Goal: Task Accomplishment & Management: Use online tool/utility

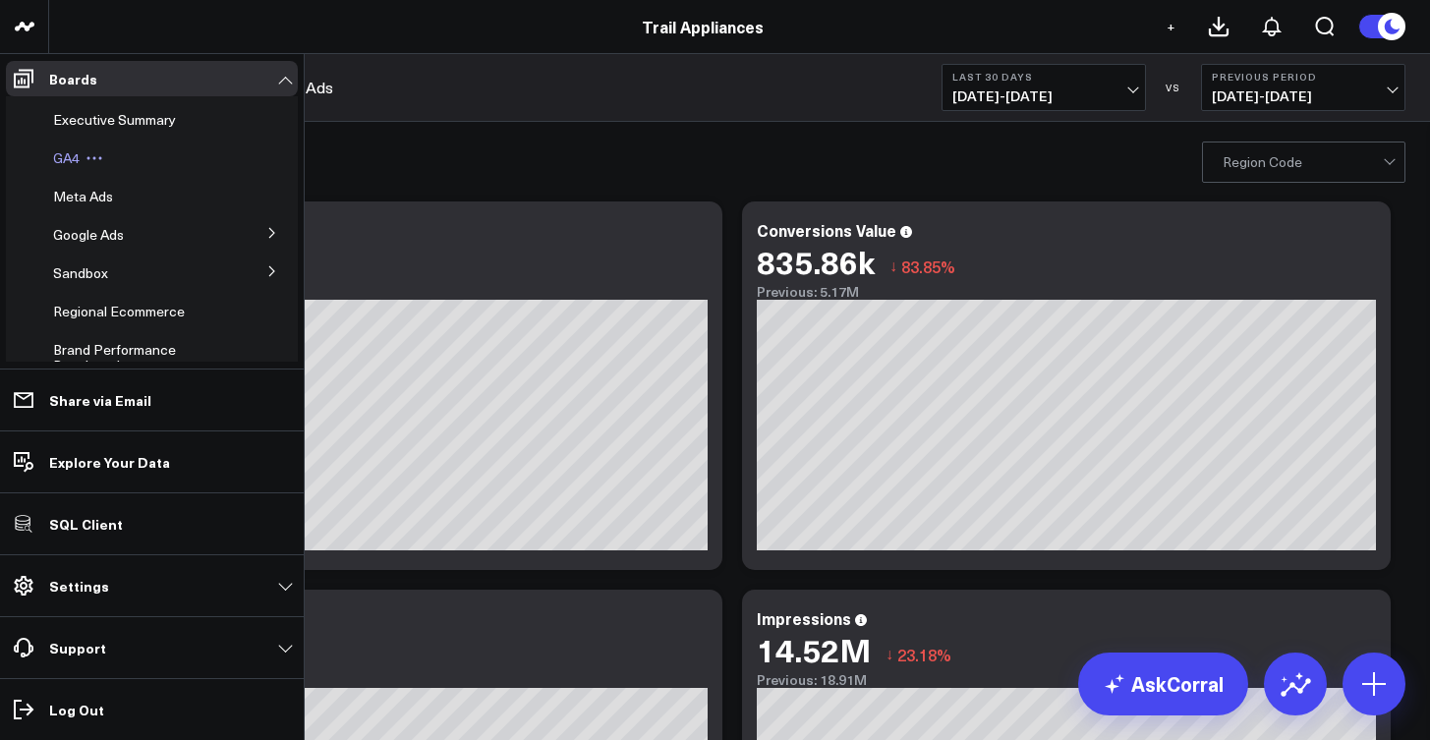
click at [69, 162] on span "GA4" at bounding box center [66, 157] width 27 height 19
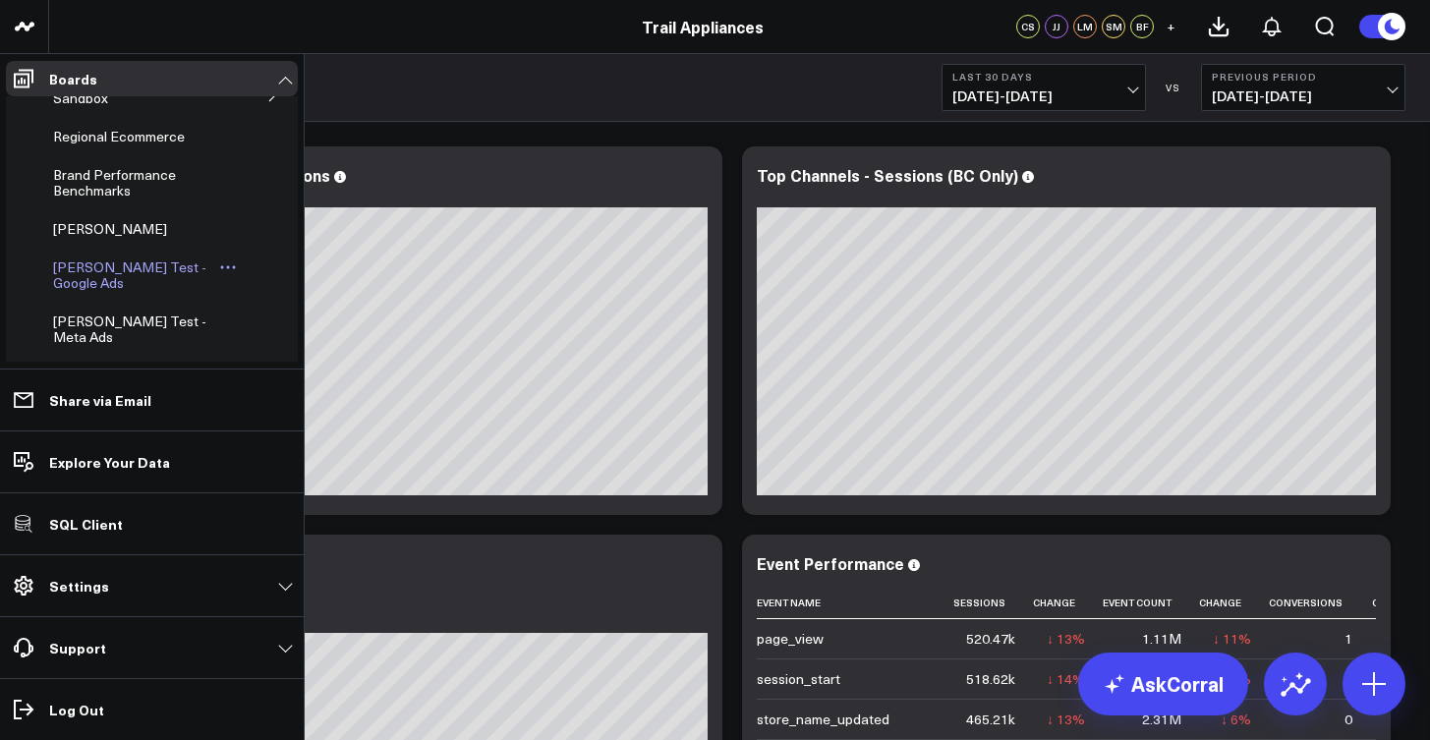
scroll to position [206, 0]
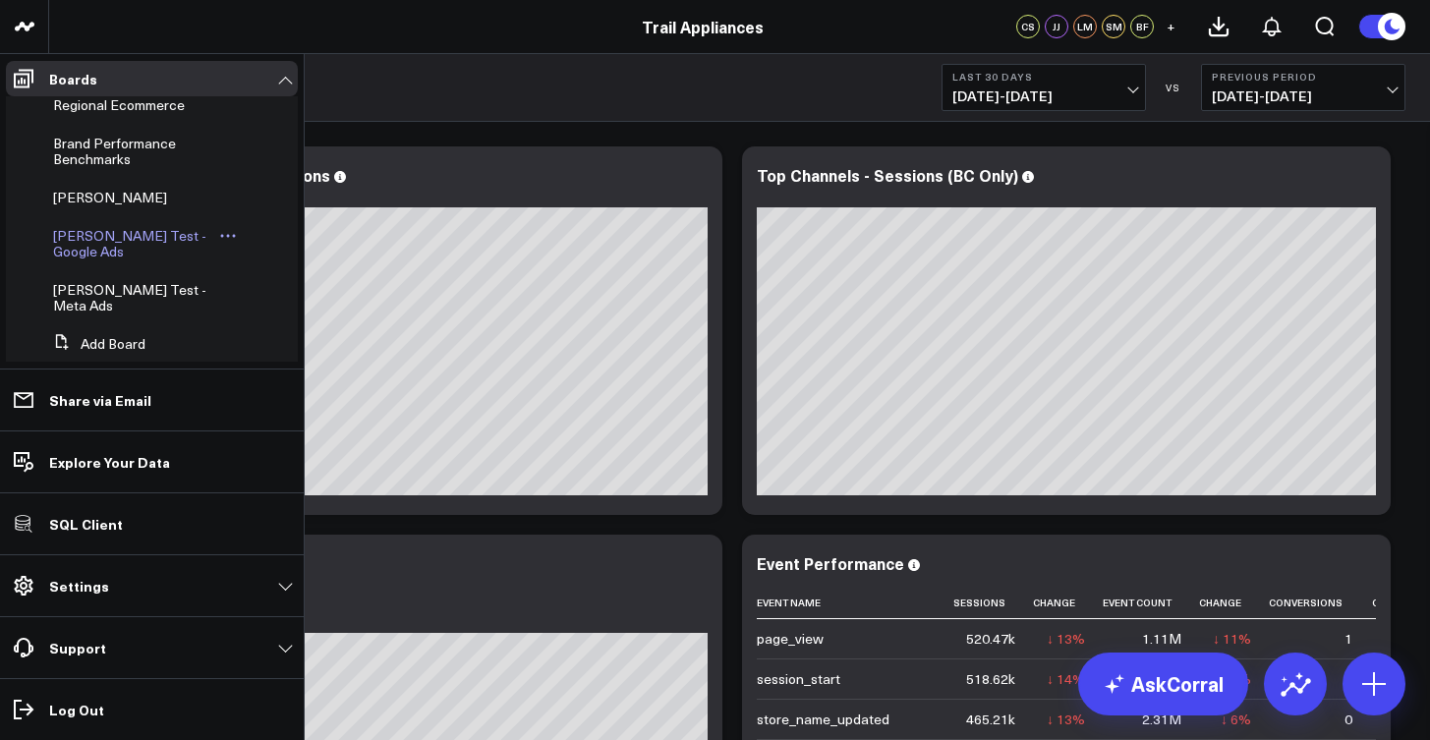
click at [129, 235] on span "[PERSON_NAME] Test - Google Ads" at bounding box center [129, 243] width 153 height 34
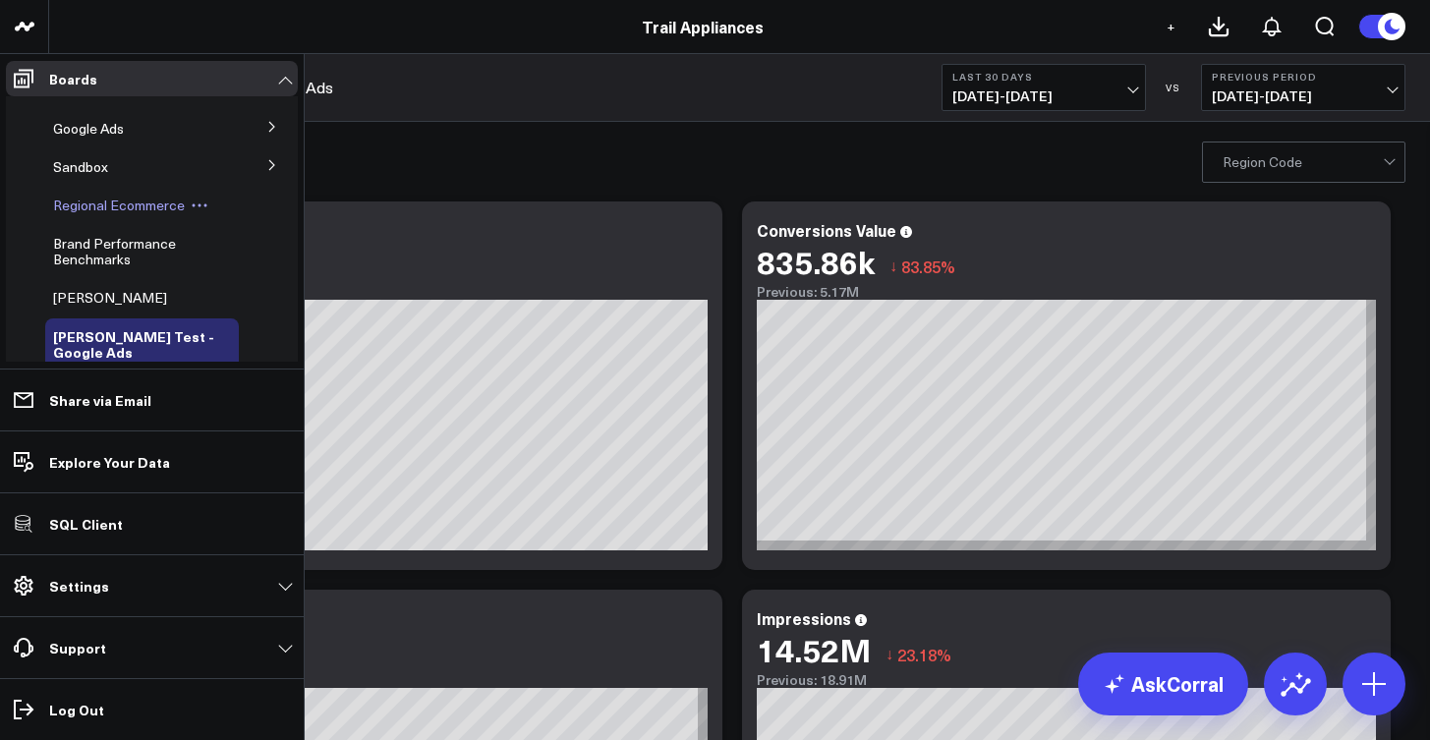
scroll to position [206, 0]
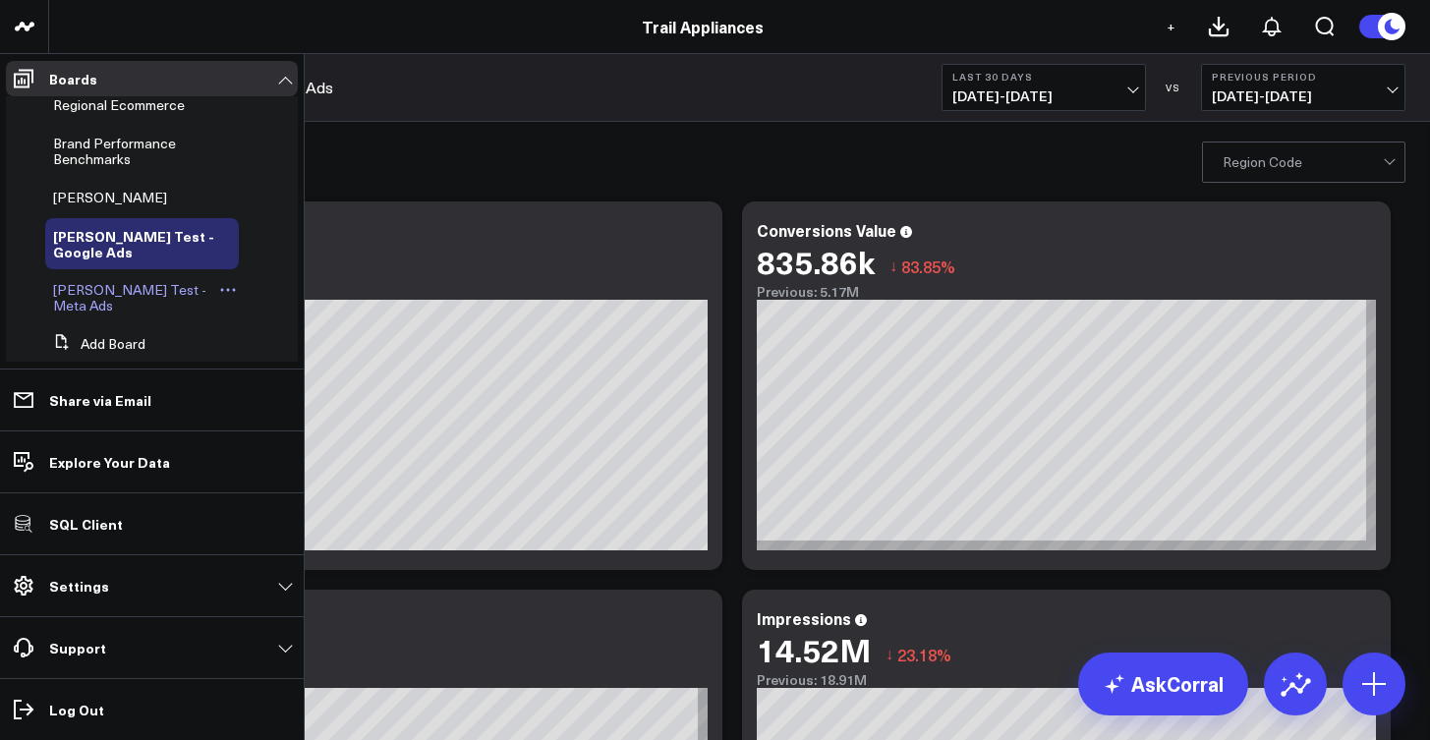
click at [125, 281] on span "[PERSON_NAME] Test - Meta Ads" at bounding box center [129, 297] width 153 height 34
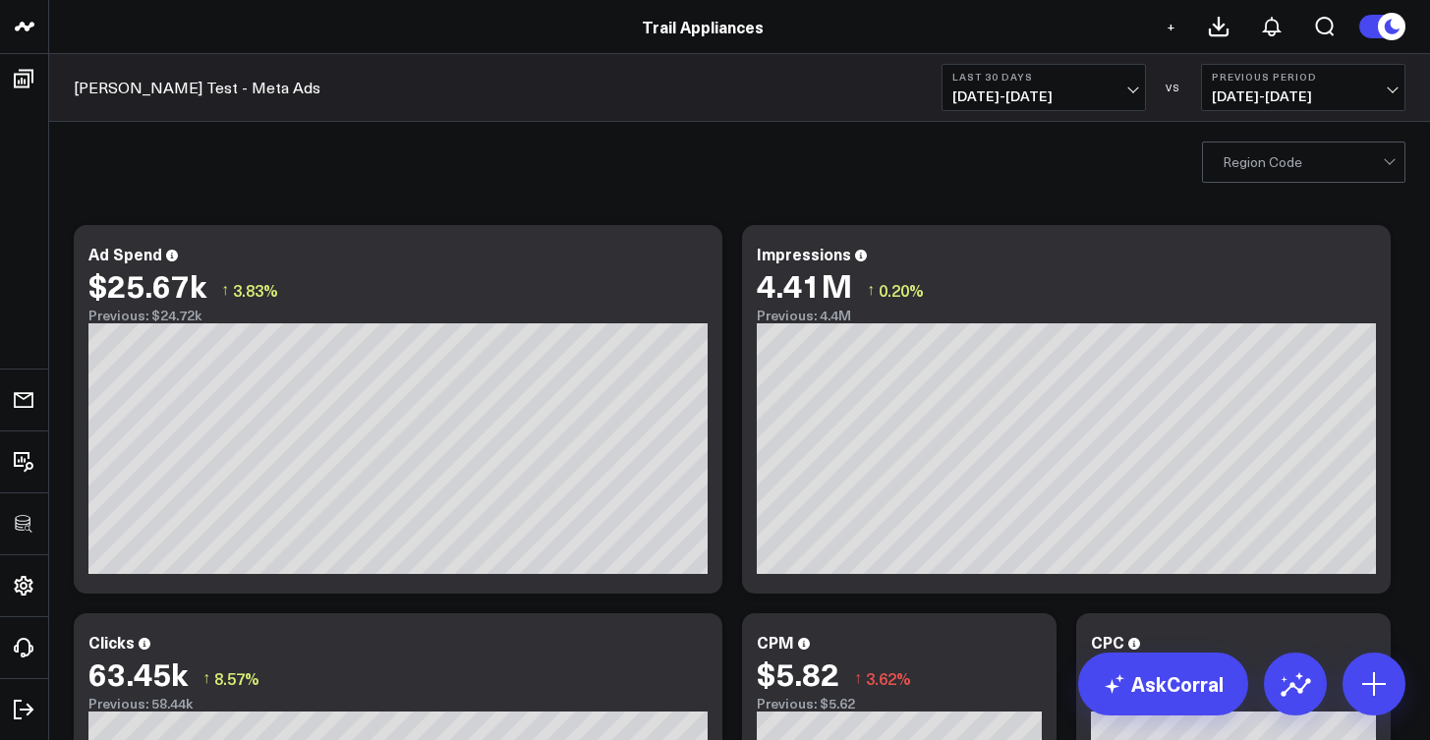
click at [1203, 177] on div "Region Code" at bounding box center [1303, 162] width 203 height 41
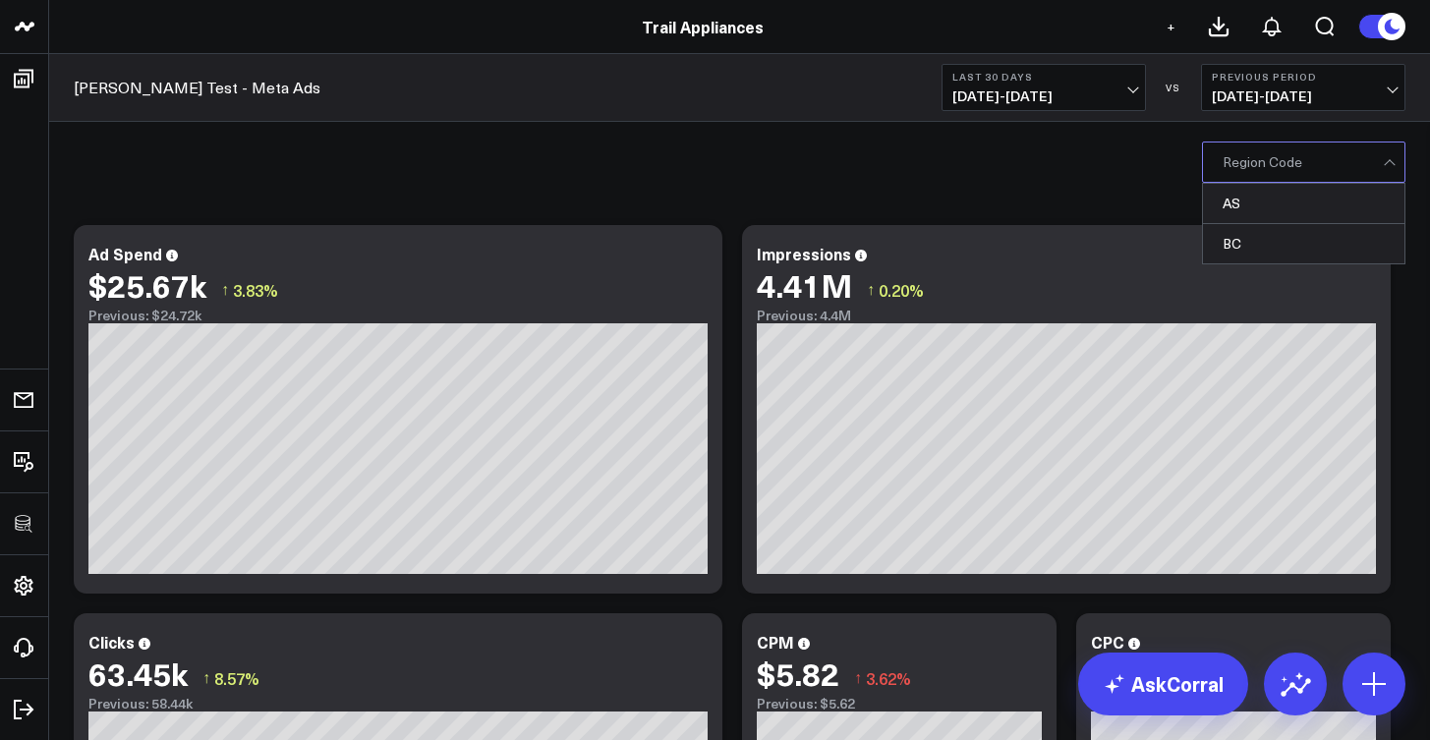
click at [1238, 170] on div "Region Code" at bounding box center [1303, 162] width 160 height 16
click at [1238, 171] on div at bounding box center [1303, 162] width 160 height 39
click at [1237, 196] on div "AS" at bounding box center [1303, 204] width 201 height 40
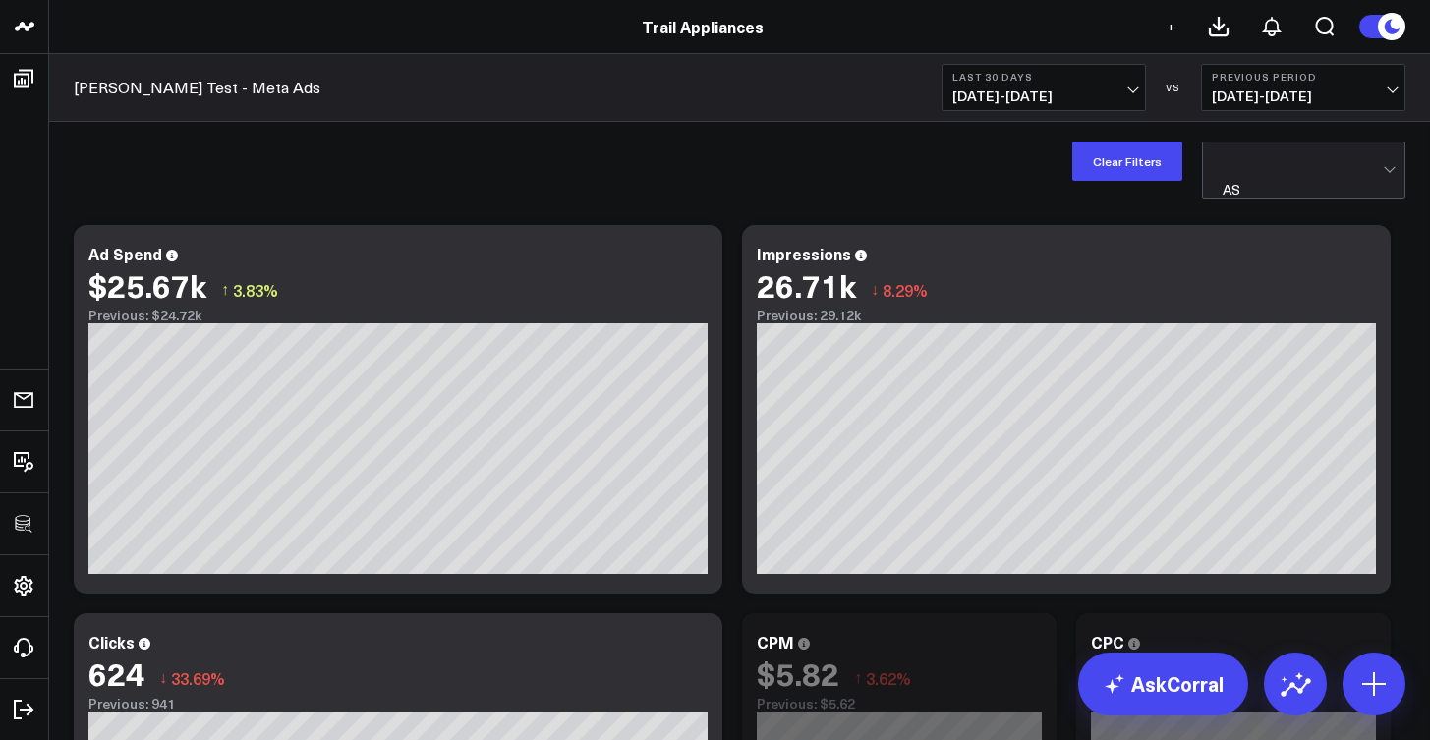
click at [1240, 168] on div at bounding box center [1303, 162] width 160 height 39
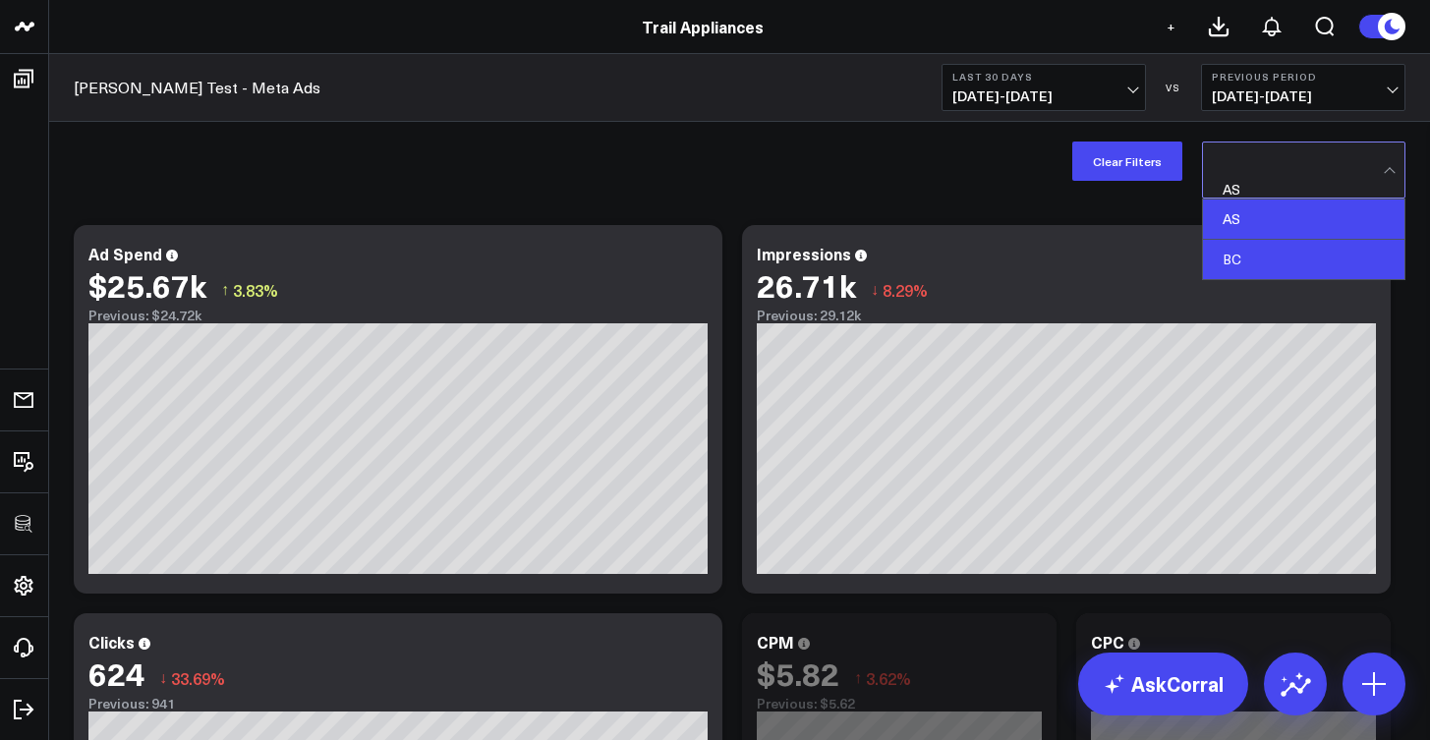
click at [1234, 240] on div "BC" at bounding box center [1303, 259] width 201 height 39
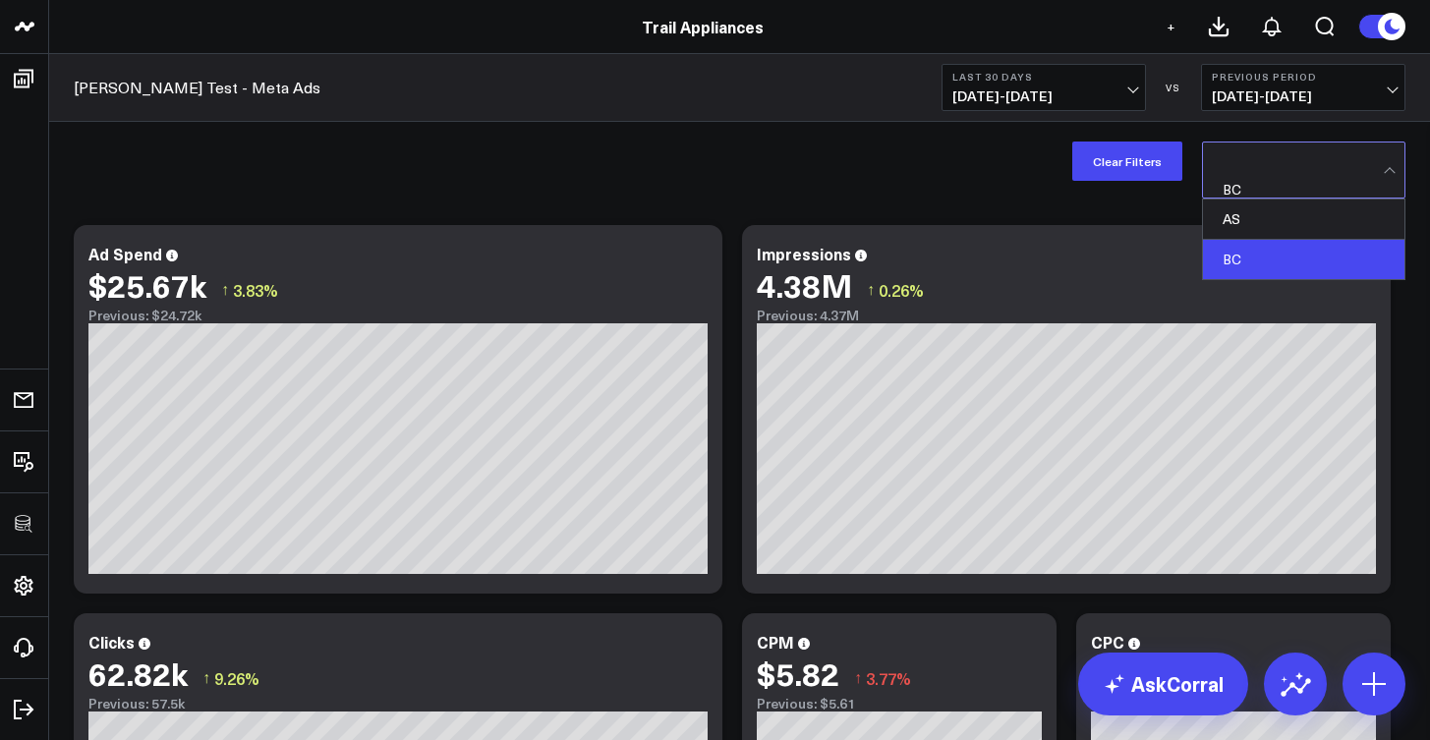
click at [1227, 182] on div "BC" at bounding box center [1267, 190] width 89 height 16
click at [1229, 203] on div "AS" at bounding box center [1303, 220] width 201 height 40
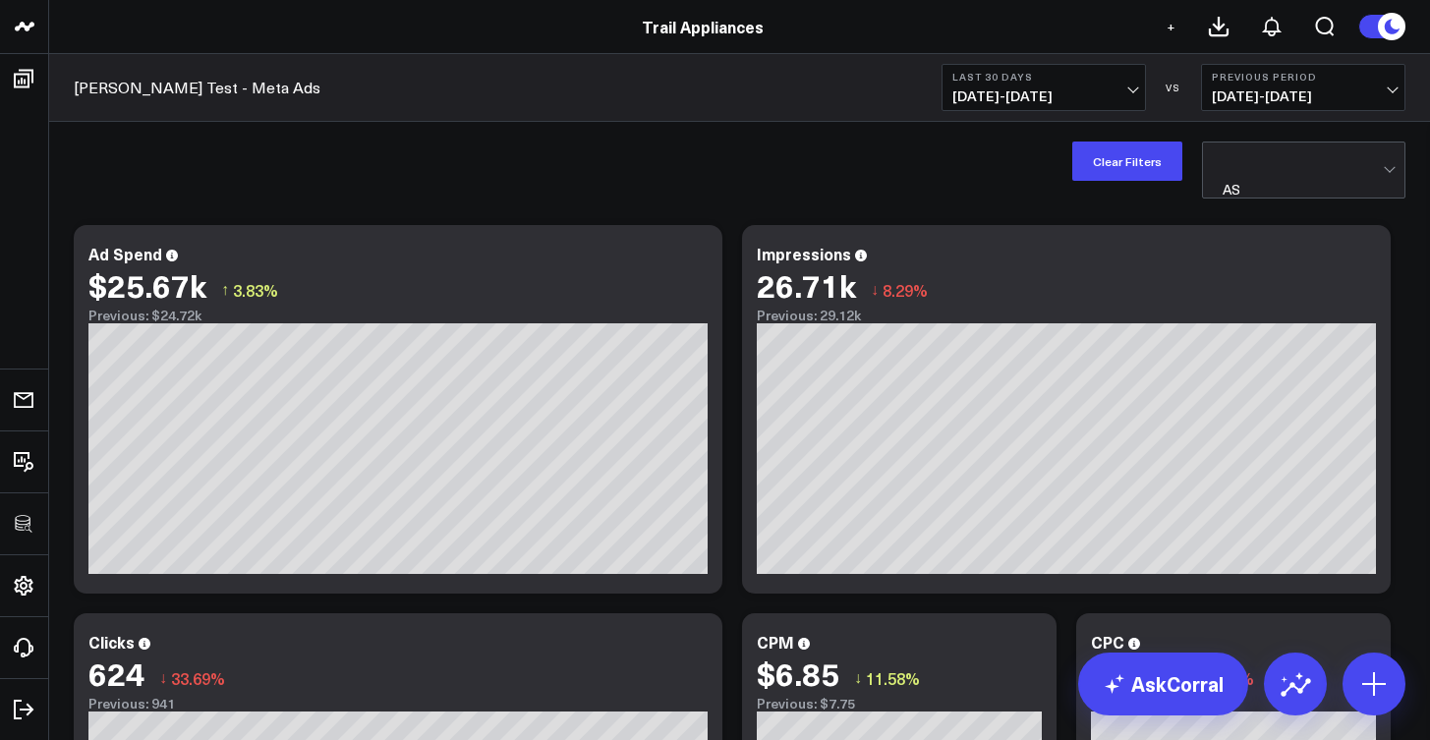
click at [1235, 174] on div at bounding box center [1303, 162] width 160 height 39
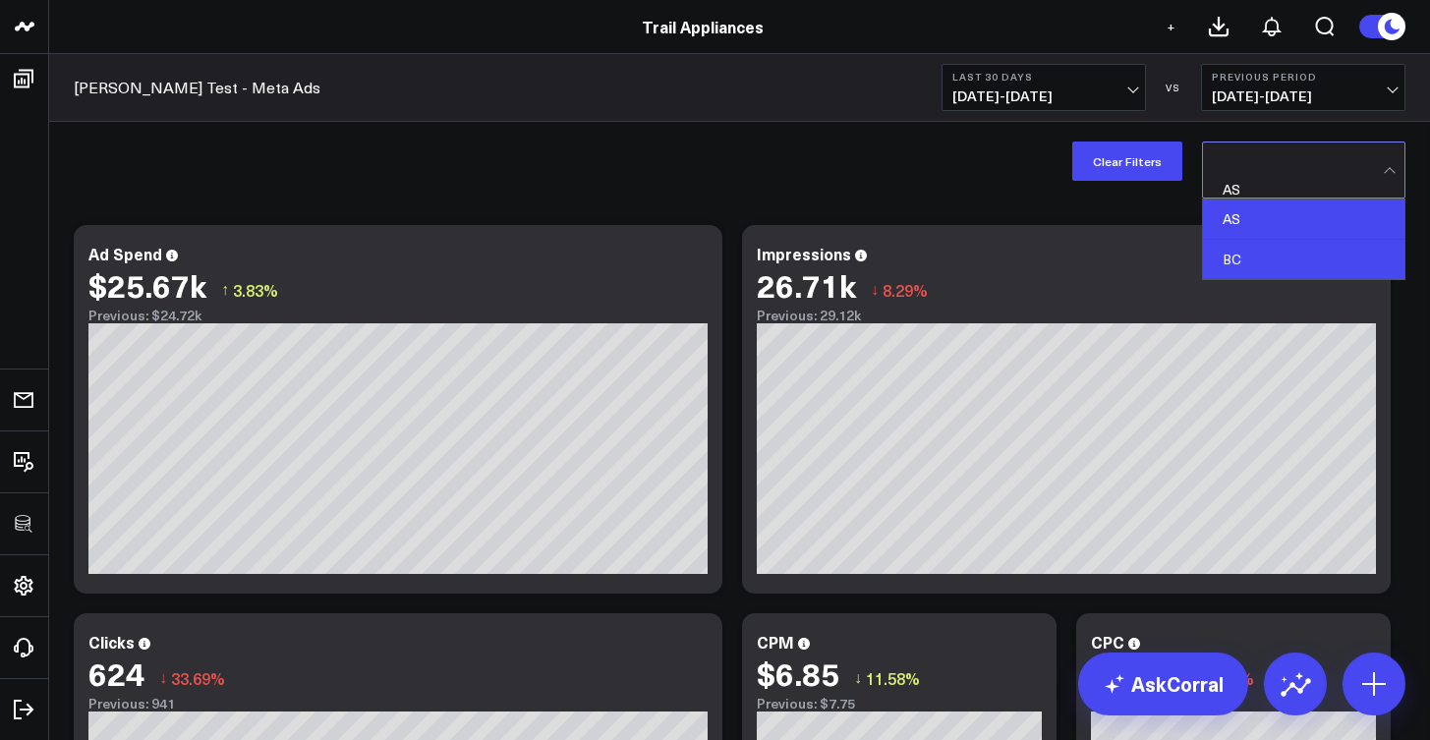
click at [1235, 240] on div "BC" at bounding box center [1303, 259] width 201 height 39
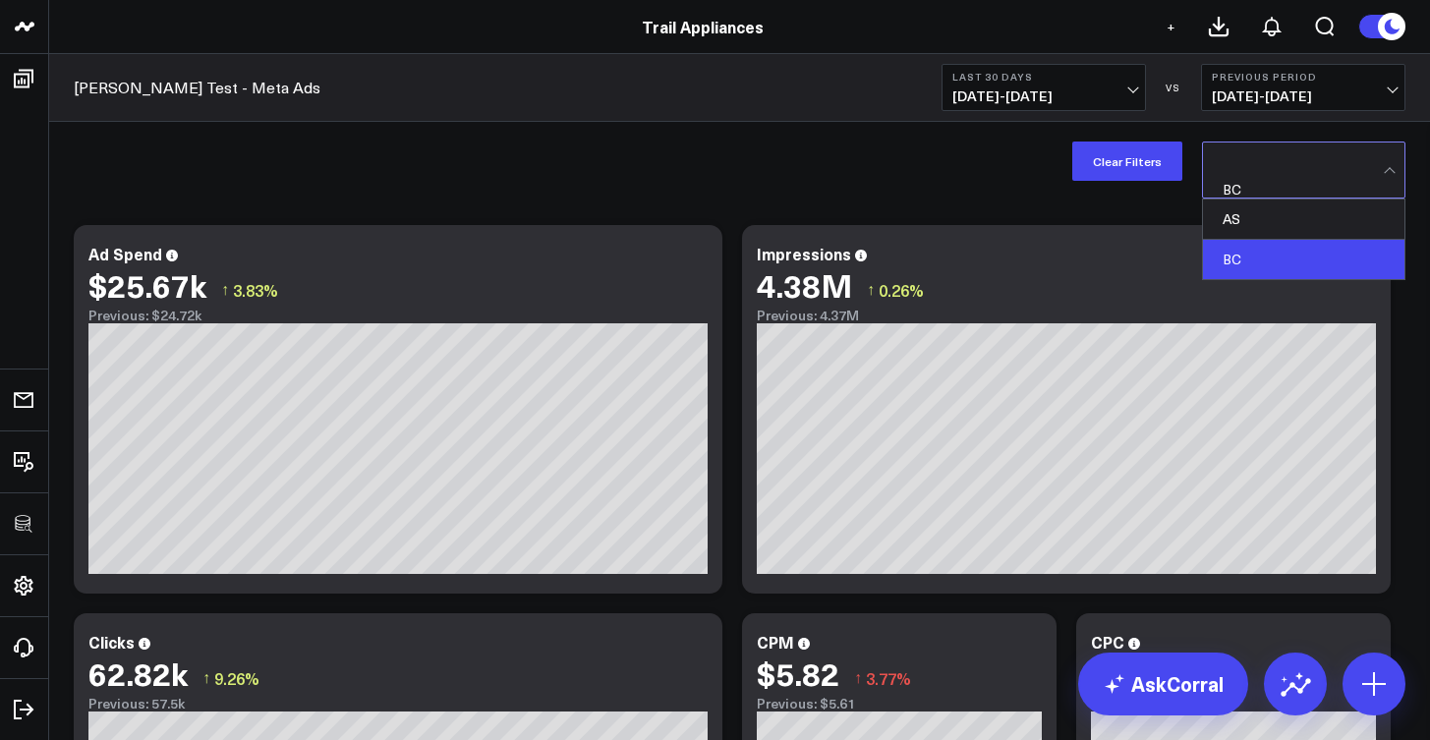
click at [1239, 170] on div at bounding box center [1303, 162] width 160 height 39
click at [1238, 213] on div "AS" at bounding box center [1303, 220] width 201 height 40
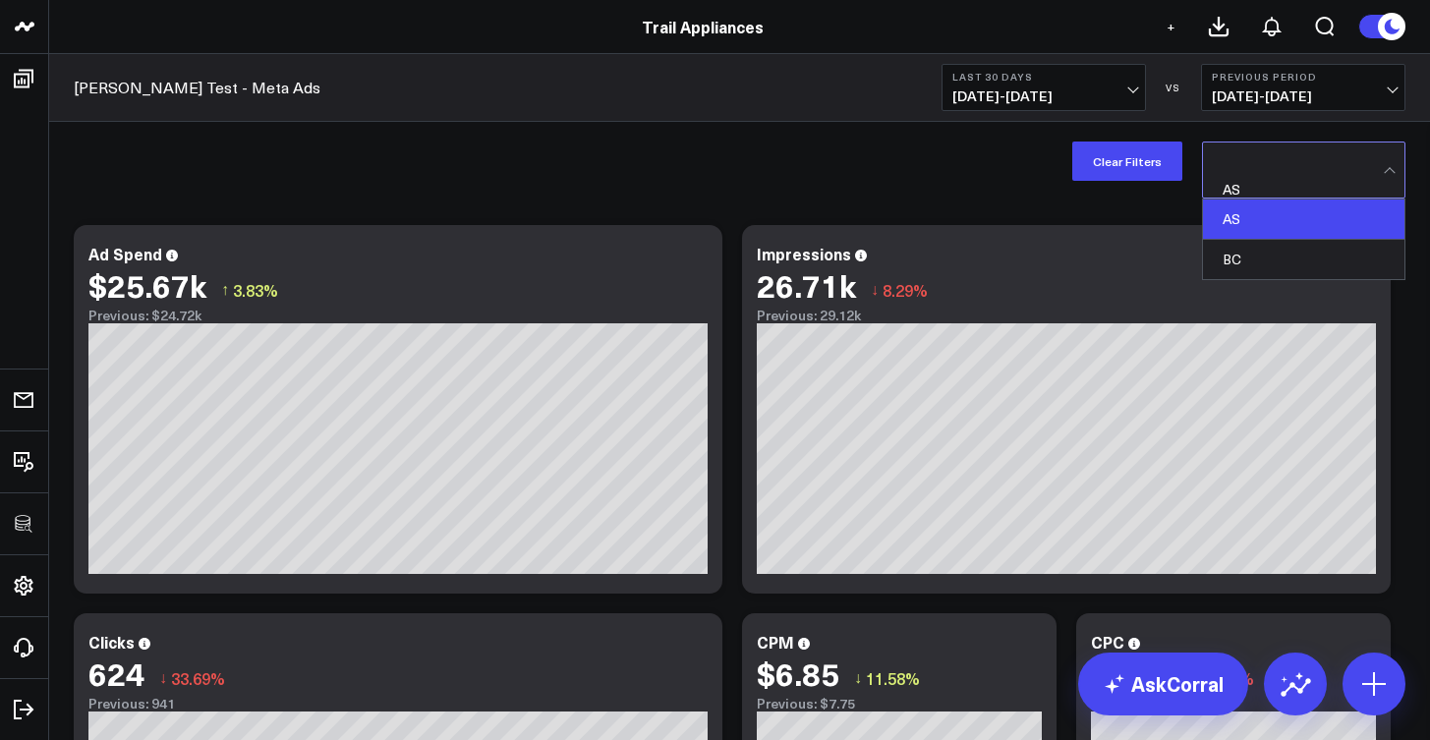
click at [1251, 155] on div at bounding box center [1303, 162] width 160 height 39
click at [1240, 240] on div "BC" at bounding box center [1303, 259] width 201 height 39
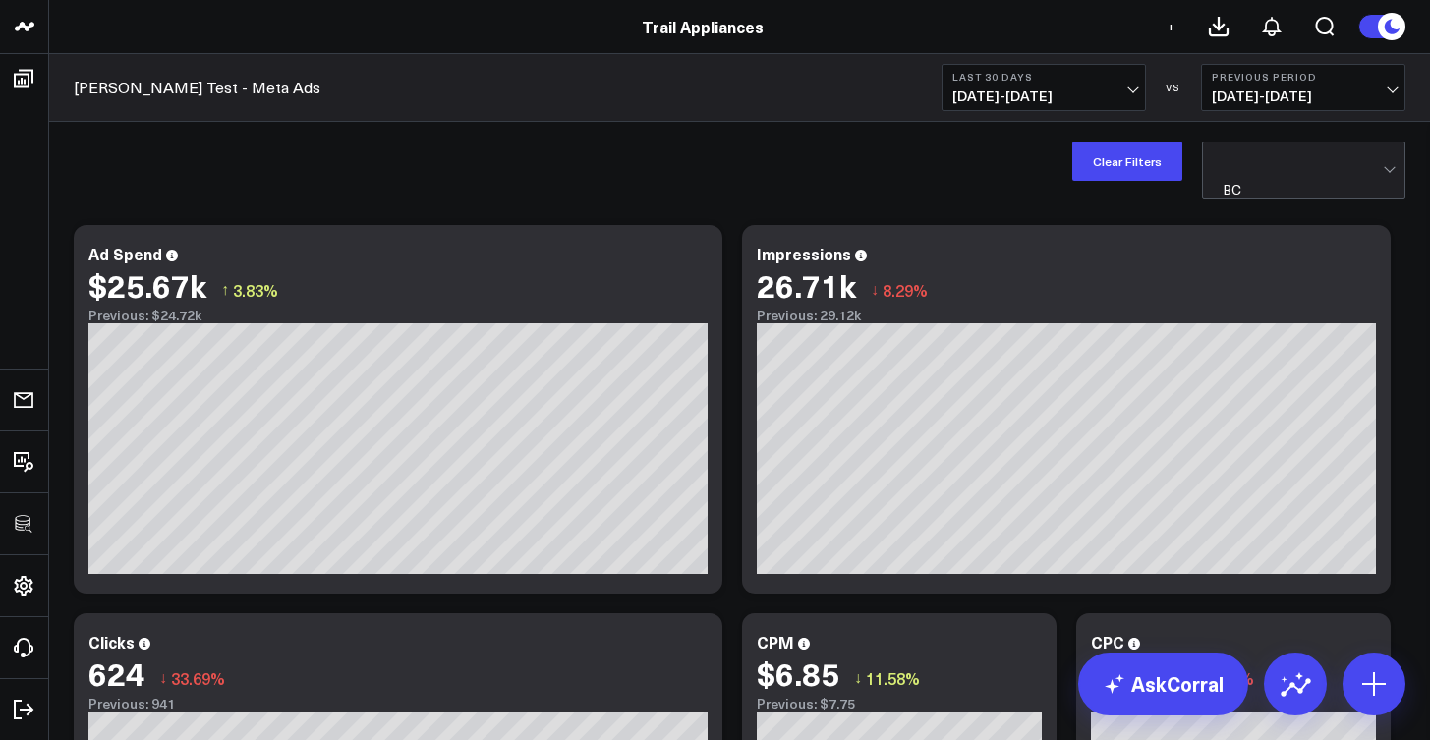
click at [1240, 231] on div "Impressions 26.71k ↓ 8.29% Previous: 29.12k [#fff fontSize:14px lineHeight:16px…" at bounding box center [1066, 409] width 649 height 369
click at [692, 267] on icon at bounding box center [696, 257] width 24 height 24
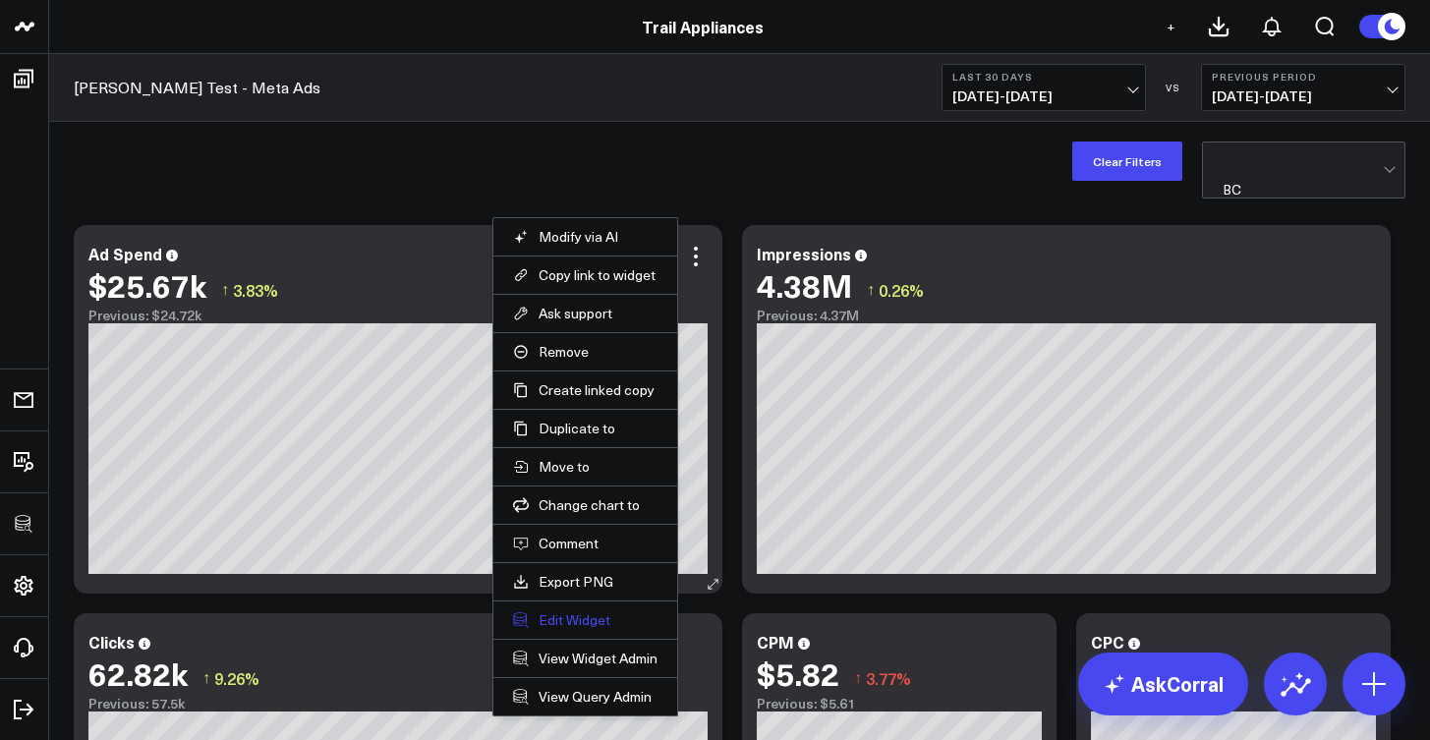
click at [580, 618] on button "Edit Widget" at bounding box center [585, 620] width 144 height 18
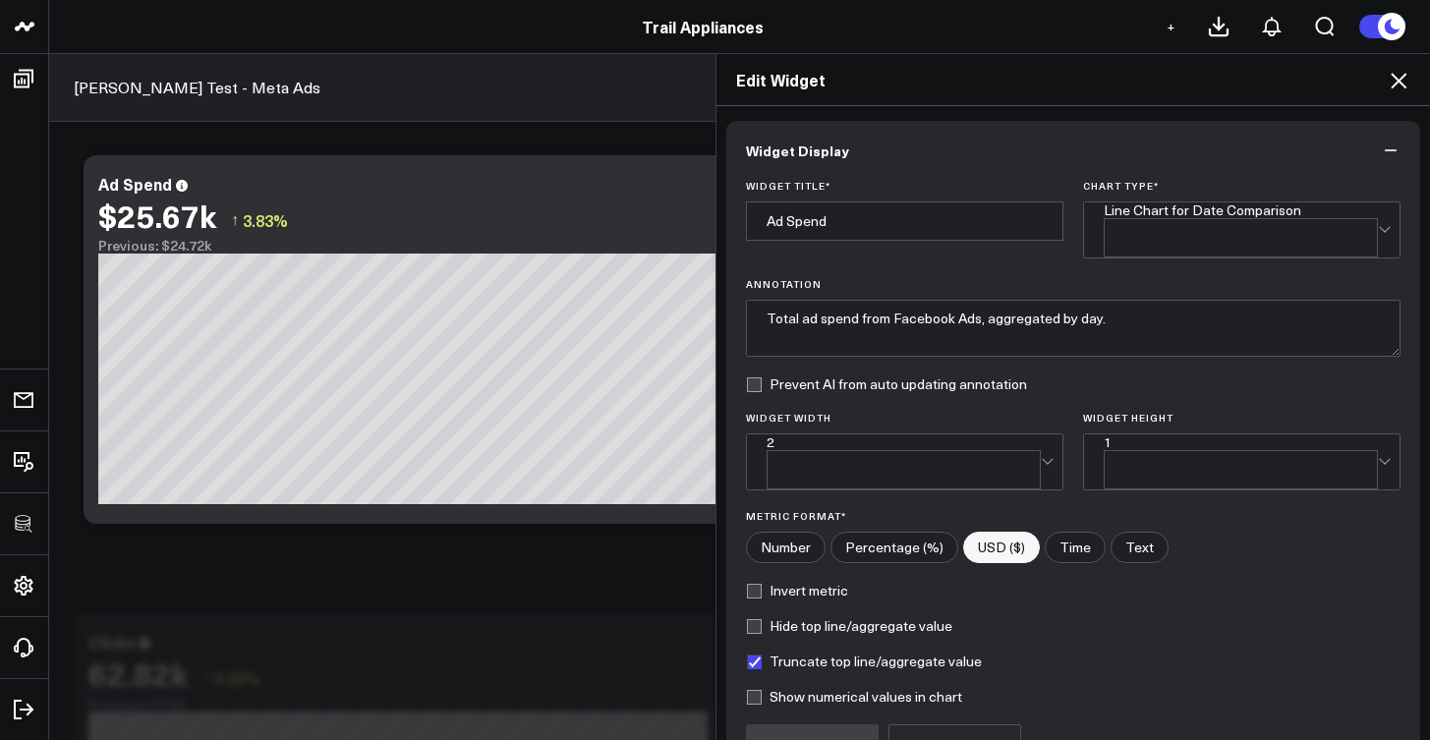
scroll to position [173, 0]
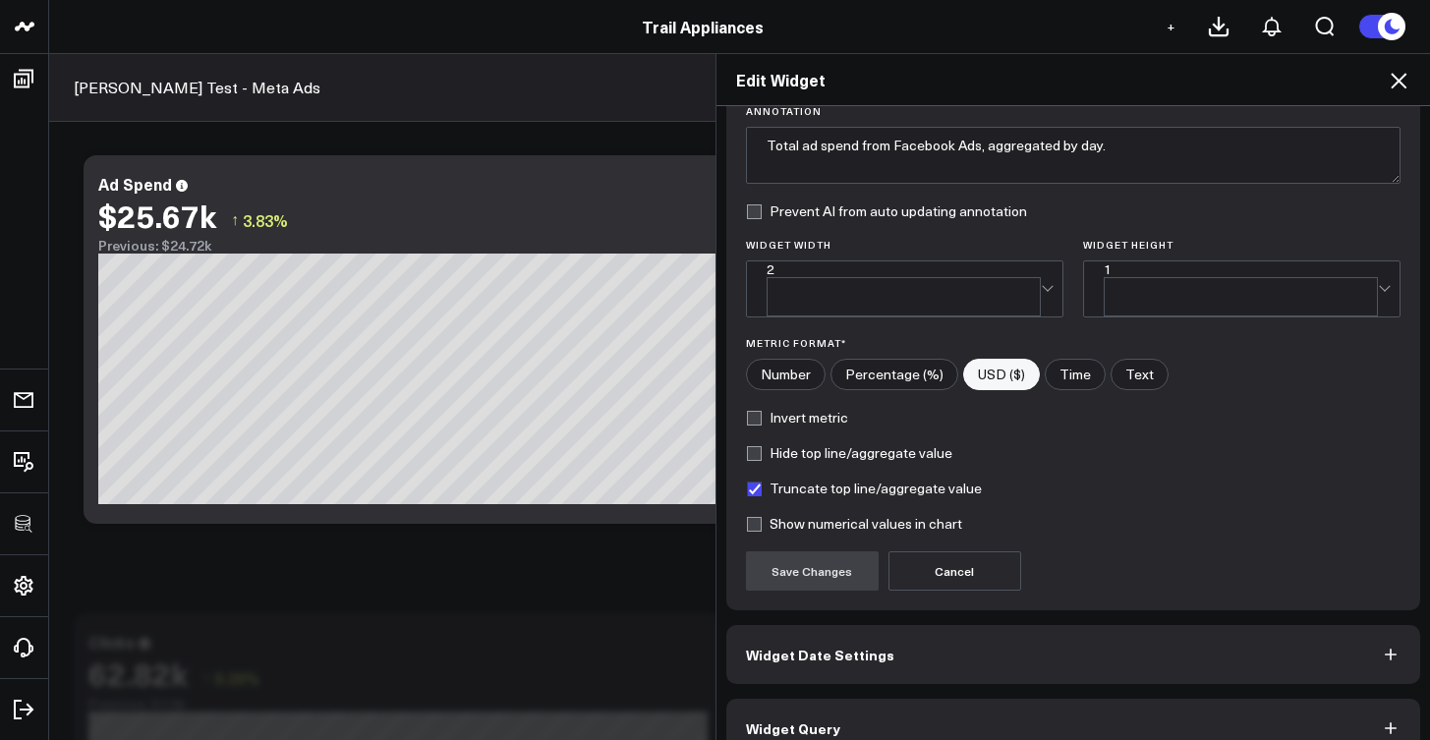
click at [974, 699] on button "Widget Query" at bounding box center [1073, 728] width 695 height 59
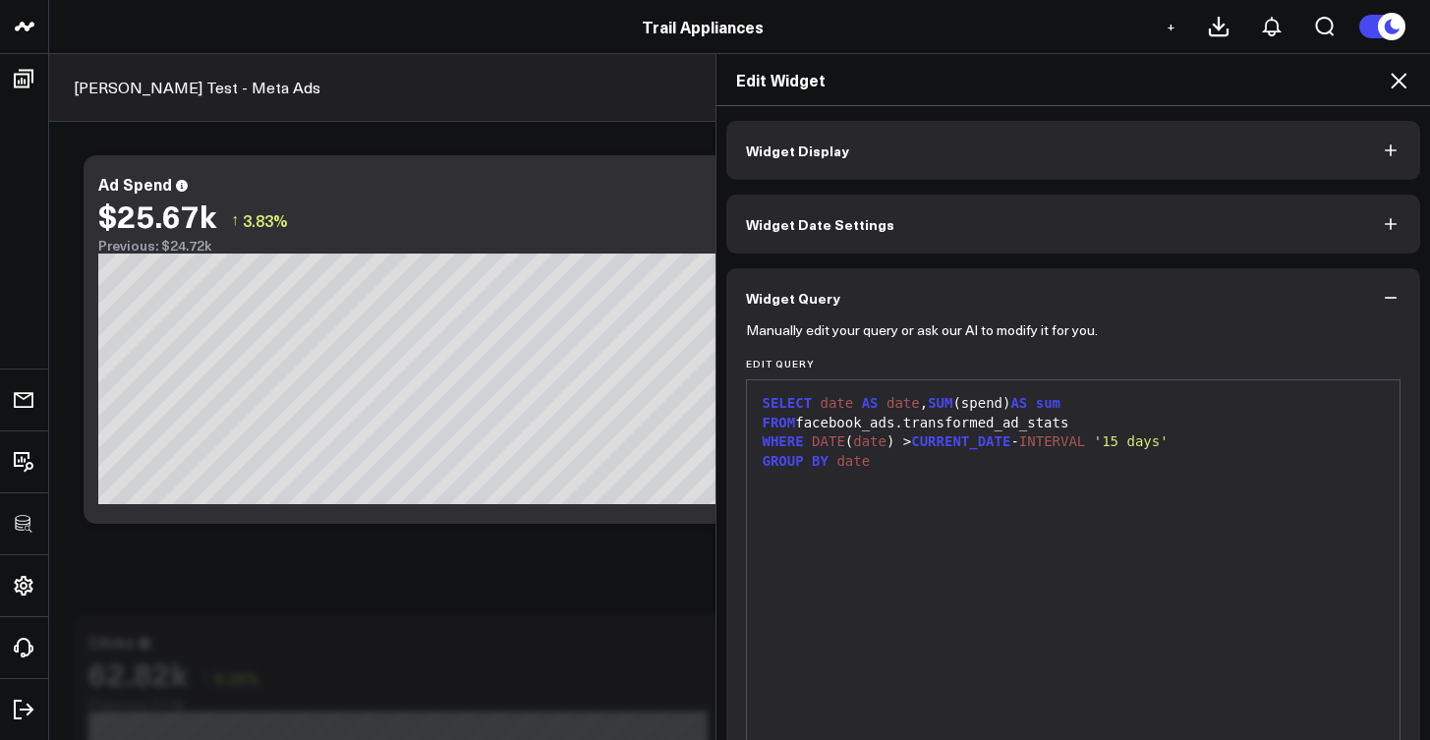
scroll to position [4, 0]
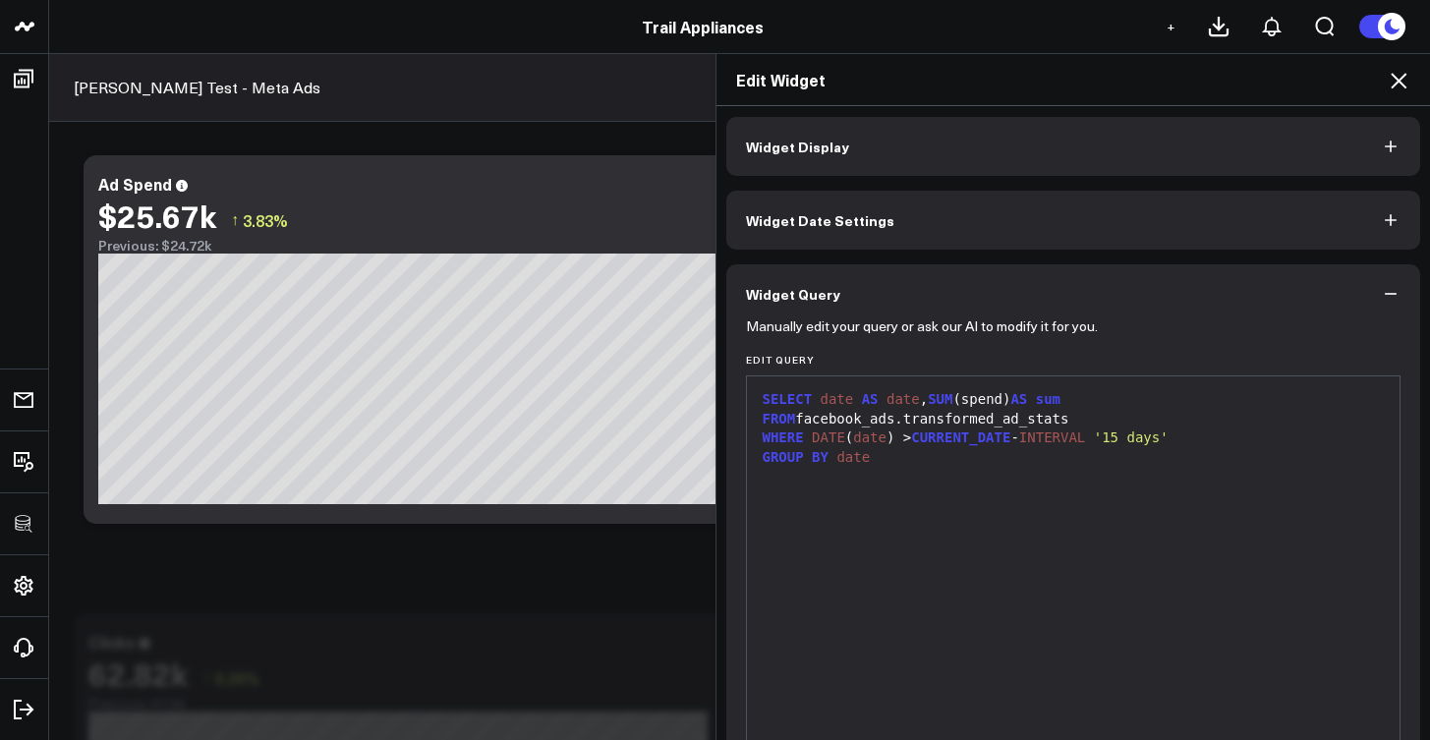
click at [1393, 88] on icon at bounding box center [1399, 81] width 16 height 16
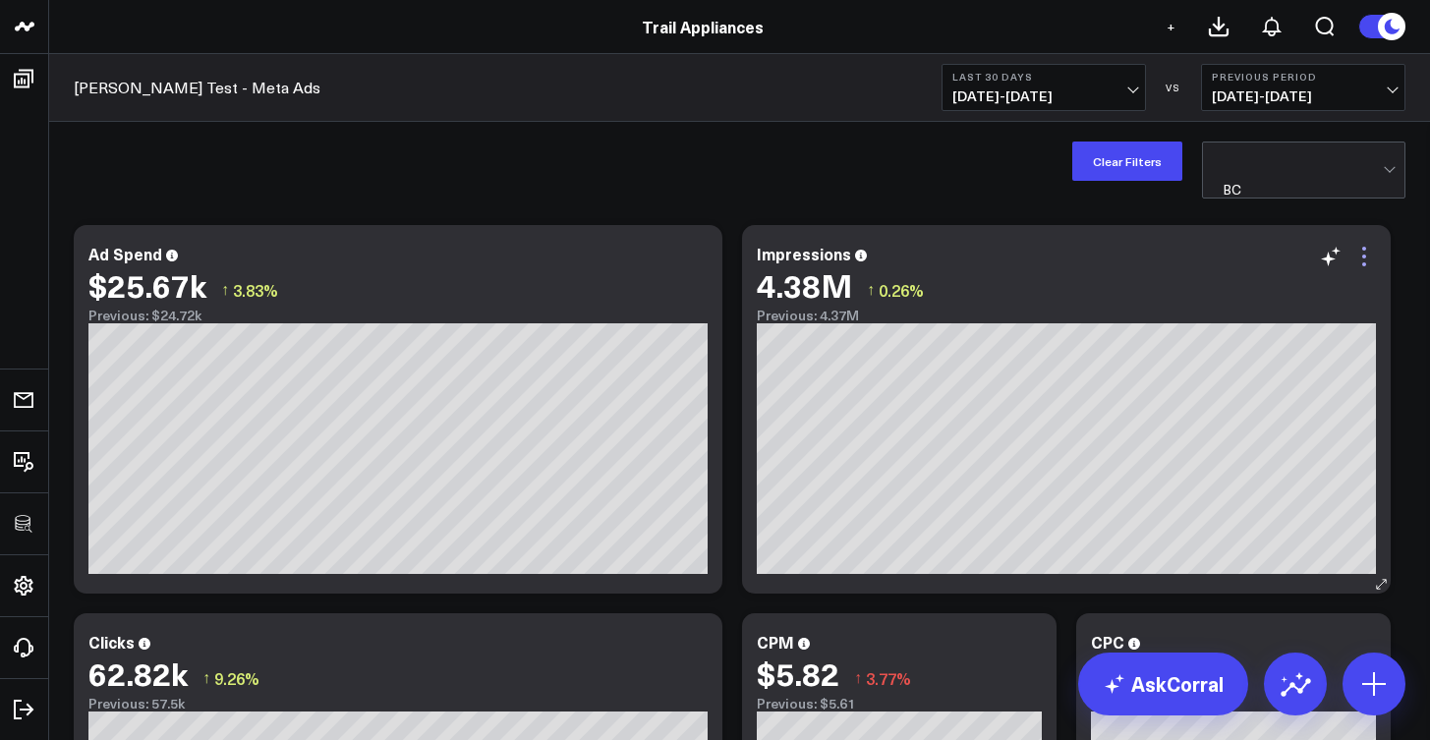
click at [1369, 263] on icon at bounding box center [1364, 257] width 24 height 24
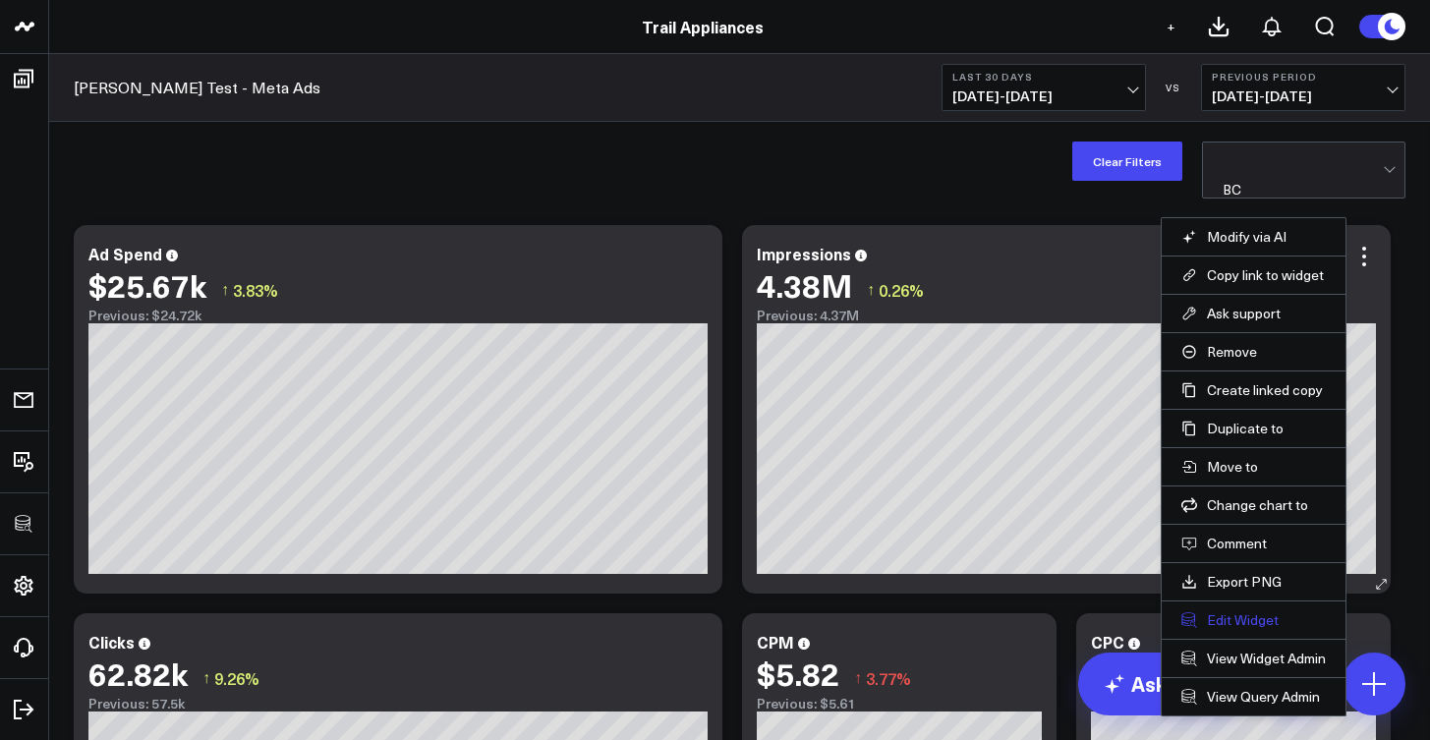
click at [1239, 624] on button "Edit Widget" at bounding box center [1253, 620] width 144 height 18
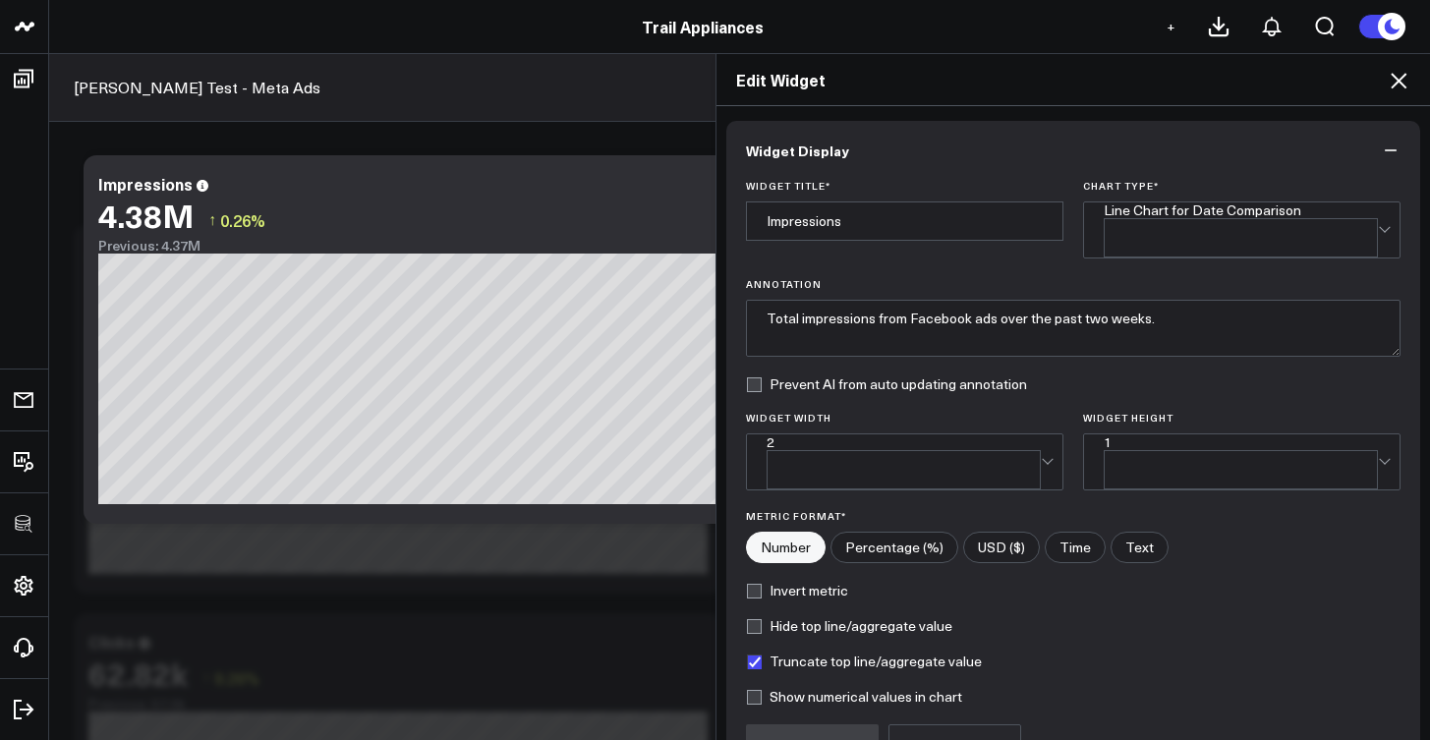
scroll to position [173, 0]
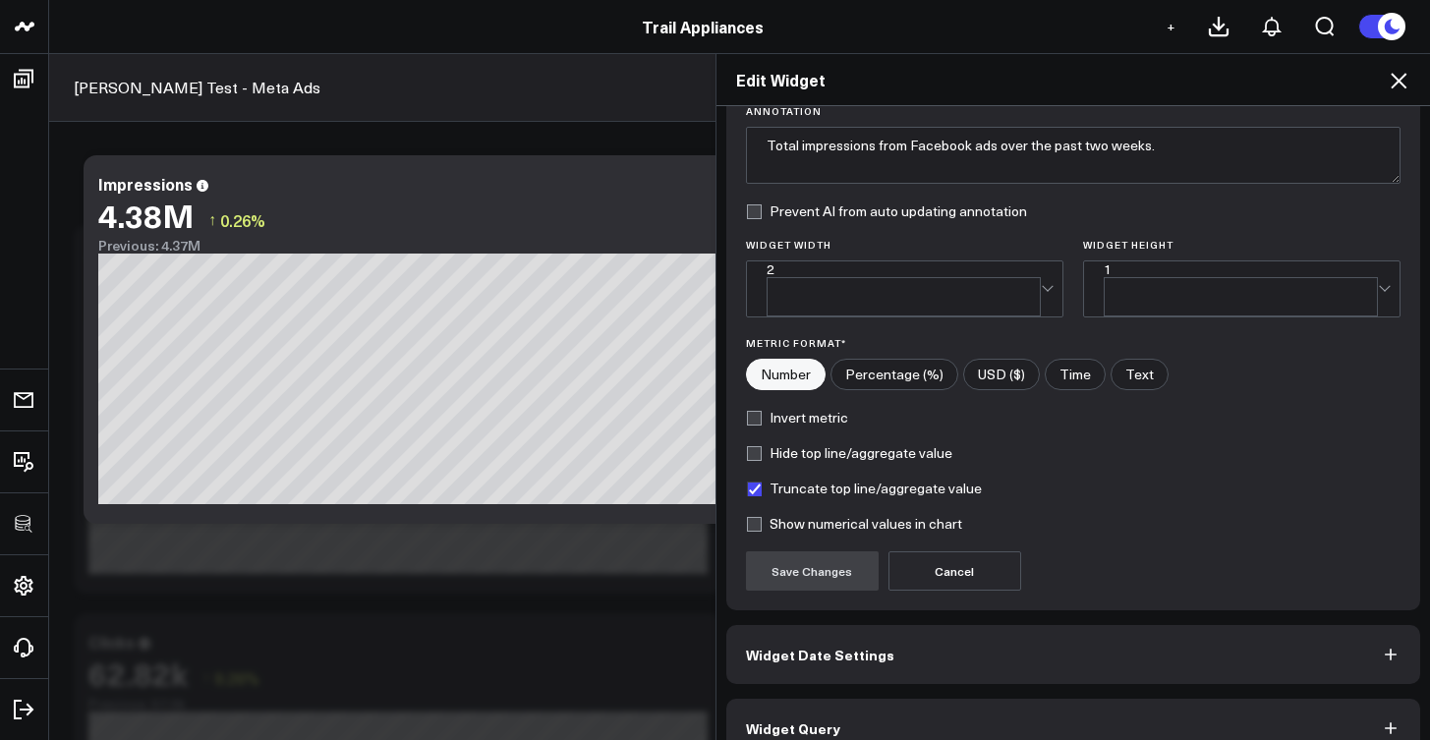
click at [1133, 699] on button "Widget Query" at bounding box center [1073, 728] width 695 height 59
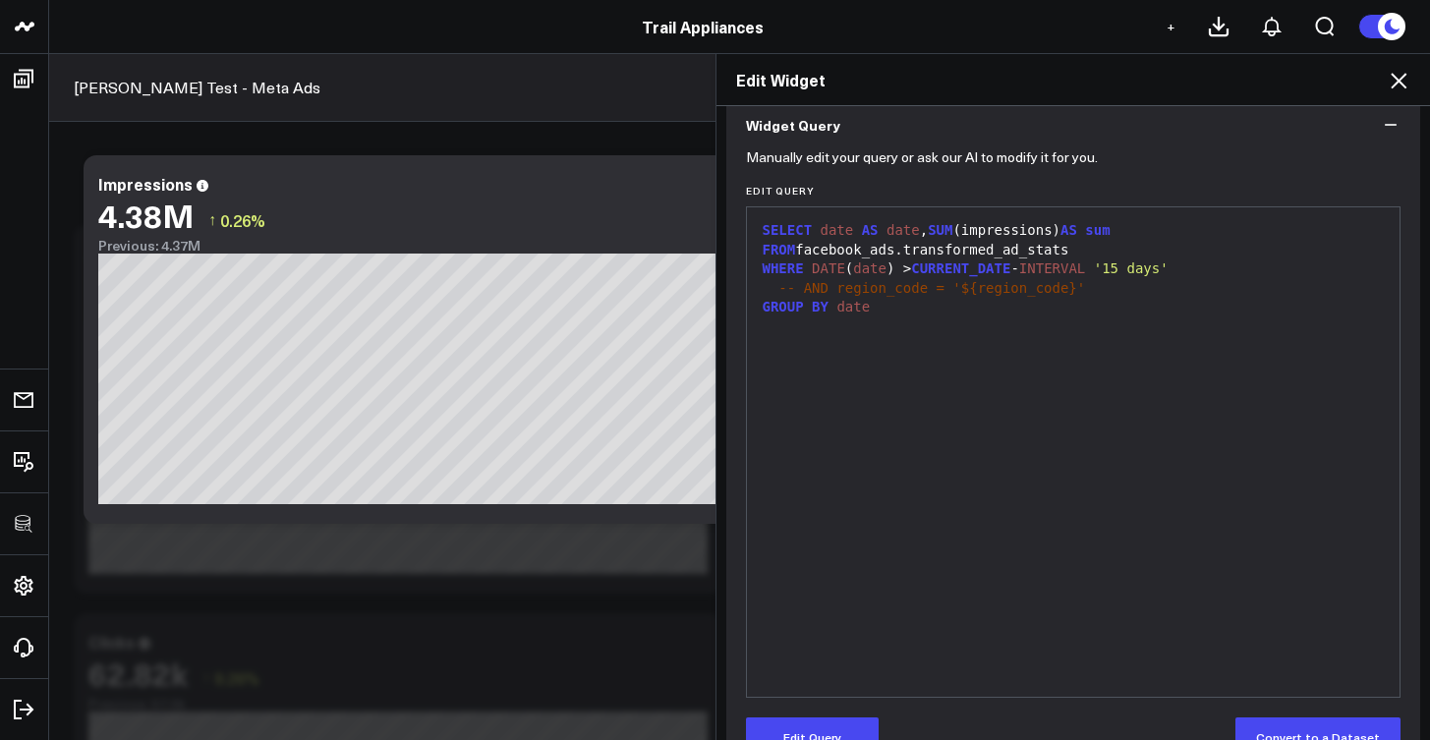
scroll to position [0, 0]
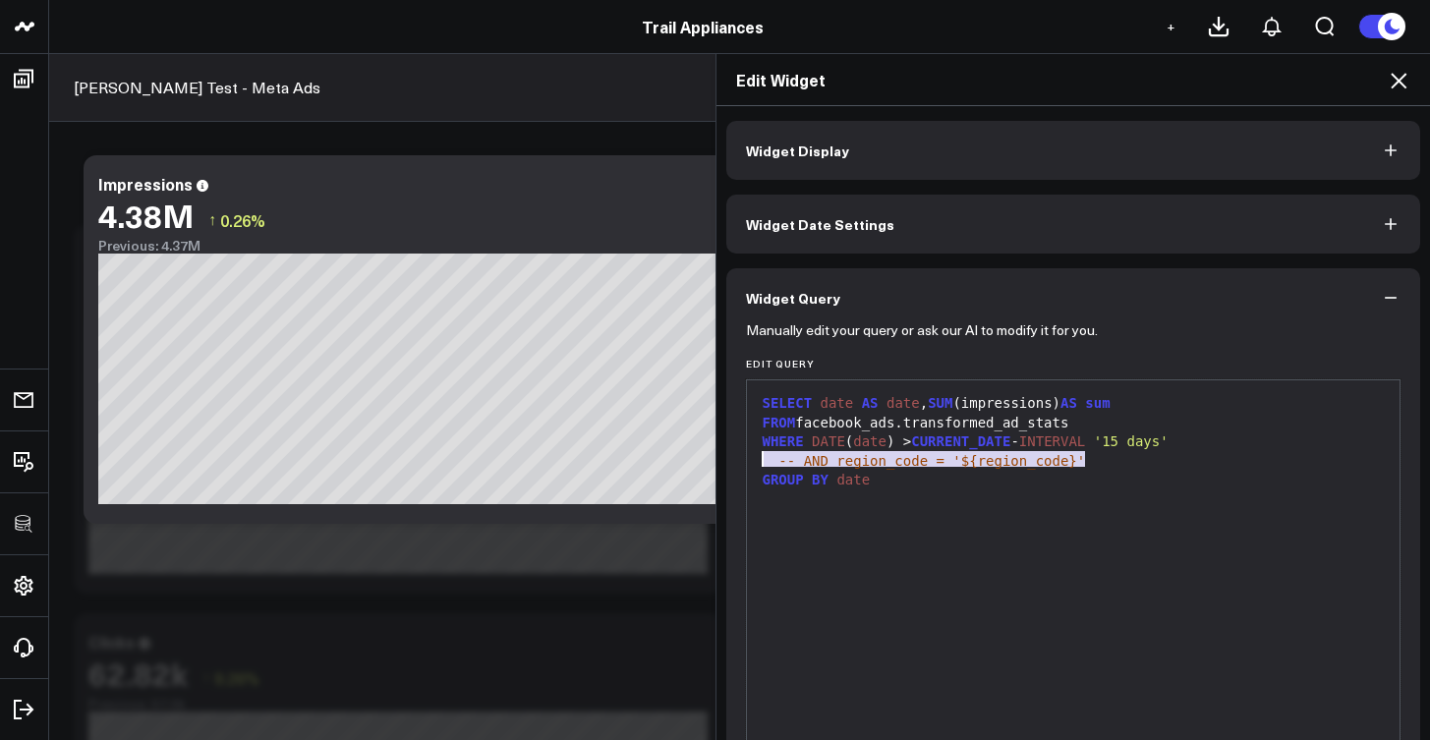
drag, startPoint x: 1078, startPoint y: 464, endPoint x: 631, endPoint y: 454, distance: 447.3
click at [631, 454] on div "Edit Widget Widget Display Widget Date Settings Widget Query Manually edit your…" at bounding box center [715, 396] width 1430 height 687
copy div "-- AND region_code = '${region_code}'"
click at [1381, 91] on div "Edit Widget" at bounding box center [1074, 80] width 715 height 52
click at [1386, 89] on h2 "Edit Widget" at bounding box center [1073, 80] width 675 height 22
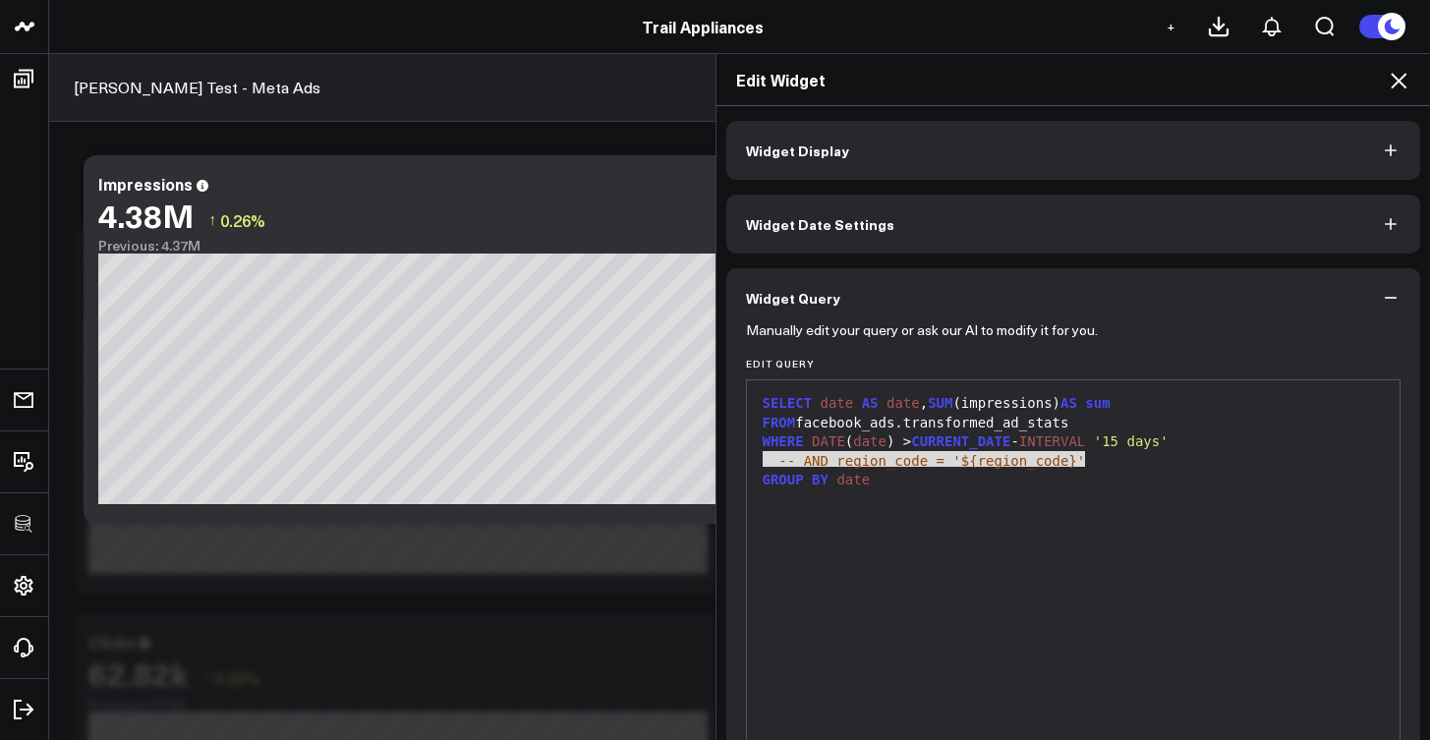
click at [1391, 85] on icon at bounding box center [1399, 81] width 24 height 24
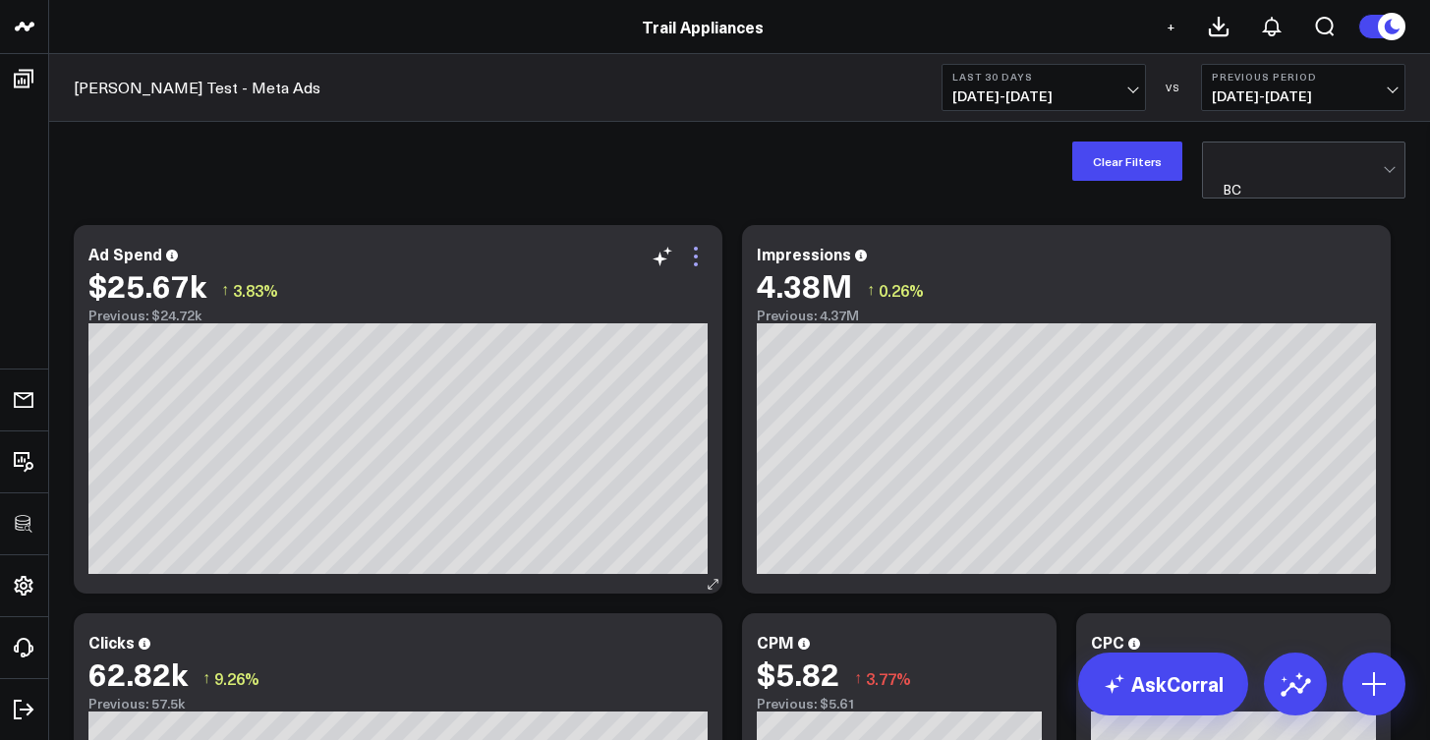
click at [689, 260] on icon at bounding box center [696, 257] width 24 height 24
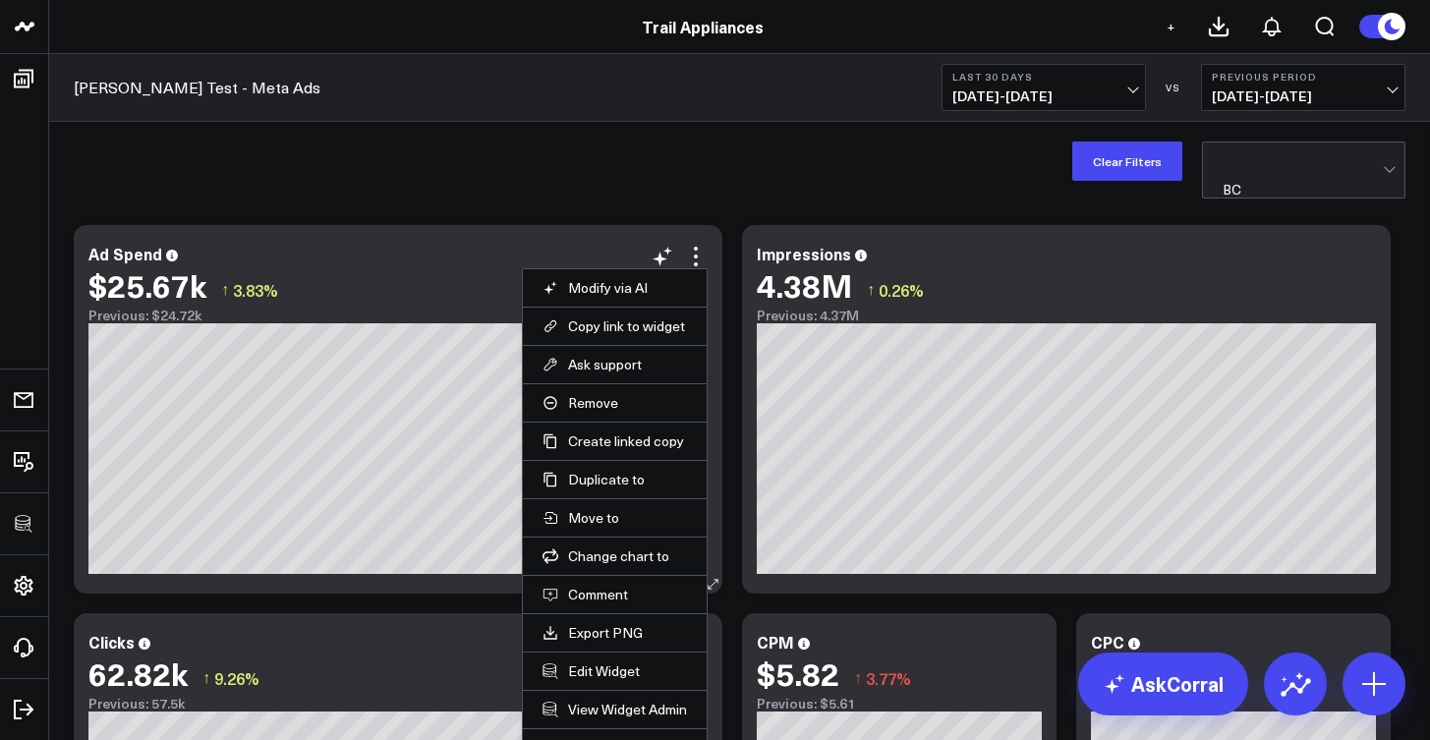
click at [609, 683] on li "Edit Widget" at bounding box center [615, 671] width 184 height 38
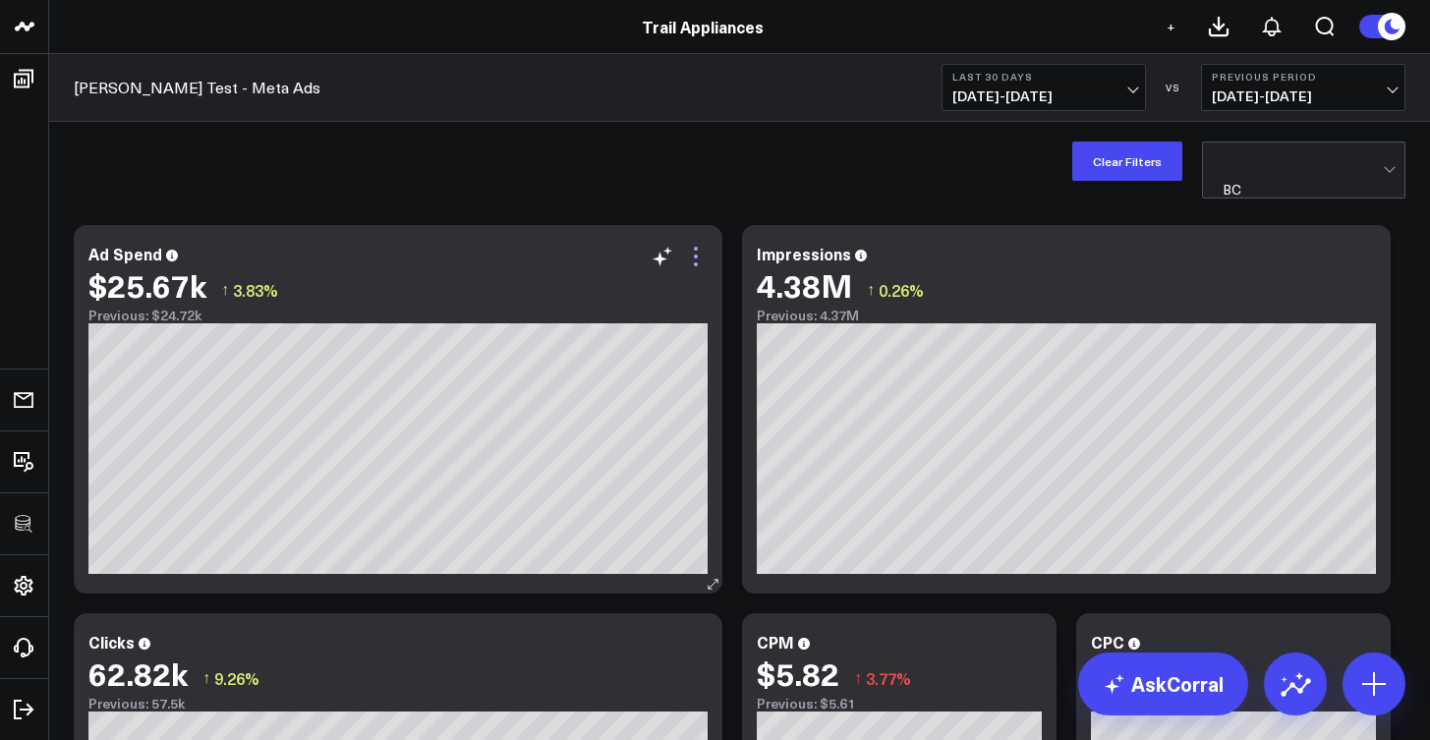
click at [706, 264] on icon at bounding box center [696, 257] width 24 height 24
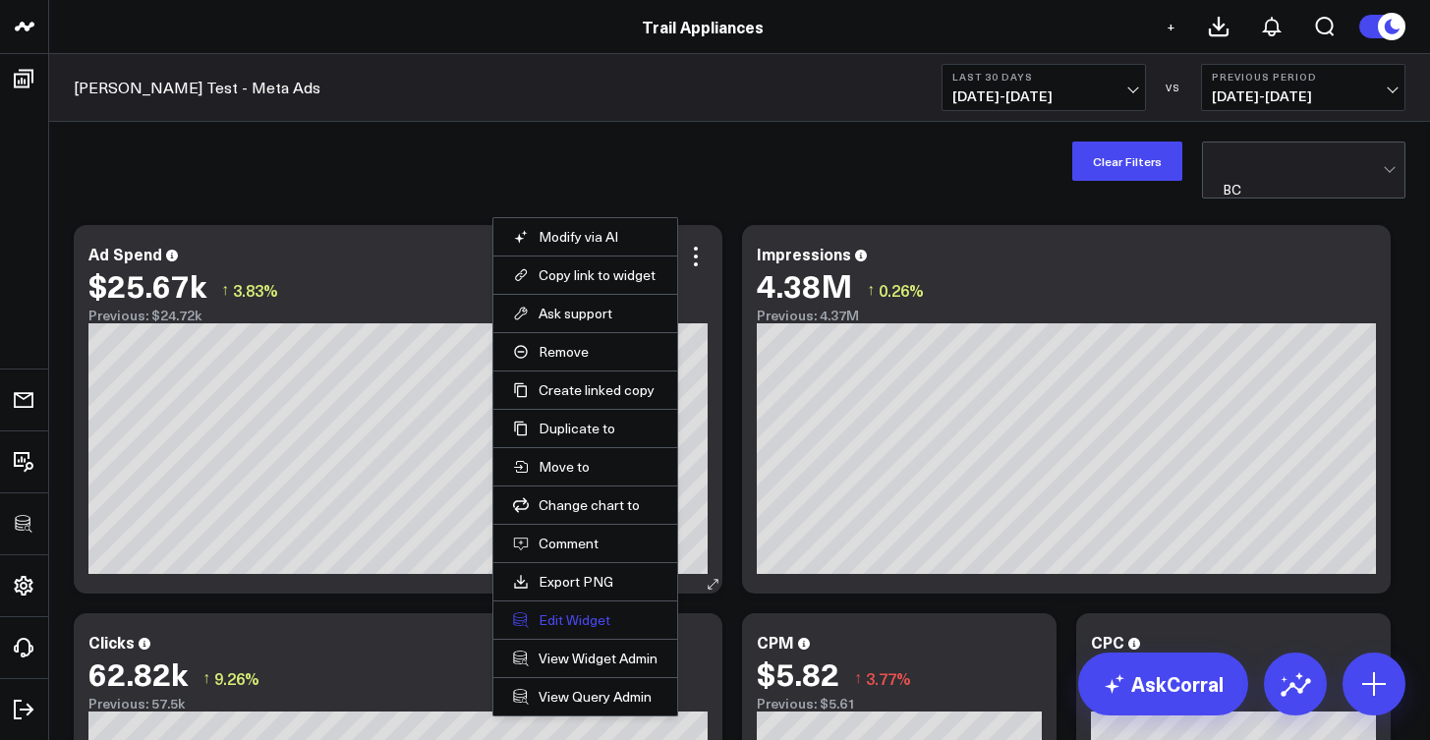
click at [598, 618] on button "Edit Widget" at bounding box center [585, 620] width 144 height 18
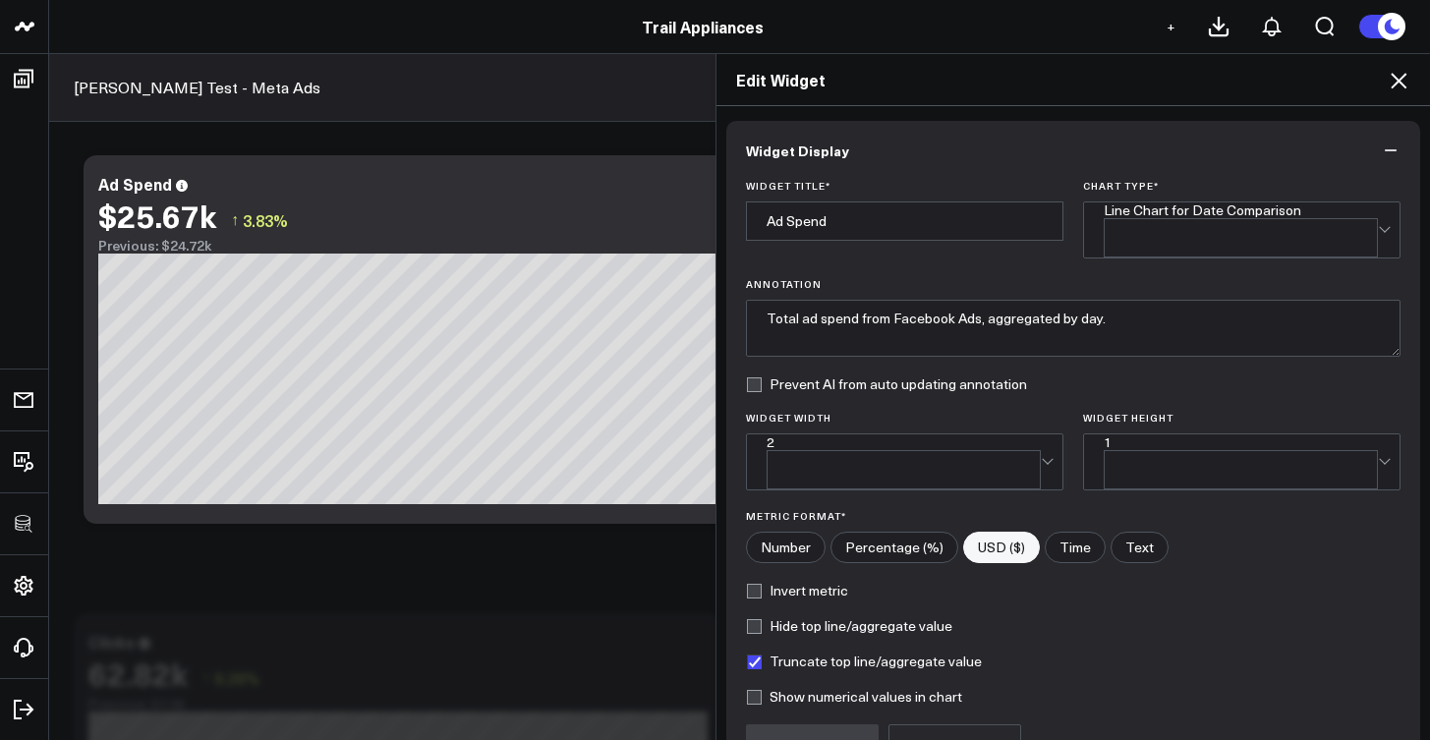
scroll to position [173, 0]
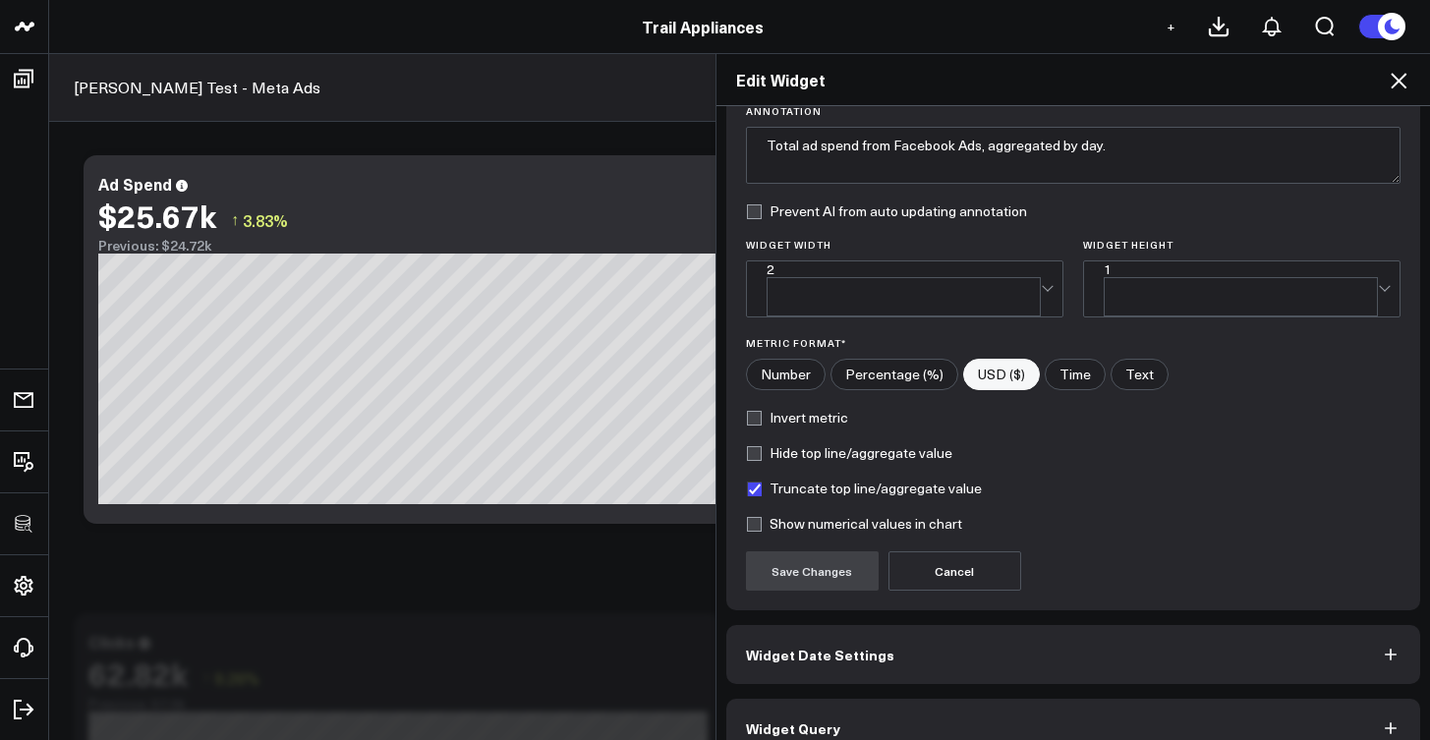
click at [1014, 699] on button "Widget Query" at bounding box center [1073, 728] width 695 height 59
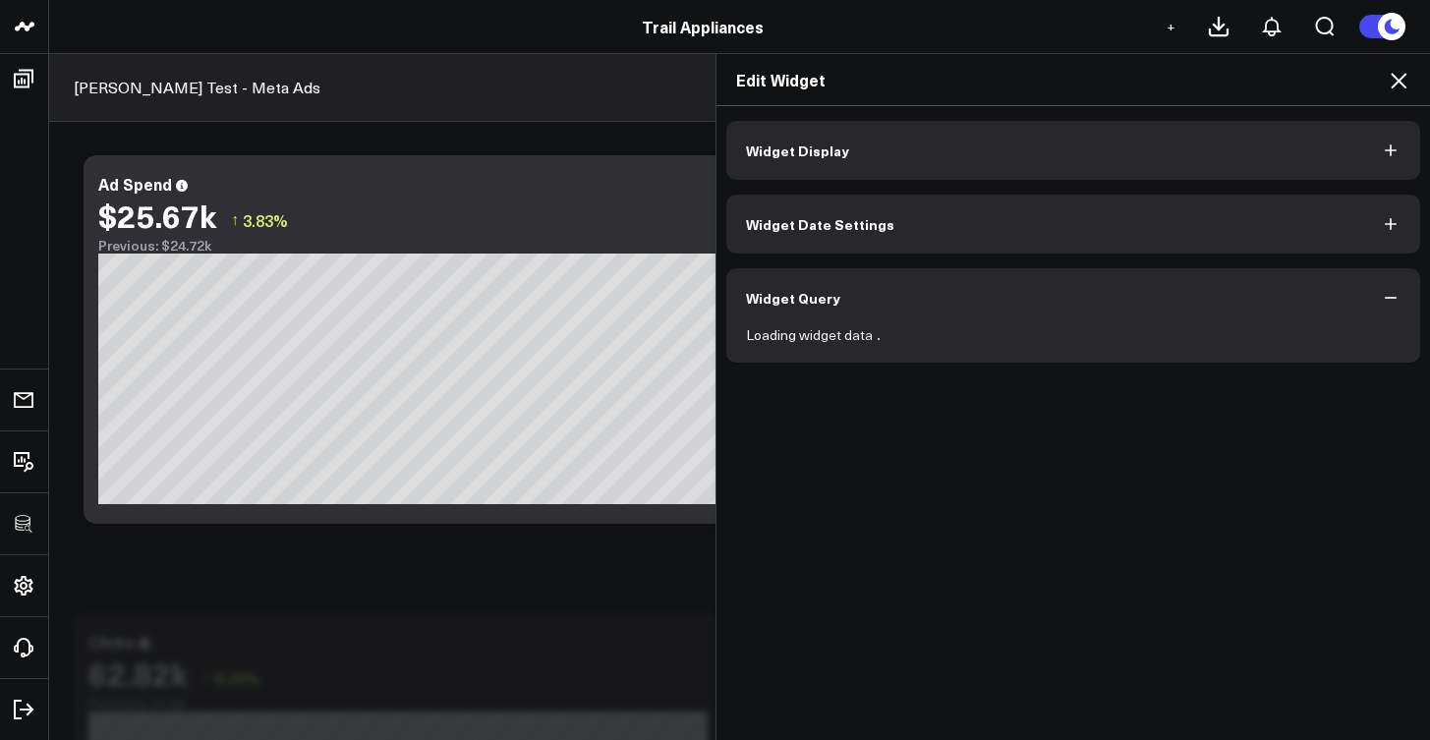
scroll to position [0, 0]
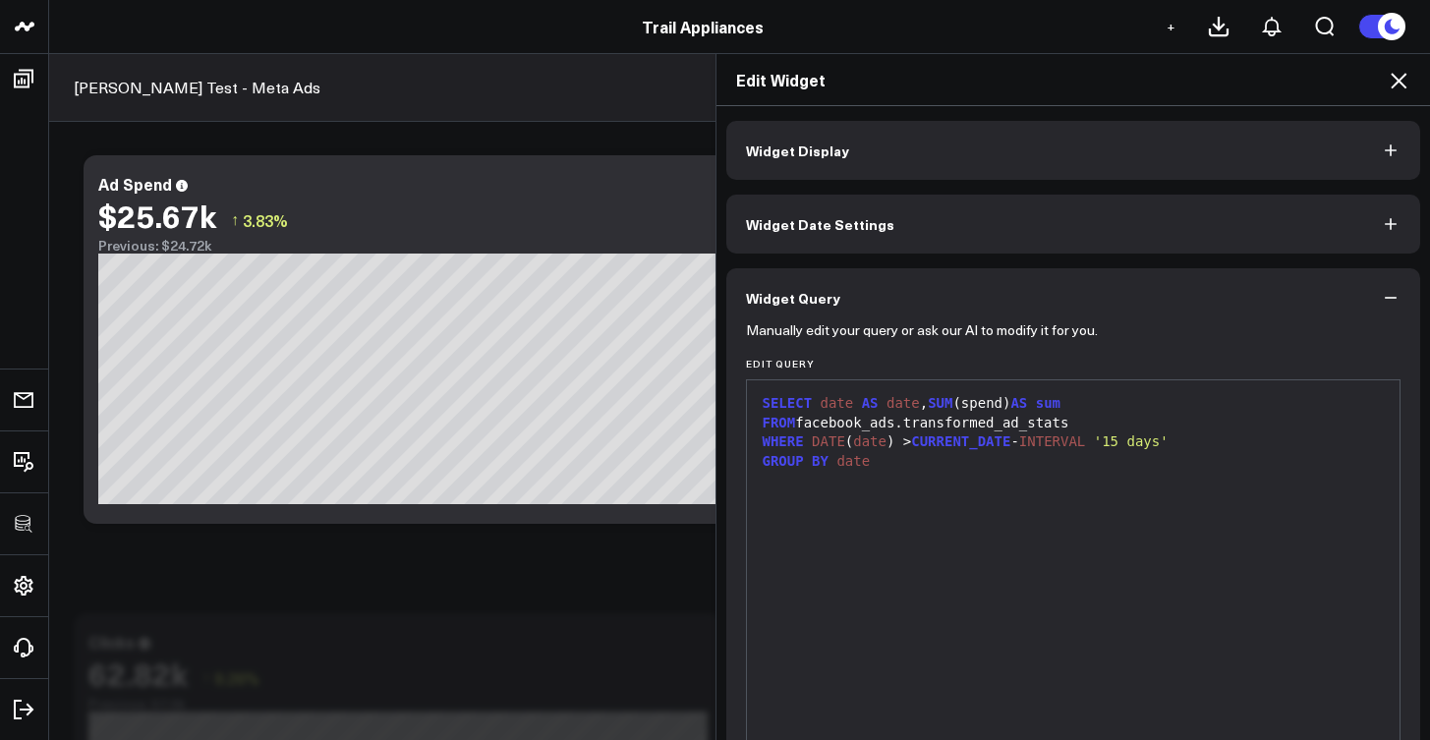
click at [1203, 452] on div "GROUP BY date" at bounding box center [1074, 462] width 634 height 20
click at [1204, 439] on div "WHERE DATE ( date ) > CURRENT_DATE - INTERVAL '15 days'" at bounding box center [1074, 442] width 634 height 20
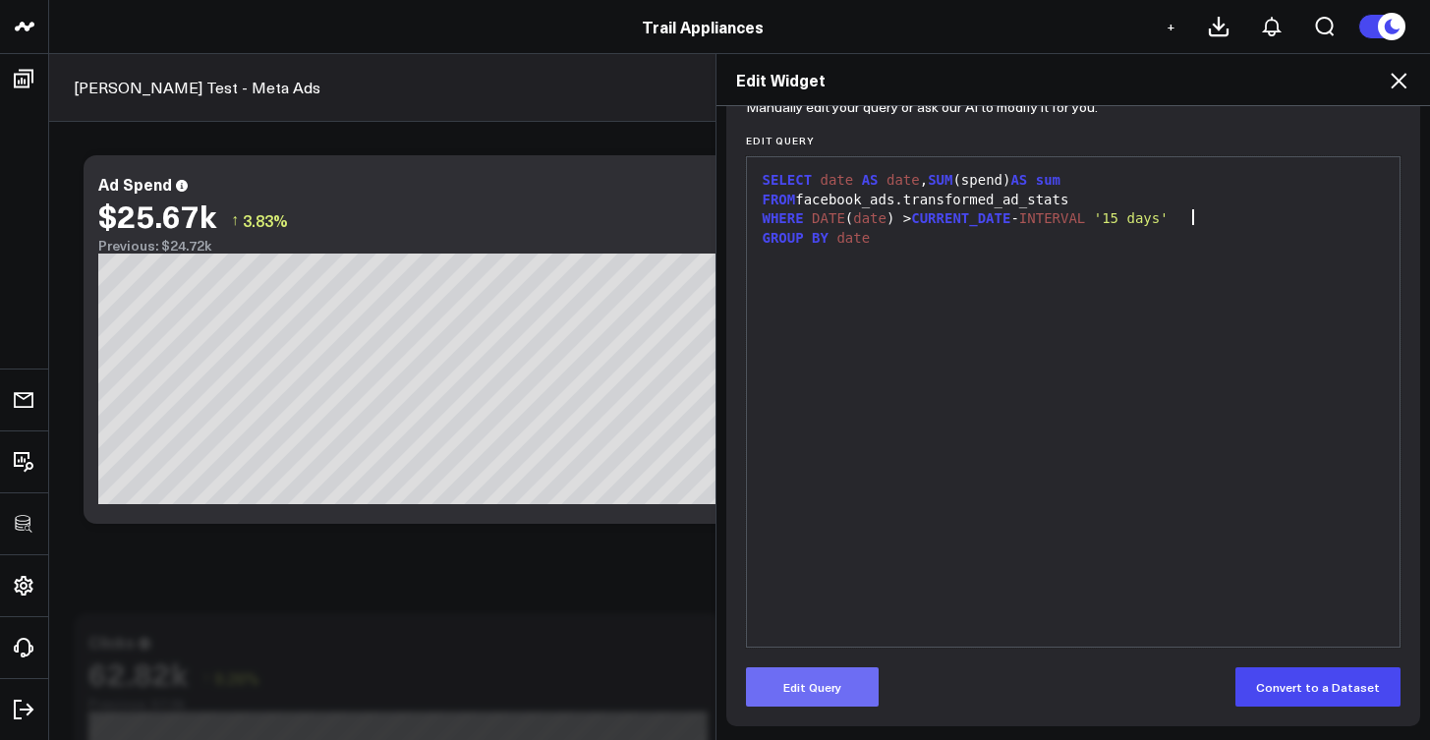
click at [852, 678] on button "Edit Query" at bounding box center [812, 686] width 133 height 39
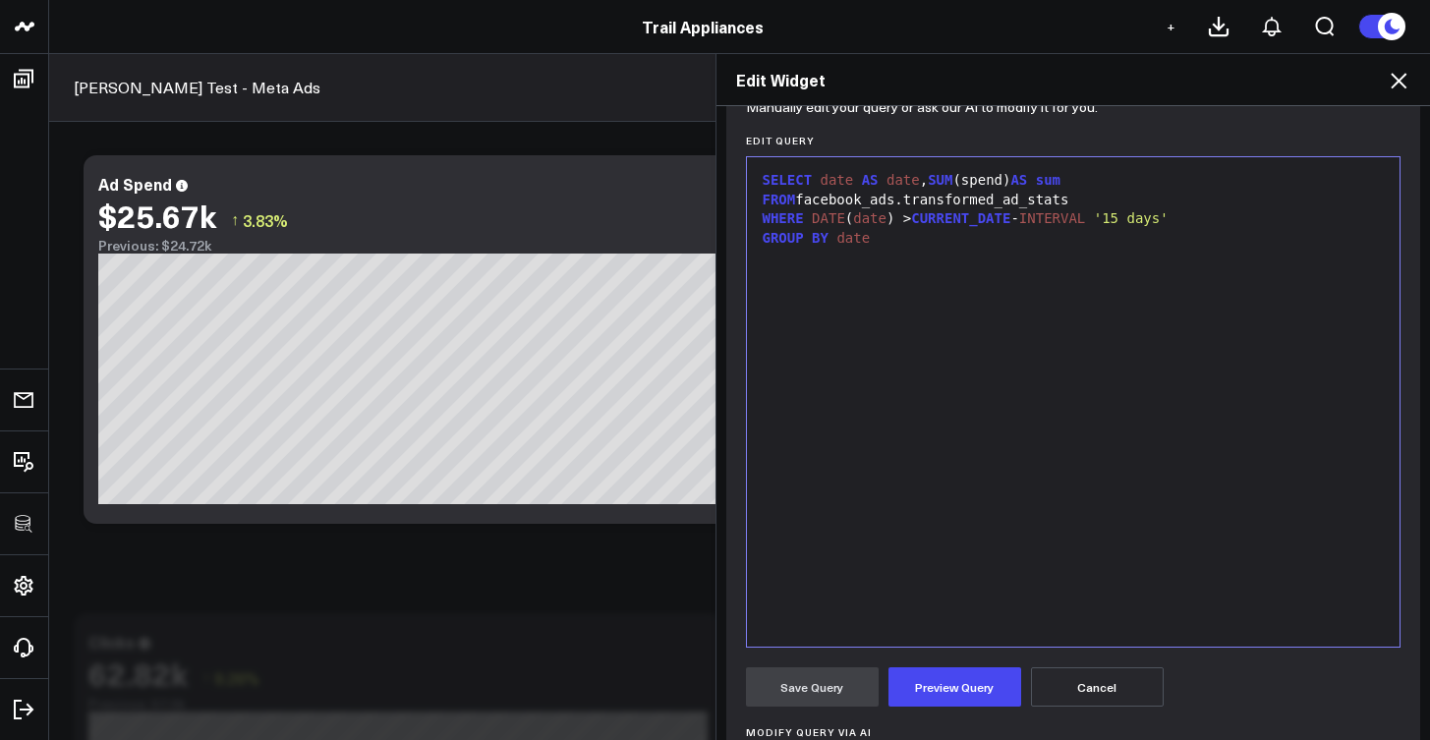
click at [1193, 234] on div "GROUP BY date" at bounding box center [1074, 239] width 634 height 20
click at [1198, 229] on div "GROUP BY date" at bounding box center [1074, 239] width 634 height 20
click at [1199, 231] on div "SELECT date AS date , SUM (spend) AS sum FROM facebook_ads.transformed_ad_stats…" at bounding box center [1074, 402] width 634 height 470
click at [1198, 235] on div "GROUP BY date" at bounding box center [1074, 239] width 634 height 20
click at [1194, 209] on div "WHERE DATE ( date ) > CURRENT_DATE - INTERVAL '15 days'" at bounding box center [1074, 219] width 634 height 20
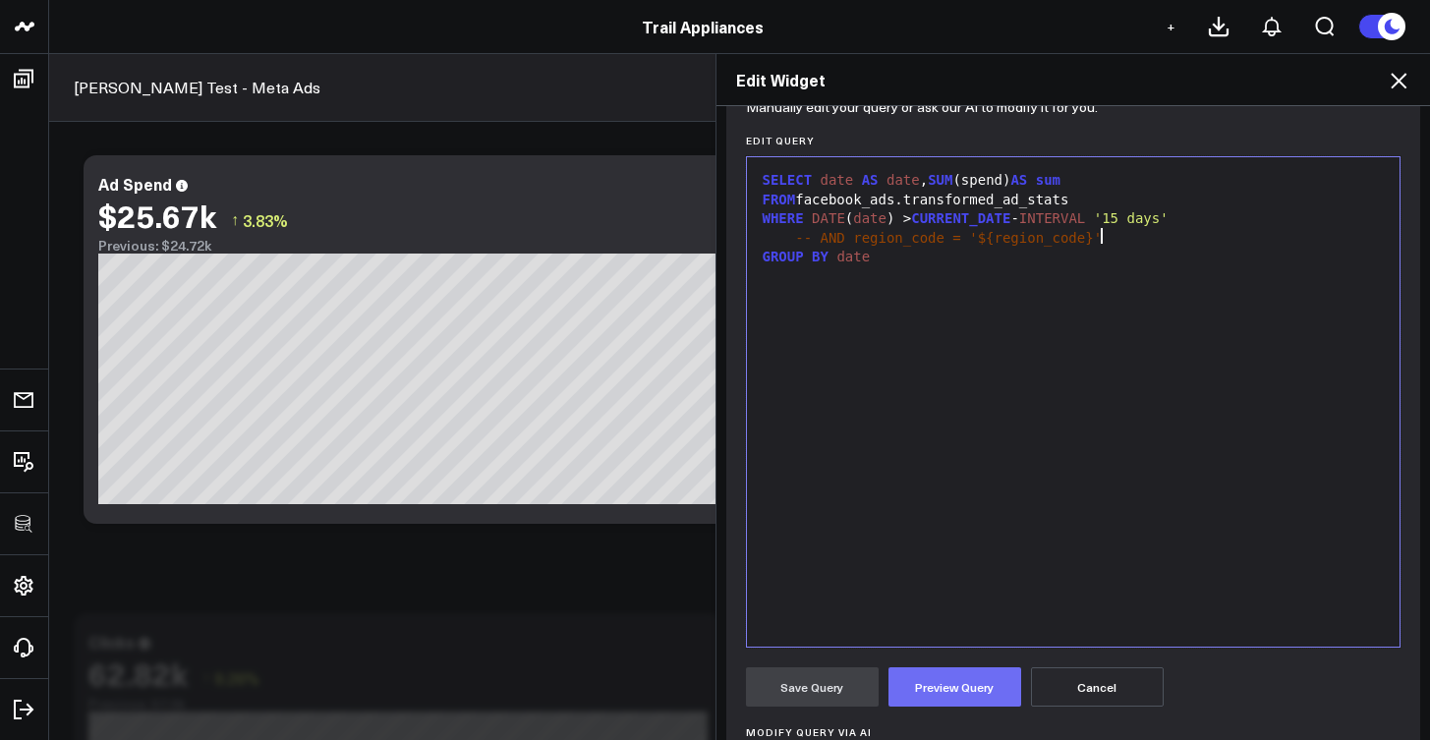
click at [951, 668] on form "Manually edit your query or ask our AI to modify it for you. Edit Query 9 1 2 3…" at bounding box center [1074, 527] width 656 height 846
click at [951, 681] on button "Preview Query" at bounding box center [955, 686] width 133 height 39
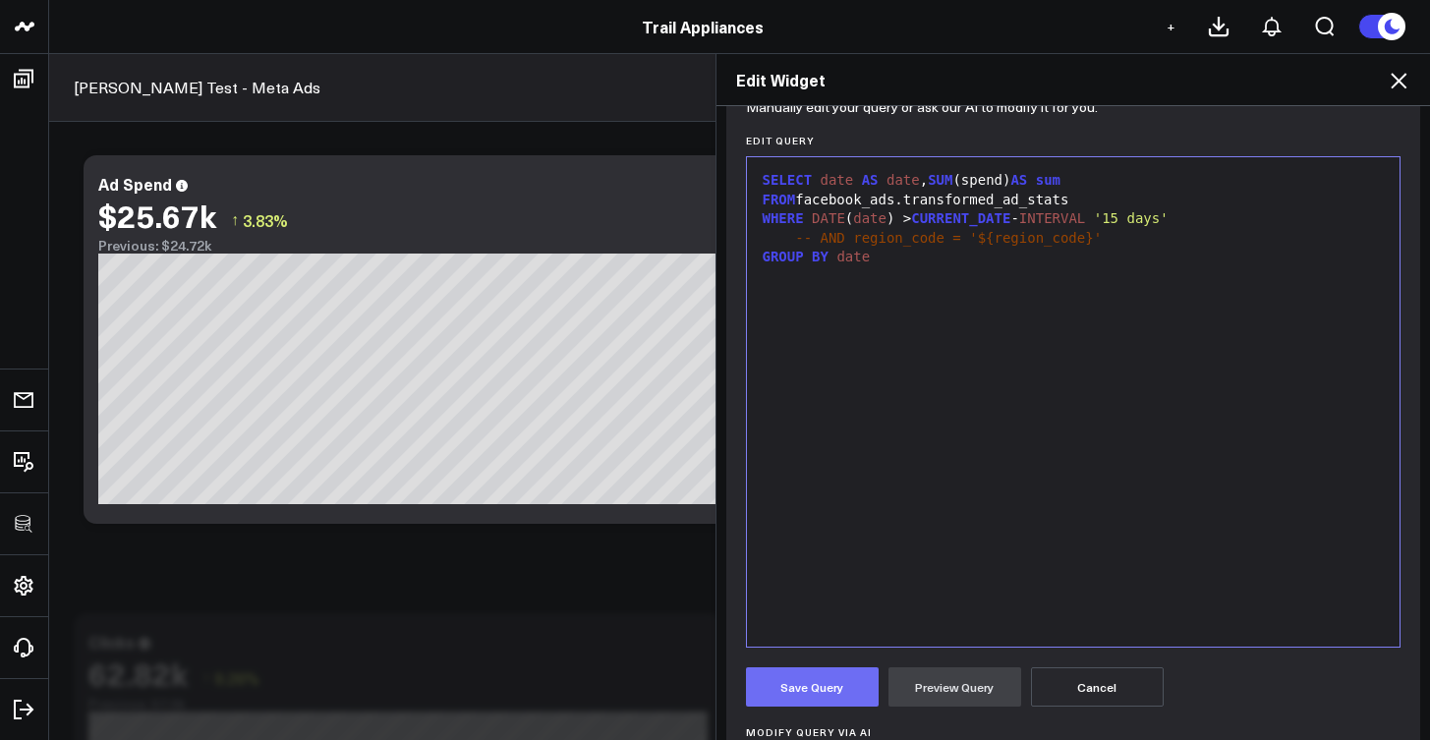
click at [844, 678] on button "Save Query" at bounding box center [812, 686] width 133 height 39
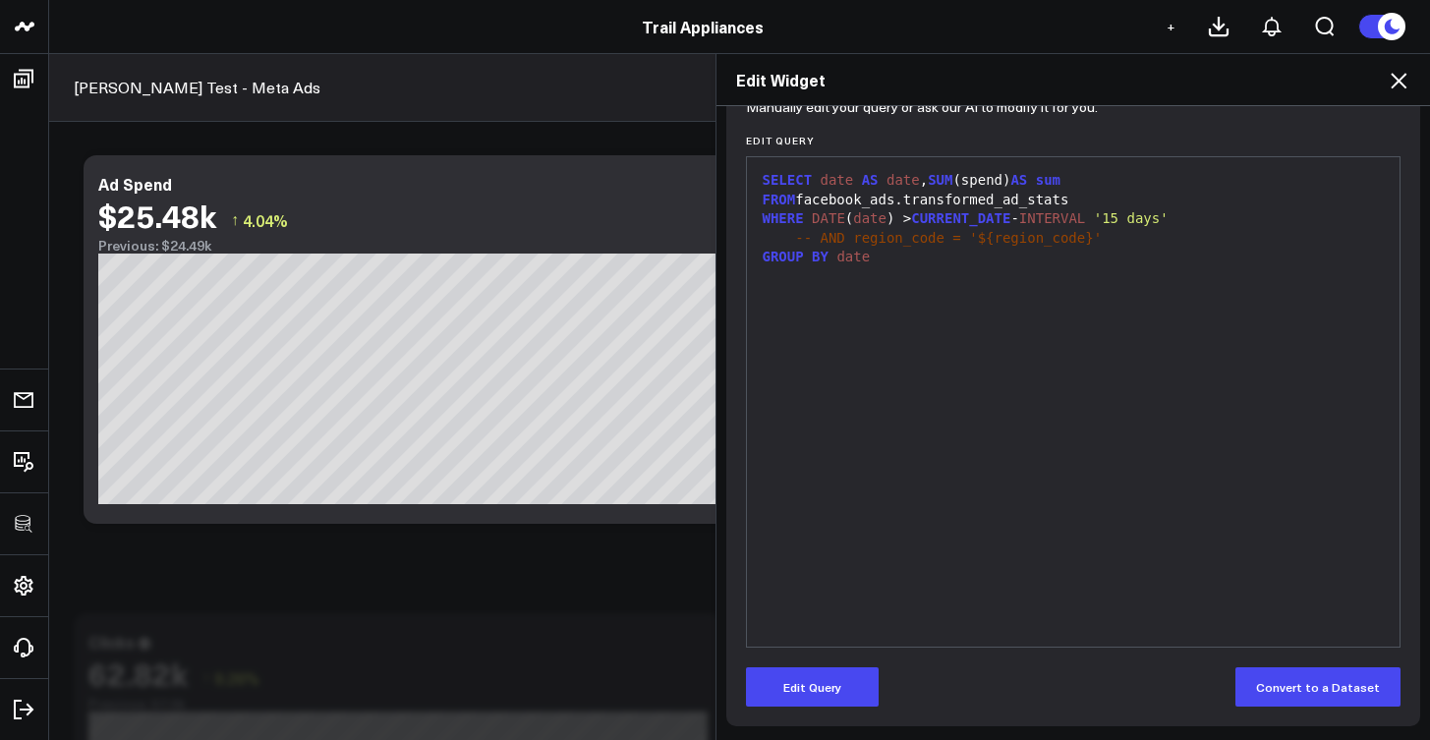
click at [1407, 78] on icon at bounding box center [1399, 81] width 24 height 24
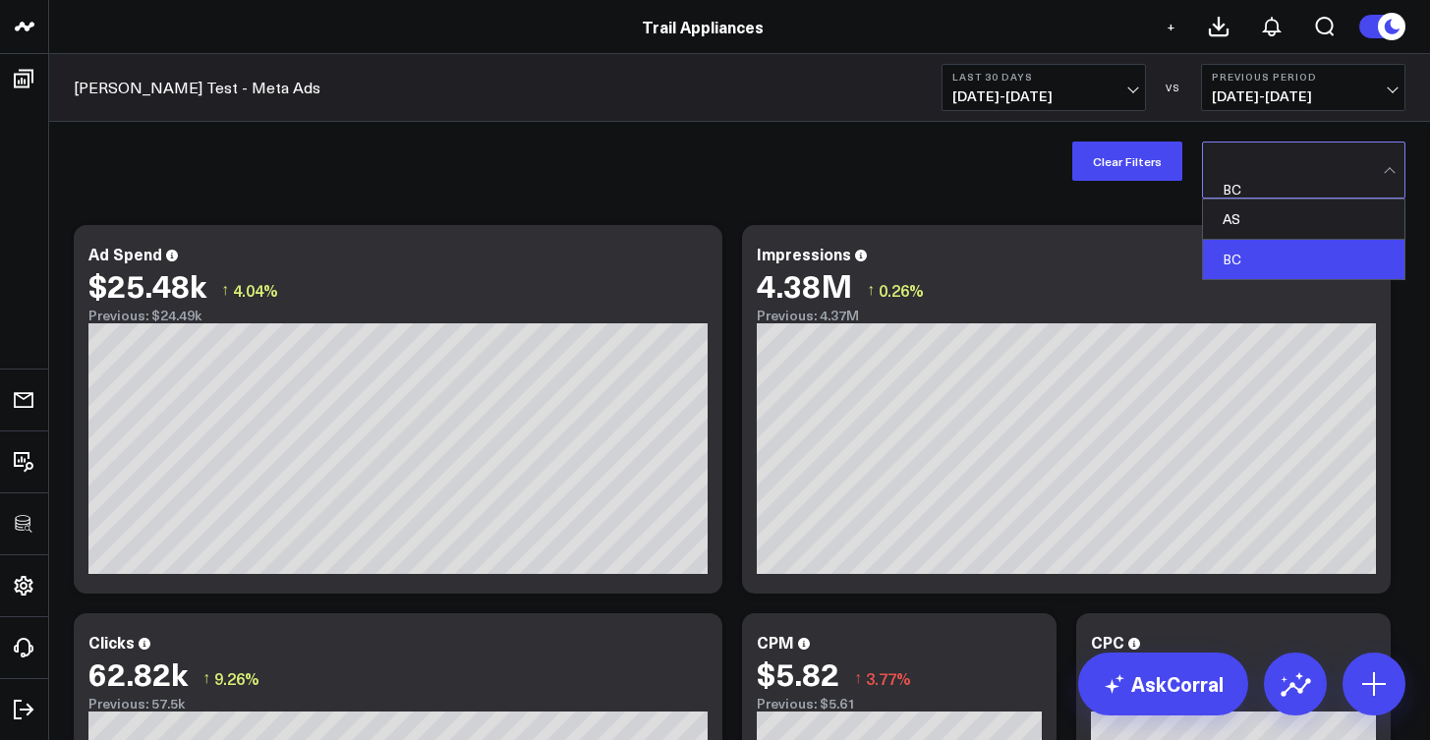
click at [1286, 165] on div at bounding box center [1303, 162] width 160 height 39
click at [1262, 201] on div "AS" at bounding box center [1303, 220] width 201 height 40
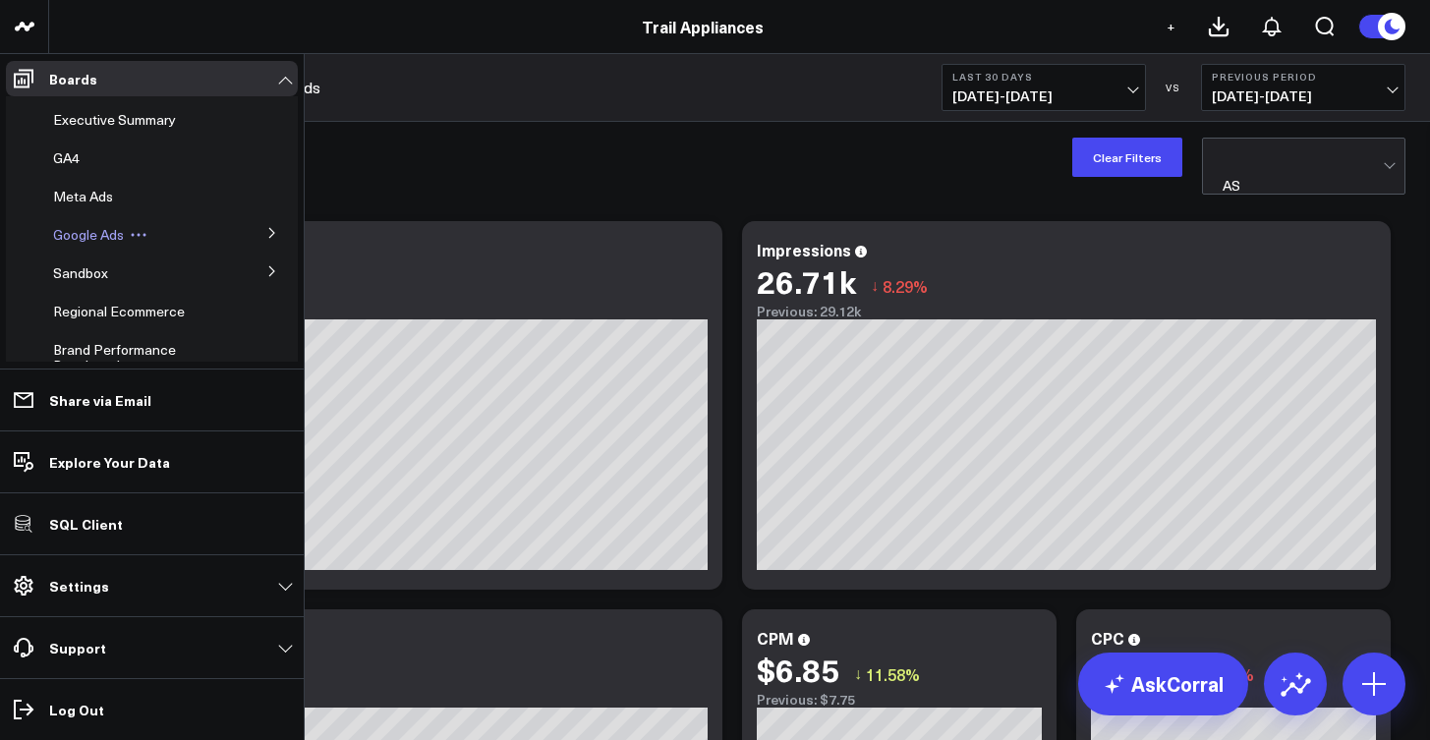
scroll to position [4, 0]
click at [86, 229] on span "Google Ads" at bounding box center [88, 230] width 71 height 19
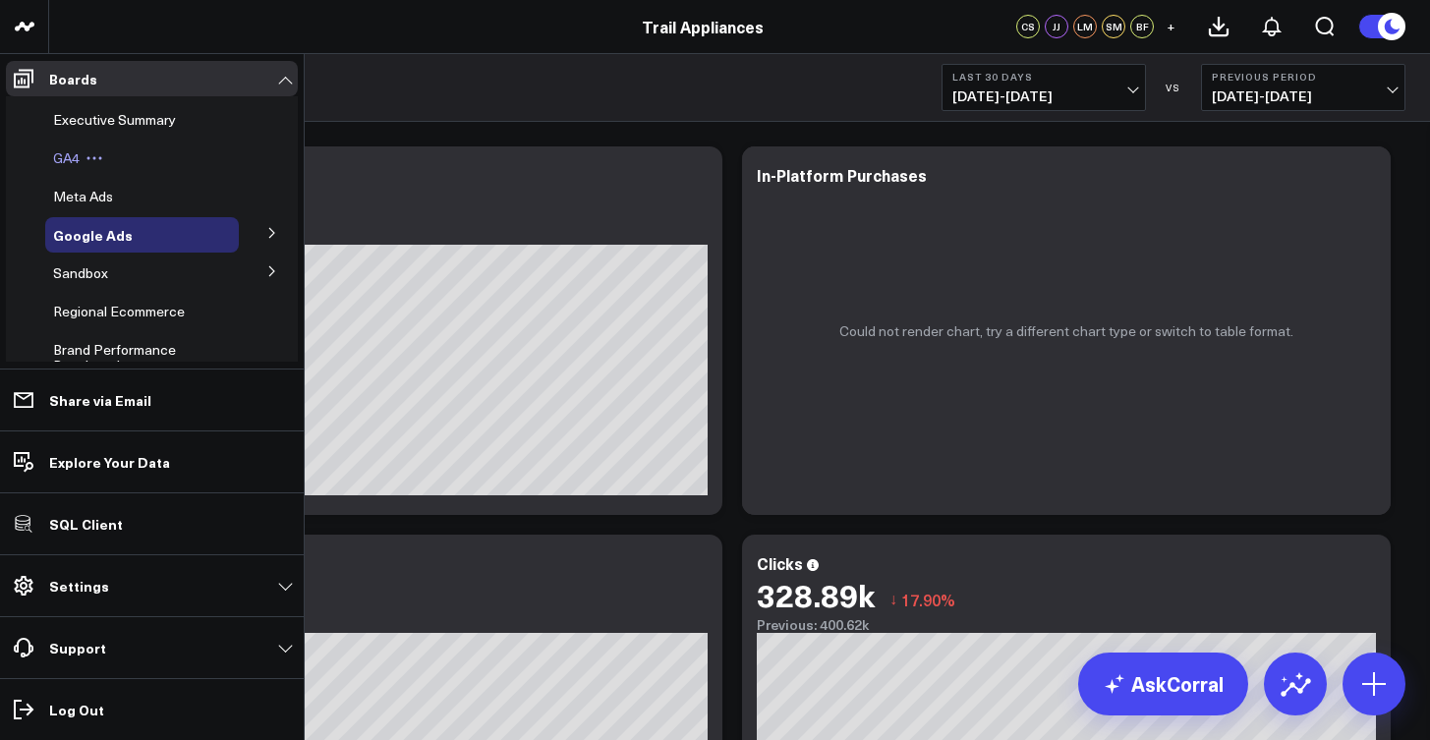
click at [66, 160] on span "GA4" at bounding box center [66, 157] width 27 height 19
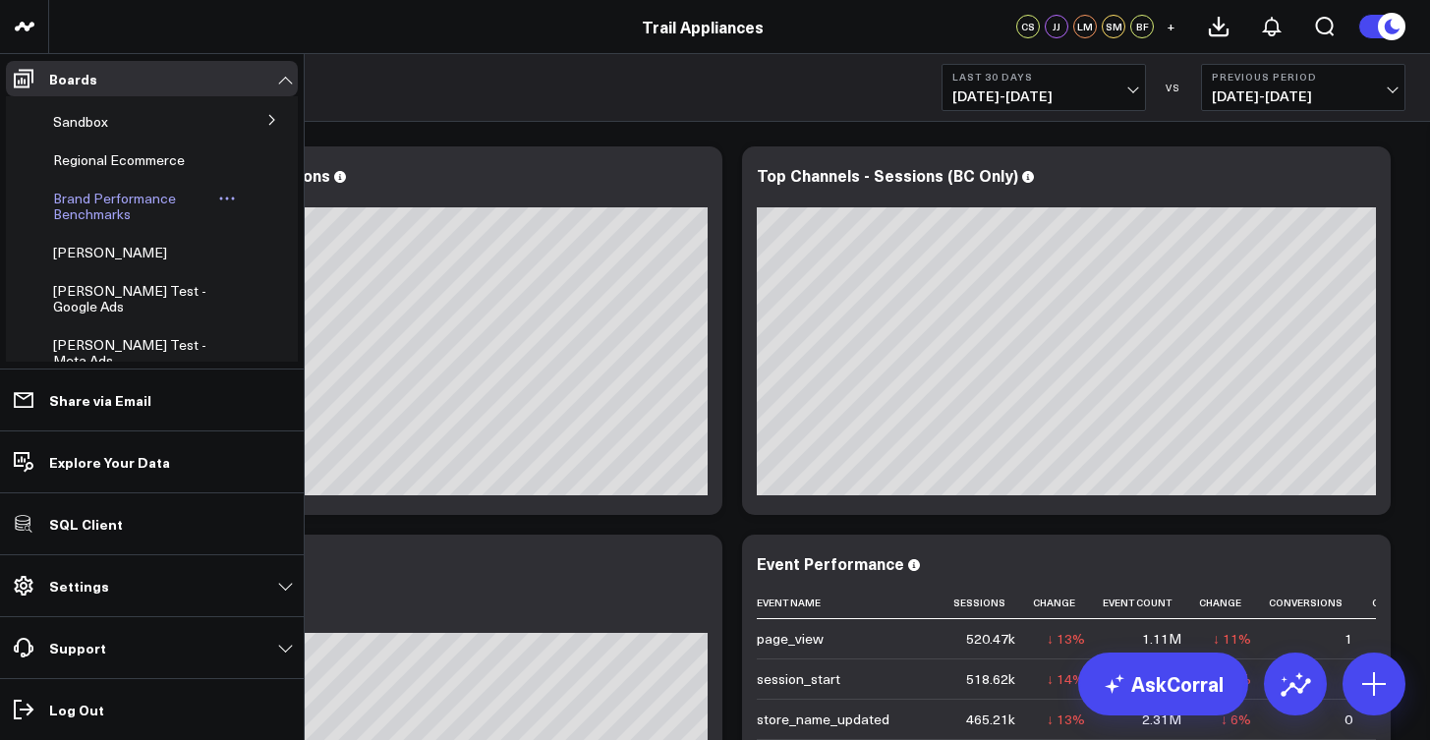
scroll to position [206, 0]
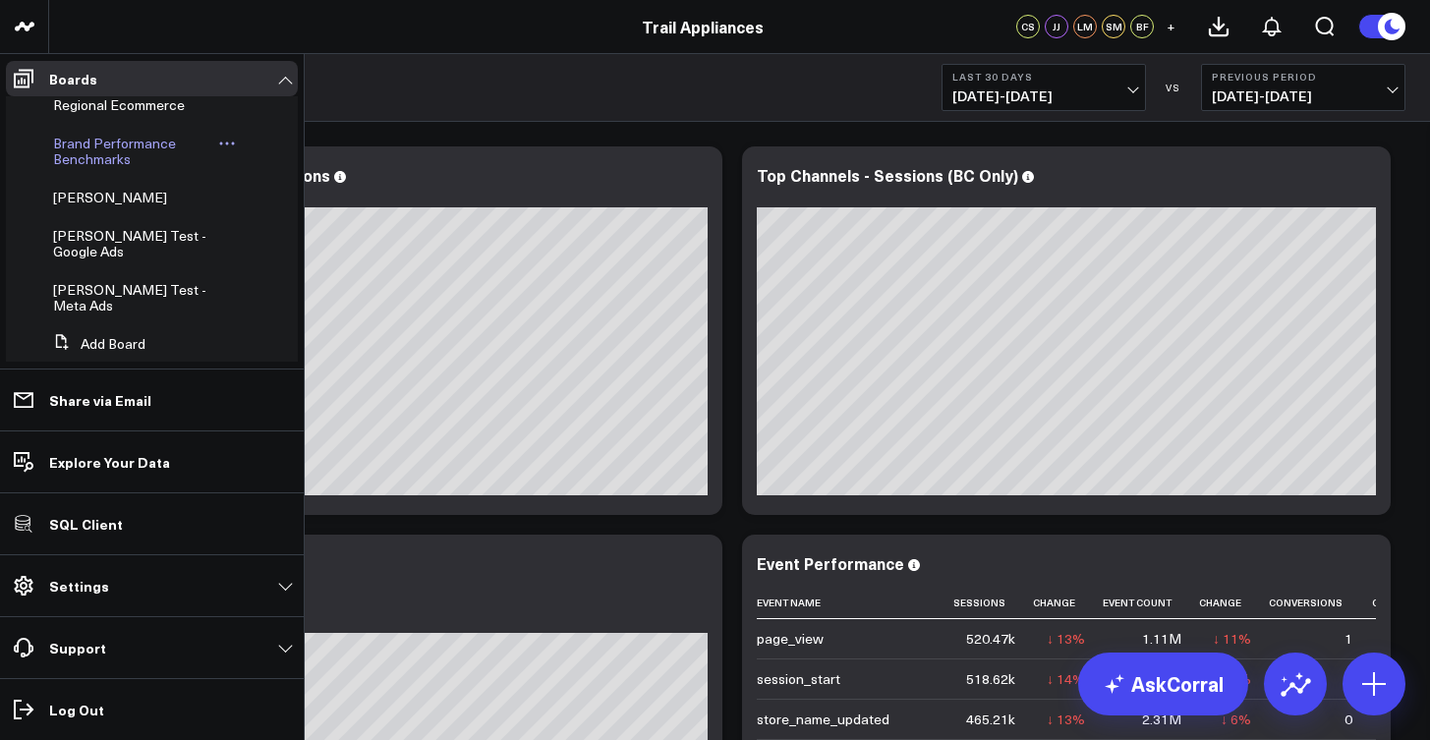
click at [95, 150] on span "Brand Performance Benchmarks" at bounding box center [114, 151] width 123 height 34
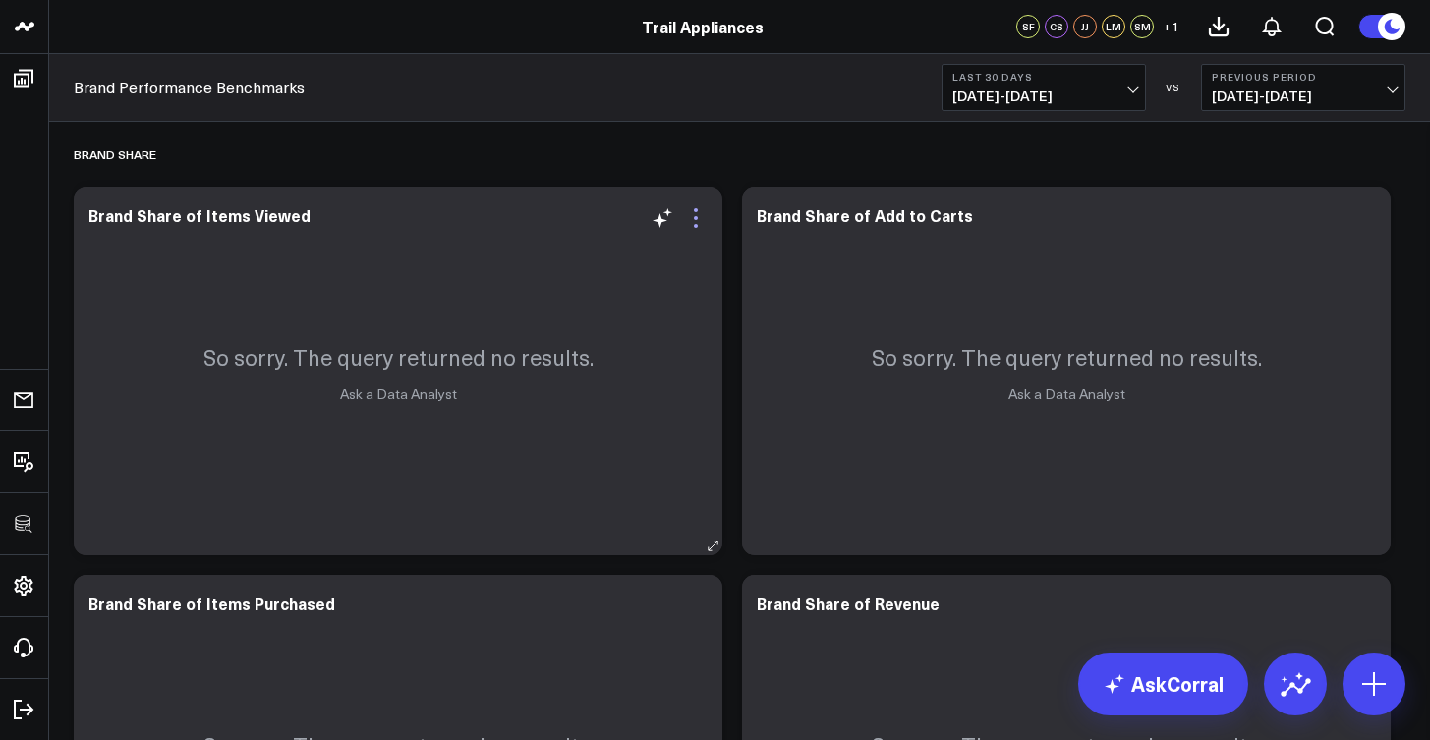
click at [699, 226] on icon at bounding box center [696, 218] width 24 height 24
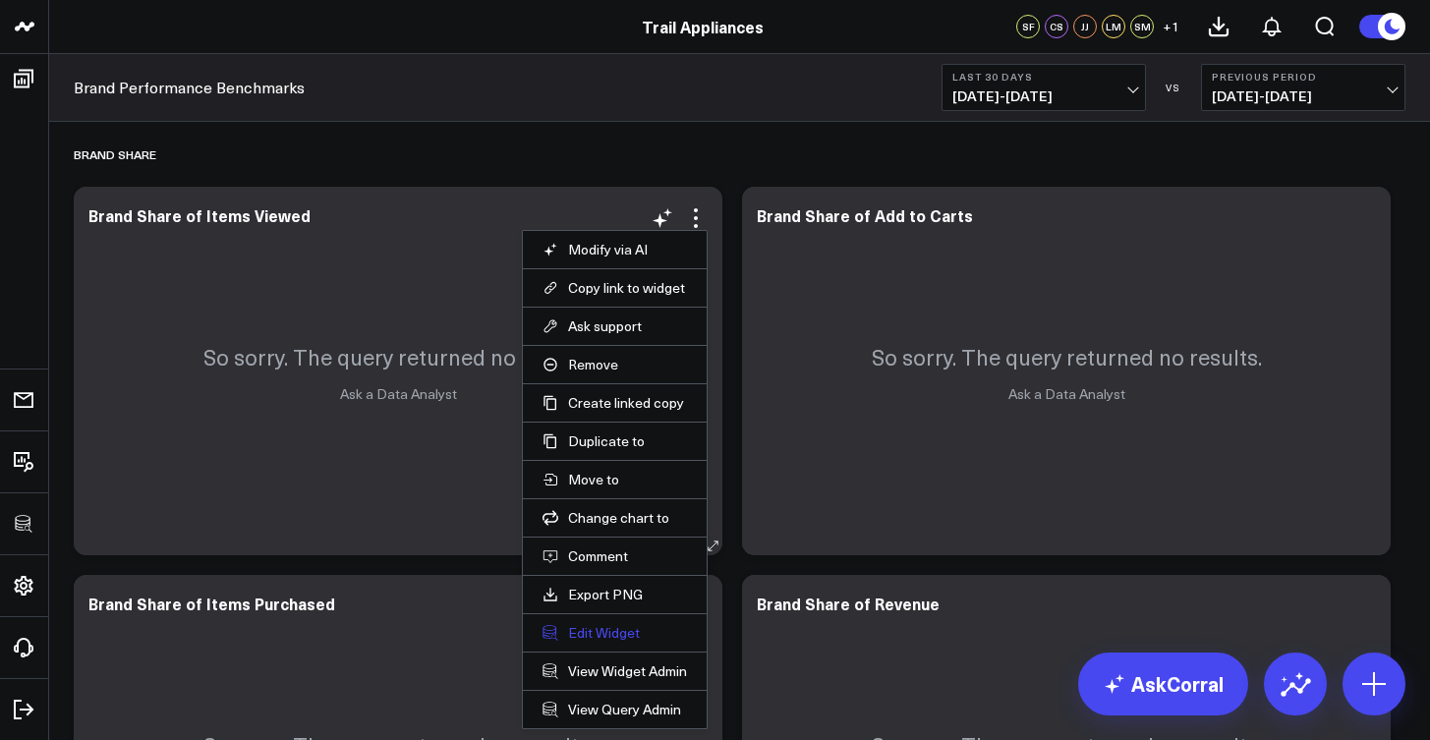
click at [613, 640] on button "Edit Widget" at bounding box center [615, 633] width 144 height 18
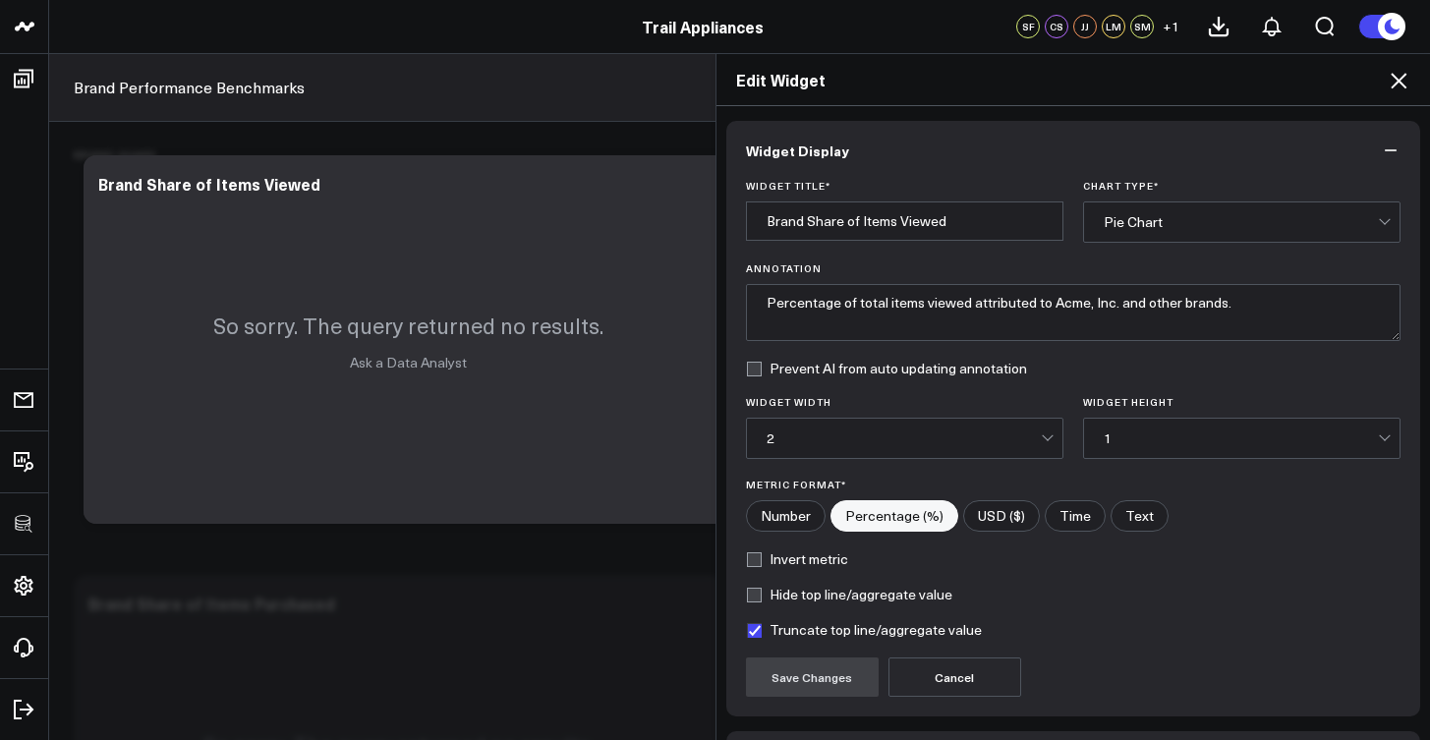
scroll to position [138, 0]
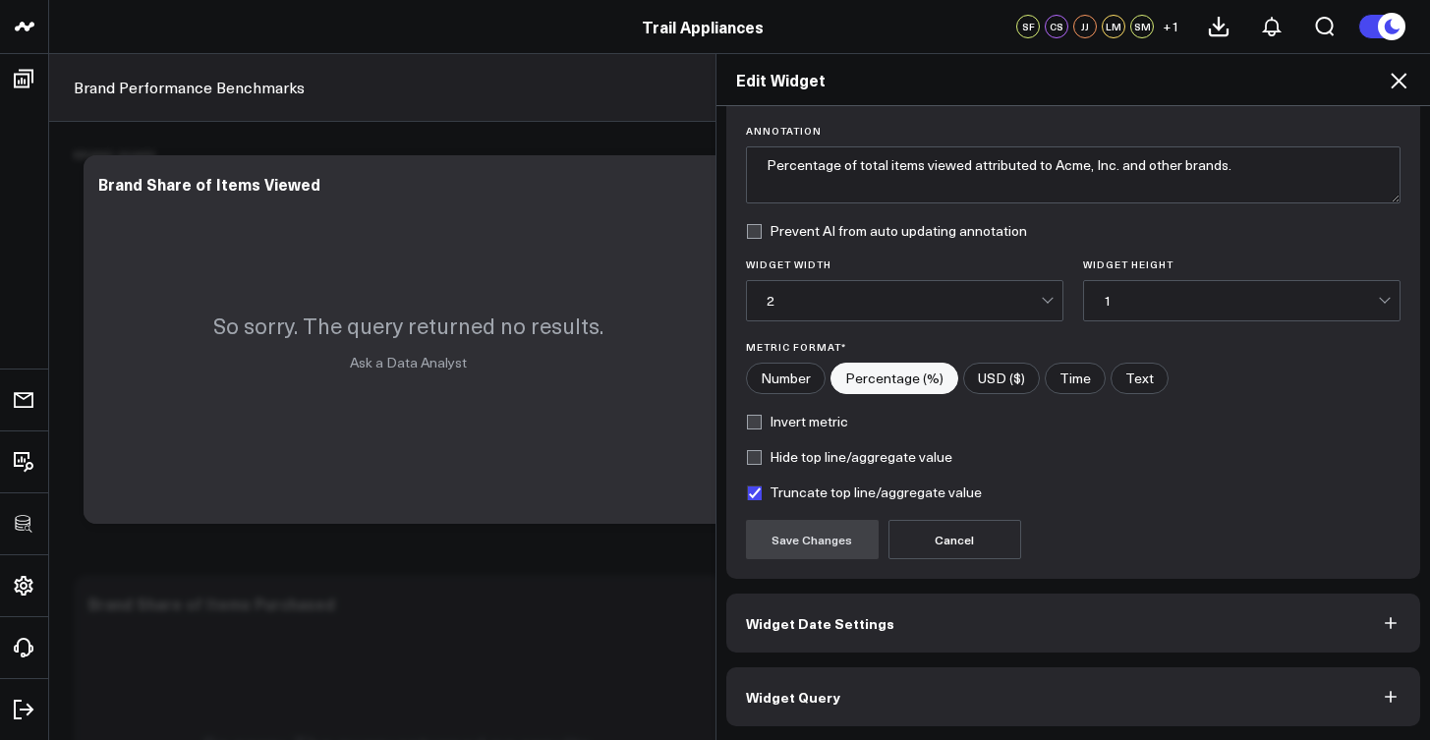
click at [897, 681] on button "Widget Query" at bounding box center [1073, 696] width 695 height 59
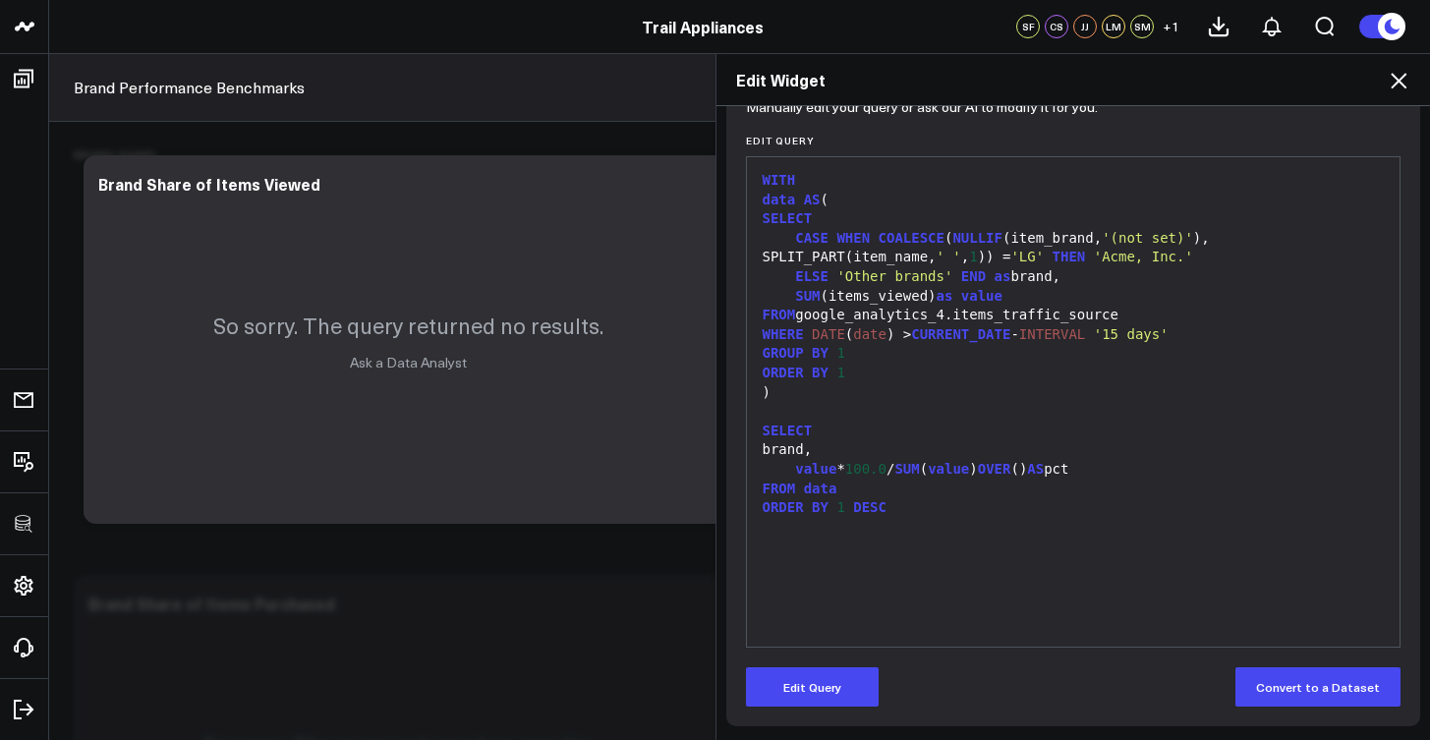
scroll to position [219, 0]
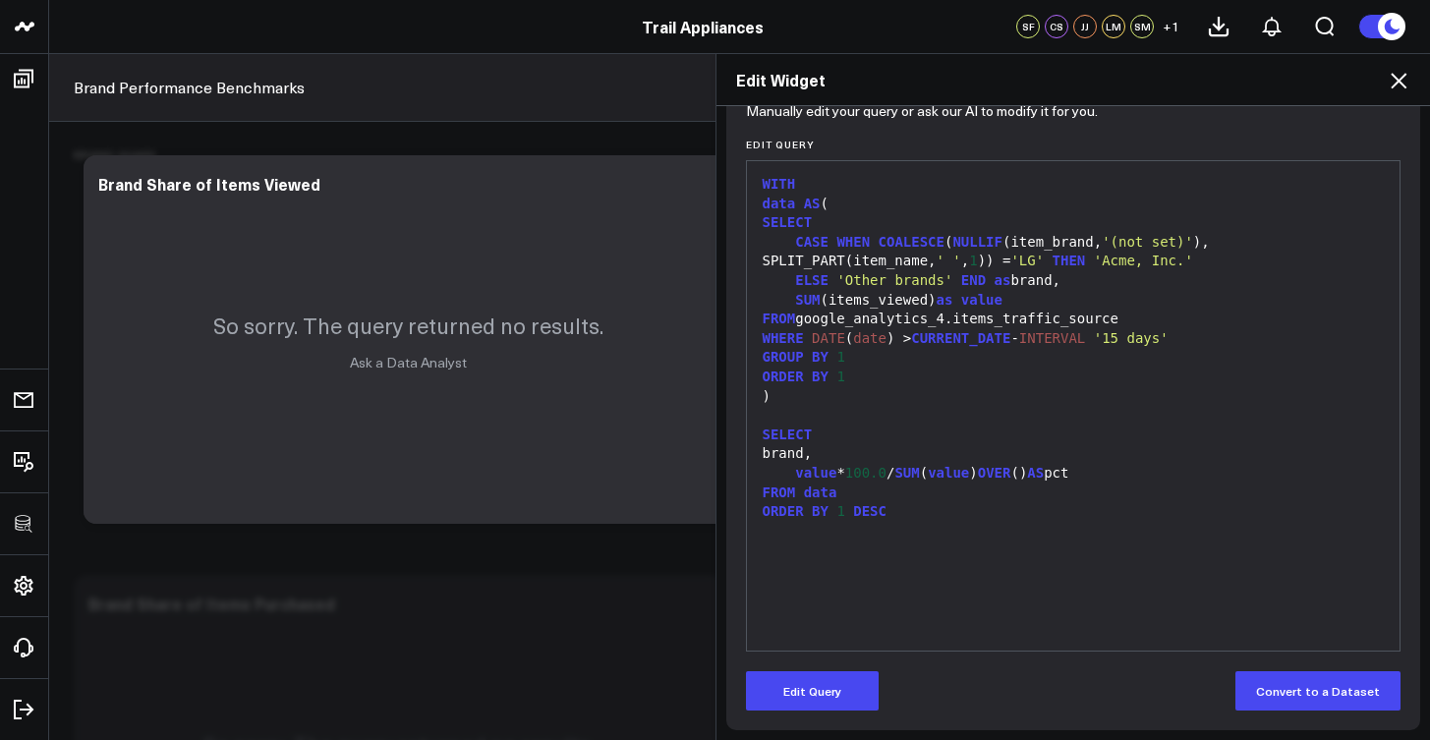
click at [821, 485] on span "data" at bounding box center [820, 493] width 33 height 16
click at [832, 690] on button "Edit Query" at bounding box center [812, 690] width 133 height 39
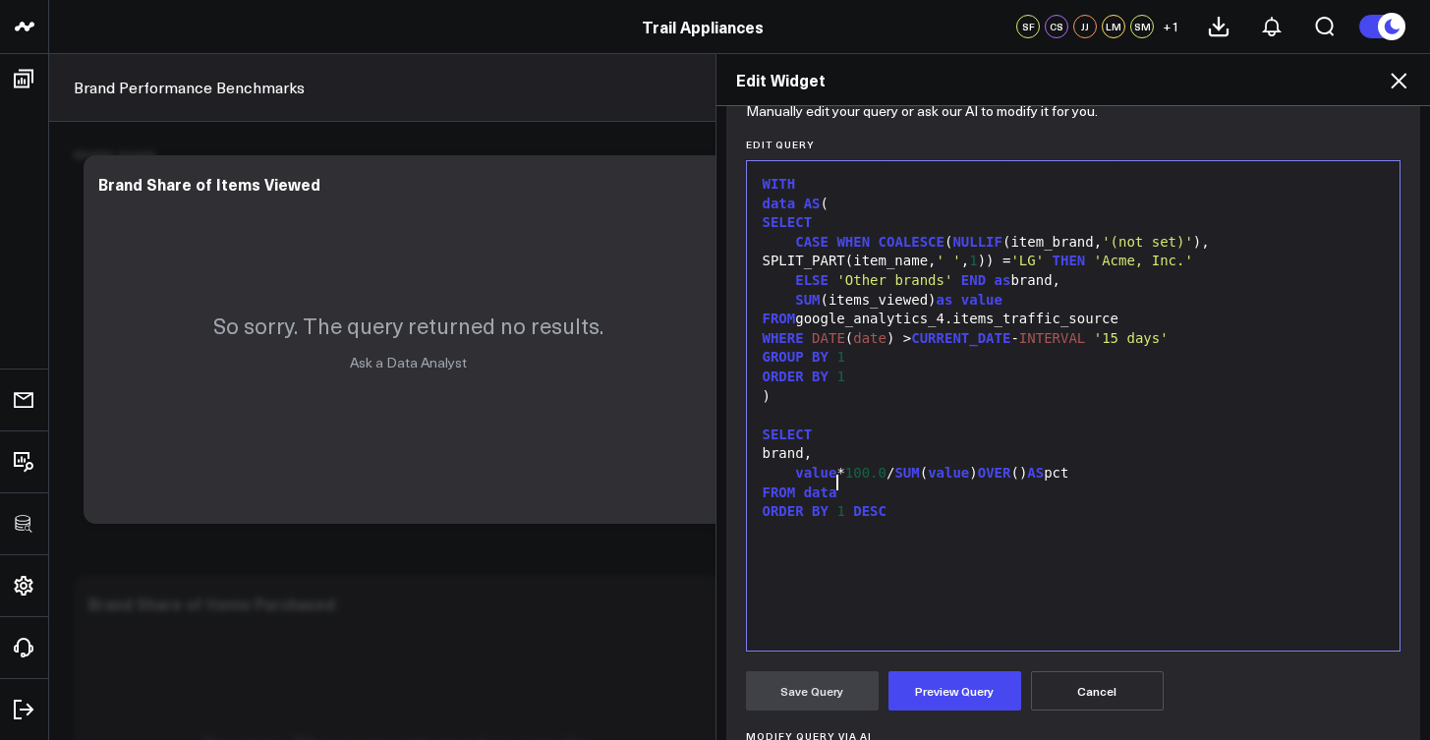
click at [840, 484] on div "FROM data" at bounding box center [1074, 494] width 634 height 20
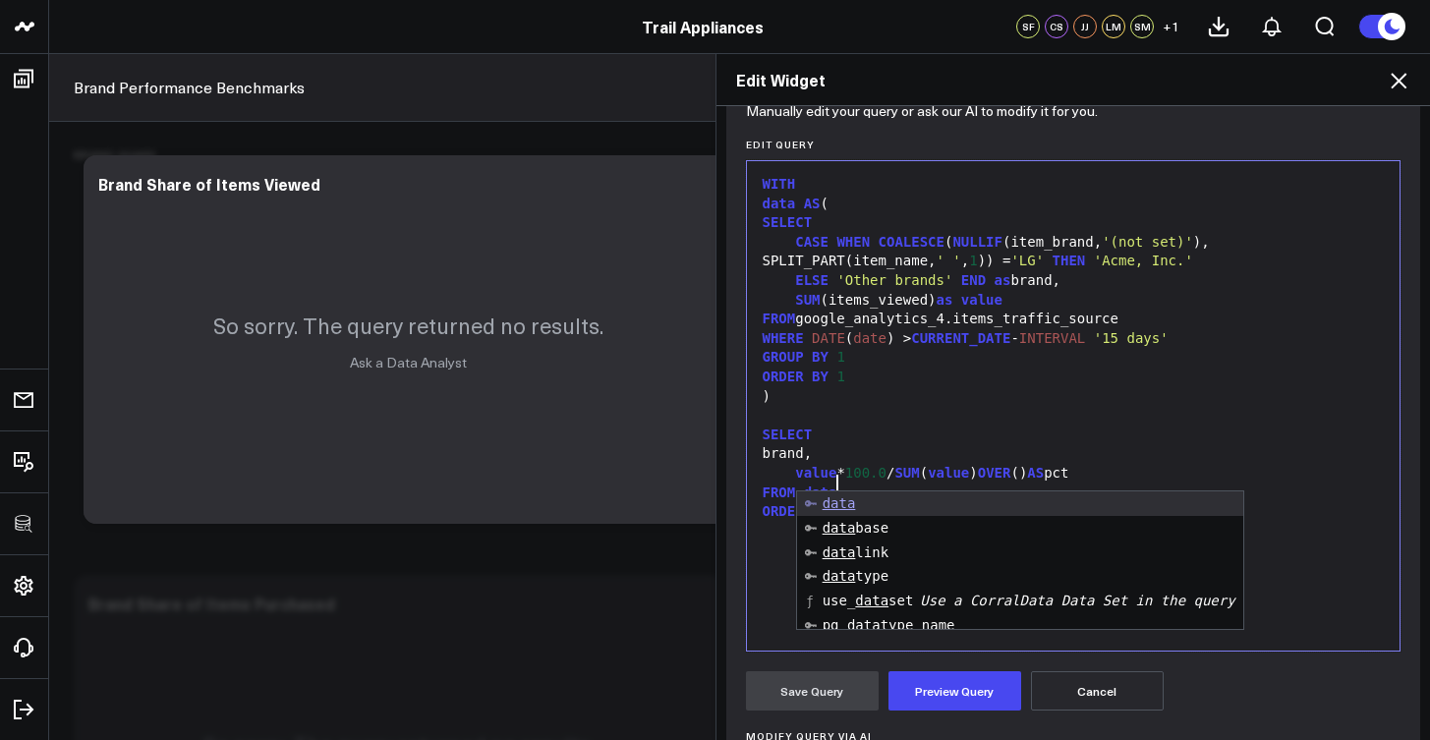
click at [844, 285] on div "ELSE 'Other brands' END as brand," at bounding box center [1074, 281] width 634 height 20
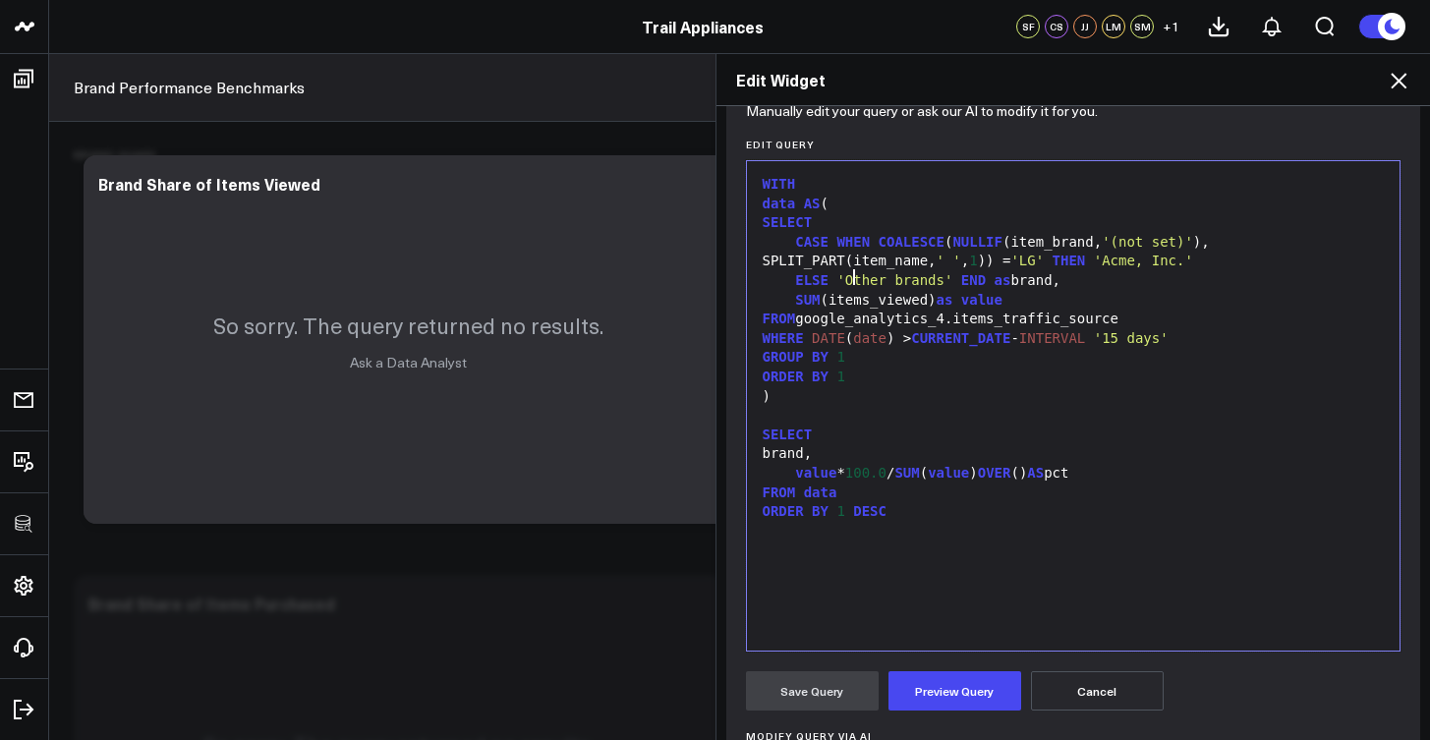
click at [1030, 526] on div "WITH data AS ( SELECT CASE WHEN COALESCE ( NULLIF (item_brand, '(not set)' ), S…" at bounding box center [1074, 406] width 634 height 470
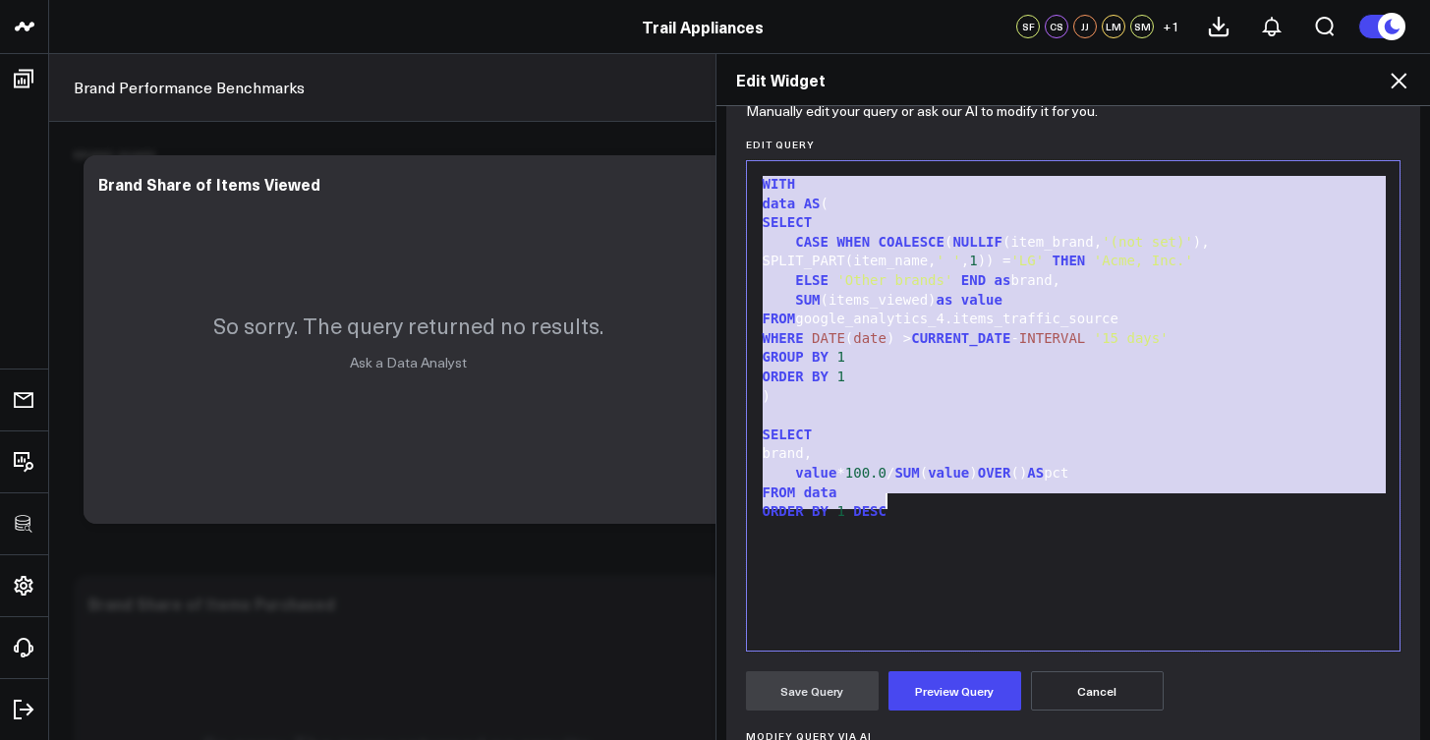
copy div "WITH data AS ( SELECT CASE WHEN COALESCE ( NULLIF (item_brand, '(not set)' ), S…"
click at [1078, 226] on div "SELECT" at bounding box center [1074, 223] width 634 height 20
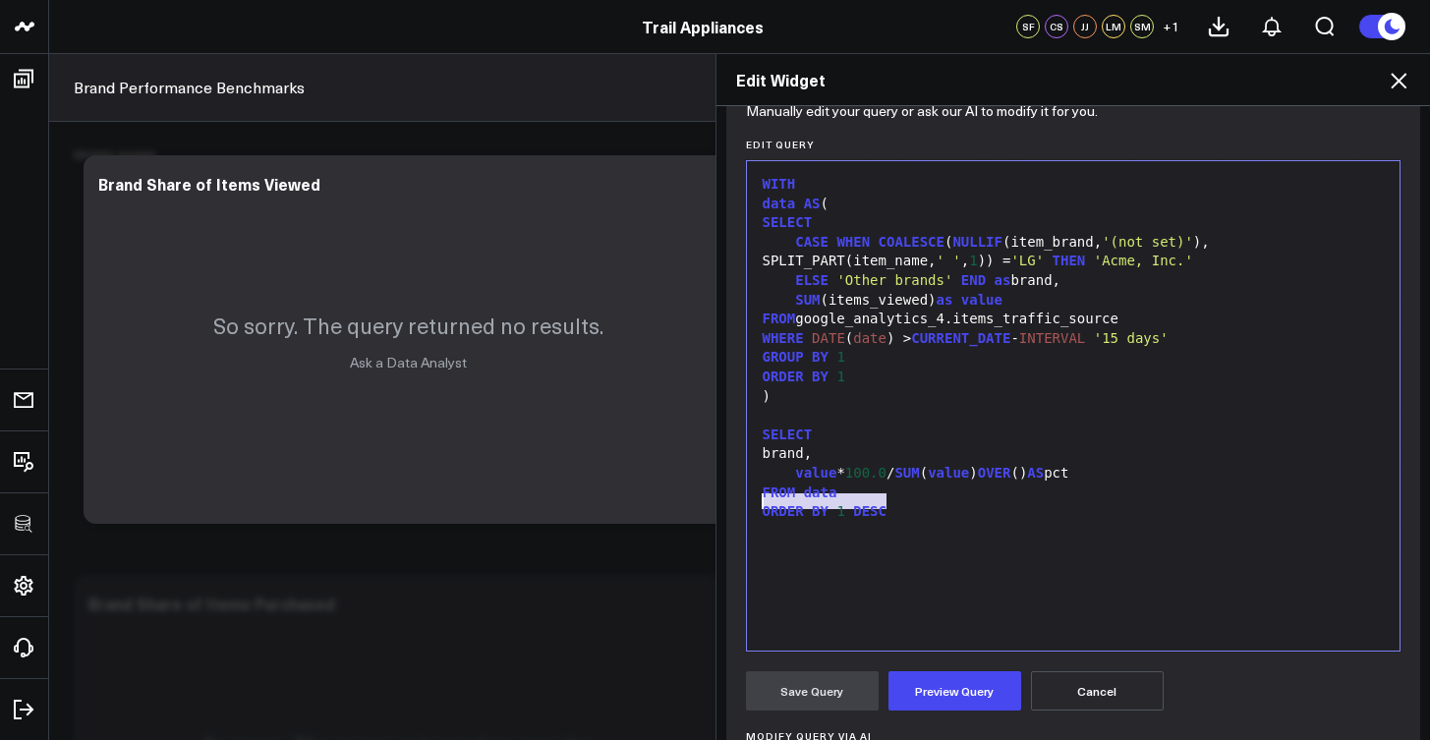
drag, startPoint x: 890, startPoint y: 502, endPoint x: 752, endPoint y: 509, distance: 137.8
click at [757, 509] on div "ORDER BY 1 DESC" at bounding box center [1074, 512] width 634 height 20
click at [1136, 484] on div "FROM data" at bounding box center [1074, 494] width 634 height 20
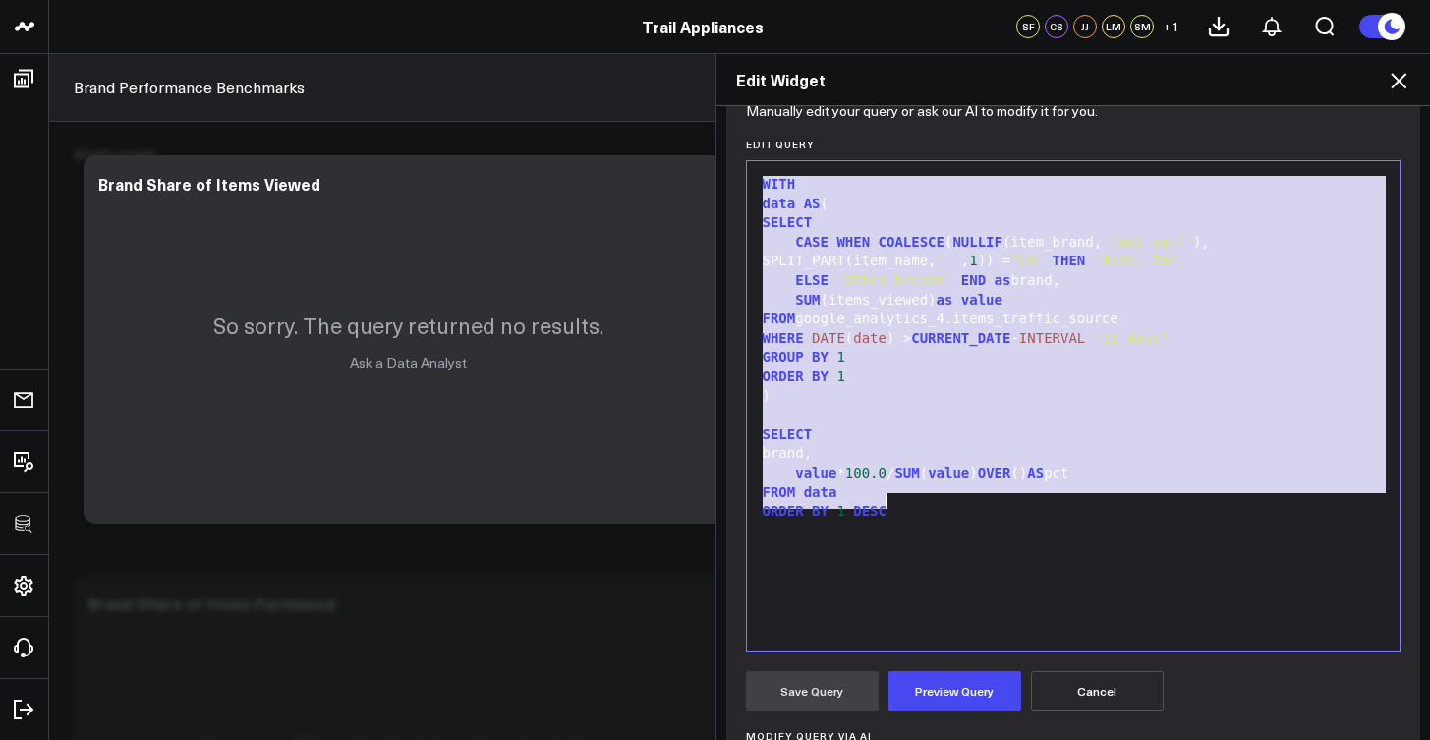
copy div "WITH data AS ( SELECT CASE WHEN COALESCE ( NULLIF (item_brand, '(not set)' ), S…"
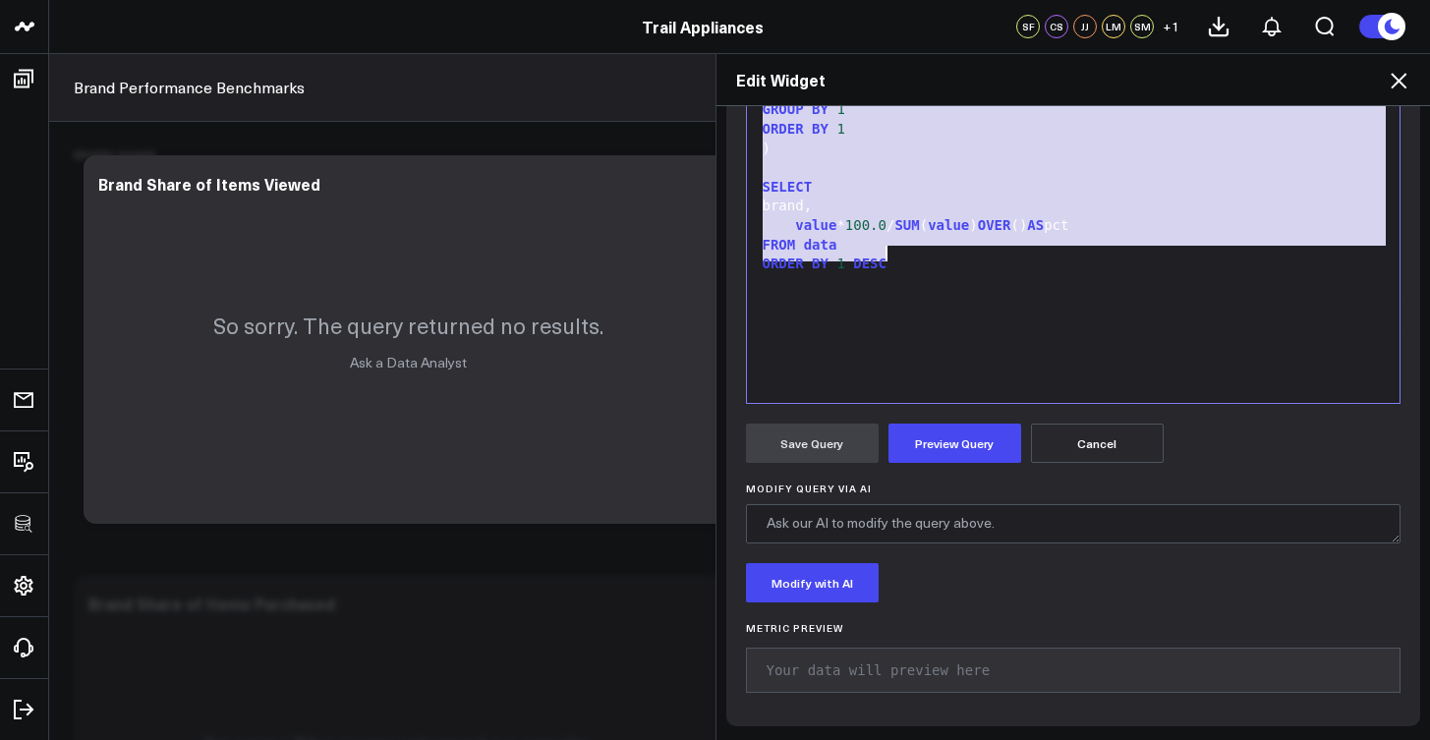
scroll to position [0, 0]
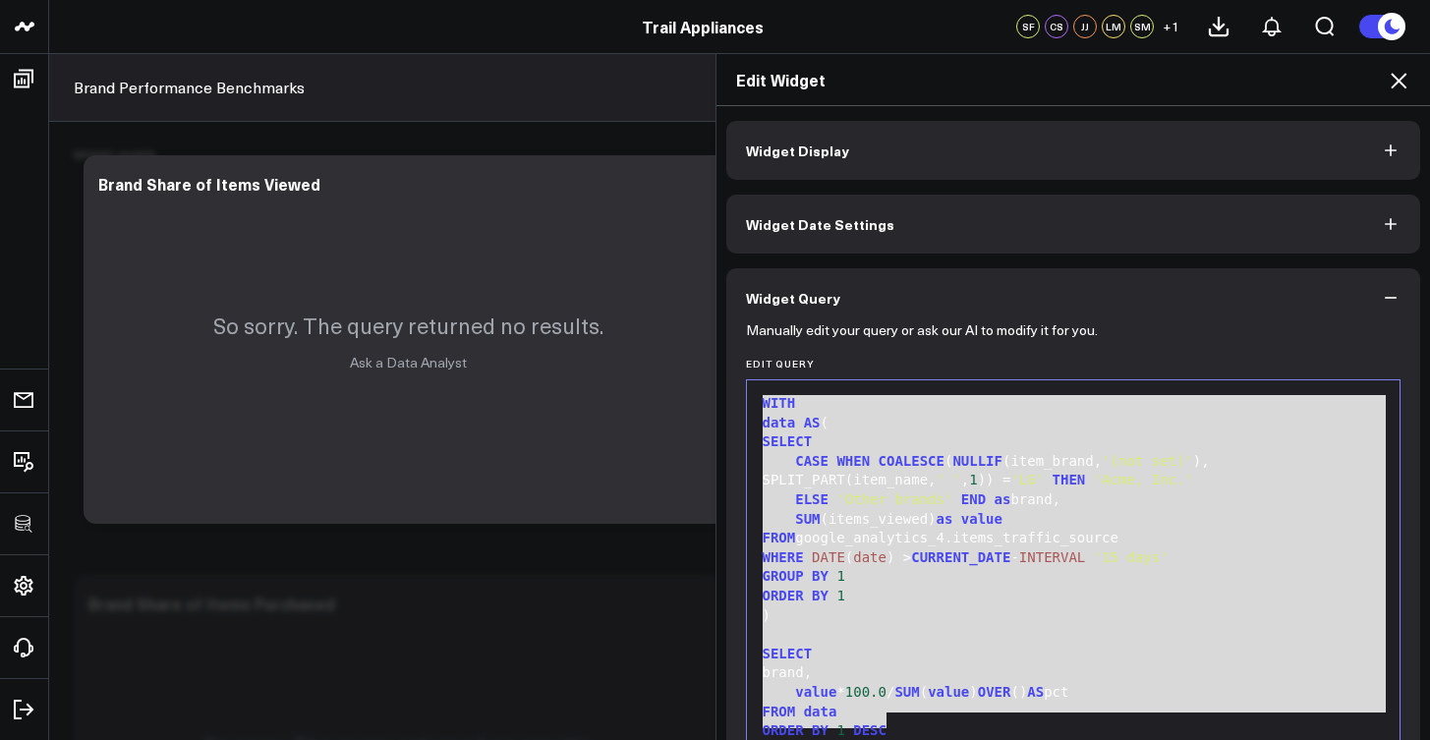
click at [1397, 90] on icon at bounding box center [1399, 81] width 24 height 24
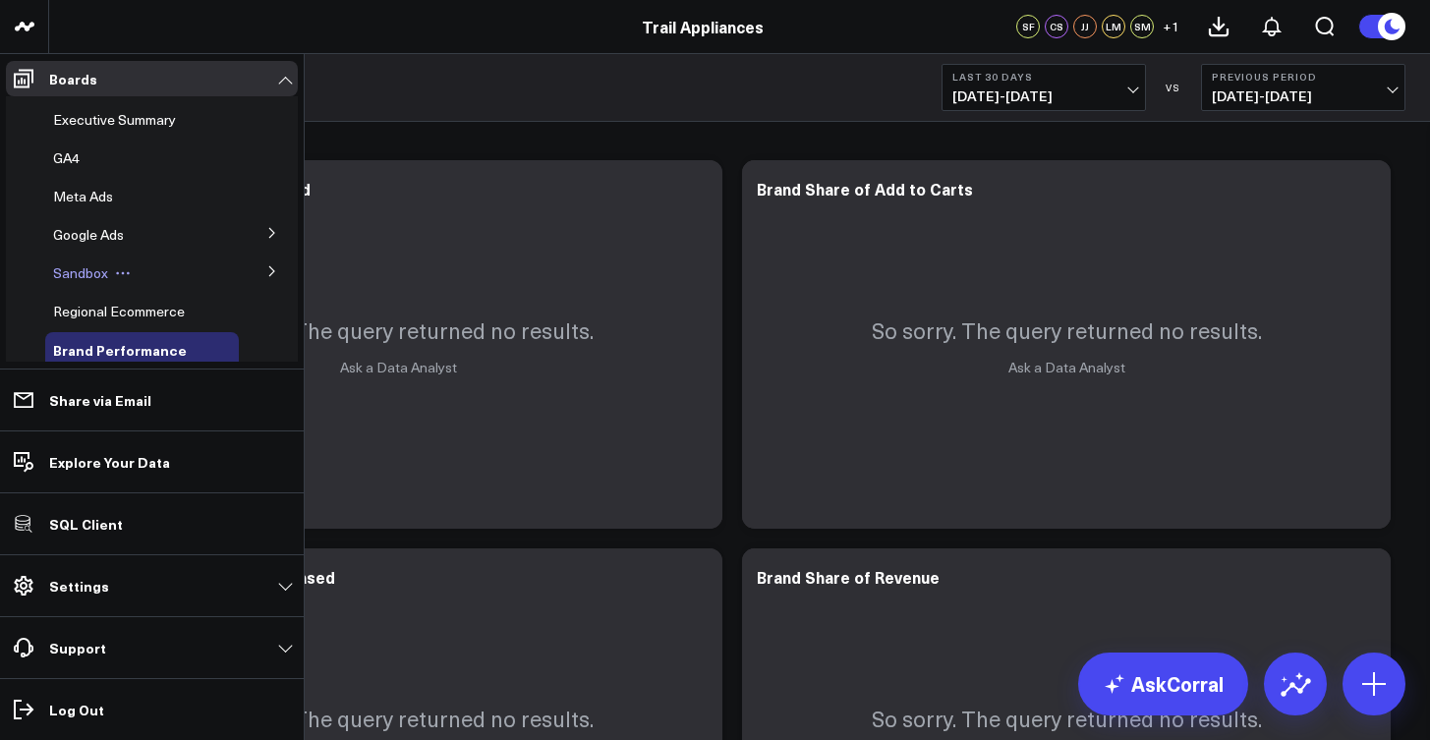
click at [111, 261] on div "Sandbox" at bounding box center [142, 273] width 194 height 35
click at [95, 273] on span "Sandbox" at bounding box center [80, 272] width 55 height 19
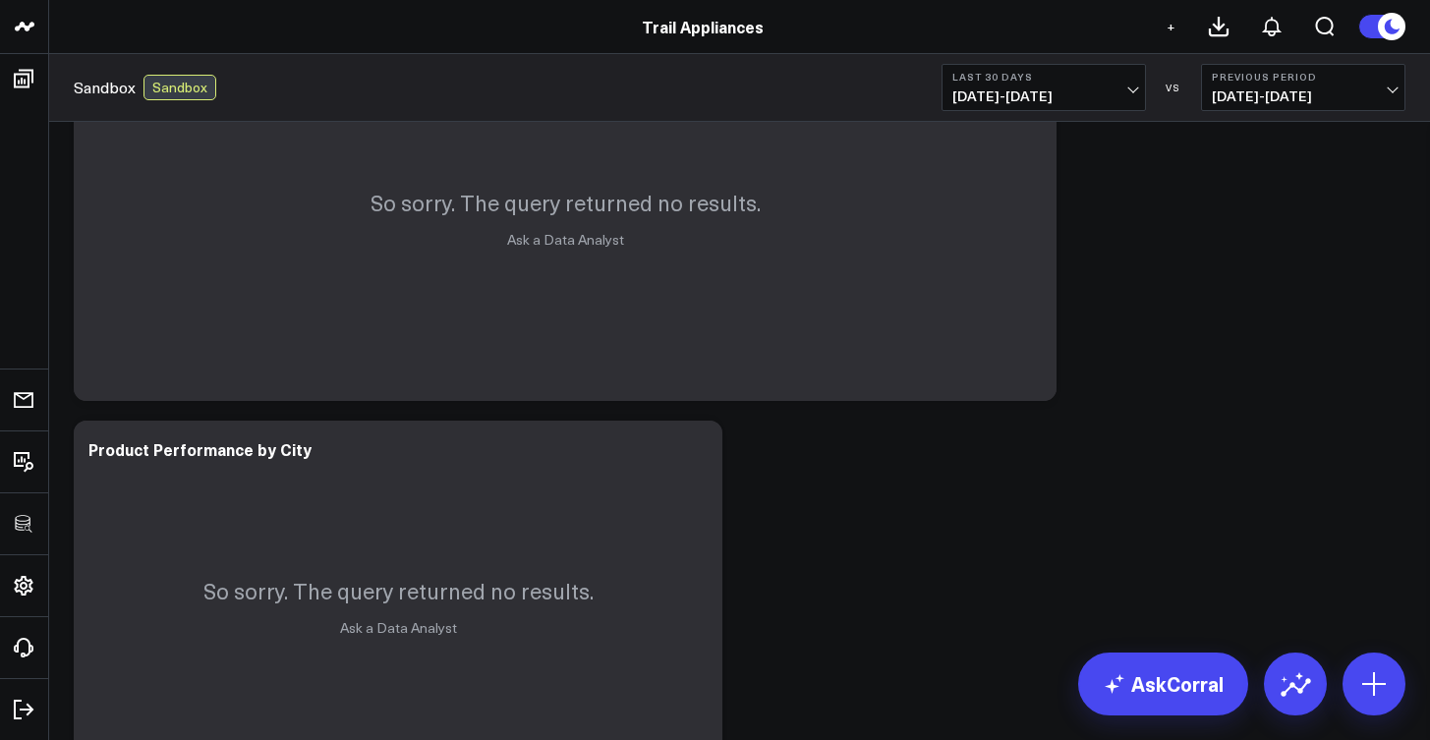
scroll to position [2232, 0]
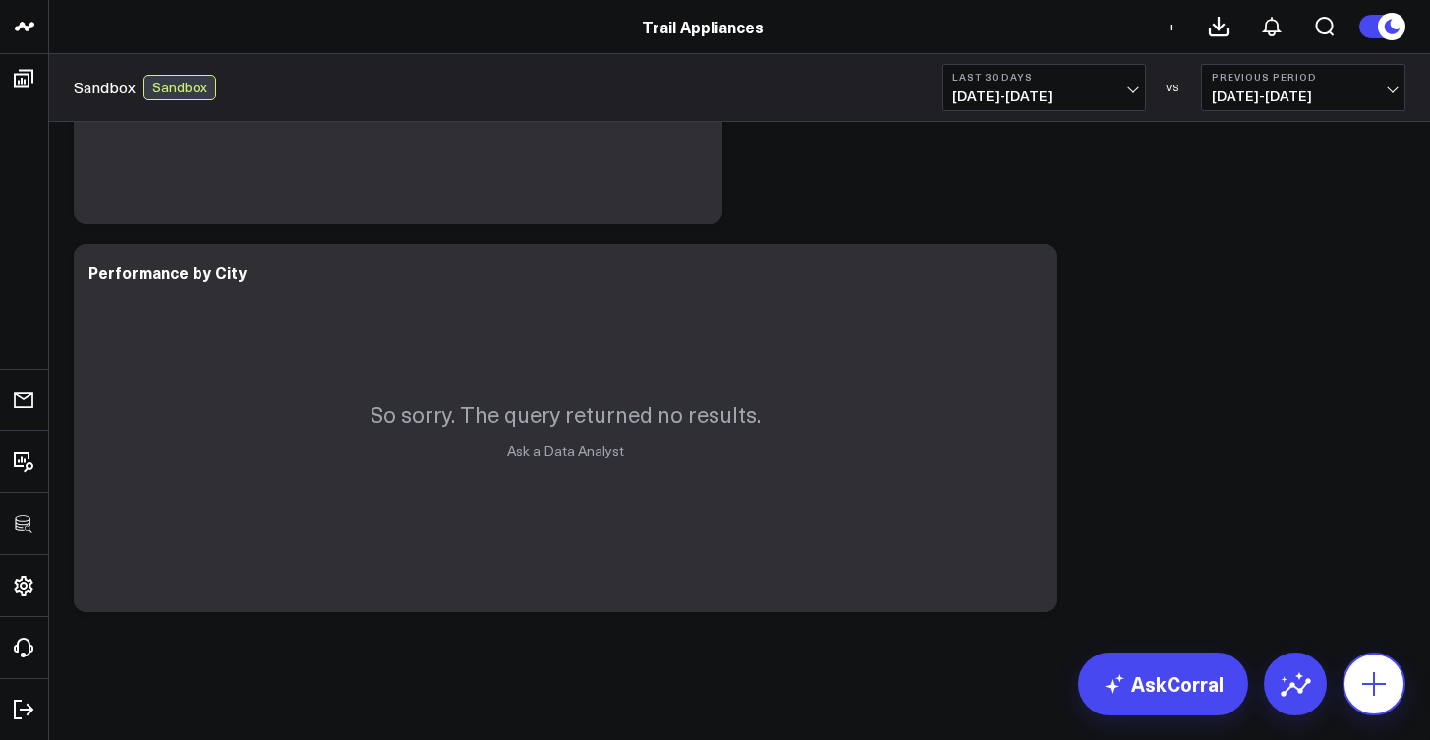
click at [1379, 684] on icon at bounding box center [1374, 684] width 24 height 24
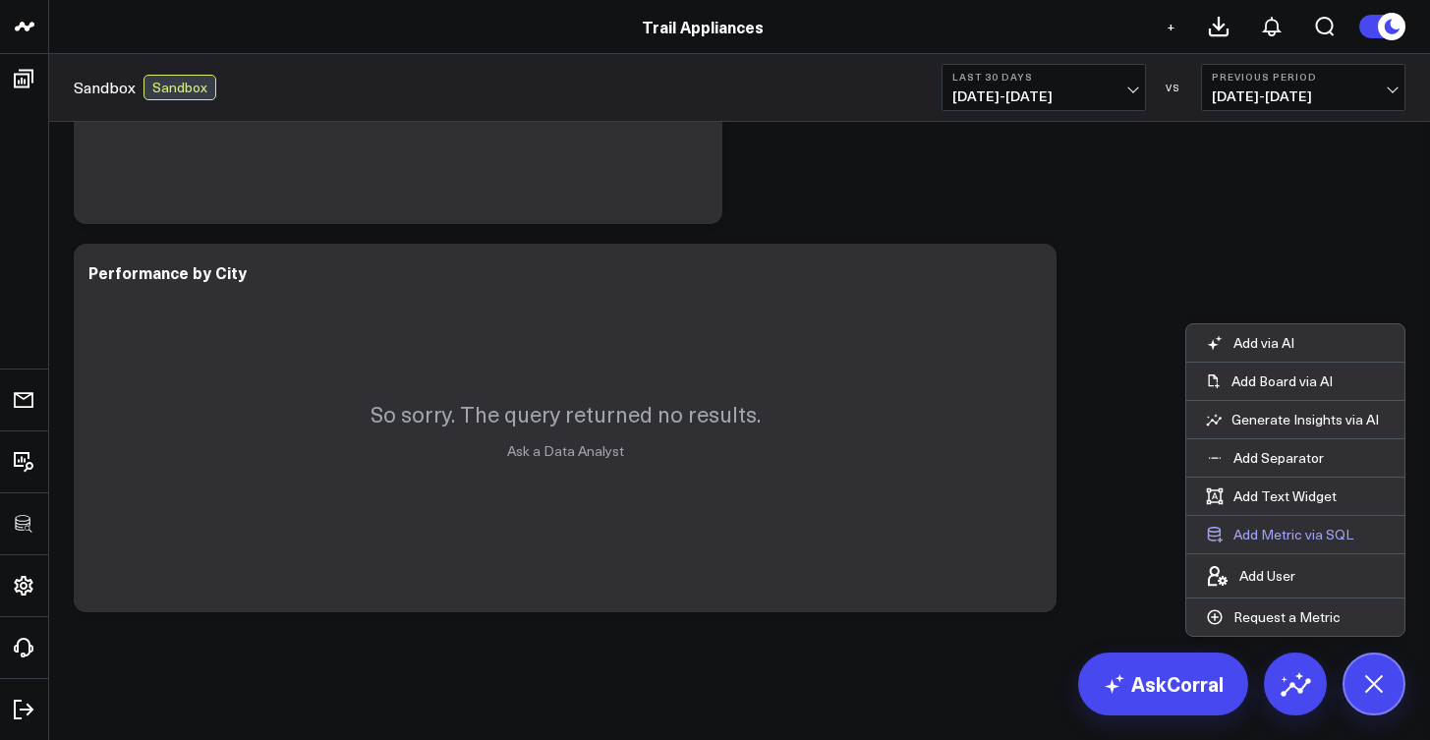
click at [1284, 529] on button "Add Metric via SQL" at bounding box center [1279, 534] width 187 height 37
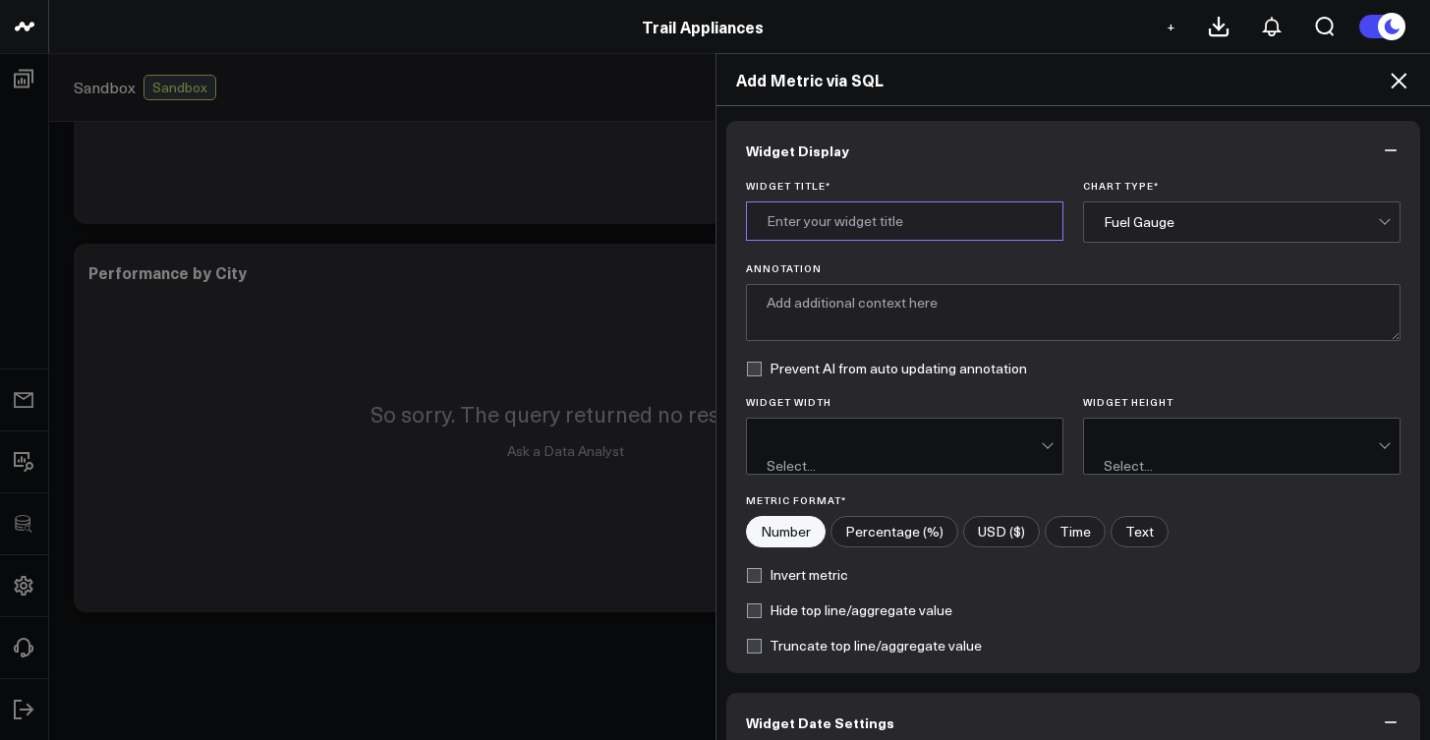
click at [978, 237] on input "Widget Title *" at bounding box center [904, 220] width 317 height 39
click at [1174, 204] on div "Fuel Gauge" at bounding box center [1241, 221] width 274 height 39
click at [1172, 214] on div "Fuel Gauge" at bounding box center [1241, 222] width 274 height 16
click at [1413, 83] on div "Add Metric via SQL" at bounding box center [1074, 80] width 715 height 52
click at [1408, 85] on icon at bounding box center [1399, 81] width 24 height 24
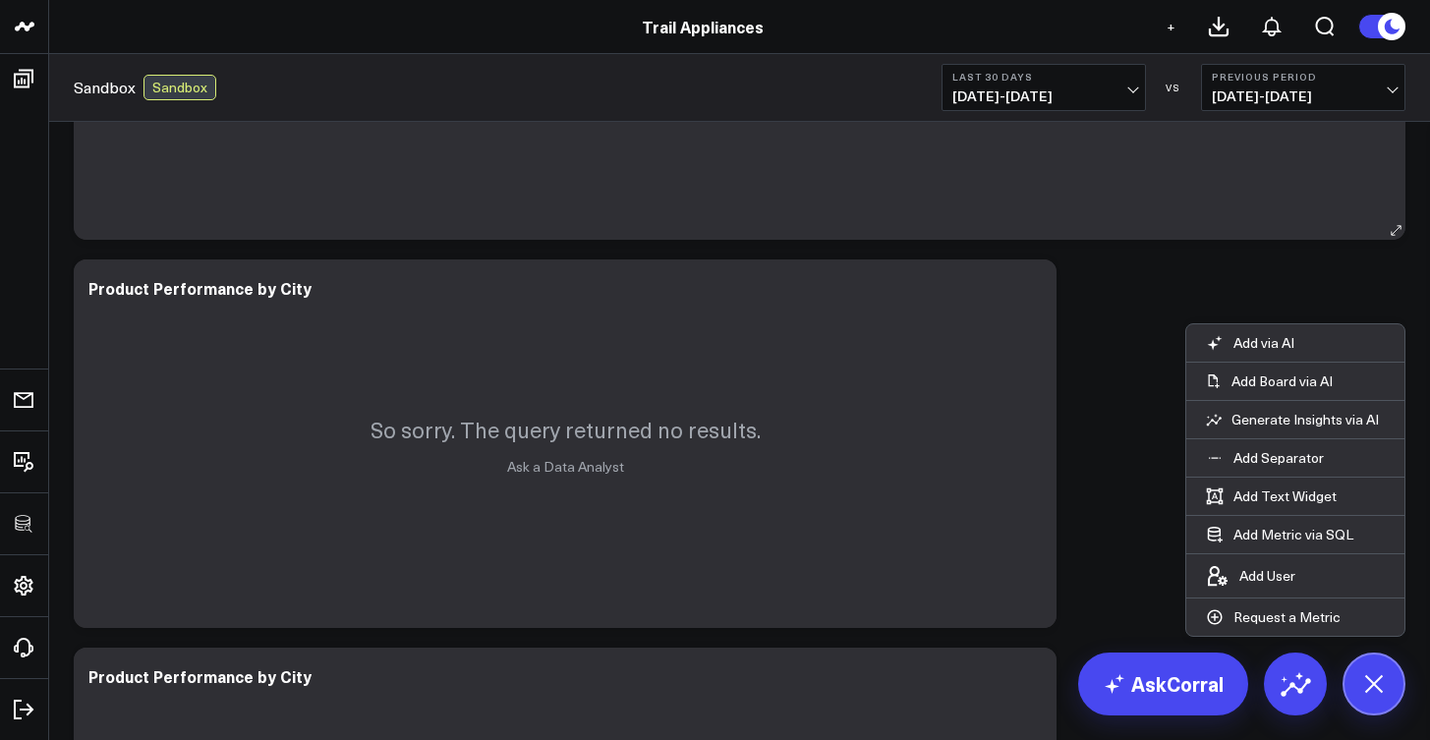
scroll to position [0, 0]
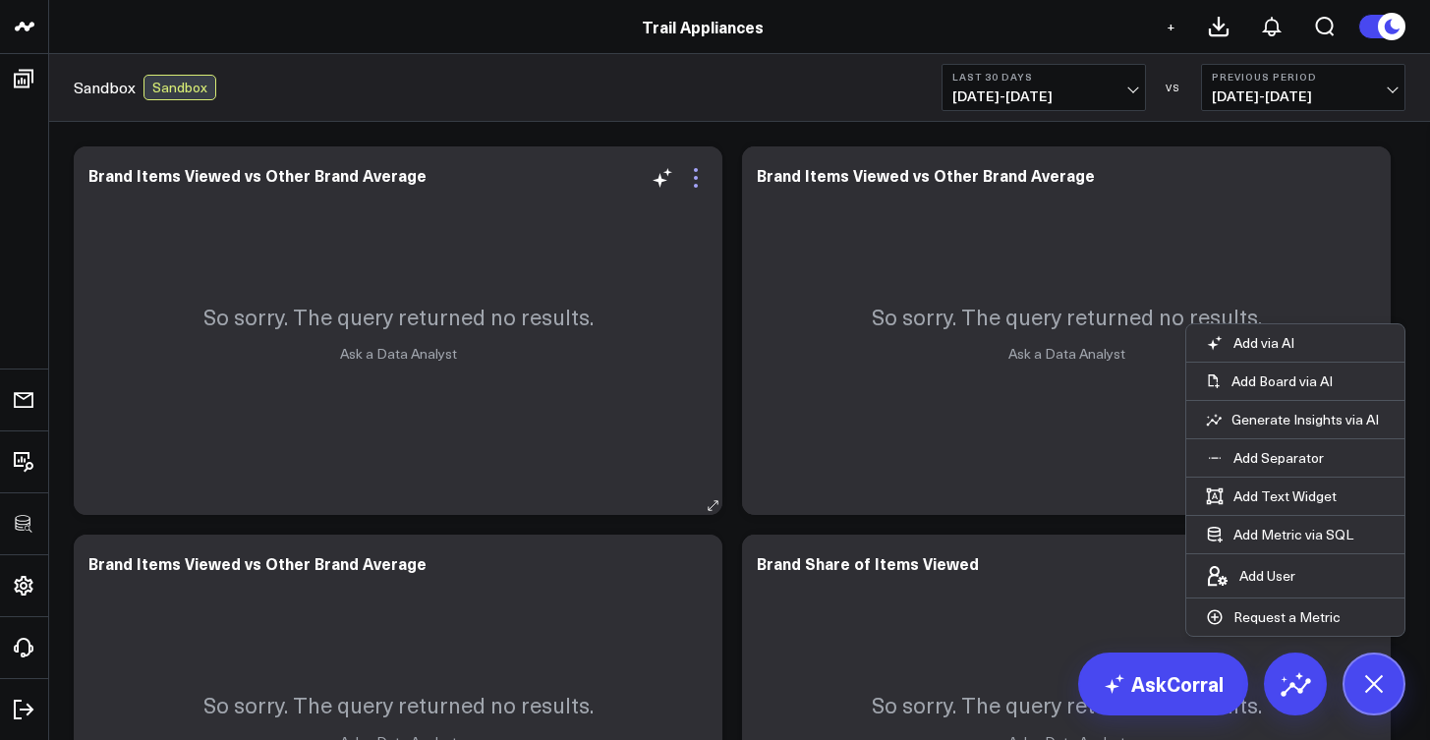
click at [696, 189] on icon at bounding box center [696, 178] width 24 height 24
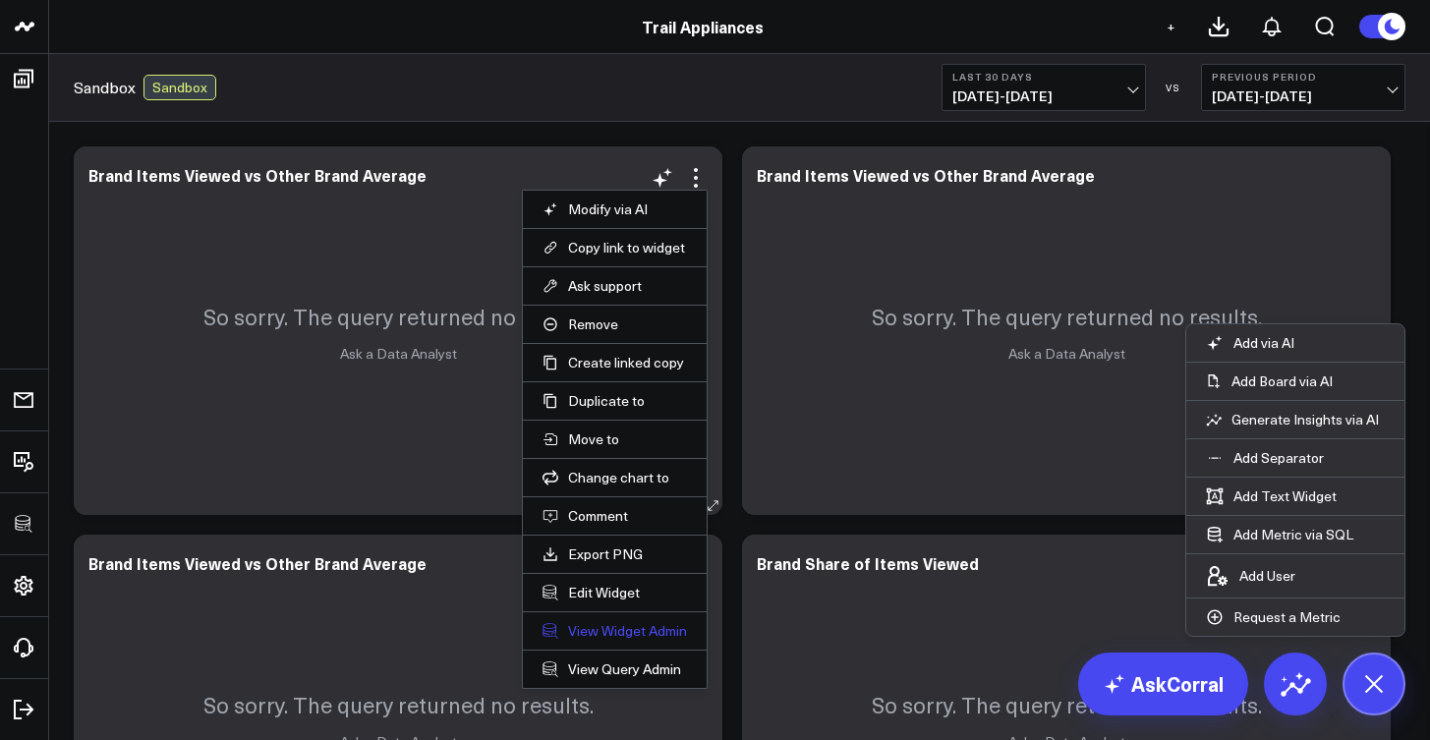
click at [631, 624] on link "View Widget Admin" at bounding box center [615, 631] width 144 height 18
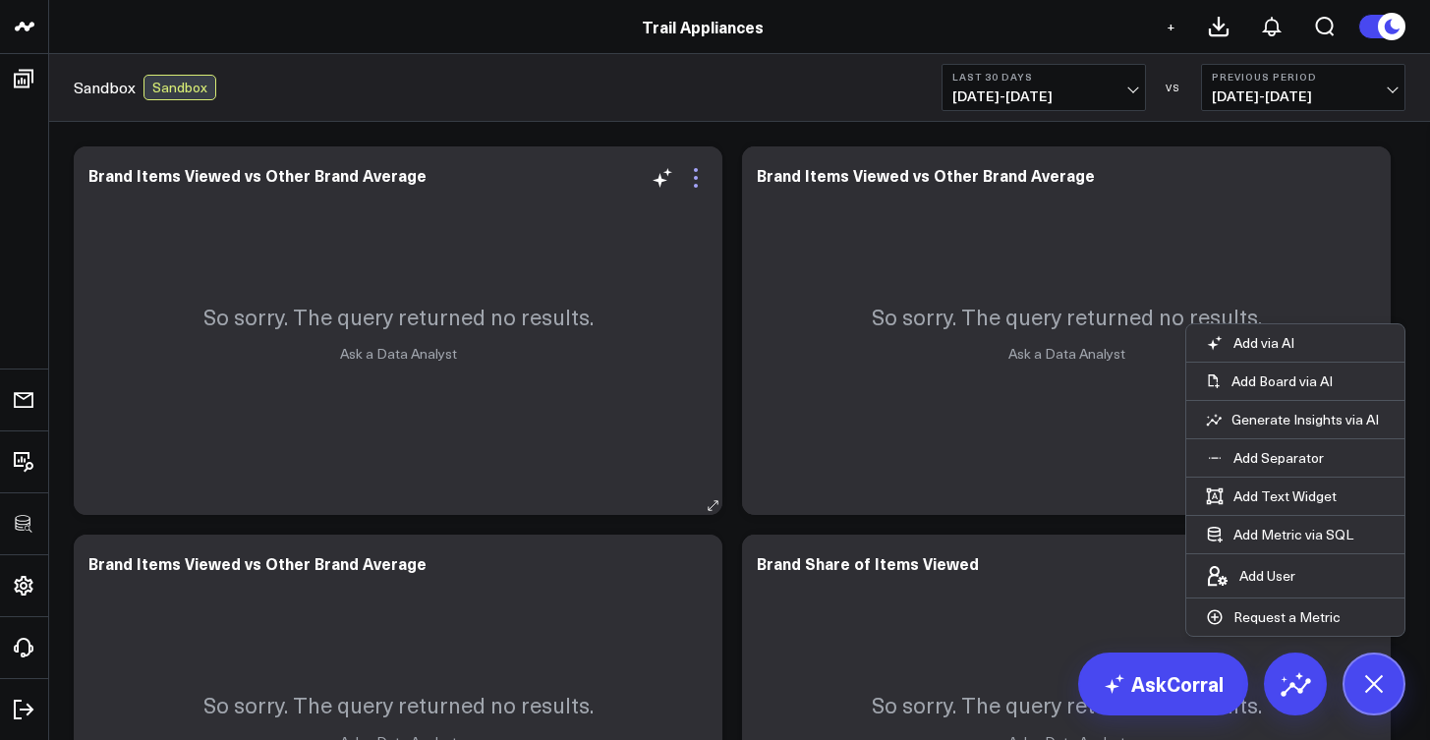
click at [697, 188] on icon at bounding box center [696, 178] width 24 height 24
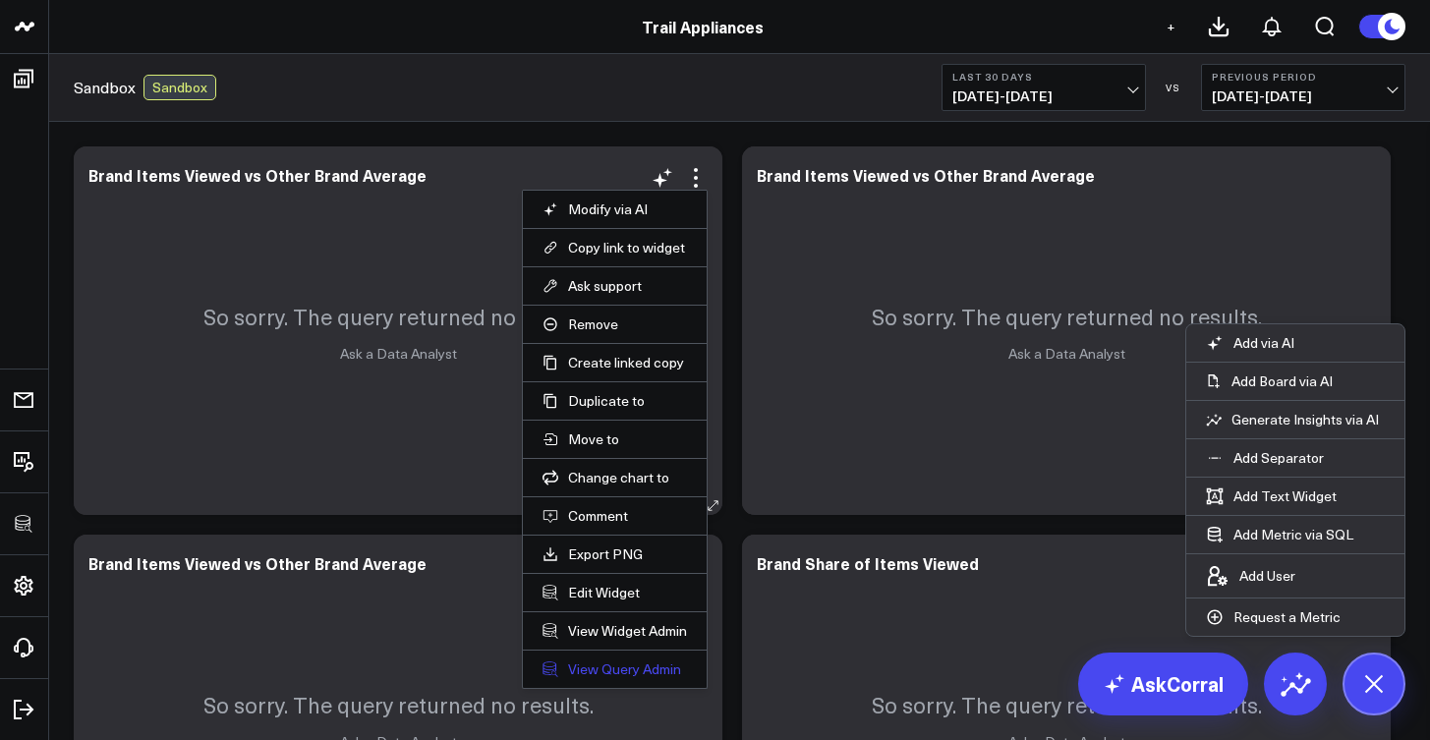
click at [629, 666] on link "View Query Admin" at bounding box center [615, 670] width 144 height 18
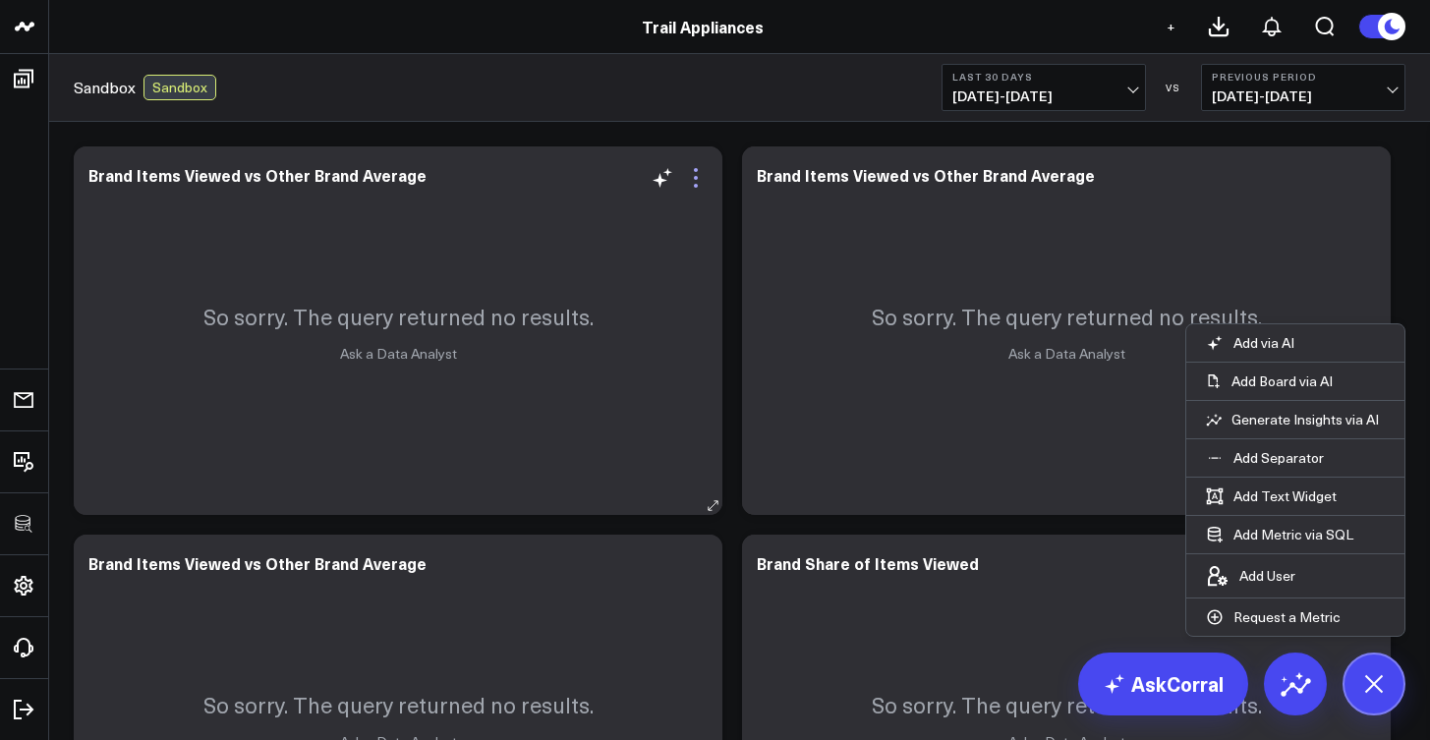
click at [698, 175] on icon at bounding box center [696, 178] width 24 height 24
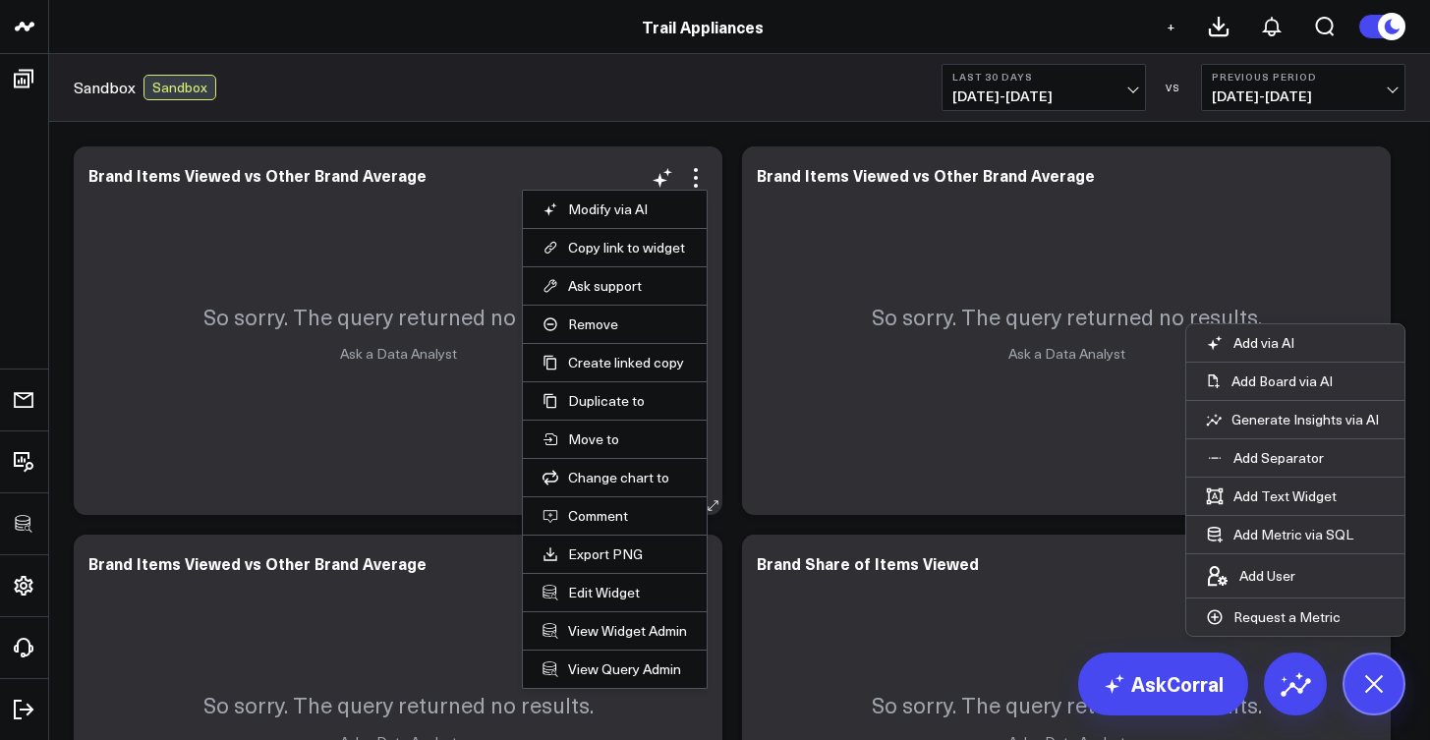
click at [625, 602] on li "Edit Widget" at bounding box center [615, 592] width 184 height 38
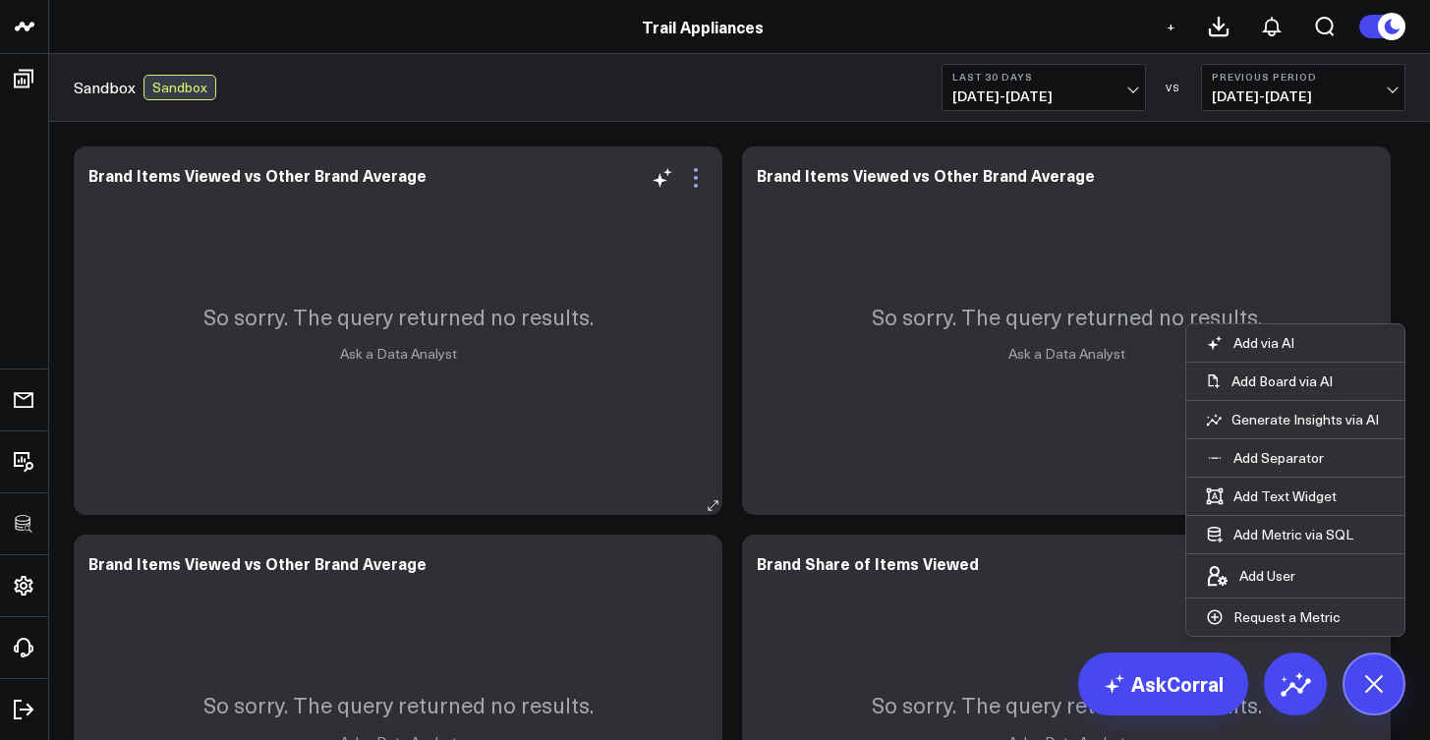
click at [699, 184] on icon at bounding box center [696, 178] width 24 height 24
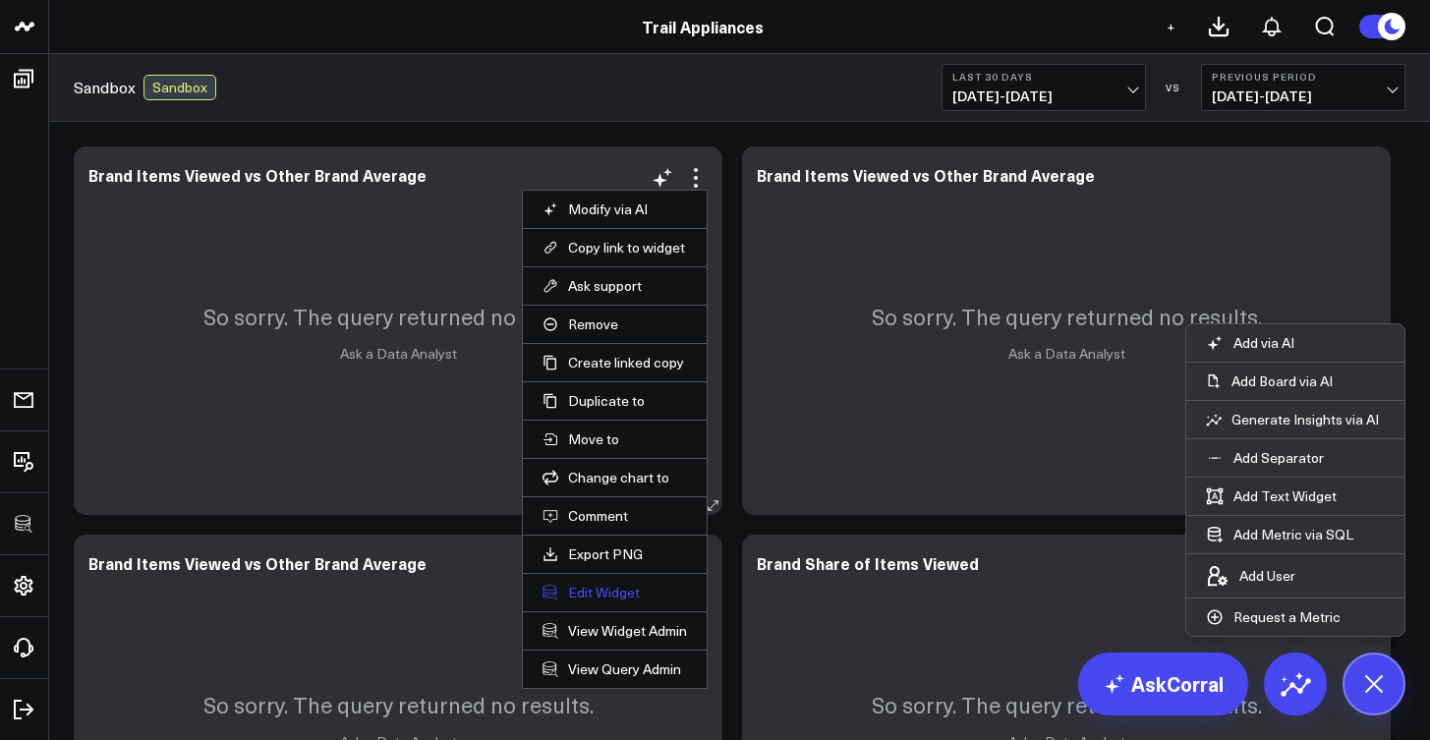
click at [625, 595] on button "Edit Widget" at bounding box center [615, 593] width 144 height 18
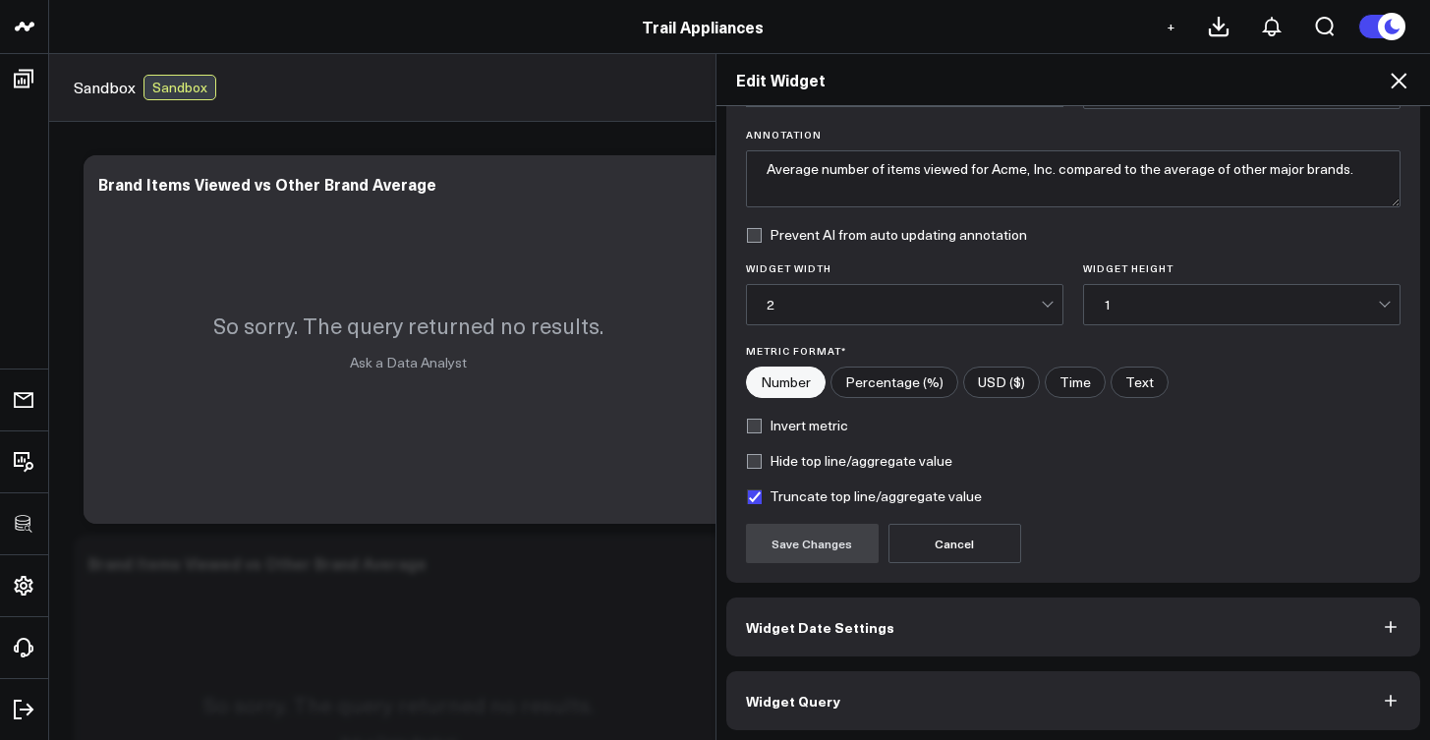
scroll to position [138, 0]
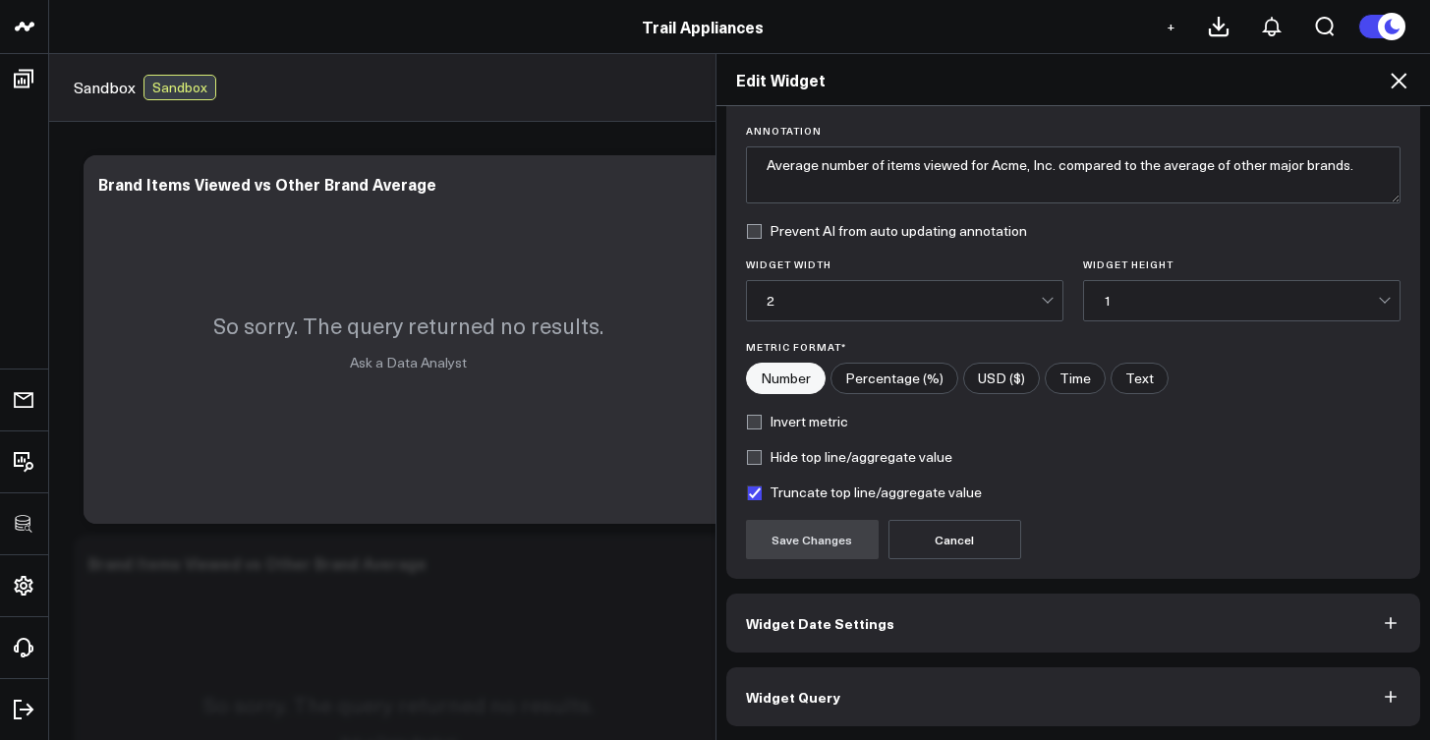
click at [893, 700] on button "Widget Query" at bounding box center [1073, 696] width 695 height 59
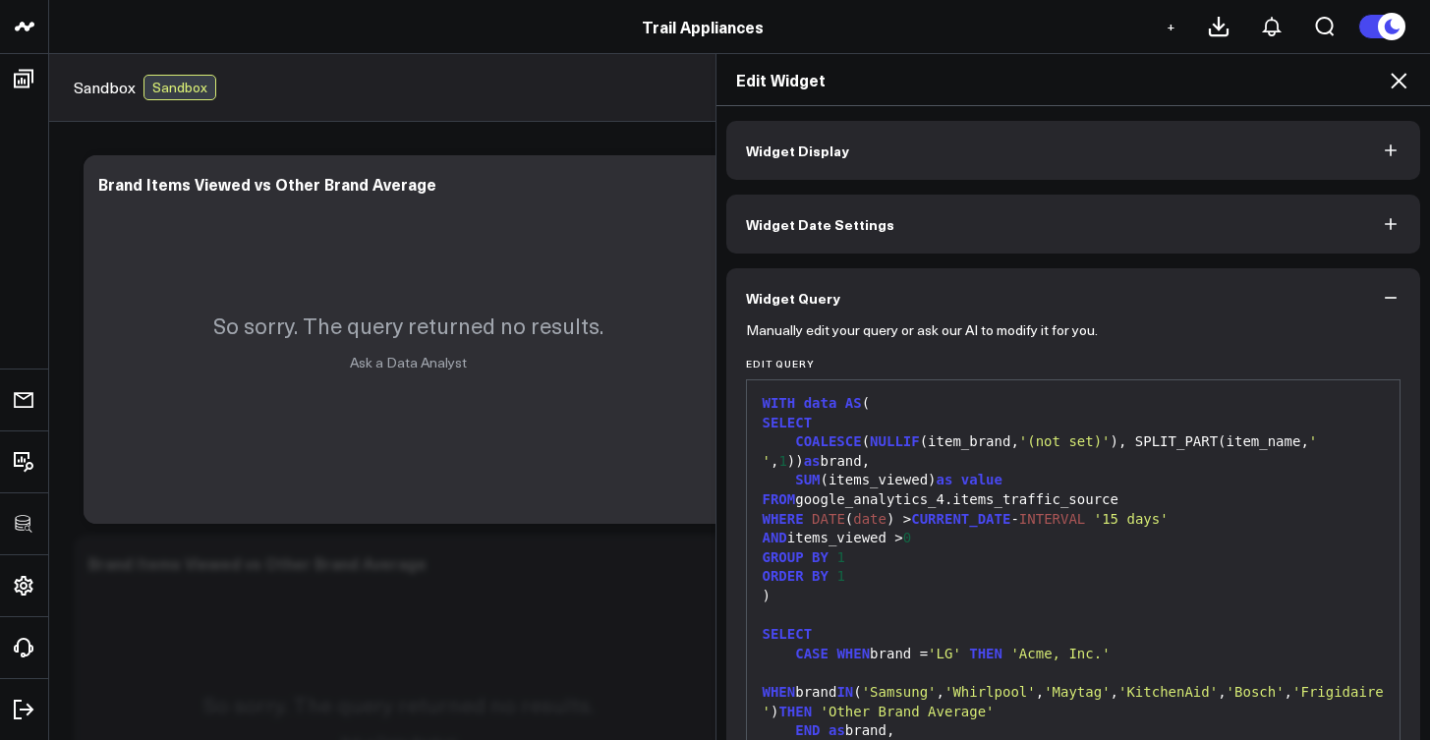
scroll to position [223, 0]
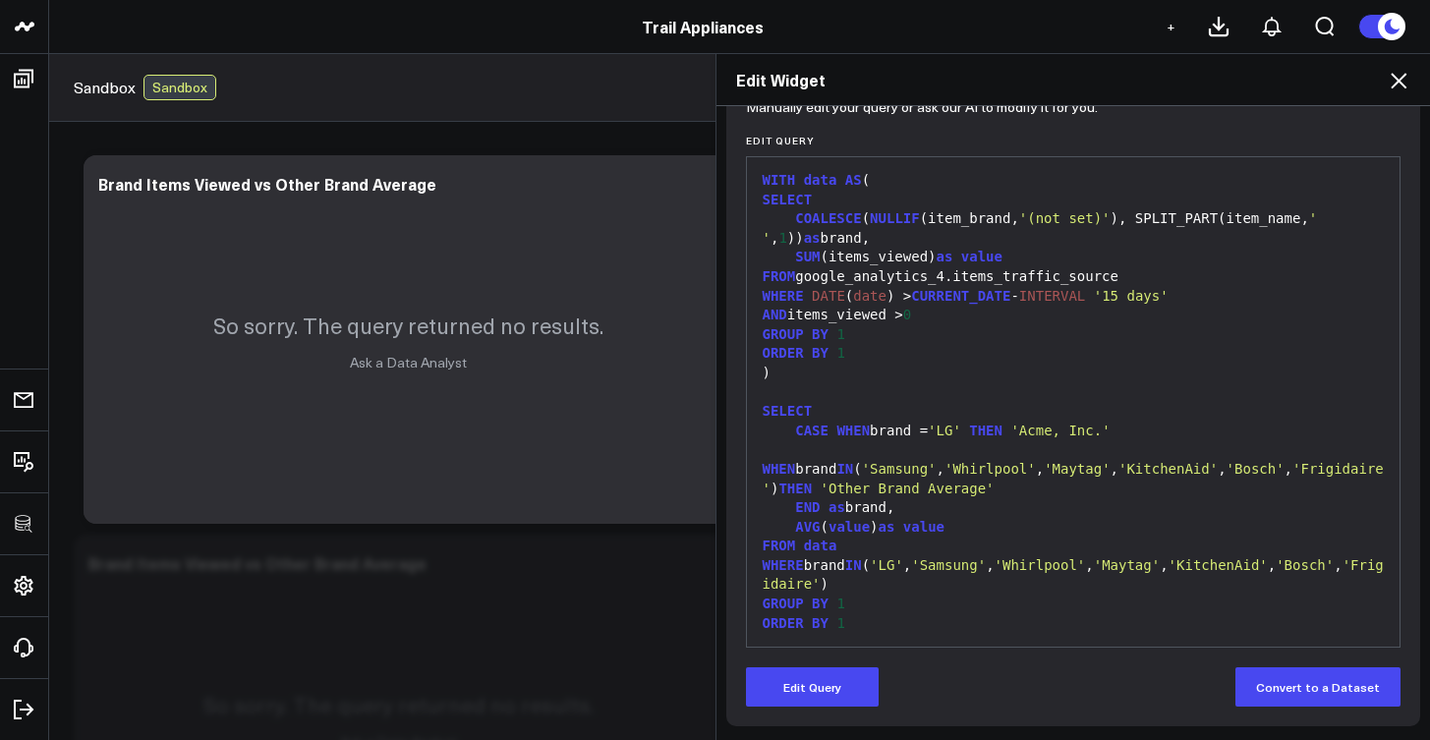
click at [1113, 641] on div "99 1 2 3 4 5 6 7 8 9 10 11 12 13 14 15 16 17 18 19 20 › ⌄ WITH data AS ( SELECT…" at bounding box center [1074, 401] width 656 height 491
click at [1102, 614] on div "WITH data AS ( SELECT COALESCE ( NULLIF (item_brand, '(not set)' ), SPLIT_PART(…" at bounding box center [1074, 402] width 634 height 470
click at [865, 557] on span "'Frigidaire'" at bounding box center [1073, 574] width 621 height 35
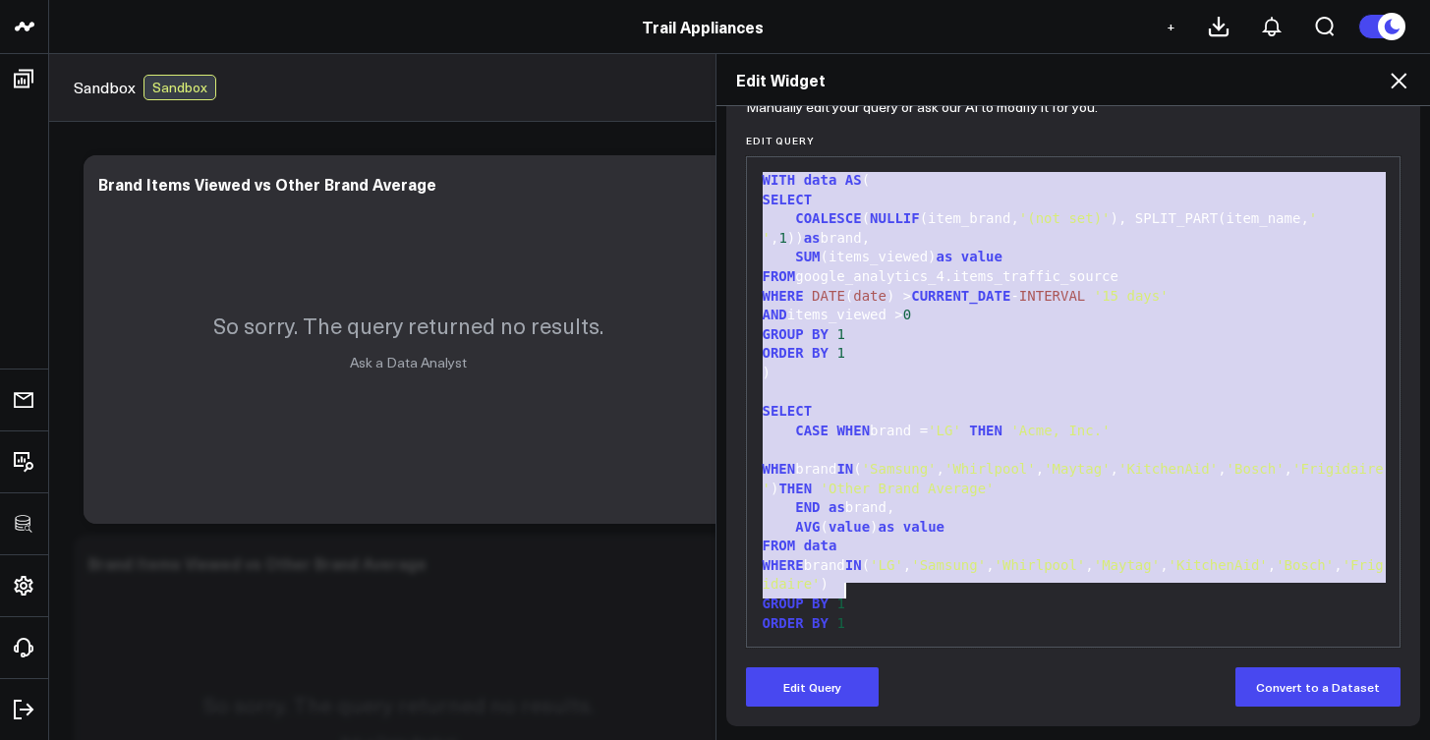
copy div "WITH data AS ( SELECT COALESCE ( NULLIF (item_brand, '(not set)' ), SPLIT_PART(…"
click at [964, 219] on div "COALESCE ( NULLIF (item_brand, '(not set)' ), SPLIT_PART(item_name, ' ' , 1 )) …" at bounding box center [1074, 228] width 634 height 38
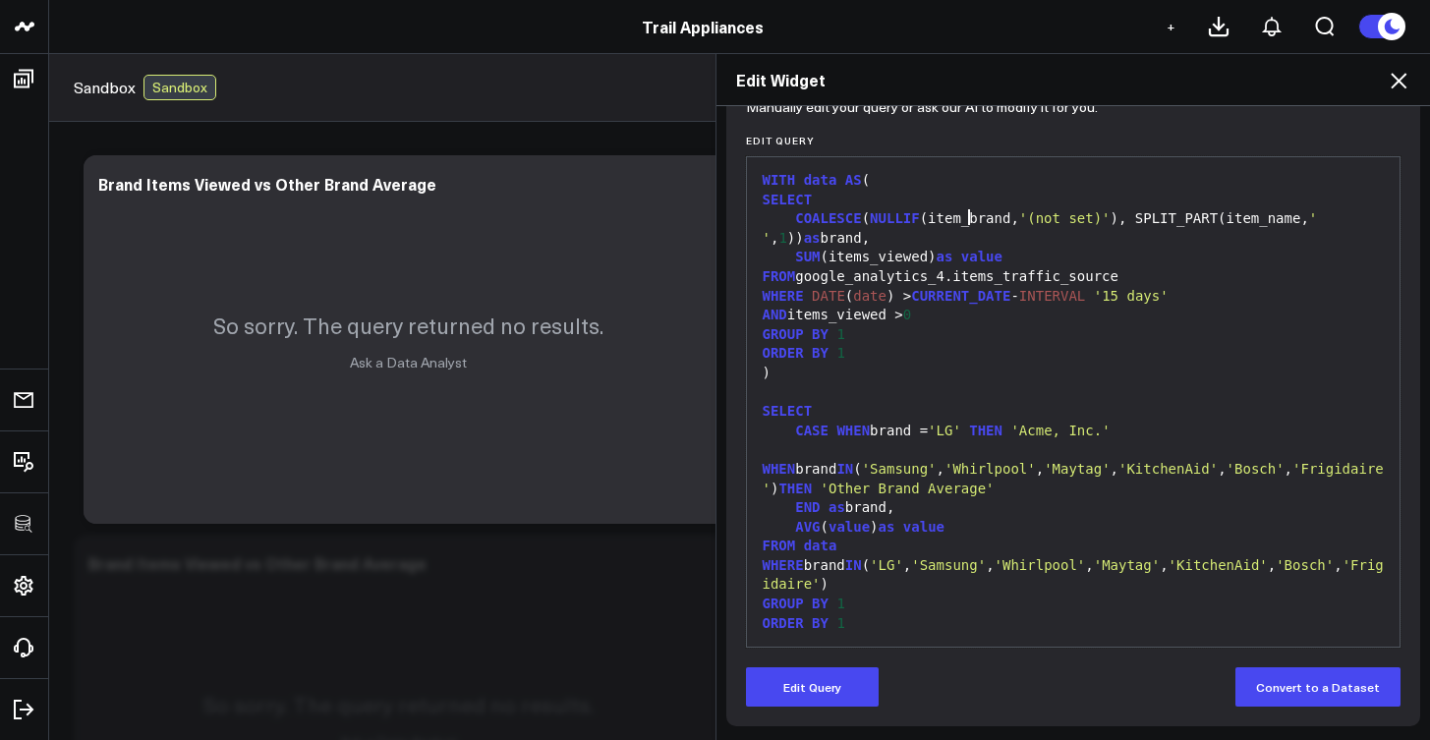
click at [937, 461] on span "'Samsung'" at bounding box center [899, 469] width 75 height 16
click at [820, 236] on div "COALESCE ( NULLIF (item_brand, '(not set)' ), SPLIT_PART(item_name, ' ' , 1 )) …" at bounding box center [1074, 228] width 634 height 38
click at [817, 236] on div "COALESCE ( NULLIF (item_brand, '(not set)' ), SPLIT_PART(item_name, ' ' , 1 )) …" at bounding box center [1074, 228] width 634 height 38
drag, startPoint x: 796, startPoint y: 713, endPoint x: 797, endPoint y: 703, distance: 9.9
click at [797, 710] on div "Manually edit your query or ask our AI to modify it for you. Edit Query 99 1 2 …" at bounding box center [1073, 415] width 695 height 622
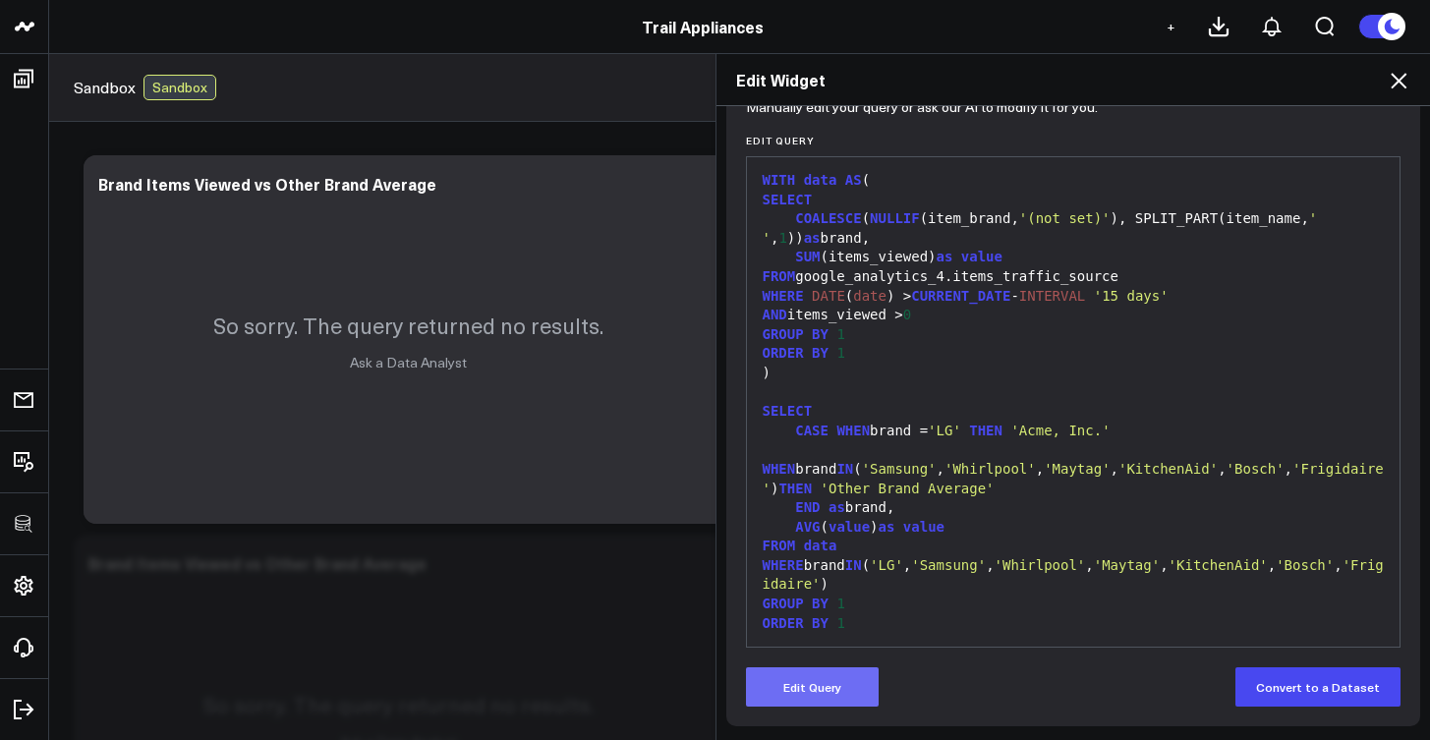
click at [797, 703] on button "Edit Query" at bounding box center [812, 686] width 133 height 39
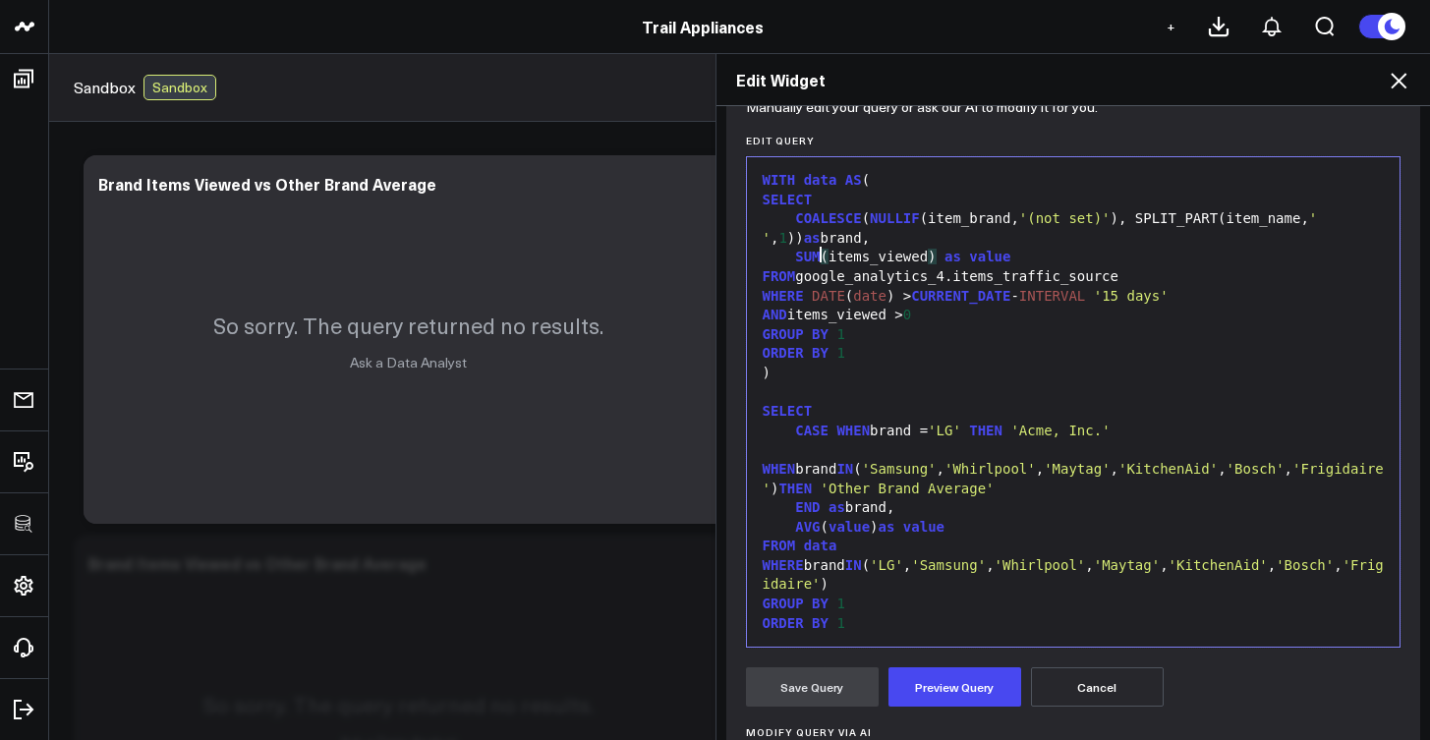
click at [816, 248] on div "SUM ( items_viewed ) as value" at bounding box center [1074, 258] width 634 height 20
click at [818, 239] on div "COALESCE ( NULLIF (item_brand, '(not set)' ), SPLIT_PART(item_name, ' ' , 1 )) …" at bounding box center [1074, 228] width 634 height 38
click at [771, 393] on div at bounding box center [1074, 393] width 634 height 20
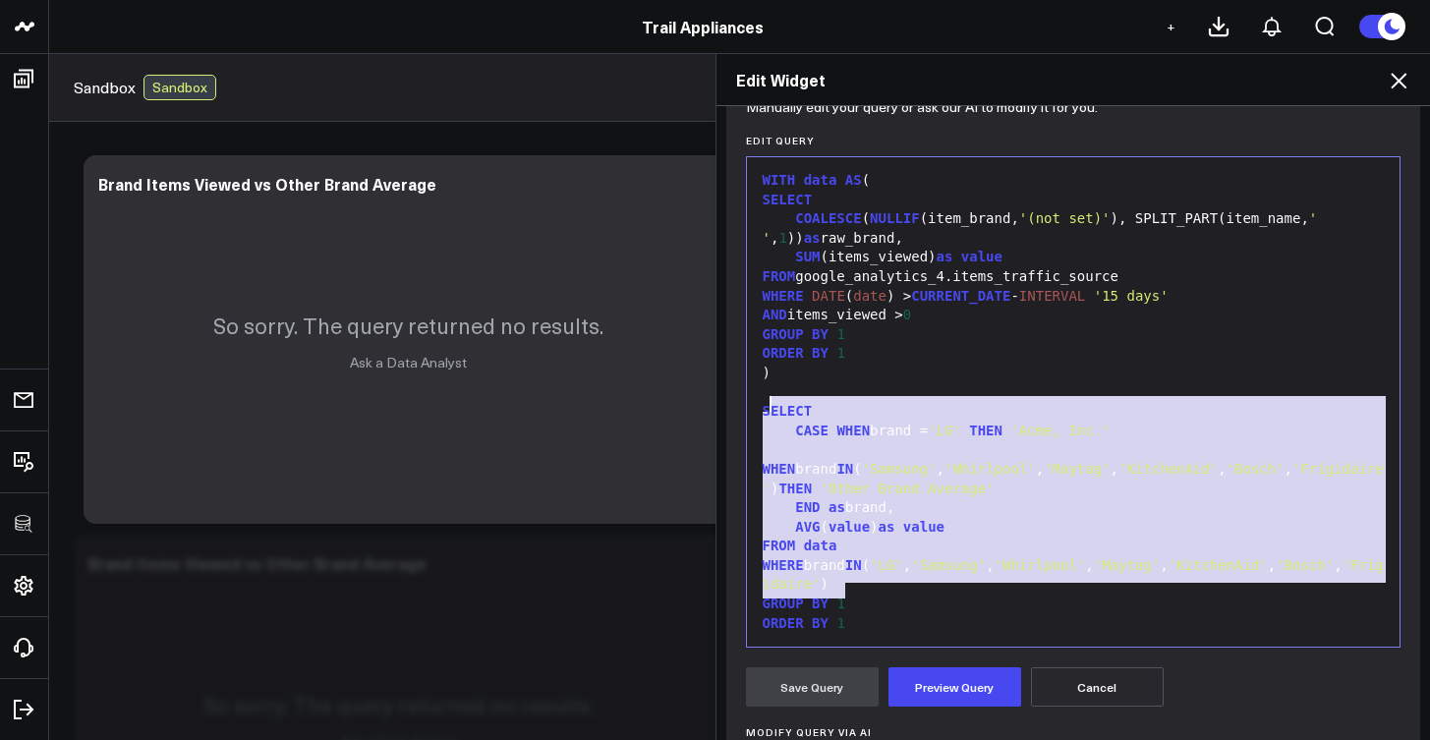
drag, startPoint x: 876, startPoint y: 601, endPoint x: 762, endPoint y: 403, distance: 228.1
click at [762, 403] on div "WITH data AS ( SELECT COALESCE ( NULLIF (item_brand, '(not set)' ), SPLIT_PART(…" at bounding box center [1074, 402] width 634 height 470
click at [778, 411] on div "SELECT" at bounding box center [1074, 412] width 634 height 20
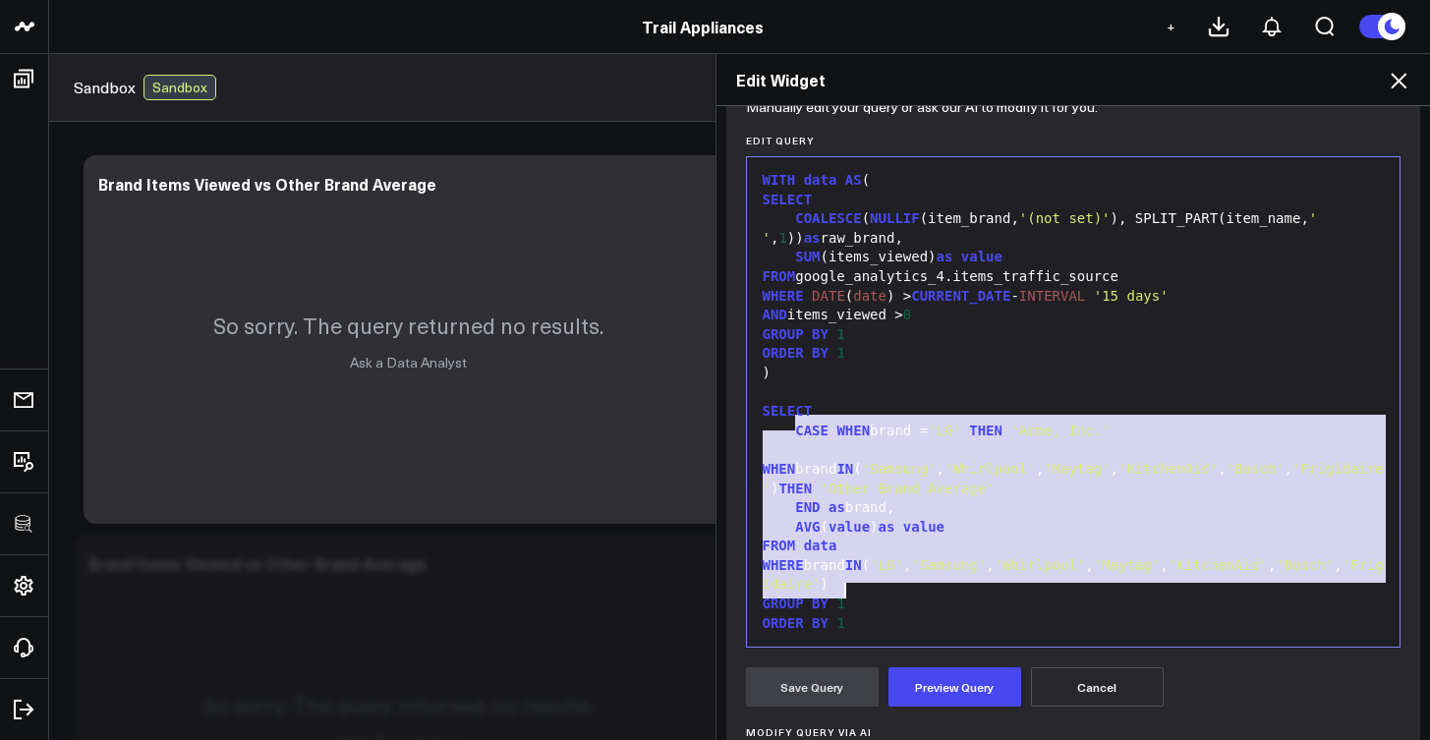
drag, startPoint x: 961, startPoint y: 584, endPoint x: 972, endPoint y: 602, distance: 20.7
click at [972, 602] on div "WITH data AS ( SELECT COALESCE ( NULLIF (item_brand, '(not set)' ), SPLIT_PART(…" at bounding box center [1074, 402] width 634 height 470
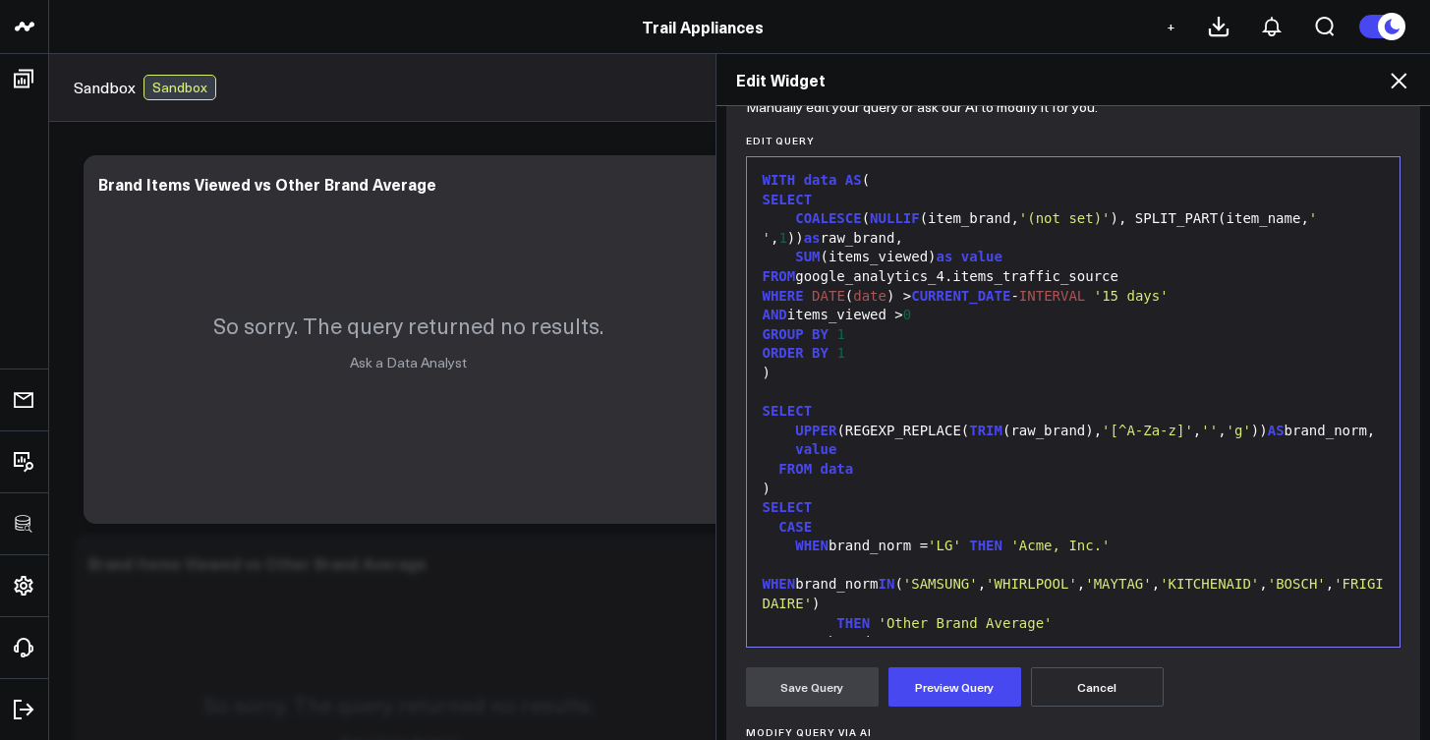
scroll to position [116, 0]
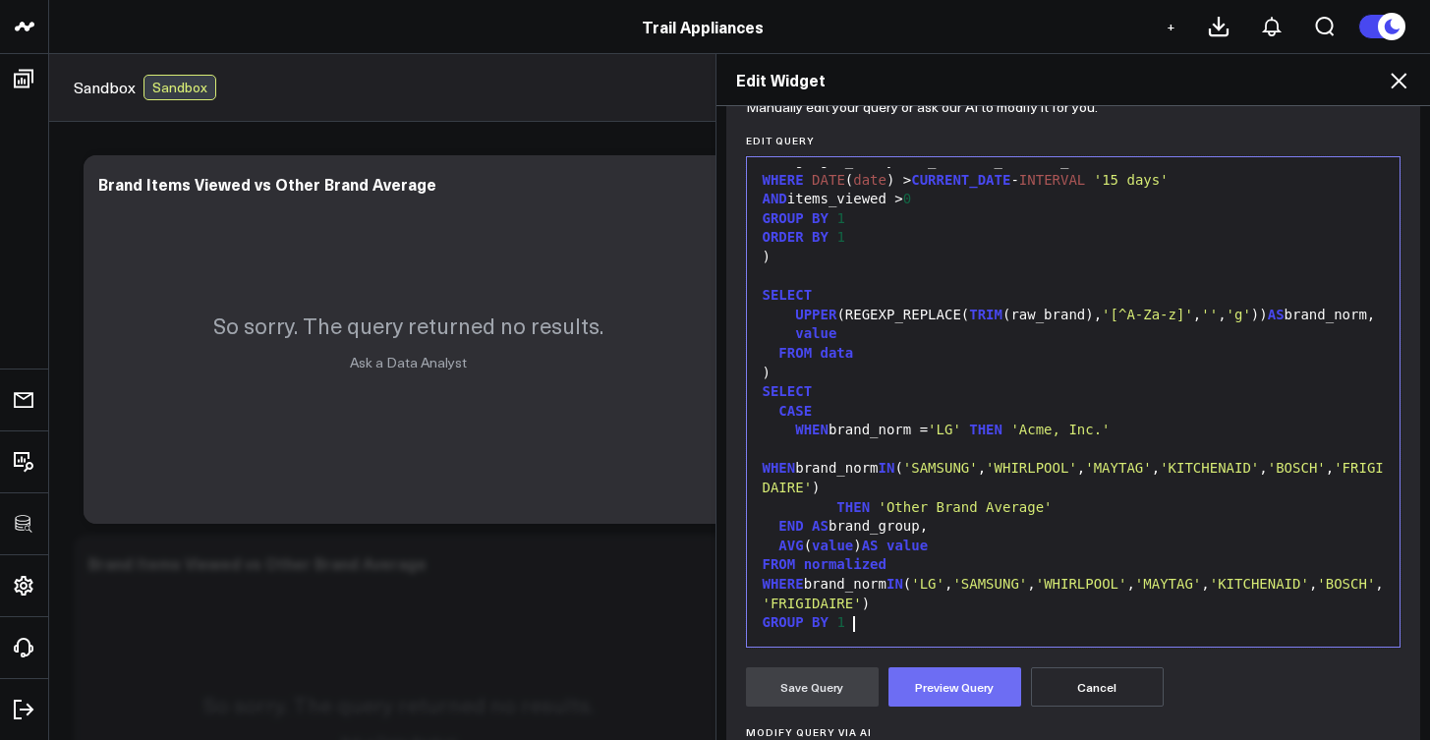
click at [935, 681] on button "Preview Query" at bounding box center [955, 686] width 133 height 39
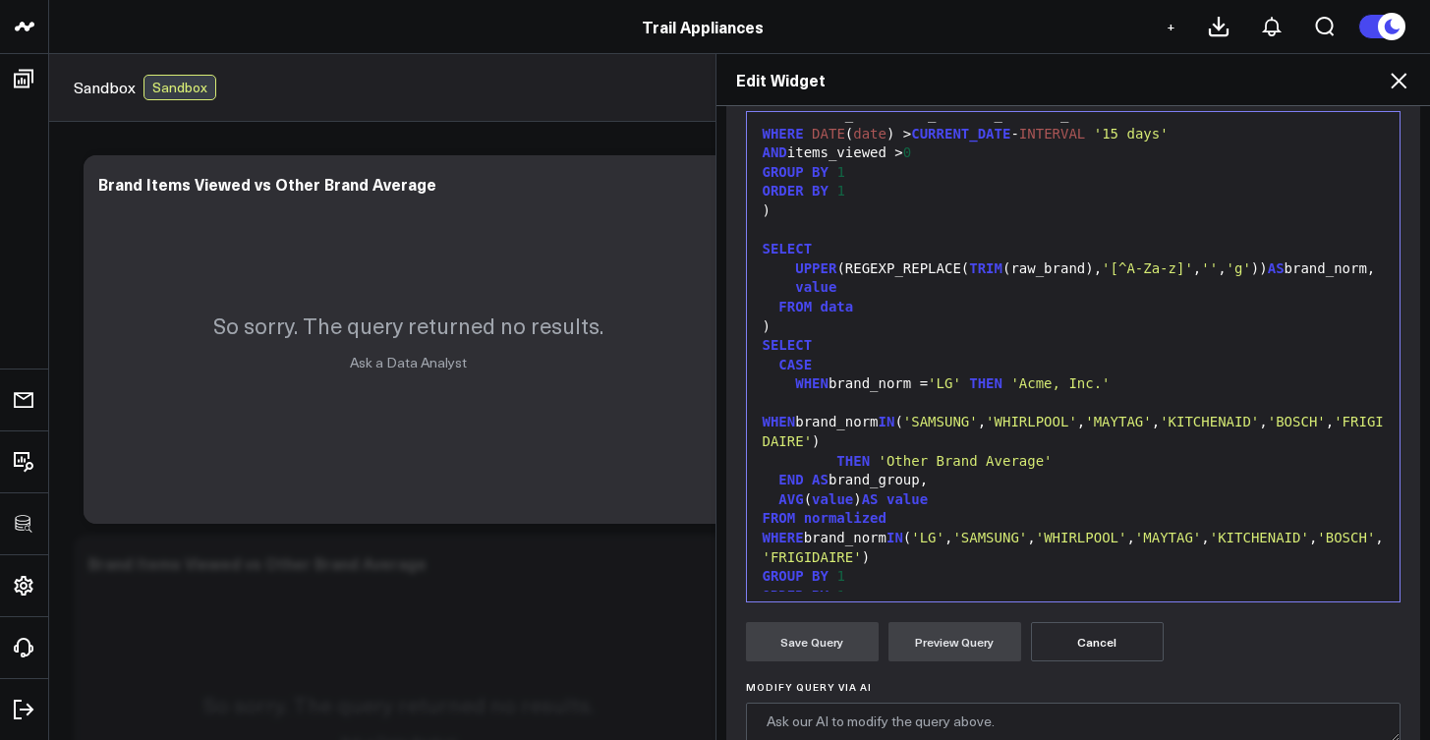
scroll to position [0, 0]
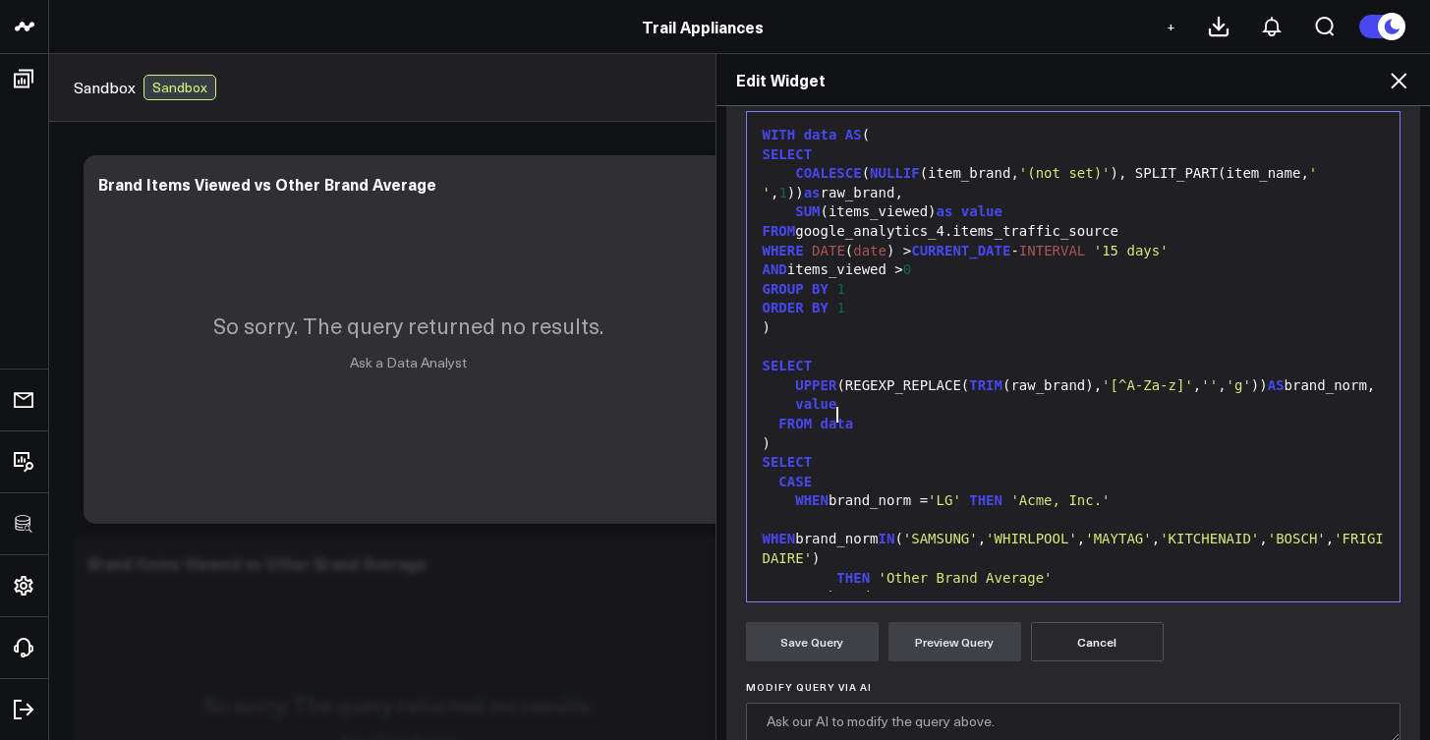
click at [906, 415] on div "value" at bounding box center [1074, 405] width 634 height 20
click at [1036, 357] on div "SELECT" at bounding box center [1074, 367] width 634 height 20
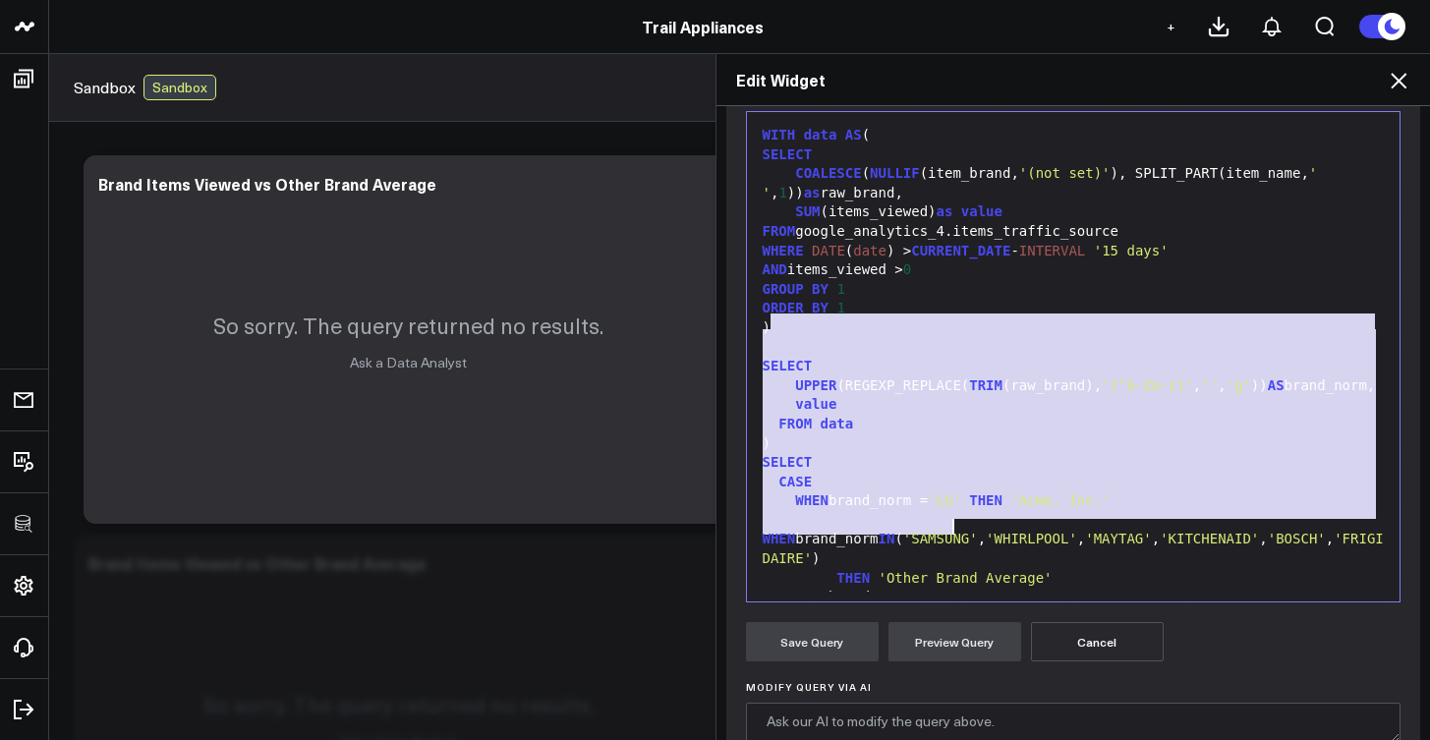
drag, startPoint x: 760, startPoint y: 321, endPoint x: 1022, endPoint y: 522, distance: 330.3
click at [1026, 538] on div "WHEN brand_norm IN ( 'SAMSUNG' , 'WHIRLPOOL' , 'MAYTAG' , 'KITCHENAID' , 'BOSCH…" at bounding box center [1074, 540] width 634 height 58
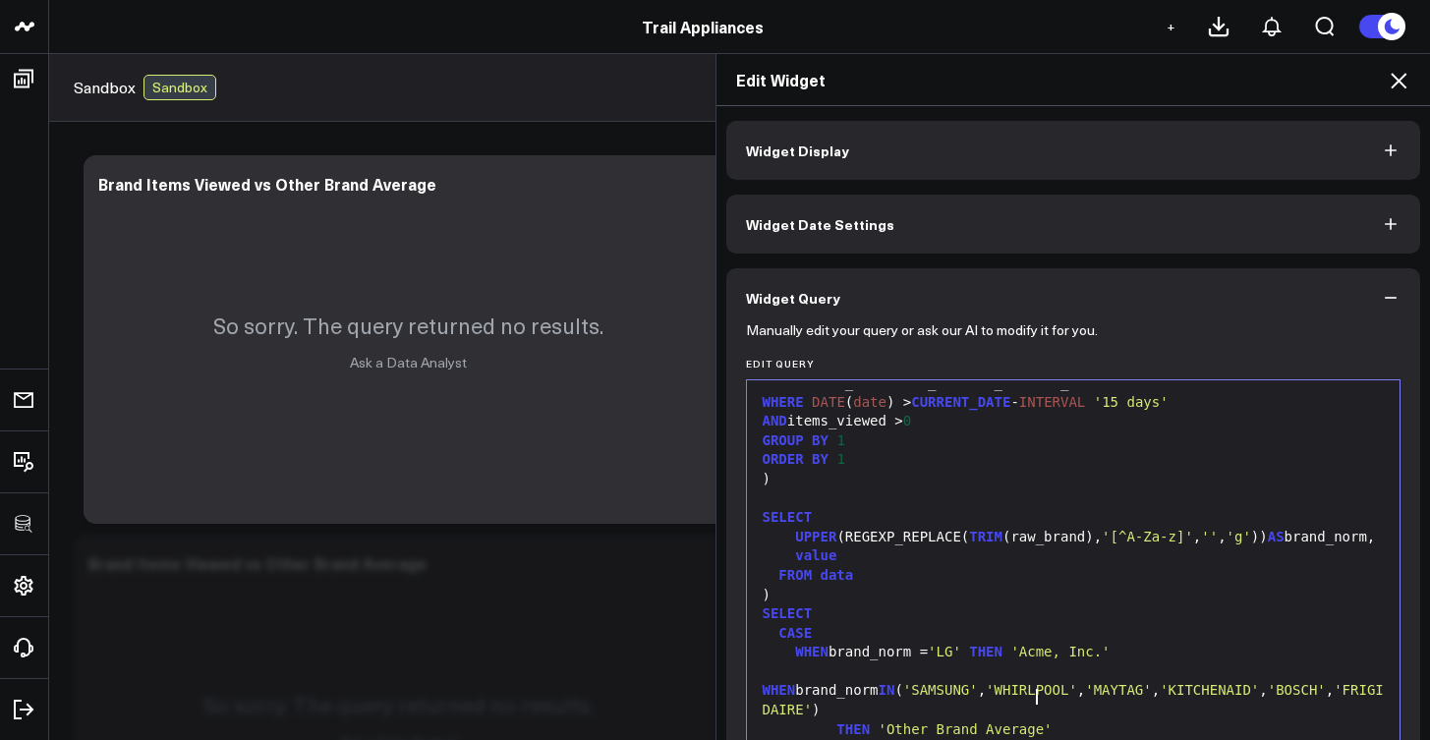
scroll to position [426, 0]
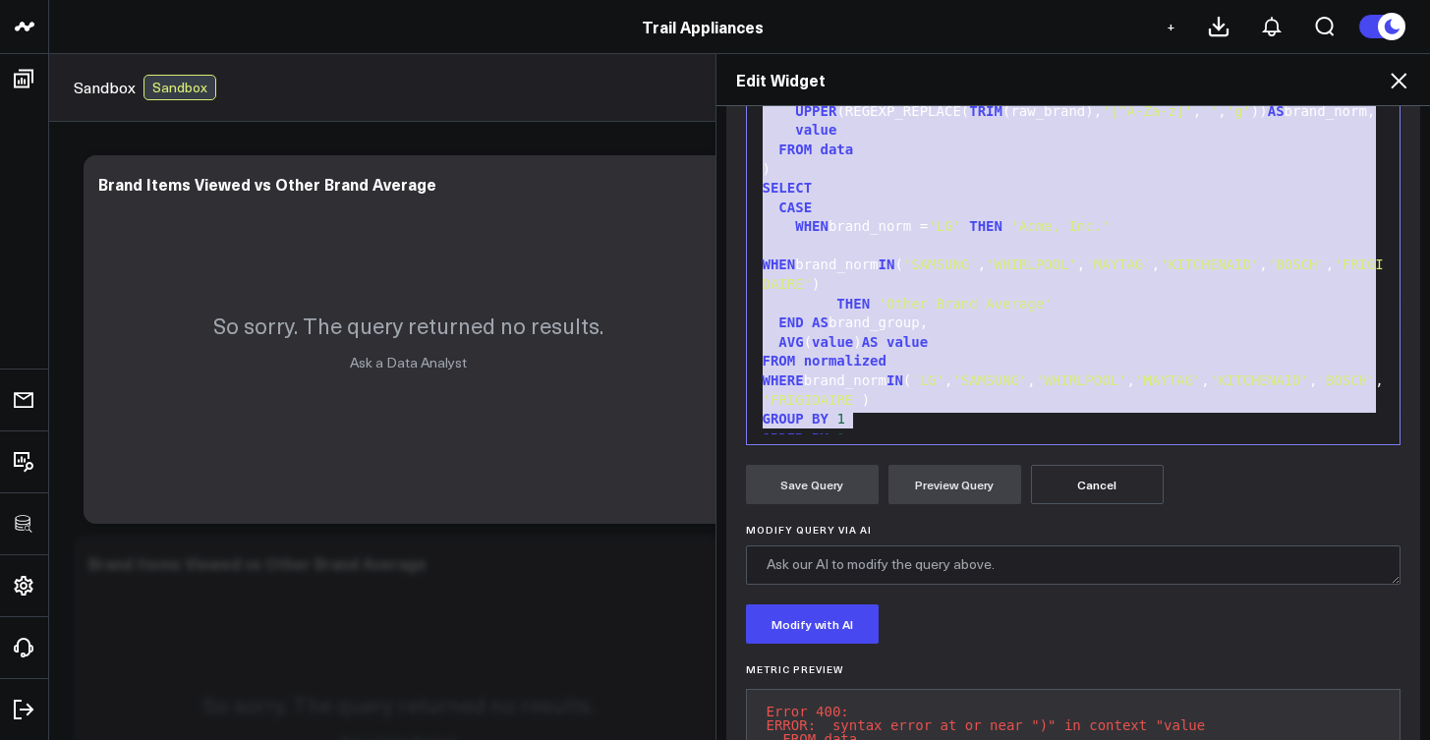
drag, startPoint x: 904, startPoint y: 428, endPoint x: 948, endPoint y: 255, distance: 178.6
click at [948, 250] on div "WITH data AS ( SELECT COALESCE ( NULLIF (item_brand, '(not set)' ), SPLIT_PART(…" at bounding box center [1074, 150] width 634 height 604
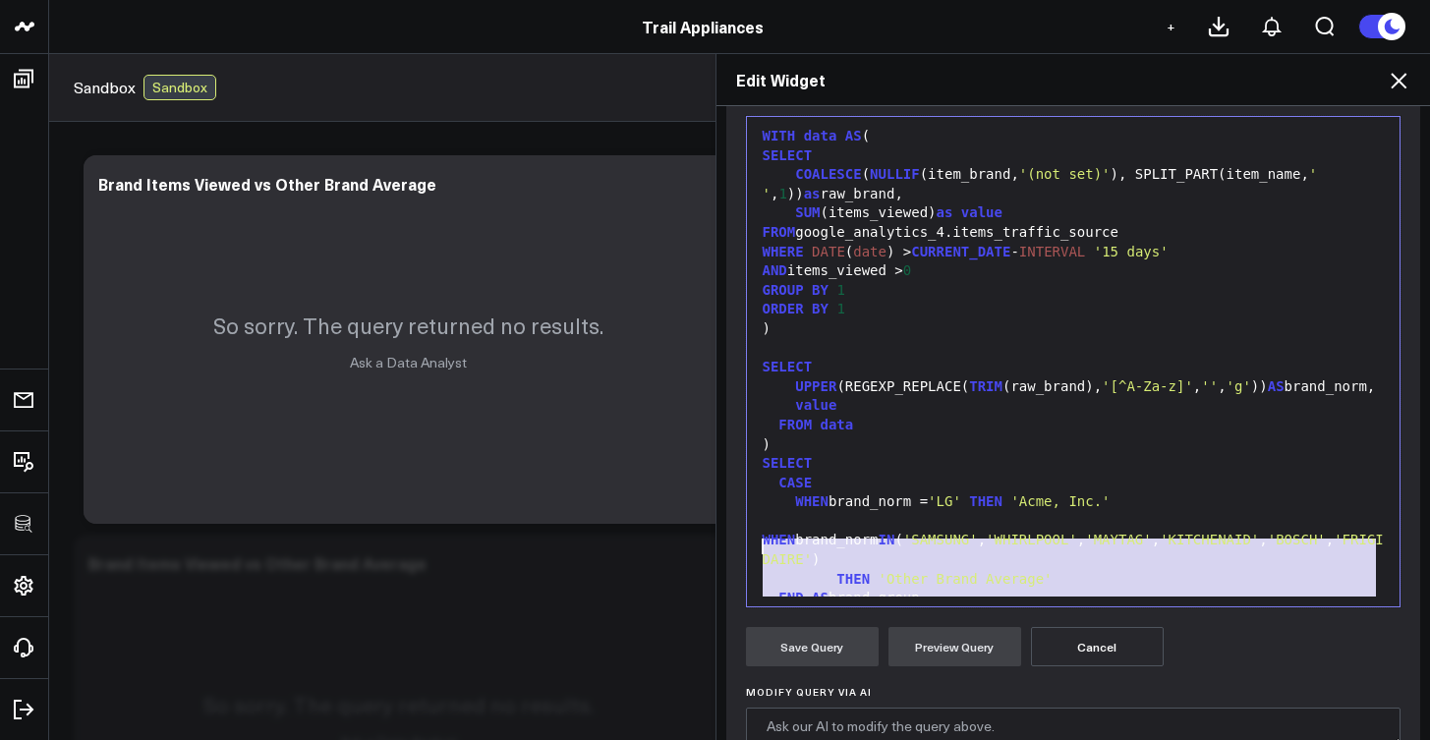
scroll to position [20, 0]
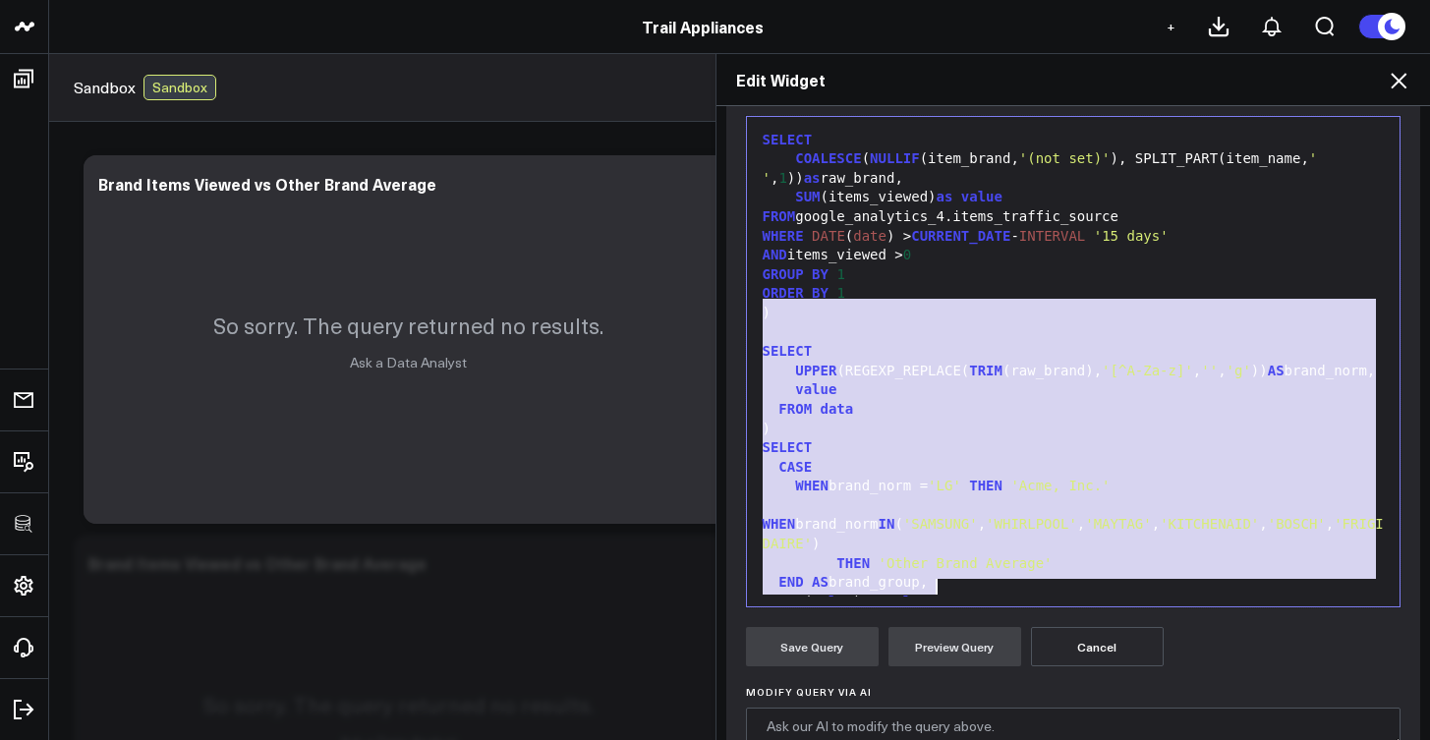
drag, startPoint x: 756, startPoint y: 307, endPoint x: 1016, endPoint y: 590, distance: 384.7
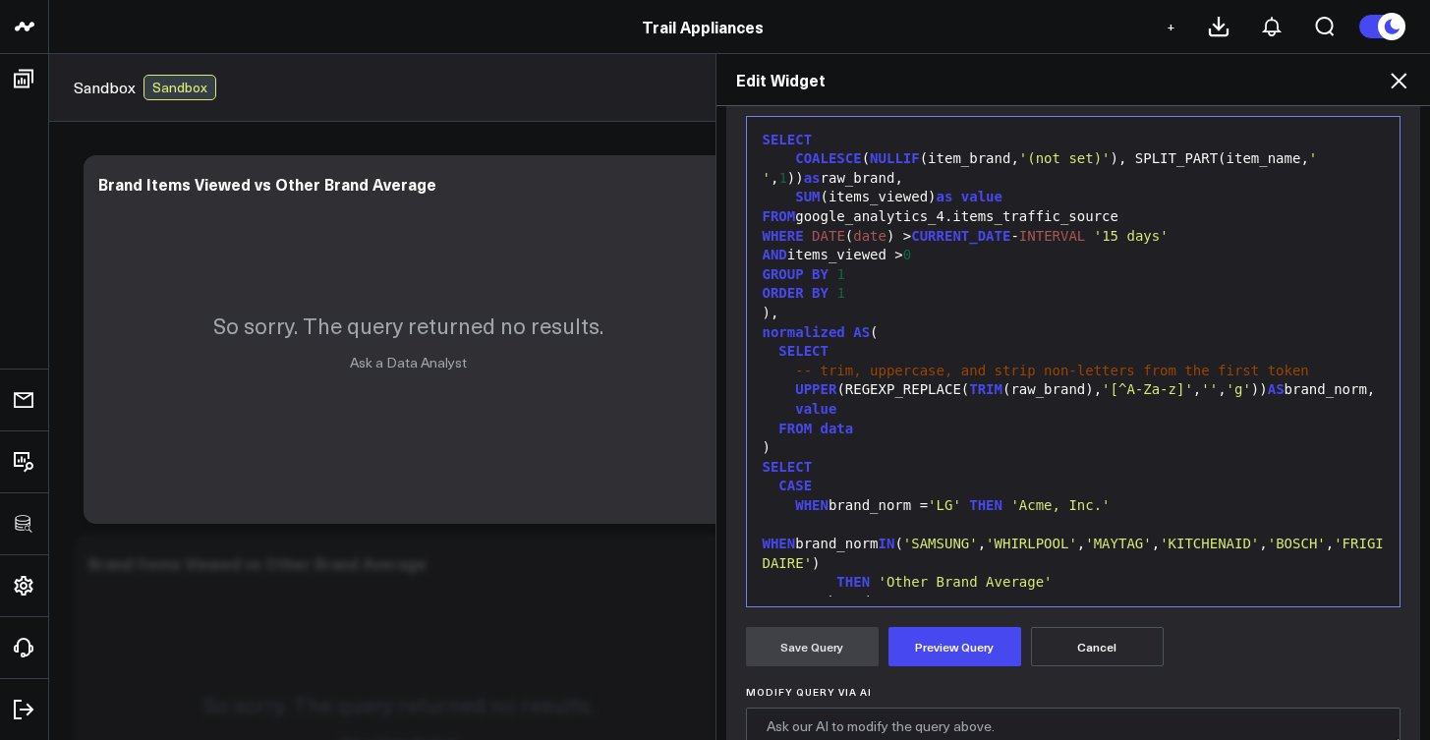
scroll to position [135, 0]
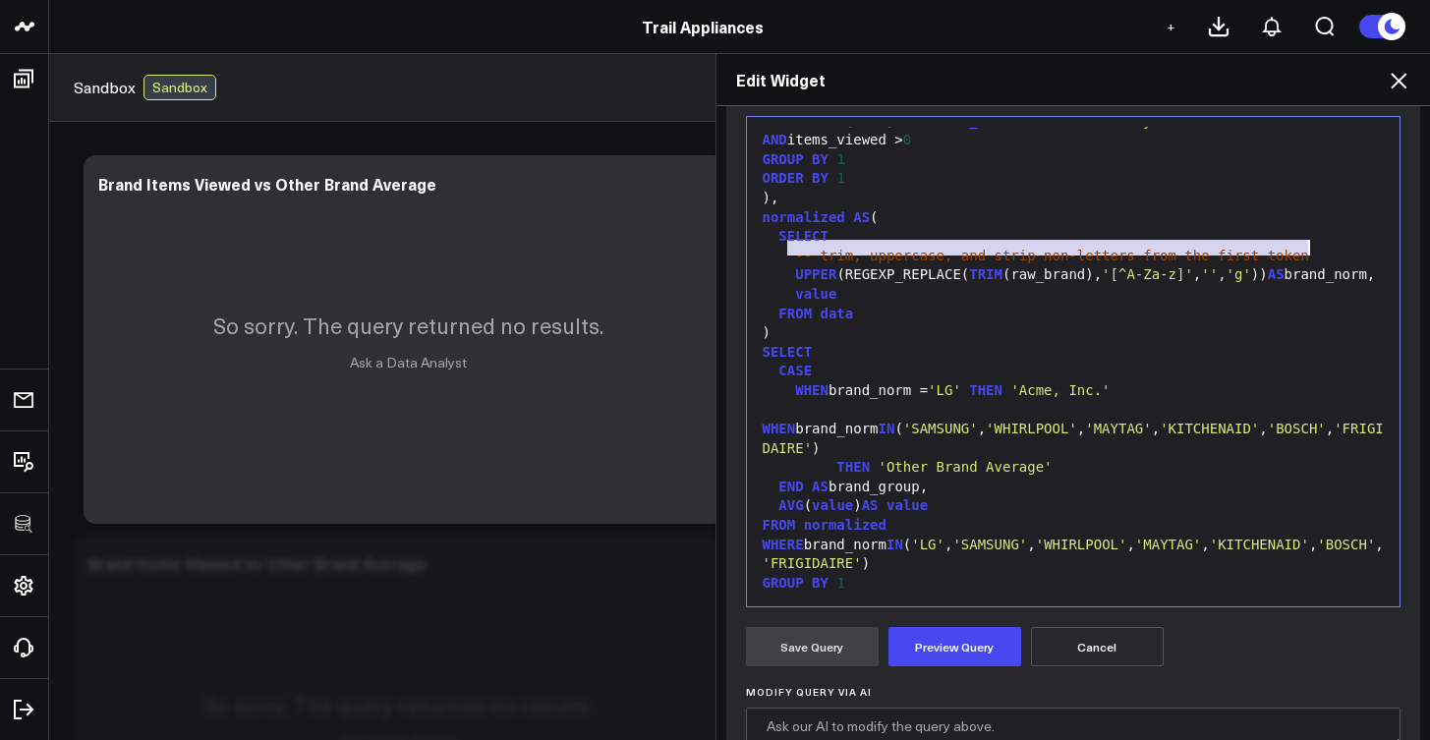
drag, startPoint x: 780, startPoint y: 248, endPoint x: 1388, endPoint y: 249, distance: 607.4
click at [1388, 249] on div "99 1 2 3 4 5 6 7 8 9 10 11 12 13 14 15 16 17 18 19 20 21 22 23 24 25 26 27 28 2…" at bounding box center [1074, 361] width 656 height 491
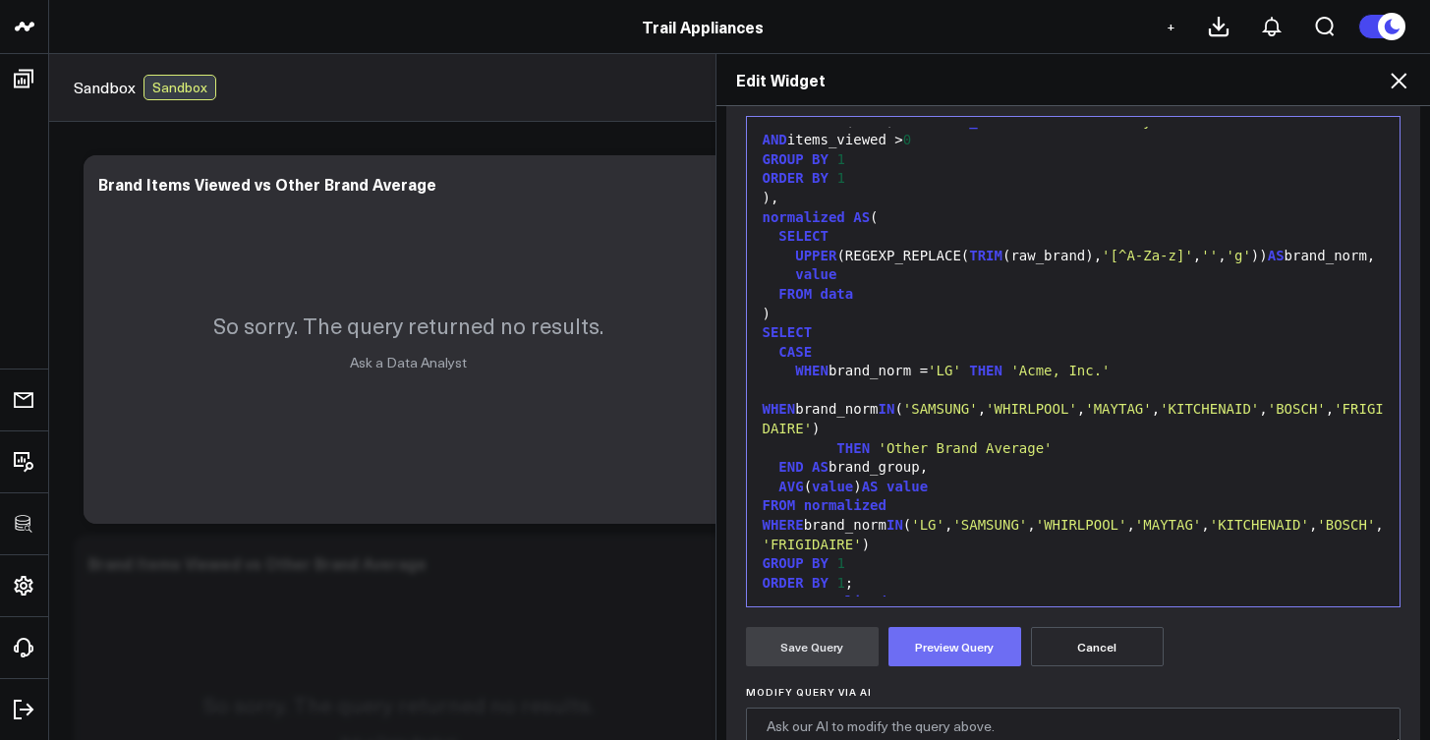
click at [996, 645] on button "Preview Query" at bounding box center [955, 646] width 133 height 39
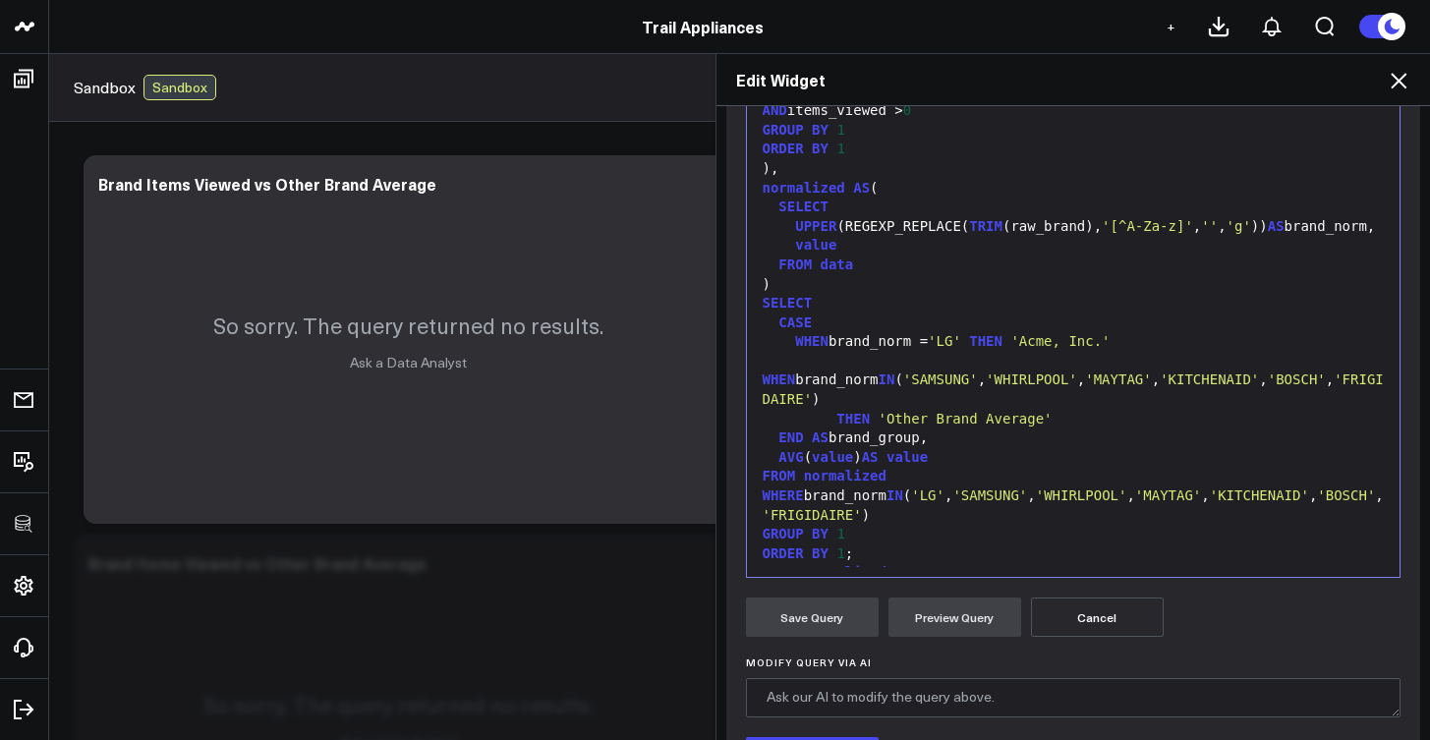
scroll to position [92, 0]
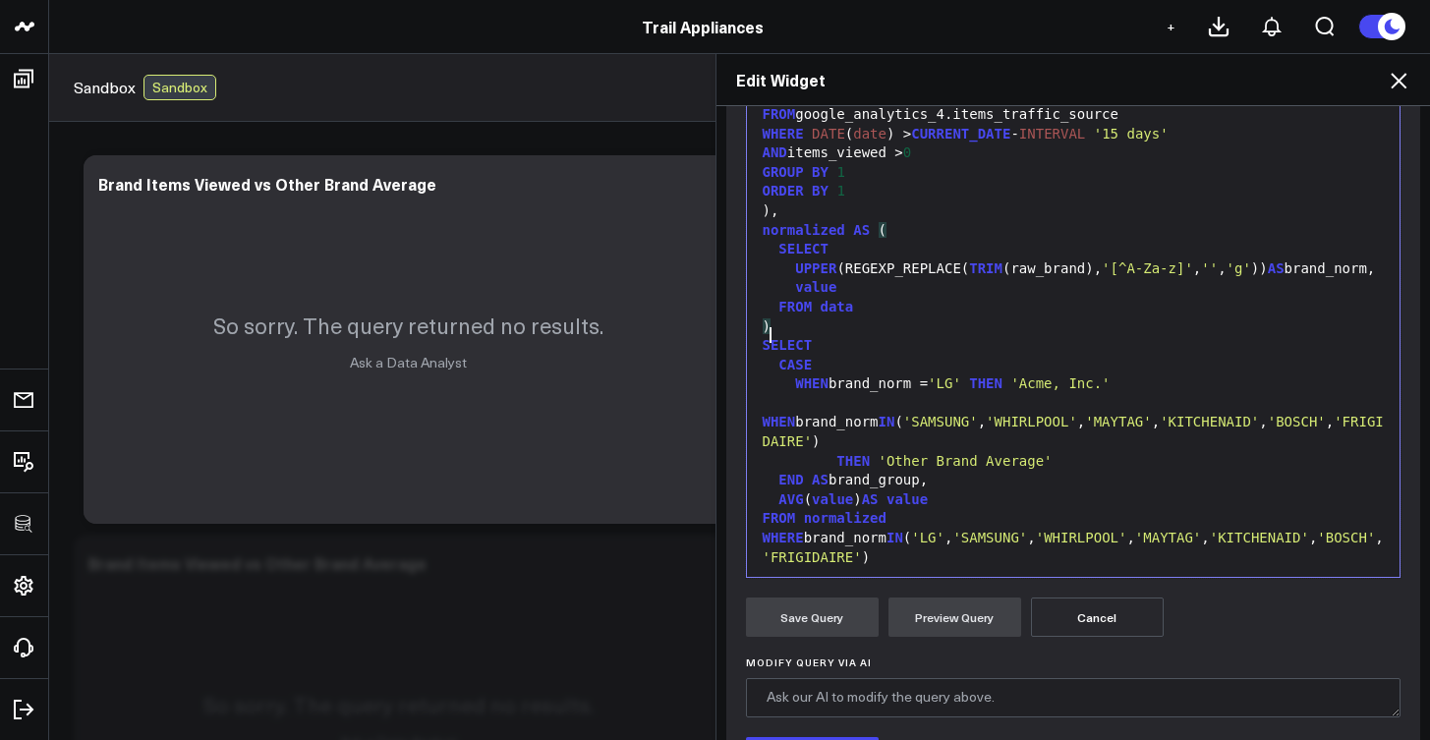
click at [1094, 329] on div ")" at bounding box center [1074, 327] width 634 height 20
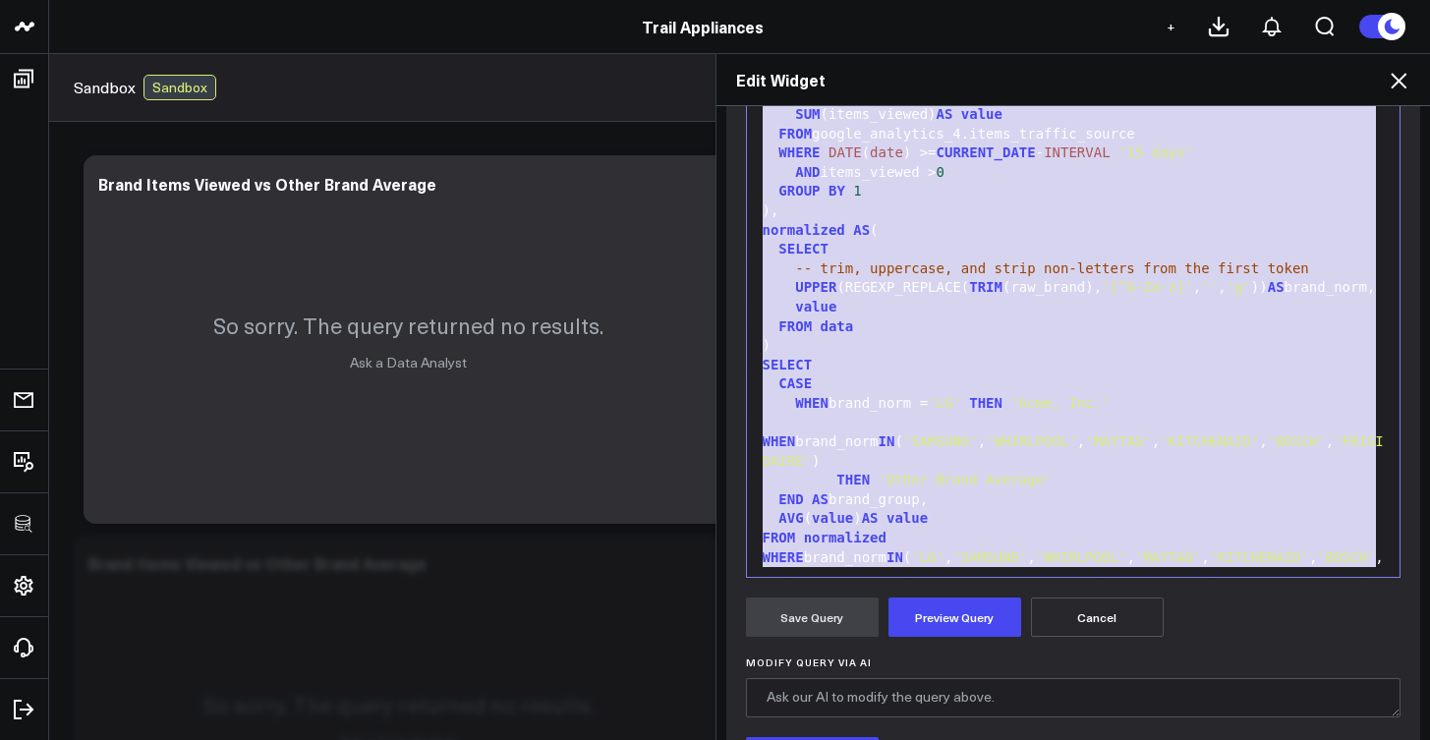
scroll to position [153, 0]
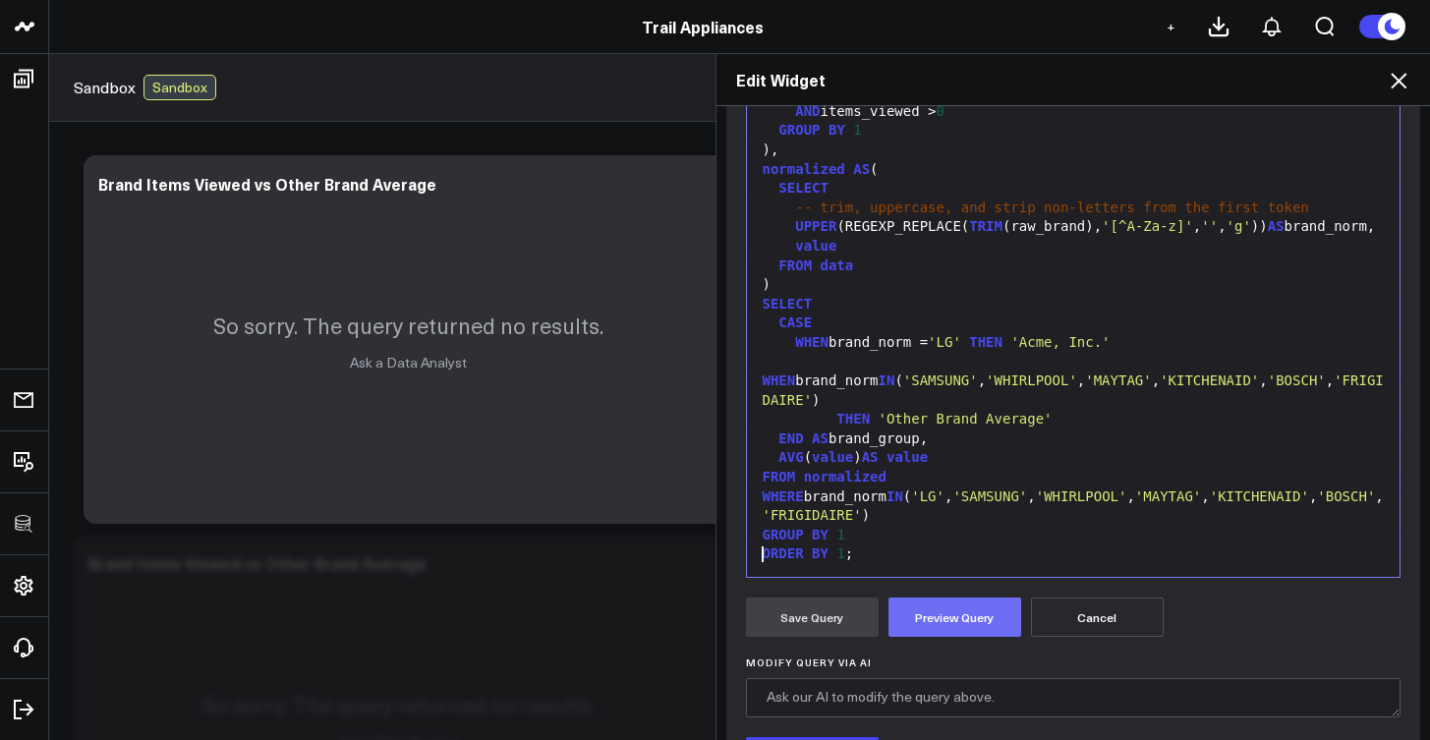
click at [979, 606] on button "Preview Query" at bounding box center [955, 617] width 133 height 39
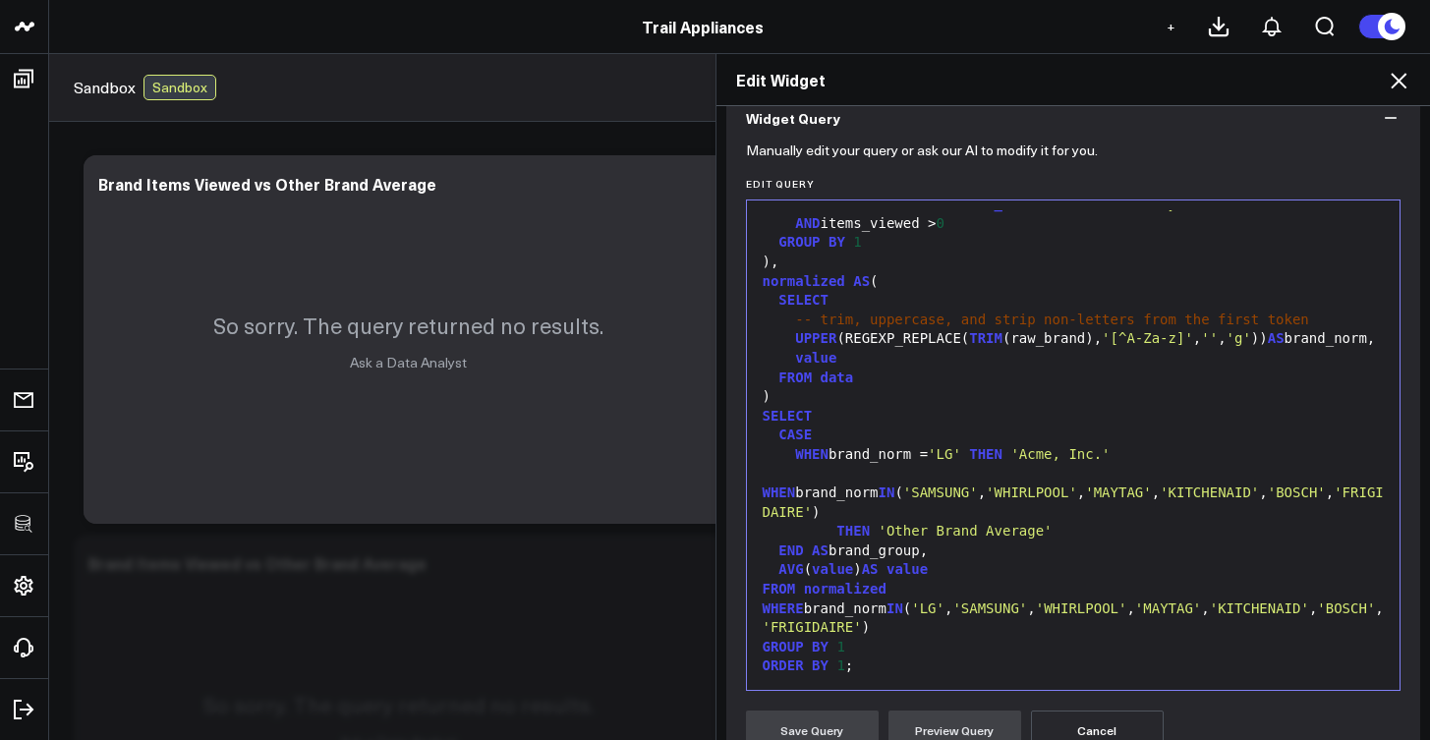
scroll to position [494, 0]
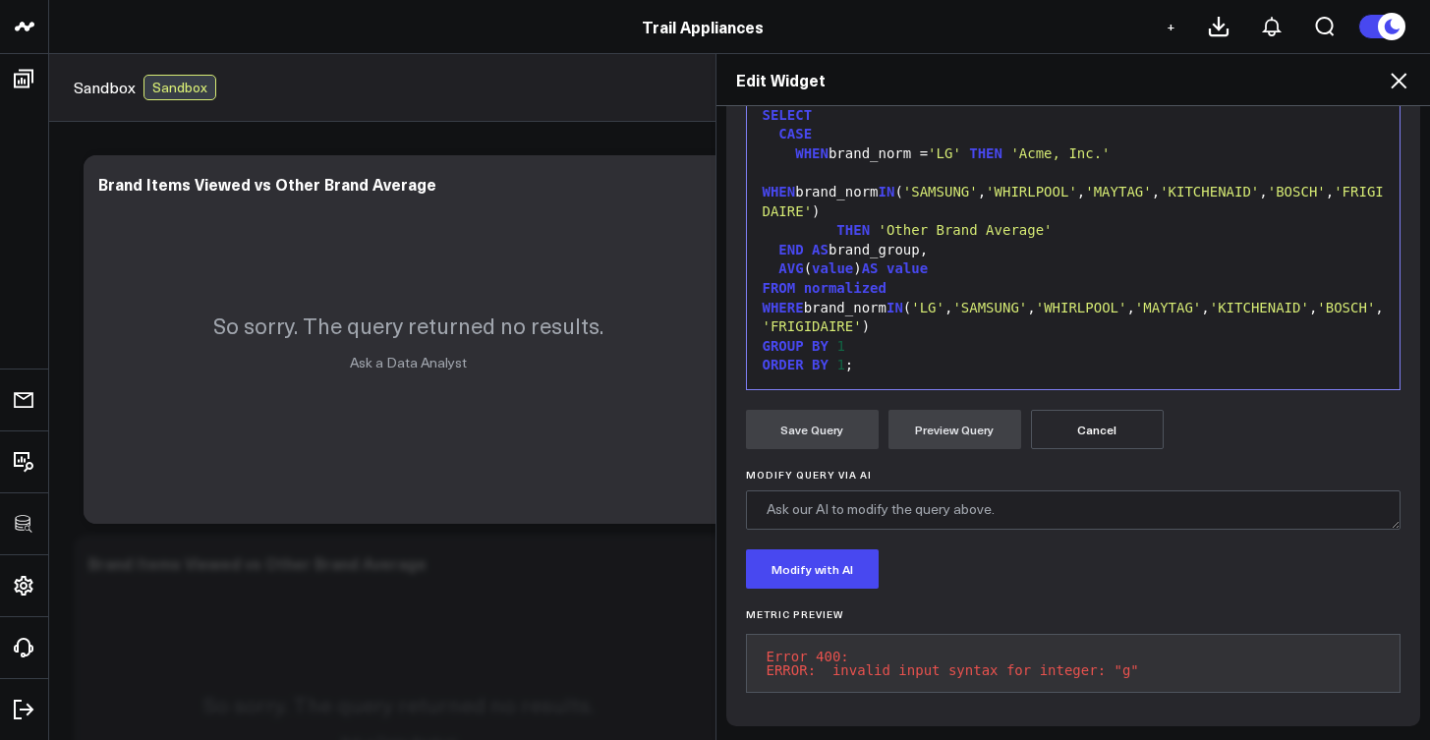
click at [1000, 664] on pre "Error 400: ERROR: invalid input syntax for integer: "g"" at bounding box center [1074, 663] width 656 height 59
click at [1000, 663] on pre "Error 400: ERROR: invalid input syntax for integer: "g"" at bounding box center [1074, 663] width 656 height 59
copy pre "ERROR: invalid input syntax for integer: "g""
click at [1075, 279] on div "FROM normalized" at bounding box center [1074, 289] width 634 height 20
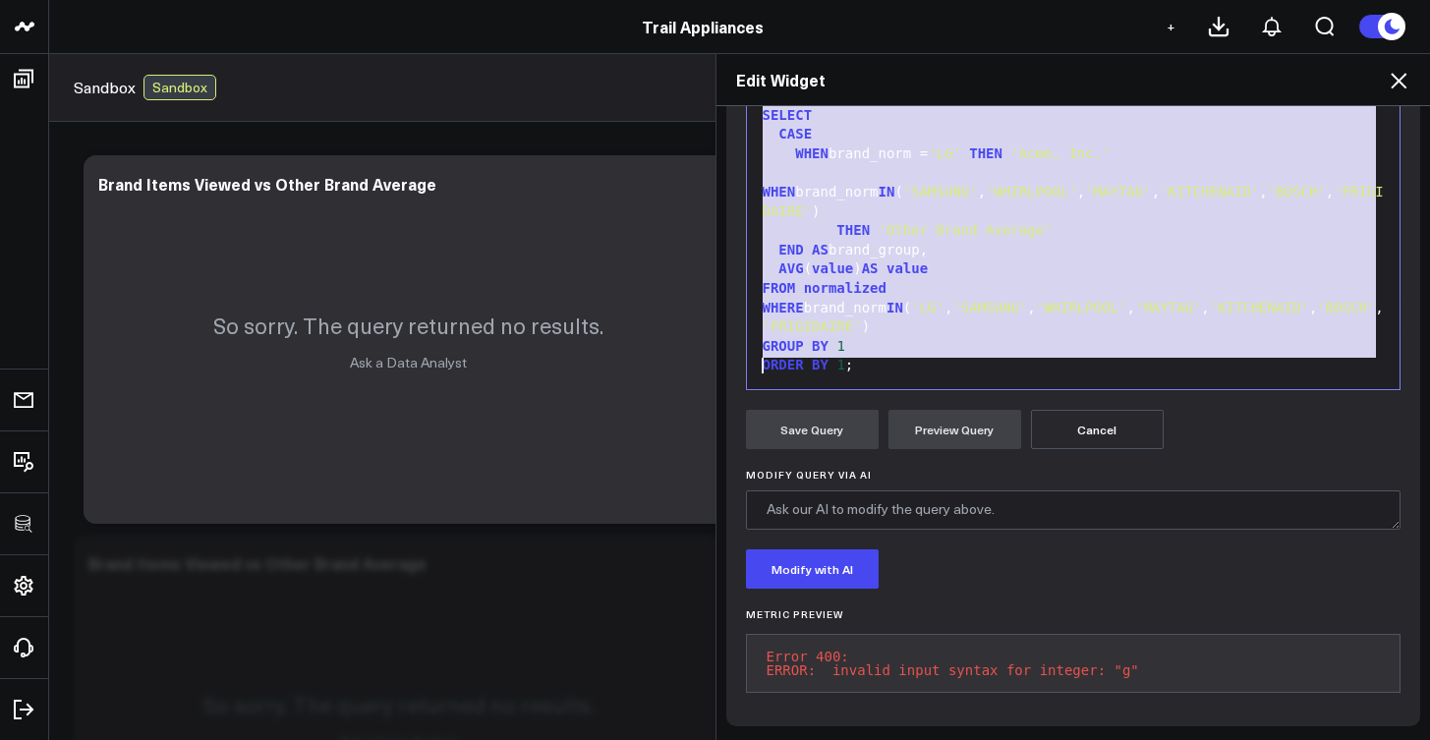
scroll to position [117, 0]
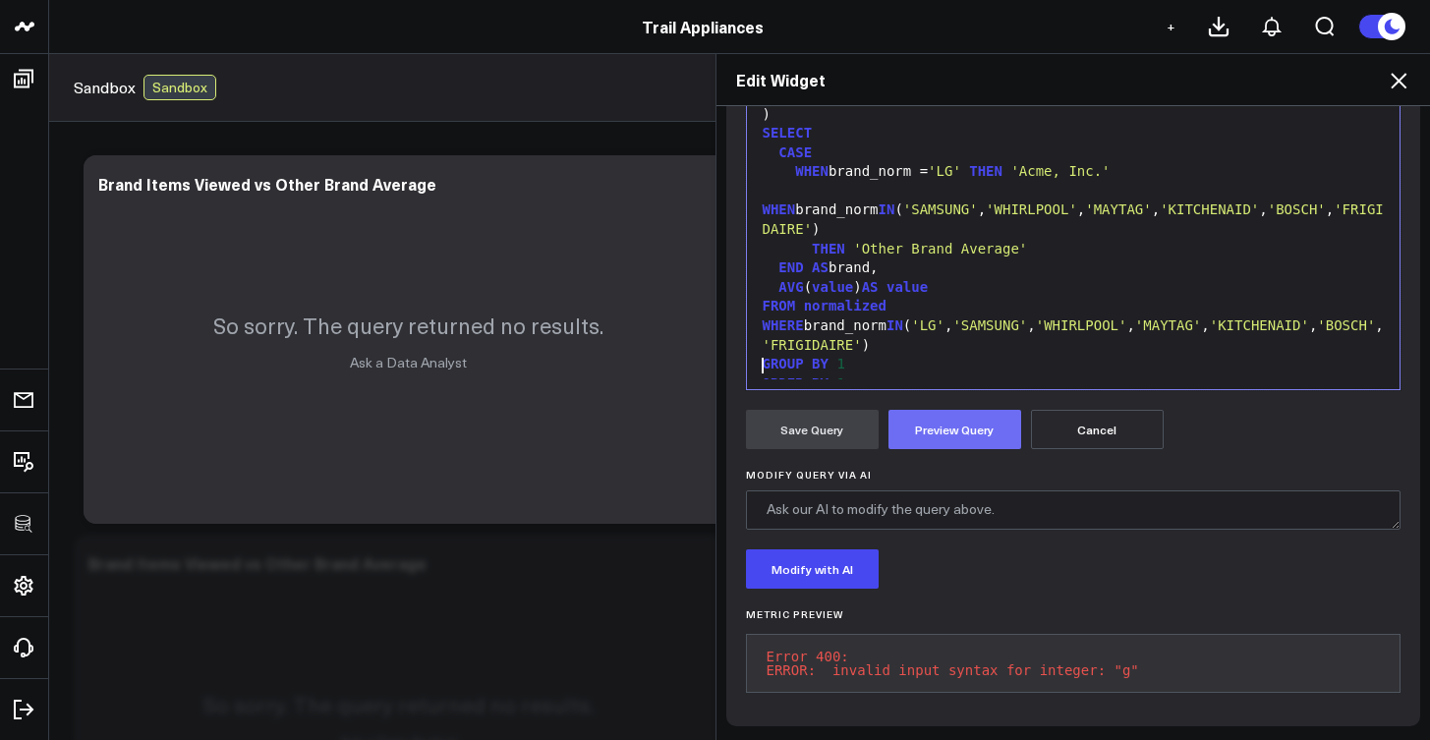
click at [983, 422] on button "Preview Query" at bounding box center [955, 429] width 133 height 39
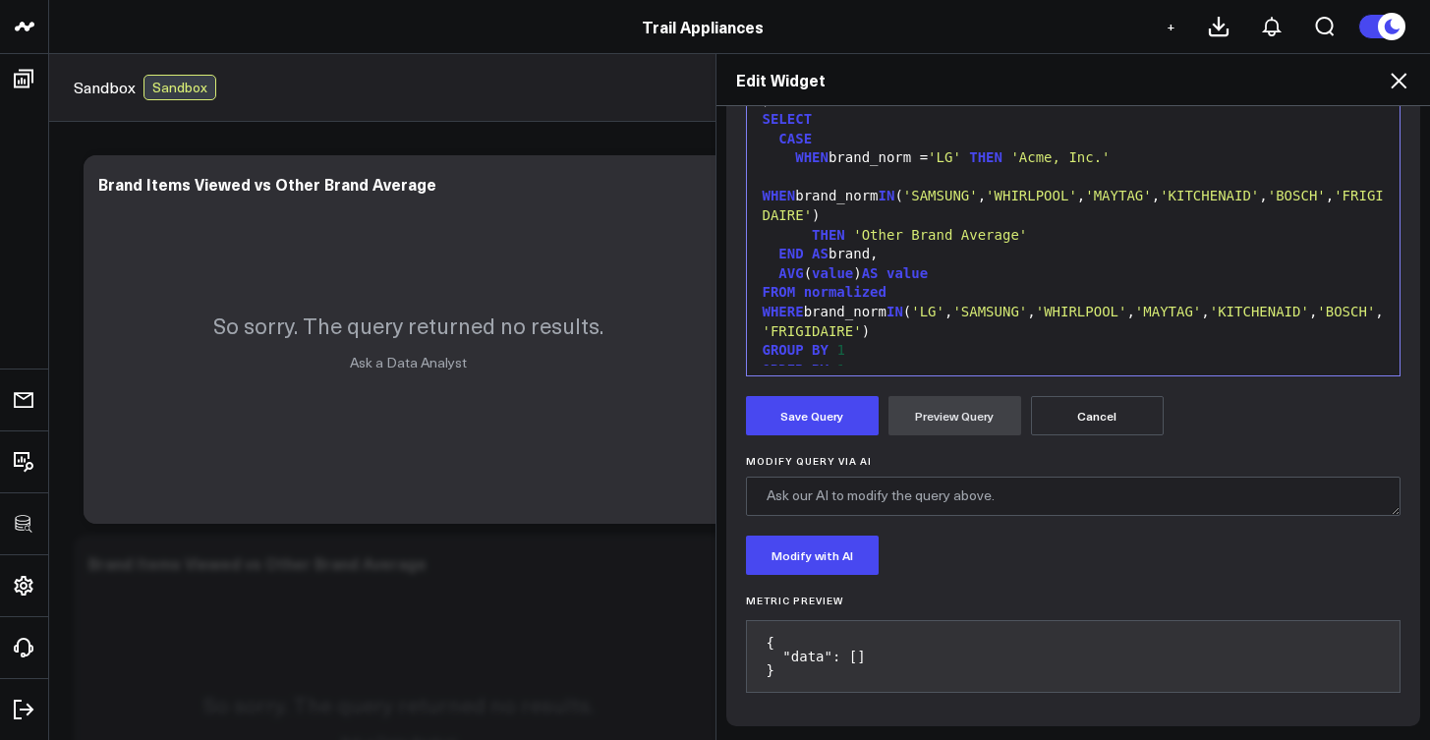
click at [944, 361] on div "ORDER BY 1 ;" at bounding box center [1074, 371] width 634 height 20
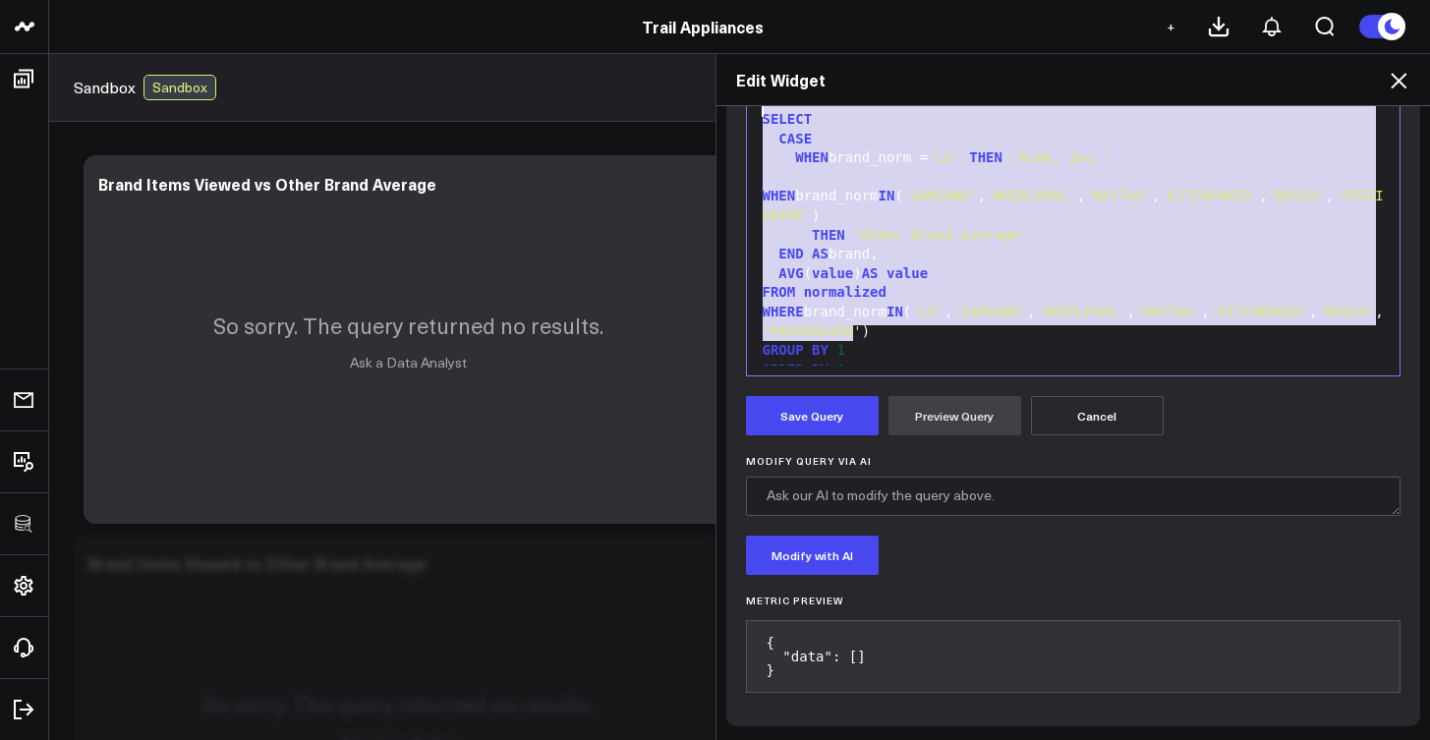
drag, startPoint x: 921, startPoint y: 342, endPoint x: 759, endPoint y: 115, distance: 279.0
click at [759, 115] on div "WITH data AS ( SELECT COALESCE ( NULLIF (item_brand, '(not set)' ), SPLIT_PART(…" at bounding box center [1074, 91] width 634 height 624
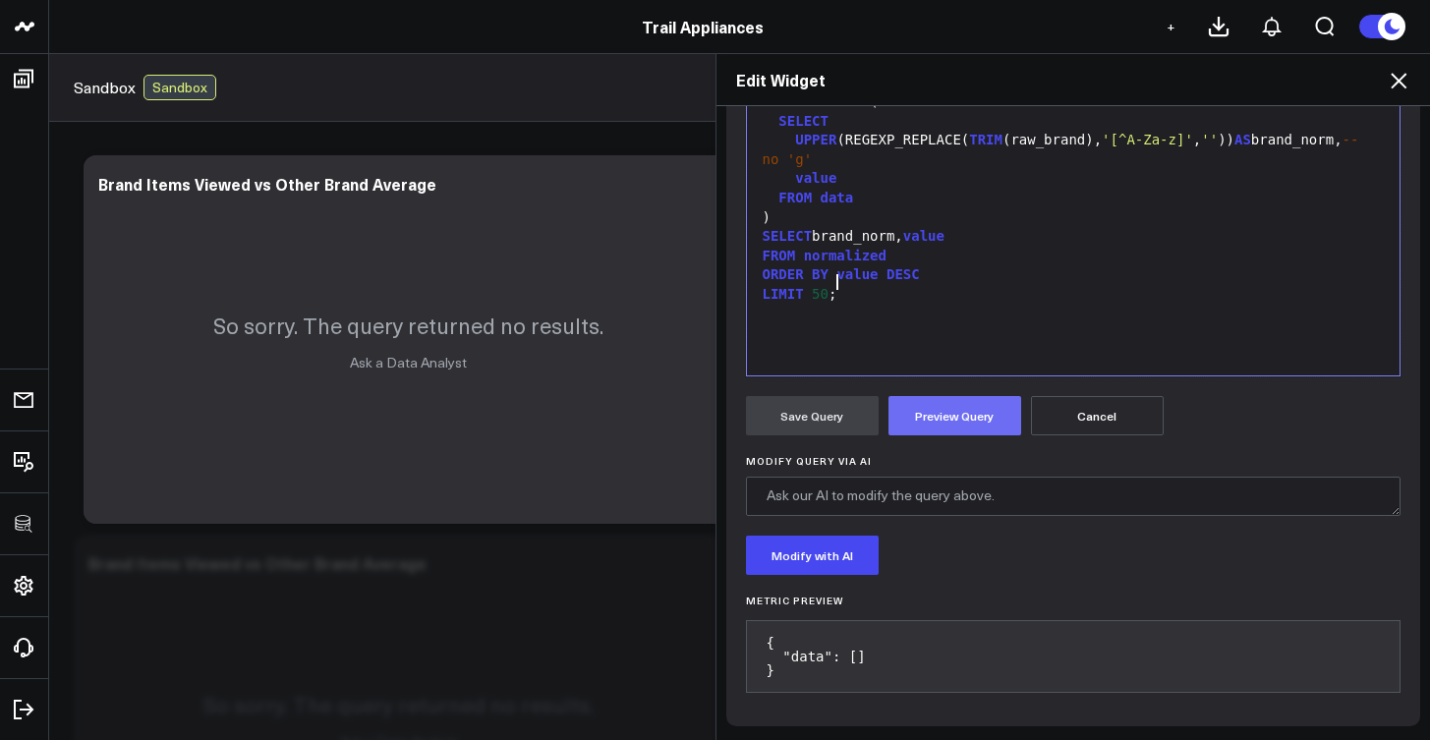
click at [939, 407] on button "Preview Query" at bounding box center [955, 415] width 133 height 39
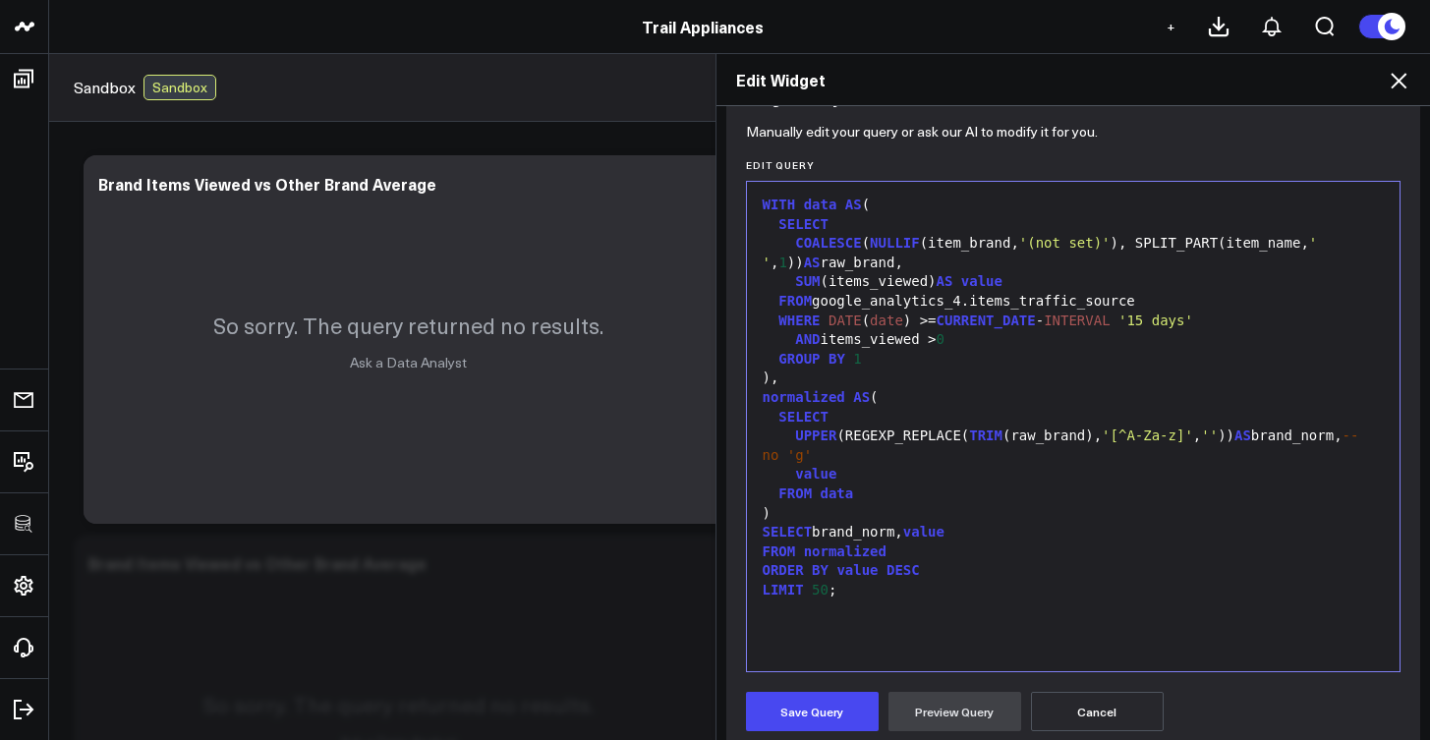
scroll to position [248, 0]
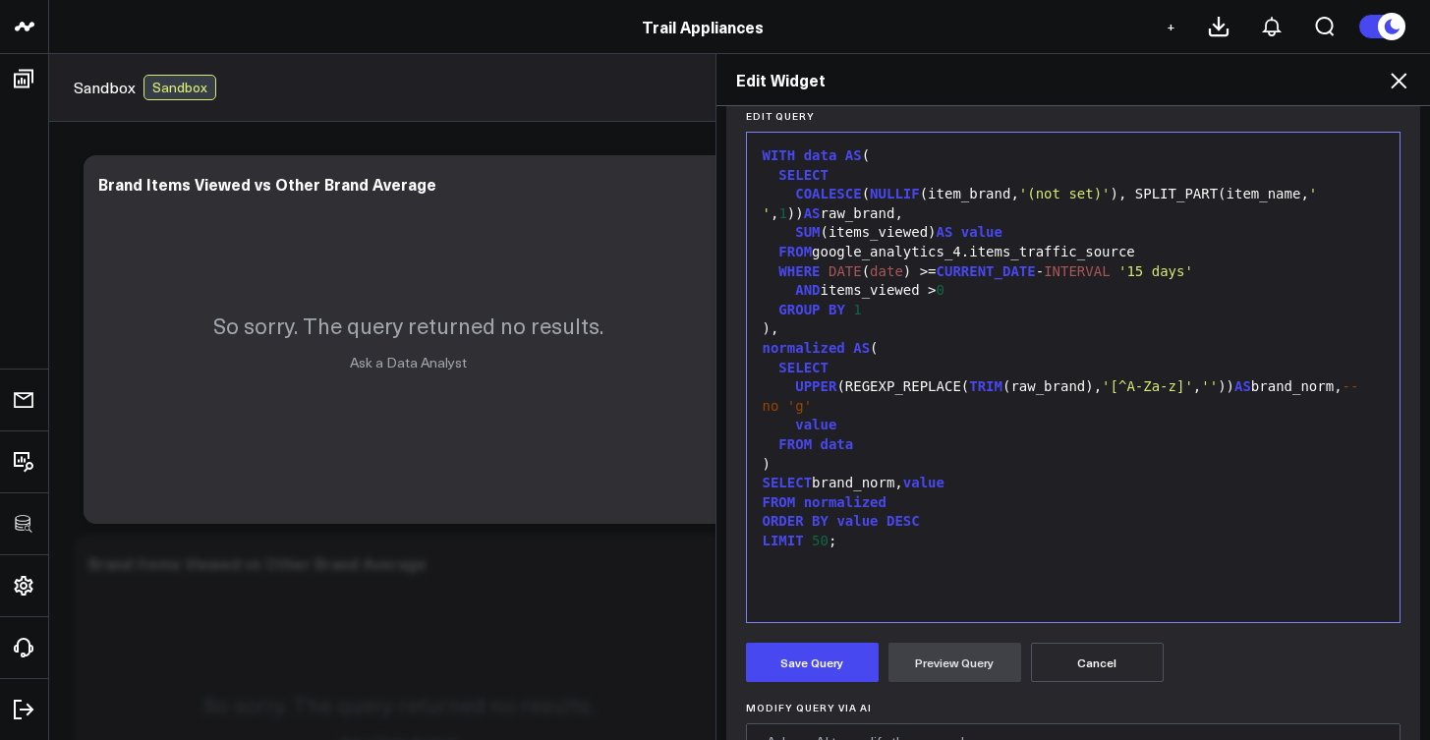
click at [1080, 669] on button "Cancel" at bounding box center [1097, 662] width 133 height 39
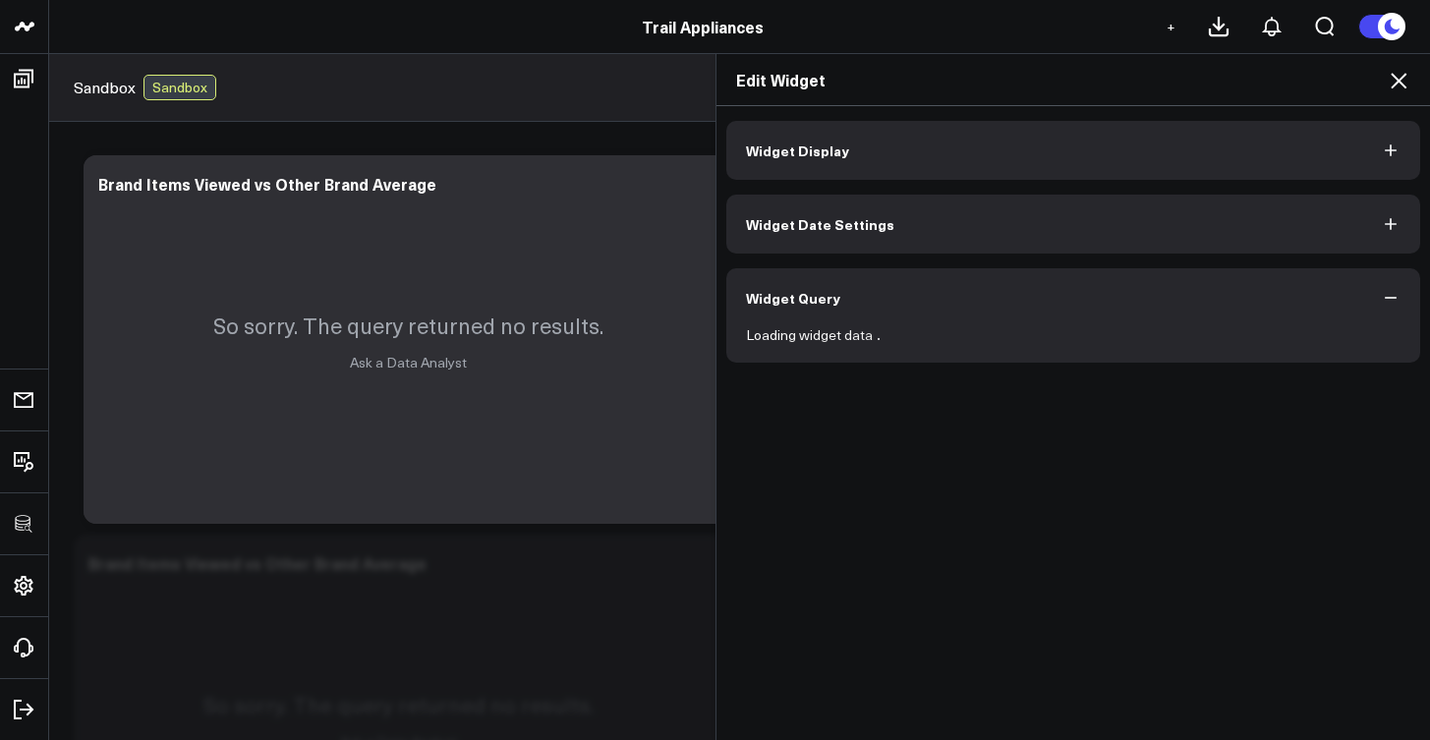
scroll to position [0, 0]
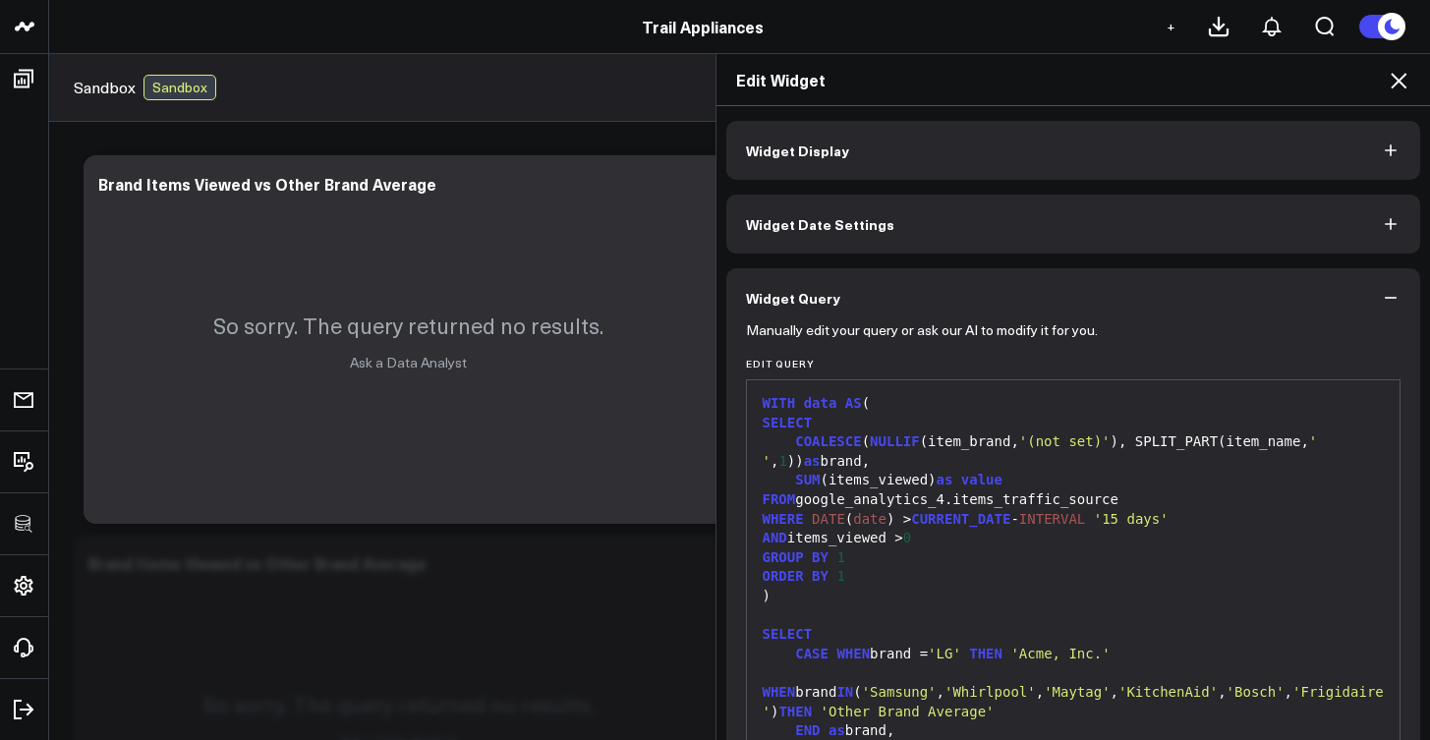
click at [1411, 80] on div "Edit Widget" at bounding box center [1074, 80] width 715 height 52
click at [1404, 83] on icon at bounding box center [1399, 81] width 24 height 24
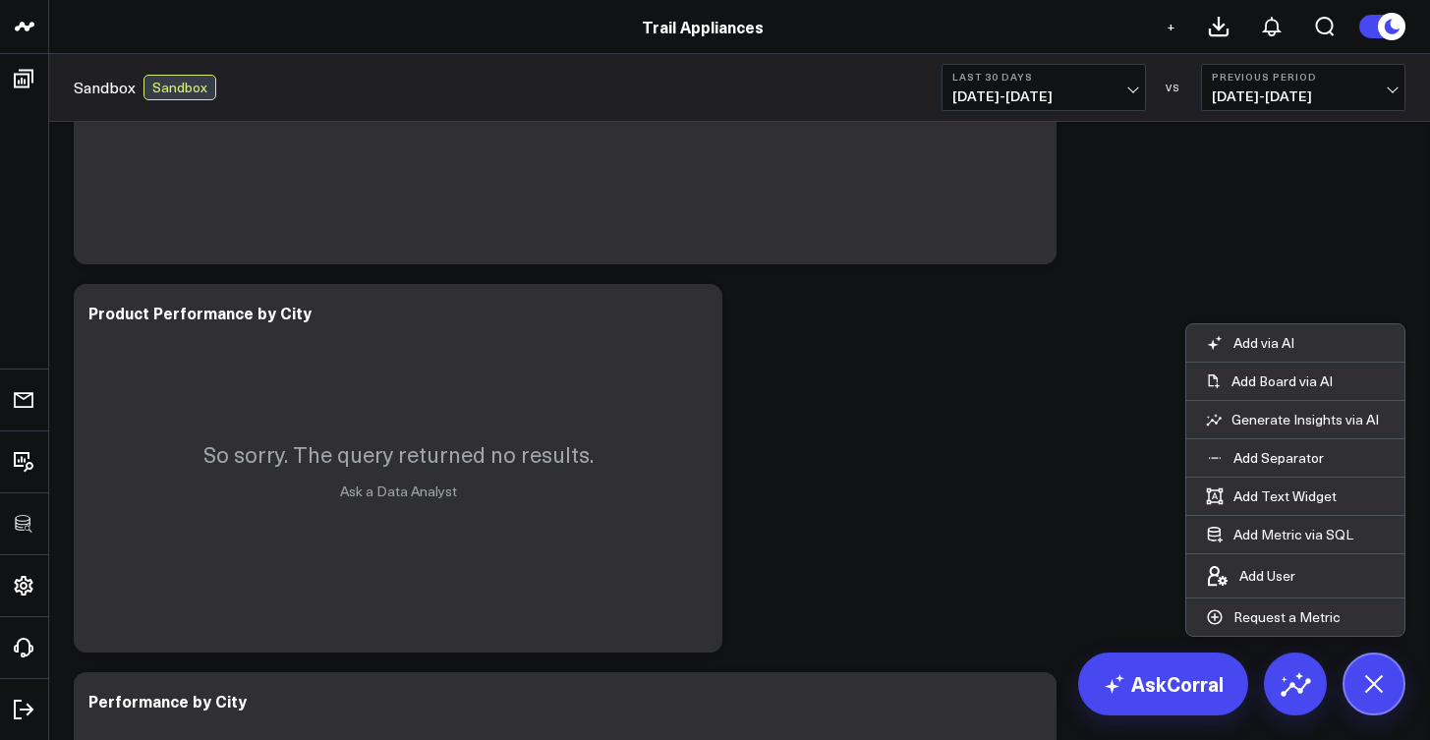
scroll to position [2232, 0]
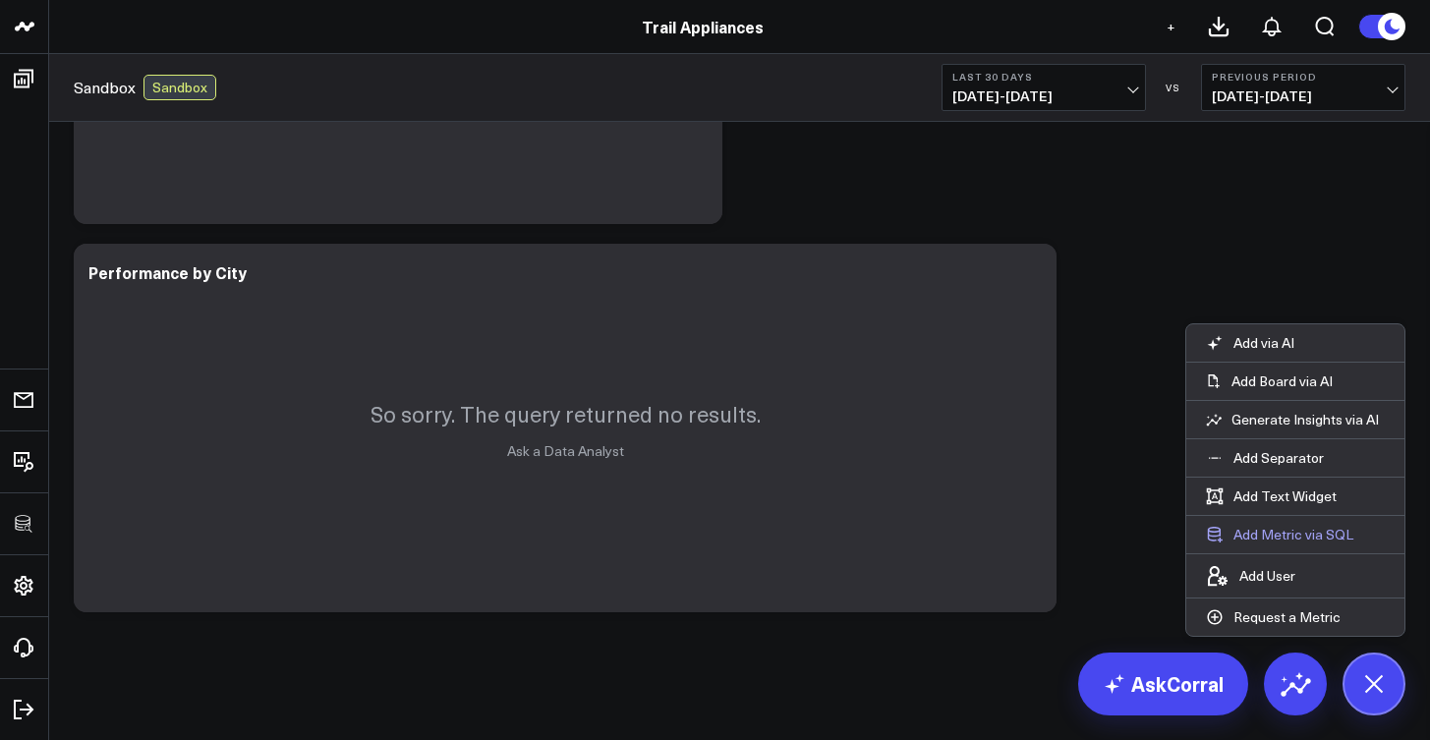
click at [1307, 533] on button "Add Metric via SQL" at bounding box center [1279, 534] width 187 height 37
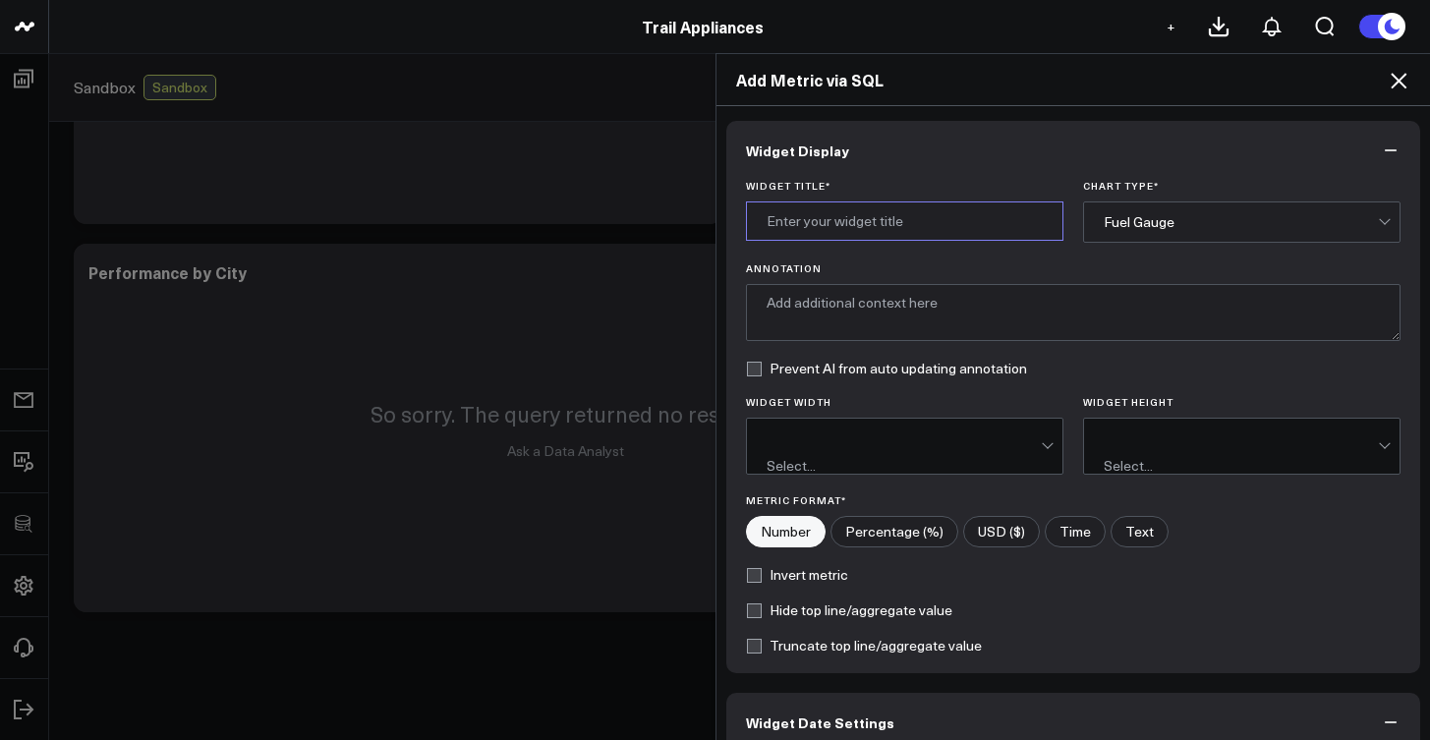
click at [981, 212] on input "Widget Title *" at bounding box center [904, 220] width 317 height 39
click at [1131, 229] on div "Fuel Gauge" at bounding box center [1241, 222] width 274 height 16
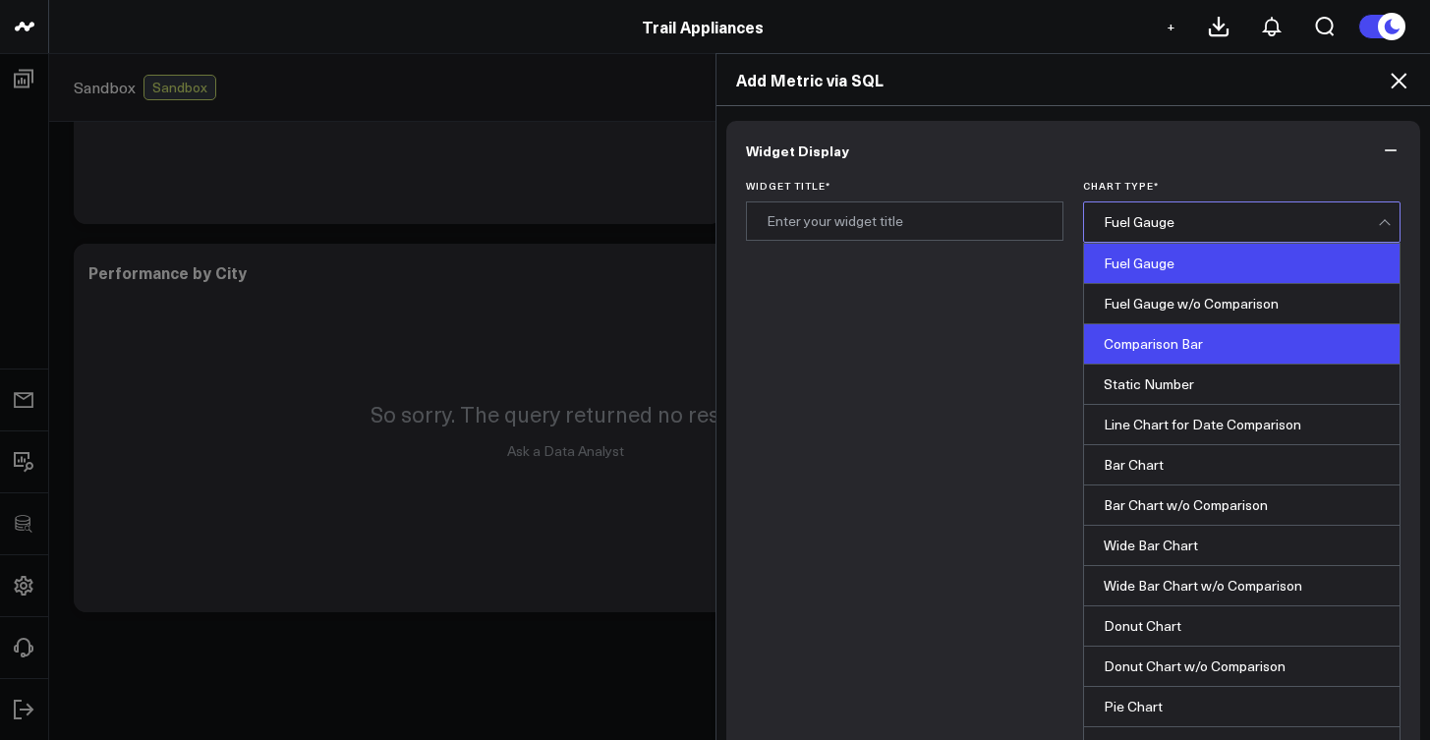
click at [1131, 347] on div "Comparison Bar" at bounding box center [1242, 344] width 316 height 40
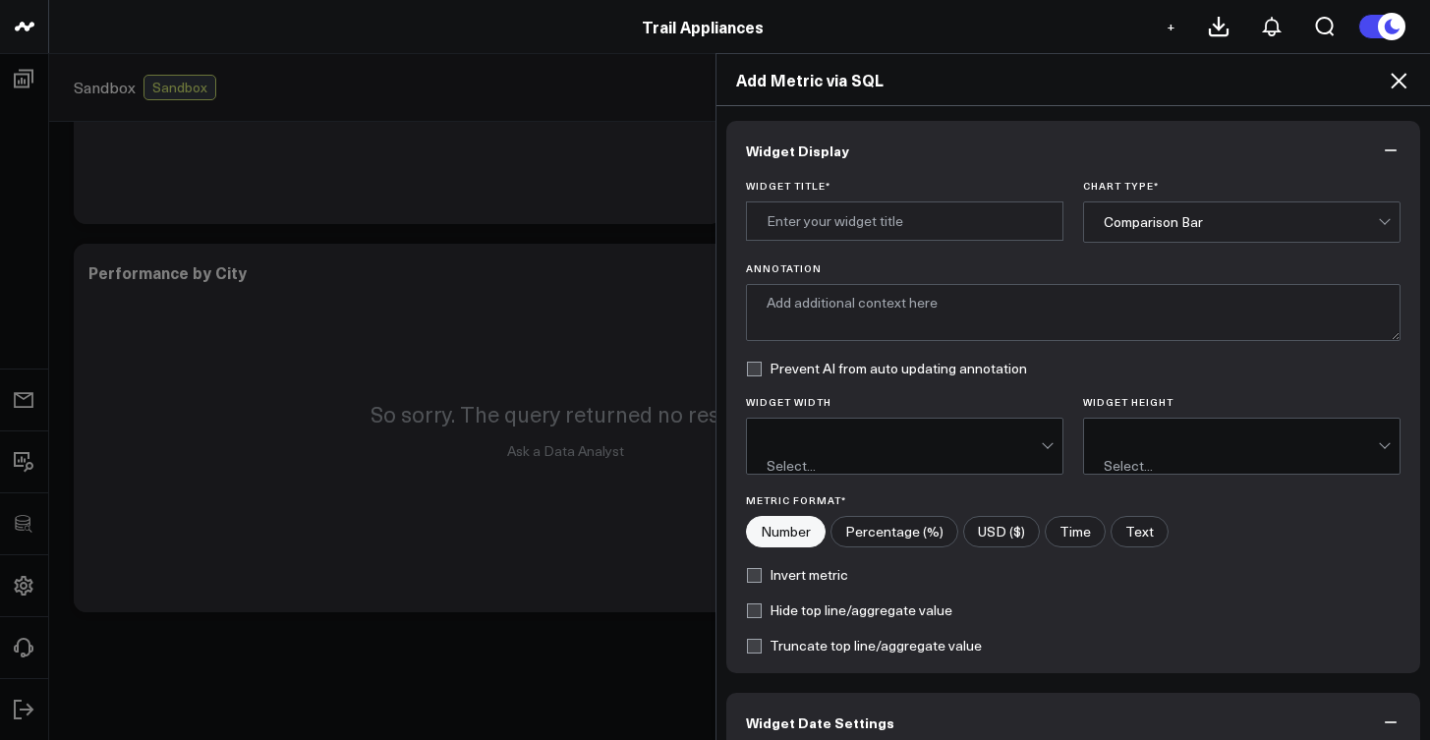
click at [1127, 206] on div "Comparison Bar" at bounding box center [1241, 221] width 274 height 39
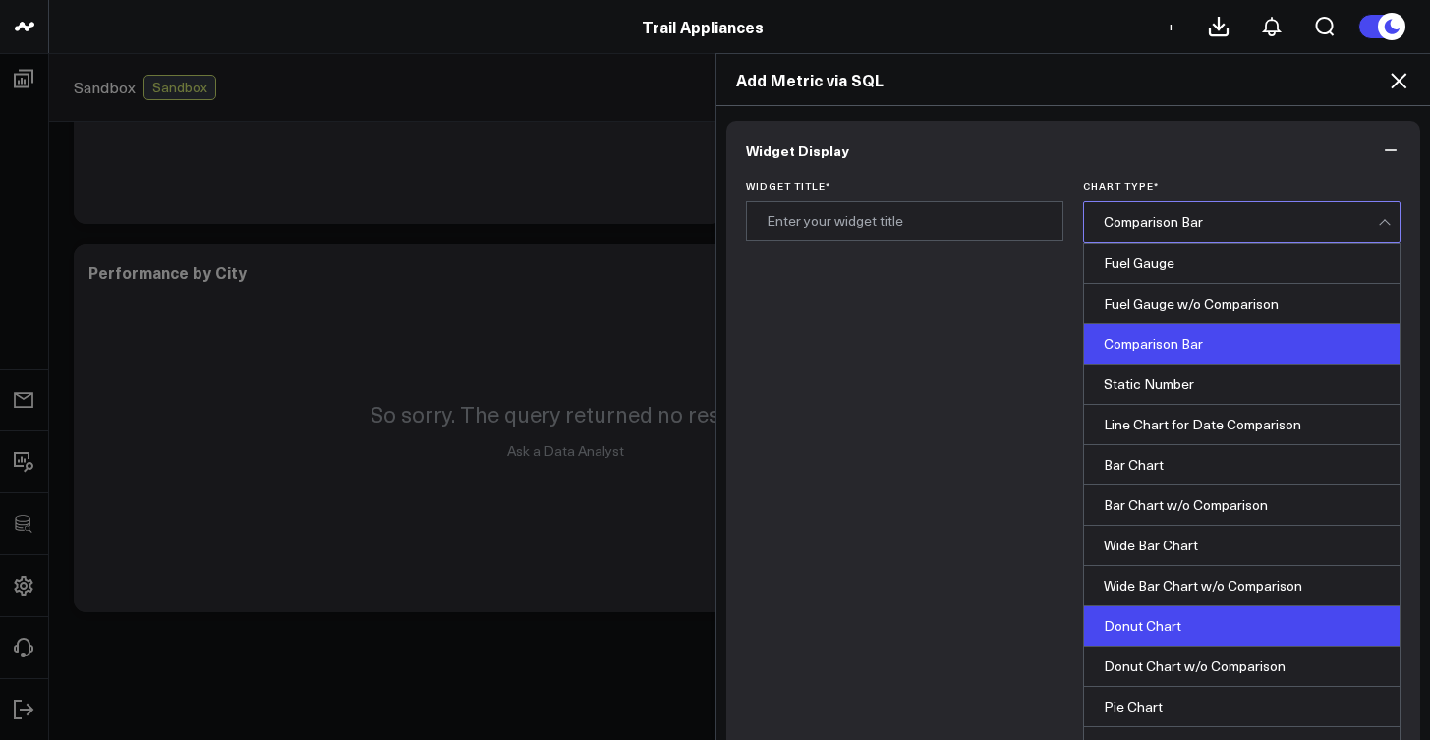
scroll to position [399, 0]
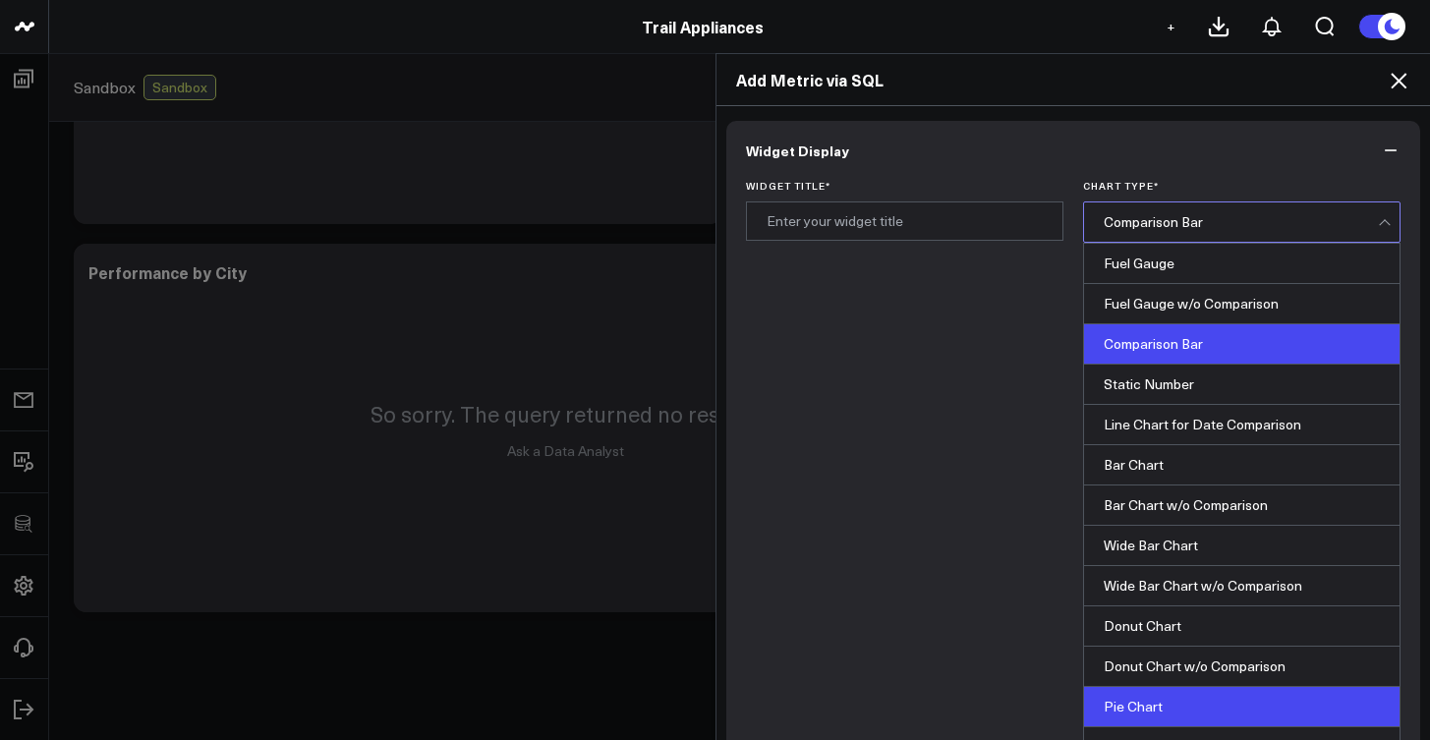
click at [1138, 687] on div "Pie Chart" at bounding box center [1242, 707] width 316 height 40
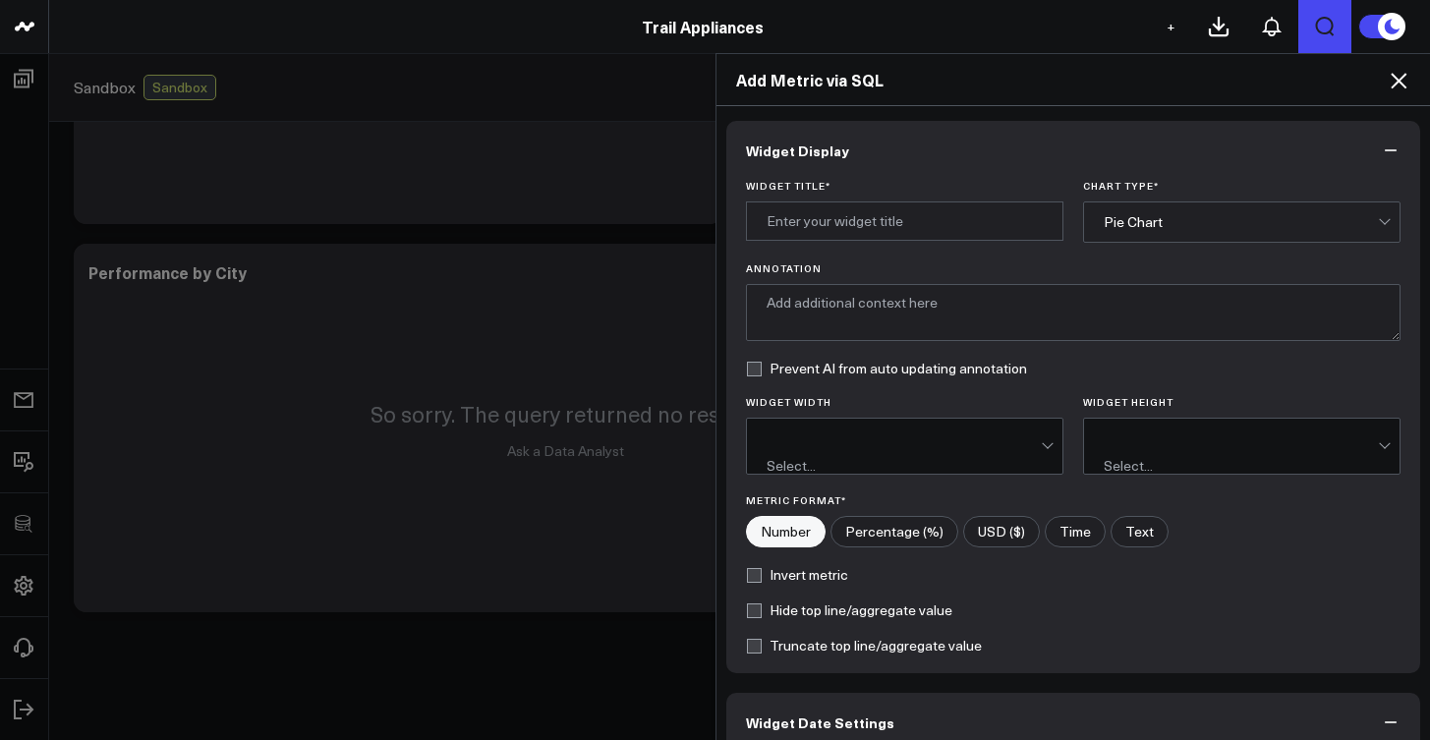
click at [1306, 4] on button "Open search" at bounding box center [1324, 26] width 53 height 53
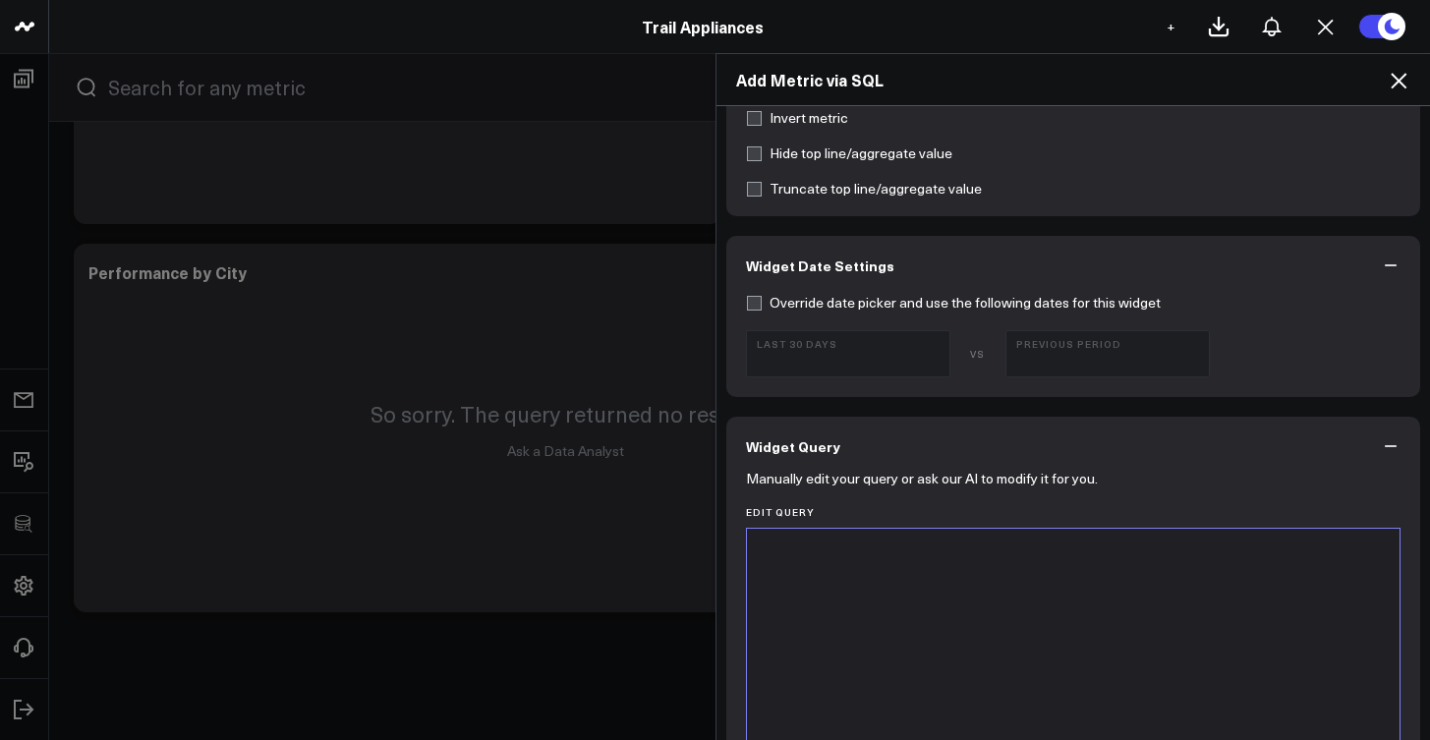
scroll to position [461, 0]
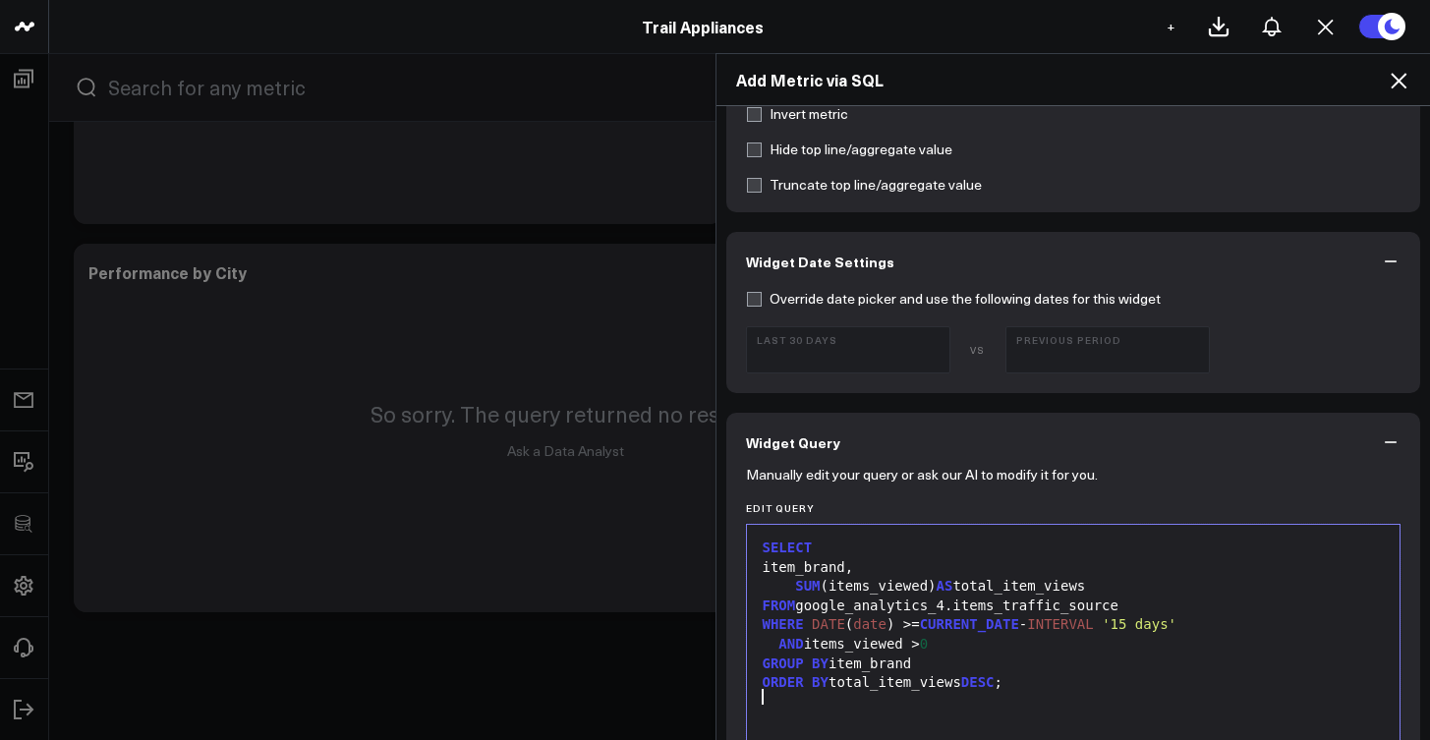
scroll to position [854, 0]
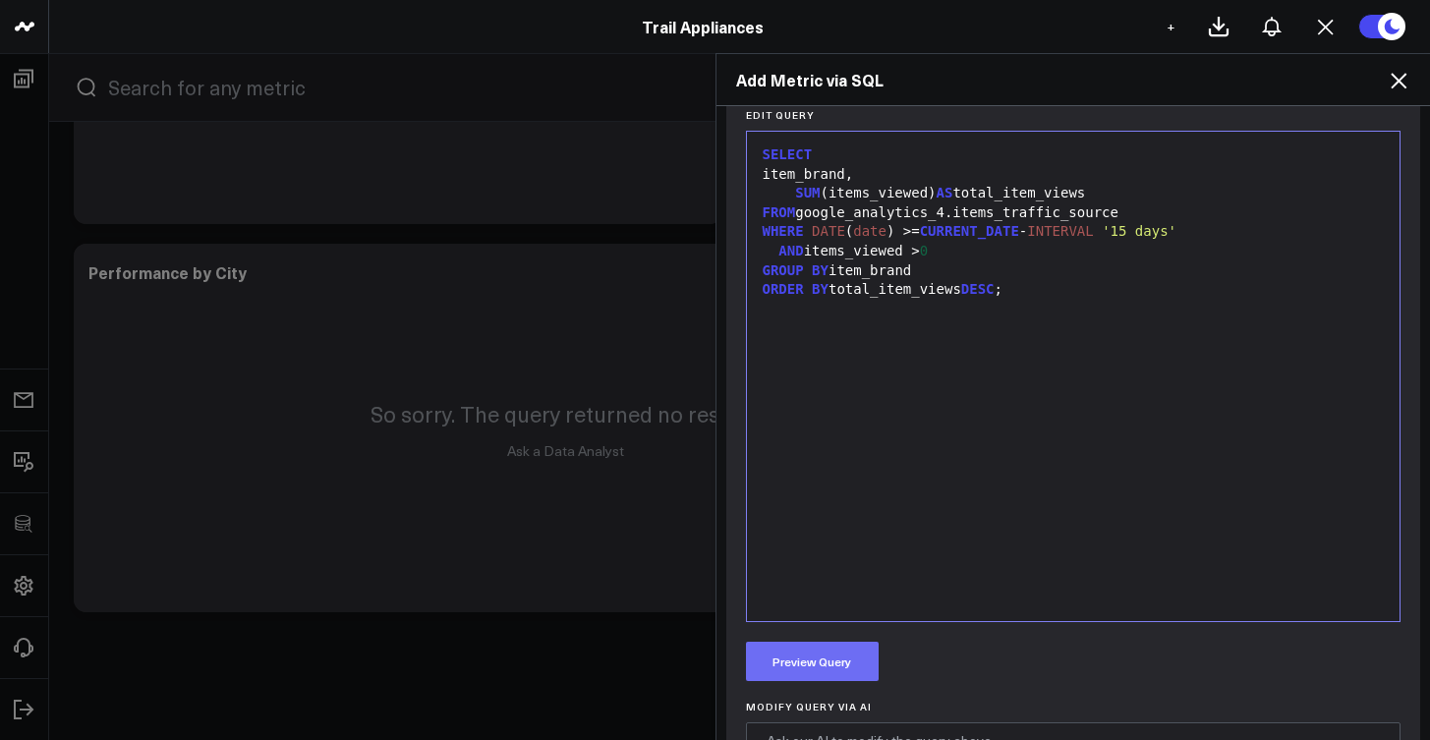
click at [857, 645] on button "Preview Query" at bounding box center [812, 661] width 133 height 39
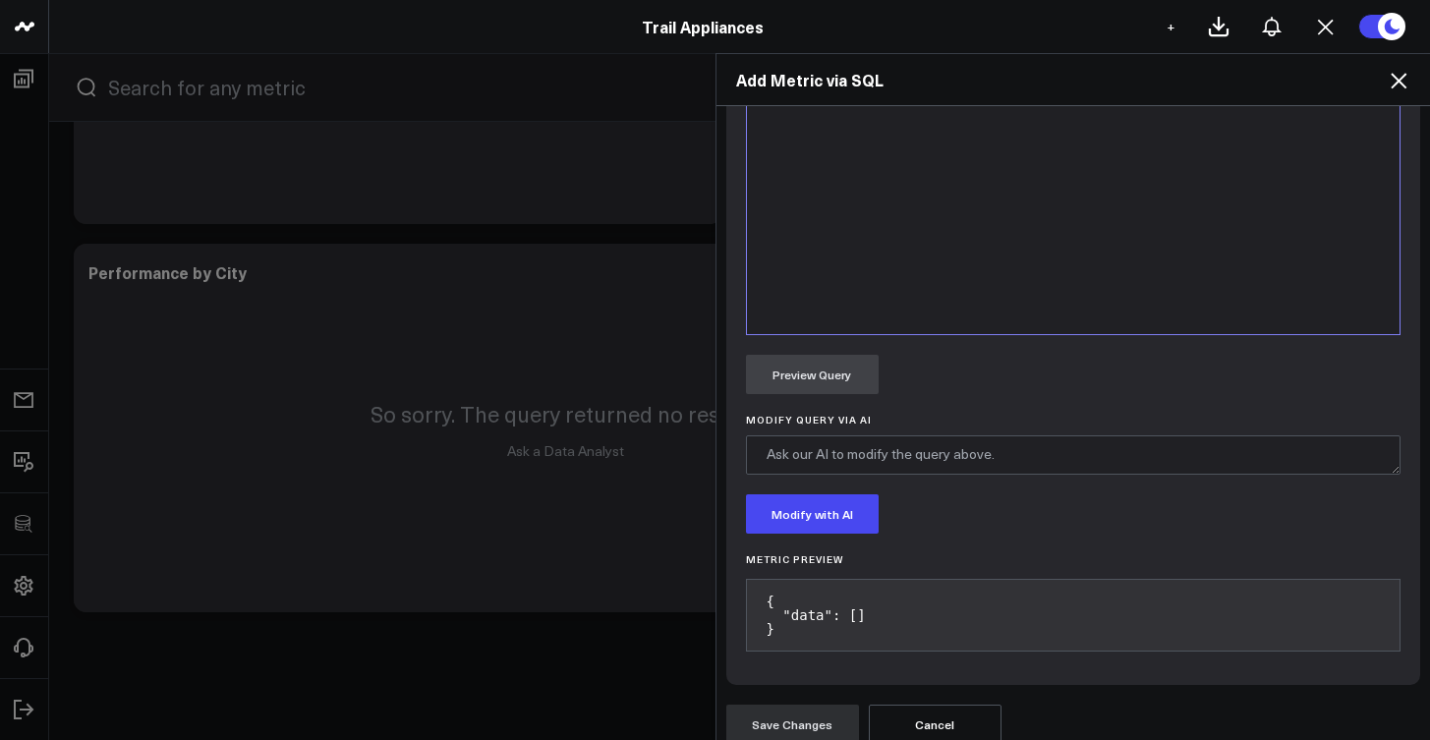
scroll to position [1143, 0]
click at [813, 383] on div "Manually edit your query or ask our AI to modify it for you. Edit Query 9 1 2 3…" at bounding box center [1073, 236] width 695 height 893
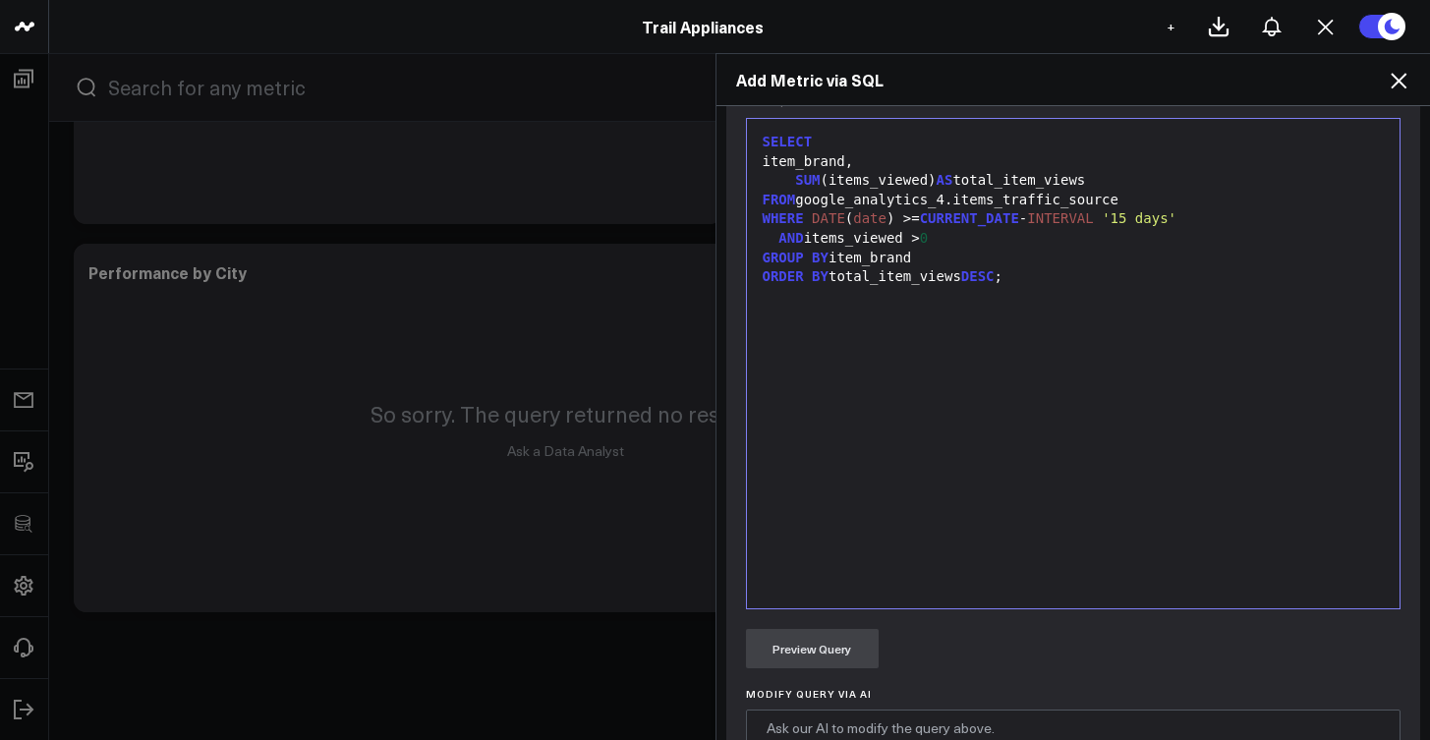
scroll to position [0, 0]
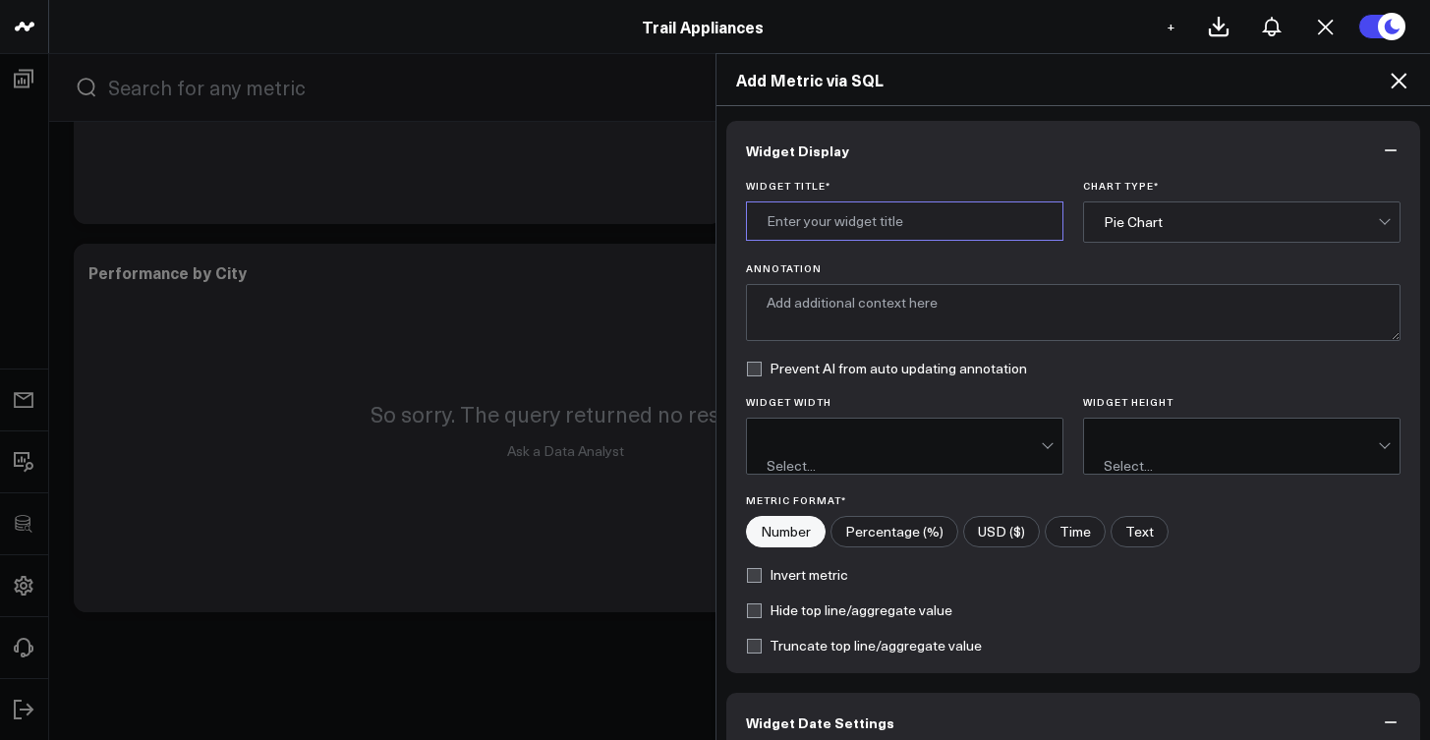
click at [922, 218] on input "Widget Title *" at bounding box center [904, 220] width 317 height 39
click at [891, 530] on label "Percentage (%)" at bounding box center [895, 531] width 128 height 31
click at [891, 530] on input"] "Percentage (%)" at bounding box center [895, 531] width 126 height 29
radio input"] "true"
click at [891, 525] on label "Percentage (%)" at bounding box center [895, 531] width 128 height 31
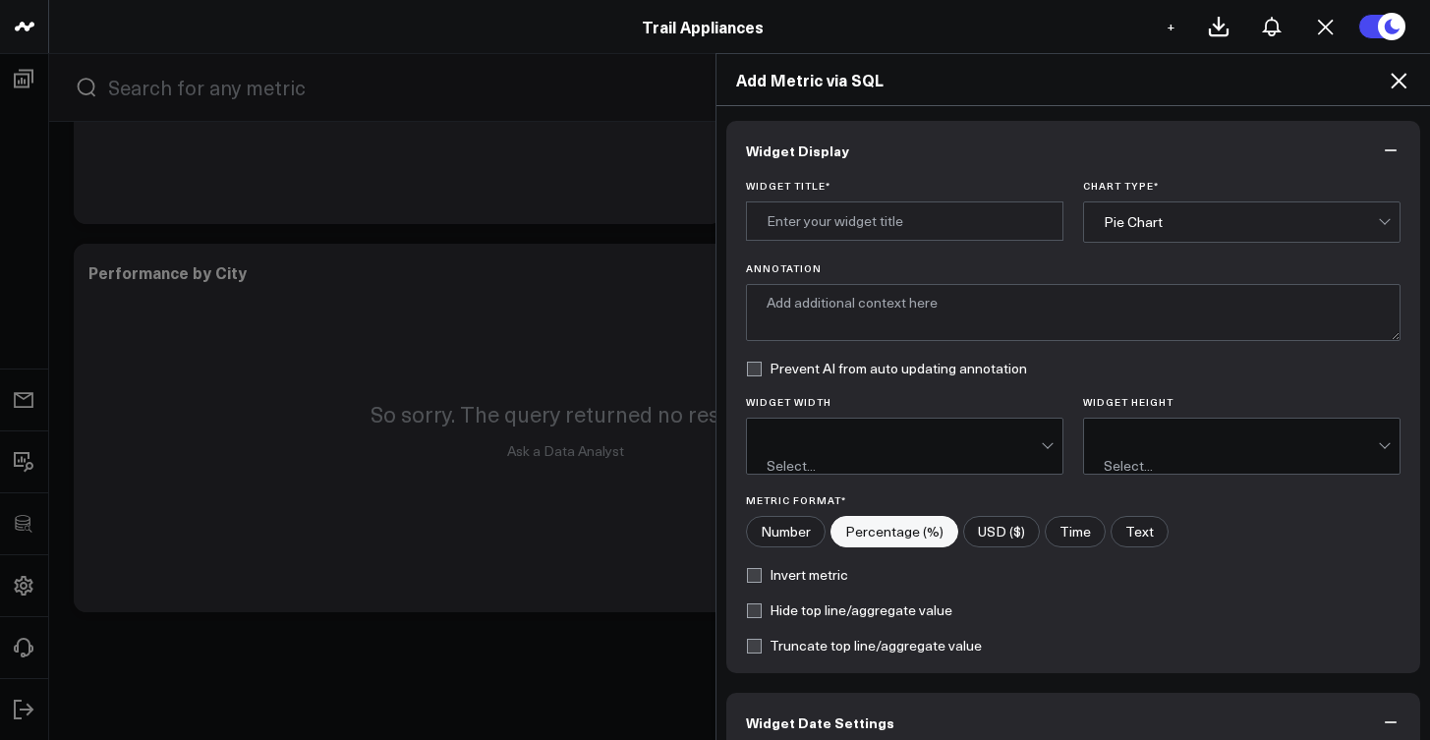
click at [891, 525] on input"] "Percentage (%)" at bounding box center [895, 531] width 126 height 29
click at [889, 471] on div "Widget Title * Chart Type * Pie Chart Annotation Prevent AI from auto updating …" at bounding box center [1073, 426] width 695 height 493
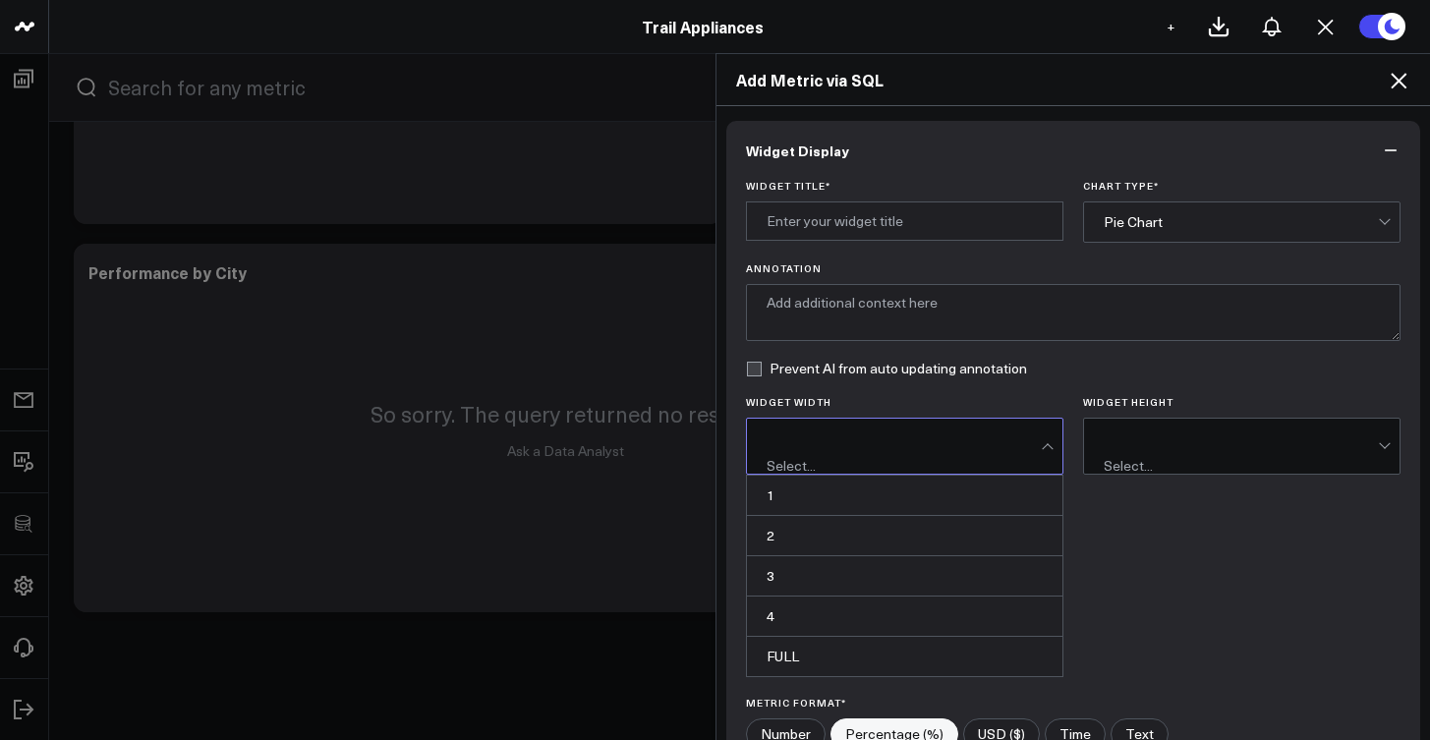
click at [888, 454] on div "Select..." at bounding box center [904, 446] width 274 height 55
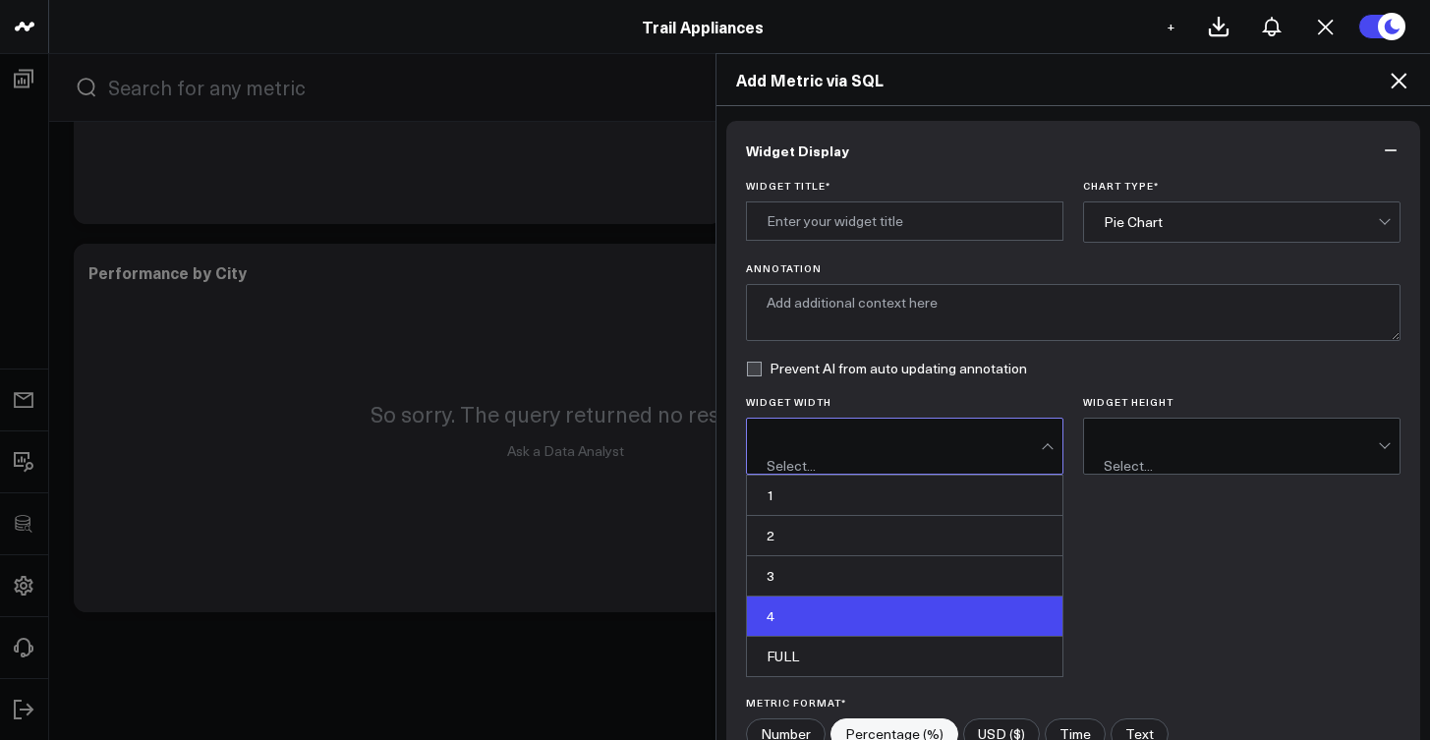
click at [870, 617] on div "4" at bounding box center [905, 617] width 316 height 40
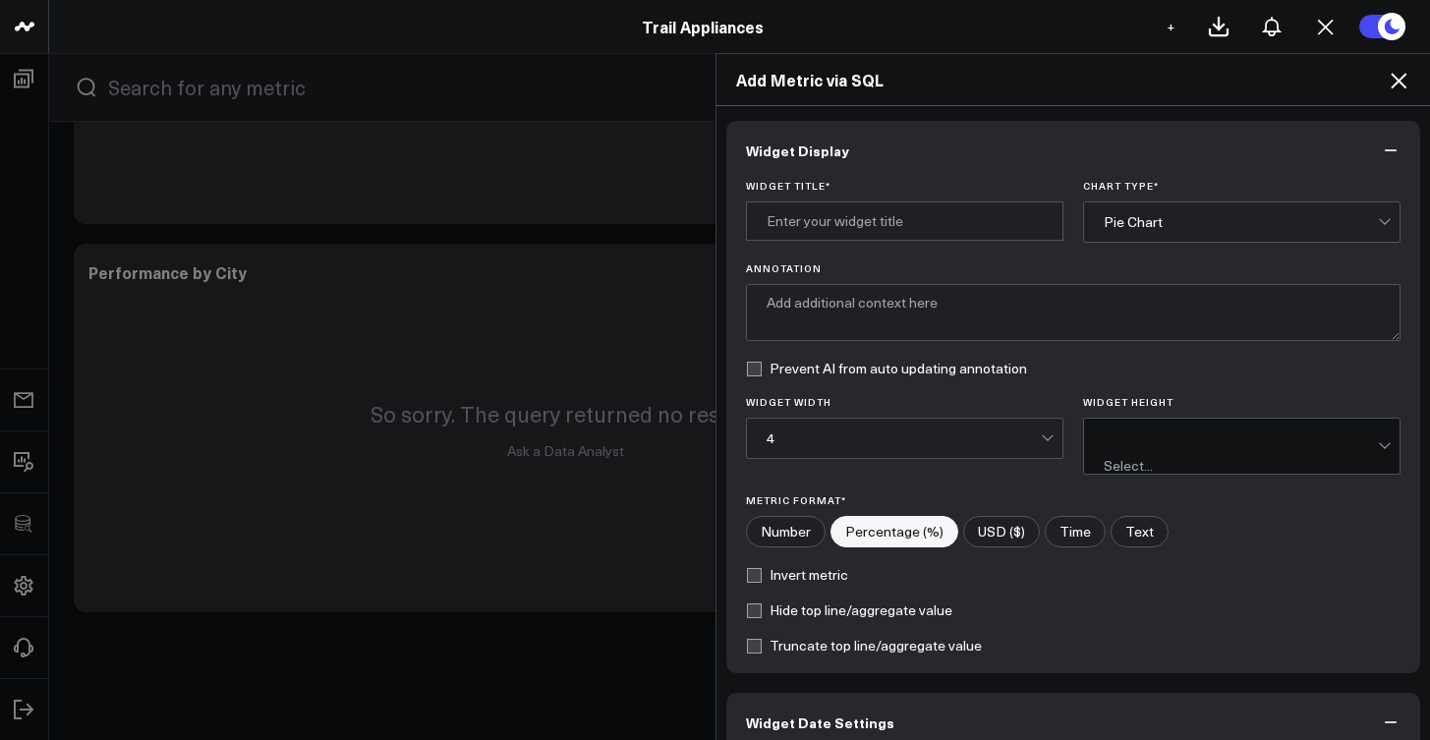
click at [1164, 458] on div "Select..." at bounding box center [1142, 466] width 77 height 16
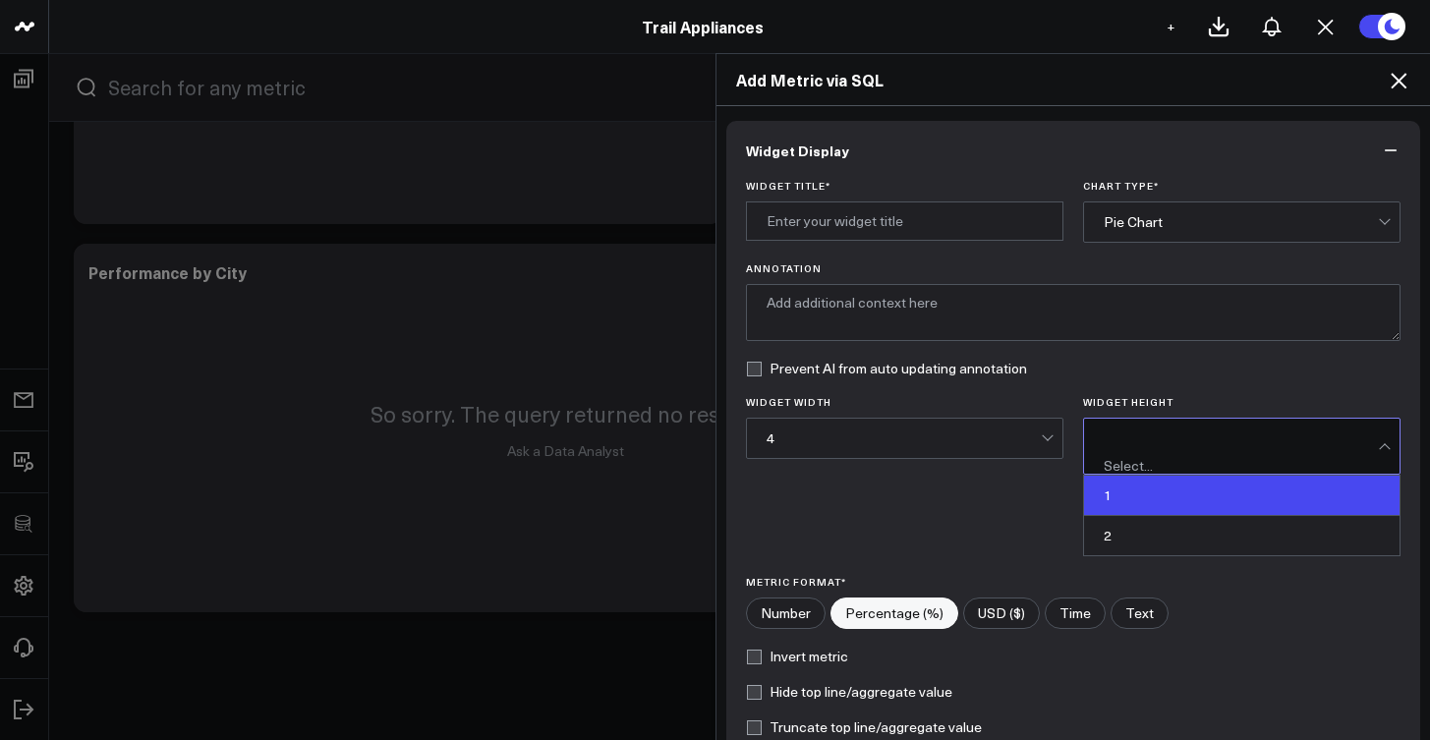
click at [1151, 482] on div "1" at bounding box center [1242, 496] width 316 height 40
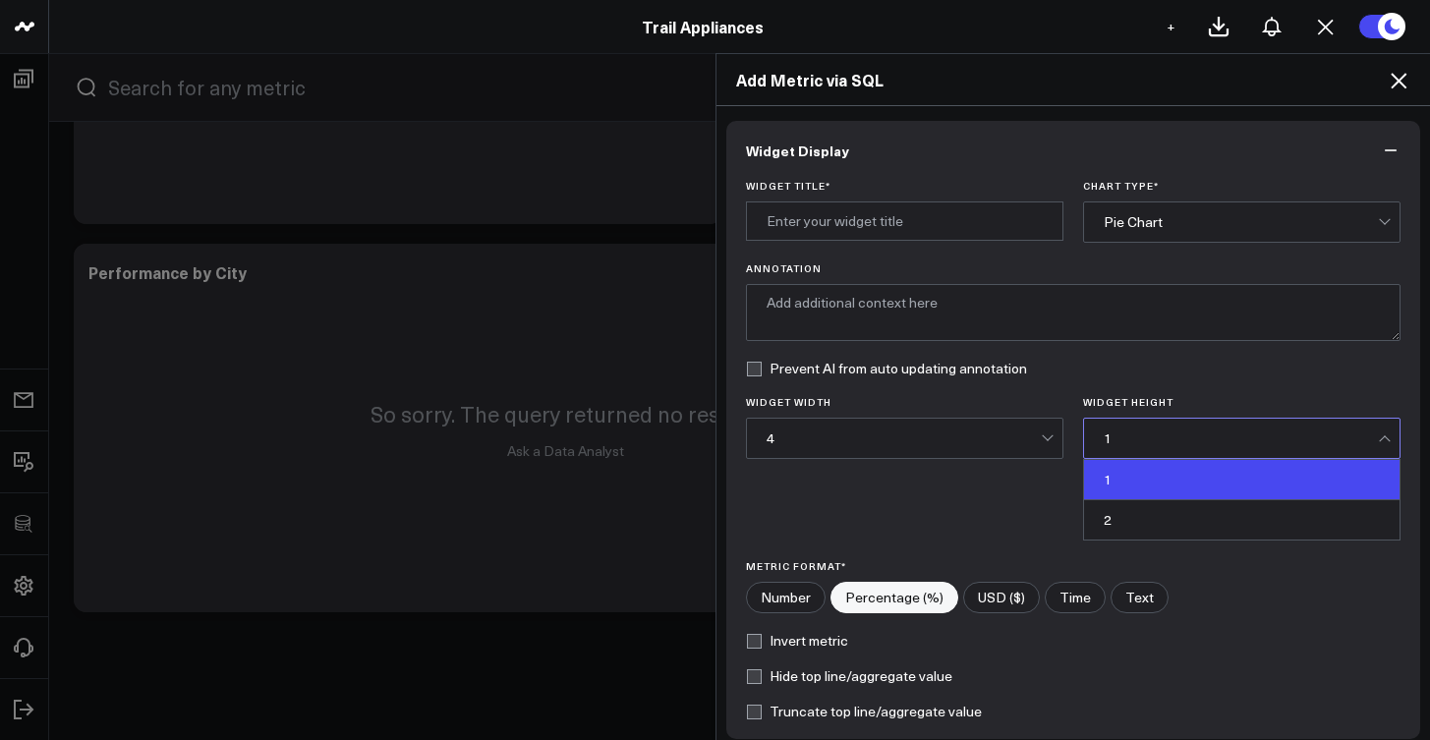
click at [1116, 446] on div "1" at bounding box center [1241, 438] width 274 height 39
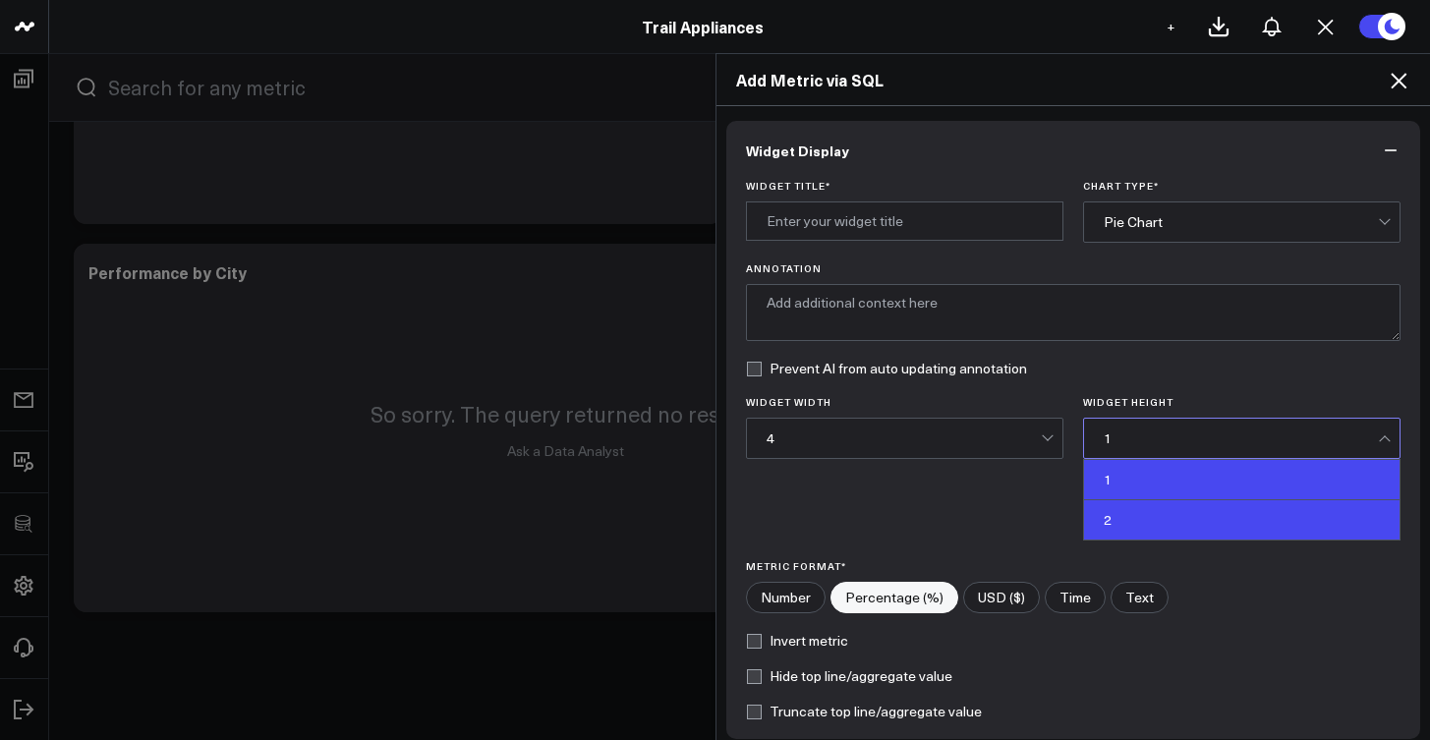
click at [1119, 511] on div "2" at bounding box center [1242, 519] width 316 height 39
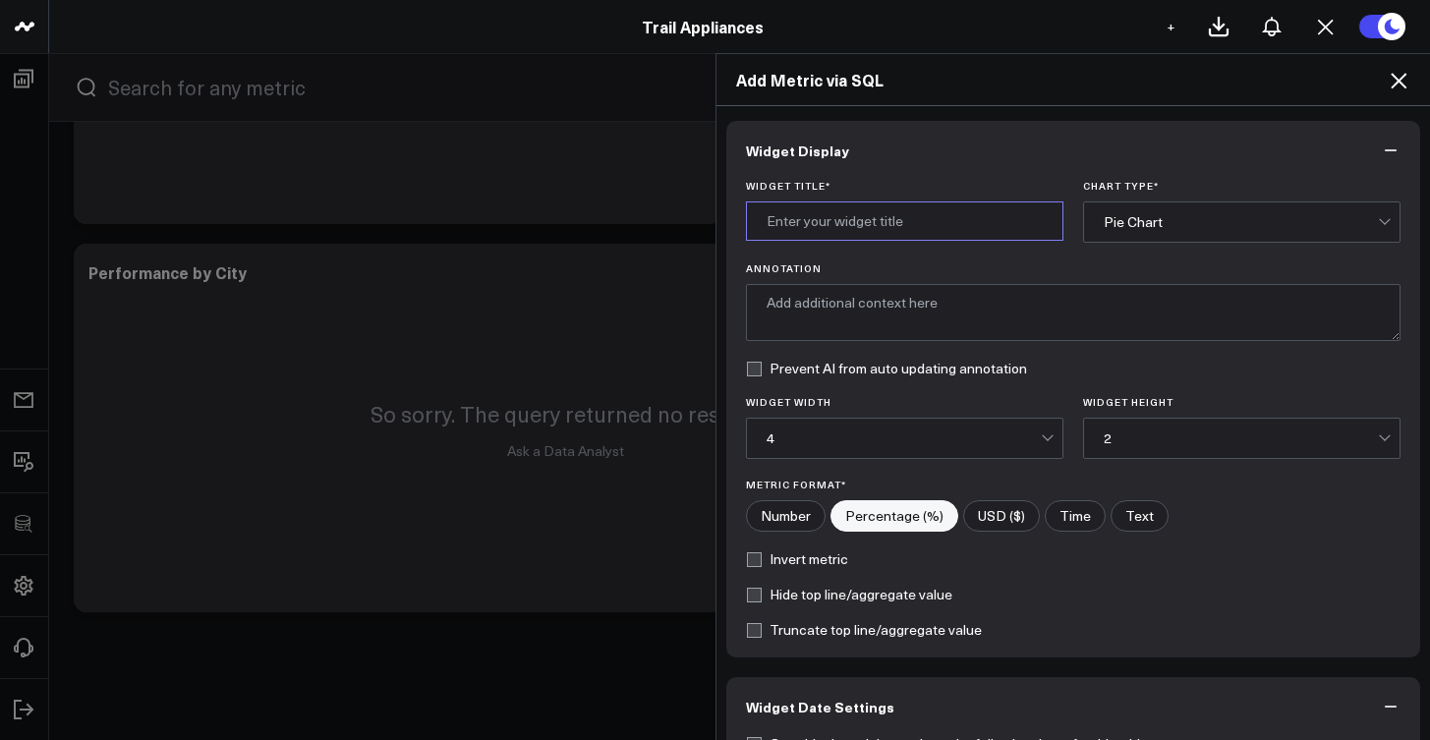
click at [978, 230] on input "Widget Title *" at bounding box center [904, 220] width 317 height 39
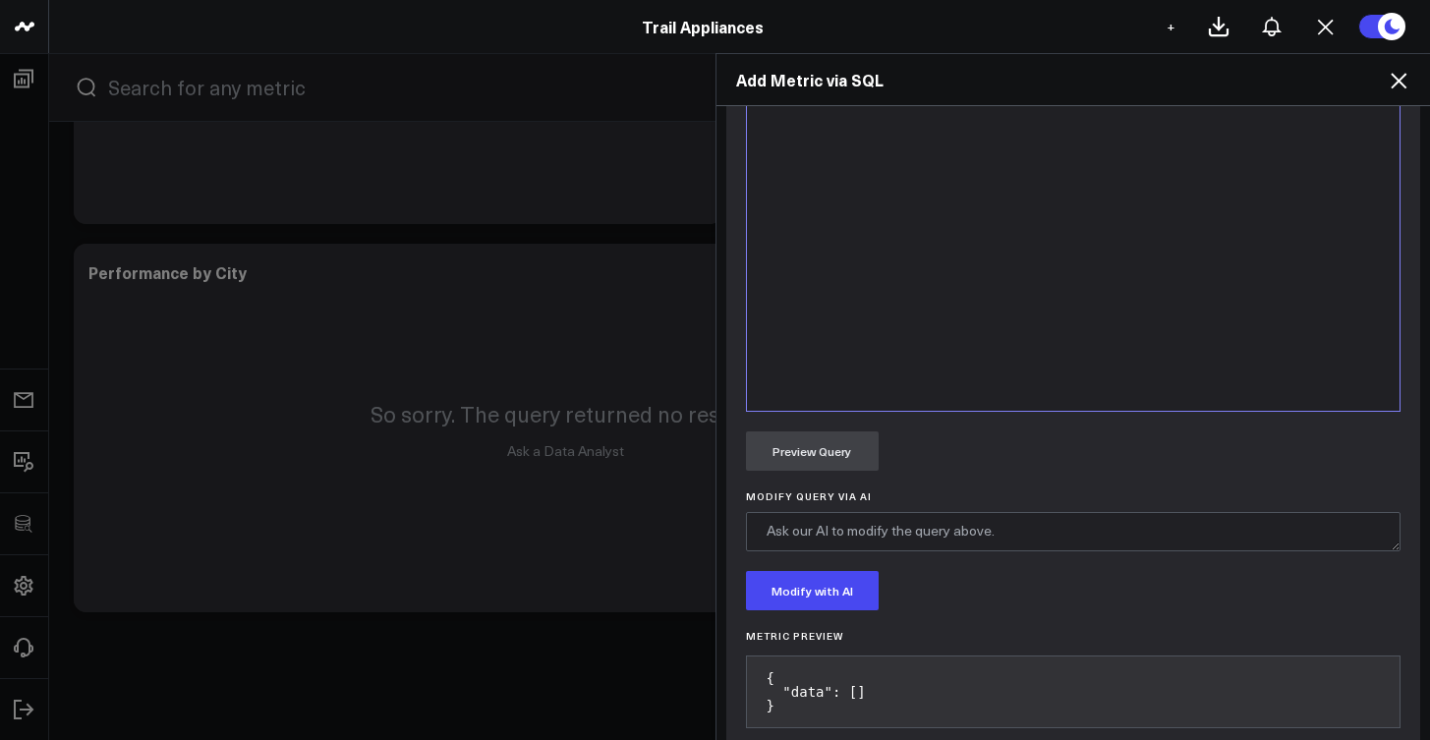
scroll to position [1143, 0]
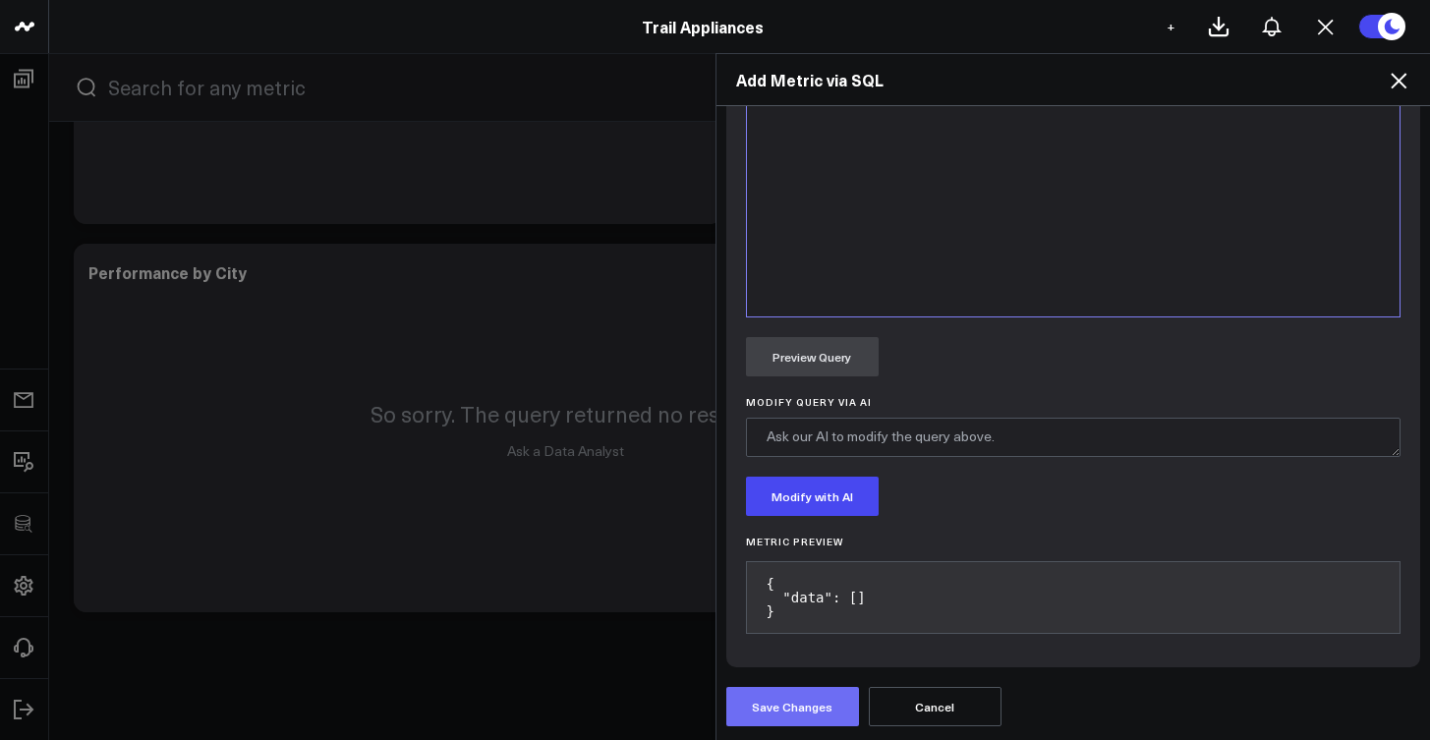
type input "Views by Brand"
click at [808, 703] on button "Save Changes" at bounding box center [792, 706] width 133 height 39
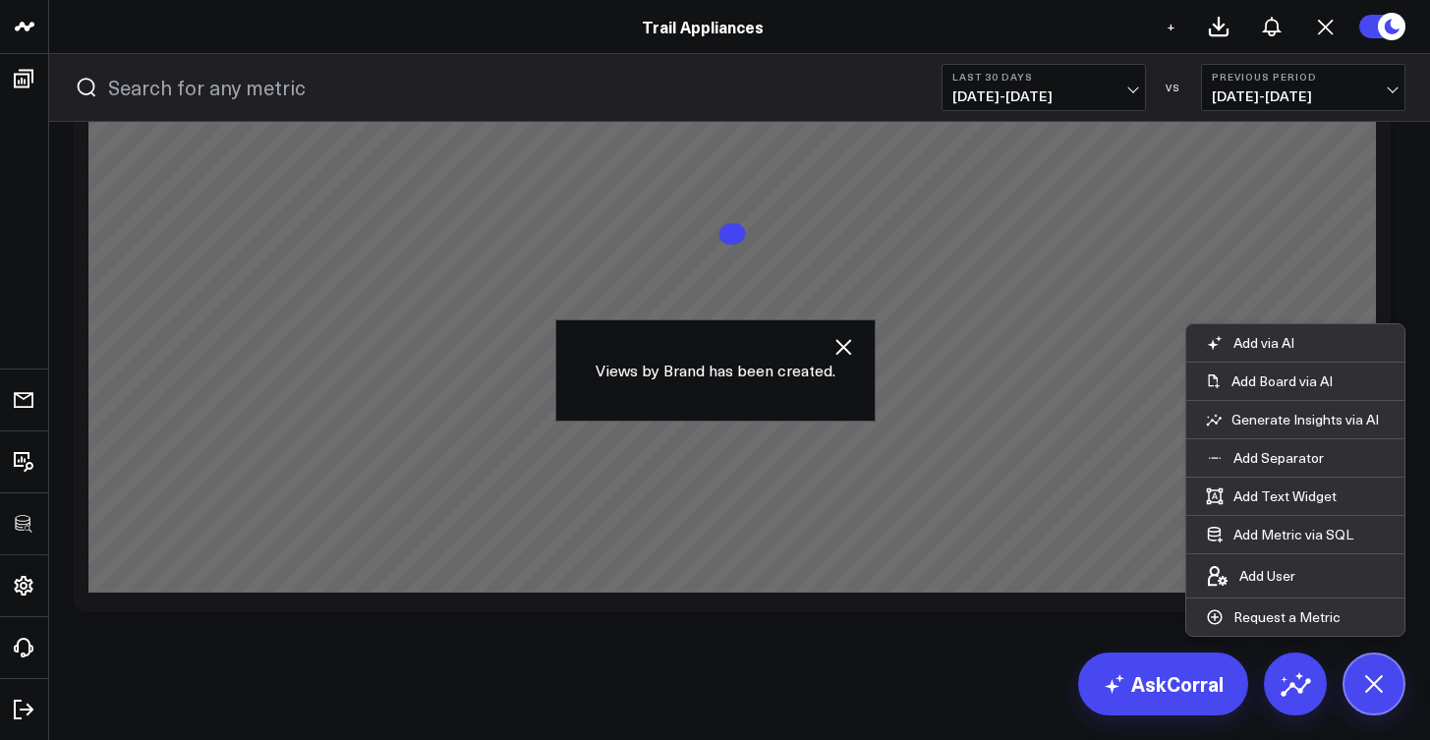
scroll to position [2609, 0]
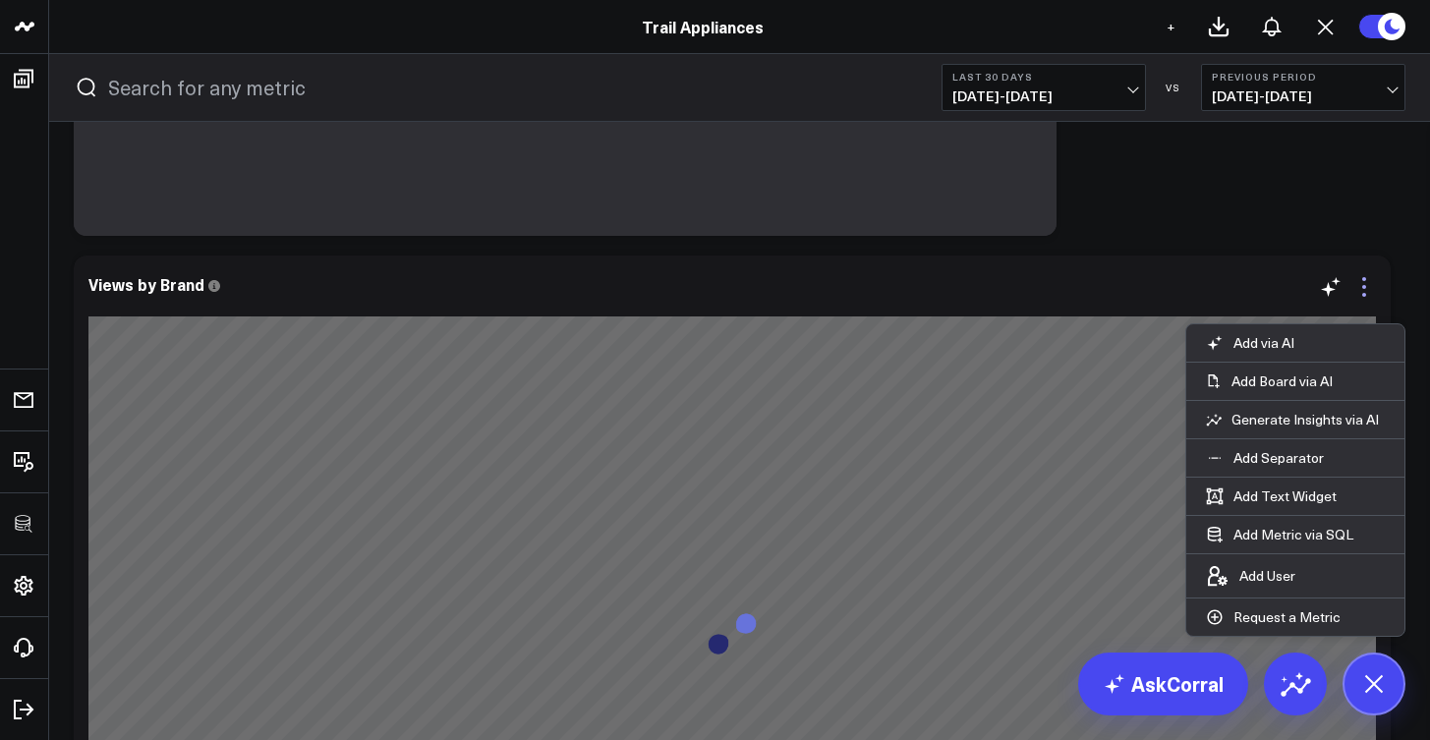
click at [1365, 289] on icon at bounding box center [1364, 287] width 24 height 24
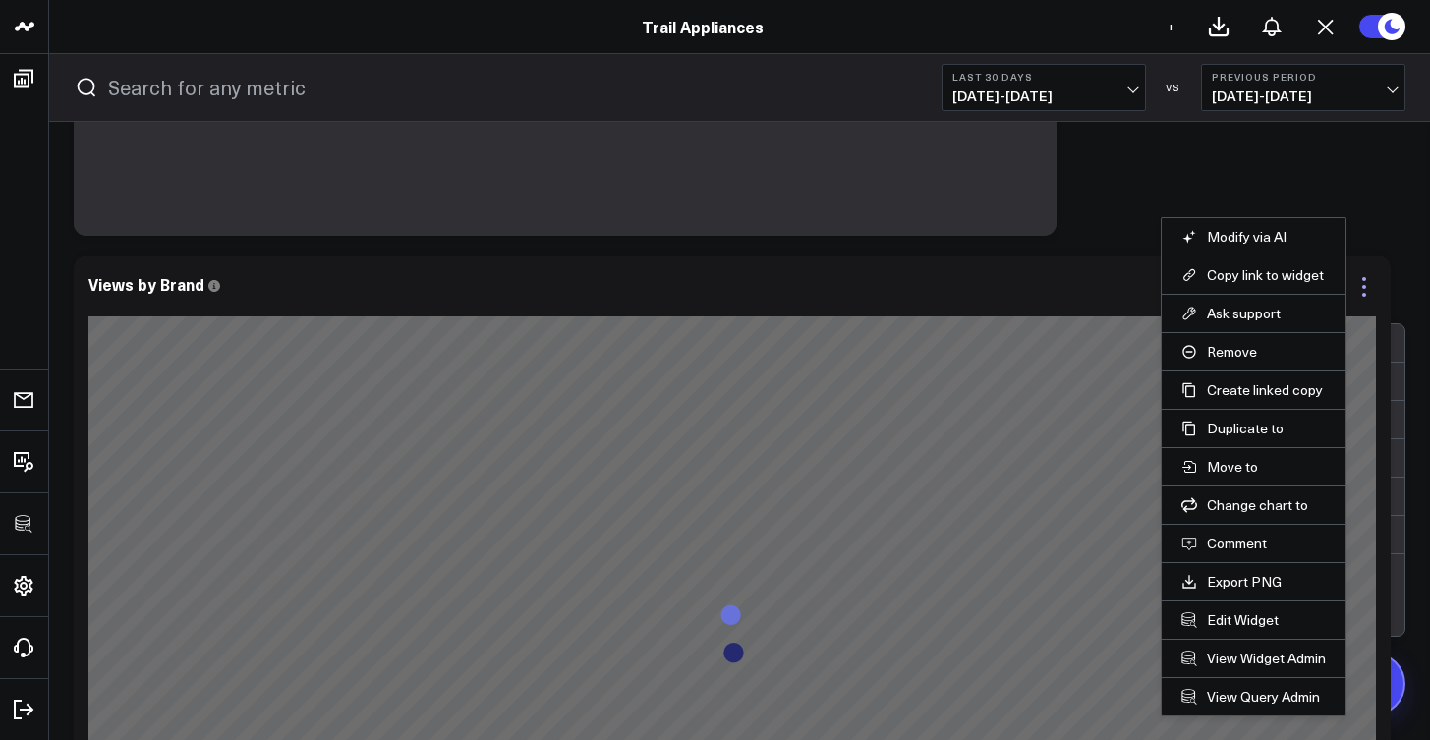
click at [1365, 289] on icon at bounding box center [1364, 287] width 24 height 24
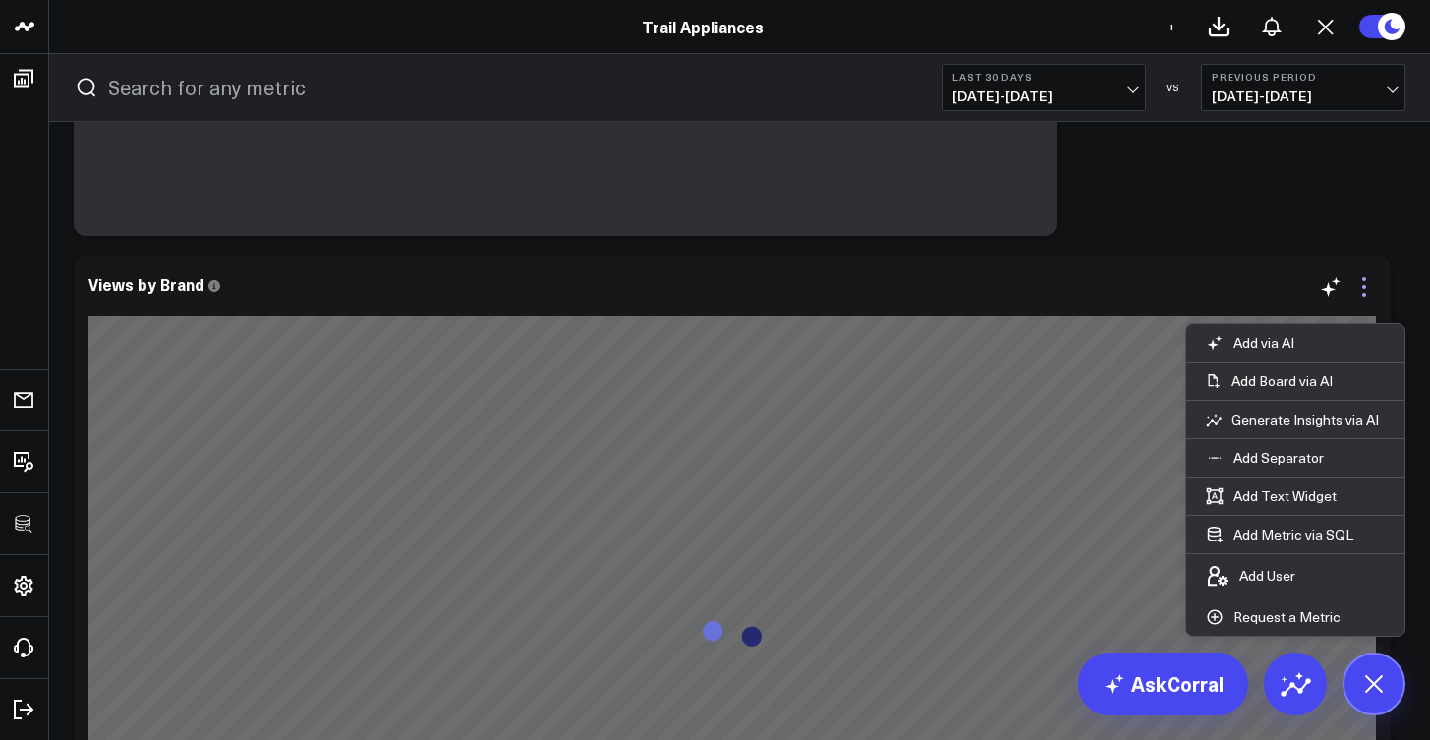
click at [1371, 280] on icon at bounding box center [1364, 287] width 24 height 24
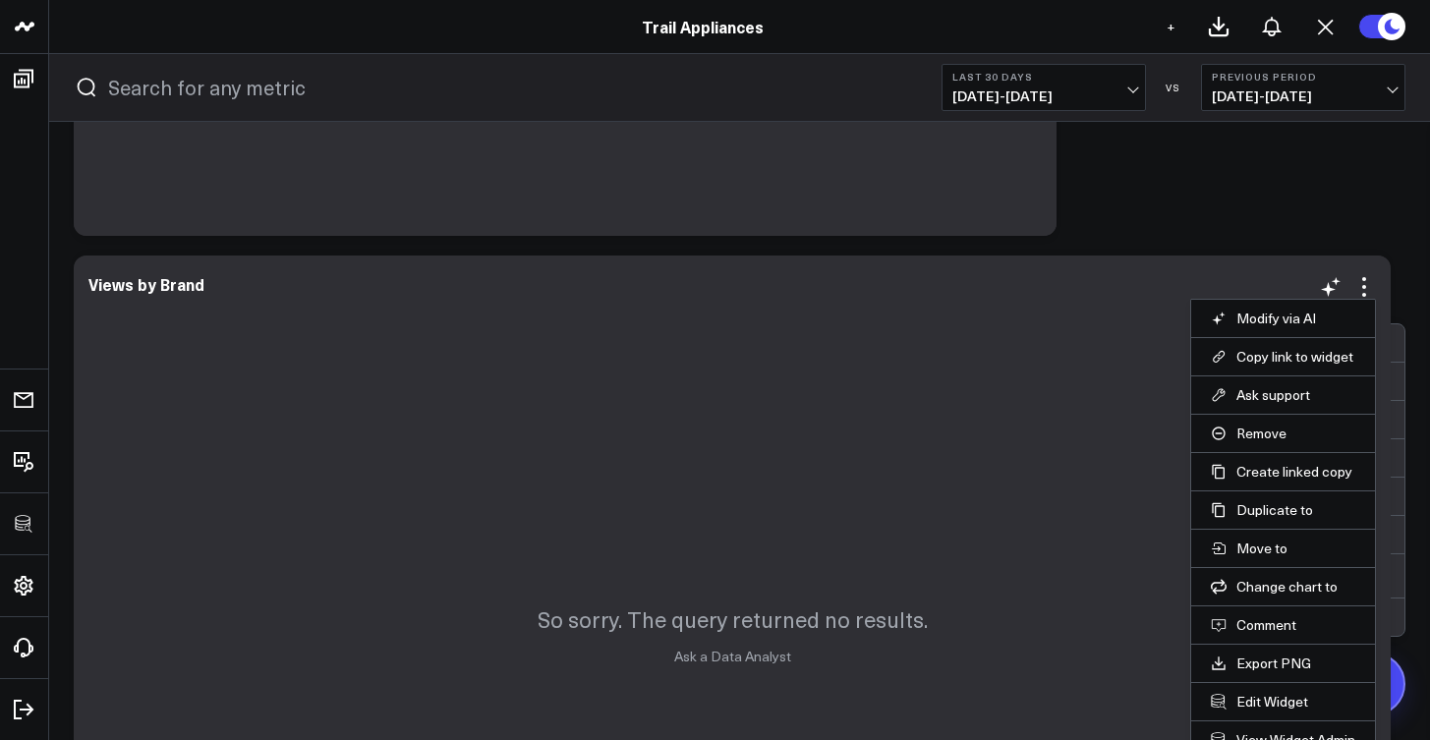
scroll to position [2756, 0]
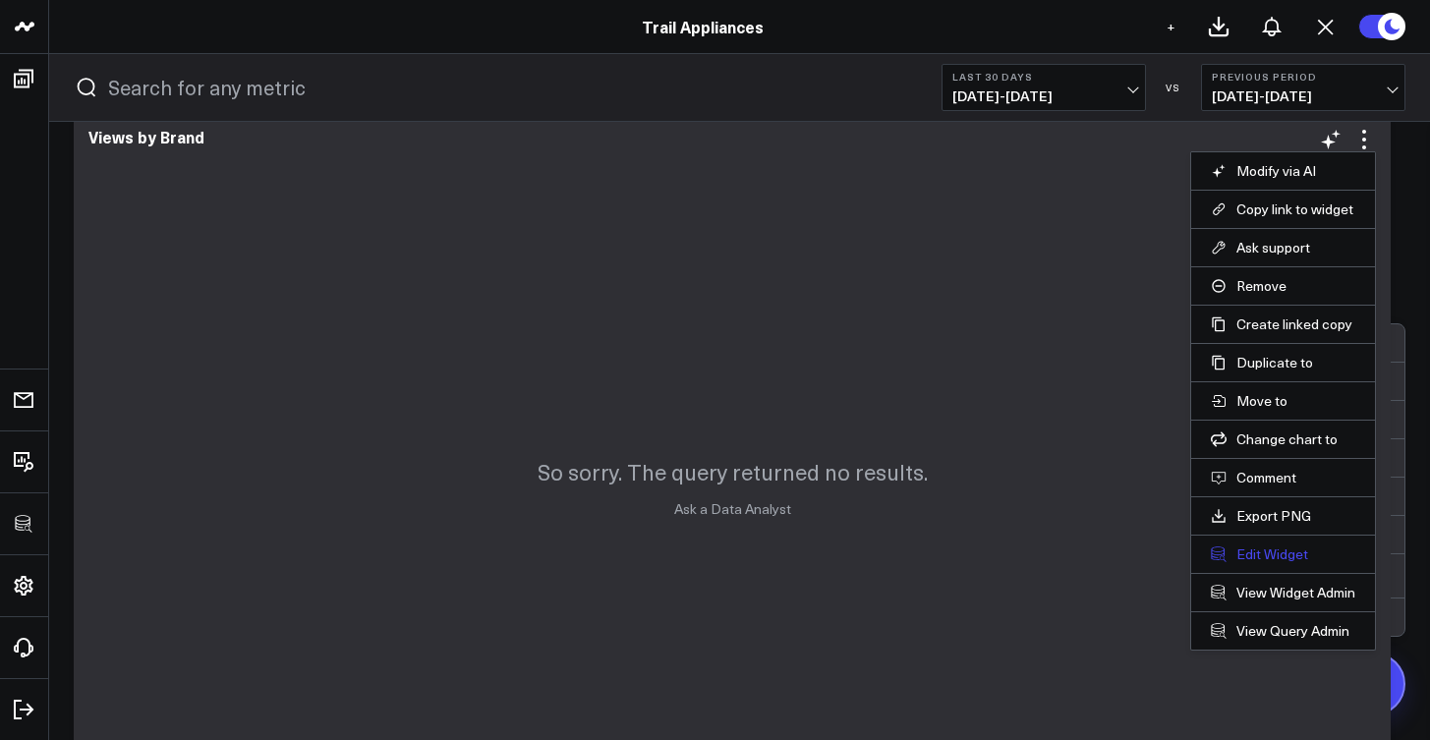
click at [1287, 554] on button "Edit Widget" at bounding box center [1283, 555] width 144 height 18
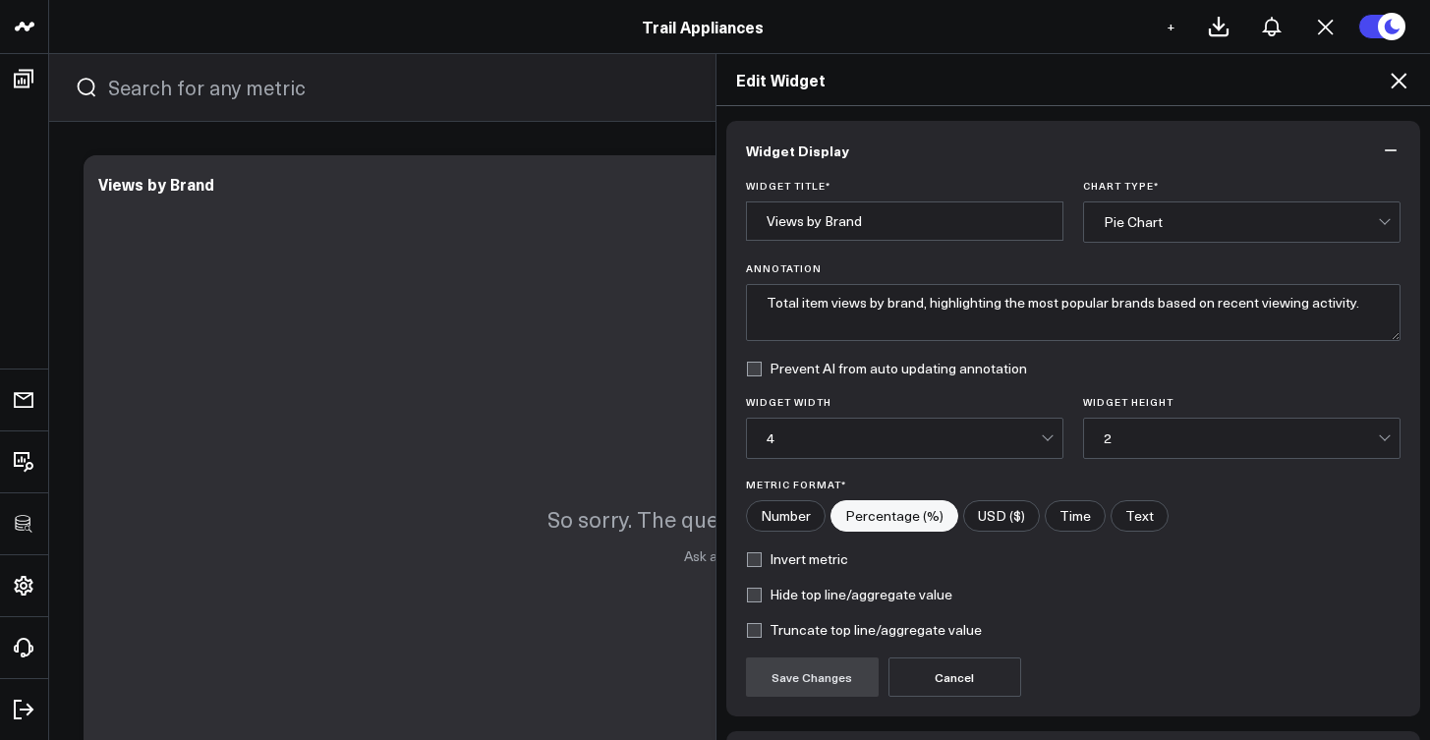
scroll to position [138, 0]
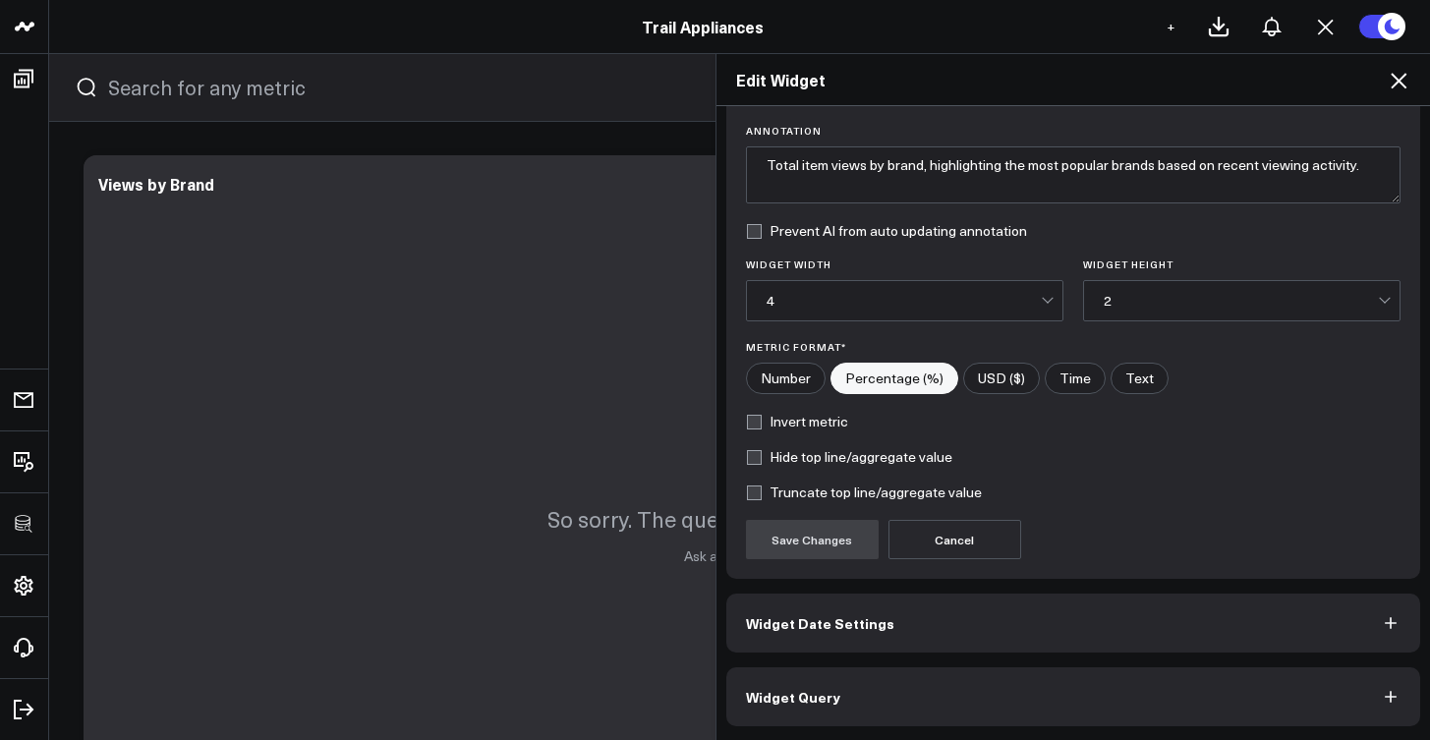
click at [1103, 712] on button "Widget Query" at bounding box center [1073, 696] width 695 height 59
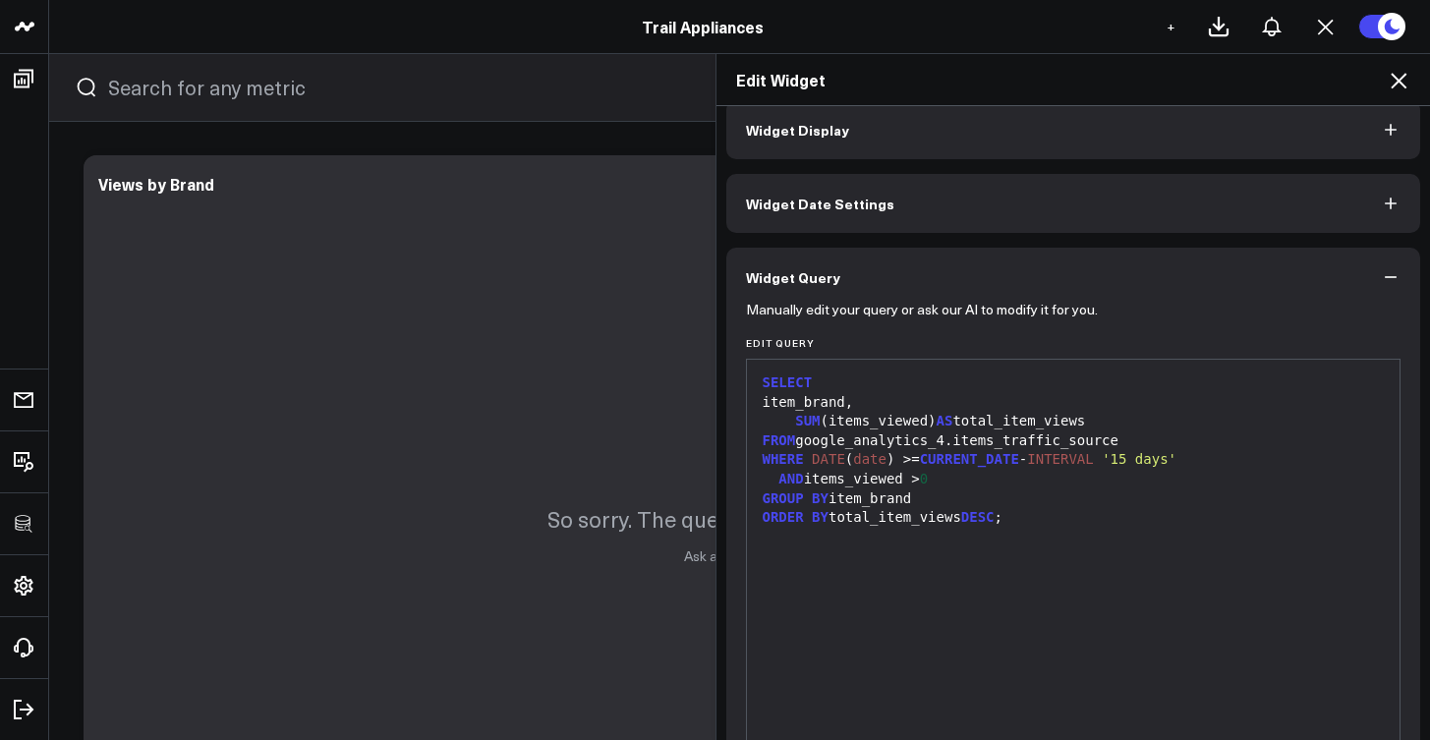
scroll to position [58, 0]
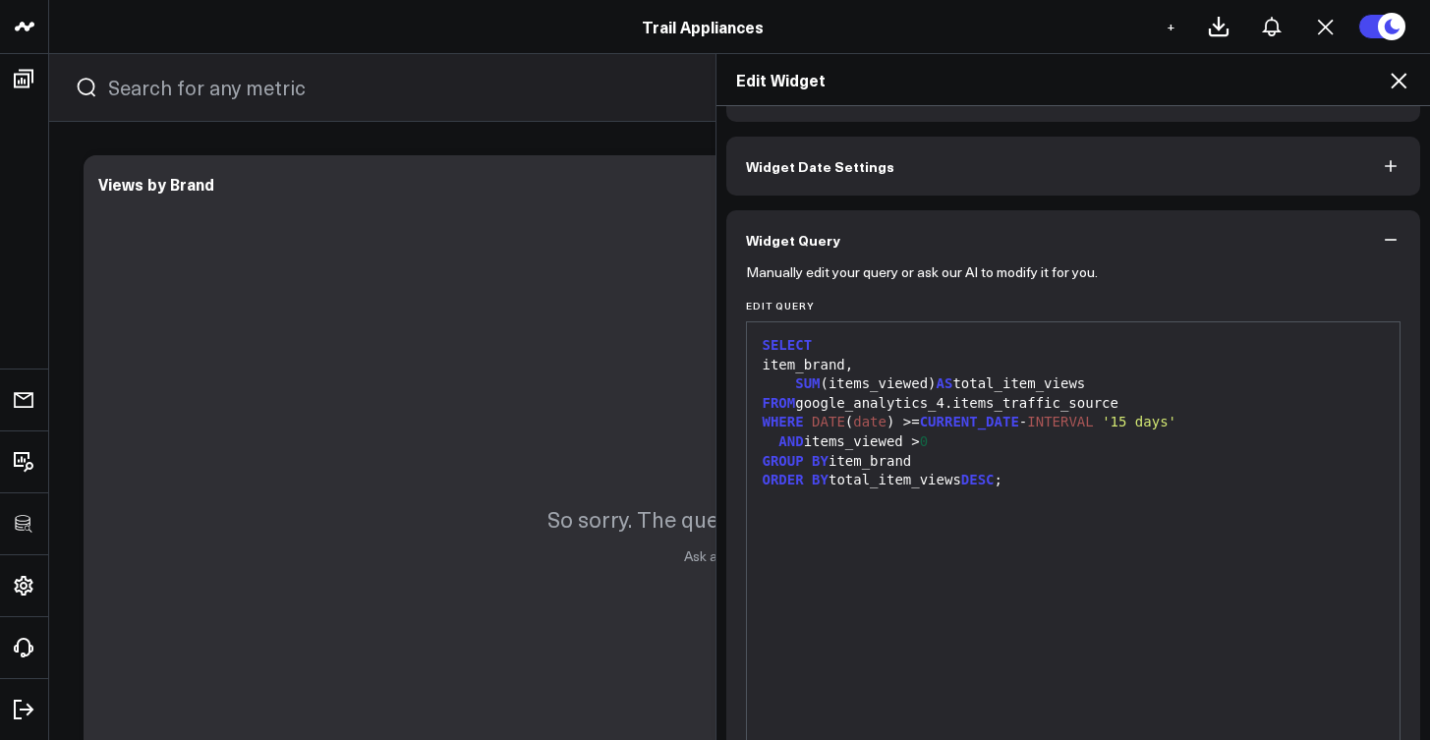
click at [1035, 498] on div at bounding box center [1074, 500] width 634 height 20
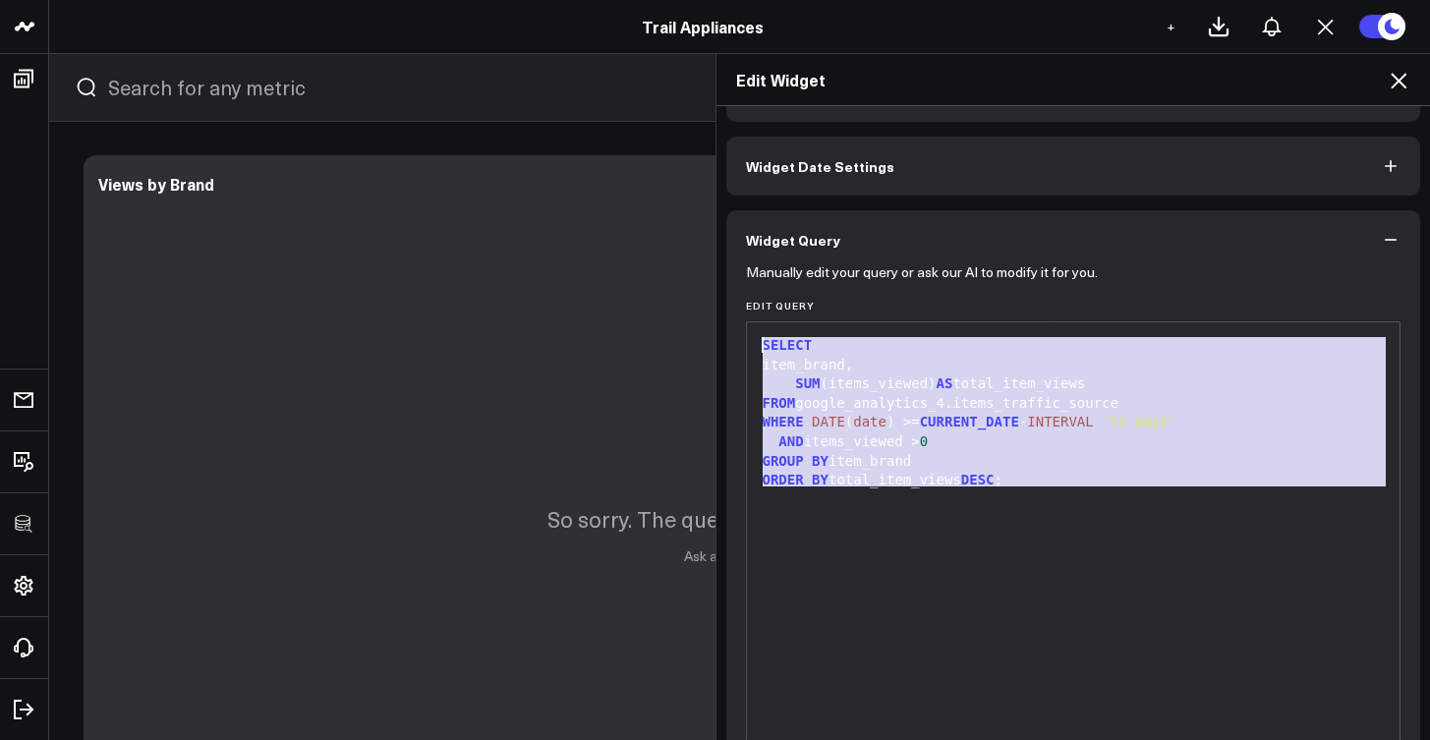
drag, startPoint x: 1018, startPoint y: 488, endPoint x: 751, endPoint y: 317, distance: 316.8
click at [751, 317] on div "Edit Query 9 1 2 3 4 5 6 7 8 9 › ⌄ SELECT item_brand, SUM (items_viewed) AS tot…" at bounding box center [1074, 556] width 656 height 513
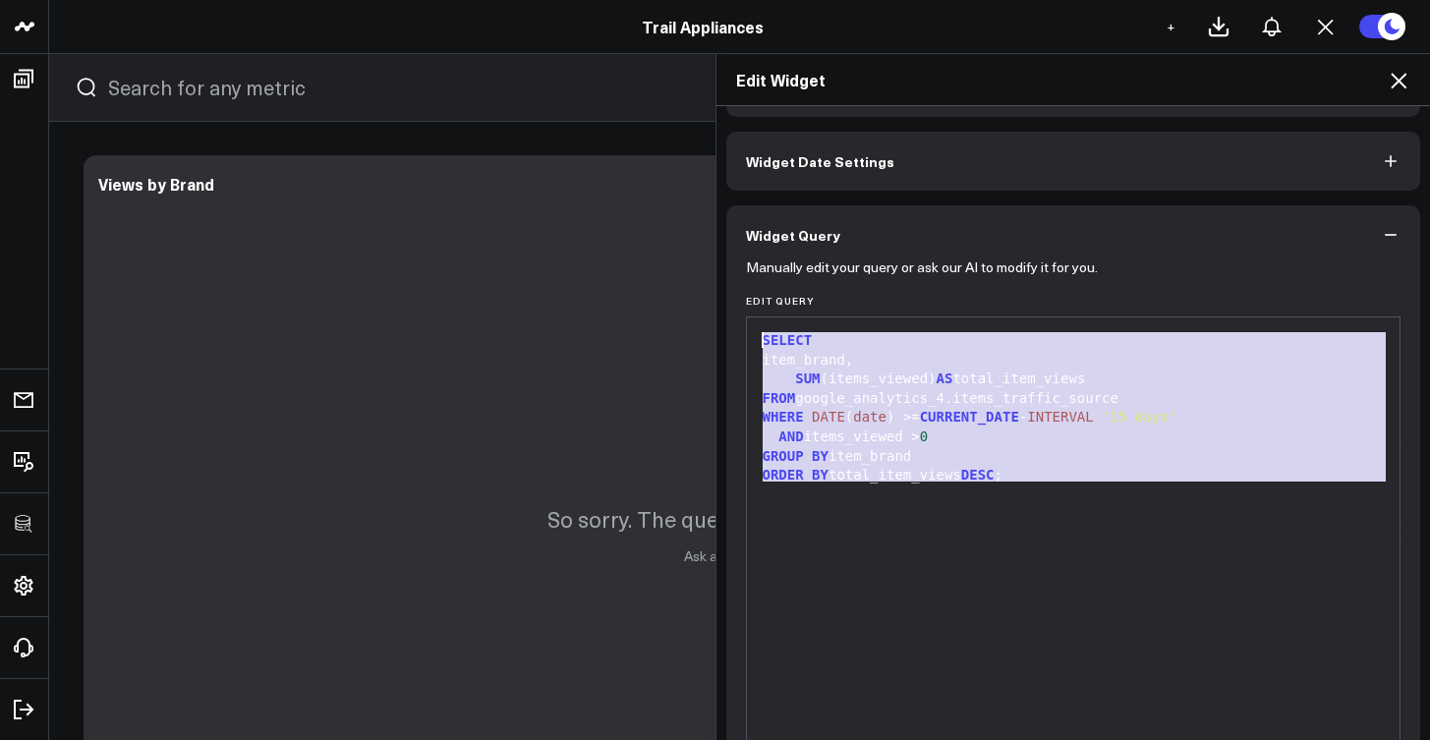
scroll to position [223, 0]
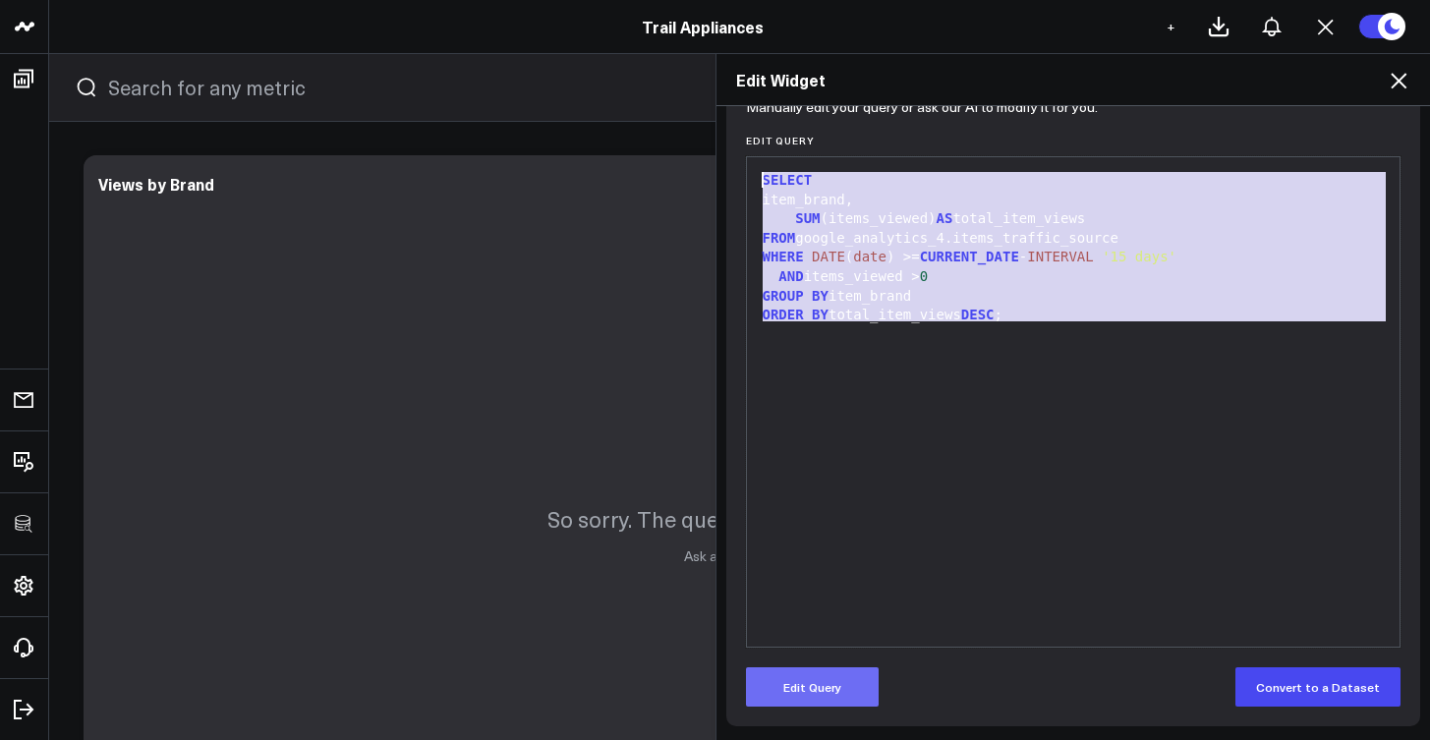
click at [829, 690] on button "Edit Query" at bounding box center [812, 686] width 133 height 39
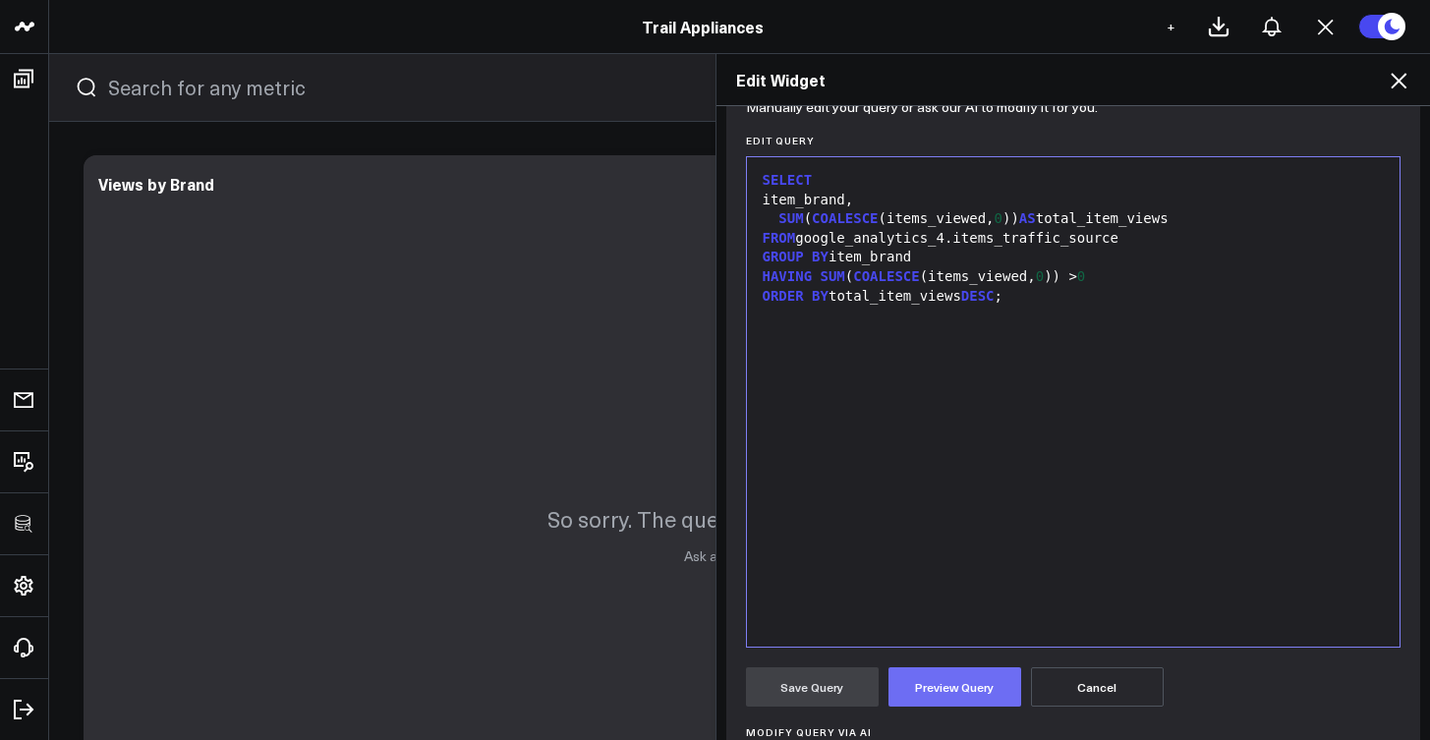
click at [932, 673] on button "Preview Query" at bounding box center [955, 686] width 133 height 39
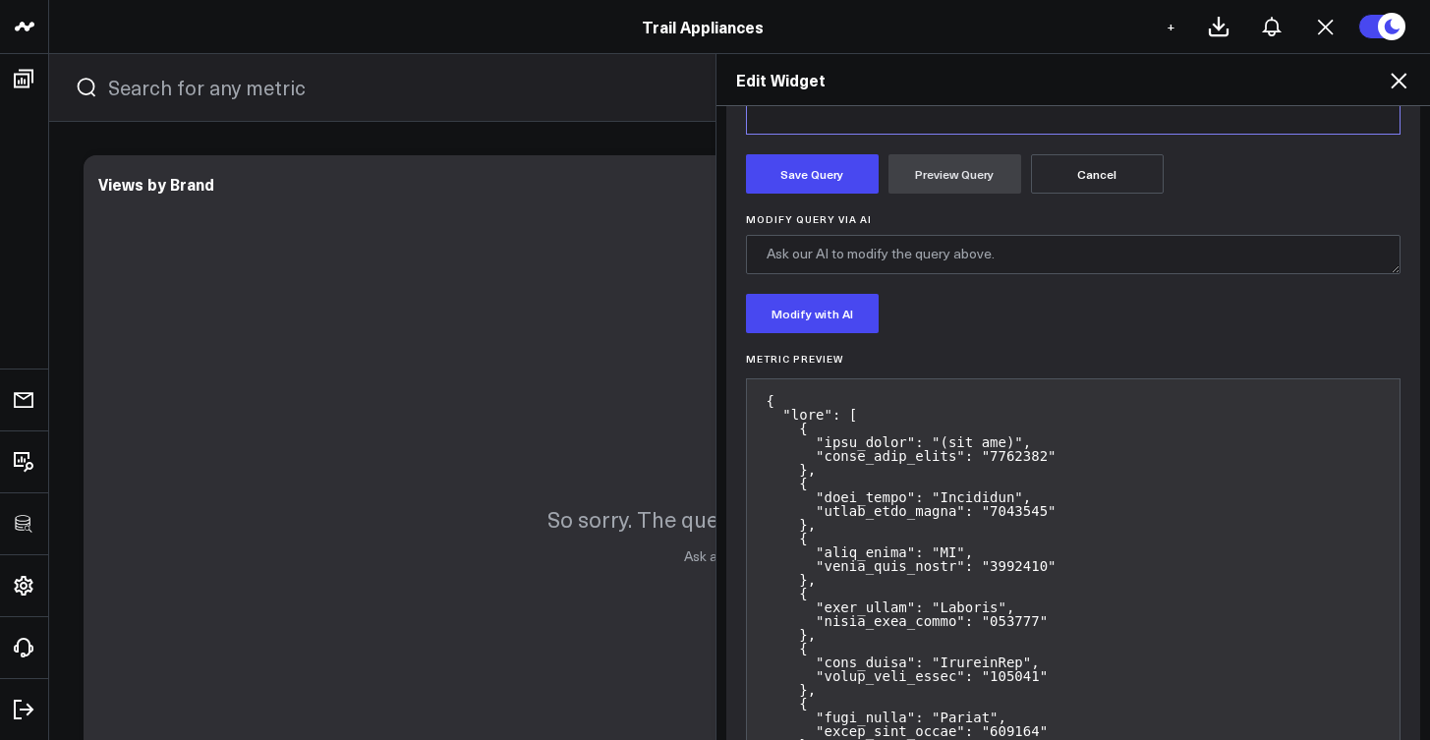
scroll to position [330, 0]
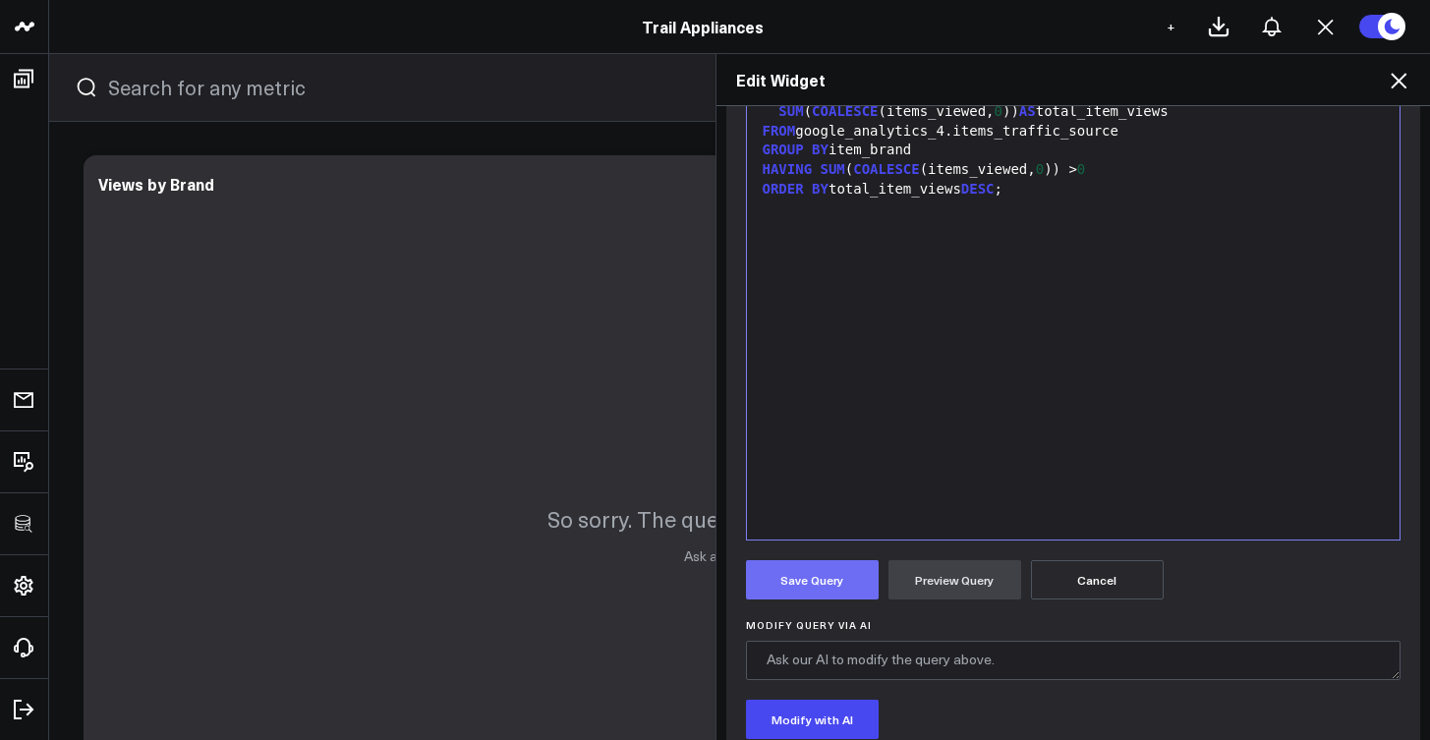
click at [833, 575] on button "Save Query" at bounding box center [812, 579] width 133 height 39
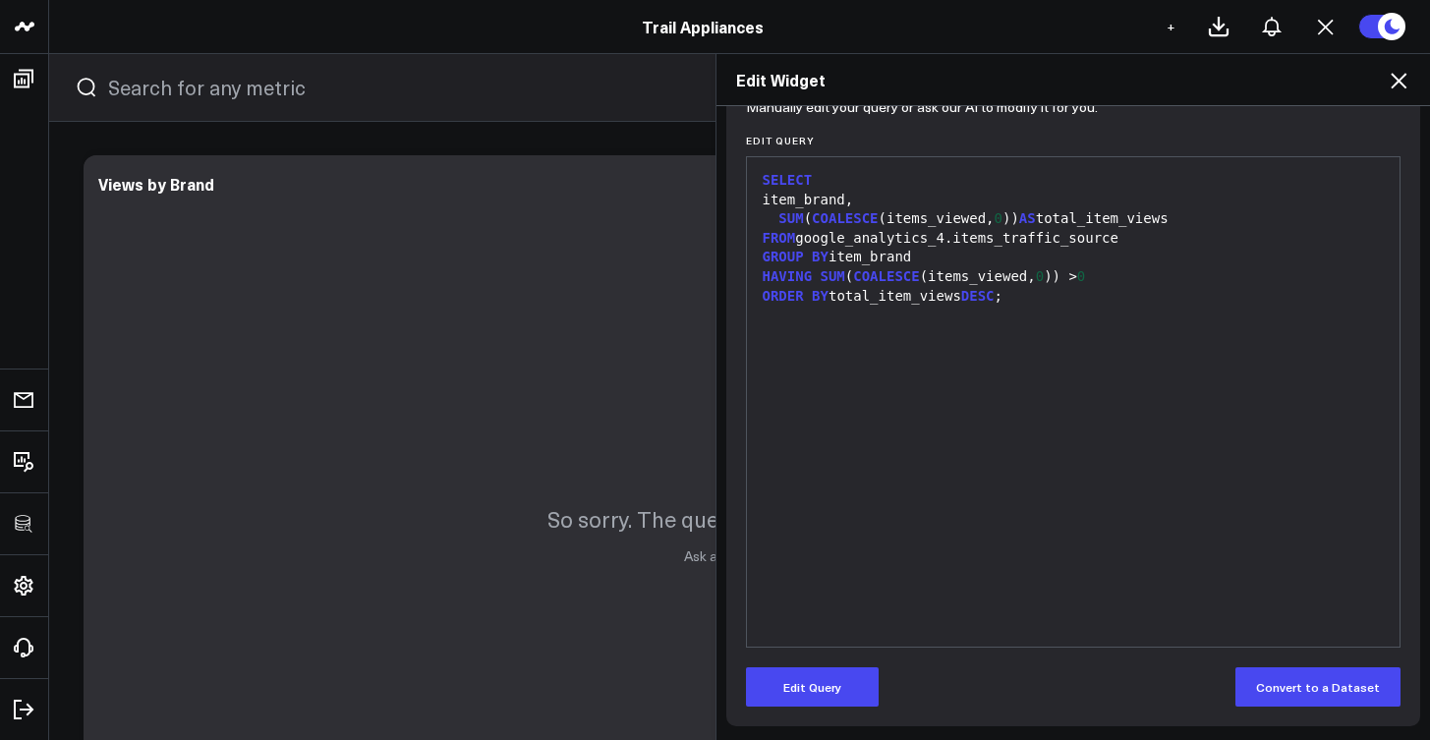
scroll to position [223, 0]
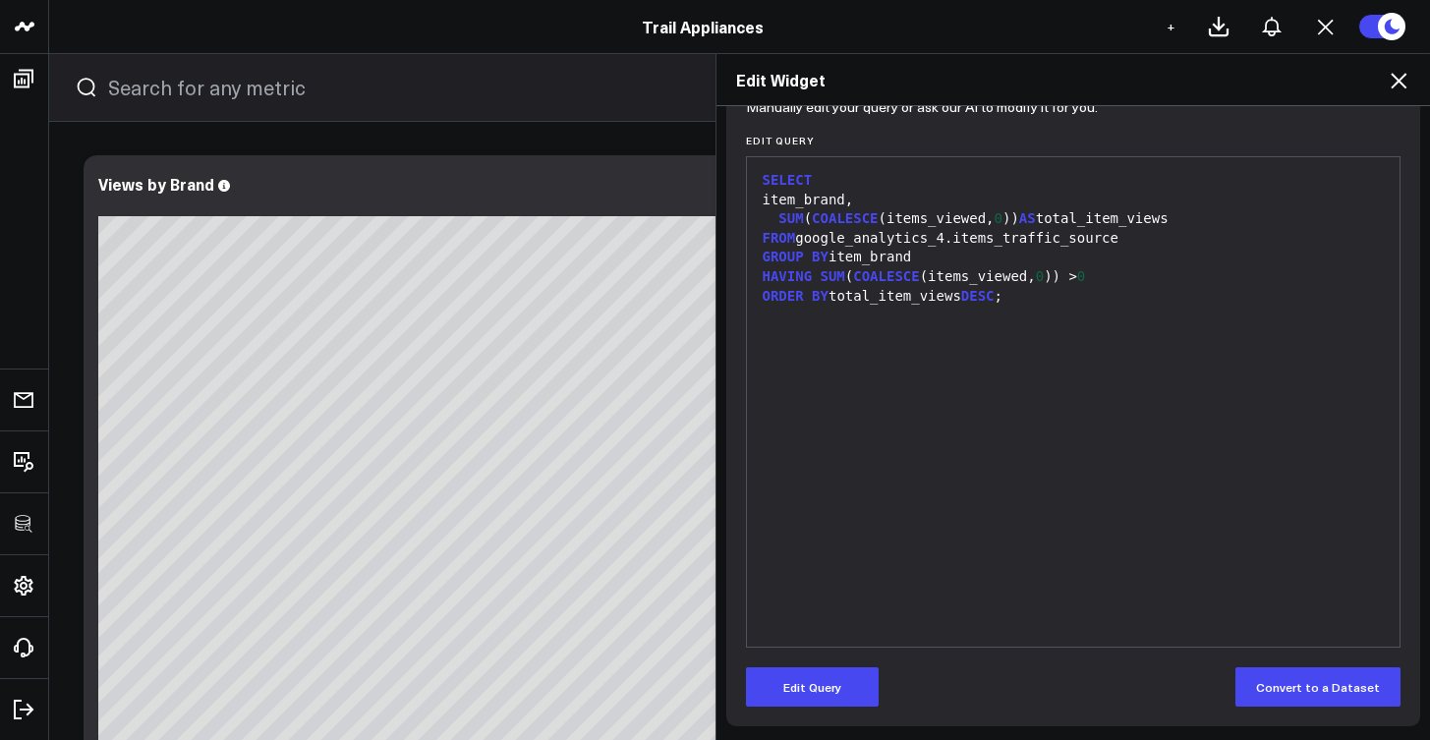
click at [467, 399] on div "Edit Widget Widget Display Widget Date Settings Widget Query Manually edit your…" at bounding box center [715, 396] width 1430 height 687
click at [1153, 239] on div "FROM google_analytics_4.items_traffic_source" at bounding box center [1074, 239] width 634 height 20
click at [832, 682] on button "Edit Query" at bounding box center [812, 686] width 133 height 39
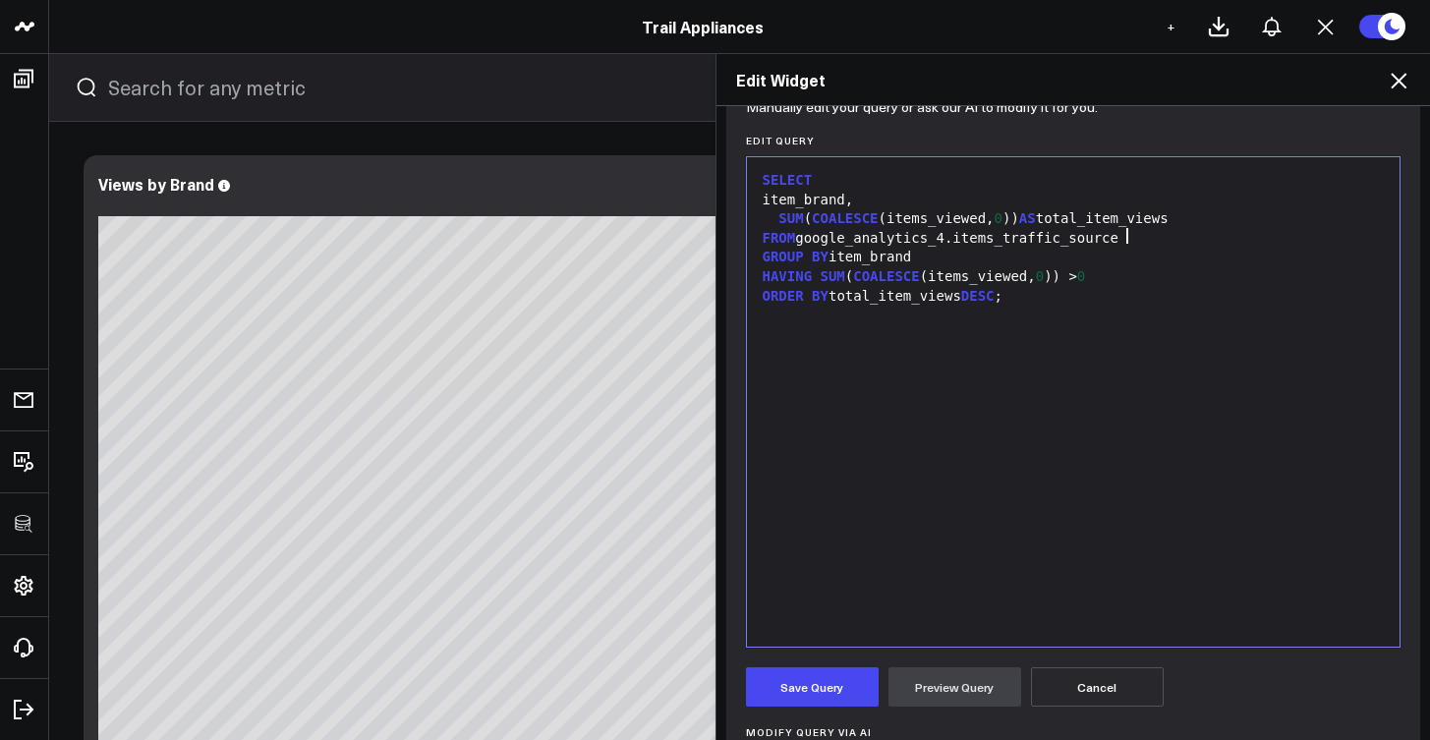
click at [1151, 240] on div "FROM google_analytics_4.items_traffic_source" at bounding box center [1074, 239] width 634 height 20
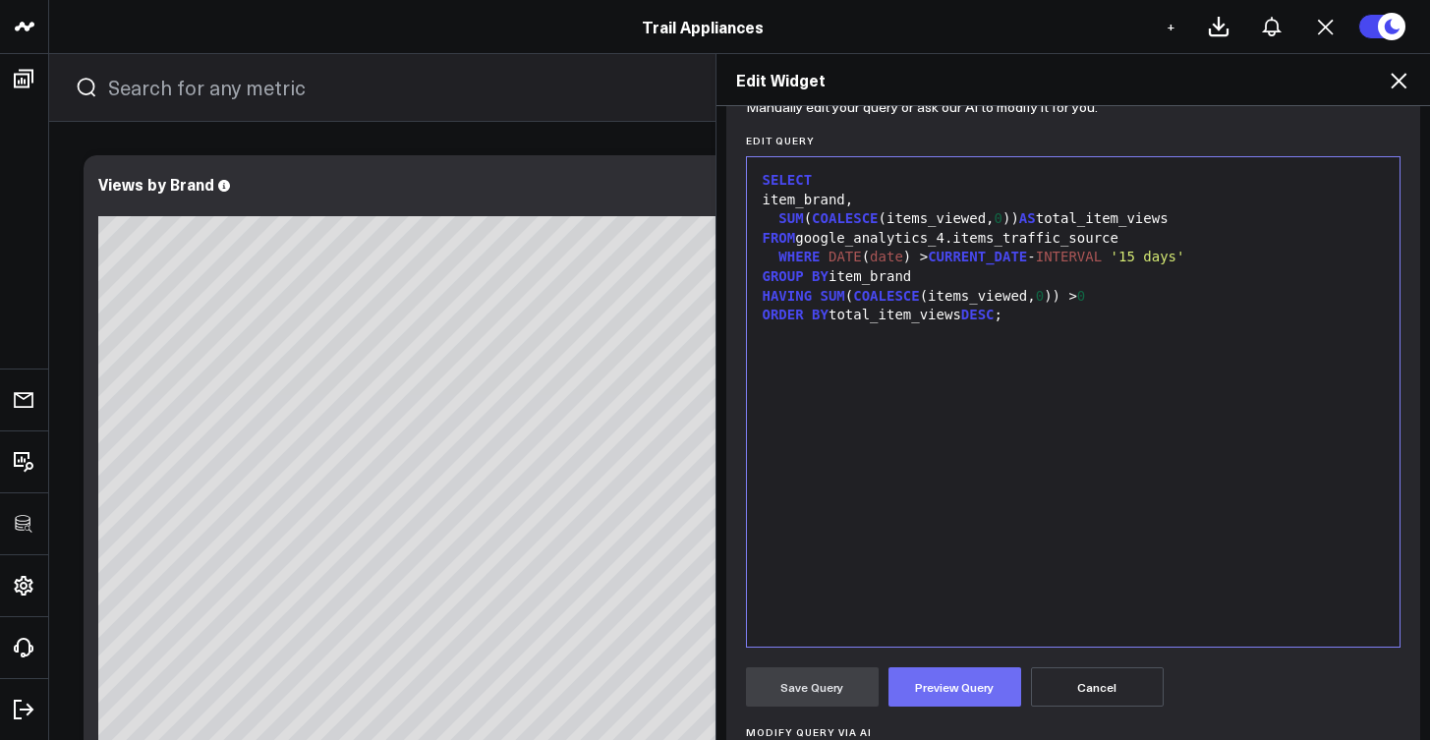
click at [930, 687] on button "Preview Query" at bounding box center [955, 686] width 133 height 39
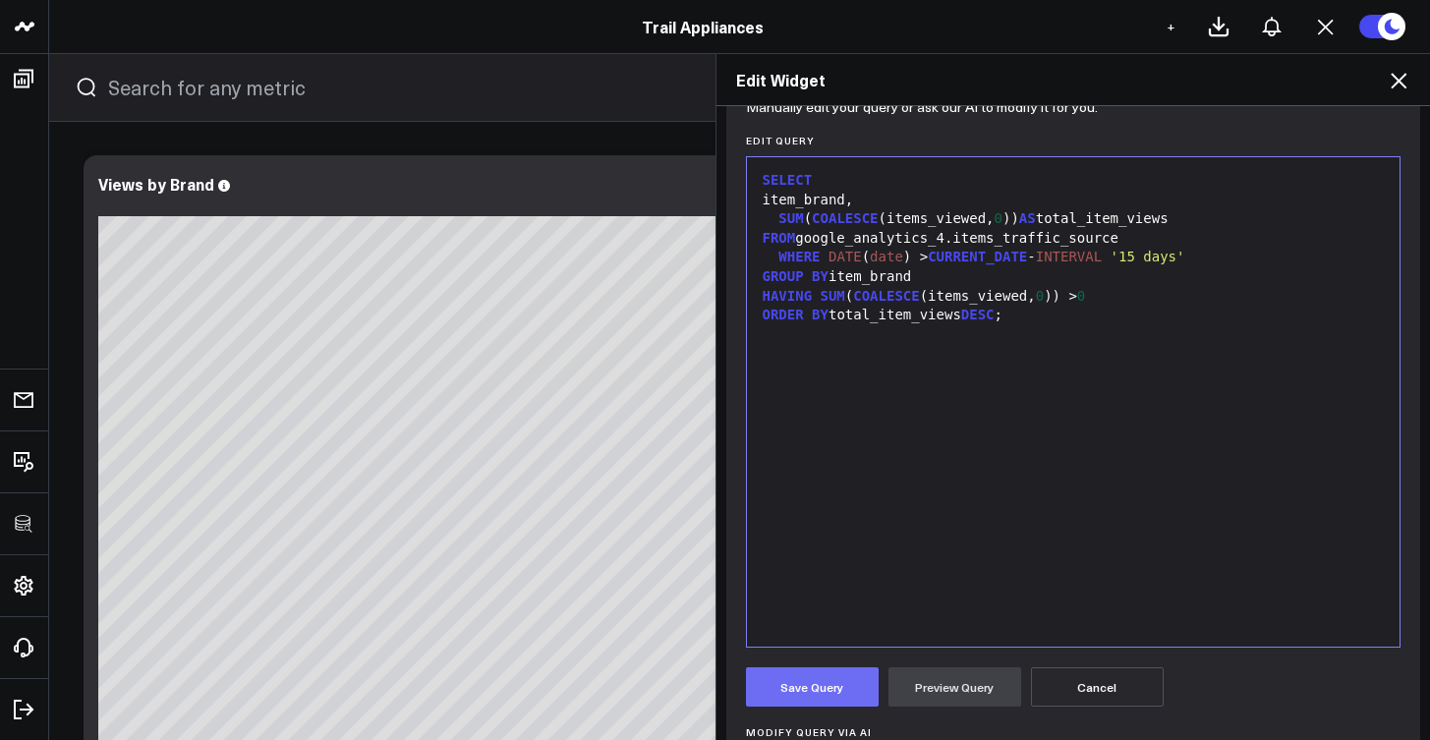
click at [833, 687] on button "Save Query" at bounding box center [812, 686] width 133 height 39
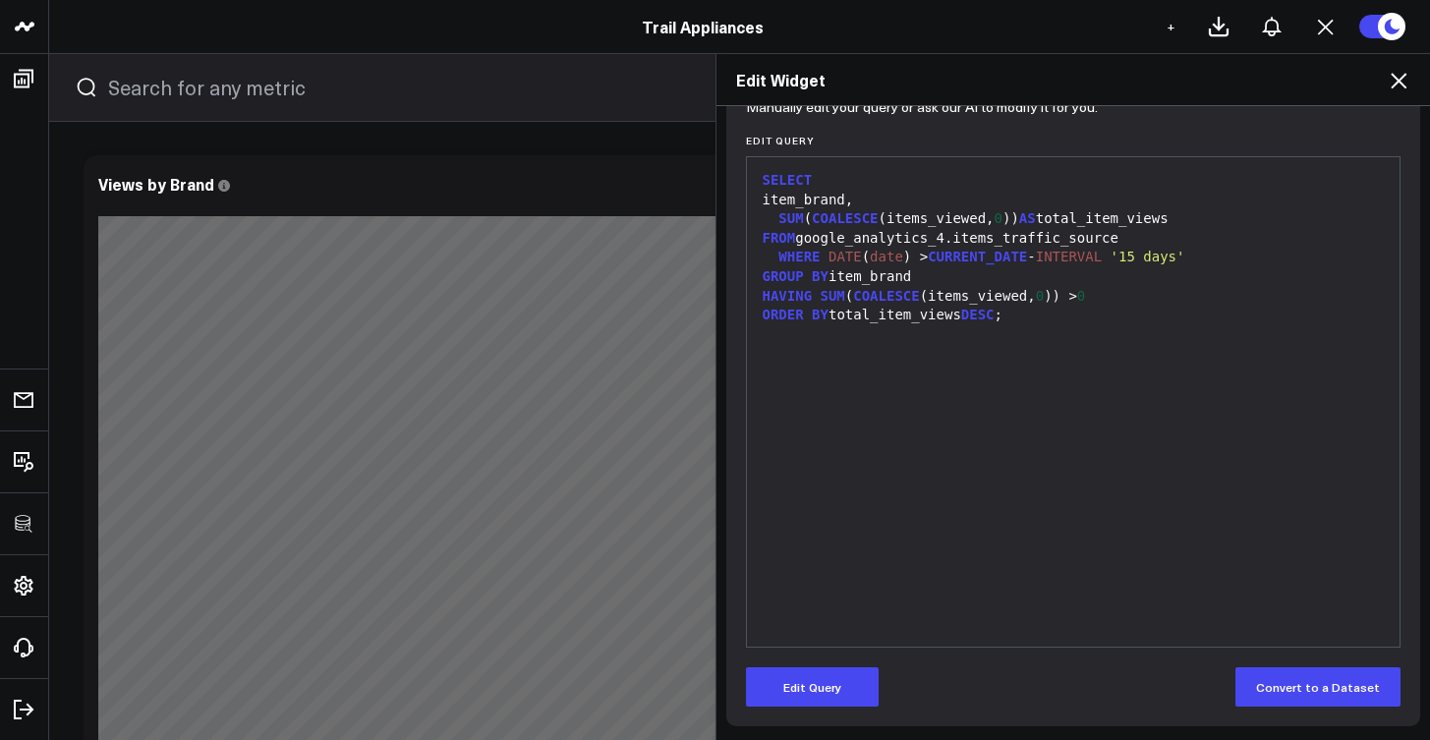
scroll to position [2348, 0]
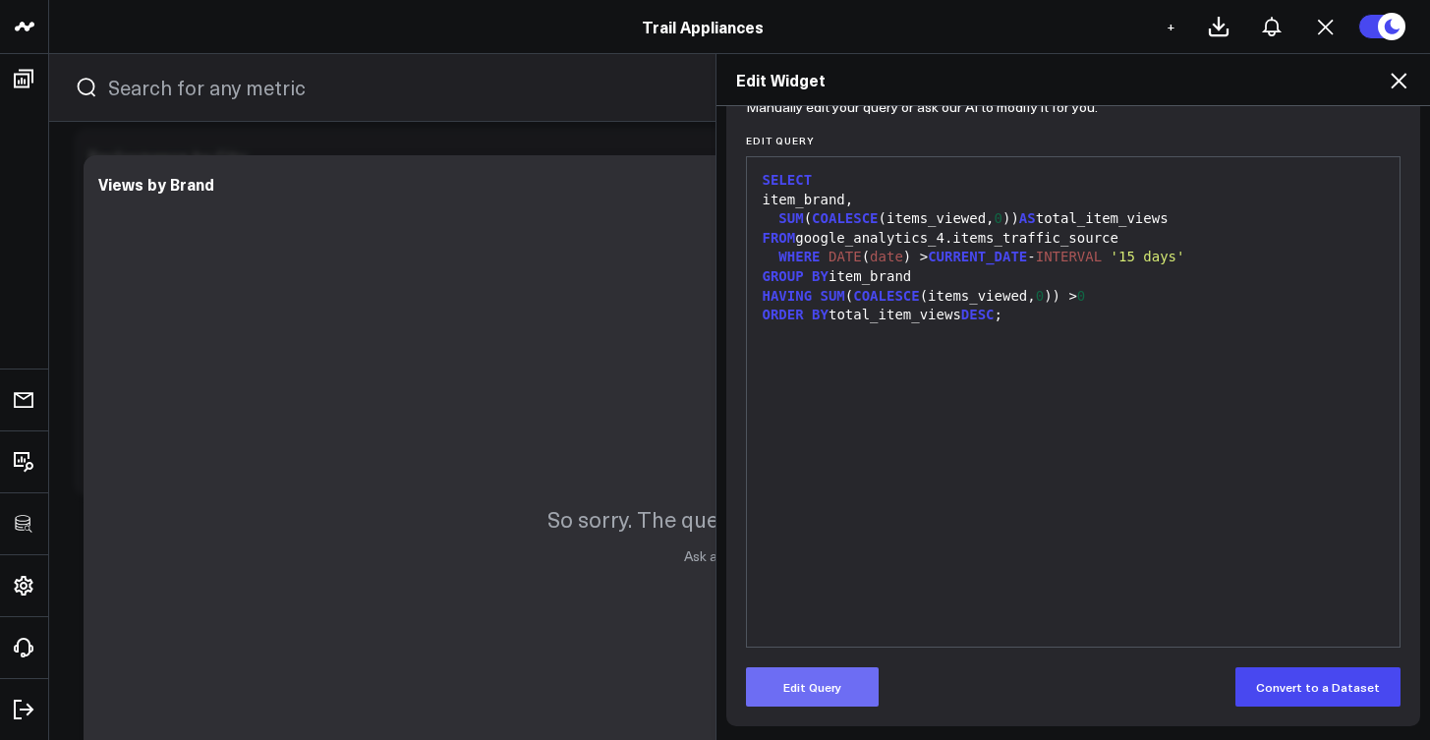
click at [813, 683] on button "Edit Query" at bounding box center [812, 686] width 133 height 39
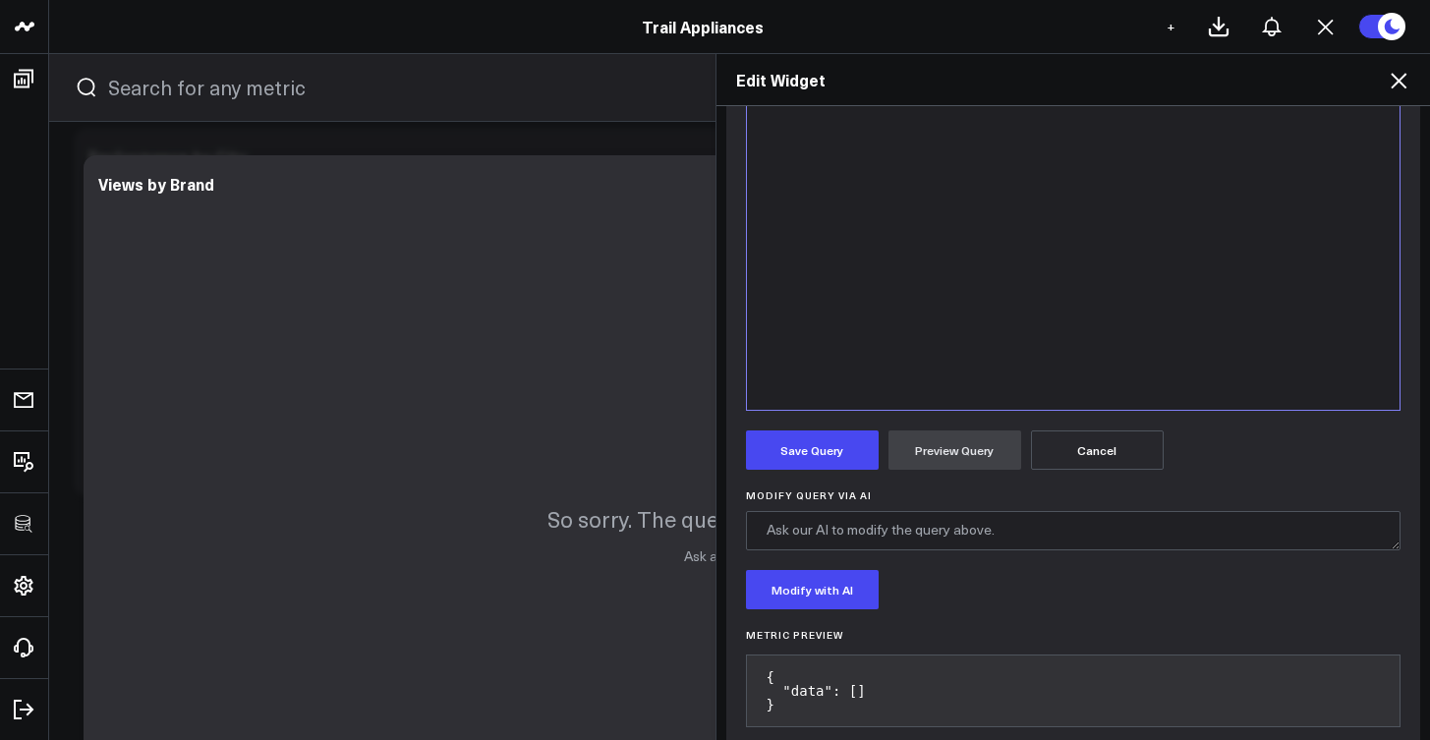
scroll to position [0, 0]
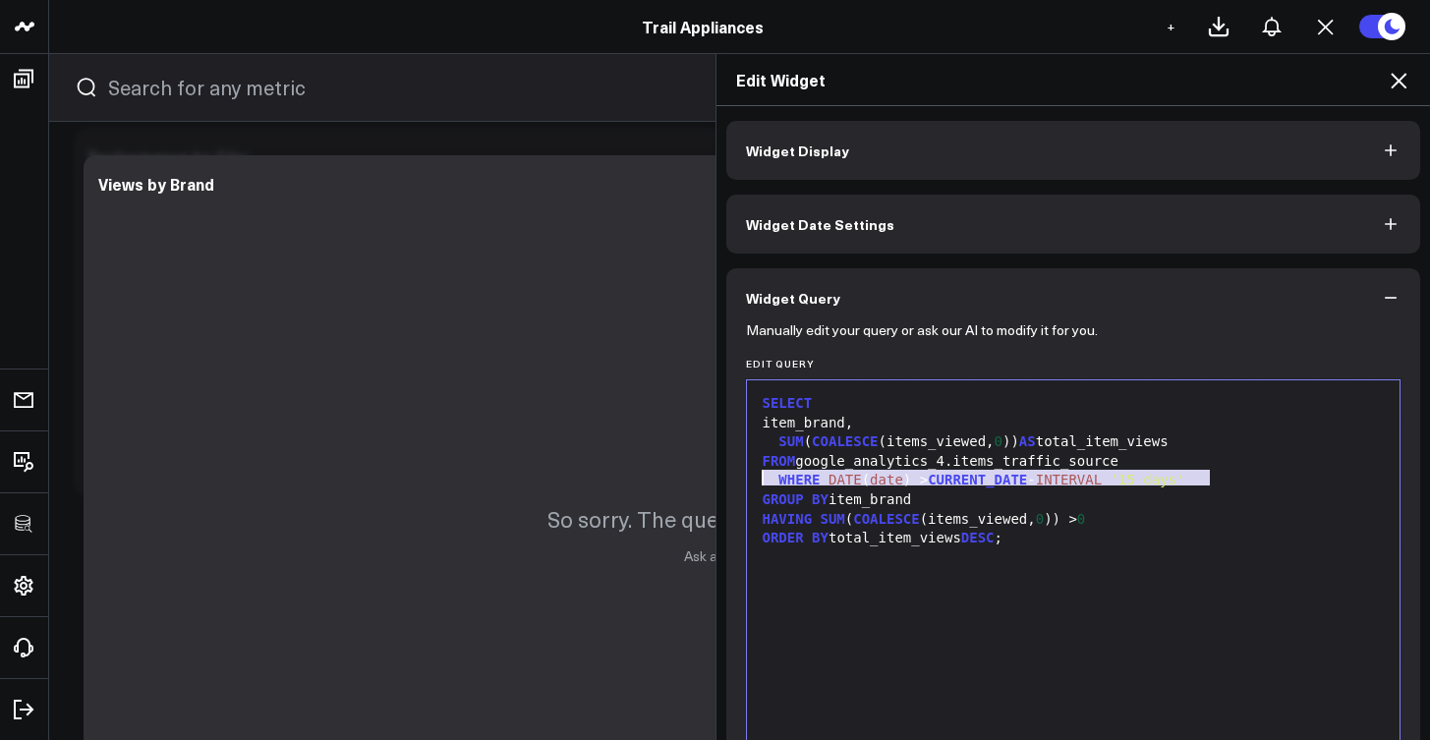
drag, startPoint x: 1213, startPoint y: 476, endPoint x: 731, endPoint y: 473, distance: 481.6
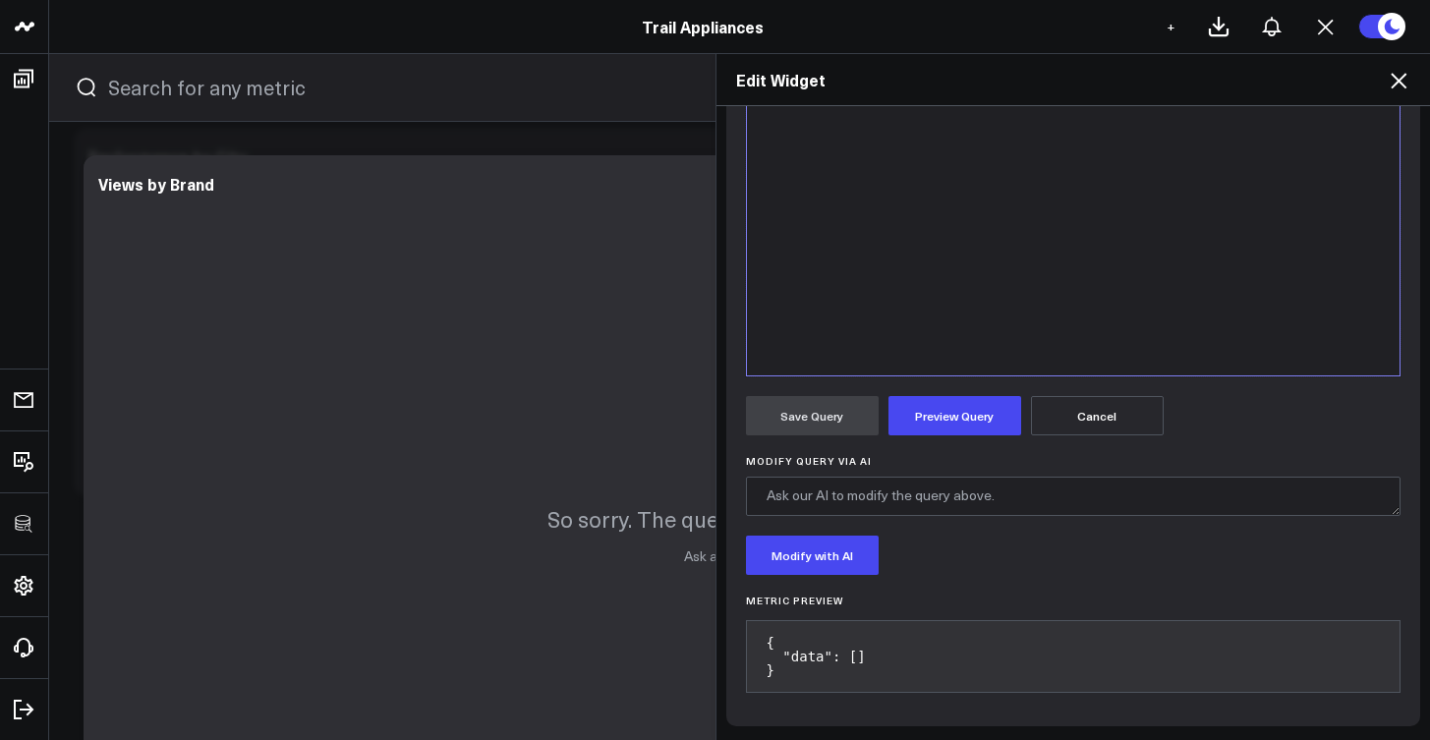
scroll to position [157, 0]
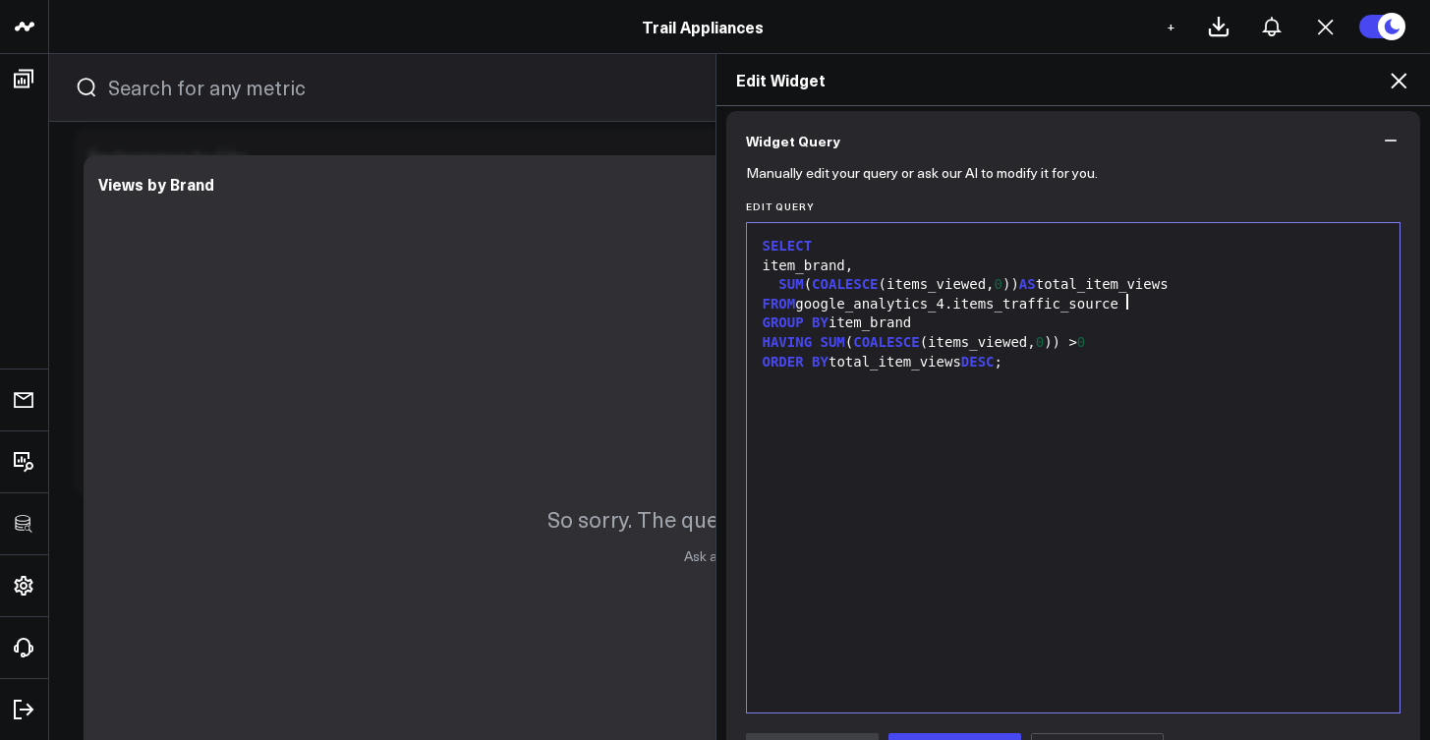
click at [1113, 326] on div "GROUP BY item_brand" at bounding box center [1074, 324] width 634 height 20
click at [1155, 310] on div "FROM google_analytics_4.items_traffic_source" at bounding box center [1074, 305] width 634 height 20
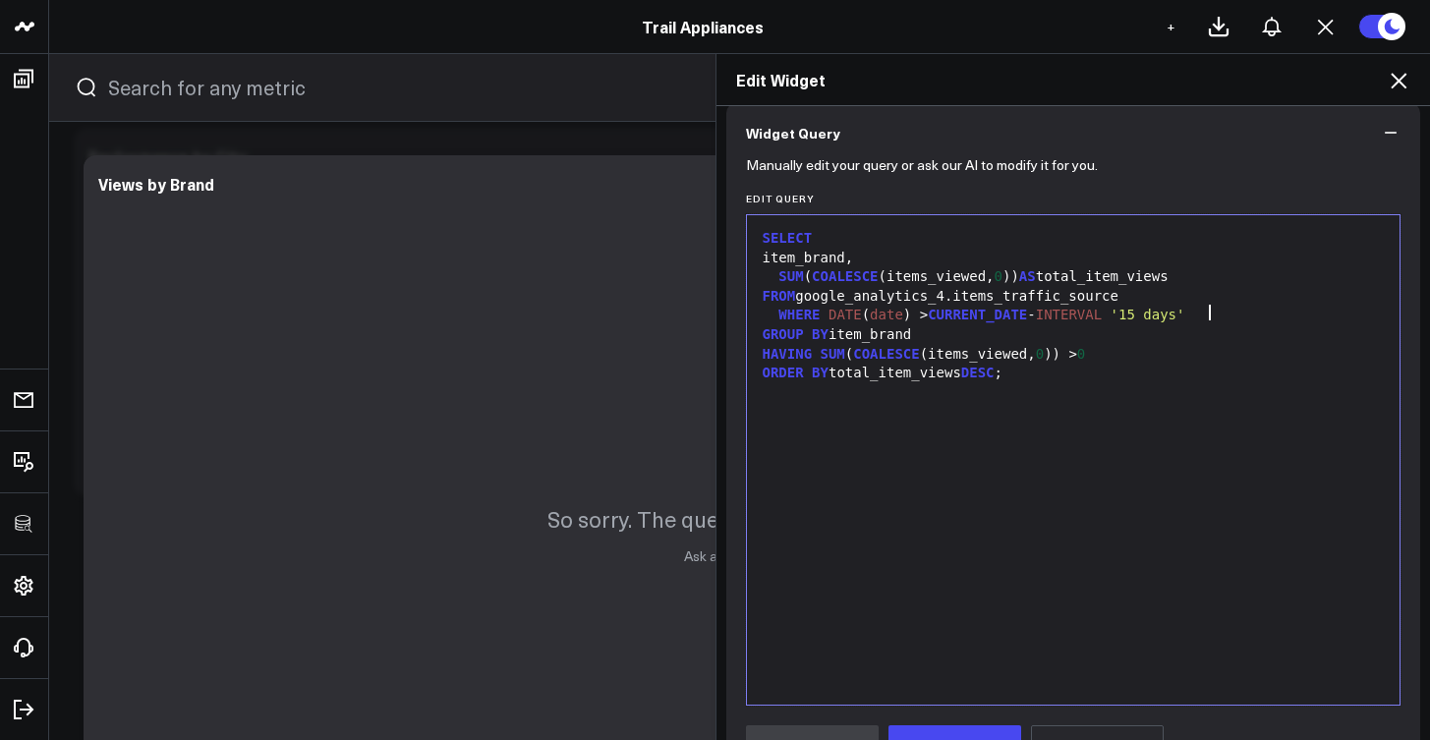
scroll to position [169, 0]
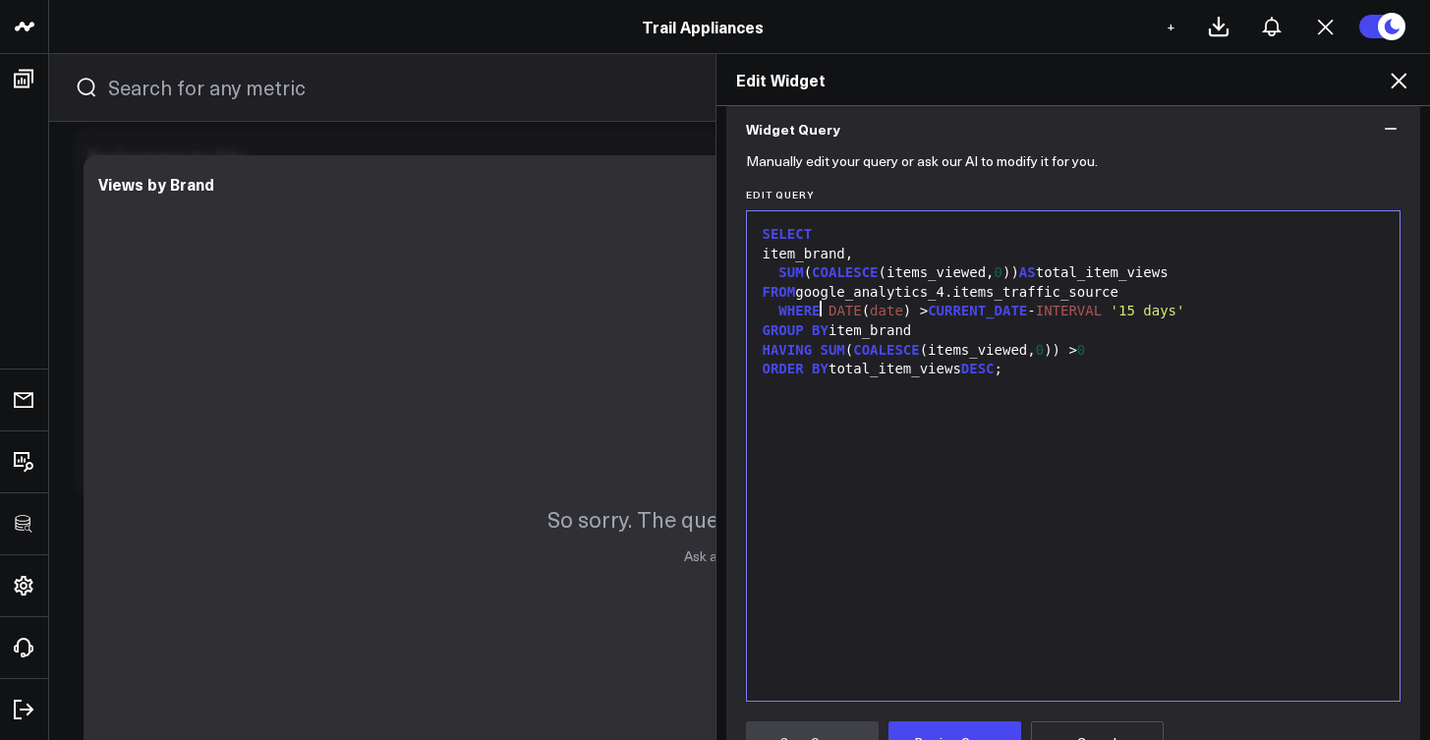
click at [810, 309] on span "WHERE" at bounding box center [798, 311] width 41 height 16
click at [1192, 466] on div "SELECT item_brand, SUM ( COALESCE (items_viewed, 0 )) AS total_item_views FROM …" at bounding box center [1074, 456] width 634 height 470
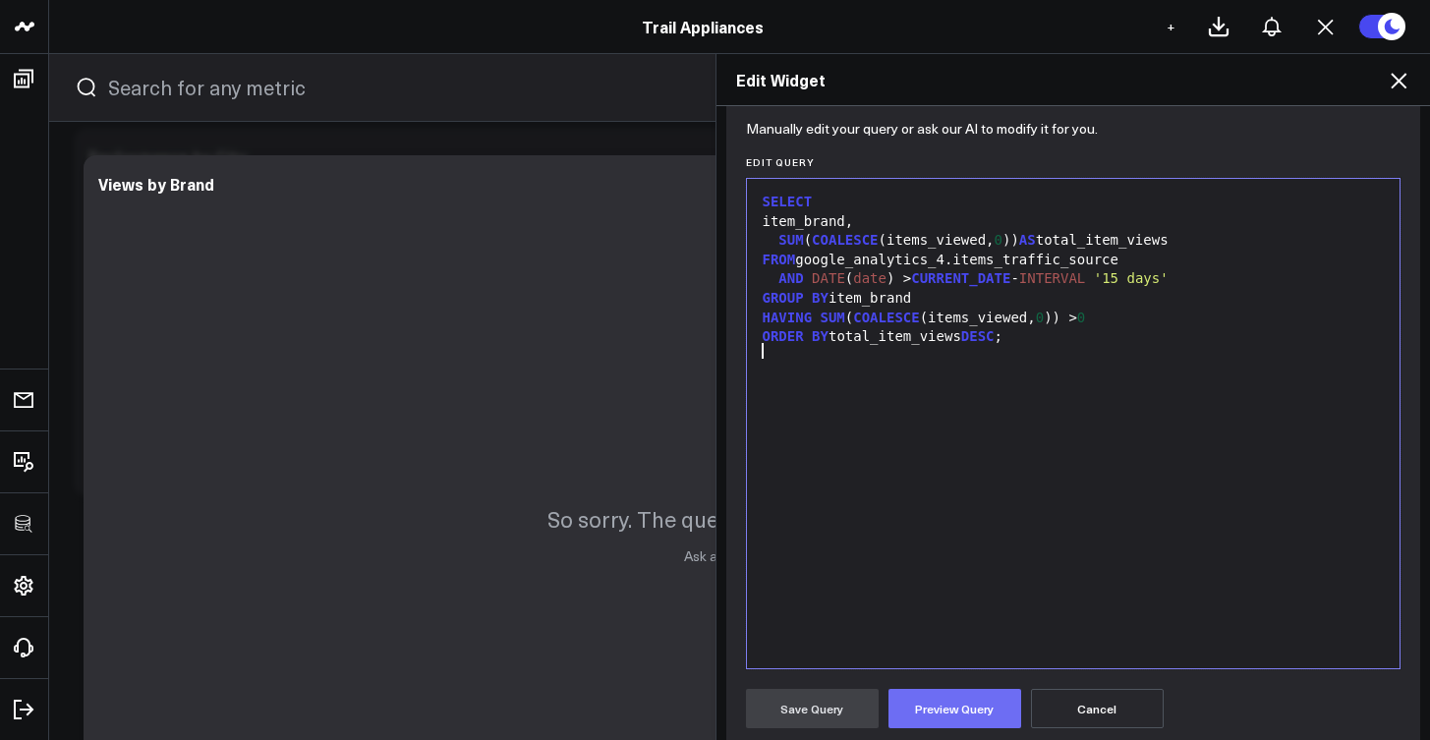
click at [942, 693] on button "Preview Query" at bounding box center [955, 708] width 133 height 39
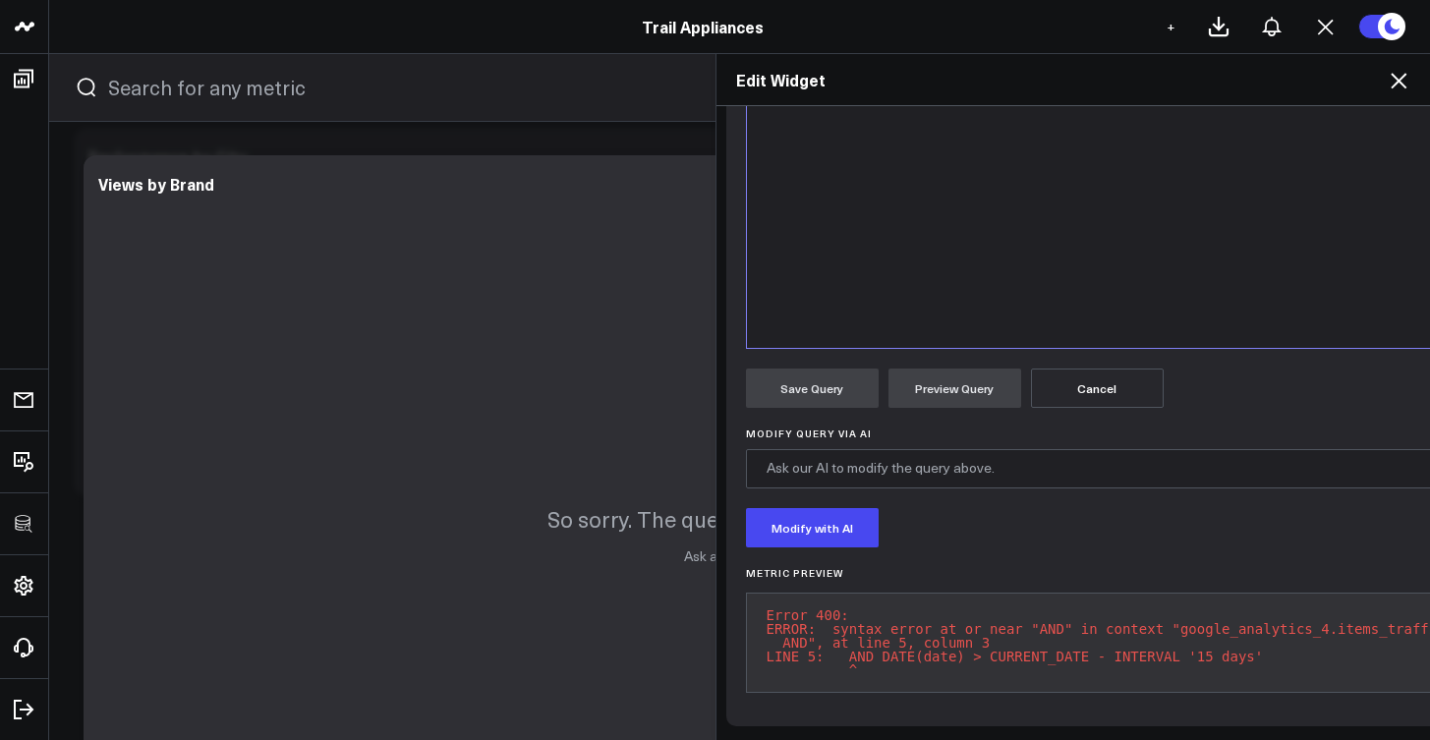
scroll to position [185, 0]
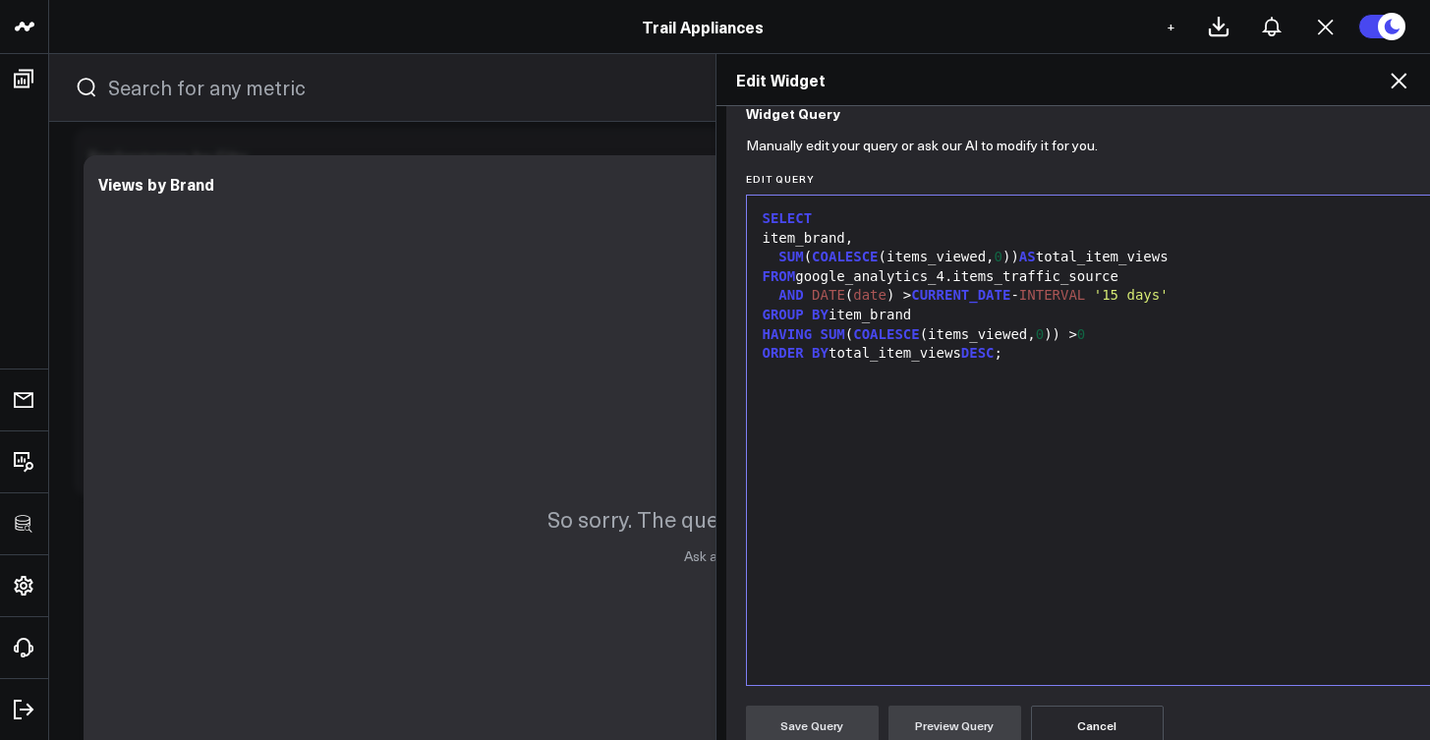
click at [790, 287] on span "AND" at bounding box center [790, 295] width 25 height 16
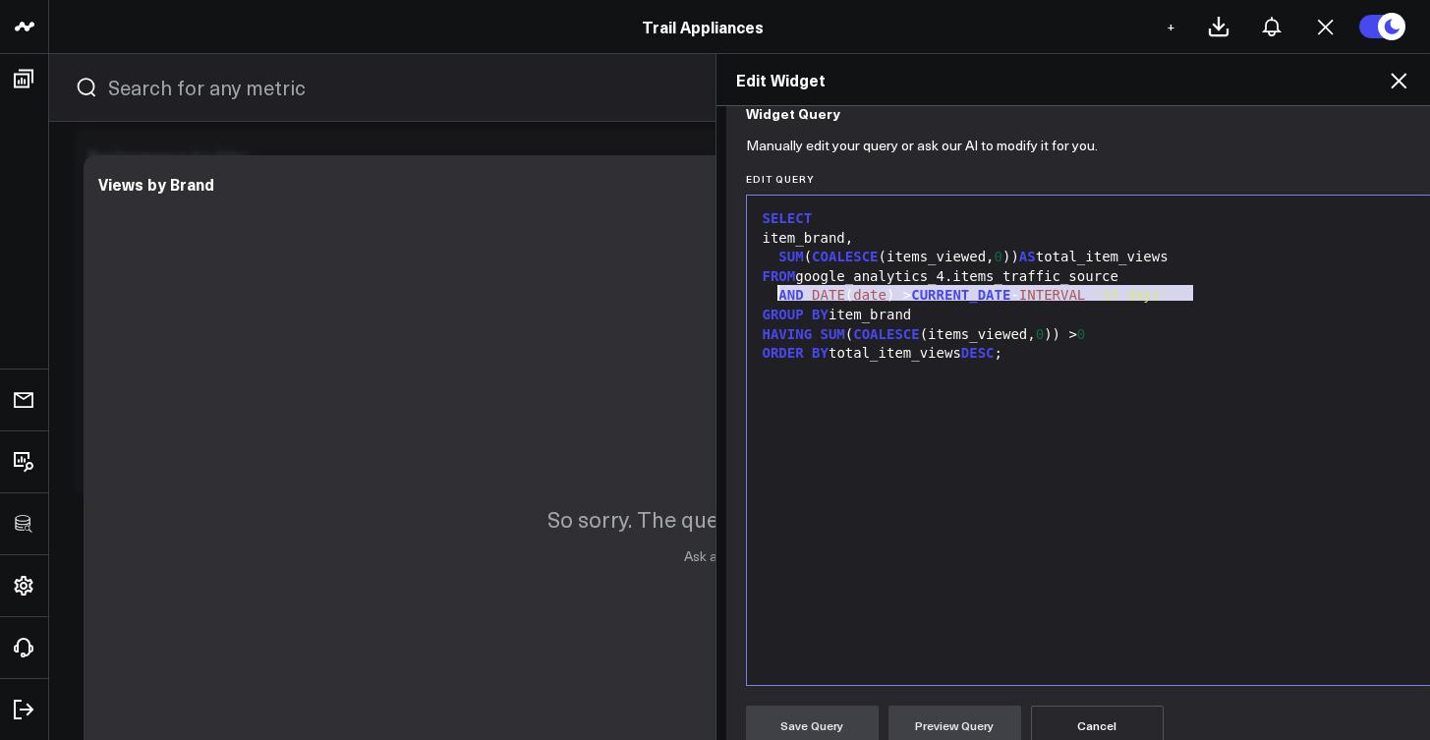
drag, startPoint x: 1190, startPoint y: 293, endPoint x: 773, endPoint y: 292, distance: 417.7
click at [773, 292] on div "AND DATE ( date ) > CURRENT_DATE - INTERVAL '15 days'" at bounding box center [1135, 296] width 757 height 20
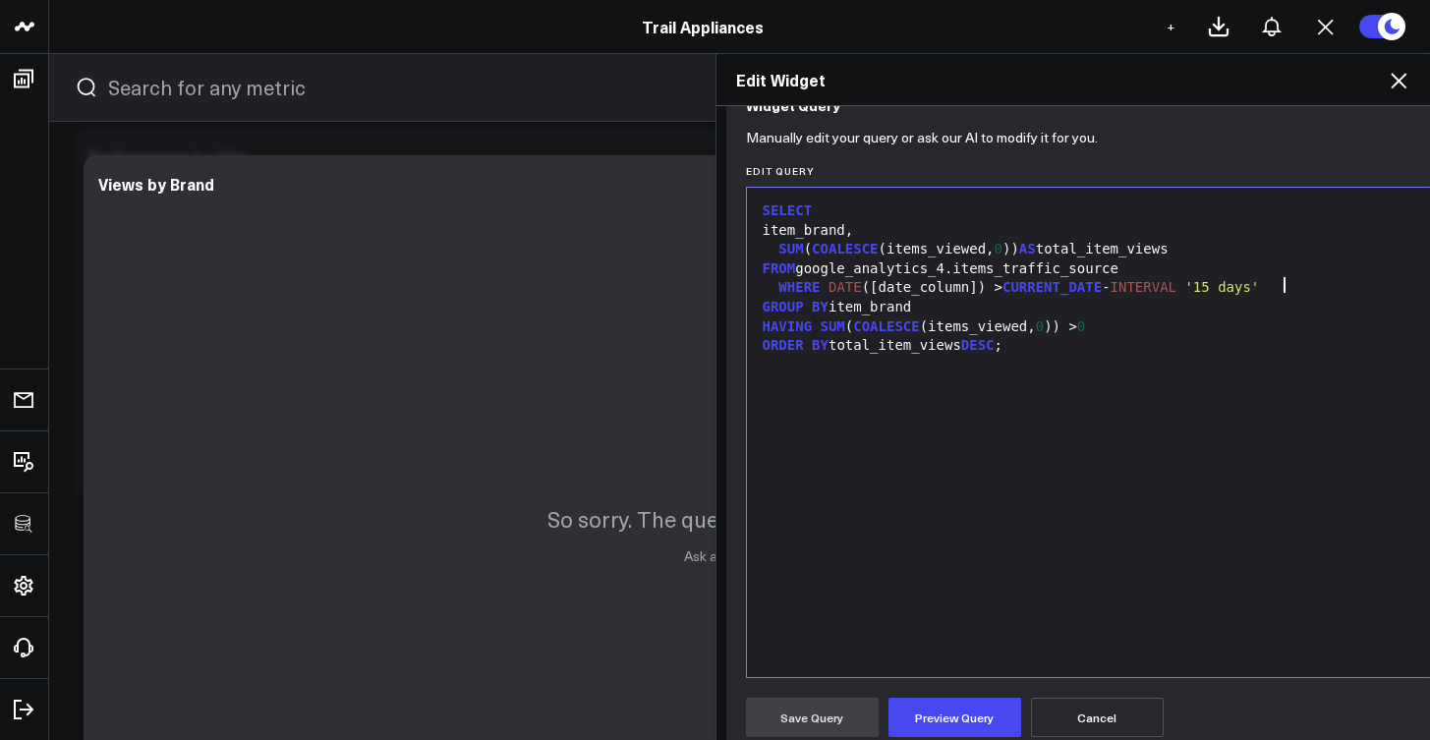
scroll to position [213, 0]
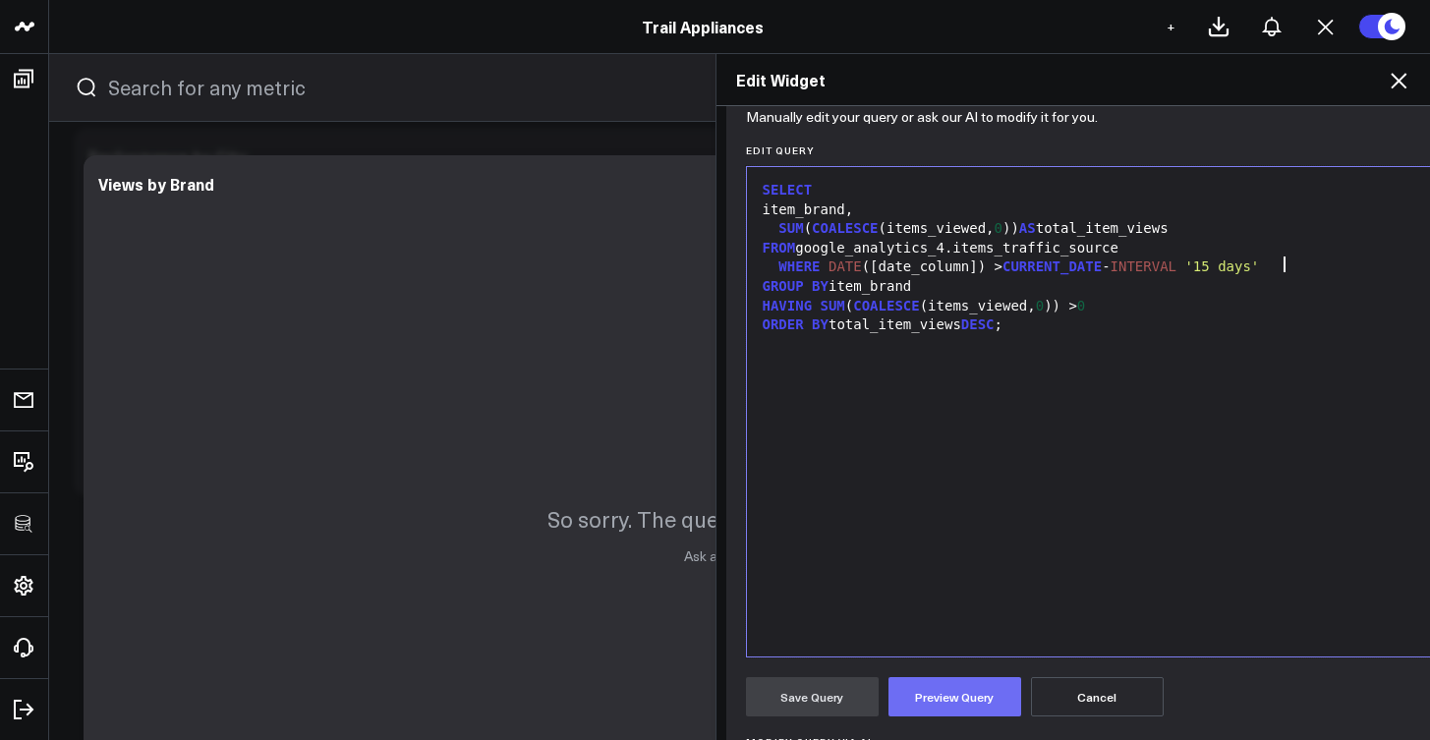
click at [951, 698] on button "Preview Query" at bounding box center [955, 696] width 133 height 39
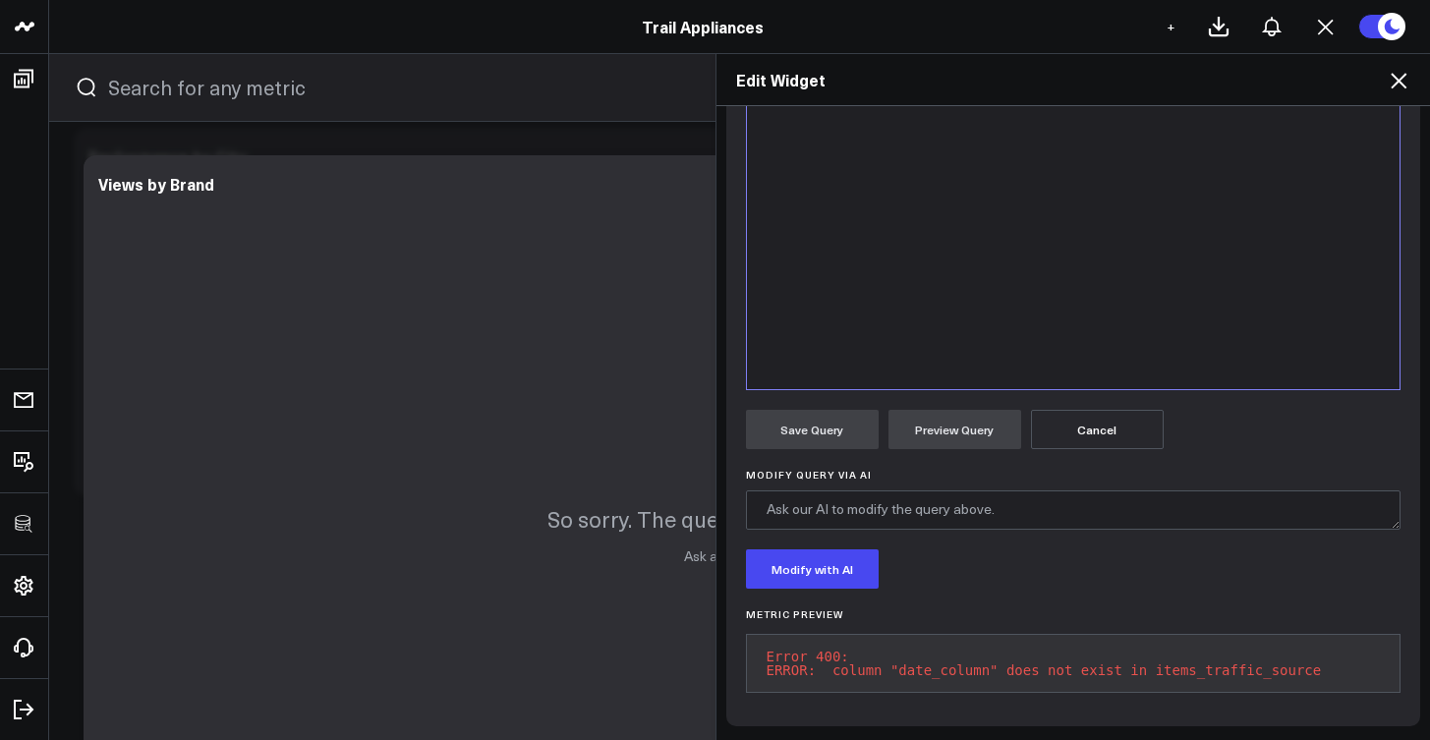
scroll to position [80, 0]
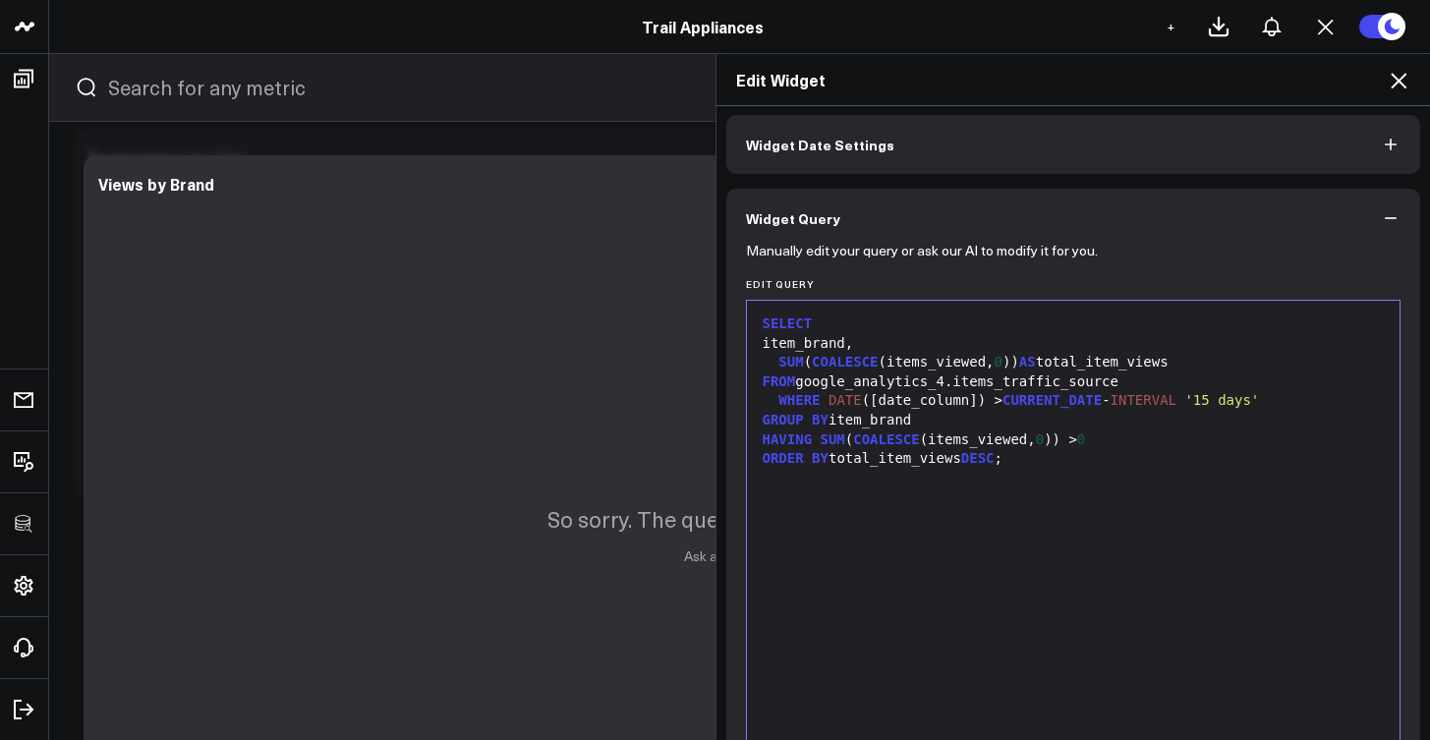
click at [922, 399] on div "WHERE DATE ([date_column]) > CURRENT_DATE - INTERVAL '15 days'" at bounding box center [1074, 401] width 634 height 20
drag, startPoint x: 907, startPoint y: 401, endPoint x: 960, endPoint y: 405, distance: 53.2
click at [960, 405] on div "WHERE DATE ([date_column]) > CURRENT_DATE - INTERVAL '15 days'" at bounding box center [1074, 401] width 634 height 20
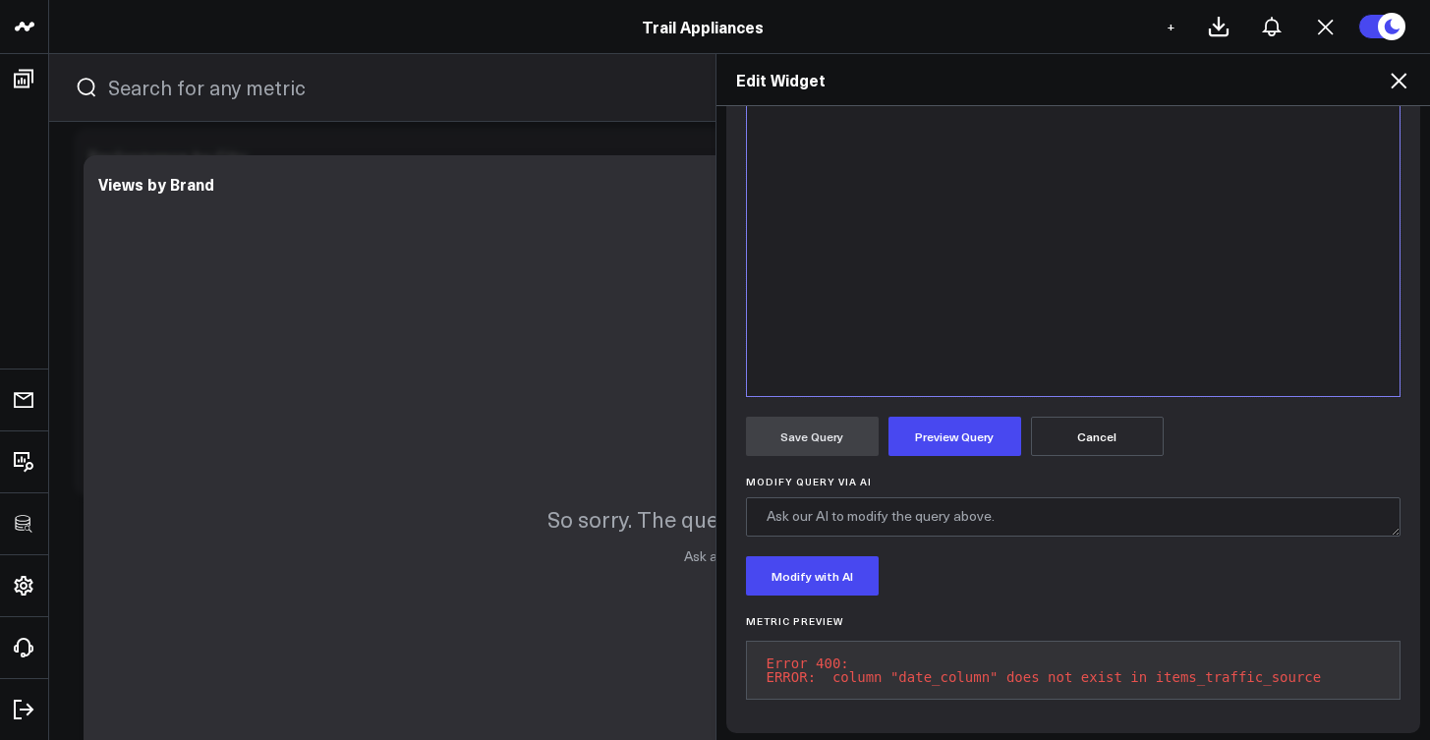
scroll to position [494, 0]
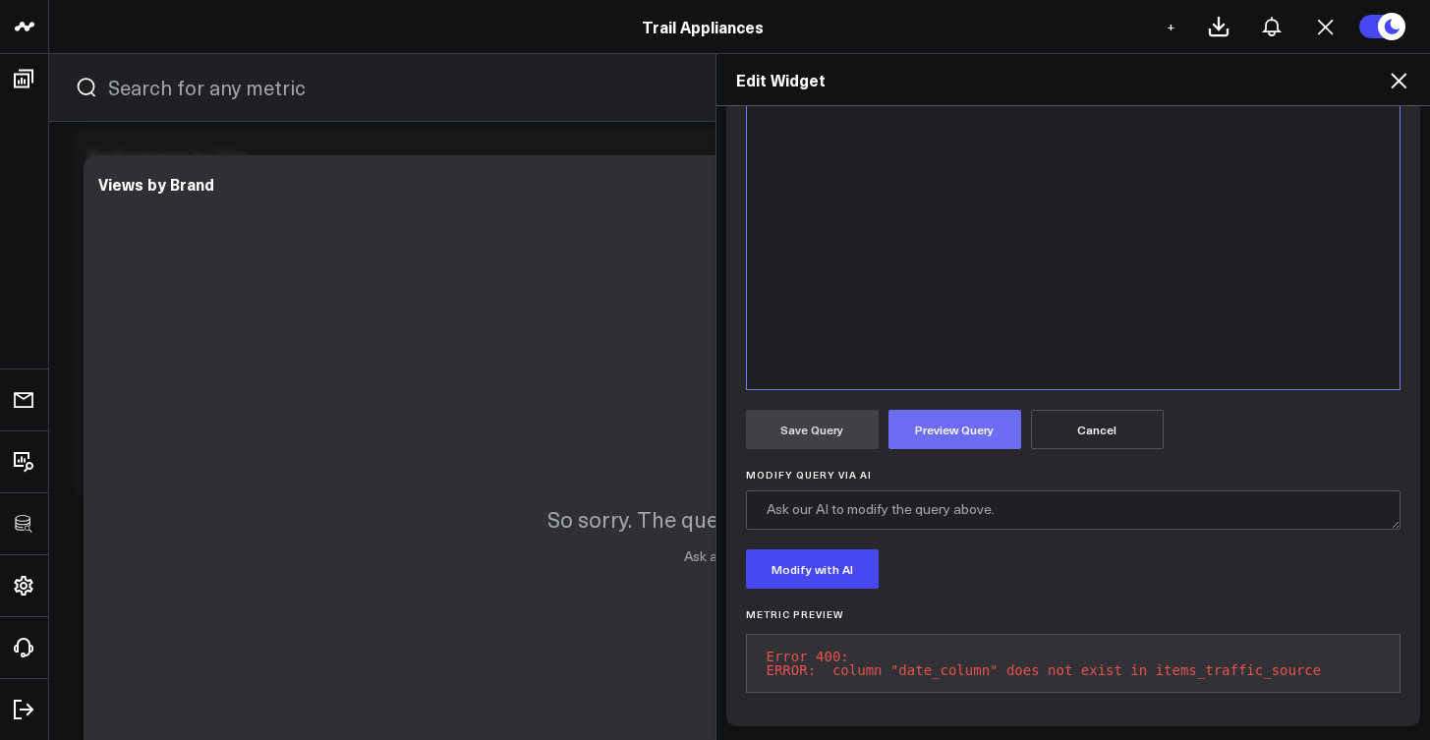
click at [988, 421] on button "Preview Query" at bounding box center [955, 429] width 133 height 39
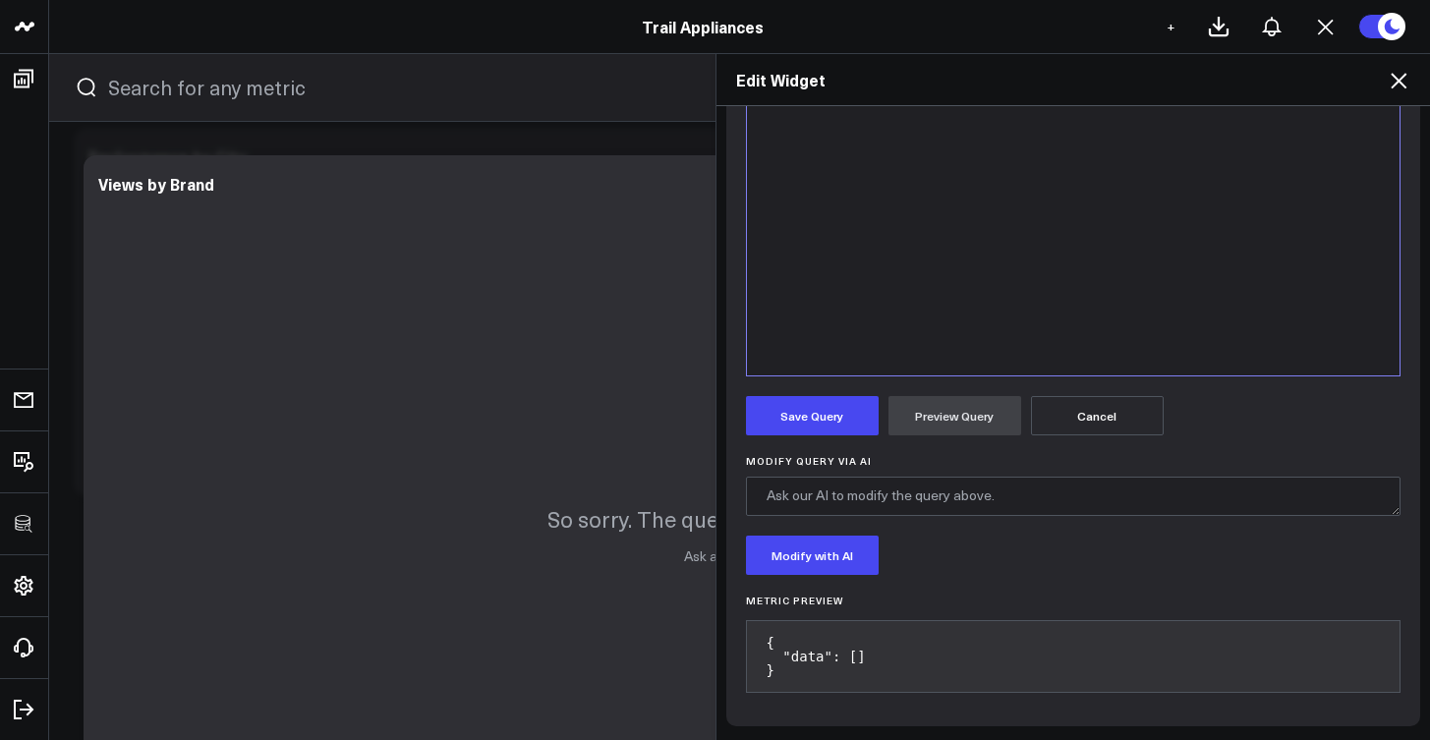
scroll to position [73, 0]
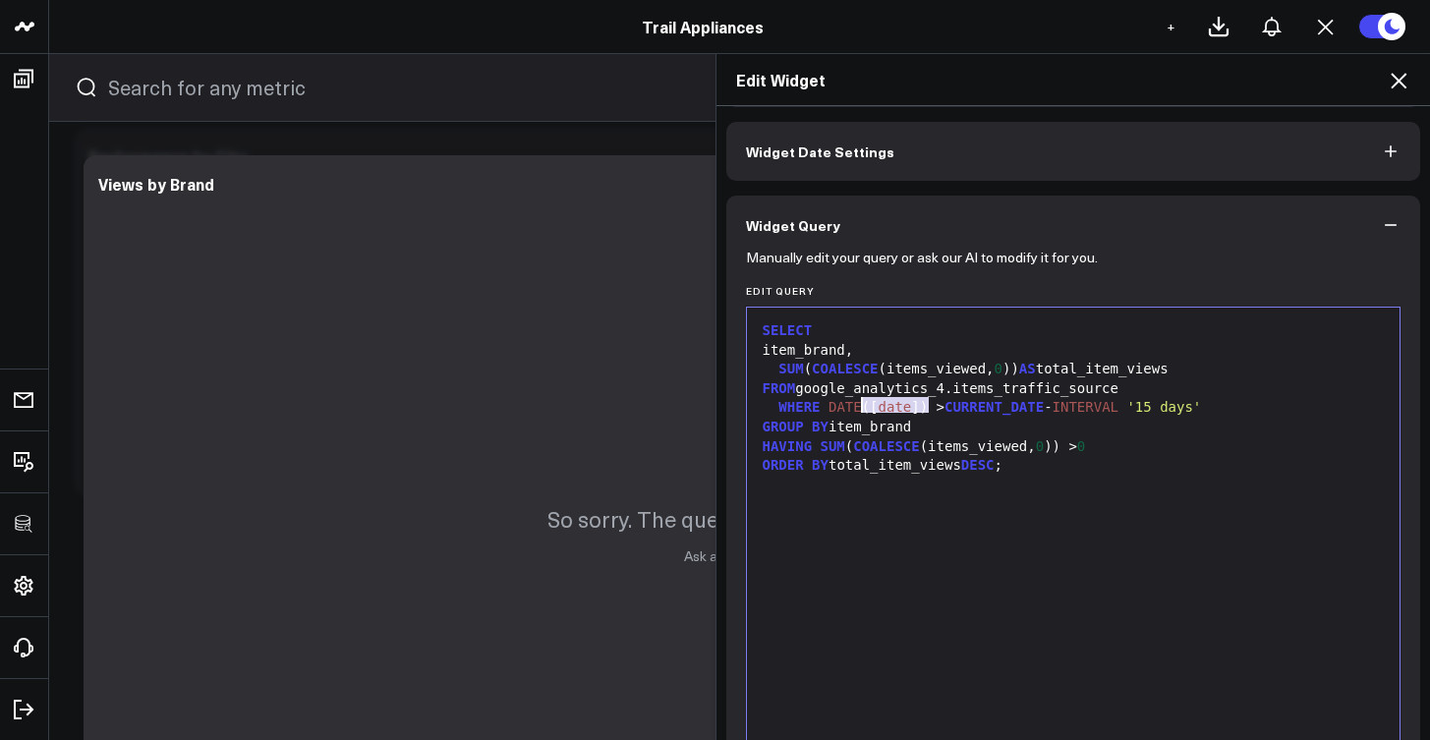
drag, startPoint x: 920, startPoint y: 405, endPoint x: 858, endPoint y: 406, distance: 61.9
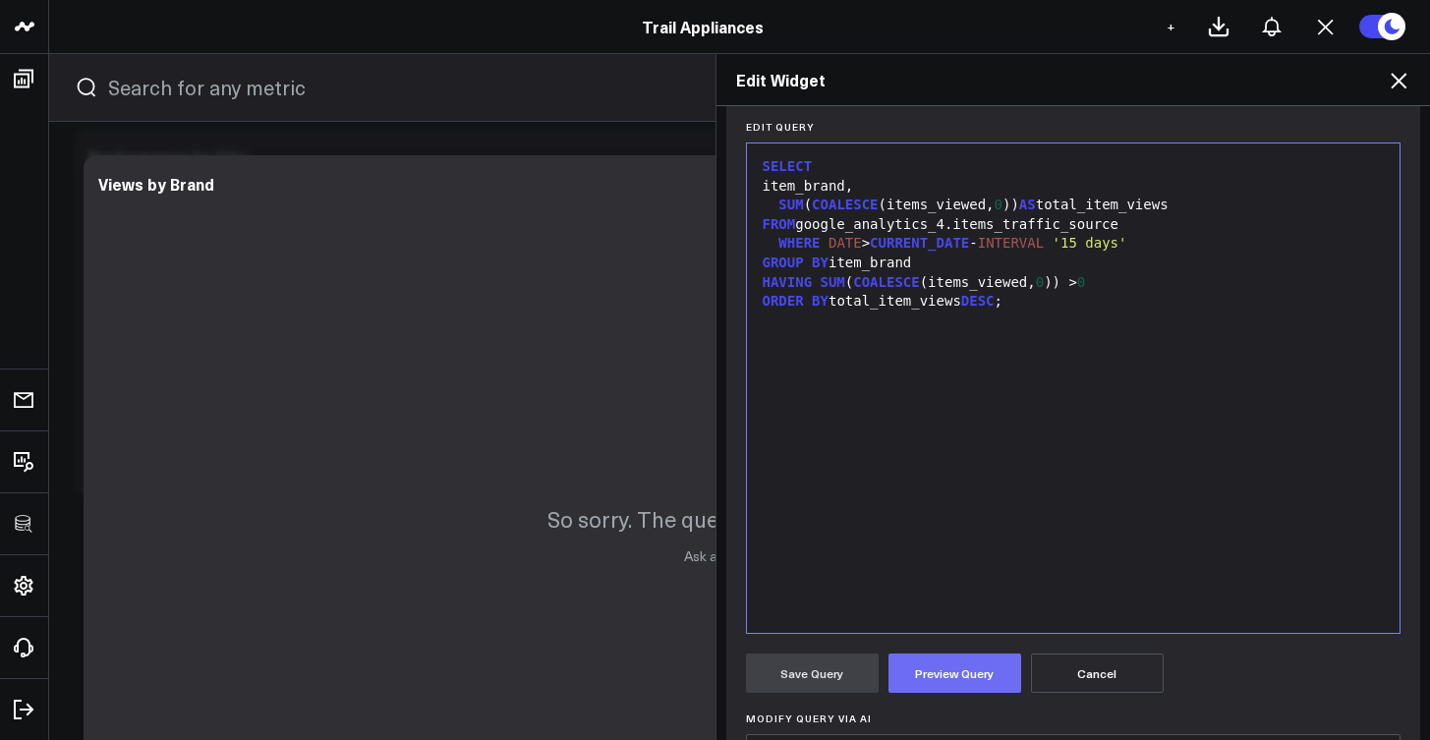
click at [919, 679] on button "Preview Query" at bounding box center [955, 673] width 133 height 39
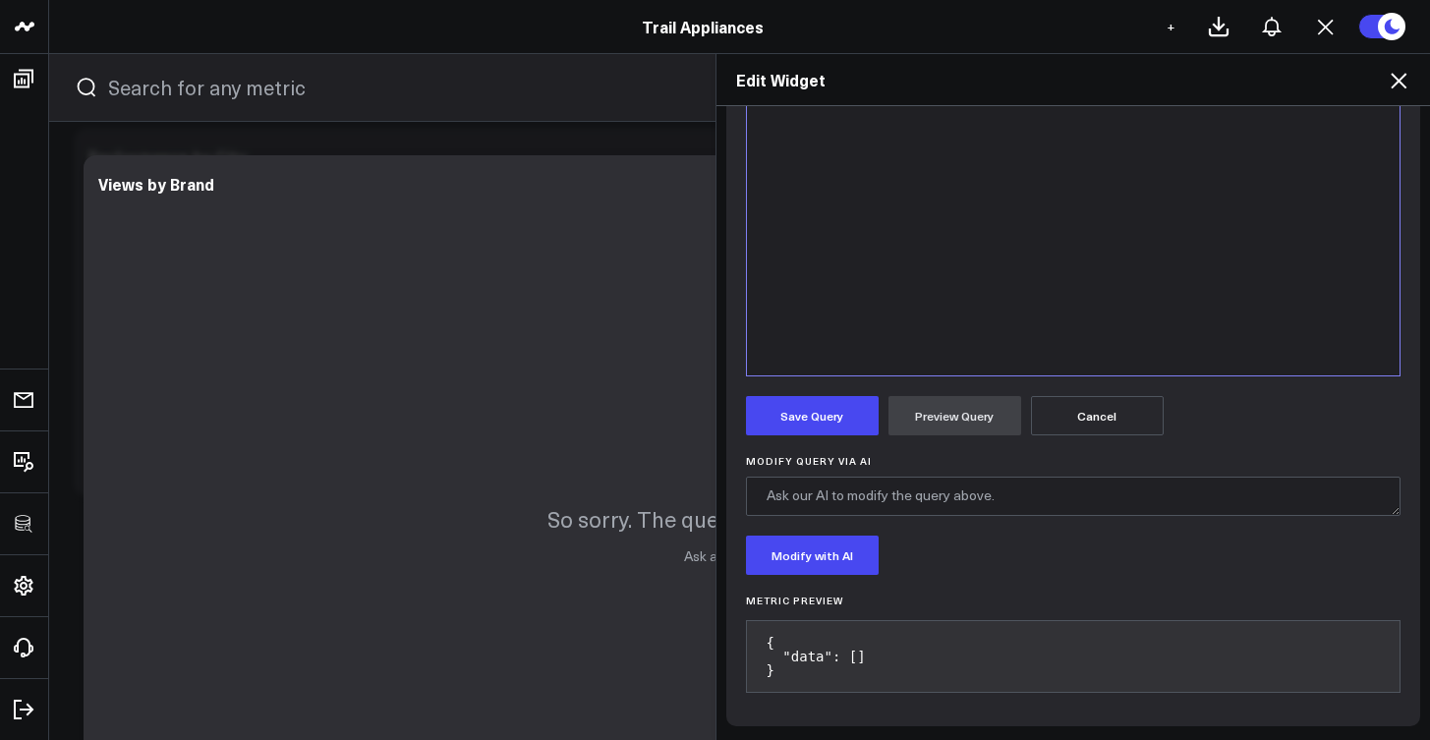
scroll to position [69, 0]
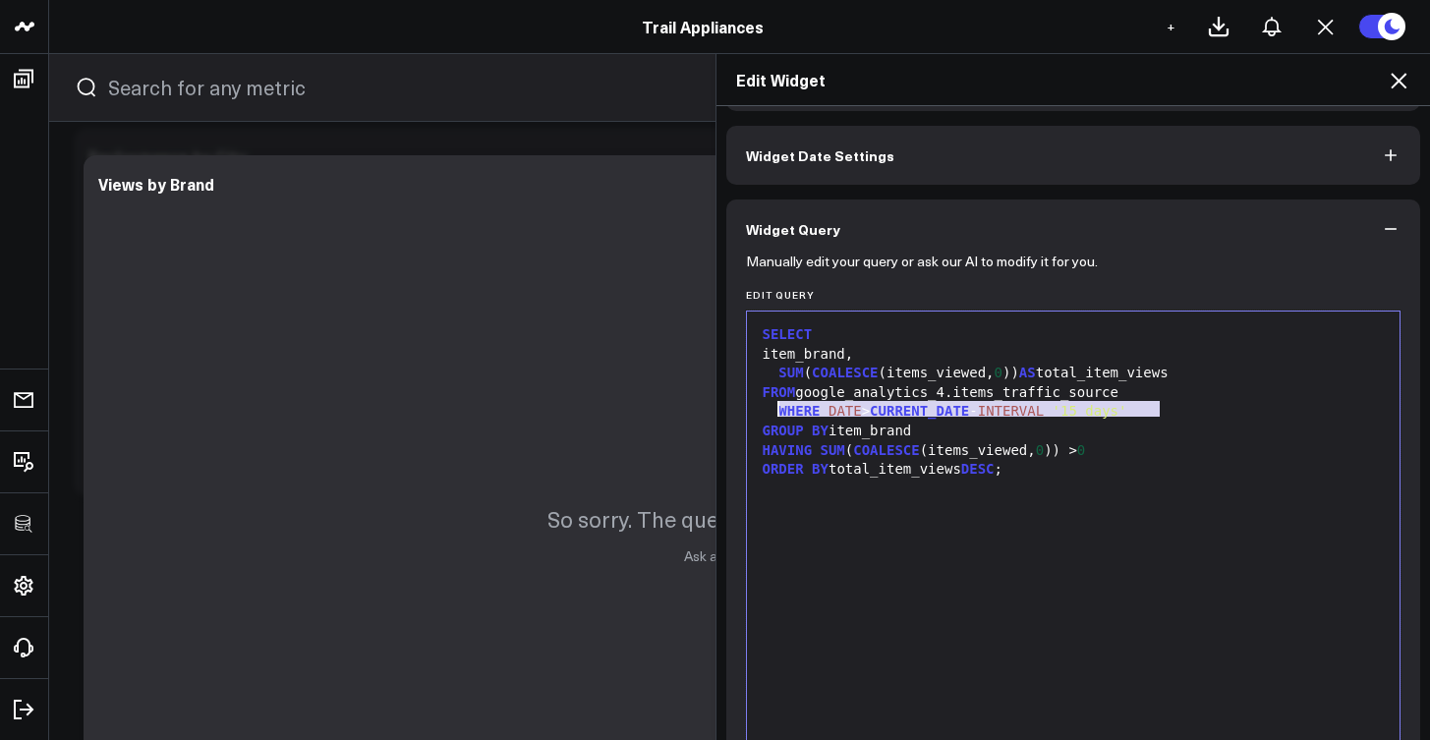
drag, startPoint x: 1157, startPoint y: 413, endPoint x: 776, endPoint y: 411, distance: 381.4
click at [776, 411] on div "WHERE DATE > CURRENT_DATE - INTERVAL '15 days'" at bounding box center [1074, 412] width 634 height 20
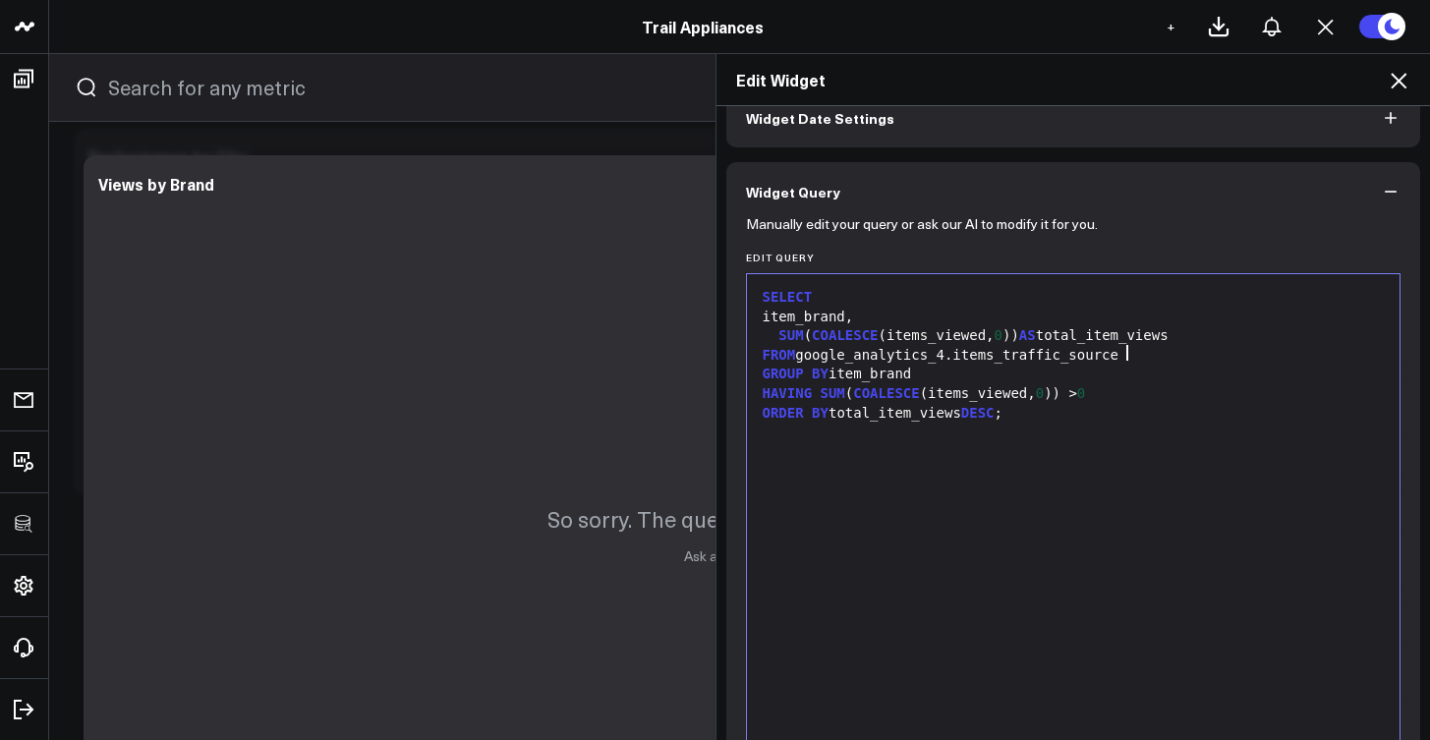
scroll to position [242, 0]
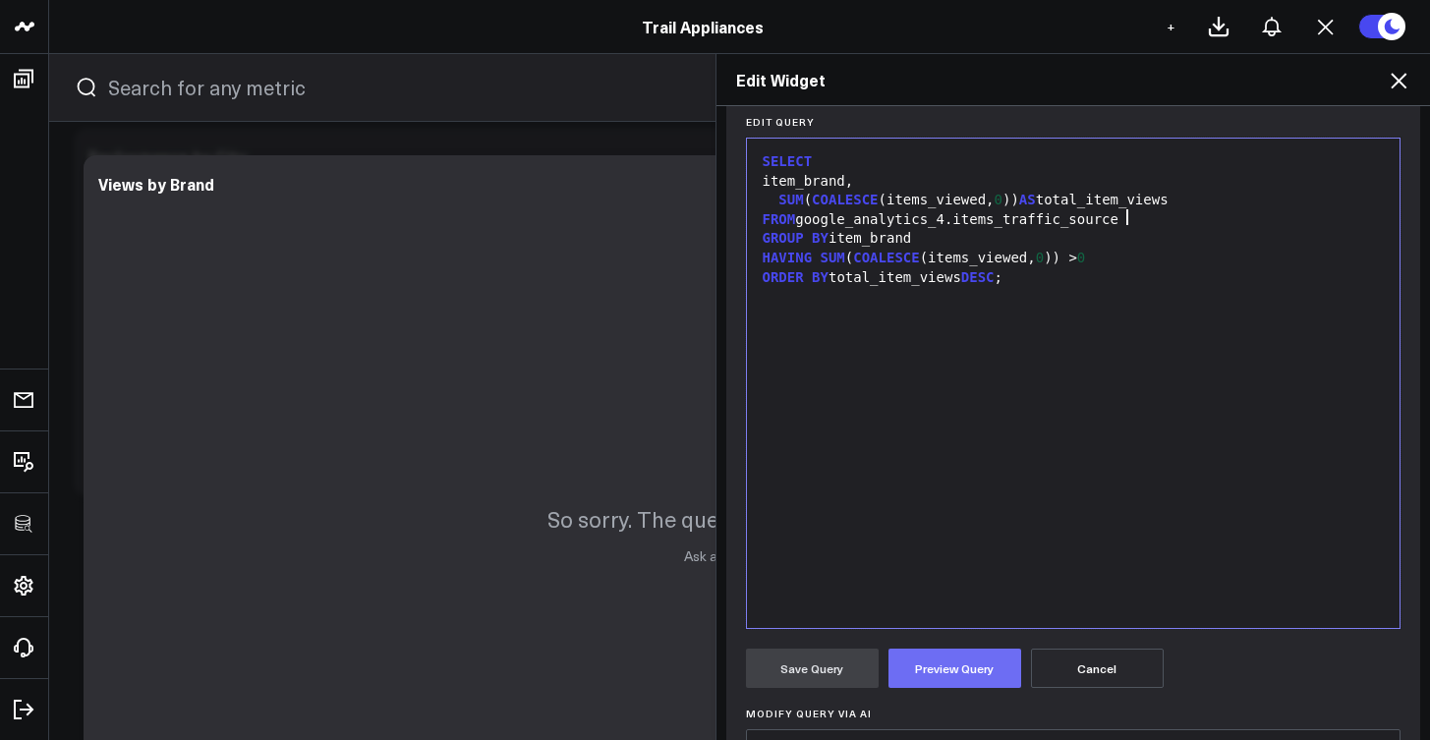
click at [931, 669] on button "Preview Query" at bounding box center [955, 668] width 133 height 39
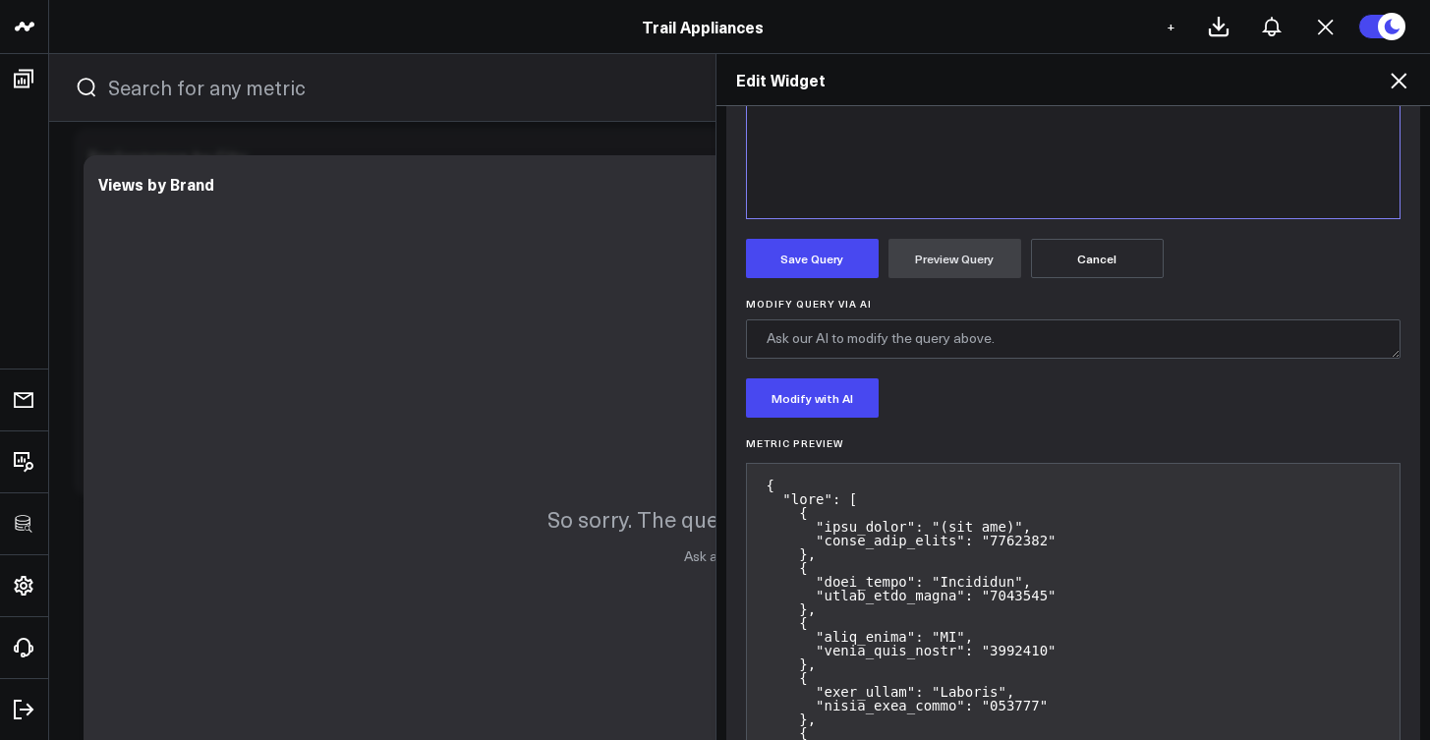
scroll to position [247, 0]
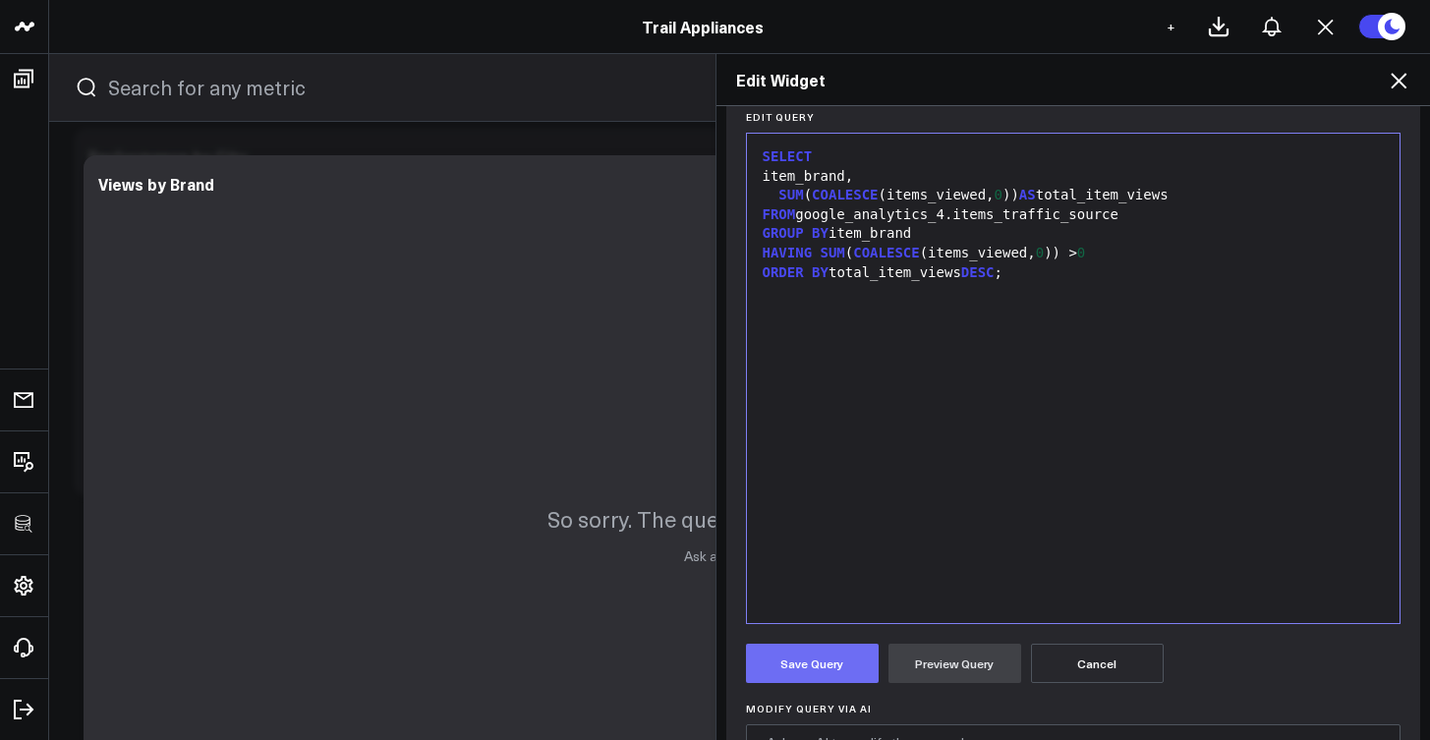
click at [825, 650] on button "Save Query" at bounding box center [812, 663] width 133 height 39
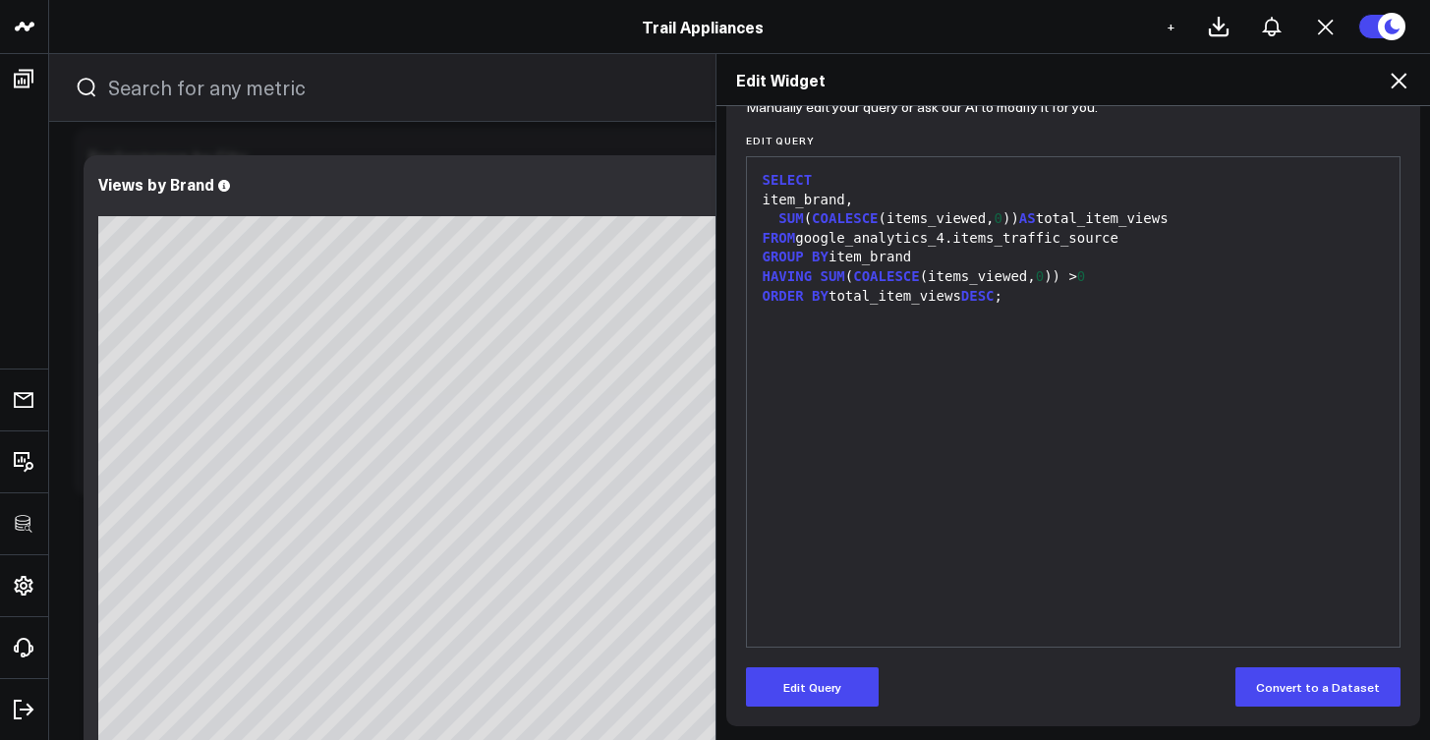
scroll to position [2530, 0]
drag, startPoint x: 1073, startPoint y: 248, endPoint x: 1085, endPoint y: 243, distance: 12.8
click at [1073, 248] on div "GROUP BY item_brand" at bounding box center [1074, 258] width 634 height 20
click at [1133, 226] on div "SUM ( COALESCE (items_viewed, 0 )) AS total_item_views" at bounding box center [1074, 219] width 634 height 20
click at [1142, 239] on div "FROM google_analytics_4.items_traffic_source" at bounding box center [1074, 239] width 634 height 20
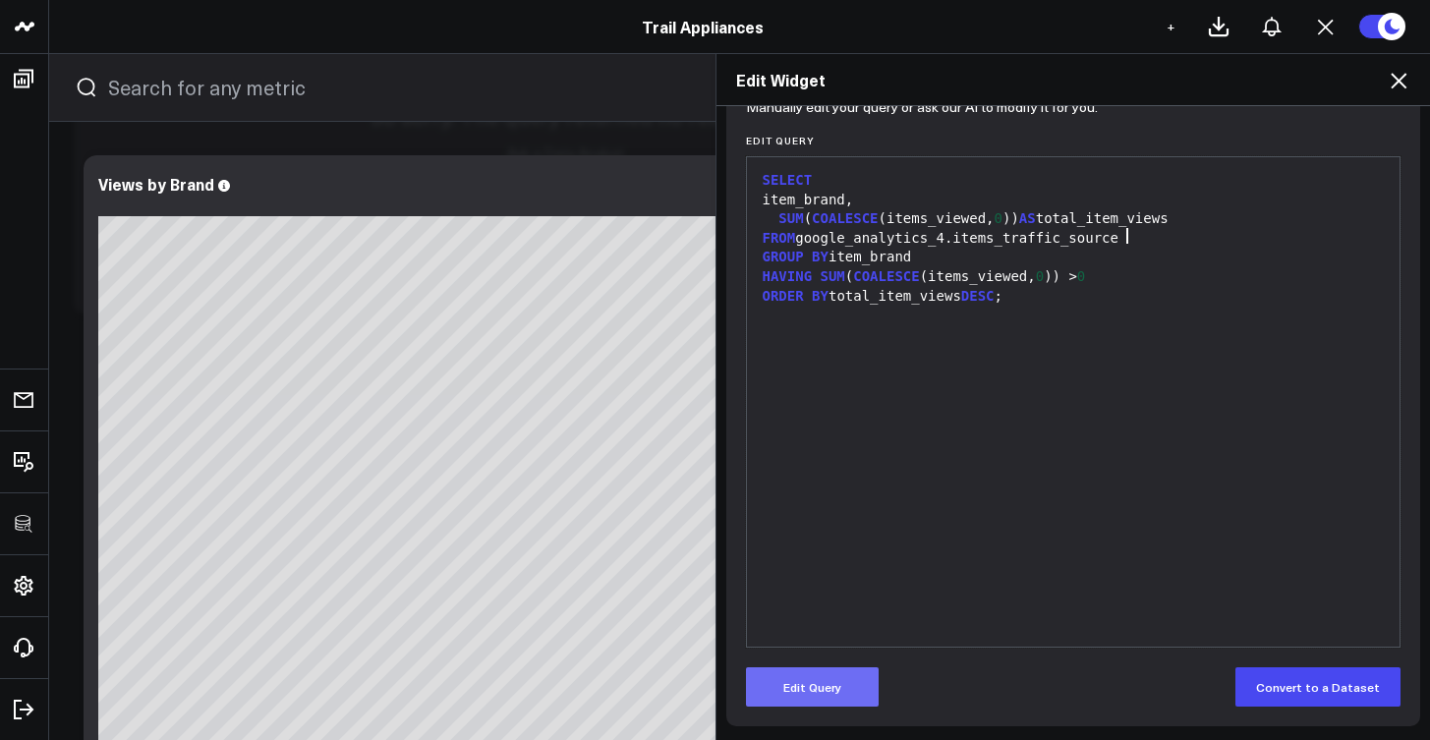
click at [836, 682] on button "Edit Query" at bounding box center [812, 686] width 133 height 39
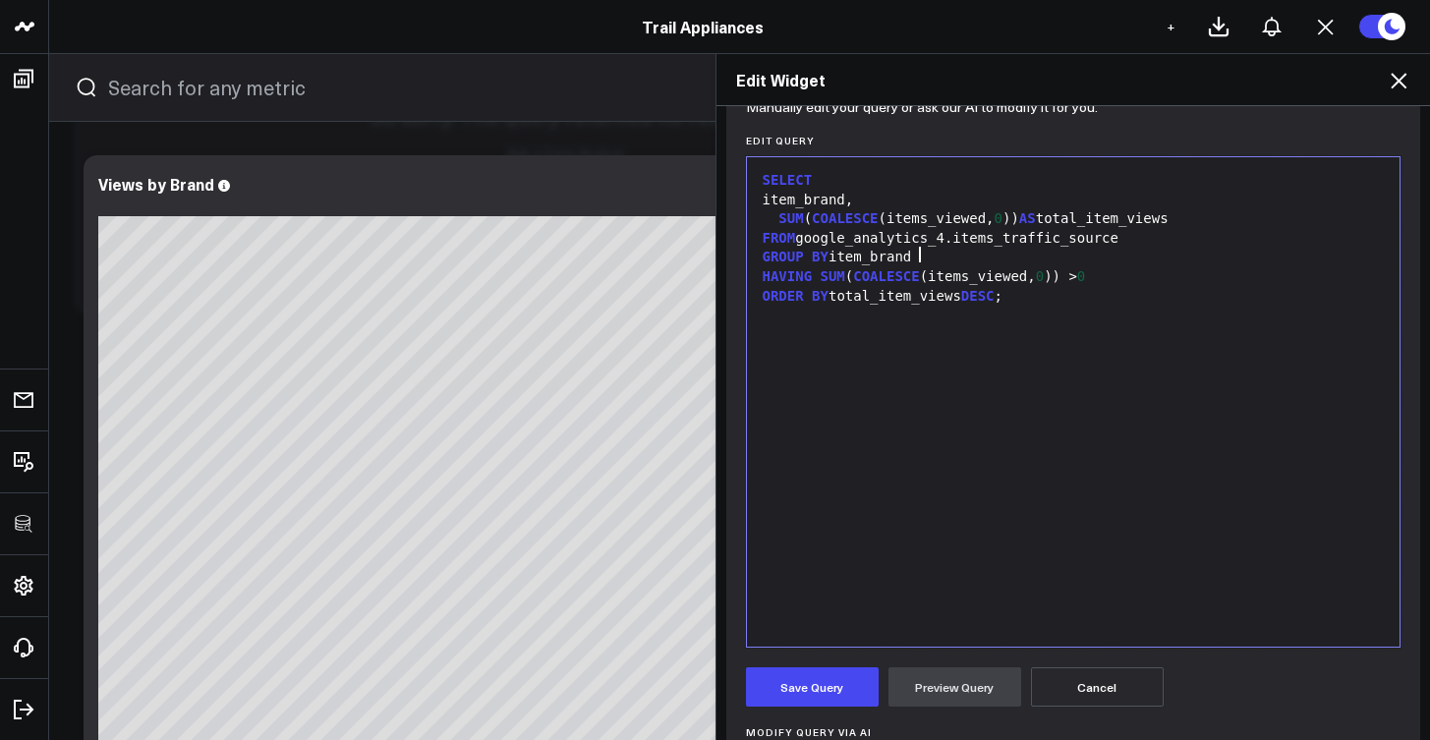
click at [1177, 248] on div "GROUP BY item_brand" at bounding box center [1074, 258] width 634 height 20
click at [1176, 243] on div "FROM google_analytics_4.items_traffic_source" at bounding box center [1074, 239] width 634 height 20
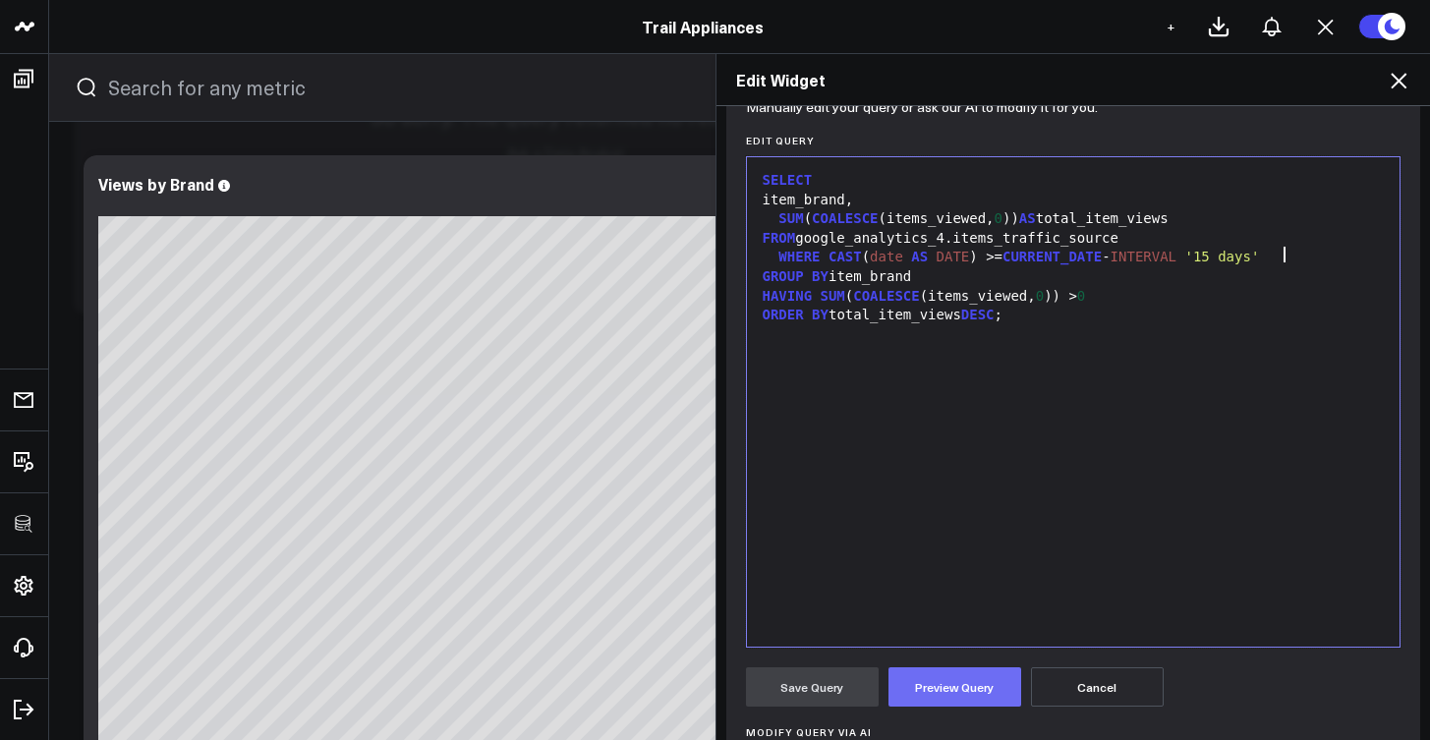
click at [959, 669] on button "Preview Query" at bounding box center [955, 686] width 133 height 39
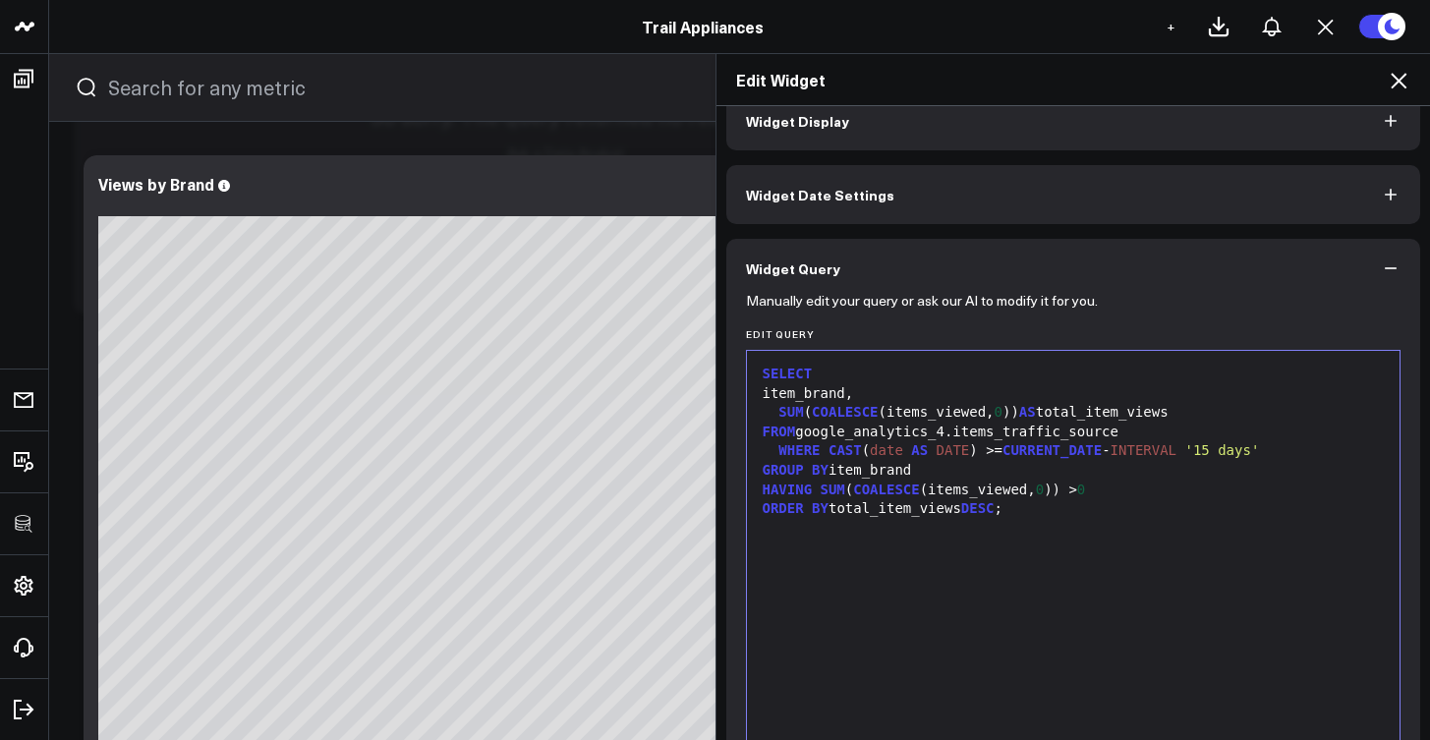
scroll to position [61, 0]
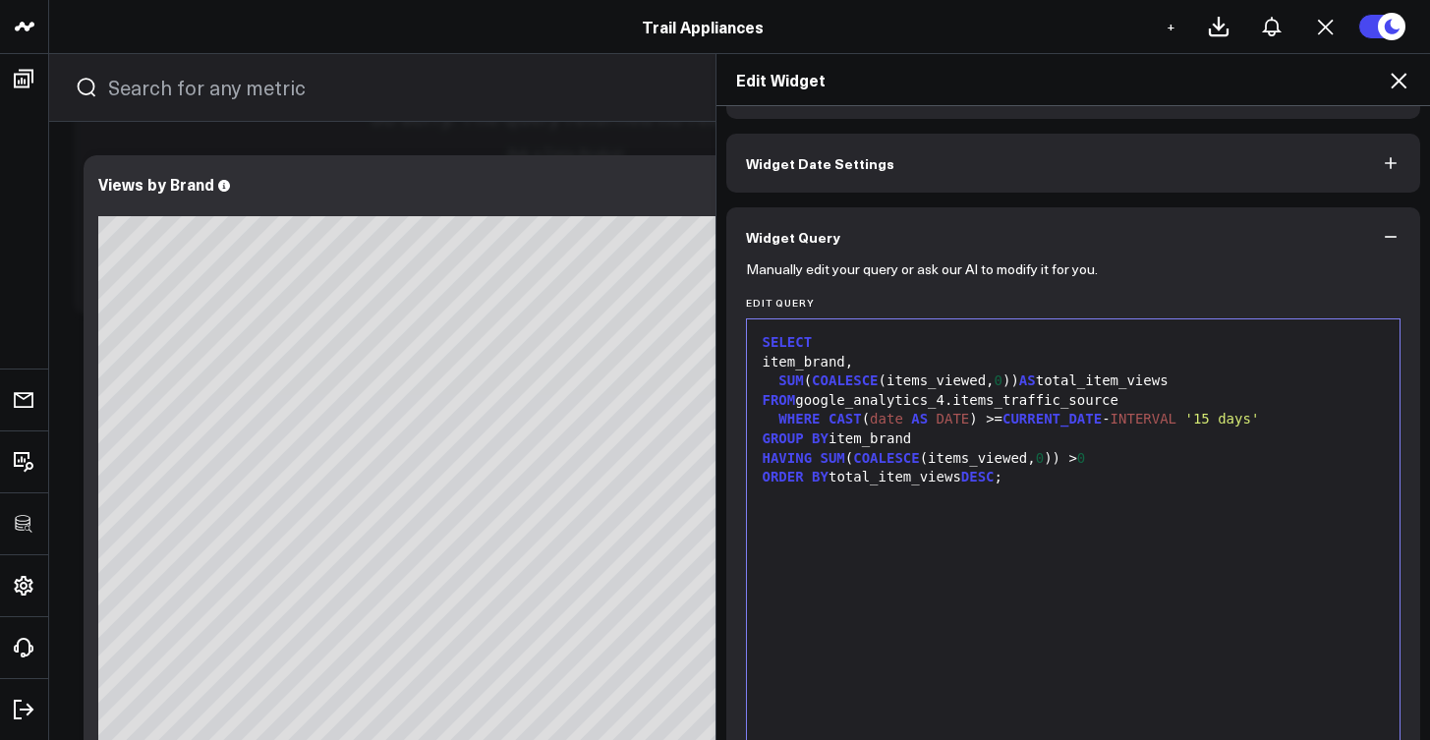
click at [986, 399] on div "FROM google_analytics_4.items_traffic_source" at bounding box center [1074, 401] width 634 height 20
drag, startPoint x: 1285, startPoint y: 418, endPoint x: 771, endPoint y: 419, distance: 514.1
click at [771, 419] on div "WHERE CAST ( date AS DATE ) >= CURRENT_DATE - INTERVAL '15 days'" at bounding box center [1074, 420] width 634 height 20
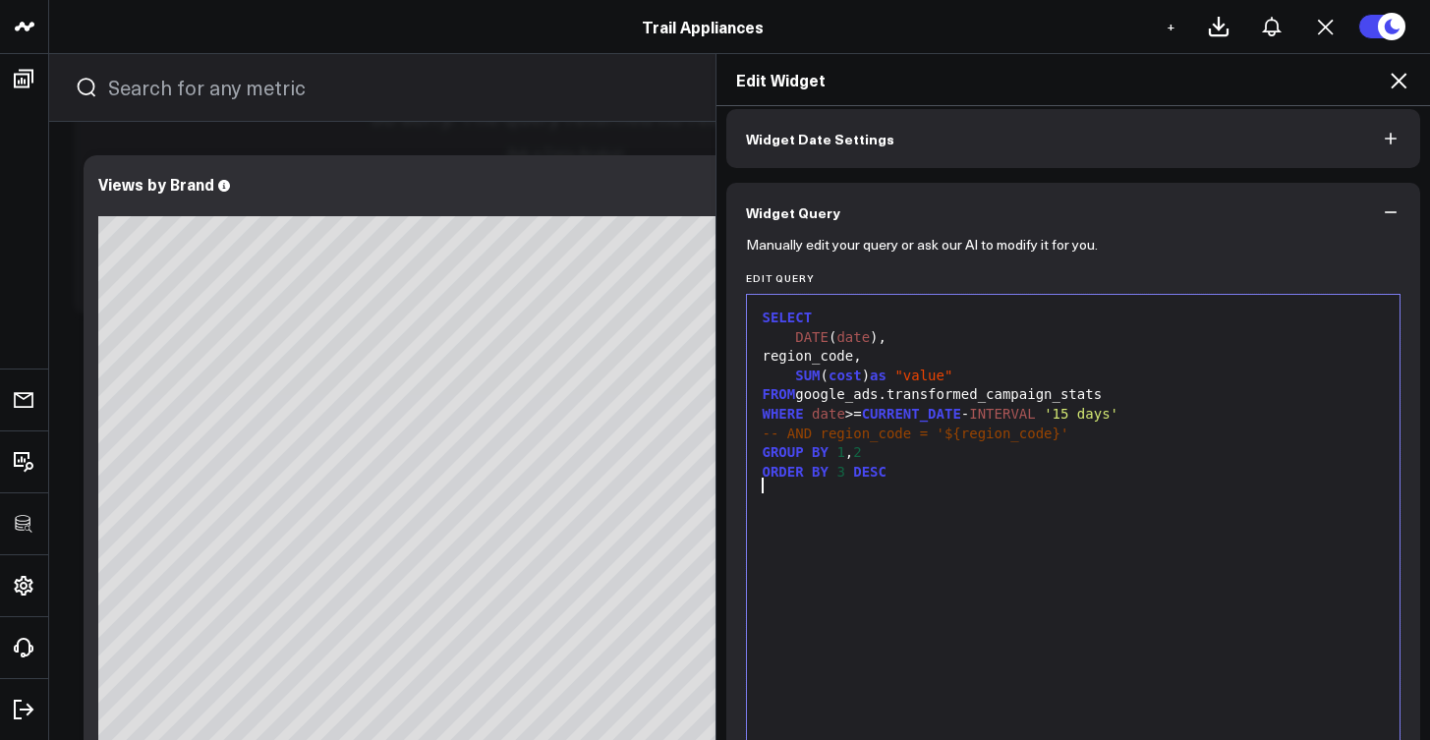
scroll to position [103, 0]
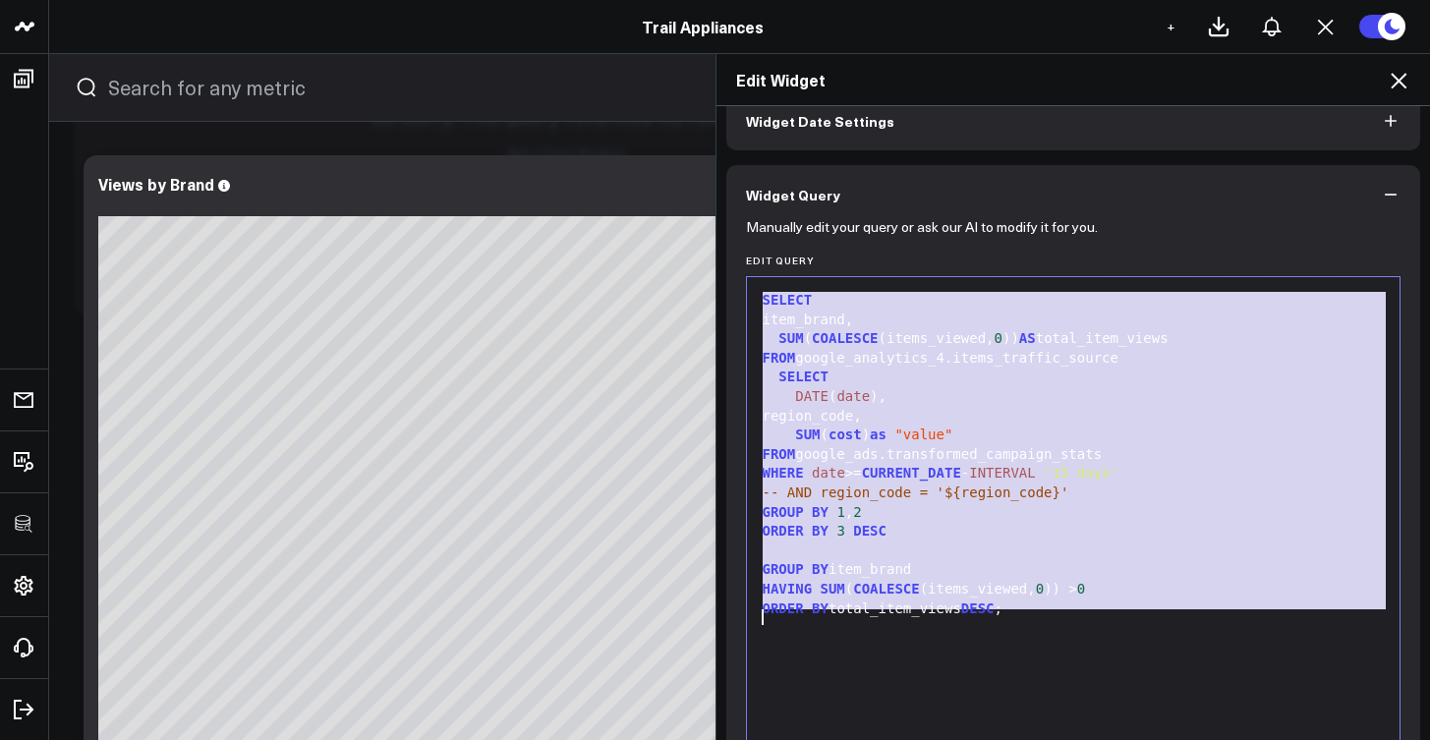
click at [1006, 469] on span "INTERVAL" at bounding box center [1002, 473] width 66 height 16
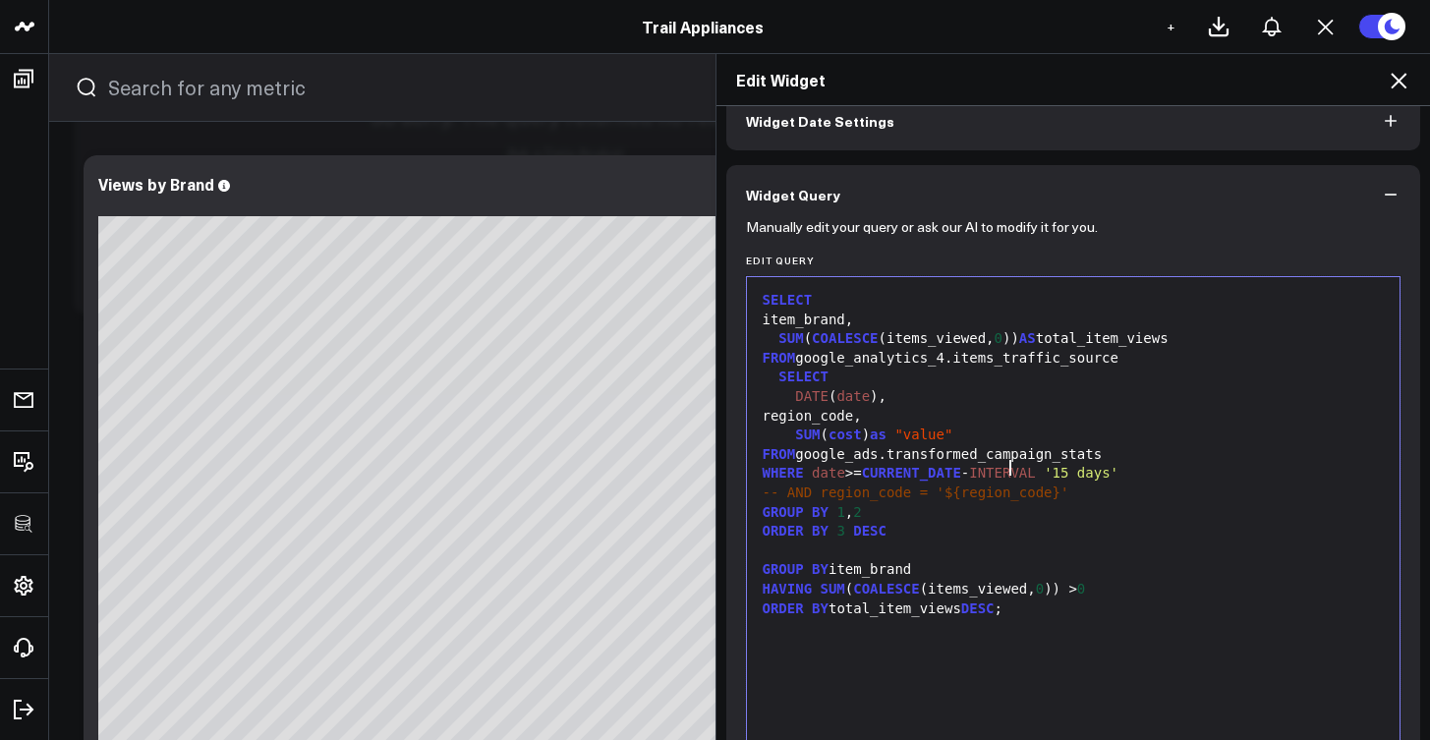
click at [1403, 86] on icon at bounding box center [1399, 81] width 24 height 24
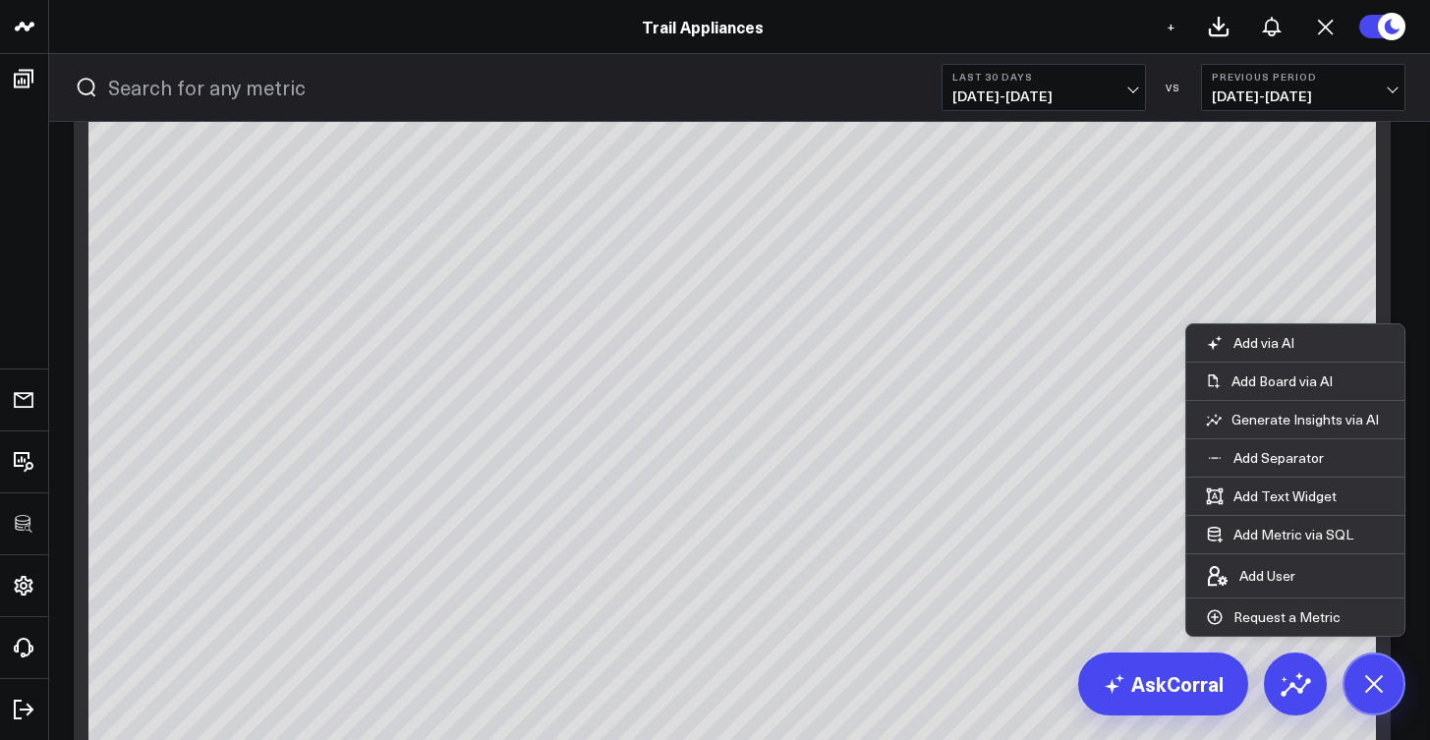
scroll to position [2665, 0]
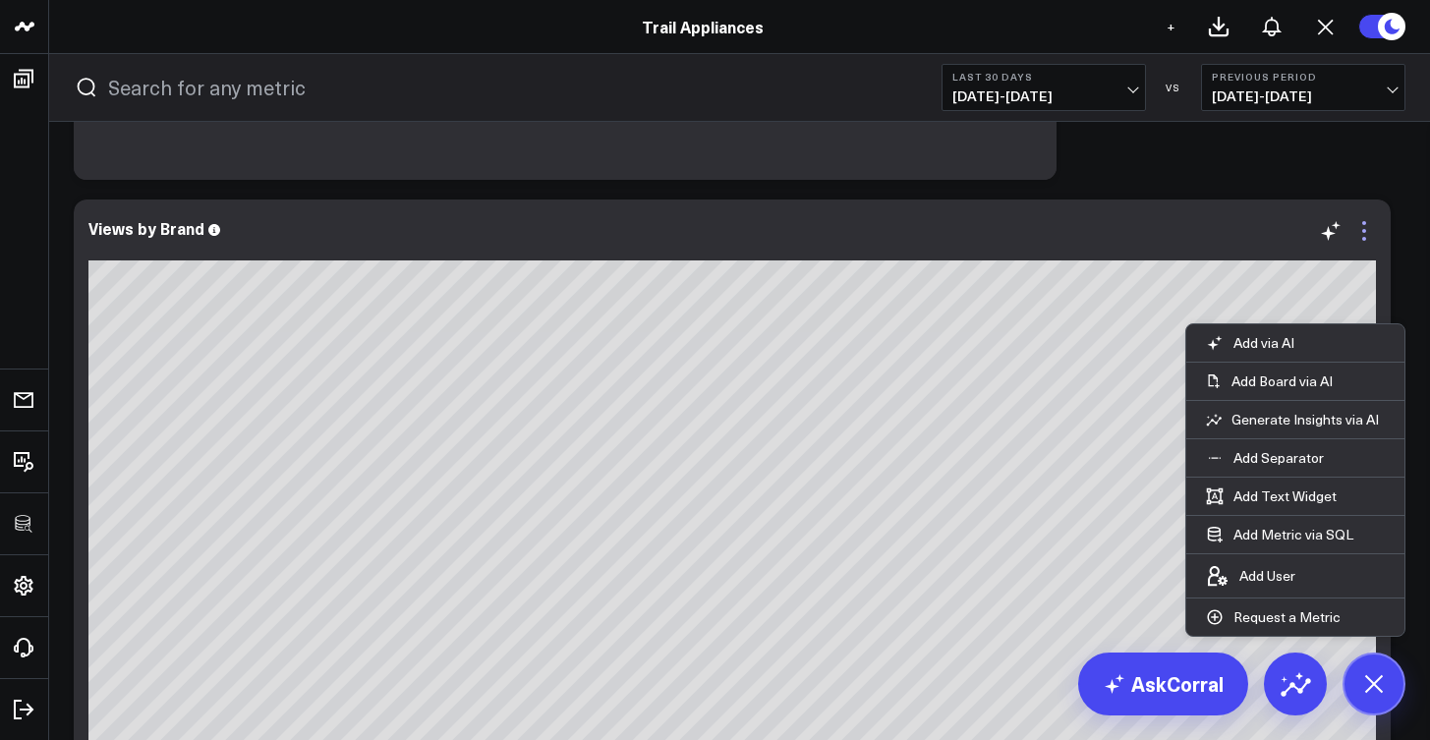
click at [1361, 231] on icon at bounding box center [1364, 231] width 24 height 24
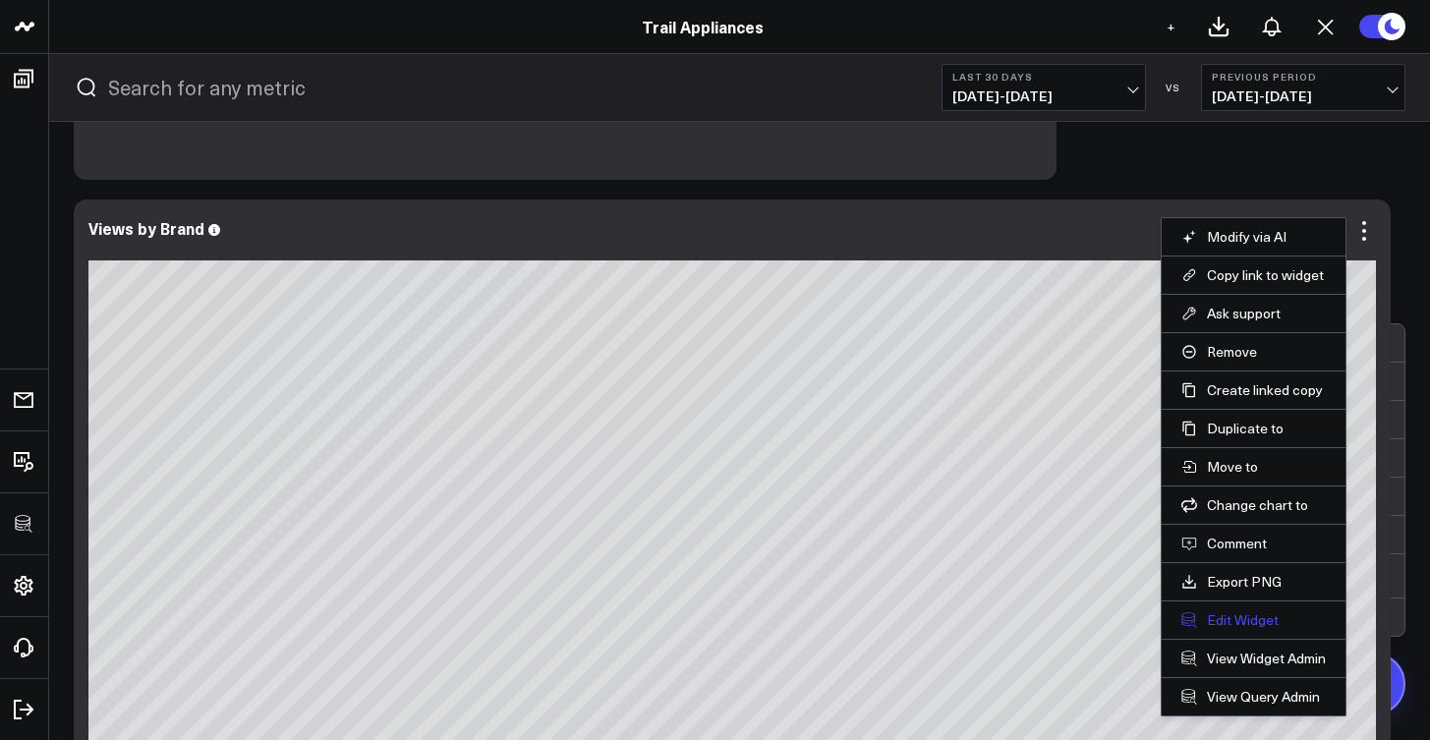
click at [1237, 612] on button "Edit Widget" at bounding box center [1253, 620] width 144 height 18
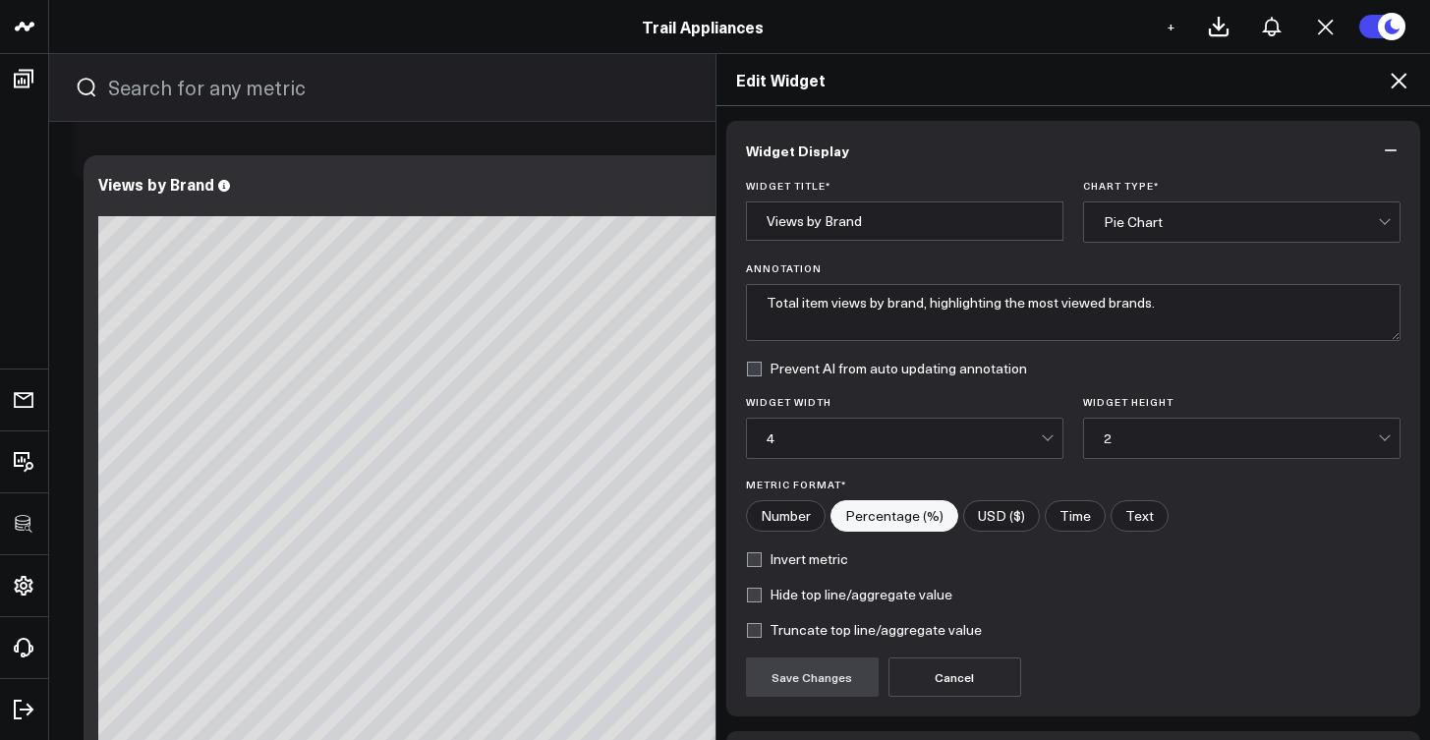
scroll to position [138, 0]
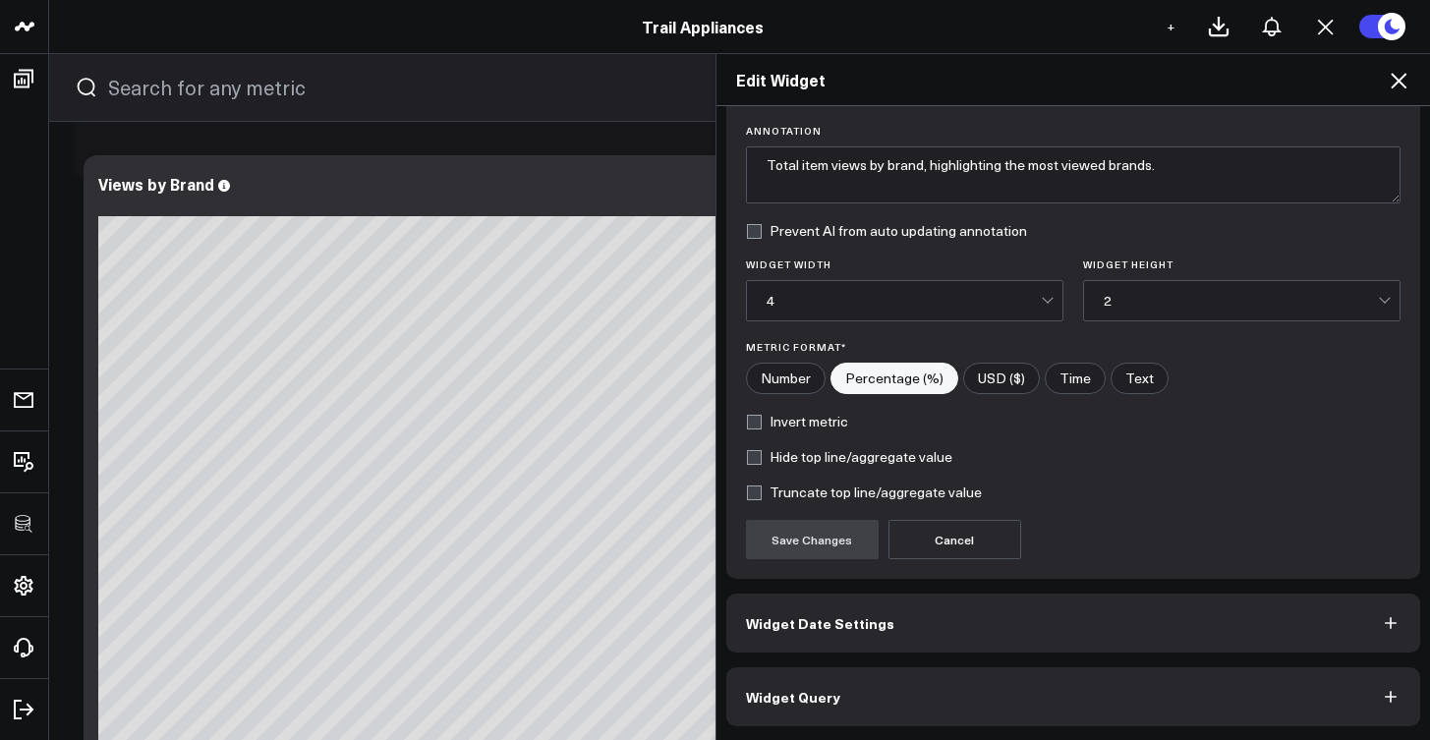
click at [1021, 721] on button "Widget Query" at bounding box center [1073, 696] width 695 height 59
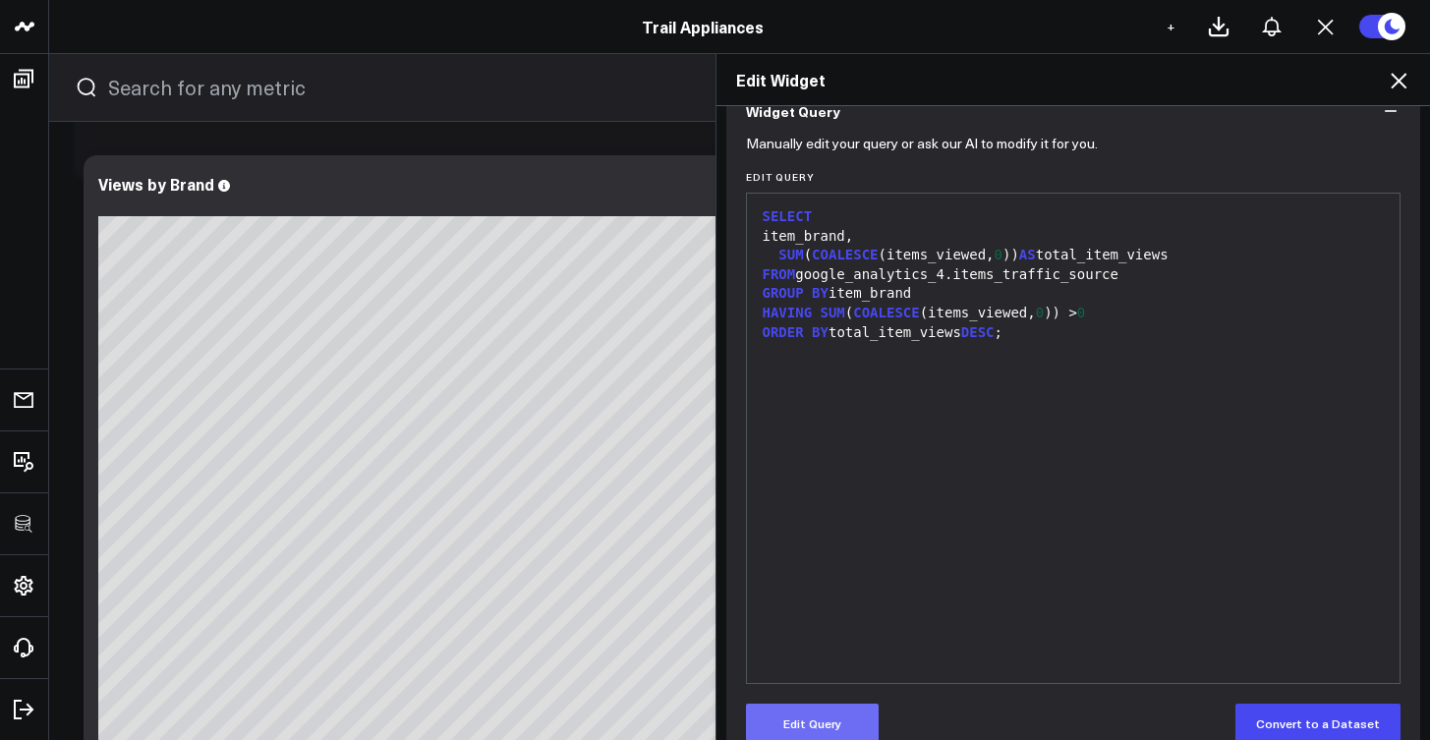
scroll to position [223, 0]
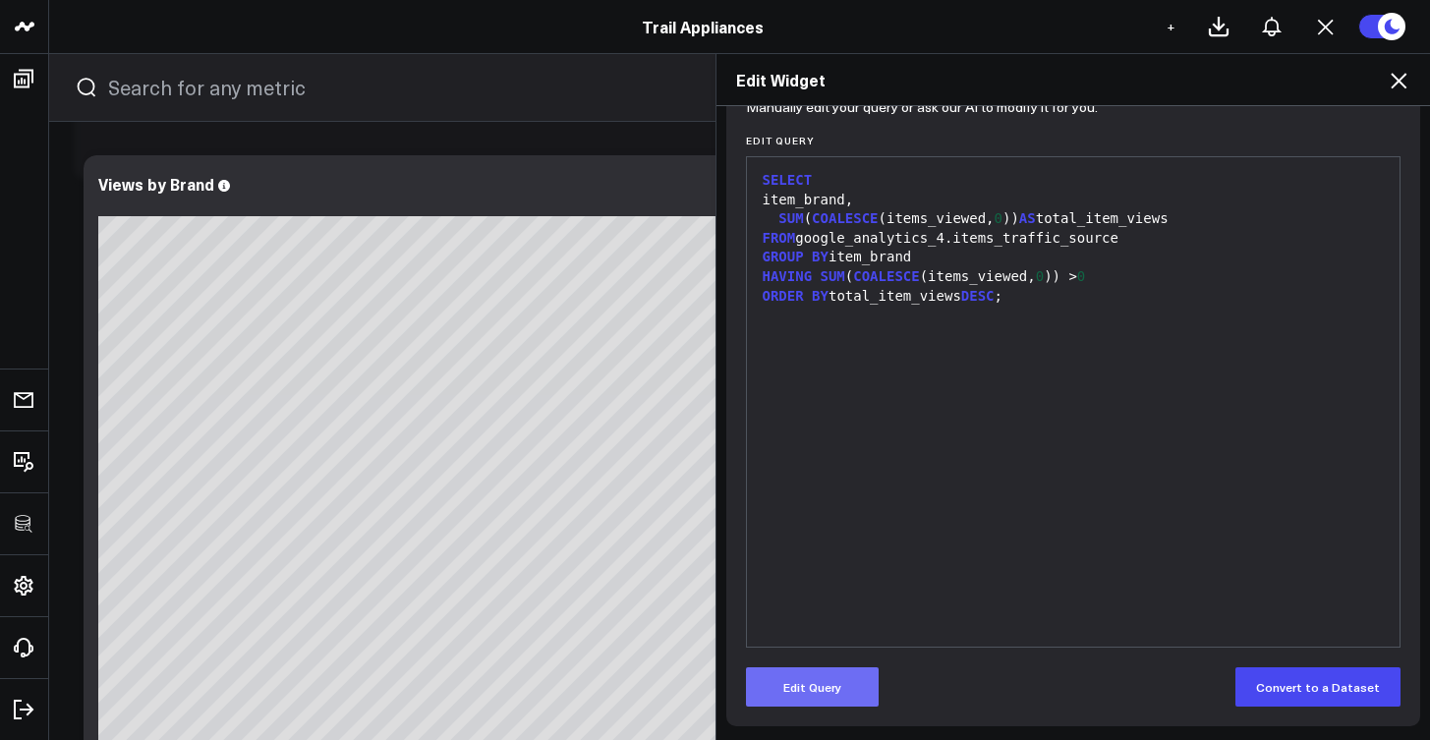
click at [783, 691] on button "Edit Query" at bounding box center [812, 686] width 133 height 39
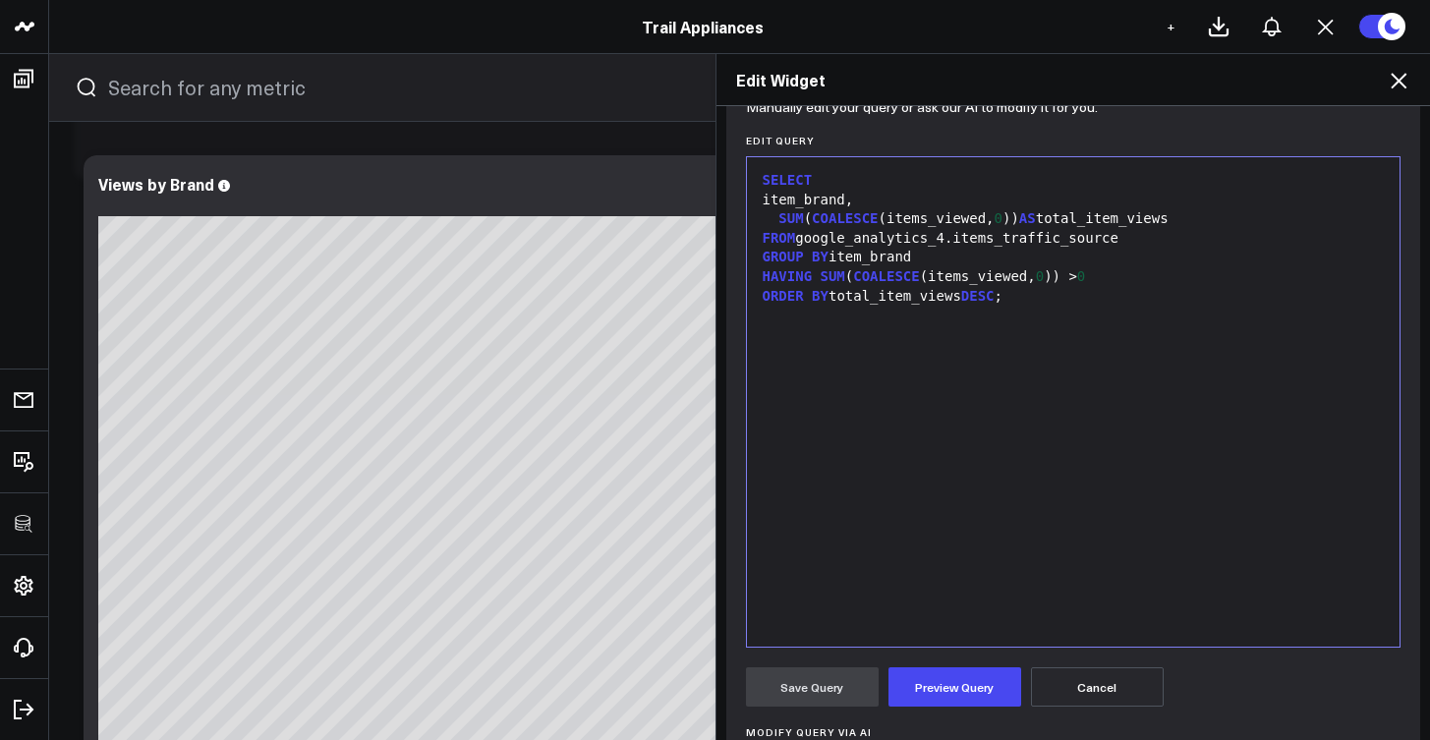
drag, startPoint x: 1205, startPoint y: 241, endPoint x: 1208, endPoint y: 224, distance: 17.0
click at [1205, 239] on div "FROM google_analytics_4.items_traffic_source" at bounding box center [1074, 239] width 634 height 20
click at [1209, 221] on div "SUM ( COALESCE (items_viewed, 0 )) AS total_item_views" at bounding box center [1074, 219] width 634 height 20
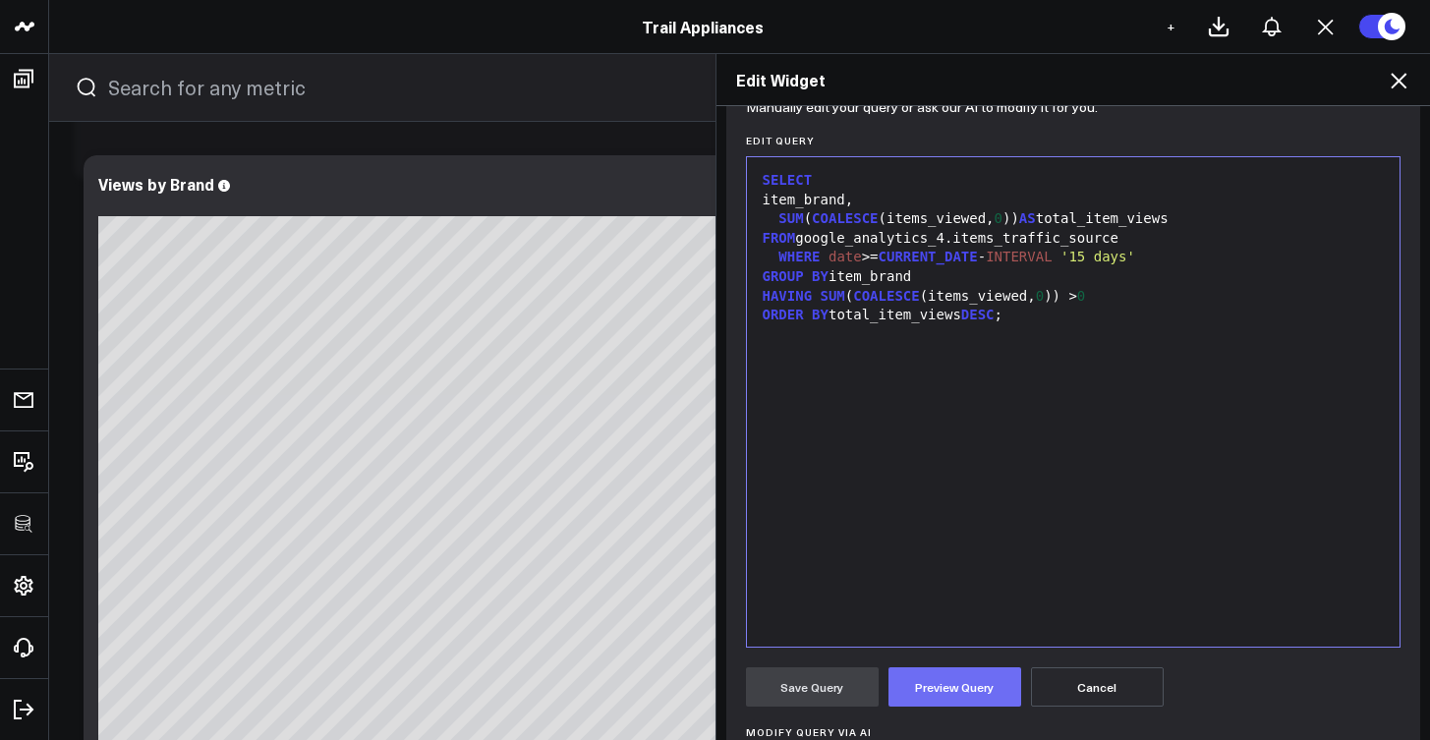
click at [969, 684] on button "Preview Query" at bounding box center [955, 686] width 133 height 39
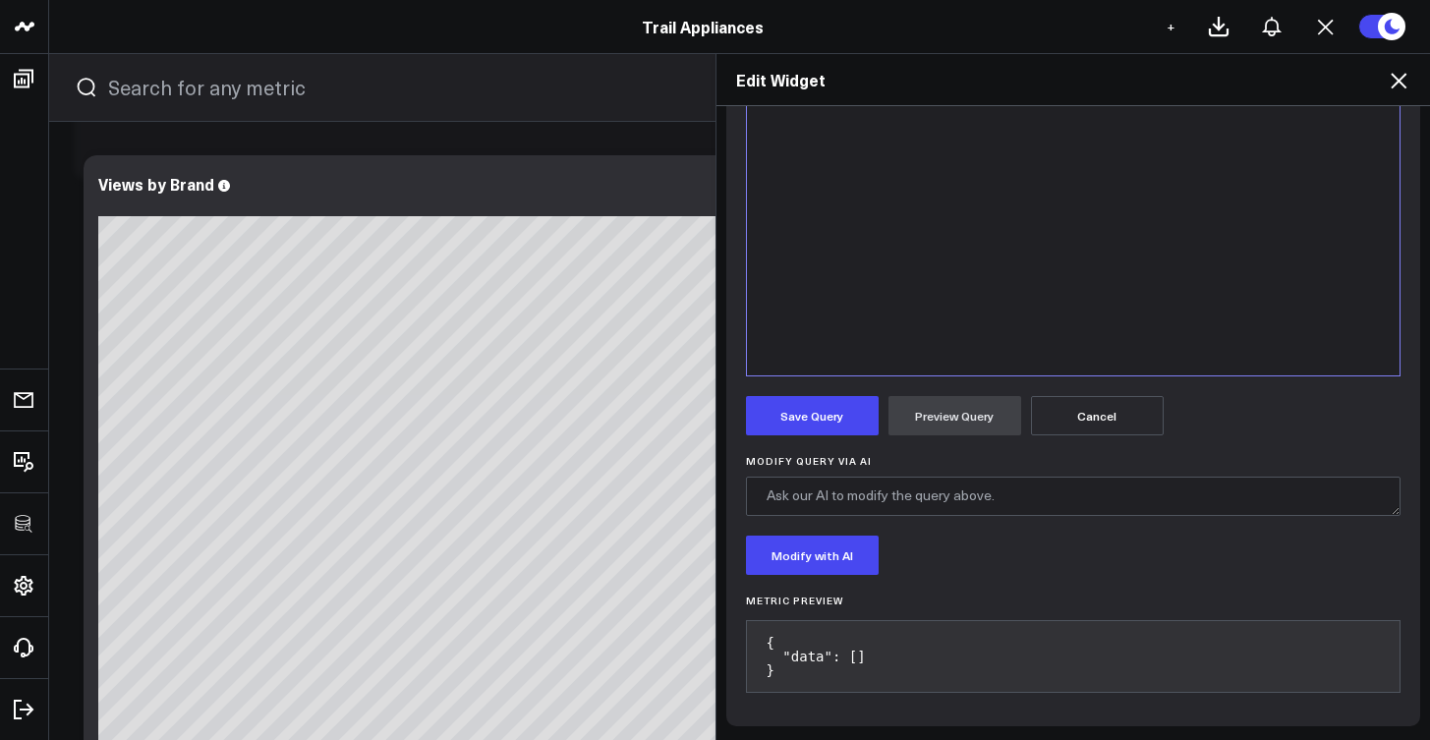
scroll to position [47, 0]
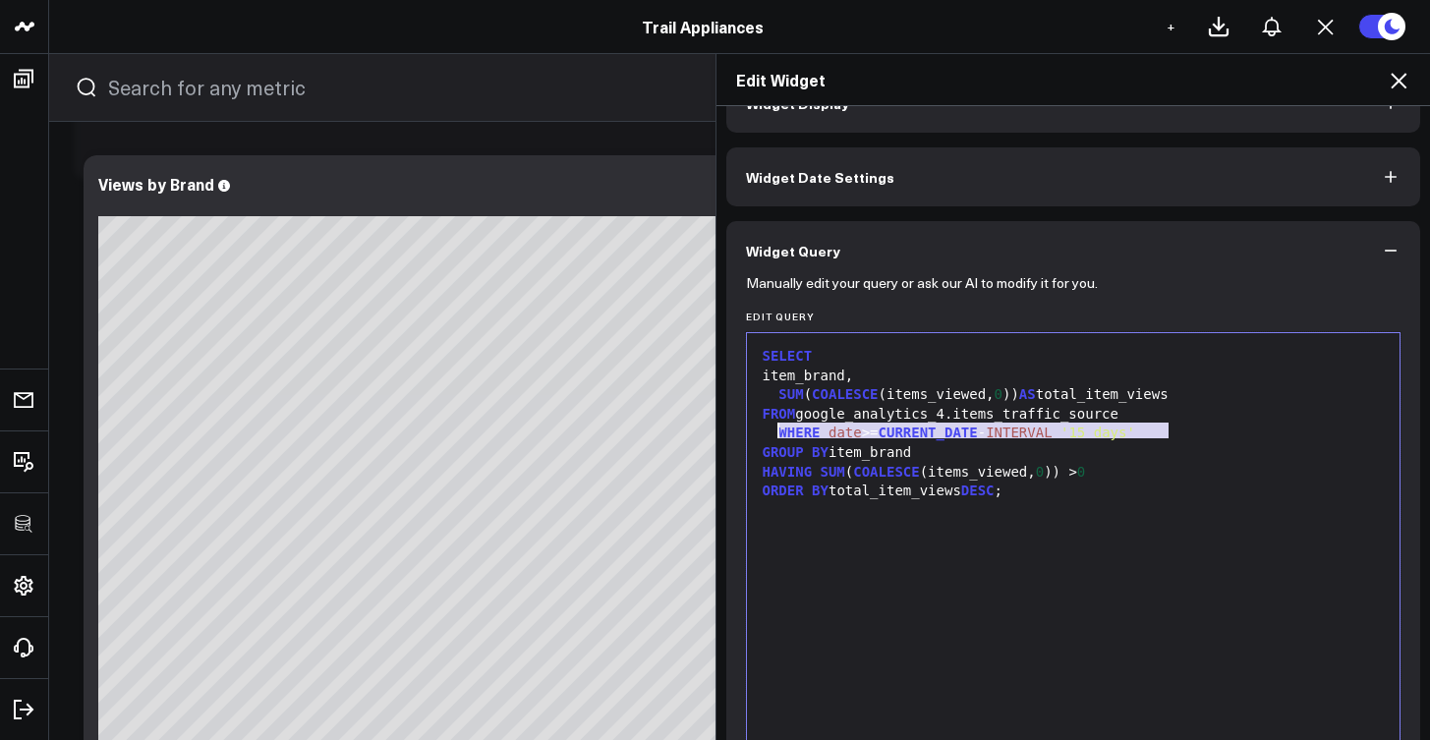
drag, startPoint x: 1178, startPoint y: 434, endPoint x: 774, endPoint y: 439, distance: 404.0
click at [774, 439] on div "WHERE date >= CURRENT_DATE - INTERVAL '15 days'" at bounding box center [1074, 434] width 634 height 20
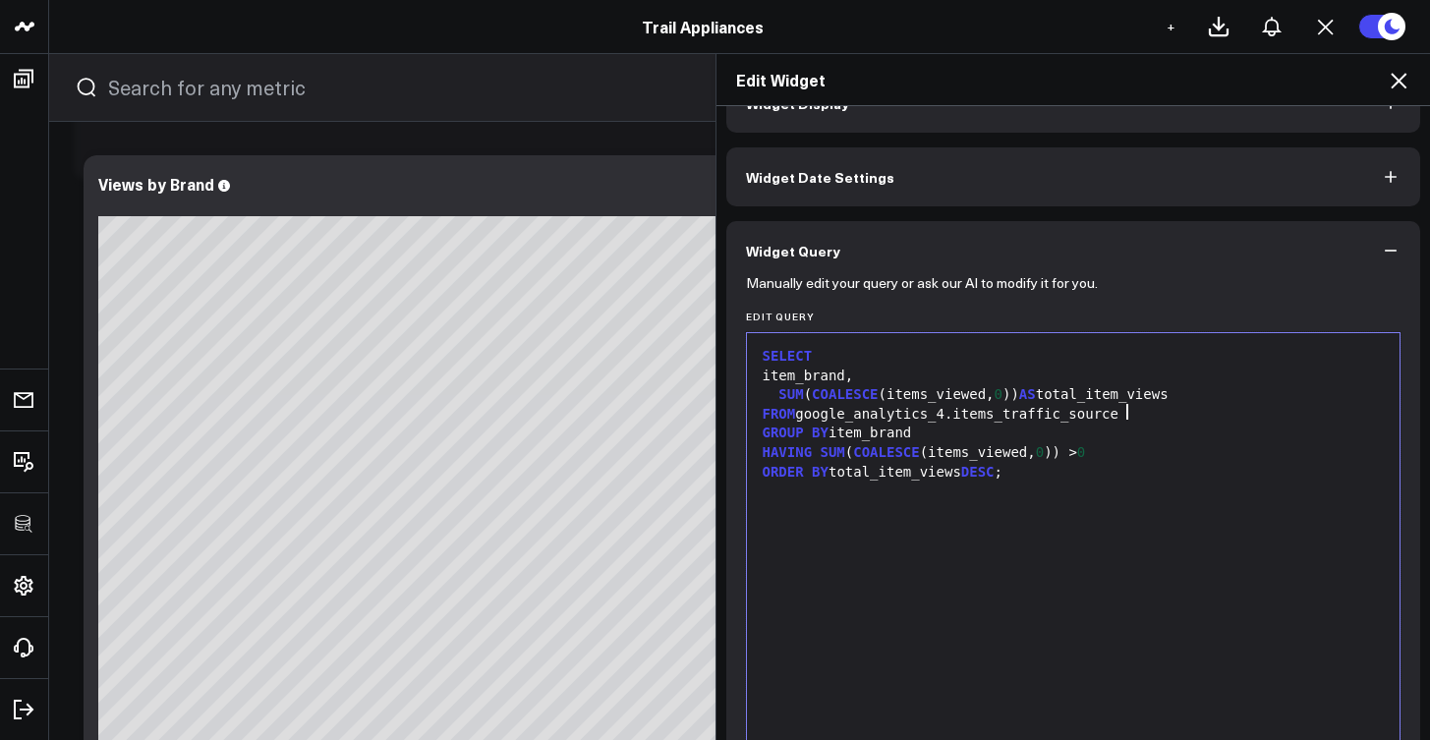
click at [1116, 436] on div "GROUP BY item_brand" at bounding box center [1074, 434] width 634 height 20
click at [1186, 397] on div "SUM ( COALESCE (items_viewed, 0 )) AS total_item_views" at bounding box center [1074, 395] width 634 height 20
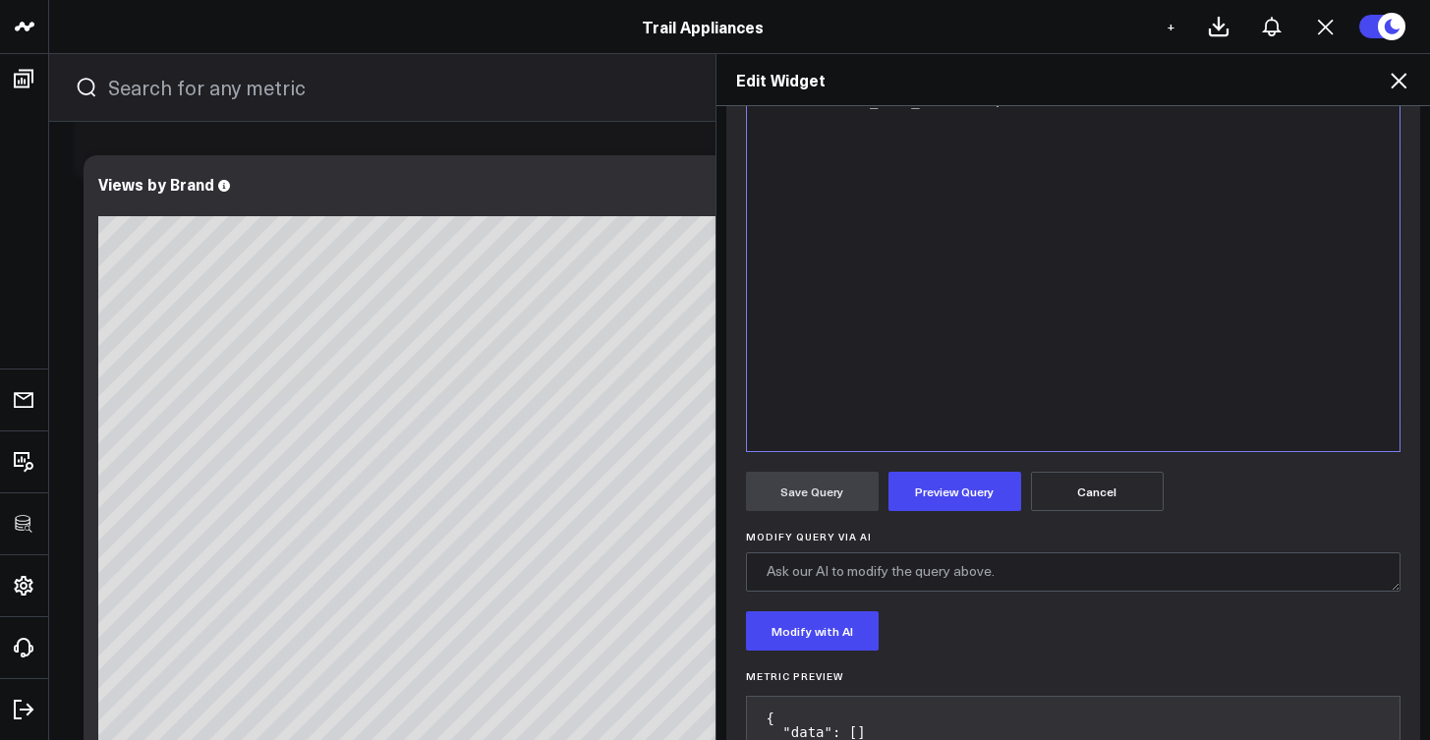
scroll to position [20, 0]
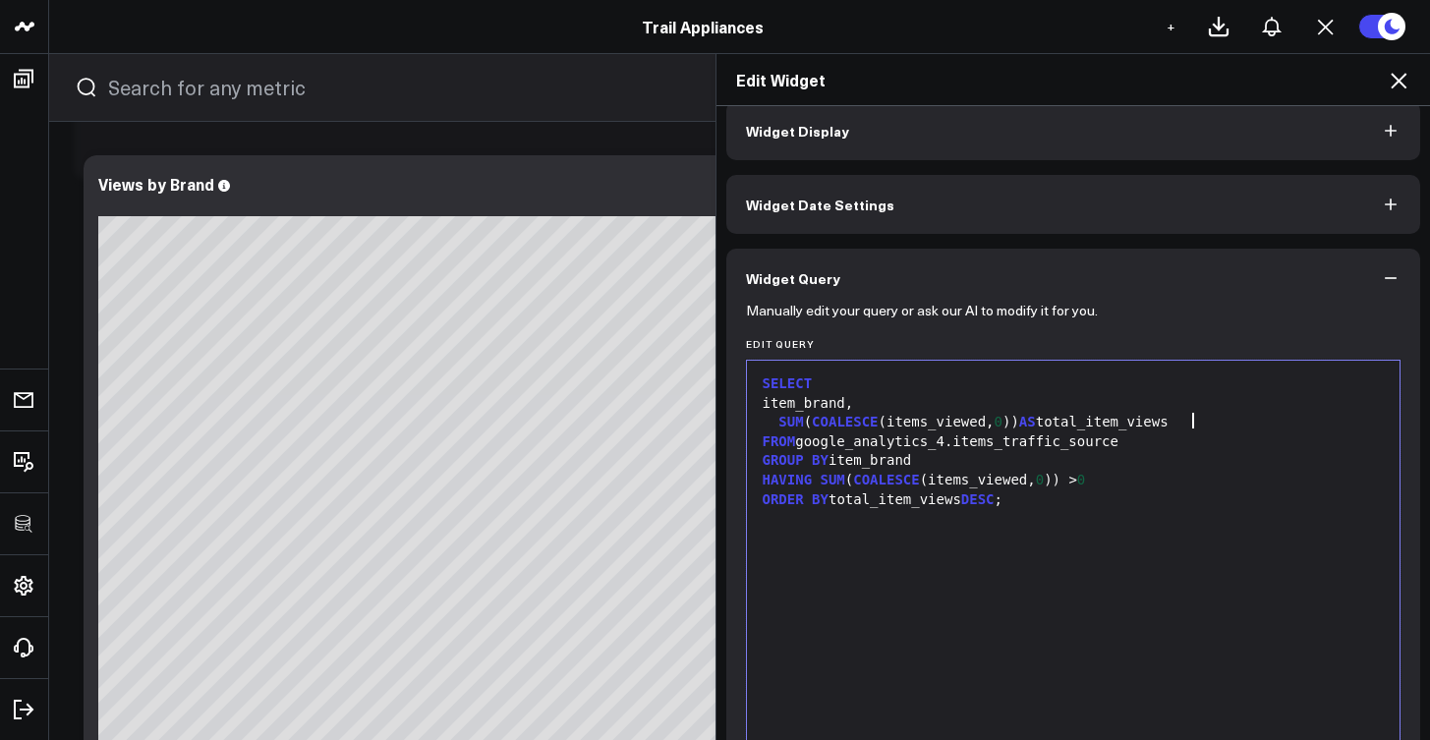
click at [1198, 437] on div "FROM google_analytics_4.items_traffic_source" at bounding box center [1074, 442] width 634 height 20
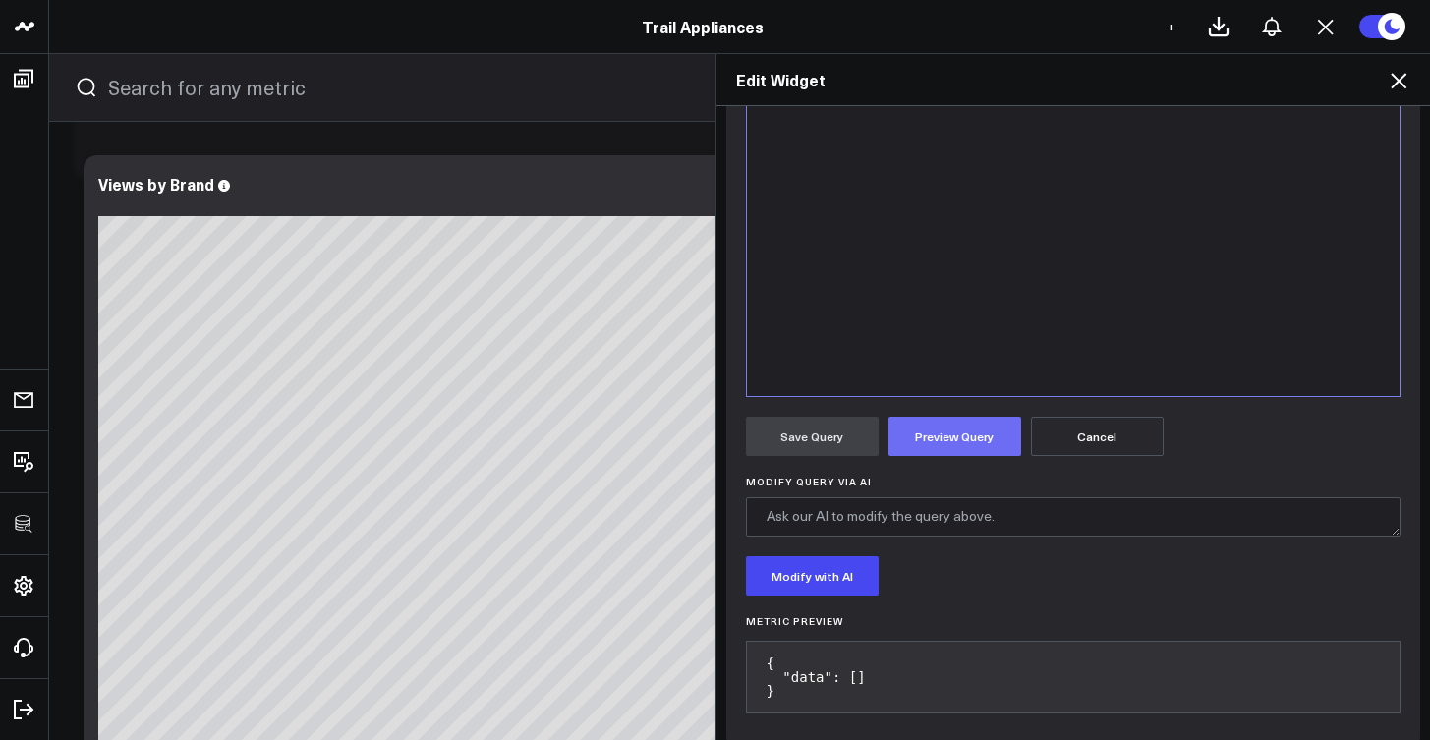
click at [967, 445] on button "Preview Query" at bounding box center [955, 436] width 133 height 39
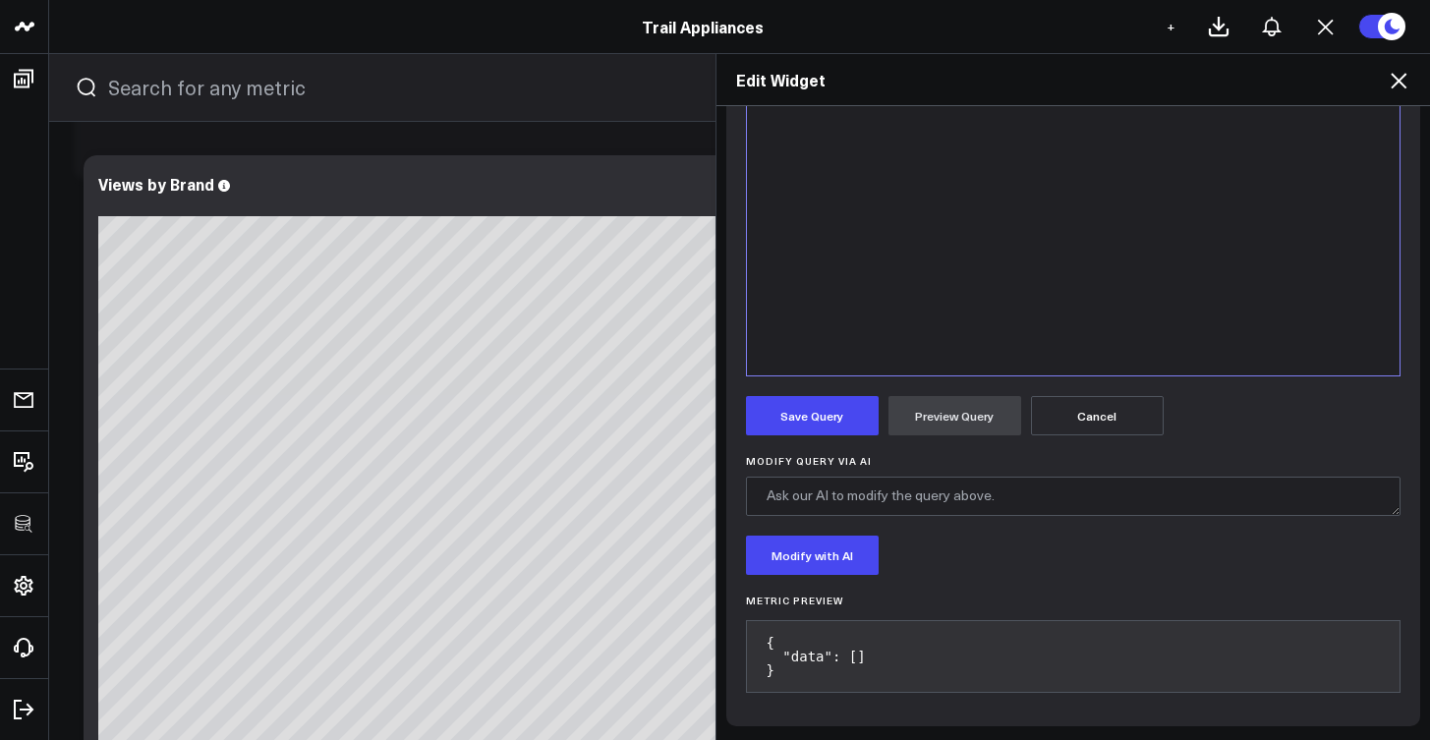
scroll to position [48, 0]
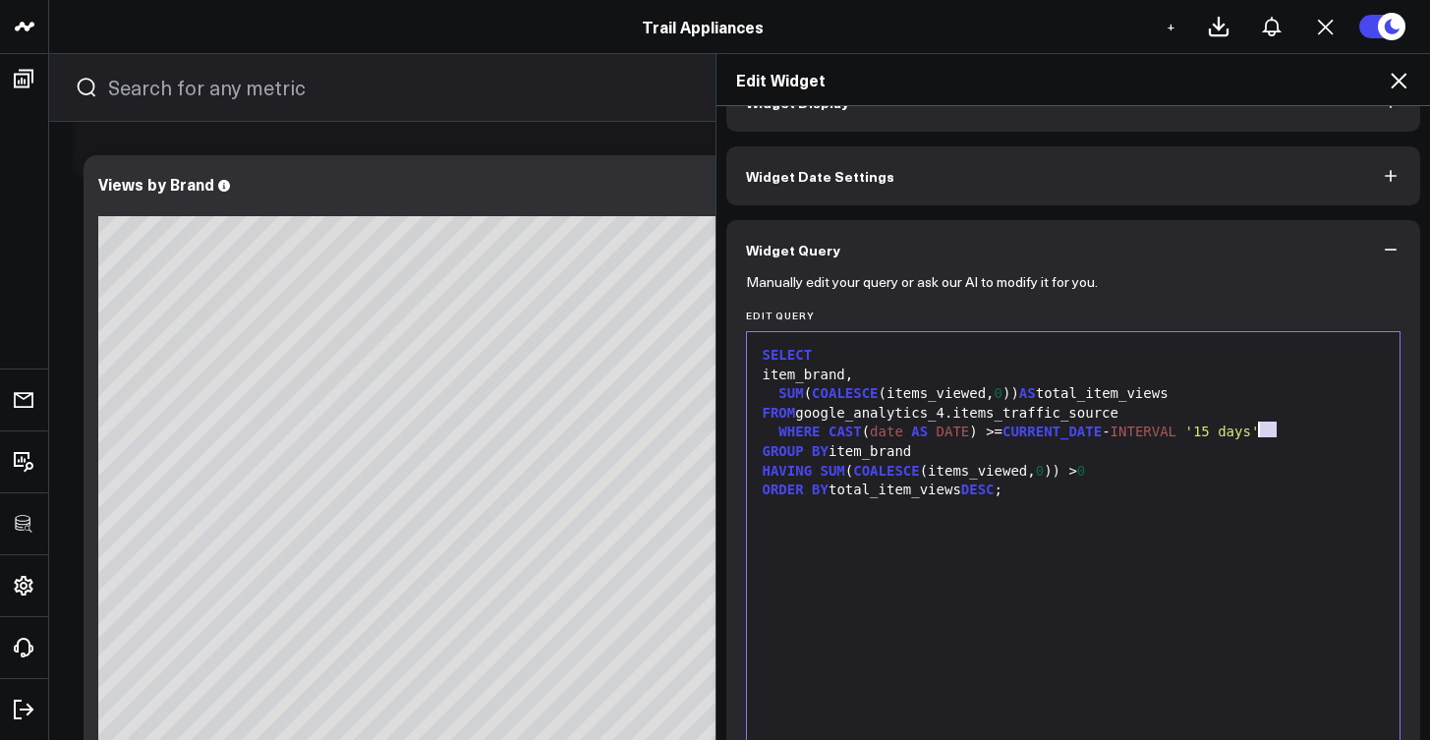
drag, startPoint x: 1244, startPoint y: 431, endPoint x: 1192, endPoint y: 427, distance: 52.2
click at [1169, 428] on div "WHERE CAST ( date AS DATE ) >= CURRENT_DATE - INTERVAL '15 days'" at bounding box center [1074, 433] width 634 height 20
drag, startPoint x: 1288, startPoint y: 430, endPoint x: 772, endPoint y: 431, distance: 516.0
click at [772, 431] on div "WHERE CAST ( date AS DATE ) >= CURRENT_DATE - INTERVAL '15 days'" at bounding box center [1074, 433] width 634 height 20
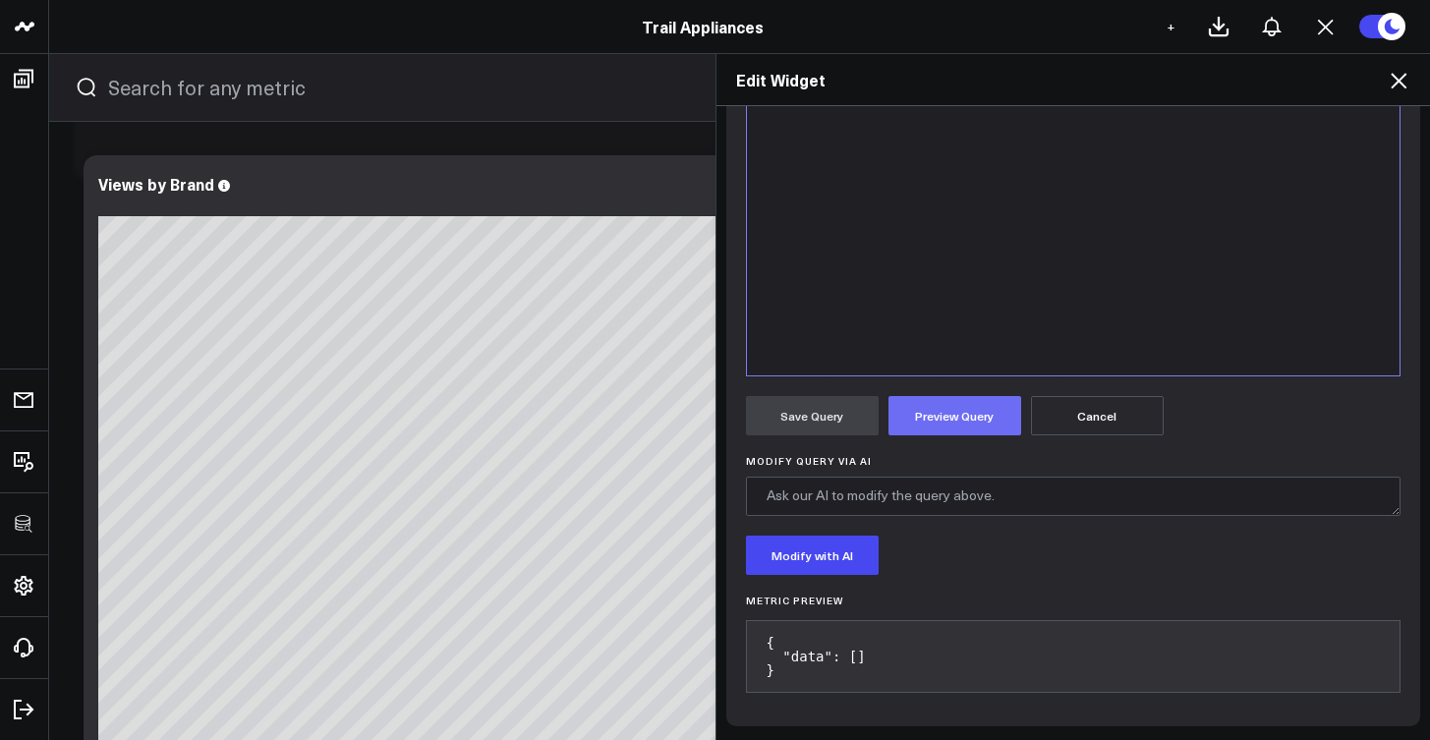
click at [967, 431] on button "Preview Query" at bounding box center [955, 415] width 133 height 39
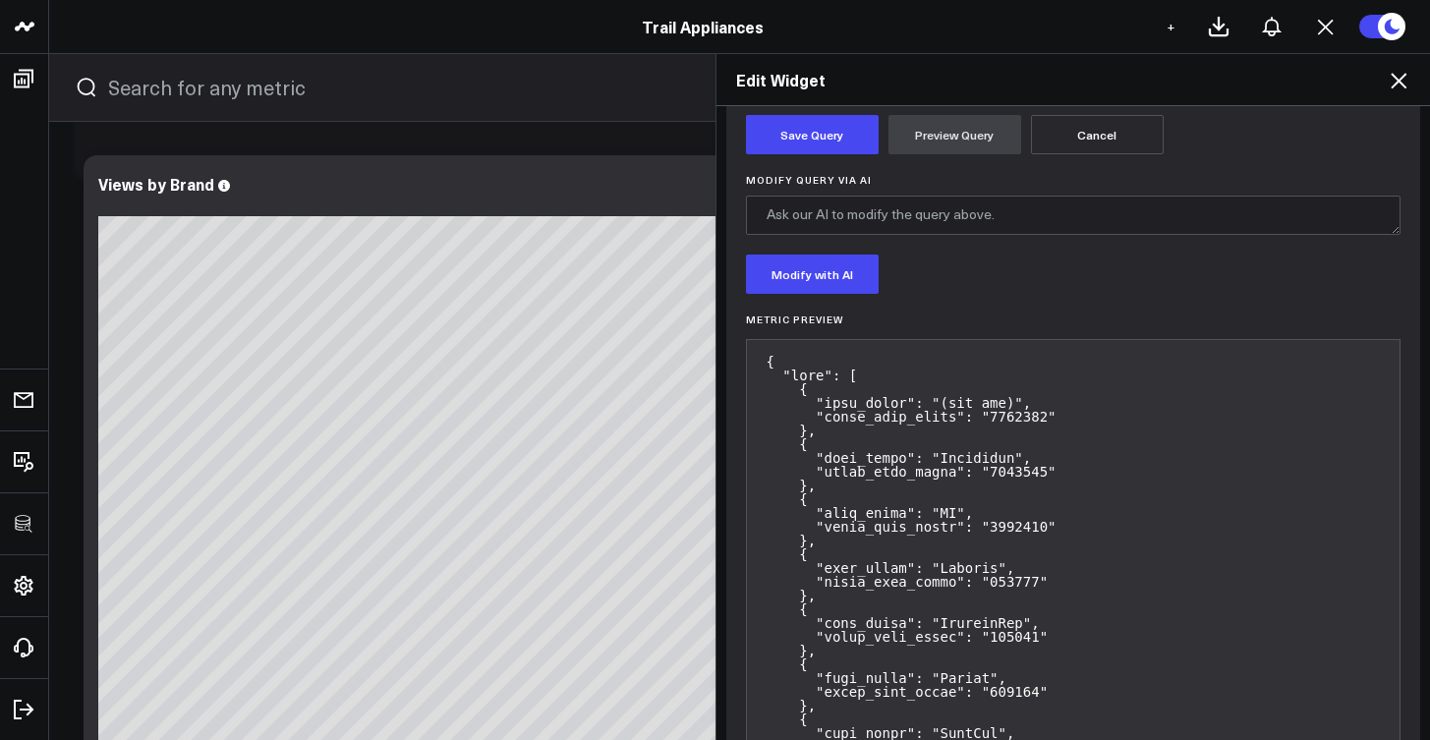
scroll to position [575, 0]
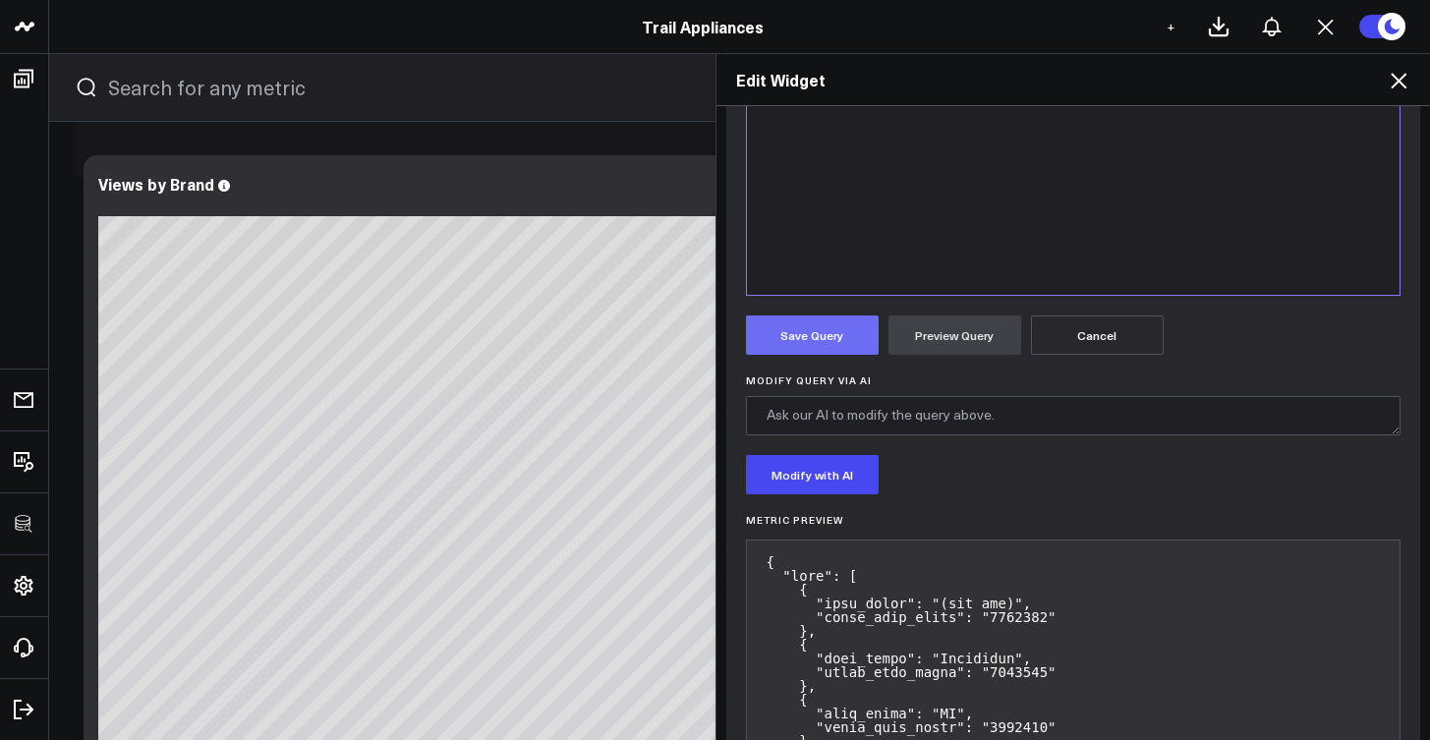
click at [828, 339] on button "Save Query" at bounding box center [812, 335] width 133 height 39
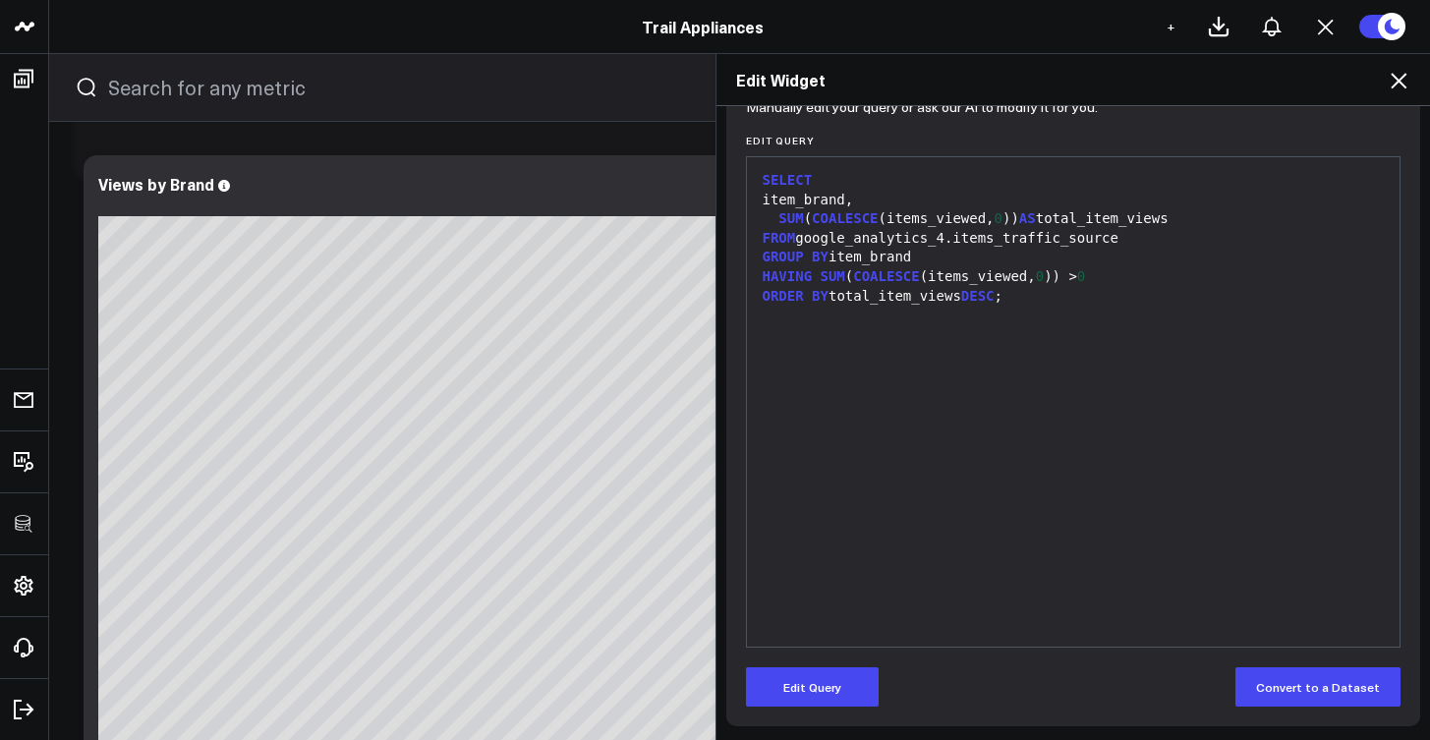
scroll to position [223, 0]
click at [526, 376] on div "Edit Widget Widget Display Widget Date Settings Widget Query Manually edit your…" at bounding box center [715, 396] width 1430 height 687
click at [1385, 88] on h2 "Edit Widget" at bounding box center [1073, 80] width 675 height 22
click at [1394, 85] on icon at bounding box center [1399, 81] width 24 height 24
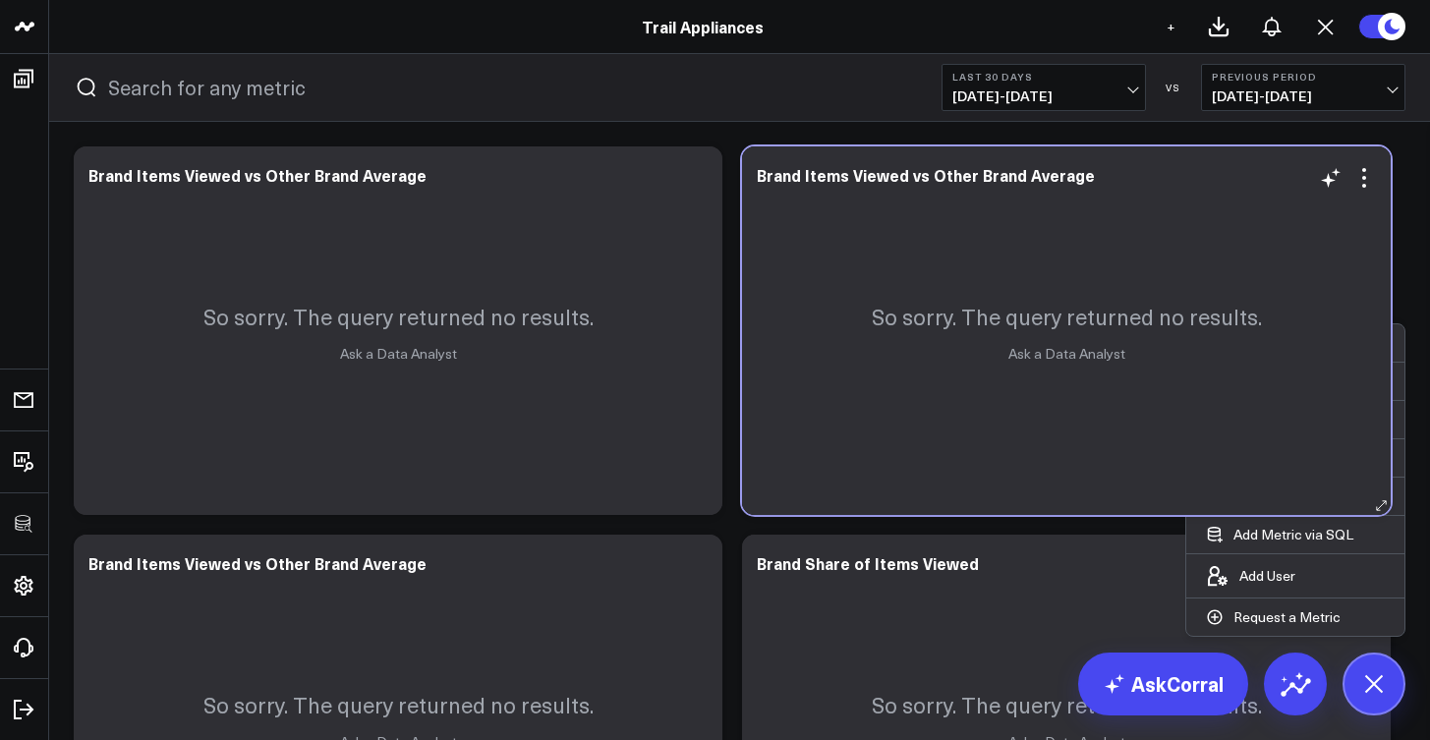
click at [973, 402] on div "So sorry. The query returned no results. Ask a Data Analyst" at bounding box center [1066, 330] width 649 height 369
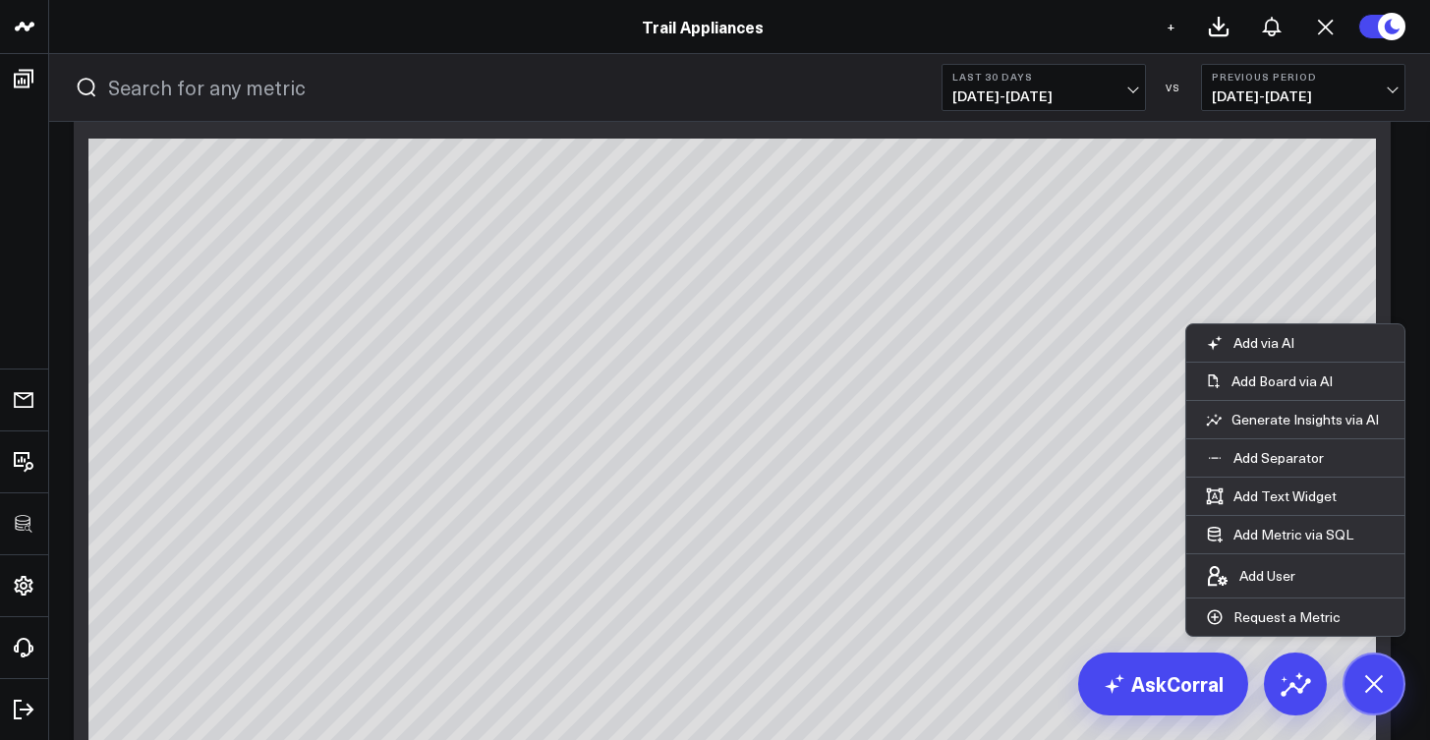
scroll to position [2580, 0]
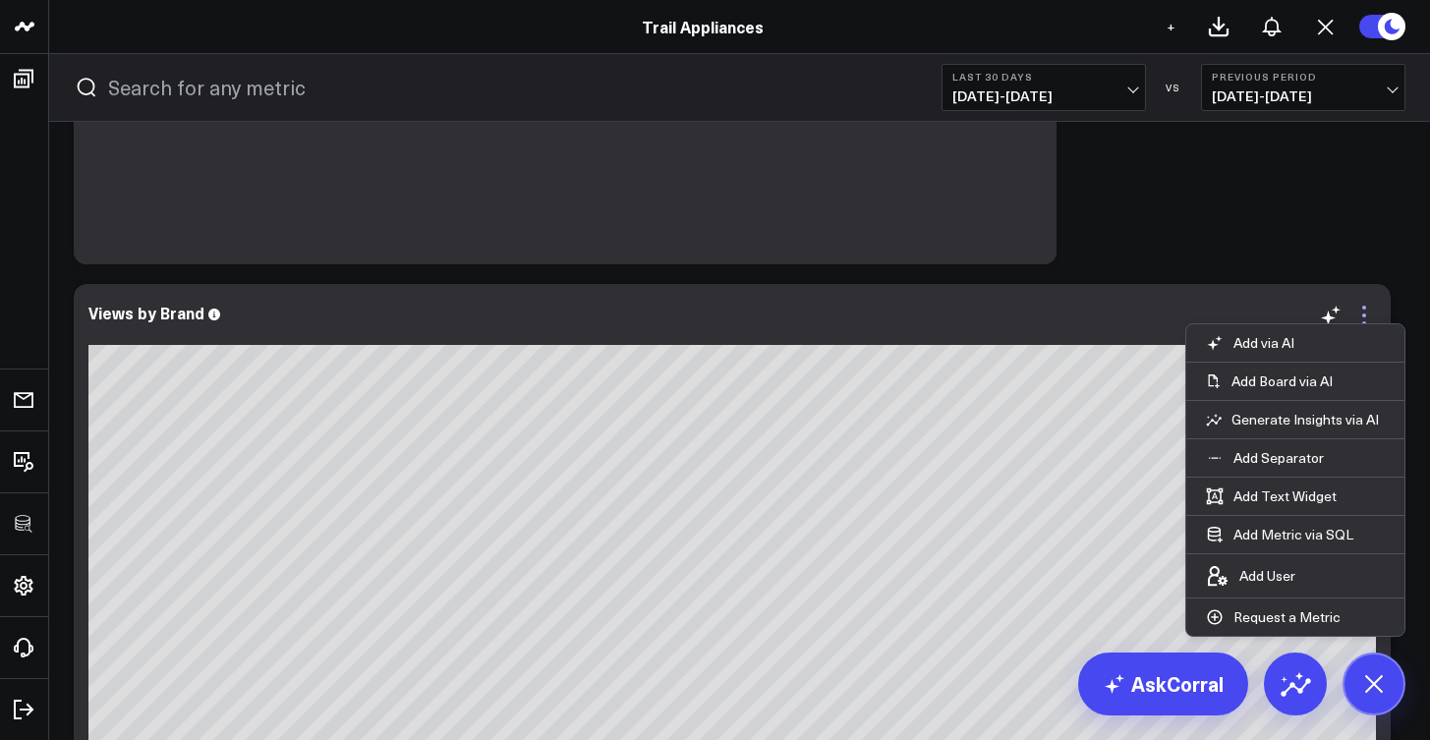
click at [1360, 312] on icon at bounding box center [1364, 316] width 24 height 24
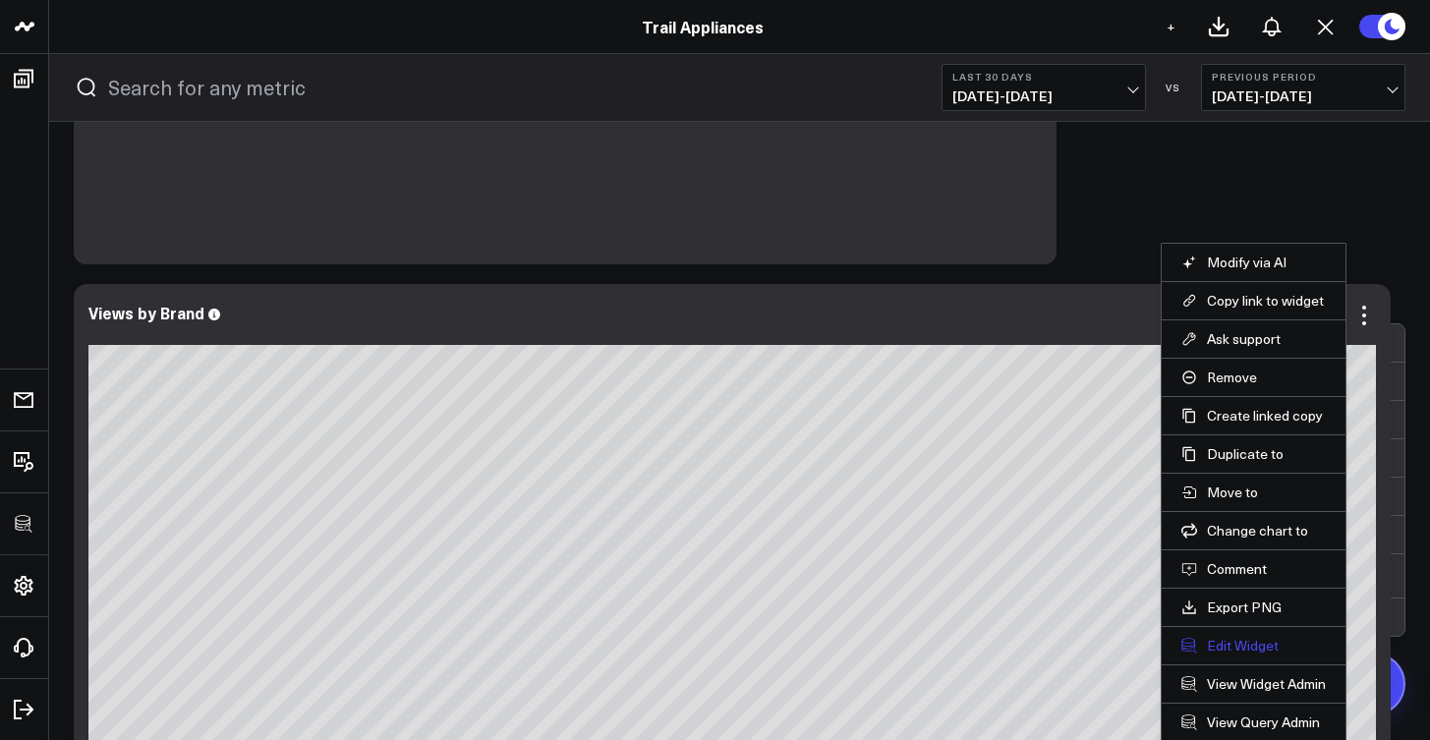
click at [1241, 641] on button "Edit Widget" at bounding box center [1253, 646] width 144 height 18
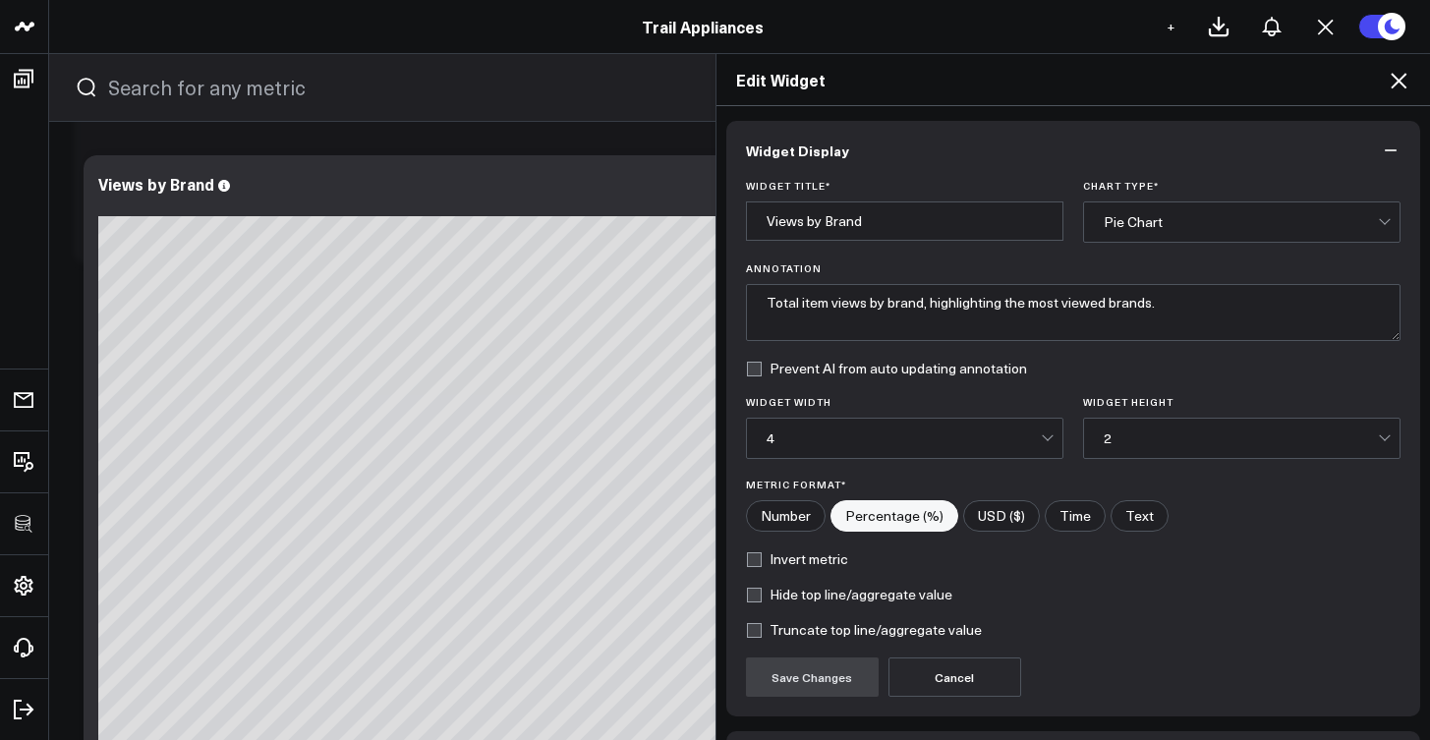
scroll to position [35, 0]
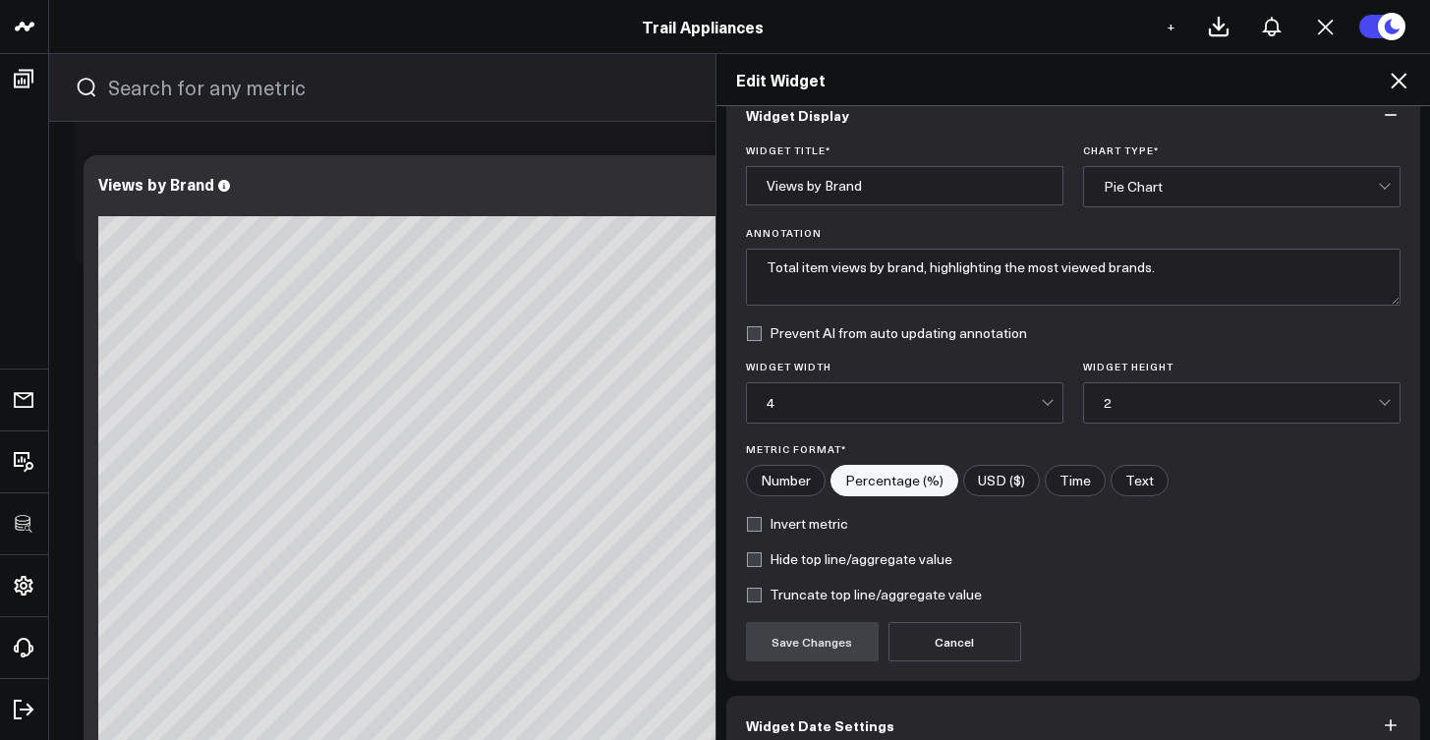
click at [758, 478] on label "Number" at bounding box center [786, 480] width 80 height 31
click at [758, 478] on input"] "Number" at bounding box center [786, 480] width 78 height 29
radio input"] "true"
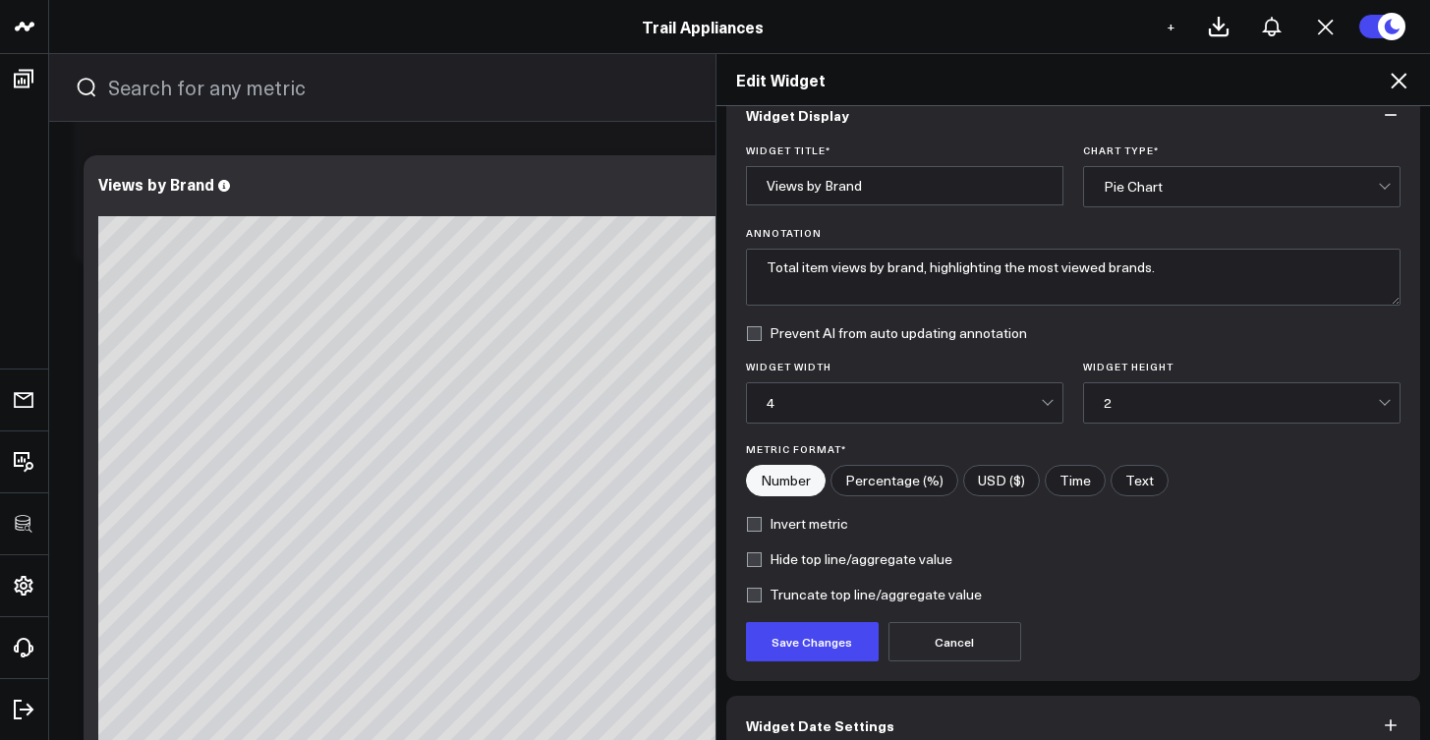
click at [1199, 398] on div "2" at bounding box center [1241, 403] width 274 height 16
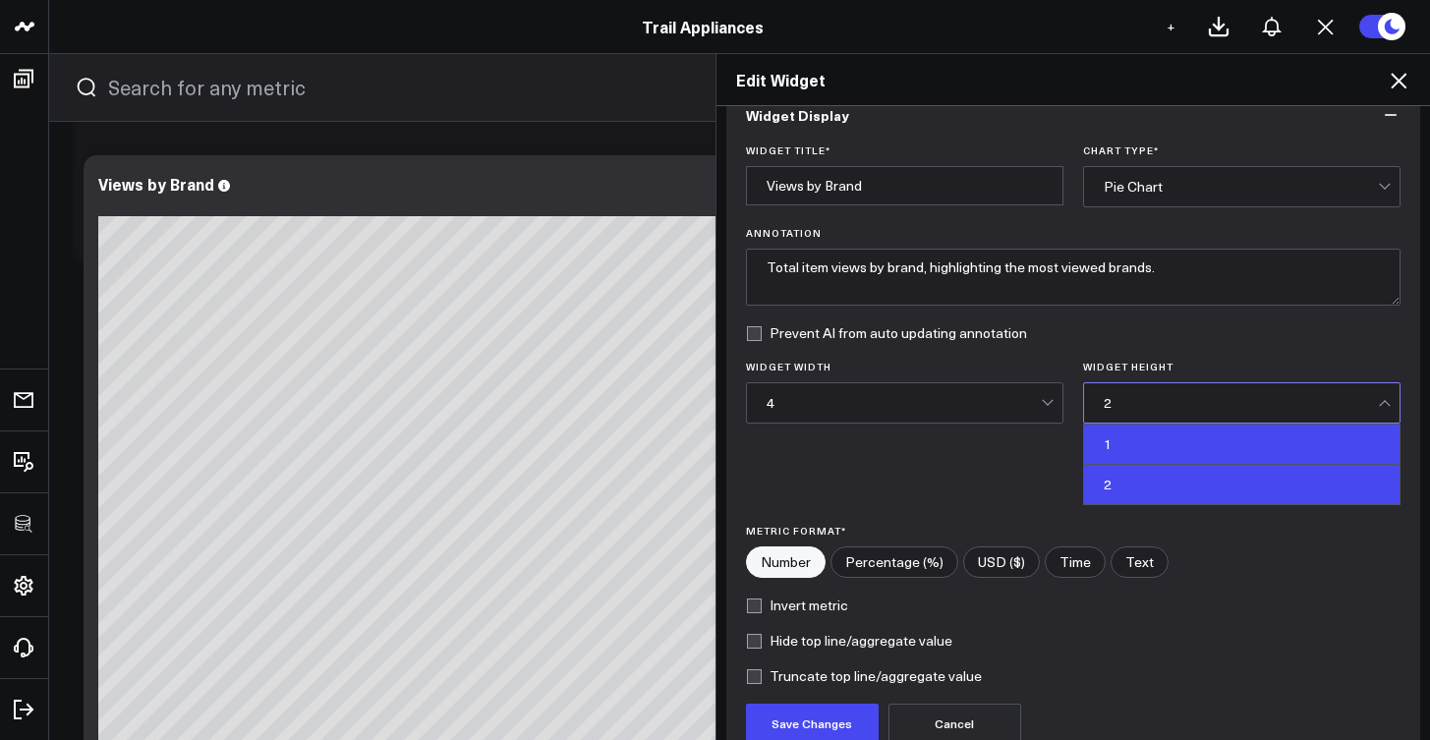
click at [1175, 438] on div "1" at bounding box center [1242, 445] width 316 height 40
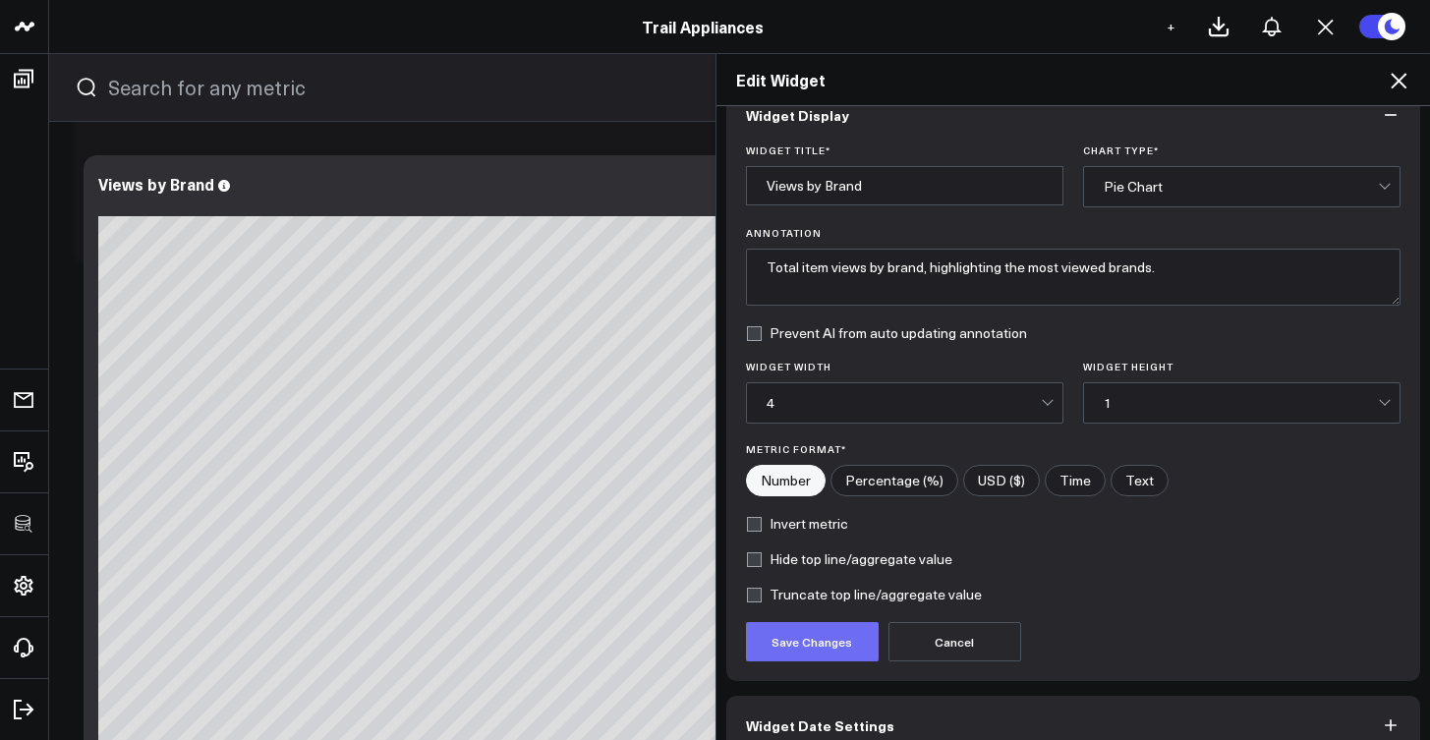
click at [846, 632] on button "Save Changes" at bounding box center [812, 641] width 133 height 39
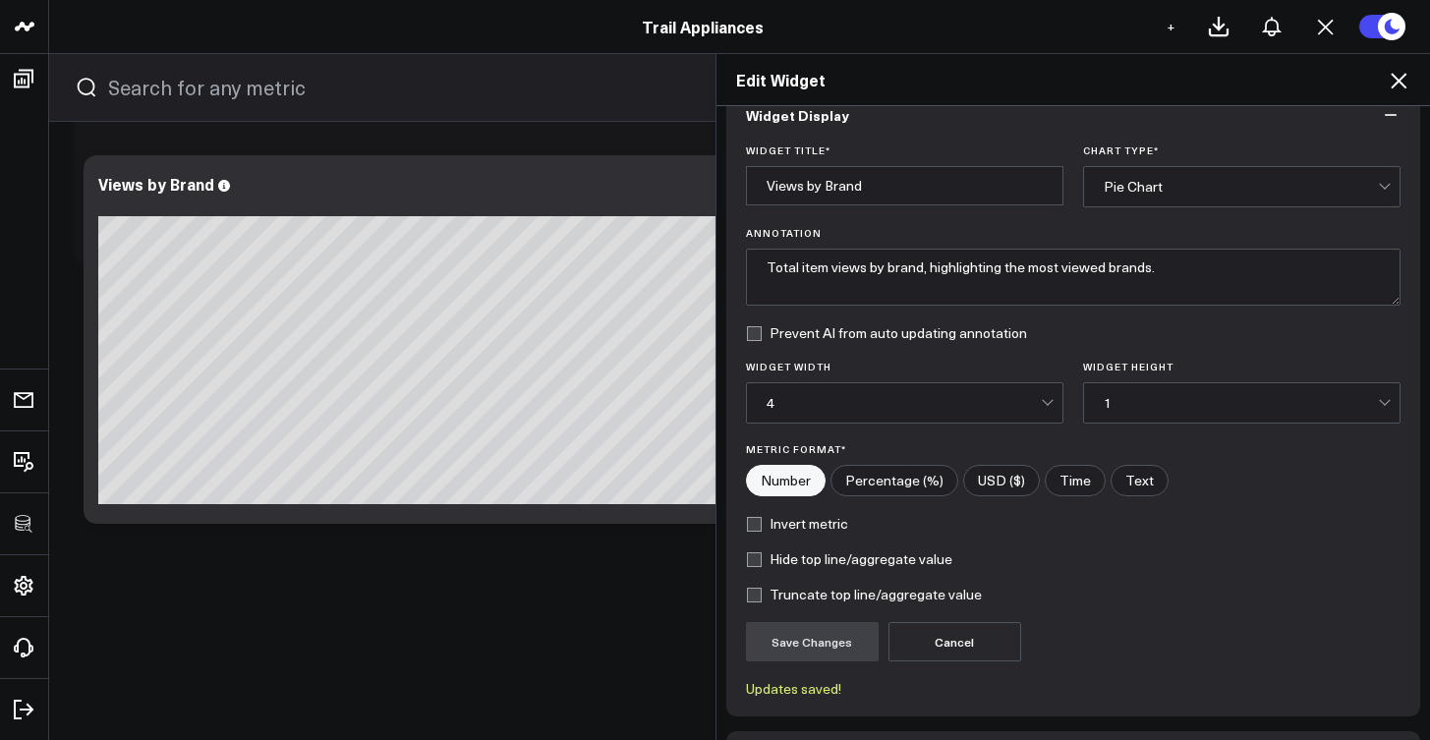
click at [834, 416] on div "4" at bounding box center [904, 402] width 274 height 39
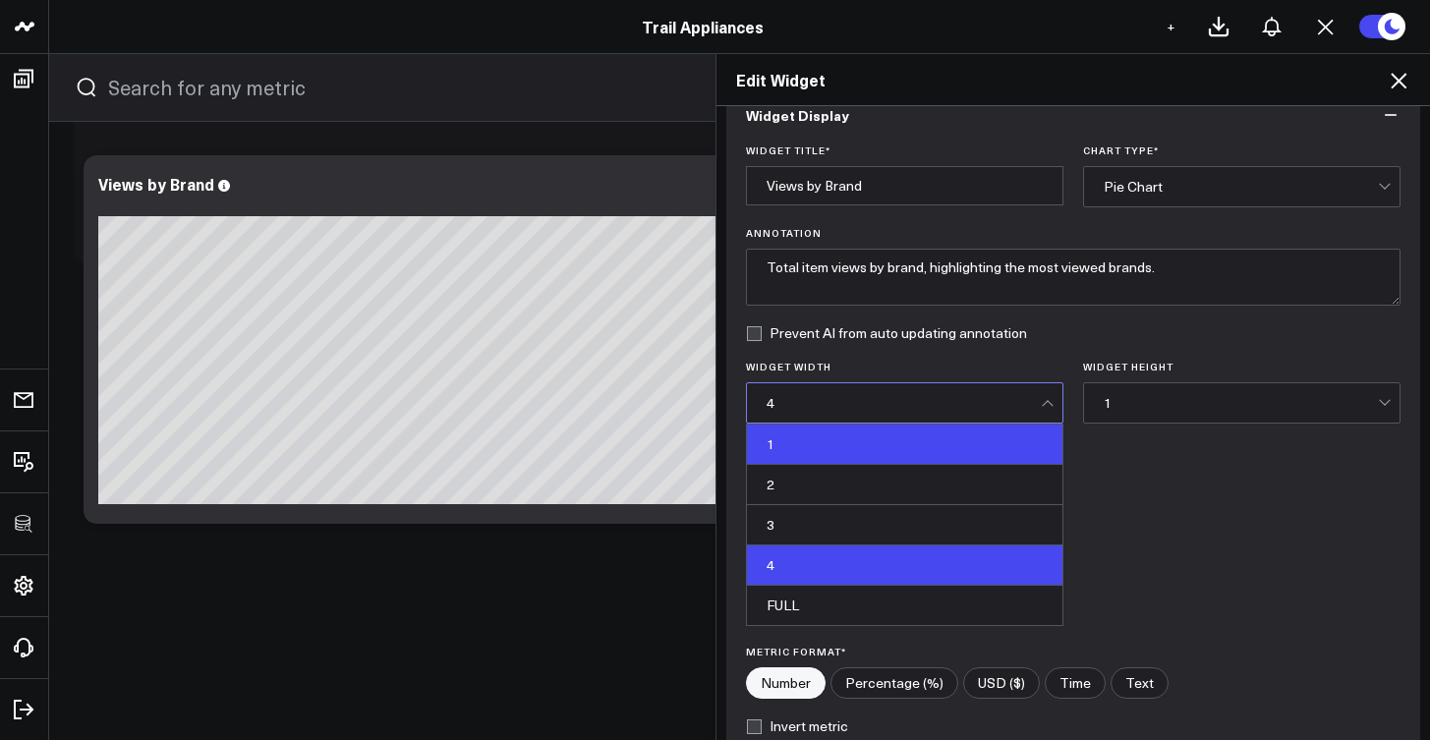
click at [832, 441] on div "1" at bounding box center [905, 445] width 316 height 40
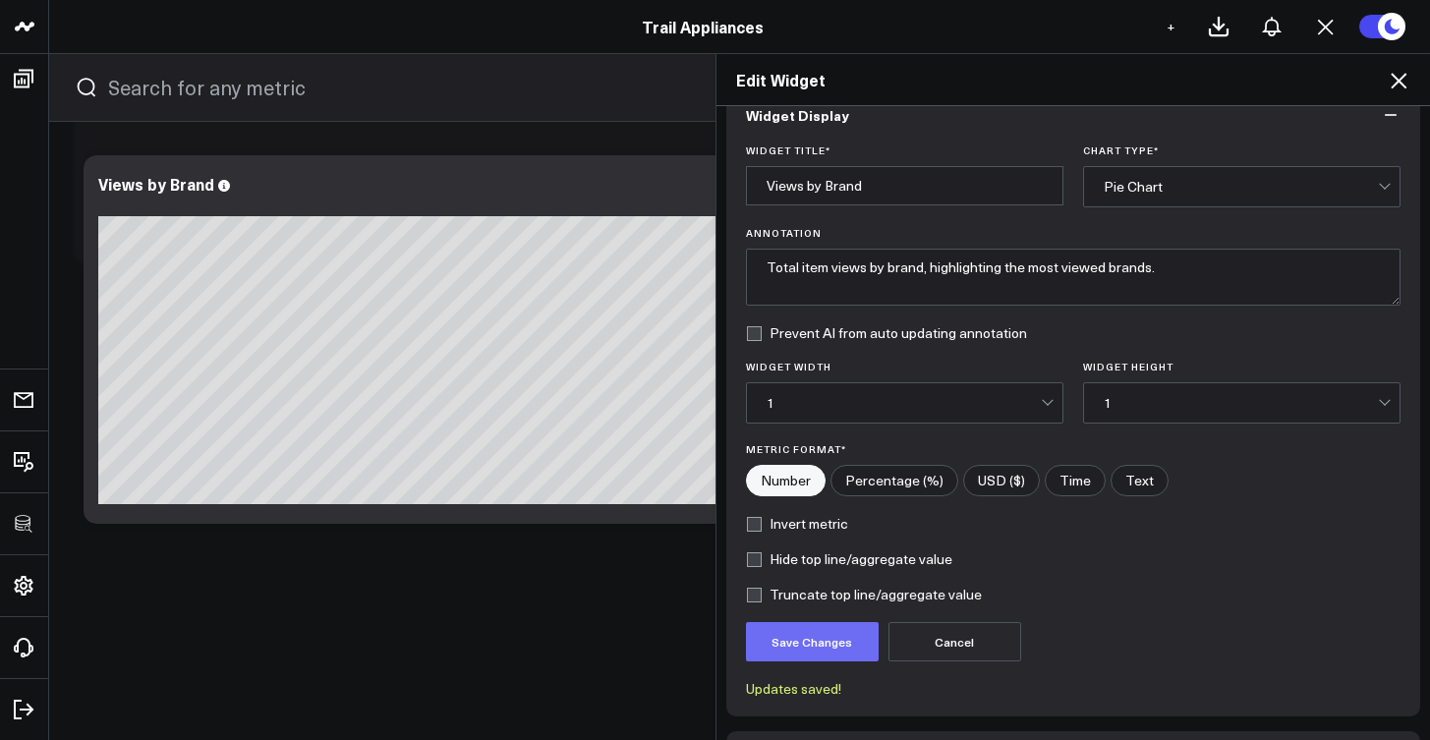
click at [816, 627] on button "Save Changes" at bounding box center [812, 641] width 133 height 39
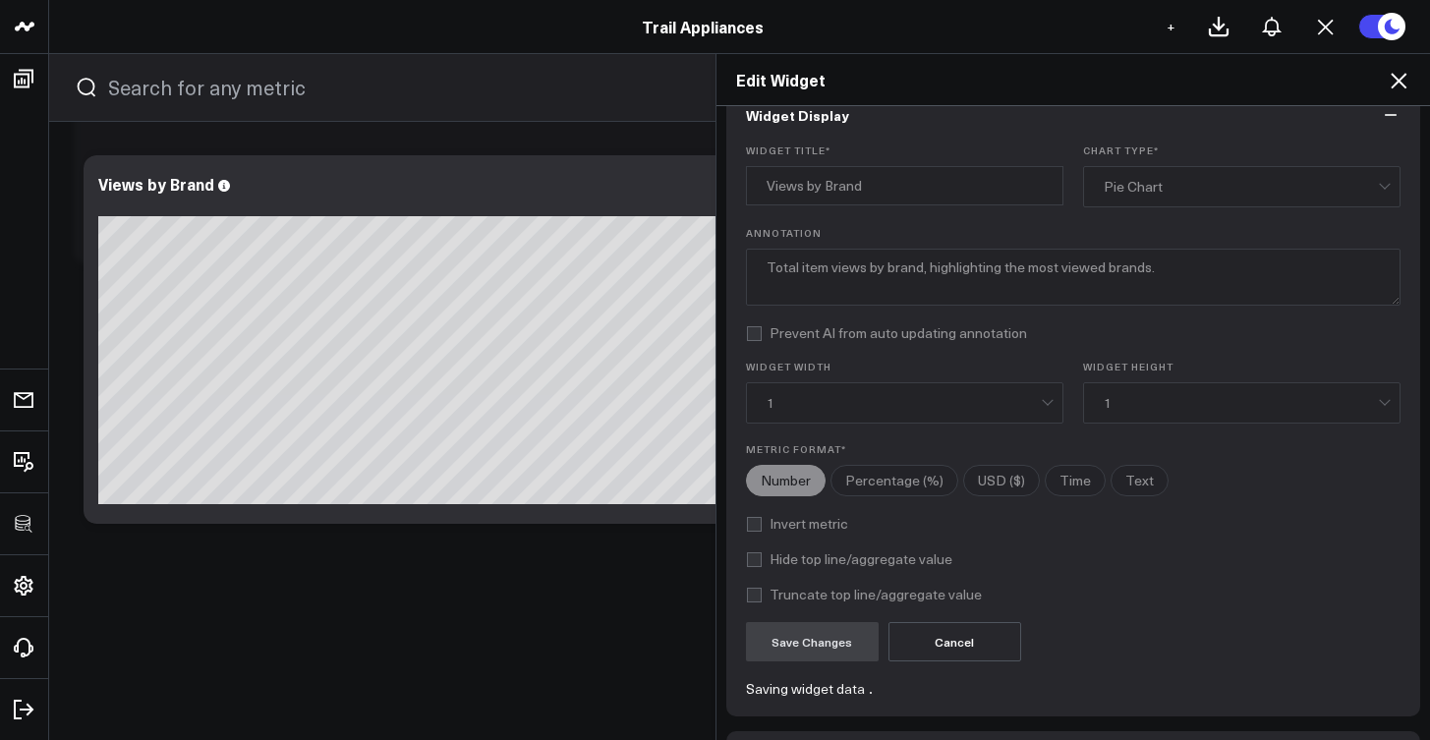
scroll to position [2232, 0]
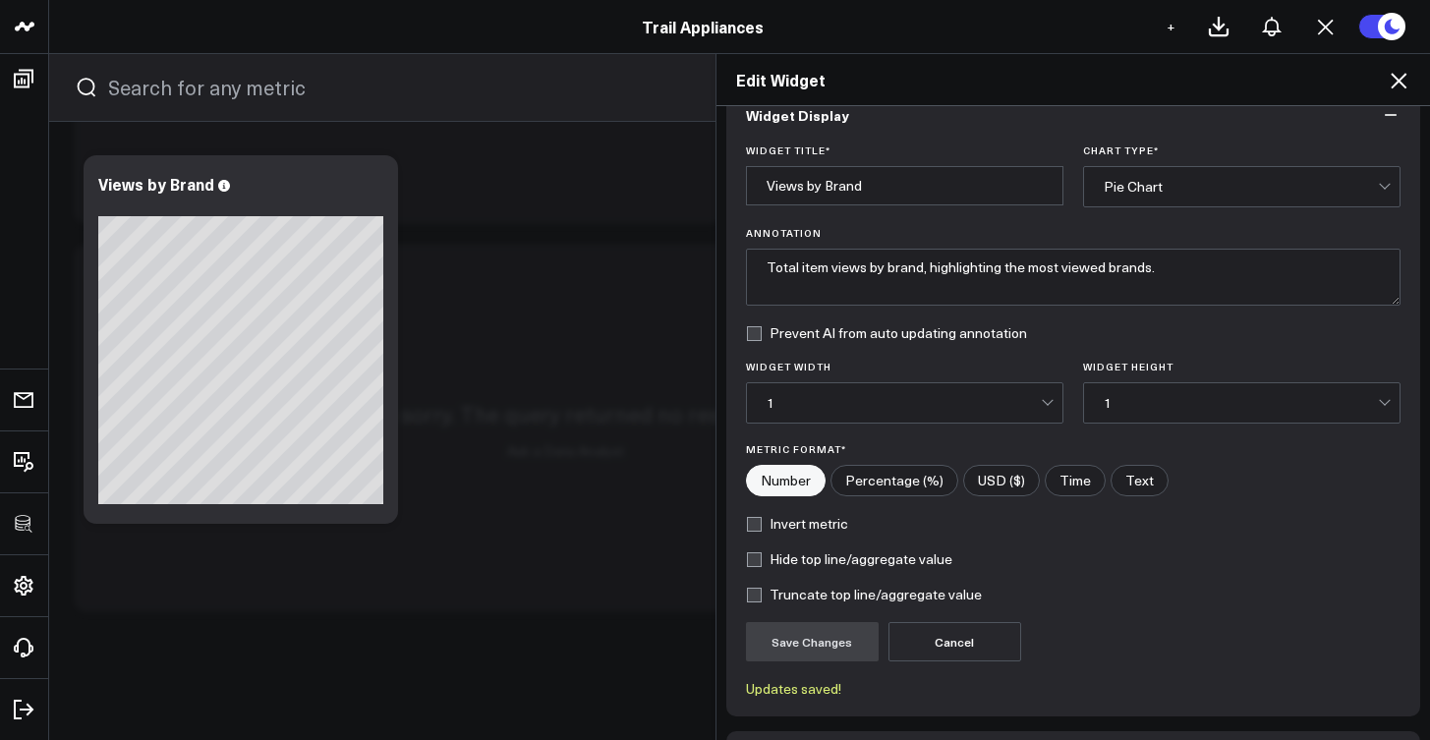
click at [603, 571] on div "Edit Widget Widget Display Widget Title * Views by Brand Chart Type * Pie Chart…" at bounding box center [715, 396] width 1430 height 687
click at [607, 621] on div "Edit Widget Widget Display Widget Title * Views by Brand Chart Type * Pie Chart…" at bounding box center [715, 396] width 1430 height 687
click at [1175, 399] on div "1" at bounding box center [1241, 403] width 274 height 16
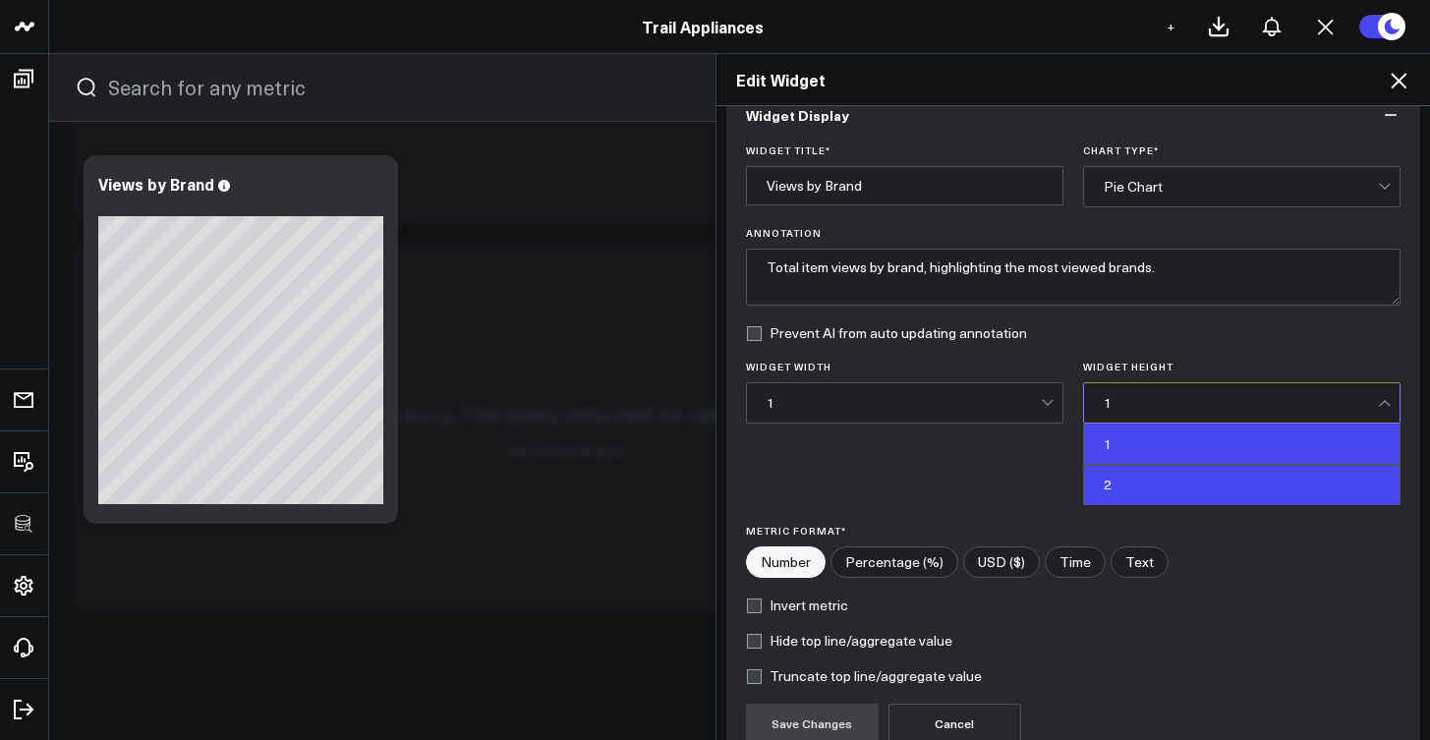
click at [1144, 474] on div "2" at bounding box center [1242, 484] width 316 height 39
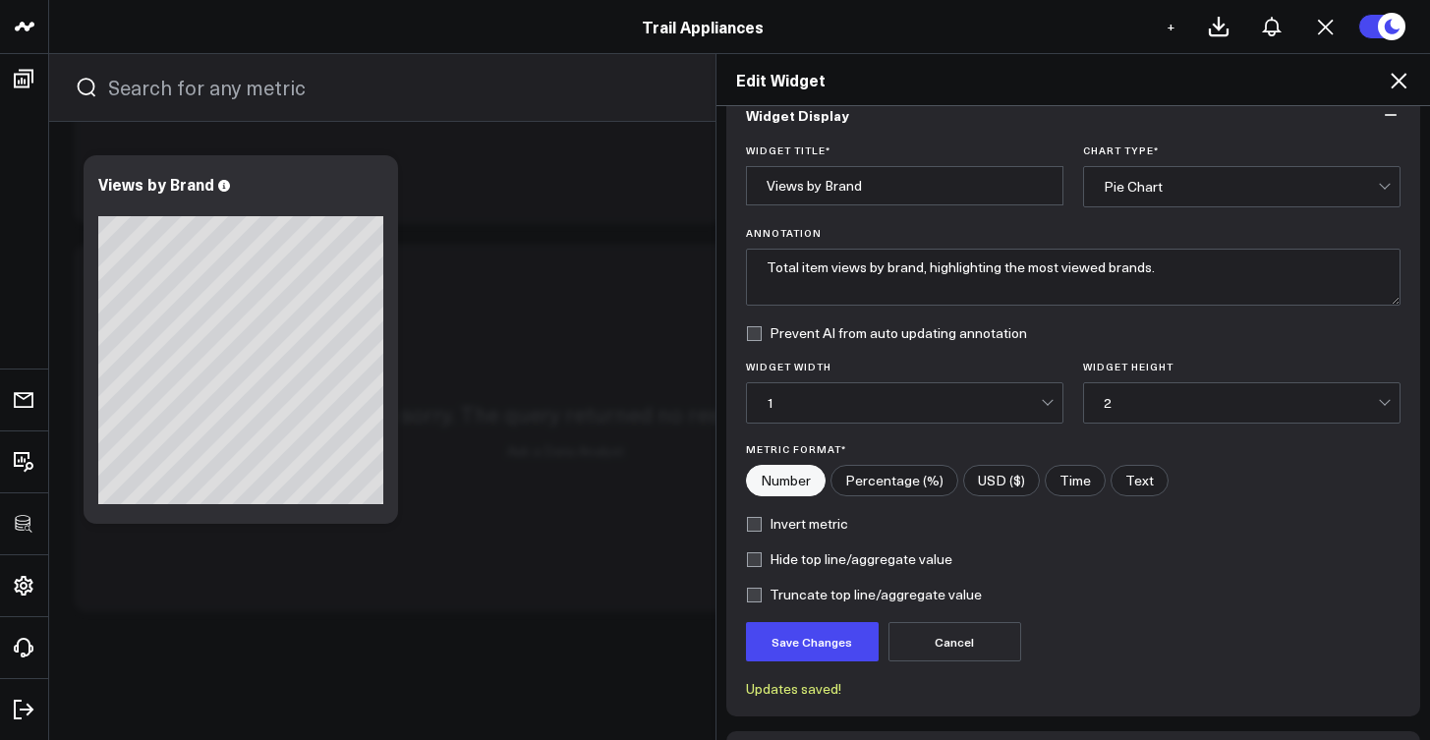
click at [764, 661] on form "Widget Title * Views by Brand Chart Type * Pie Chart Annotation Total item view…" at bounding box center [1074, 420] width 656 height 552
click at [859, 429] on form "Widget Title * Views by Brand Chart Type * Pie Chart Annotation Total item view…" at bounding box center [1074, 420] width 656 height 552
click at [858, 420] on div "1" at bounding box center [904, 402] width 274 height 39
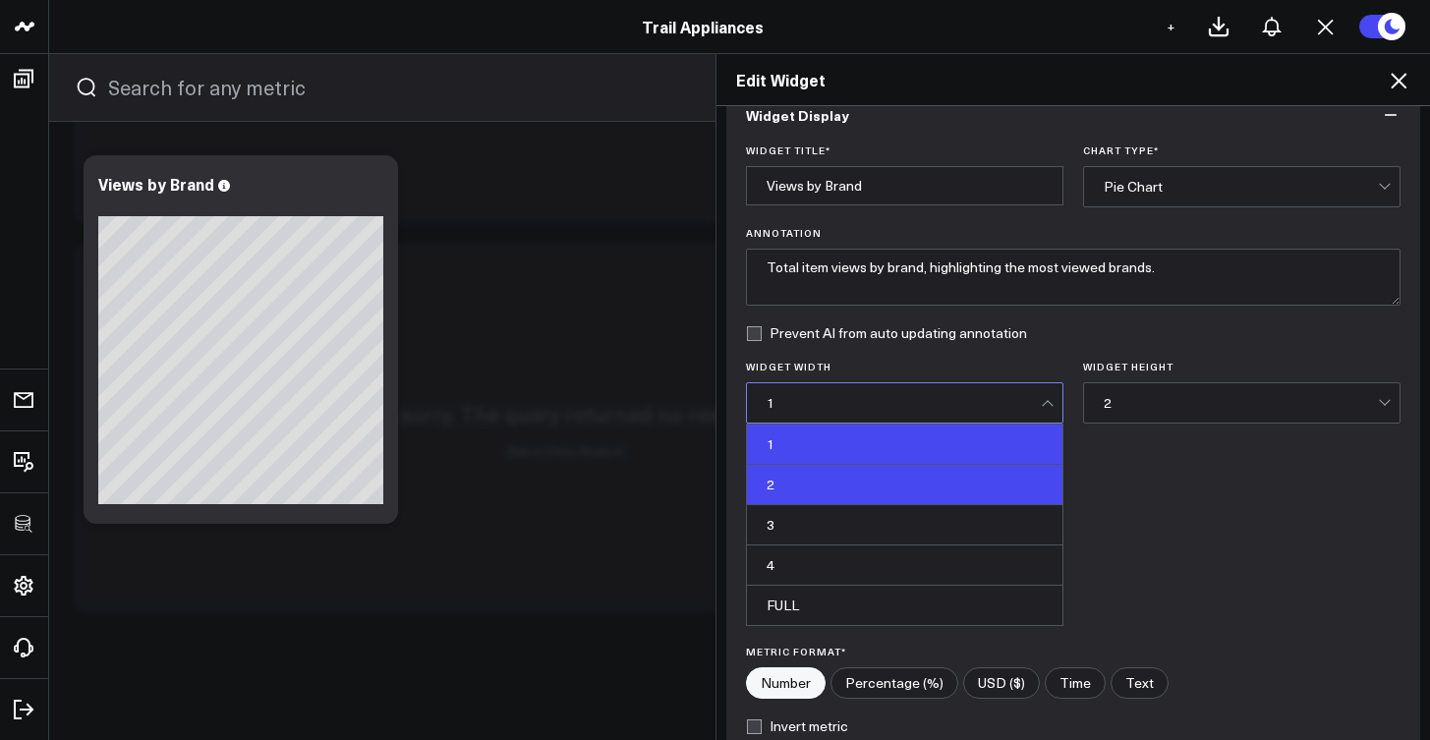
click at [843, 478] on div "2" at bounding box center [905, 485] width 316 height 40
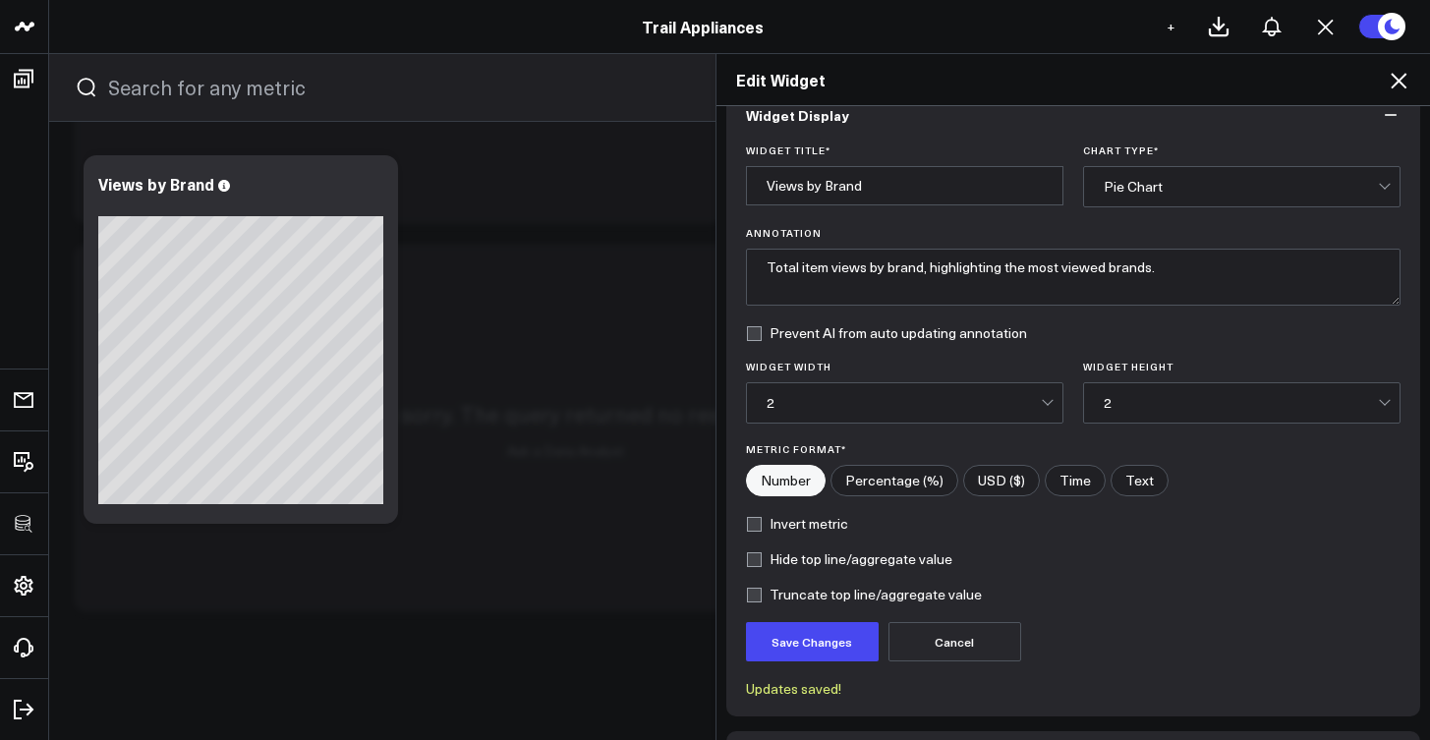
click at [1140, 411] on div "2" at bounding box center [1241, 402] width 274 height 39
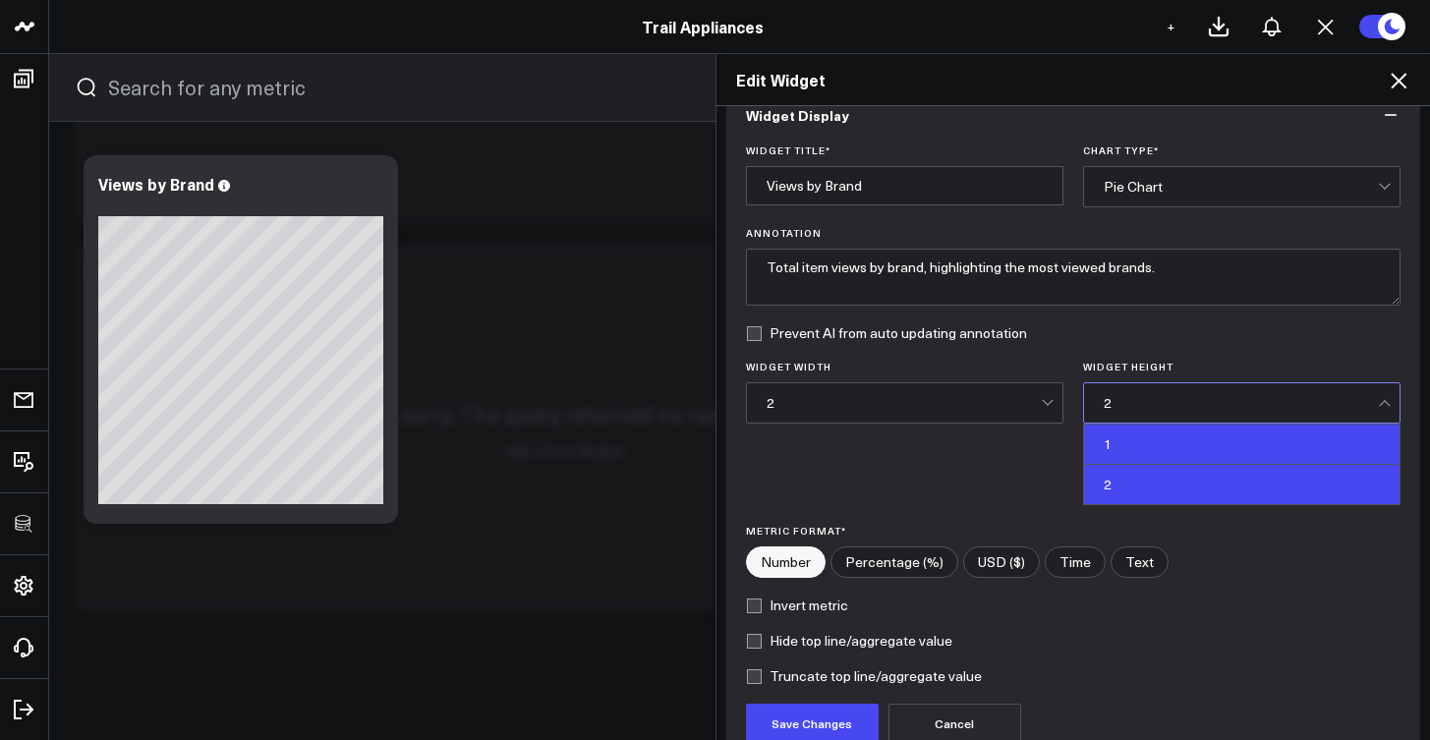
click at [1132, 437] on div "1" at bounding box center [1242, 445] width 316 height 40
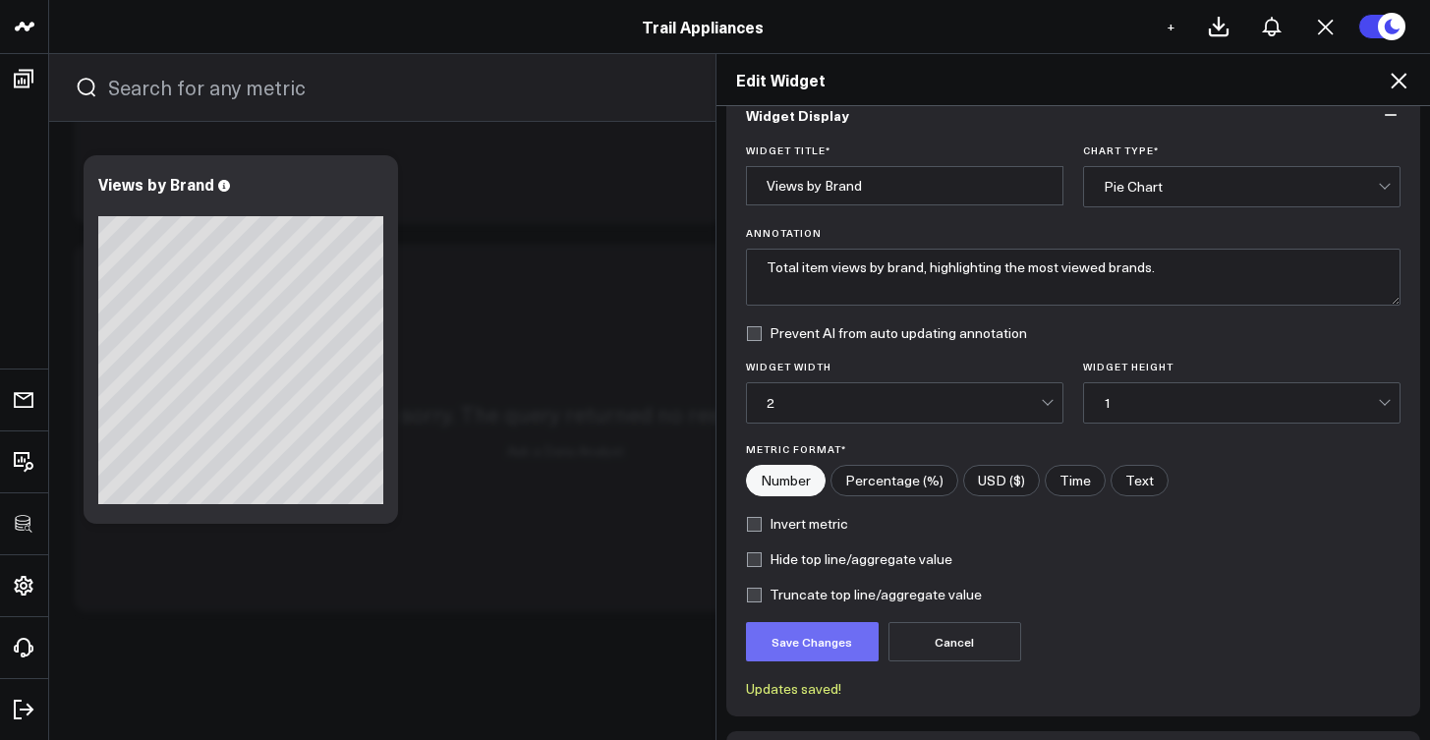
click at [802, 632] on button "Save Changes" at bounding box center [812, 641] width 133 height 39
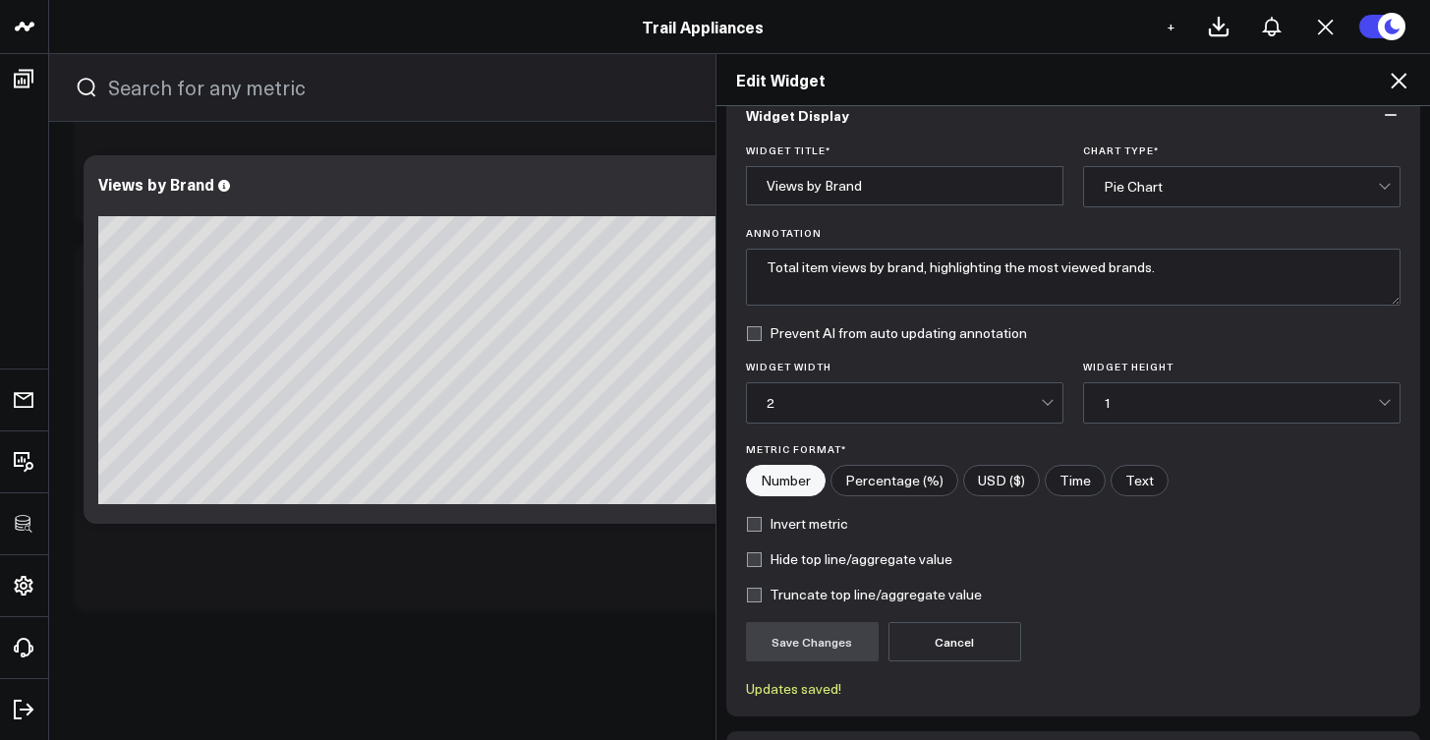
click at [628, 602] on div "Edit Widget Widget Display Widget Title * Views by Brand Chart Type * Pie Chart…" at bounding box center [715, 396] width 1430 height 687
click at [1399, 84] on icon at bounding box center [1399, 81] width 24 height 24
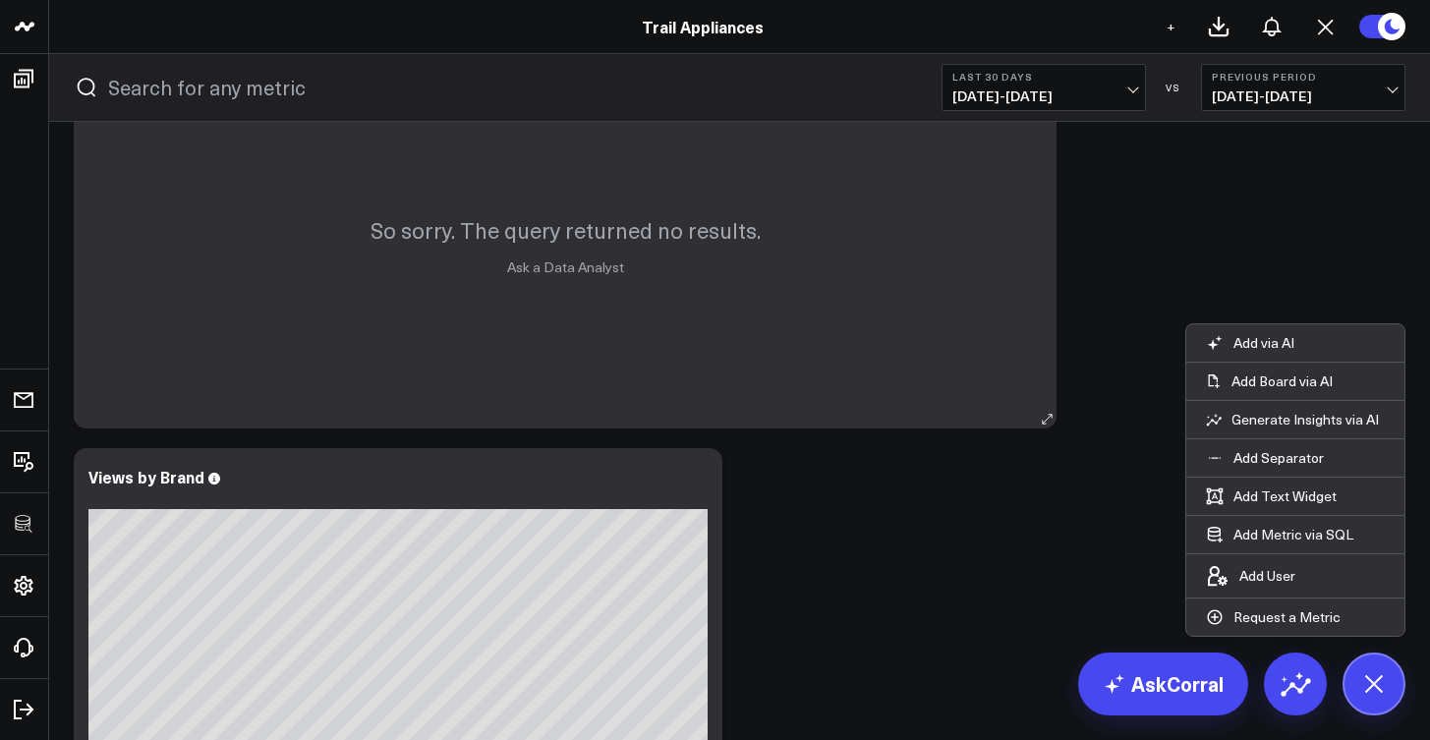
scroll to position [2222, 0]
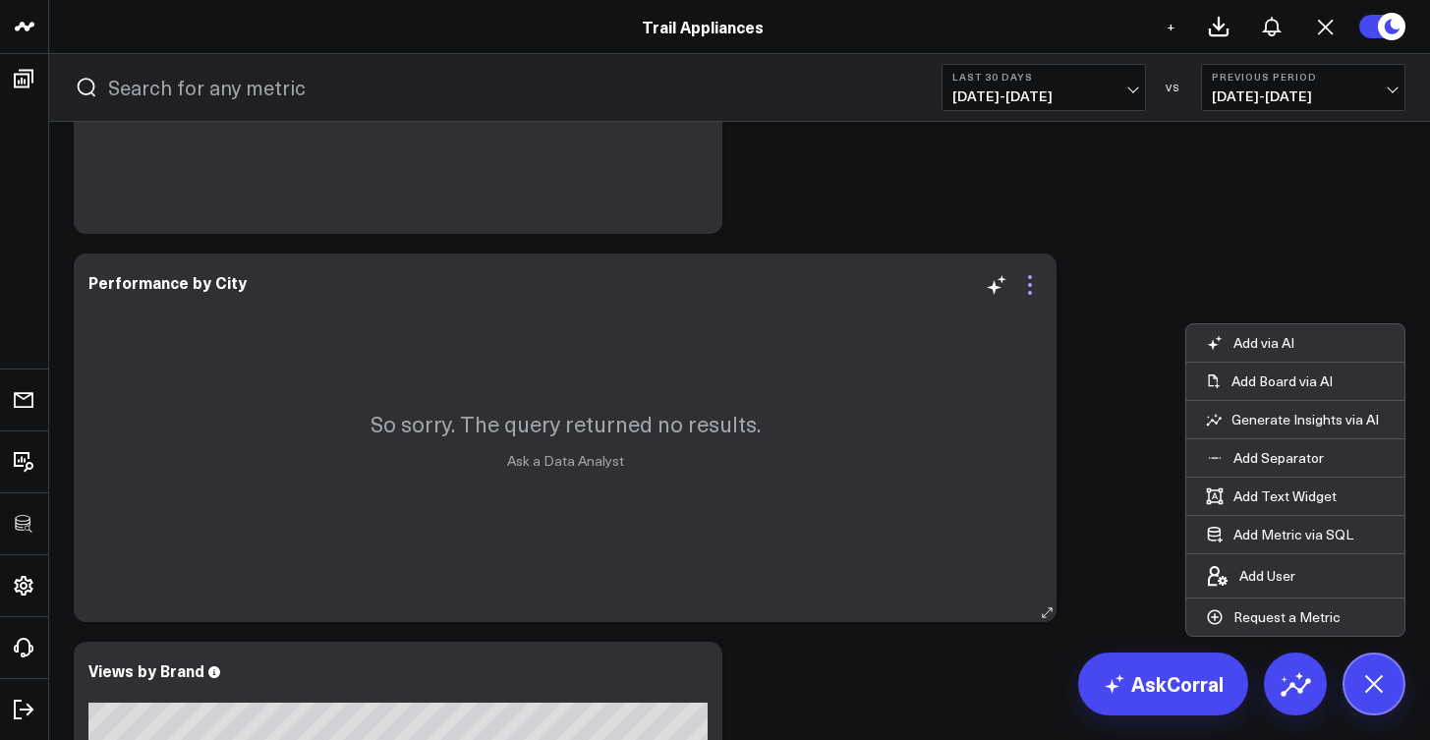
click at [1025, 295] on icon at bounding box center [1030, 285] width 24 height 24
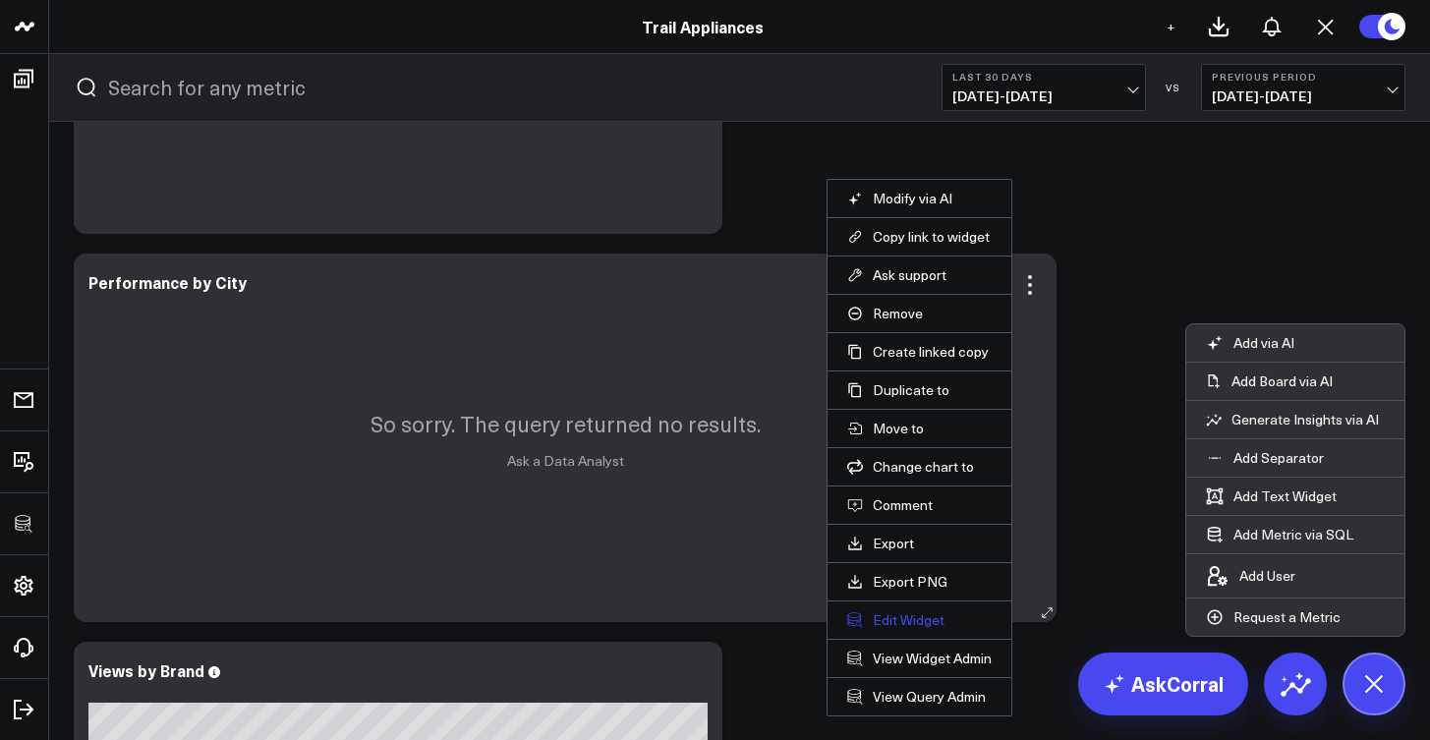
click at [931, 625] on button "Edit Widget" at bounding box center [919, 620] width 144 height 18
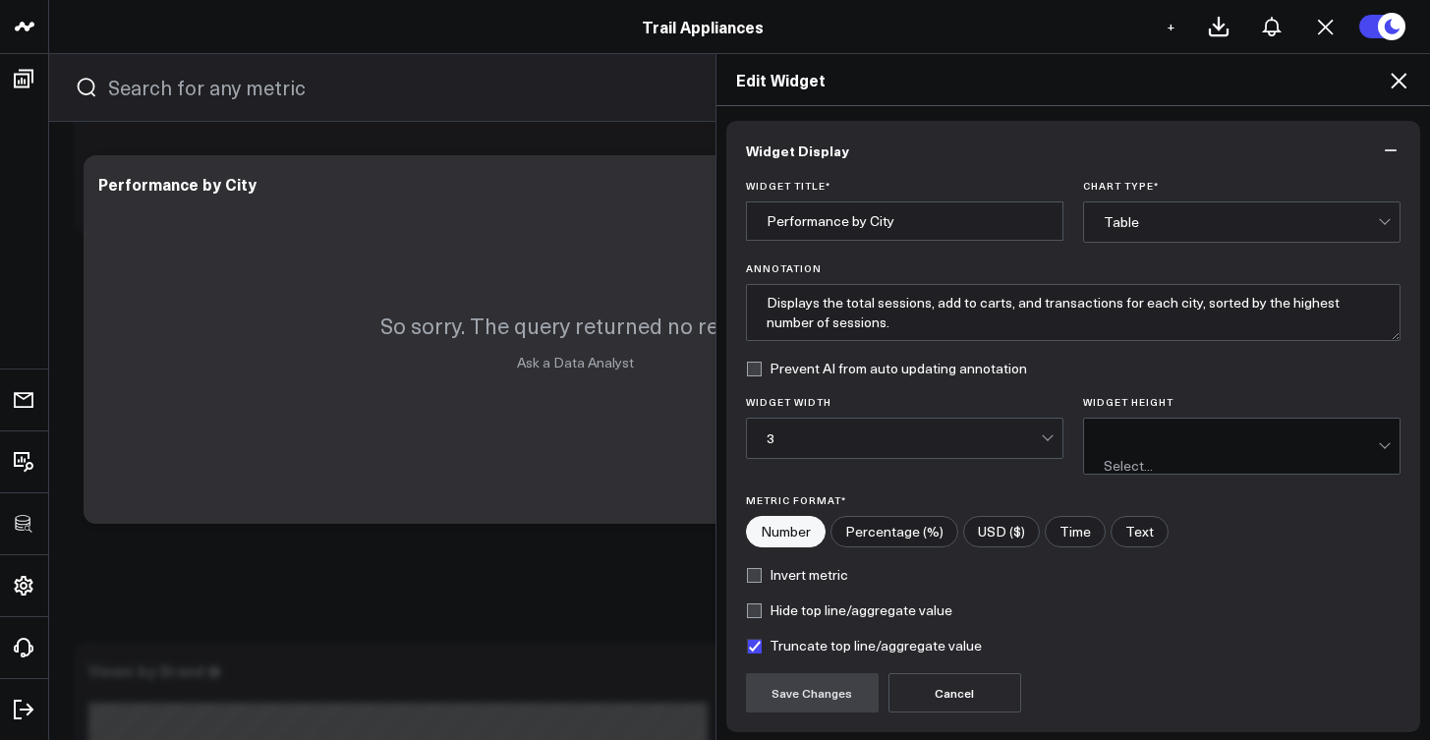
scroll to position [138, 0]
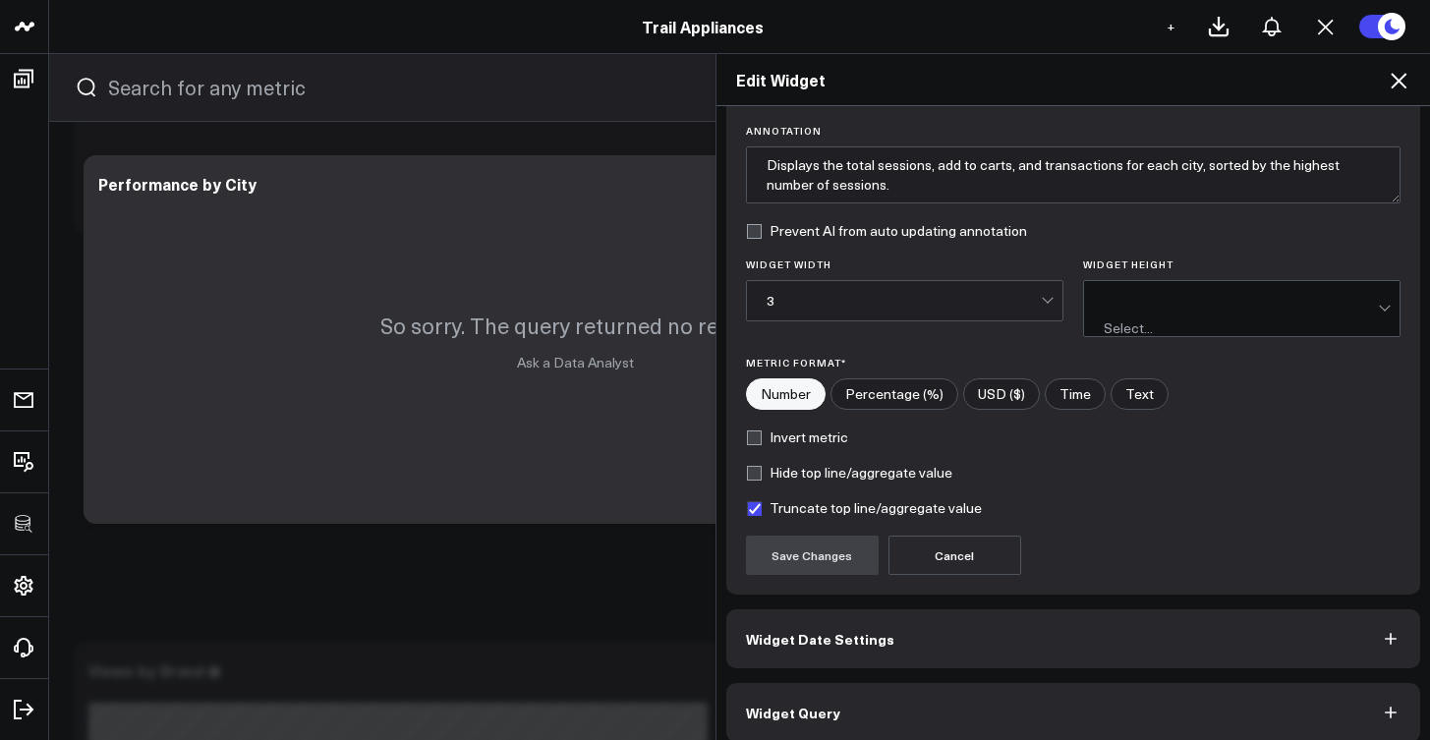
click at [953, 701] on button "Widget Query" at bounding box center [1073, 712] width 695 height 59
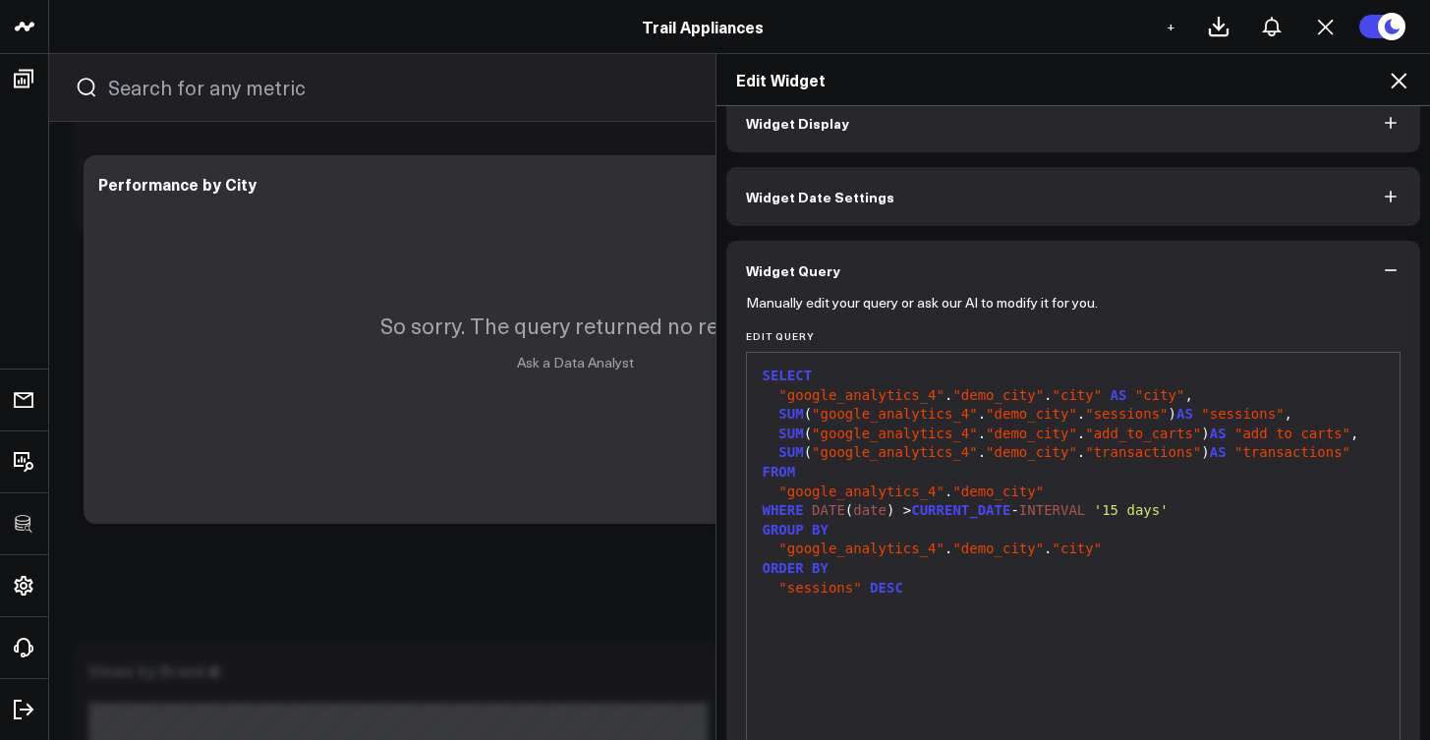
scroll to position [77, 0]
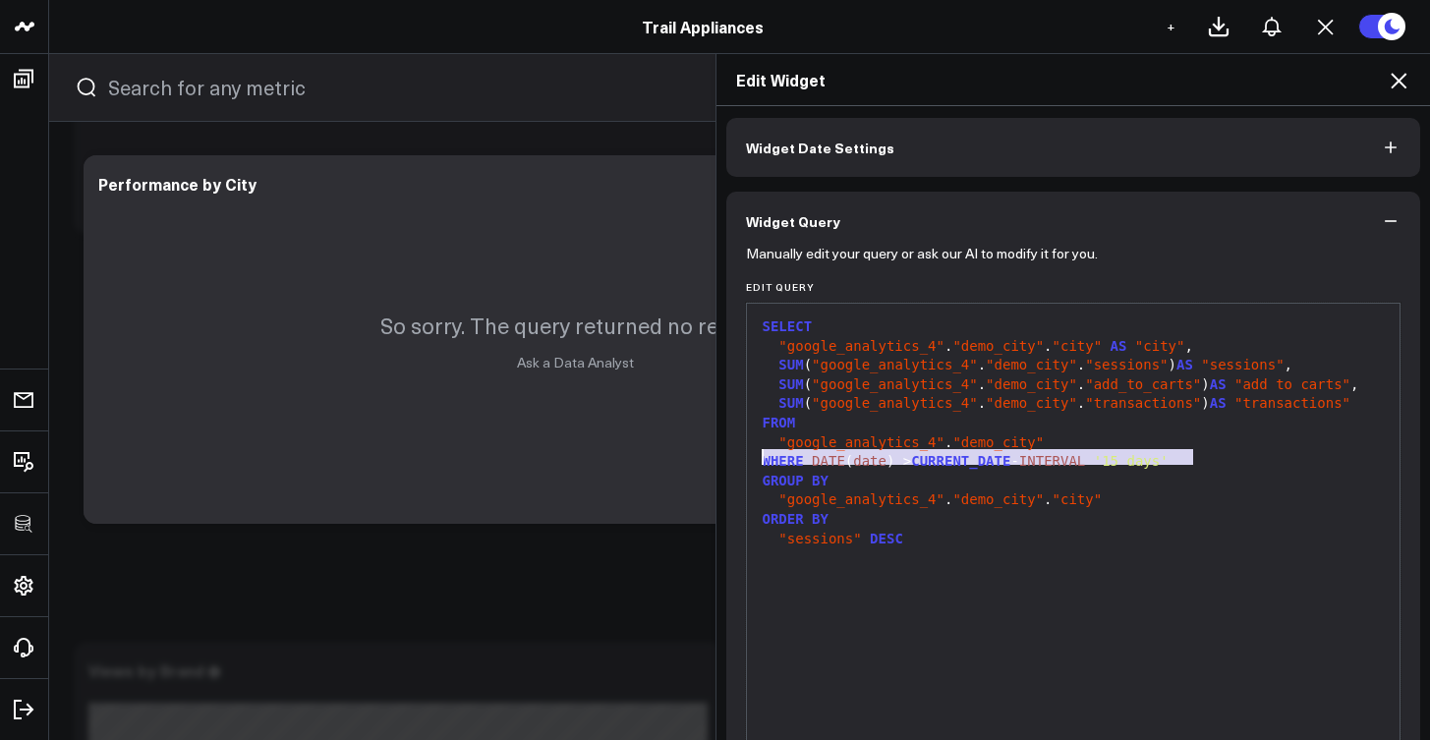
drag, startPoint x: 1123, startPoint y: 456, endPoint x: 746, endPoint y: 463, distance: 377.5
click at [746, 463] on div "99 1 2 3 4 5 6 7 8 9 10 11 12 › ⌄ SELECT "google_analytics_4" . "demo_city" . "…" at bounding box center [1074, 548] width 656 height 491
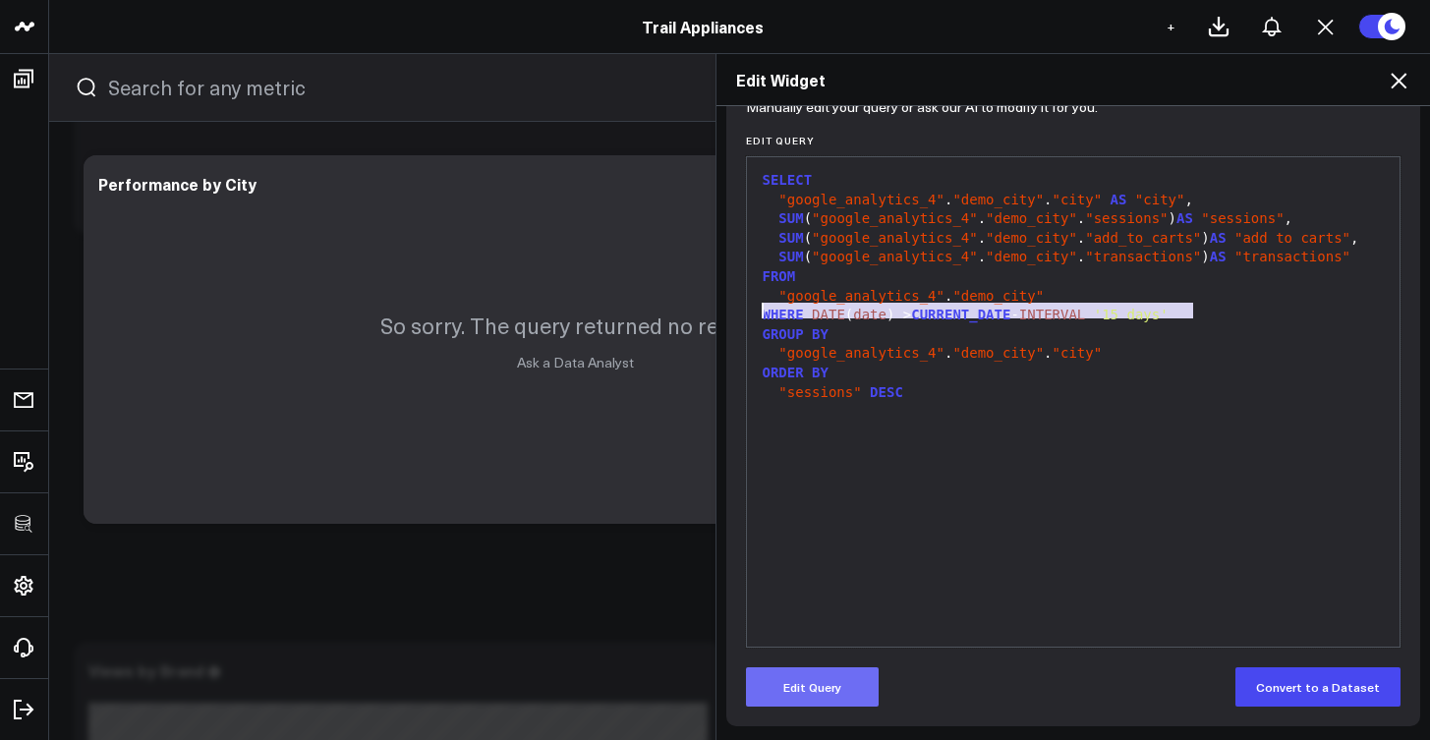
click at [827, 692] on button "Edit Query" at bounding box center [812, 686] width 133 height 39
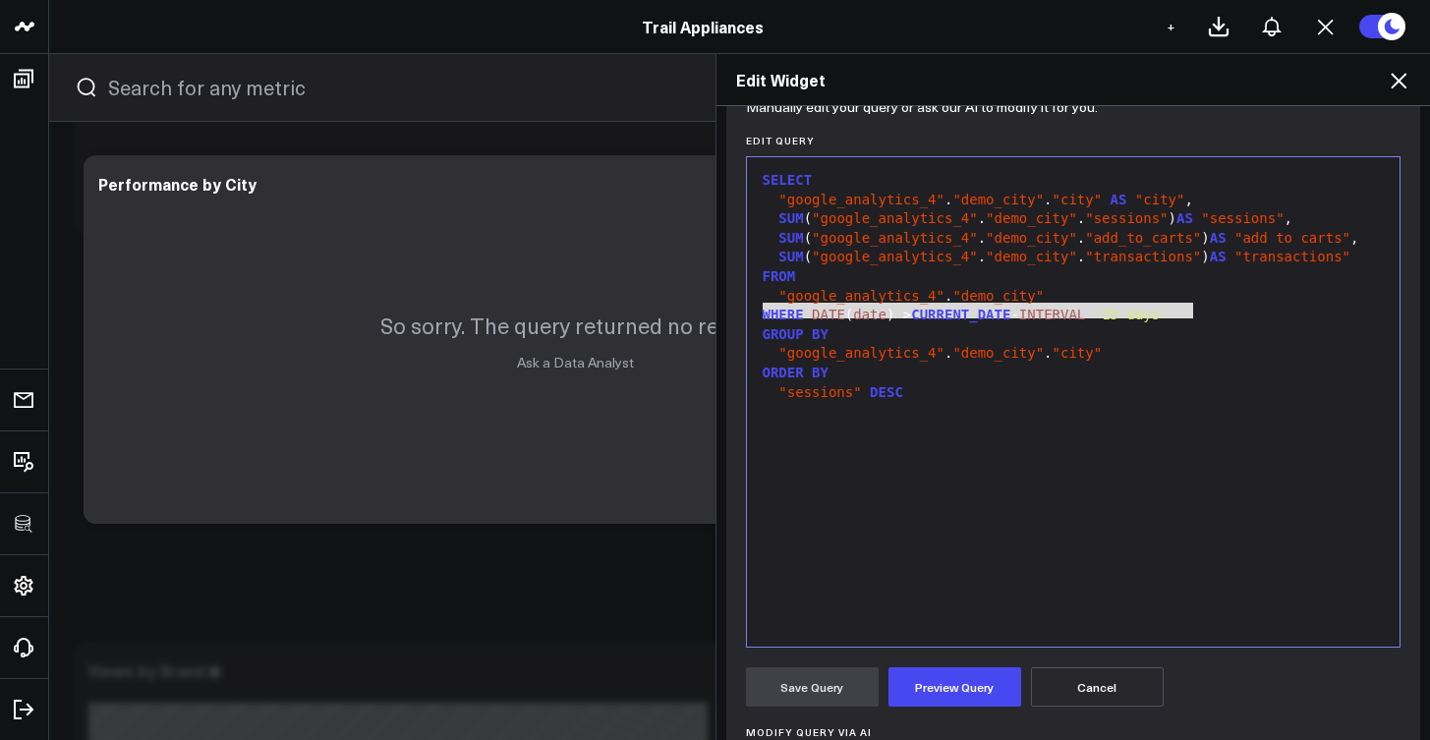
click at [1167, 369] on div "ORDER BY" at bounding box center [1074, 374] width 634 height 20
drag, startPoint x: 1193, startPoint y: 311, endPoint x: 748, endPoint y: 307, distance: 445.3
click at [748, 307] on div "99 1 2 3 4 5 6 7 8 9 10 11 12 › ⌄ SELECT "google_analytics_4" . "demo_city" . "…" at bounding box center [1074, 401] width 656 height 491
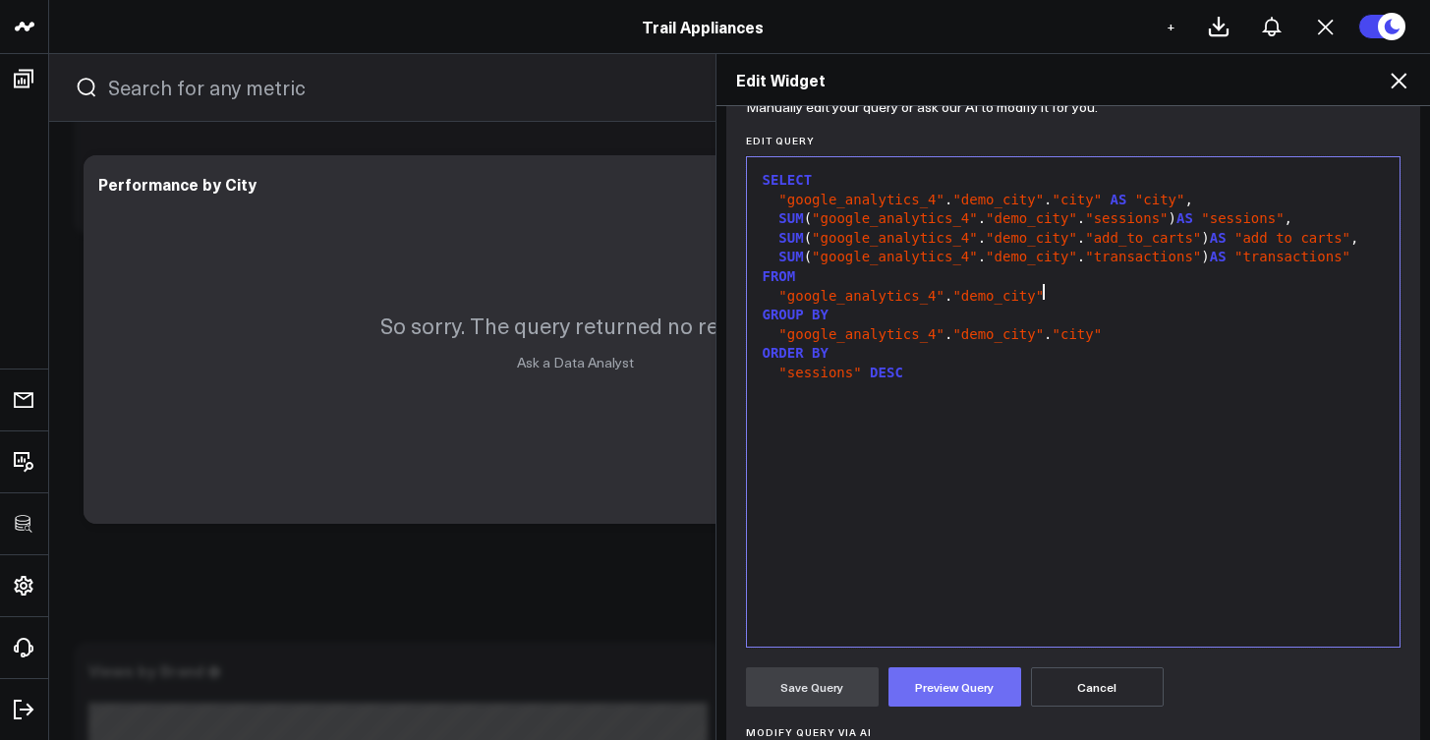
click at [972, 685] on button "Preview Query" at bounding box center [955, 686] width 133 height 39
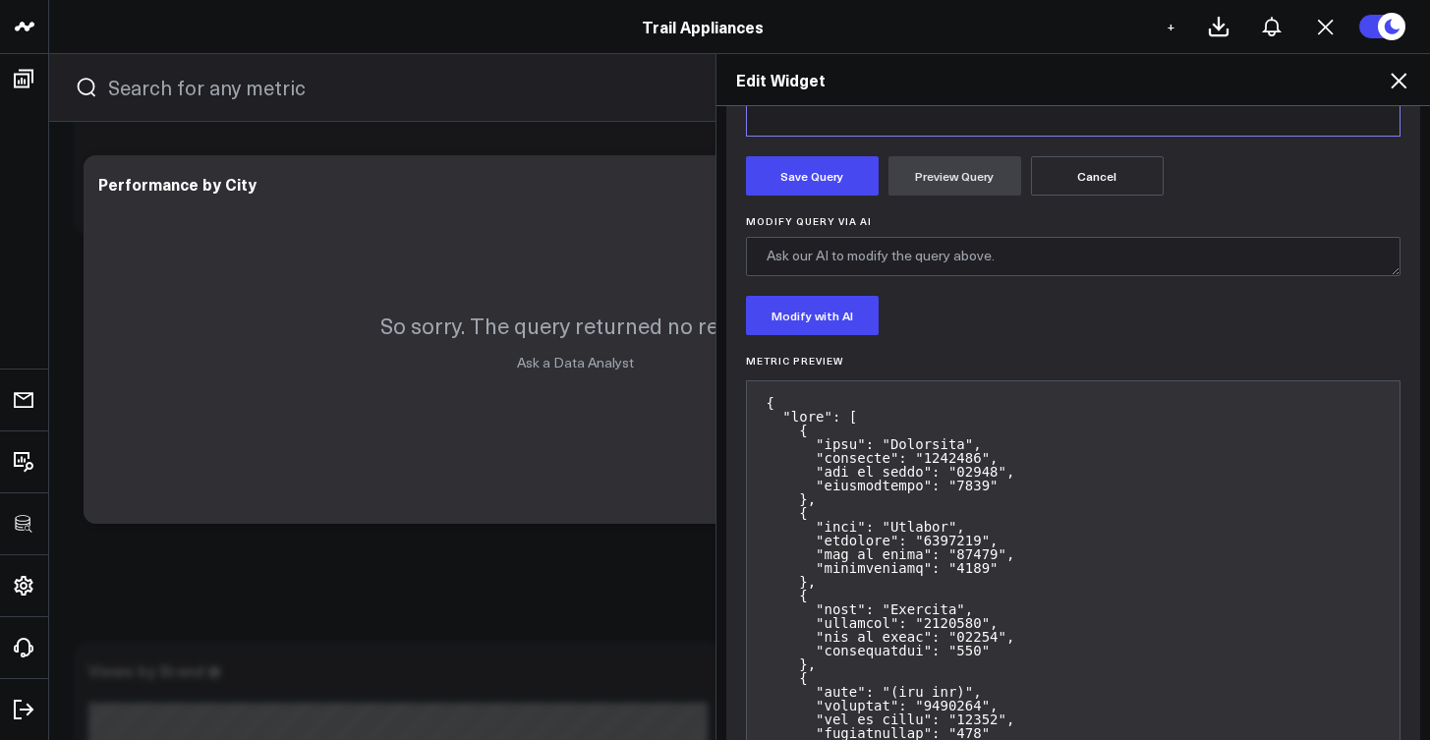
scroll to position [547, 0]
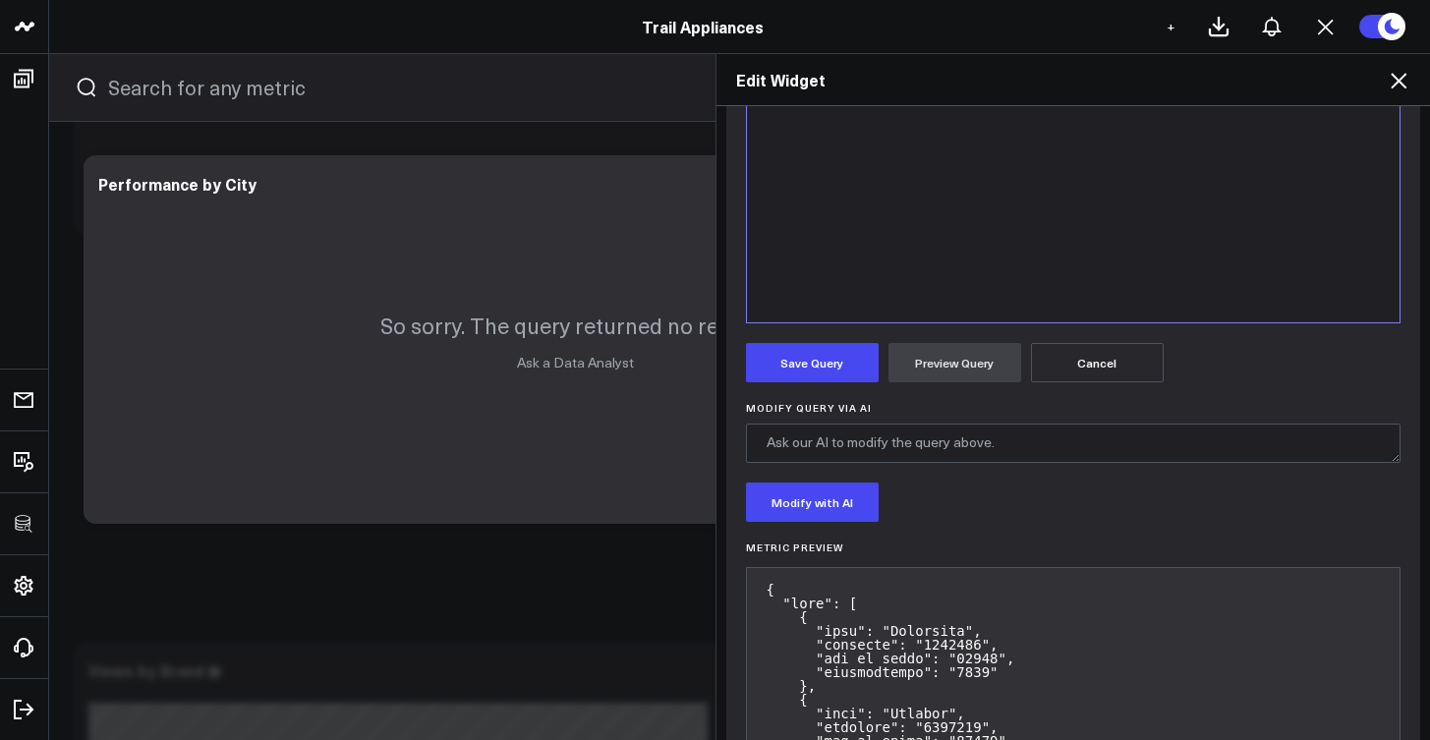
click at [845, 380] on button "Save Query" at bounding box center [812, 362] width 133 height 39
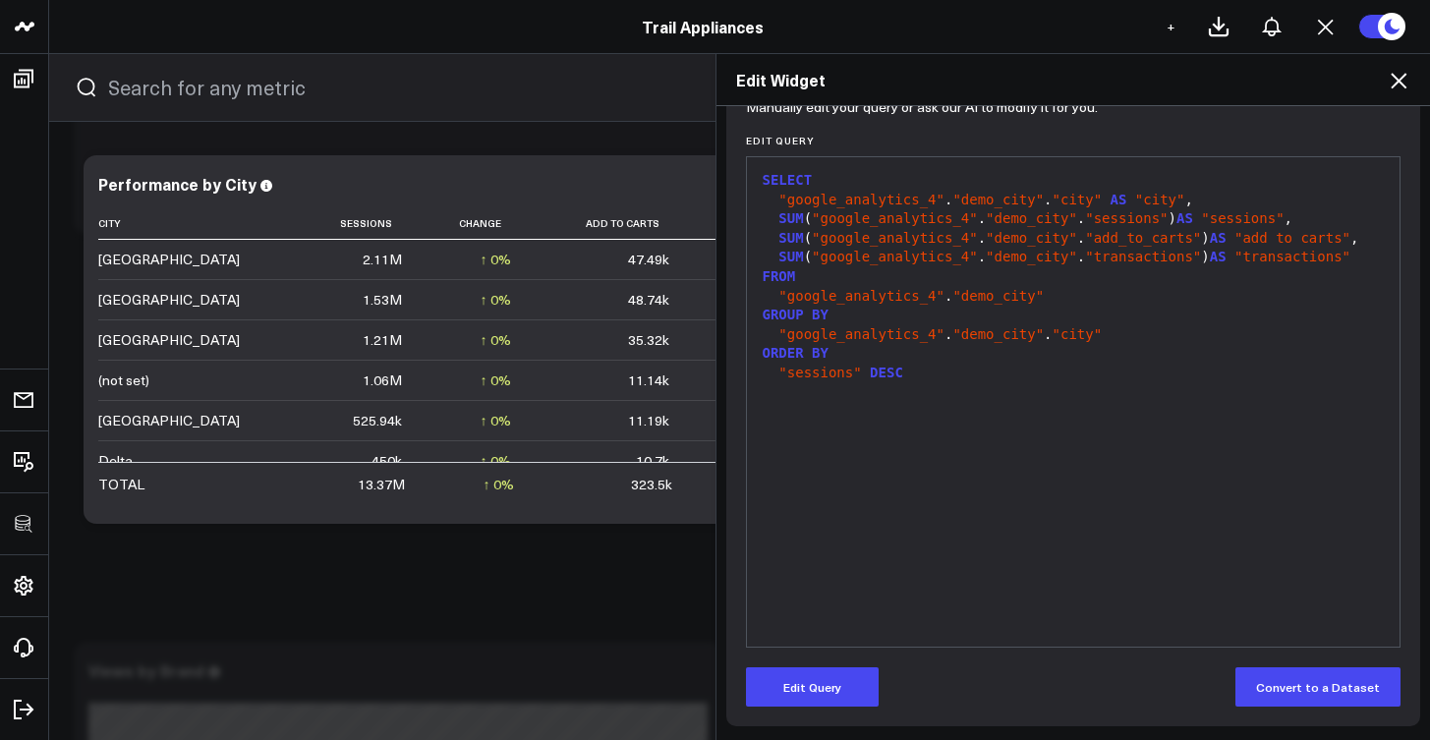
click at [1404, 92] on div "Edit Widget" at bounding box center [1074, 80] width 715 height 52
click at [1395, 81] on icon at bounding box center [1399, 81] width 24 height 24
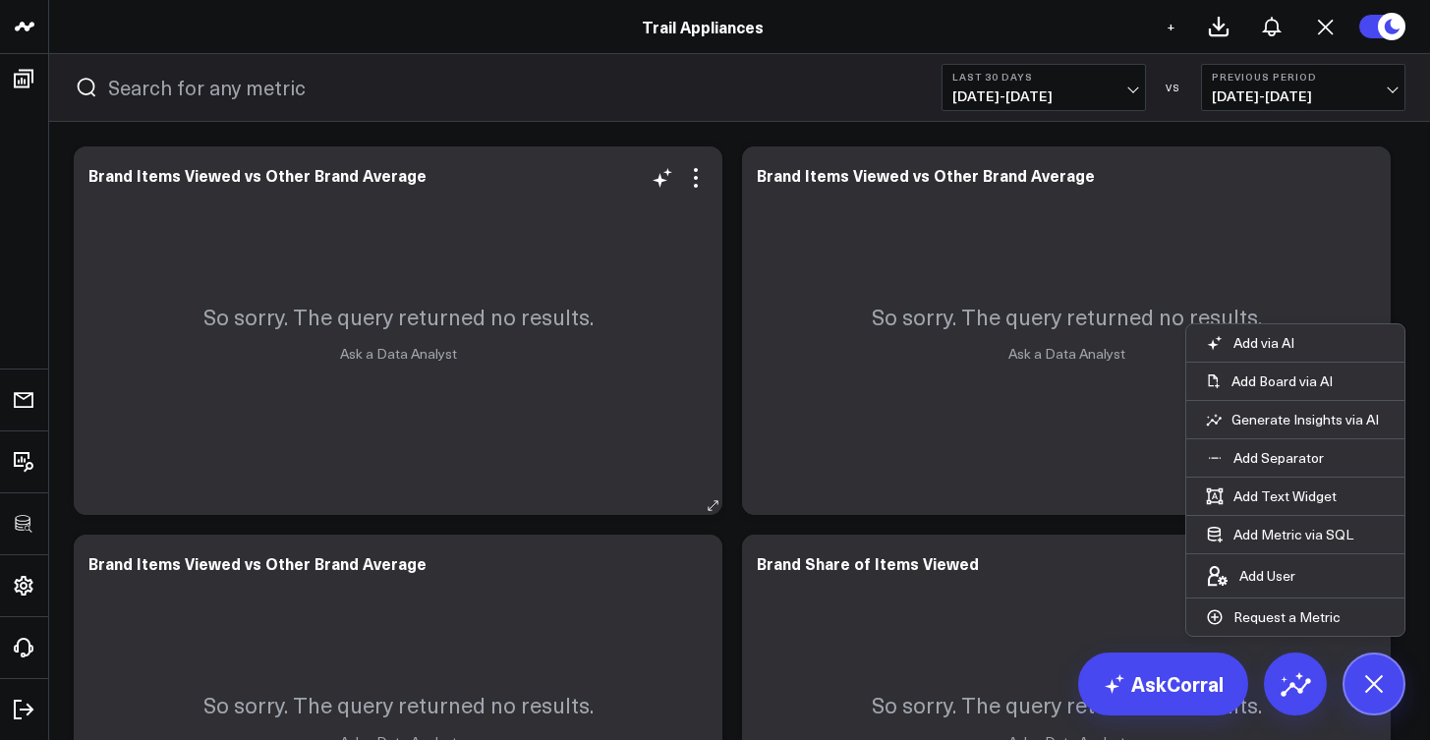
click at [596, 284] on div "So sorry. The query returned no results. Ask a Data Analyst" at bounding box center [398, 330] width 649 height 369
click at [694, 194] on div "So sorry. The query returned no results. Ask a Data Analyst" at bounding box center [398, 330] width 649 height 369
click at [697, 186] on icon at bounding box center [696, 186] width 4 height 4
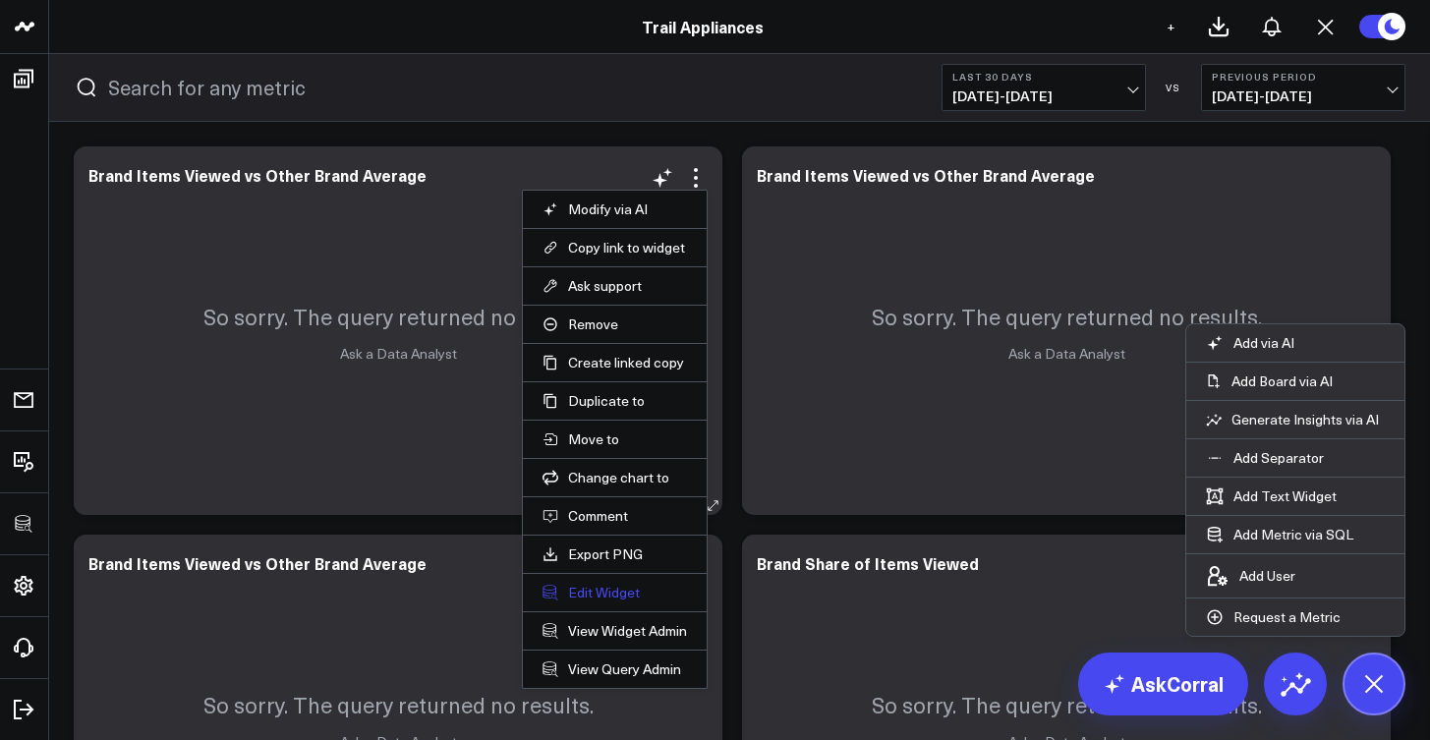
click at [625, 596] on button "Edit Widget" at bounding box center [615, 593] width 144 height 18
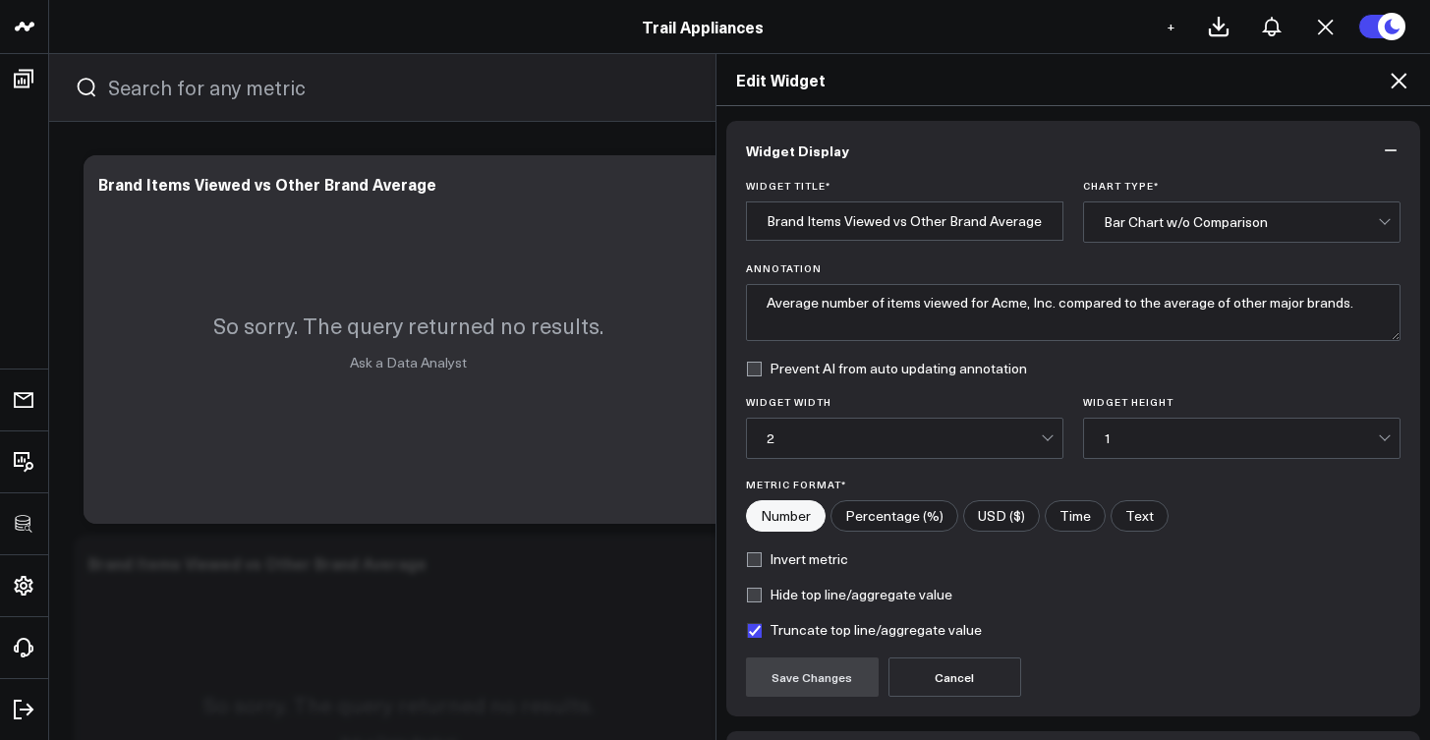
scroll to position [138, 0]
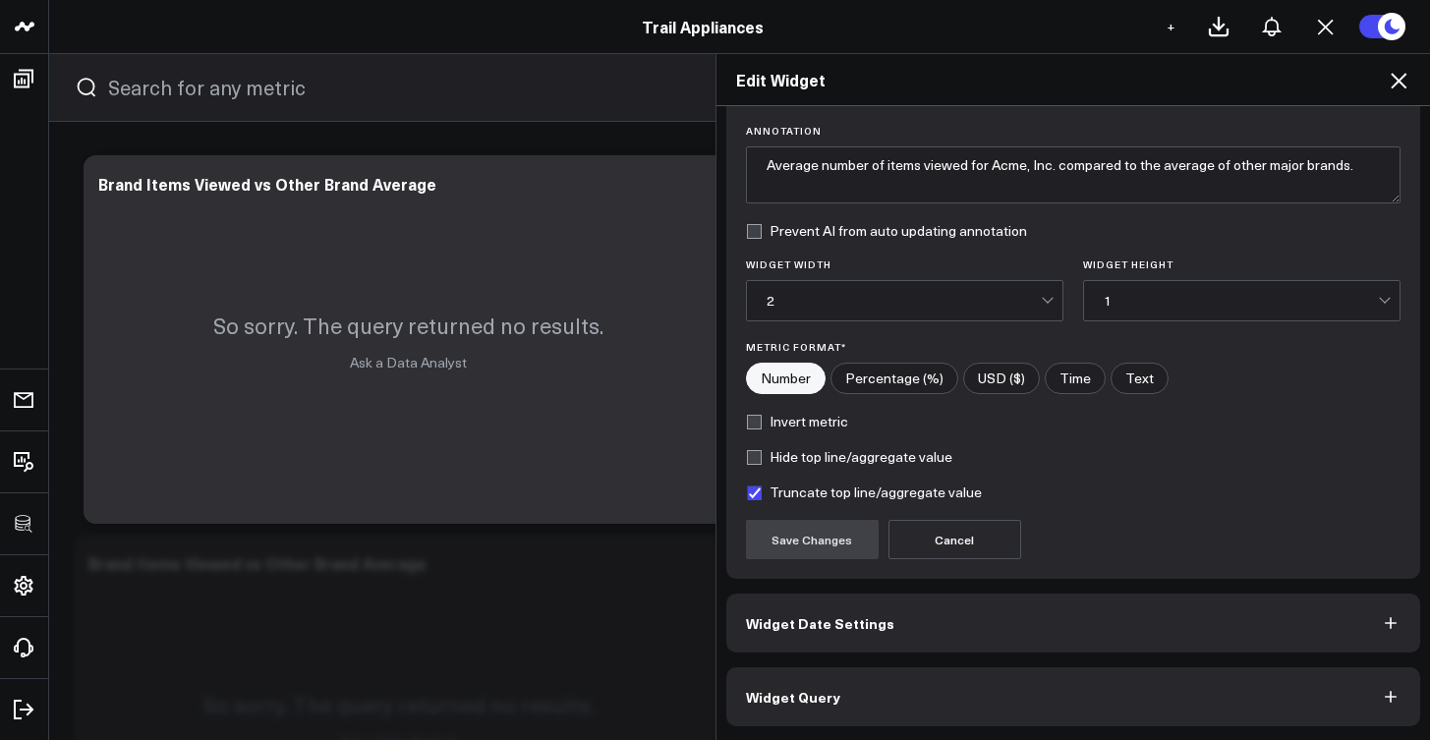
click at [963, 703] on button "Widget Query" at bounding box center [1073, 696] width 695 height 59
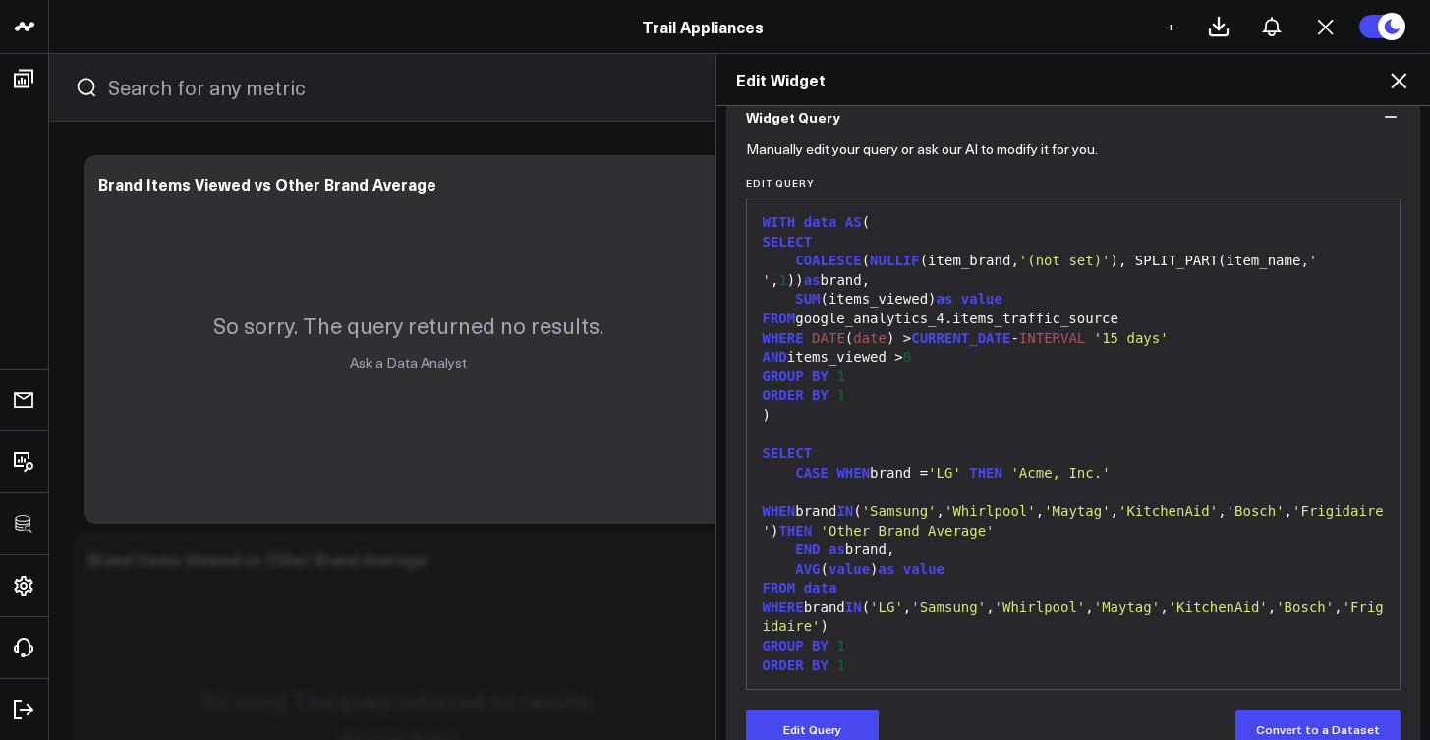
scroll to position [181, 0]
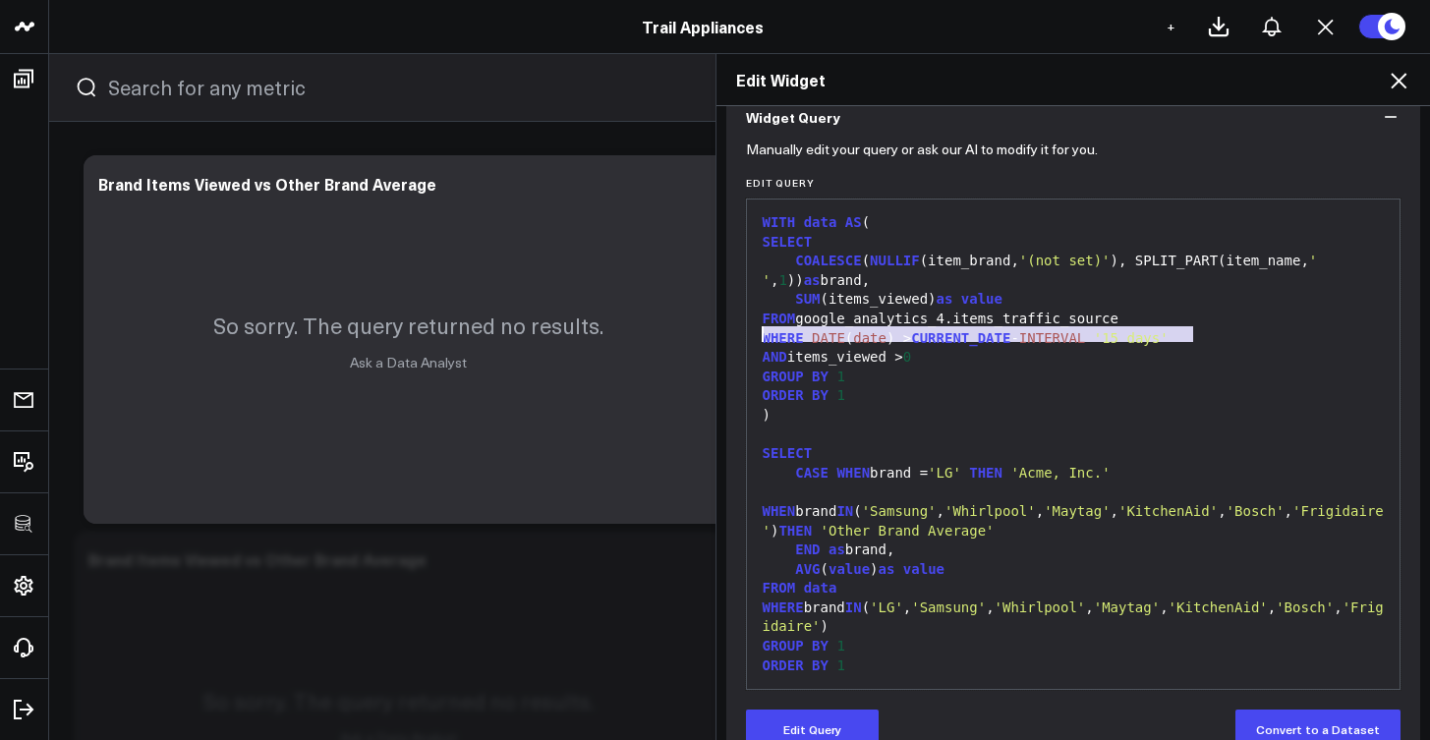
drag, startPoint x: 1186, startPoint y: 336, endPoint x: 755, endPoint y: 336, distance: 431.5
click at [757, 336] on div "WHERE DATE ( date ) > CURRENT_DATE - INTERVAL '15 days'" at bounding box center [1074, 339] width 634 height 20
copy div "WHERE DATE ( date ) > CURRENT_DATE - INTERVAL '15 days'"
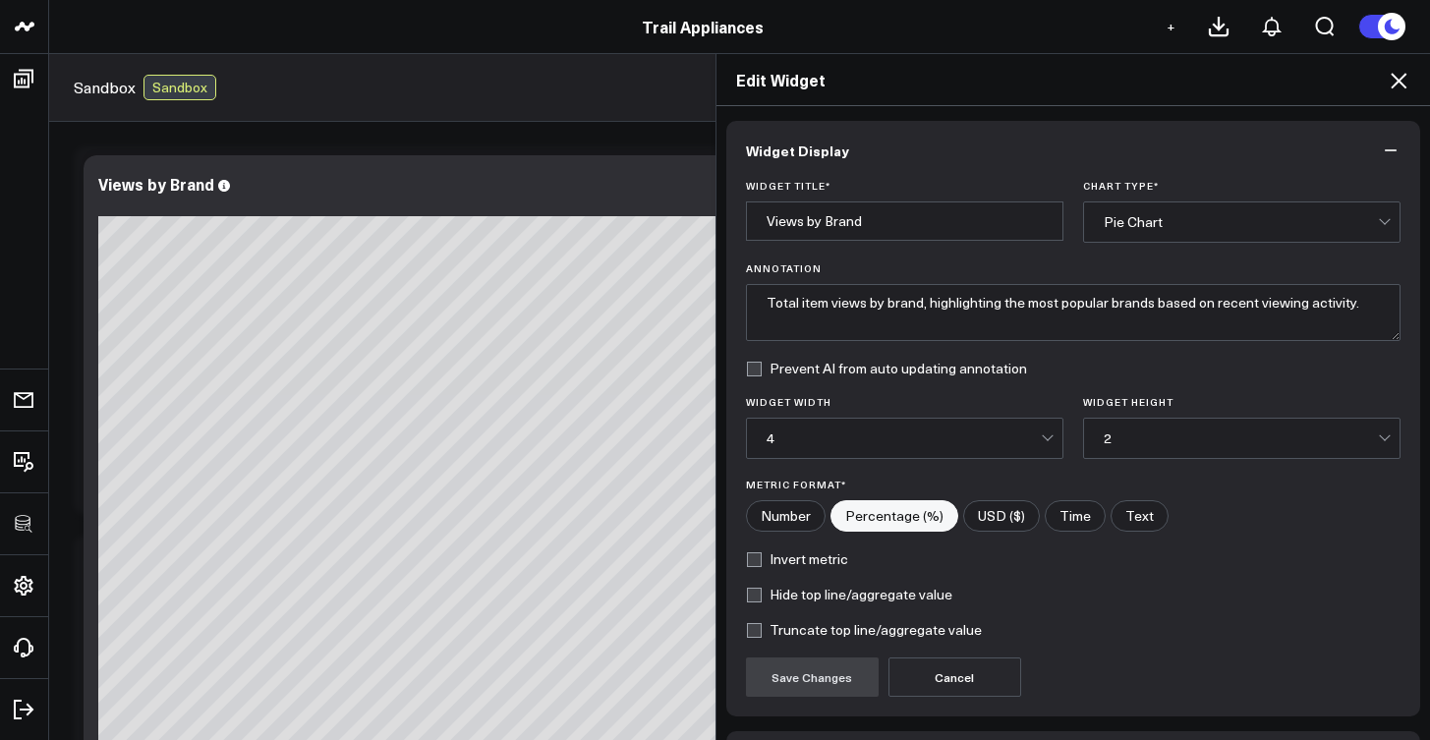
click at [20, 80] on div "Edit Widget Widget Display Widget Title * Views by Brand Chart Type * Pie Chart…" at bounding box center [715, 396] width 1430 height 687
click at [20, 91] on div "Edit Widget Widget Display Widget Title * Views by Brand Chart Type * Pie Chart…" at bounding box center [715, 396] width 1430 height 687
click at [1400, 89] on icon at bounding box center [1399, 81] width 24 height 24
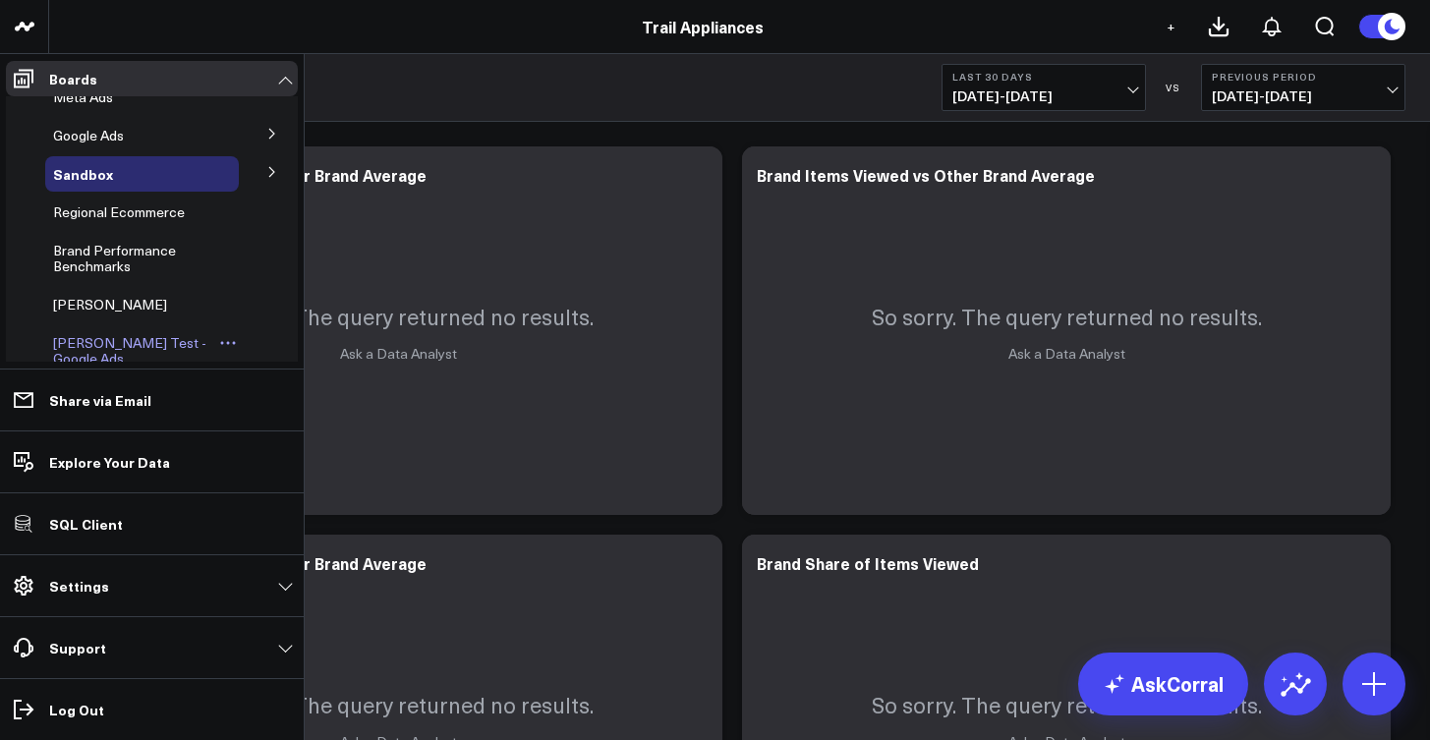
scroll to position [206, 0]
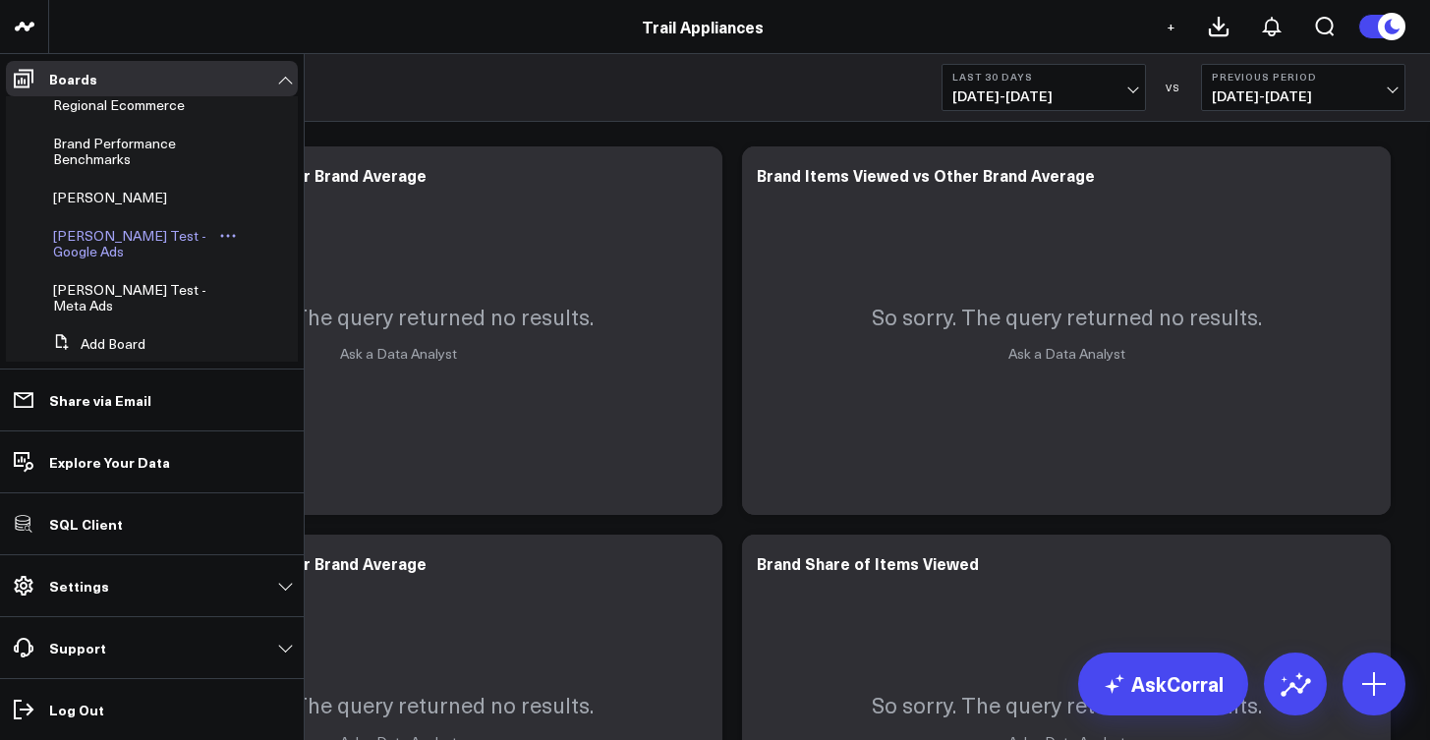
click at [125, 228] on span "[PERSON_NAME] Test - Google Ads" at bounding box center [129, 243] width 153 height 34
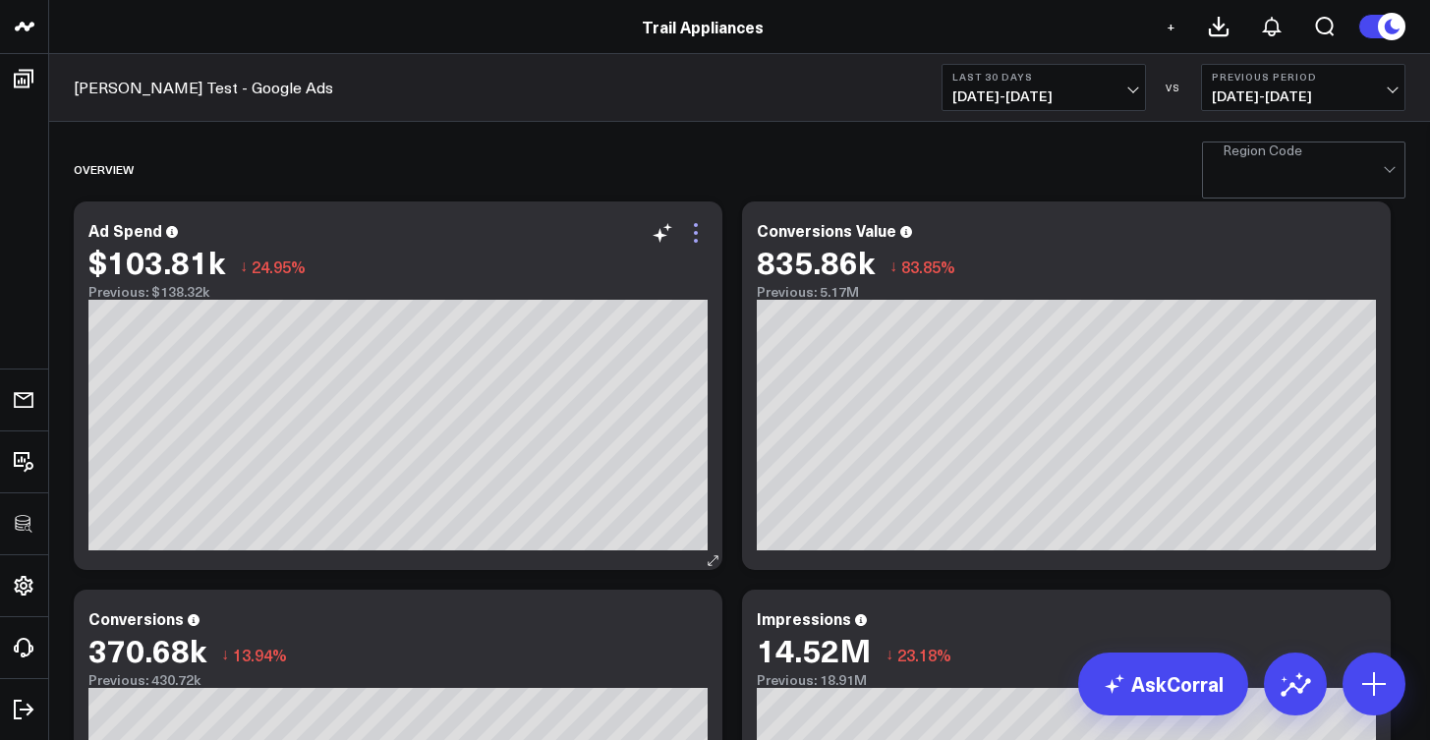
click at [698, 241] on icon at bounding box center [696, 241] width 4 height 4
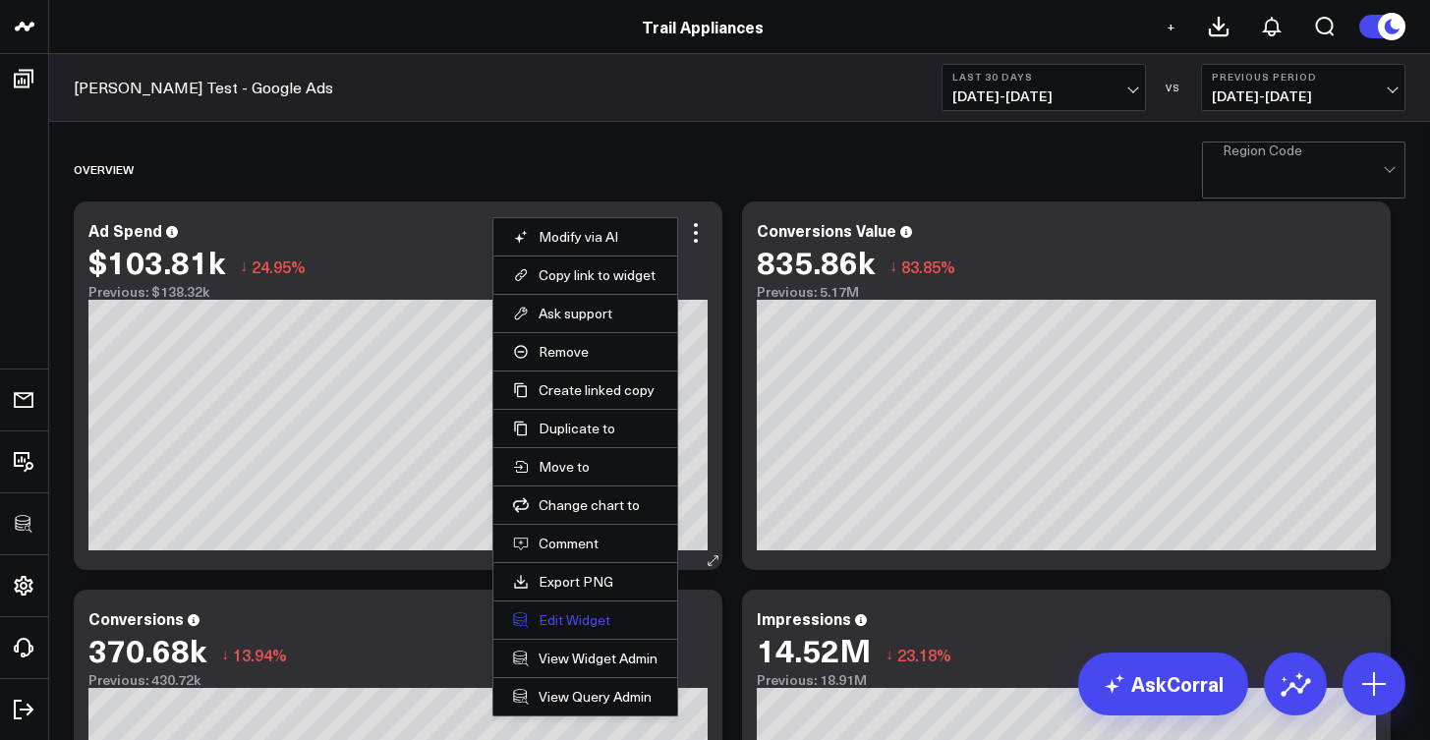
click at [577, 628] on button "Edit Widget" at bounding box center [585, 620] width 144 height 18
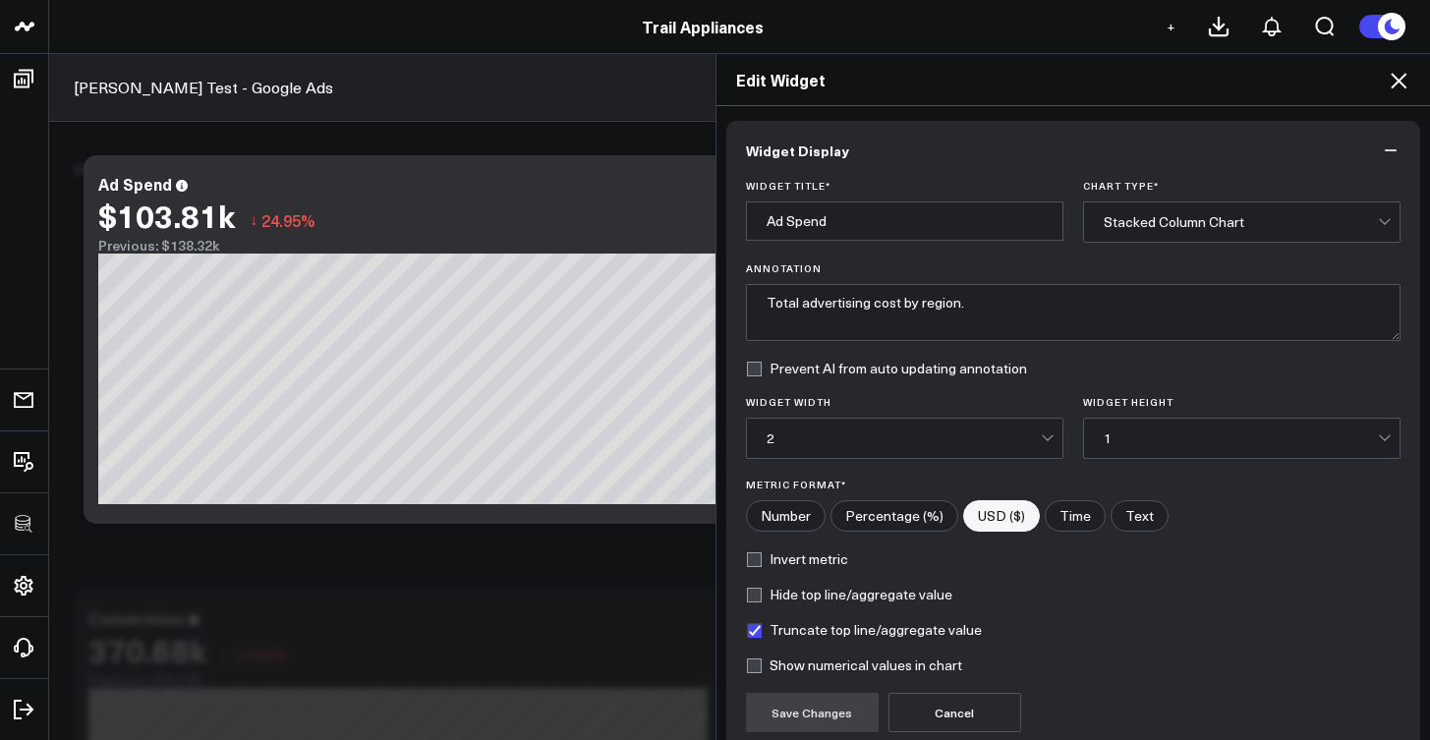
scroll to position [173, 0]
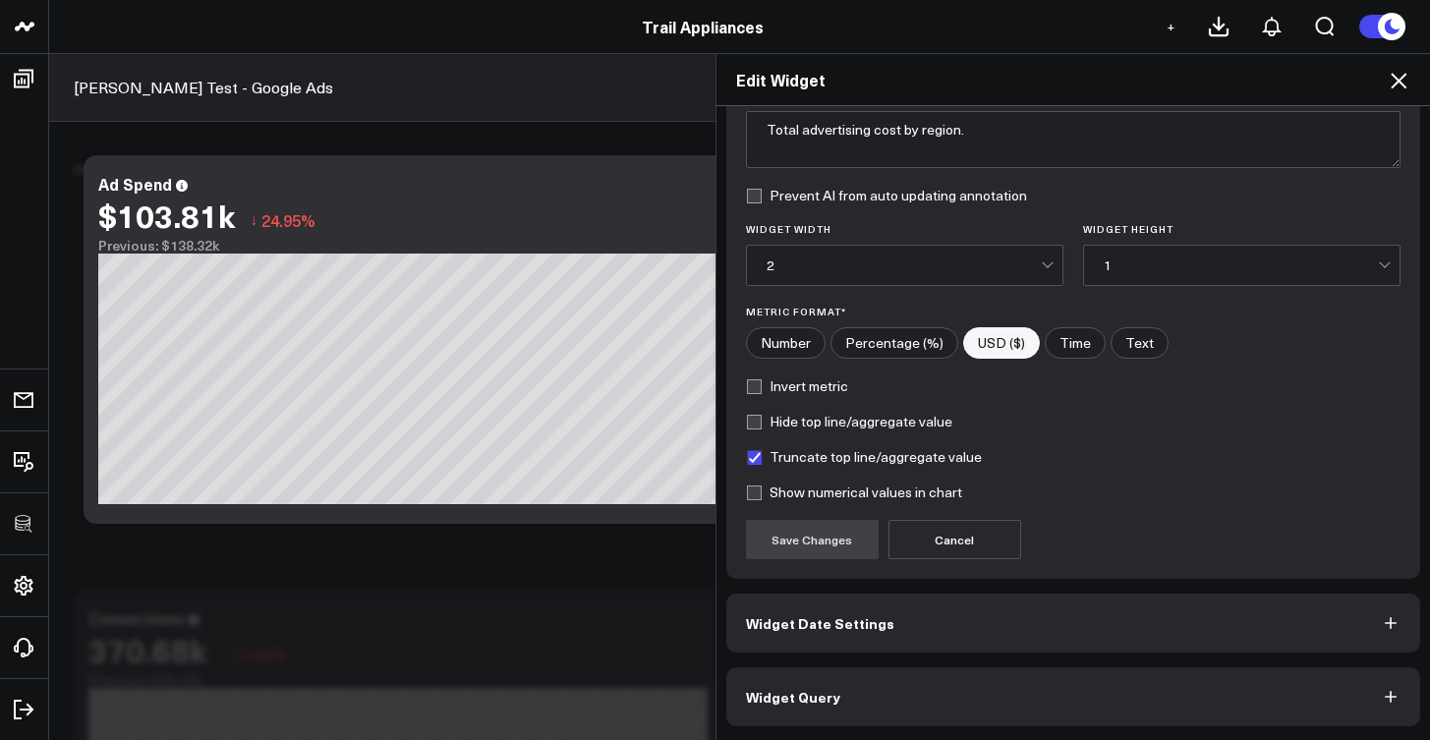
click at [873, 696] on button "Widget Query" at bounding box center [1073, 696] width 695 height 59
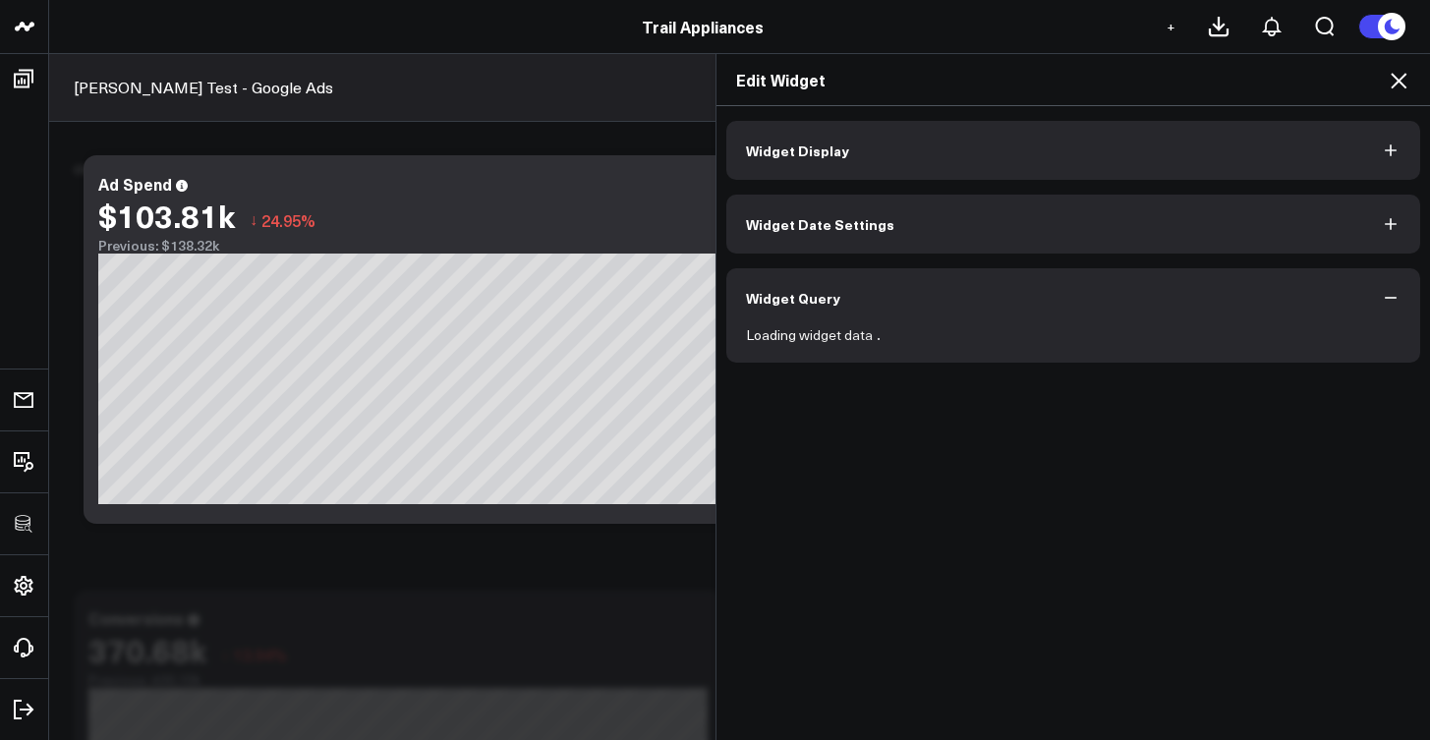
scroll to position [0, 0]
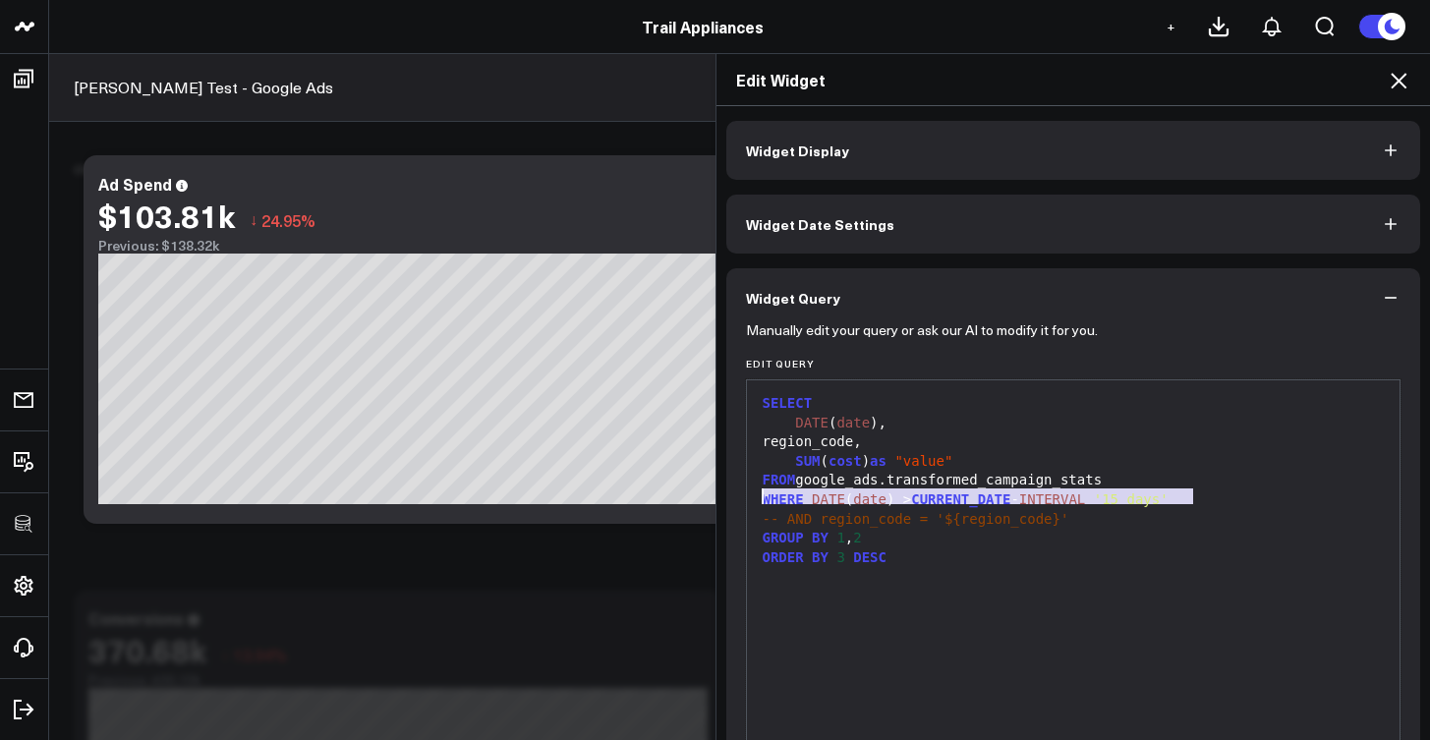
drag, startPoint x: 1178, startPoint y: 499, endPoint x: 750, endPoint y: 497, distance: 427.6
click at [757, 497] on div "WHERE DATE ( date ) > CURRENT_DATE - INTERVAL '15 days'" at bounding box center [1074, 500] width 634 height 20
click at [1076, 408] on div "SELECT" at bounding box center [1074, 404] width 634 height 20
drag, startPoint x: 1194, startPoint y: 497, endPoint x: 755, endPoint y: 493, distance: 439.4
click at [757, 493] on div "WHERE DATE ( date ) > CURRENT_DATE - INTERVAL '15 days'" at bounding box center [1074, 500] width 634 height 20
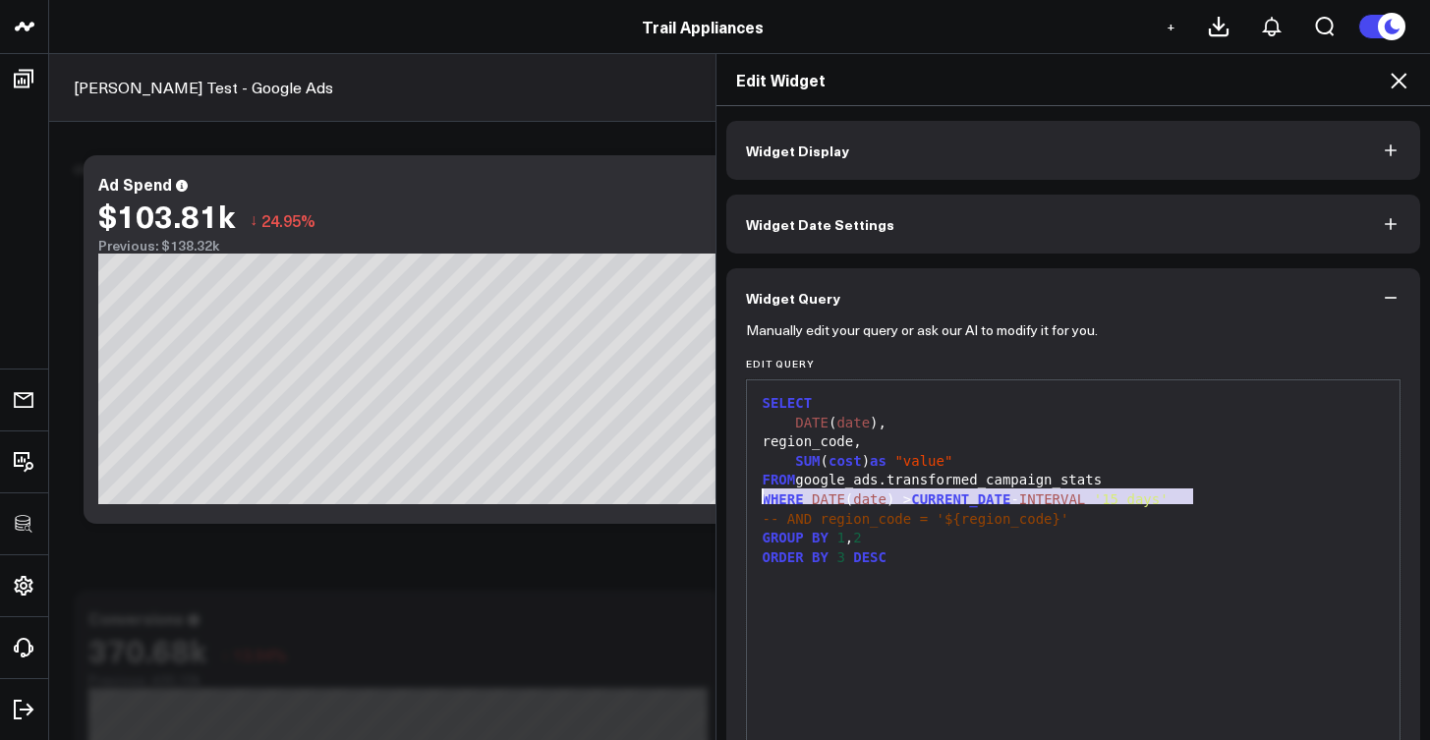
click at [1201, 490] on div "WHERE DATE ( date ) > CURRENT_DATE - INTERVAL '15 days'" at bounding box center [1074, 500] width 634 height 20
drag, startPoint x: 1204, startPoint y: 497, endPoint x: 753, endPoint y: 501, distance: 451.2
click at [757, 501] on div "WHERE DATE ( date ) > CURRENT_DATE - INTERVAL '15 days'" at bounding box center [1074, 500] width 634 height 20
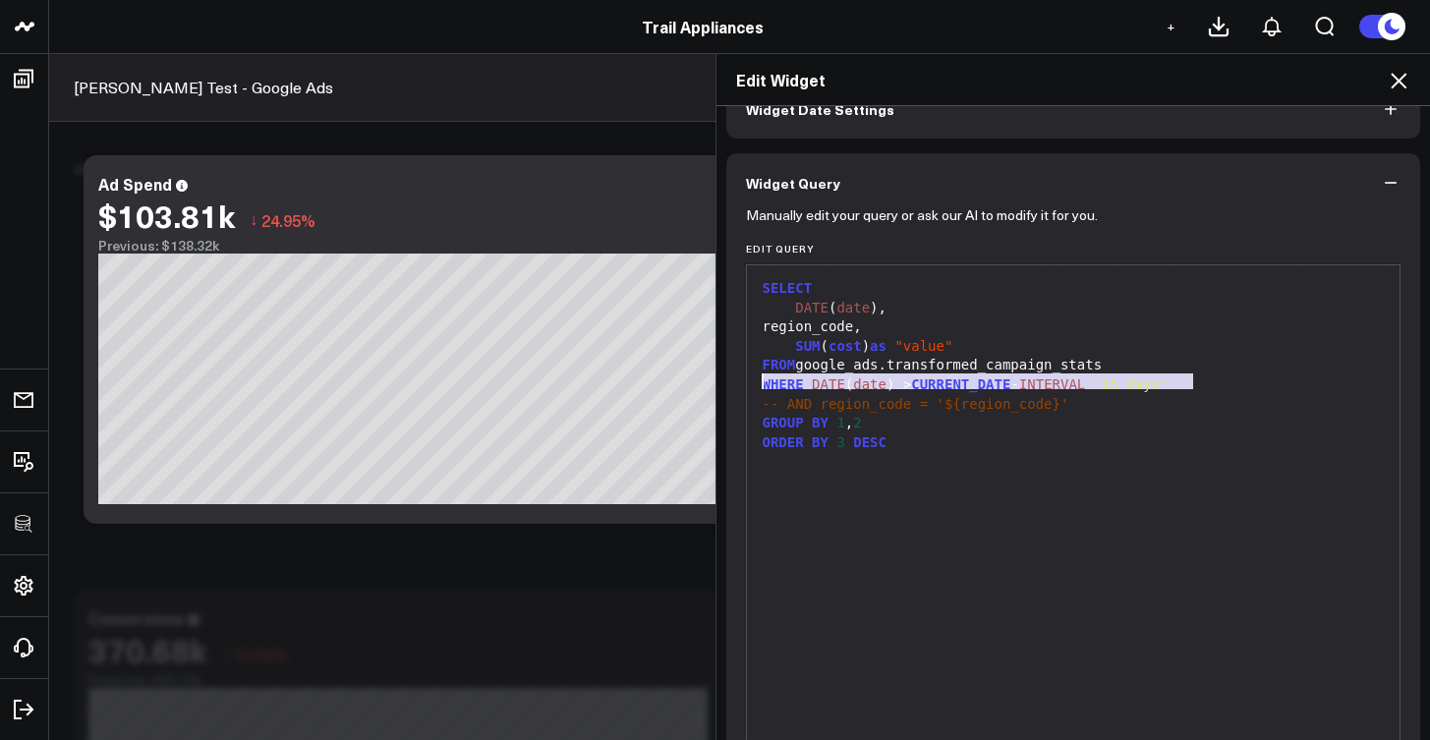
scroll to position [223, 0]
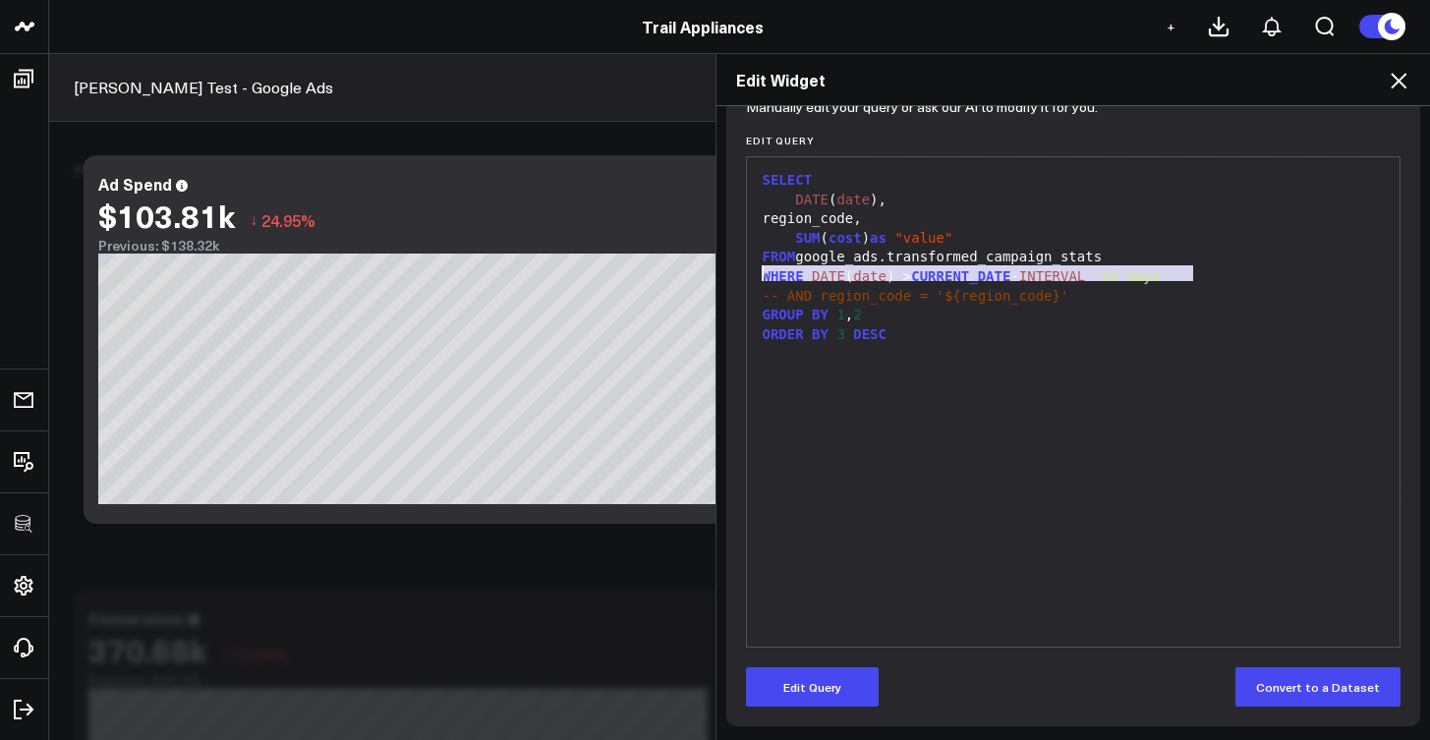
click at [874, 678] on div "Edit Query Convert to a Dataset" at bounding box center [1074, 686] width 656 height 39
click at [857, 683] on button "Edit Query" at bounding box center [812, 686] width 133 height 39
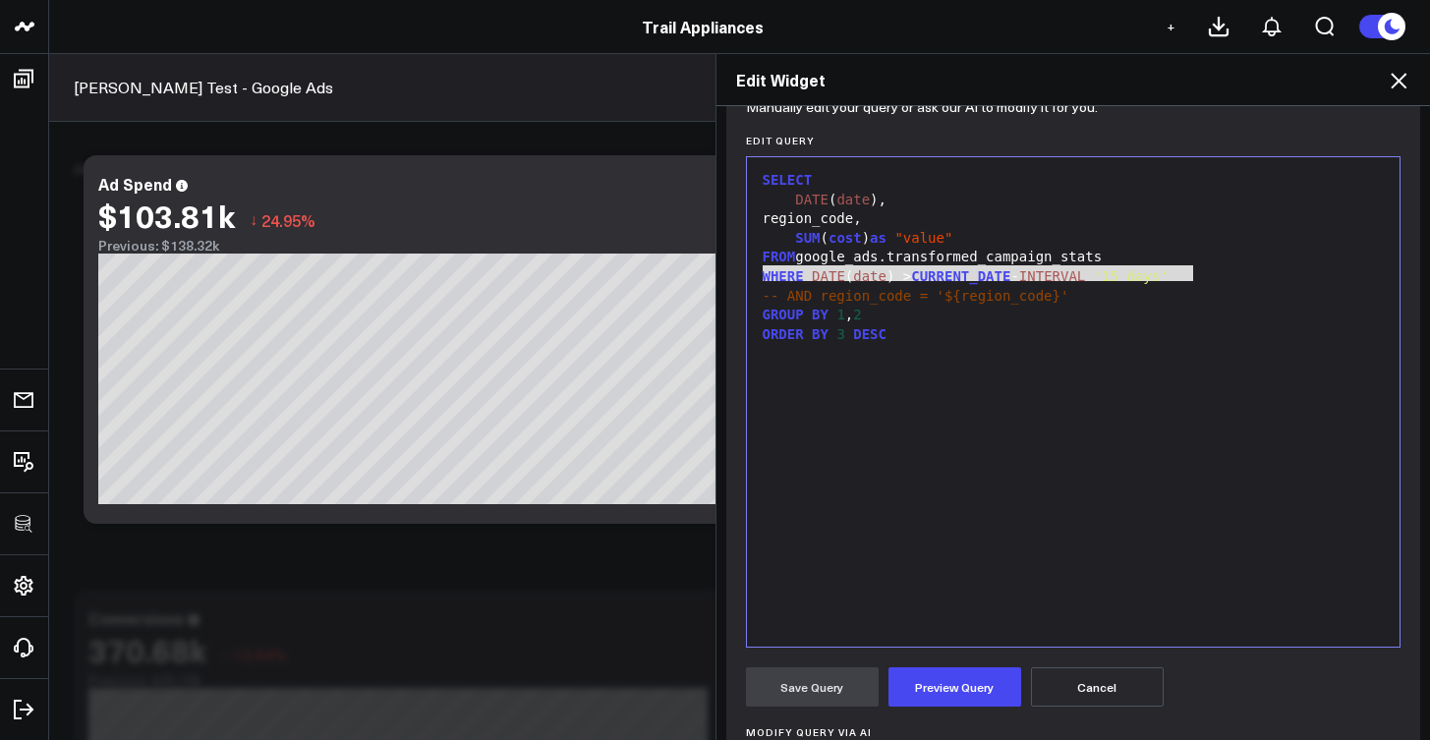
click at [1154, 296] on div "-- AND region_code = '${region_code}'" at bounding box center [1074, 297] width 634 height 20
drag, startPoint x: 1201, startPoint y: 269, endPoint x: 758, endPoint y: 271, distance: 443.3
click at [758, 271] on div "WHERE DATE ( date ) > CURRENT_DATE - INTERVAL '15 days'" at bounding box center [1074, 277] width 634 height 20
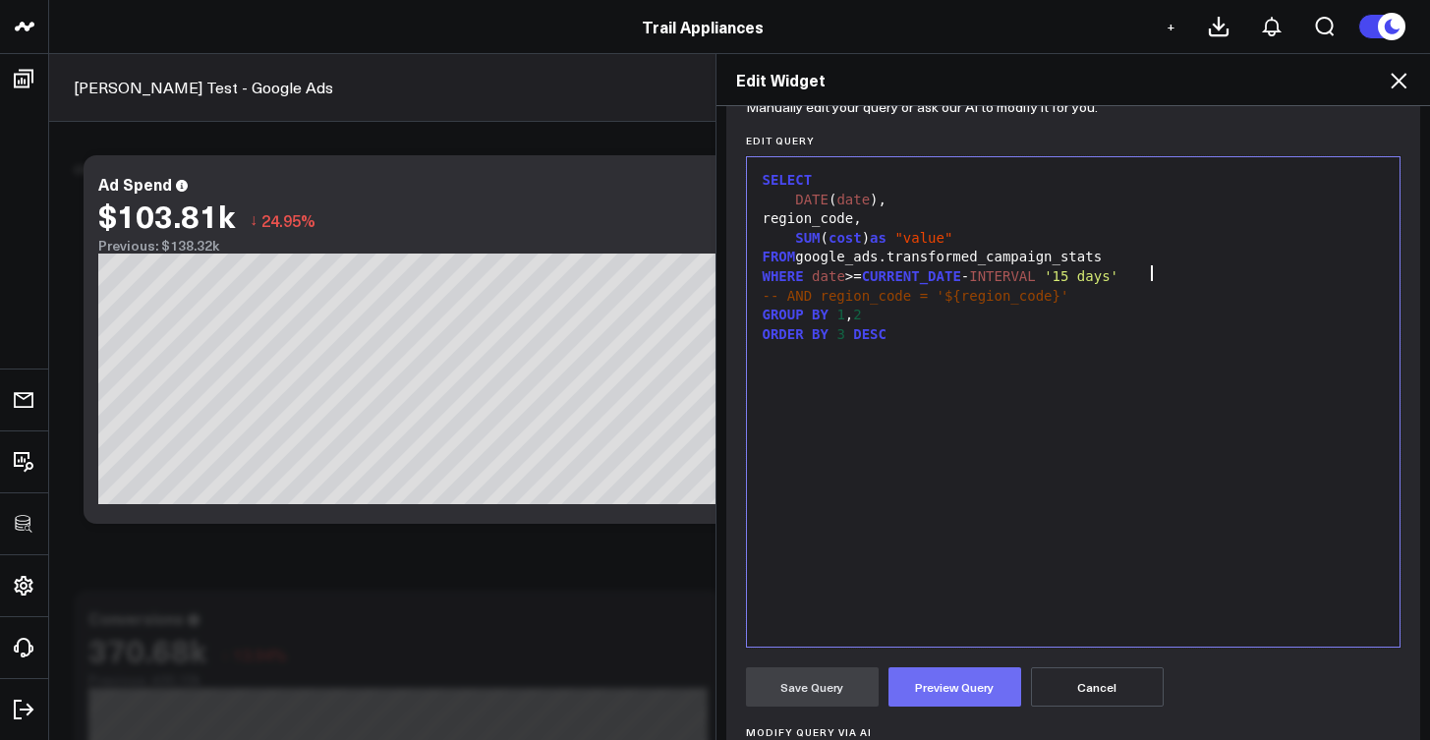
click at [938, 698] on button "Preview Query" at bounding box center [955, 686] width 133 height 39
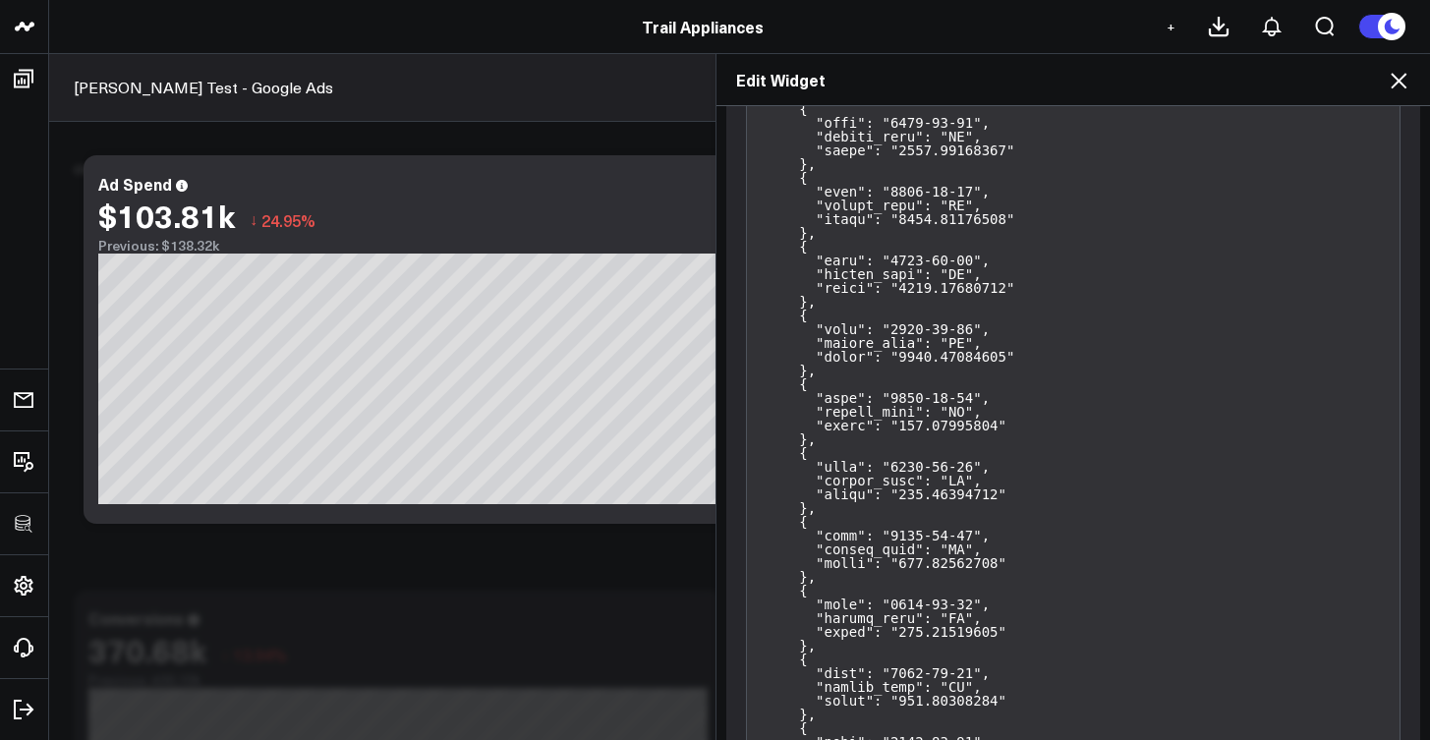
scroll to position [2641, 0]
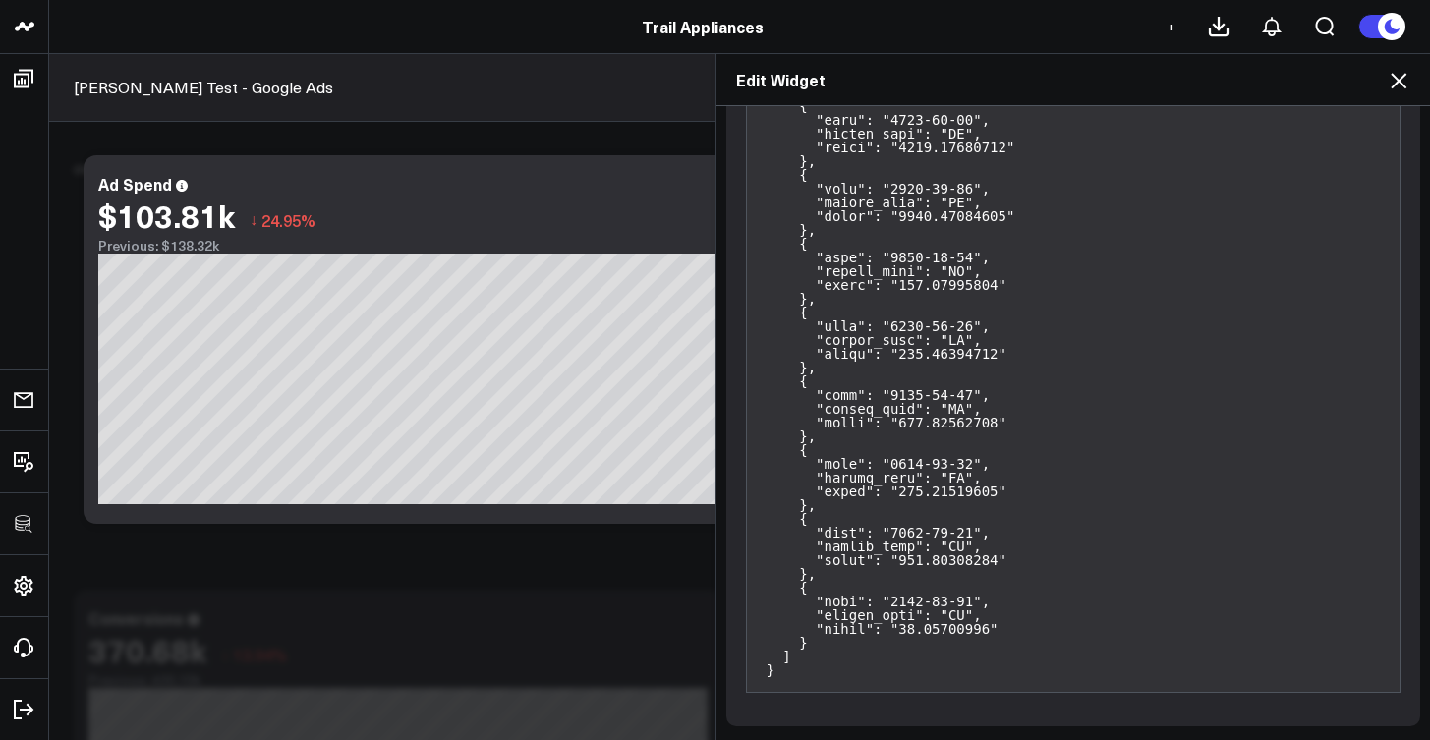
click at [589, 584] on div "Edit Widget Widget Display Widget Date Settings Widget Query Manually edit your…" at bounding box center [715, 396] width 1430 height 687
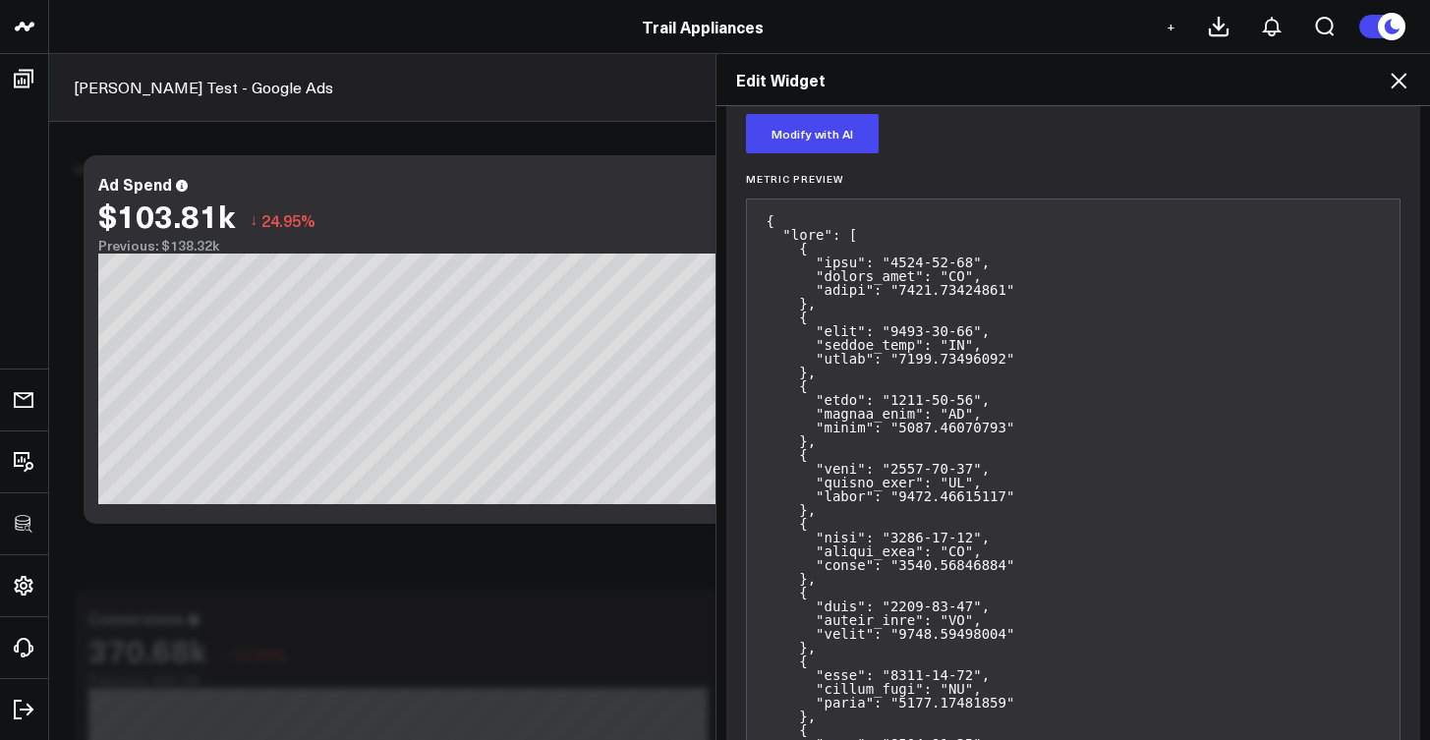
scroll to position [0, 0]
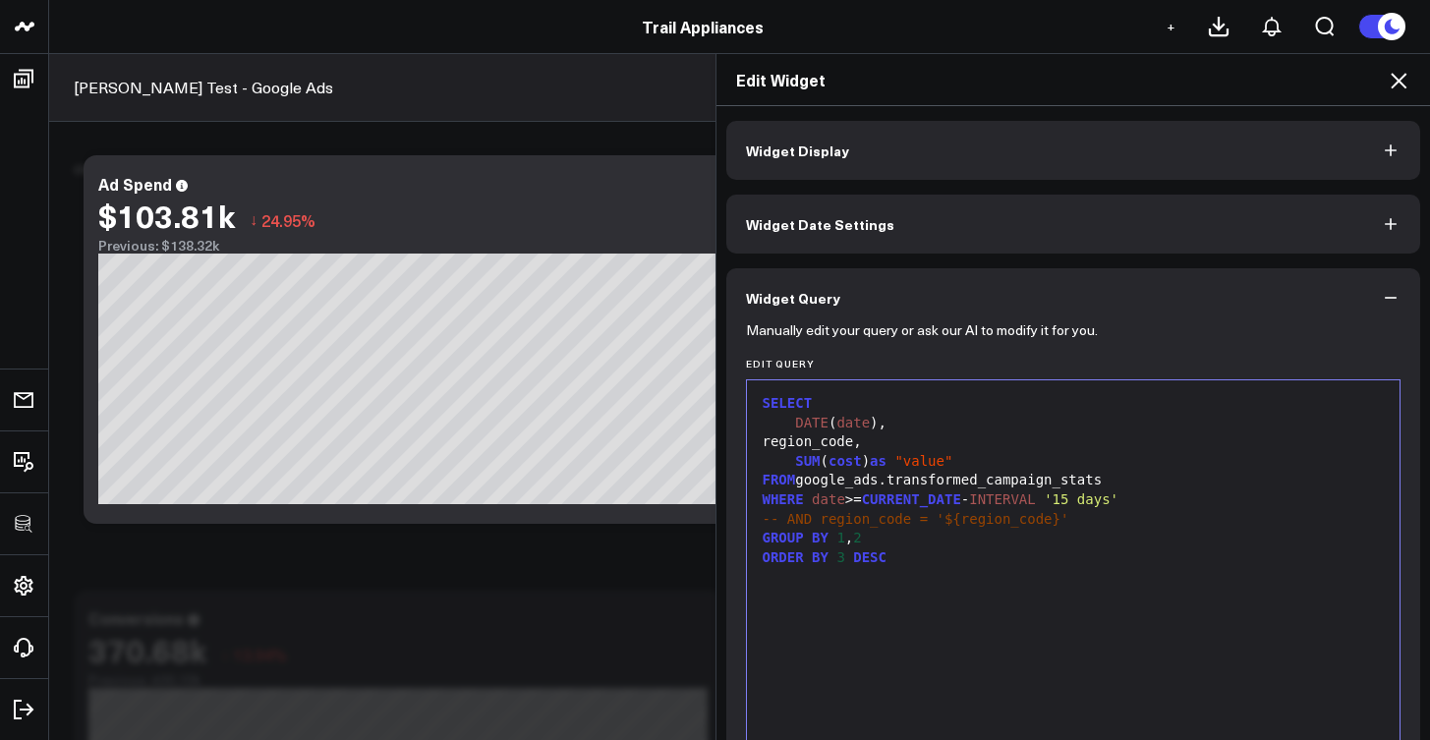
click at [897, 538] on div "GROUP BY 1 , 2" at bounding box center [1074, 539] width 634 height 20
click at [937, 549] on div "ORDER BY 3 DESC" at bounding box center [1074, 558] width 634 height 20
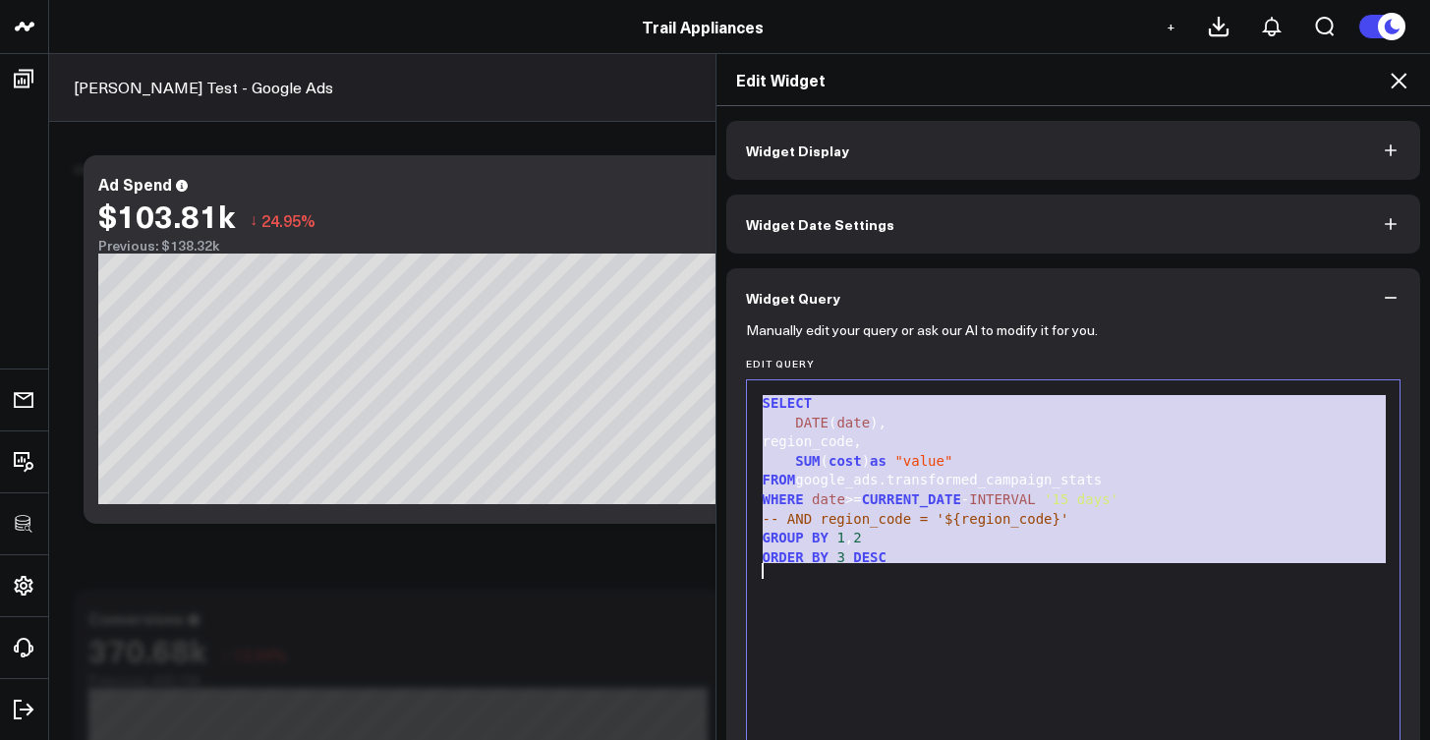
copy div "SELECT DATE ( date ), region_code, SUM ( cost ) as "value" FROM google_ads.tran…"
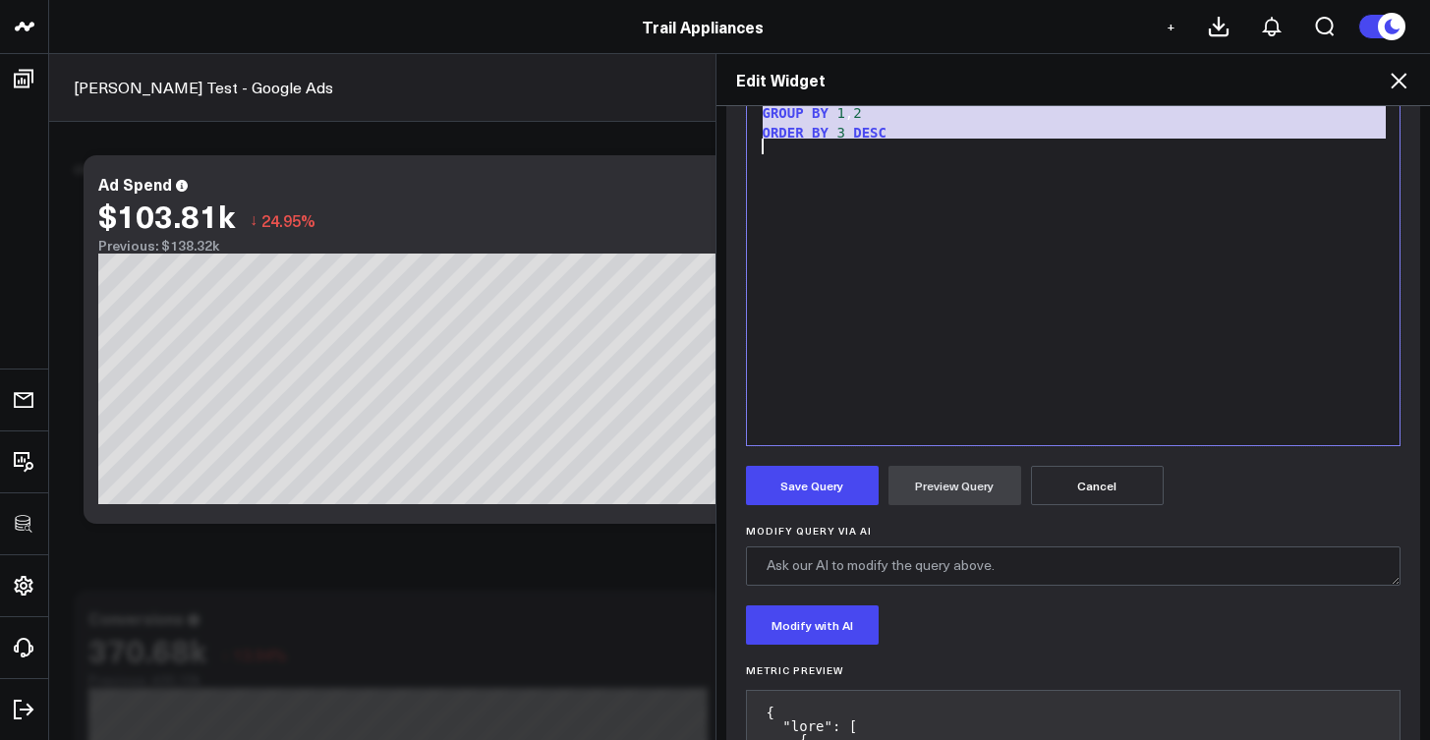
click at [1067, 488] on button "Cancel" at bounding box center [1097, 485] width 133 height 39
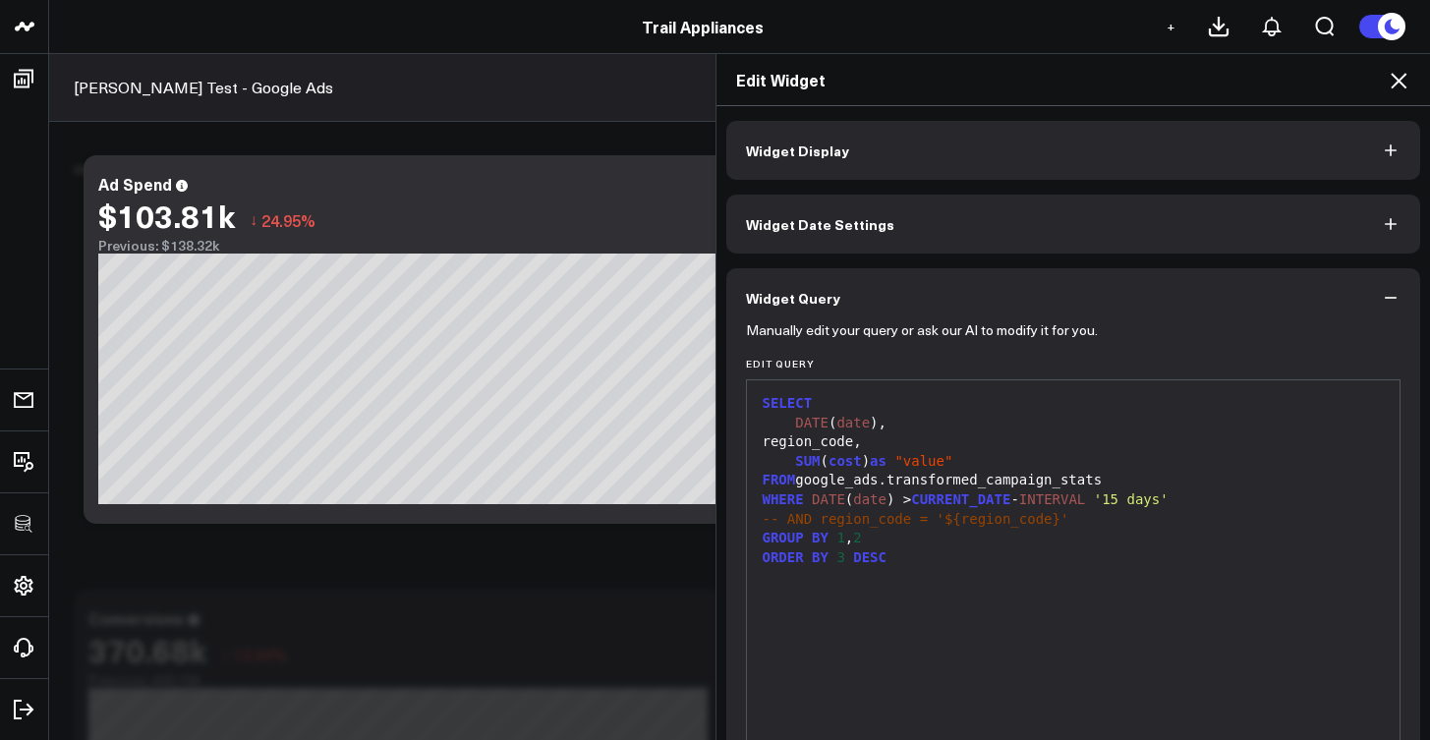
click at [1383, 293] on icon "button" at bounding box center [1391, 298] width 20 height 20
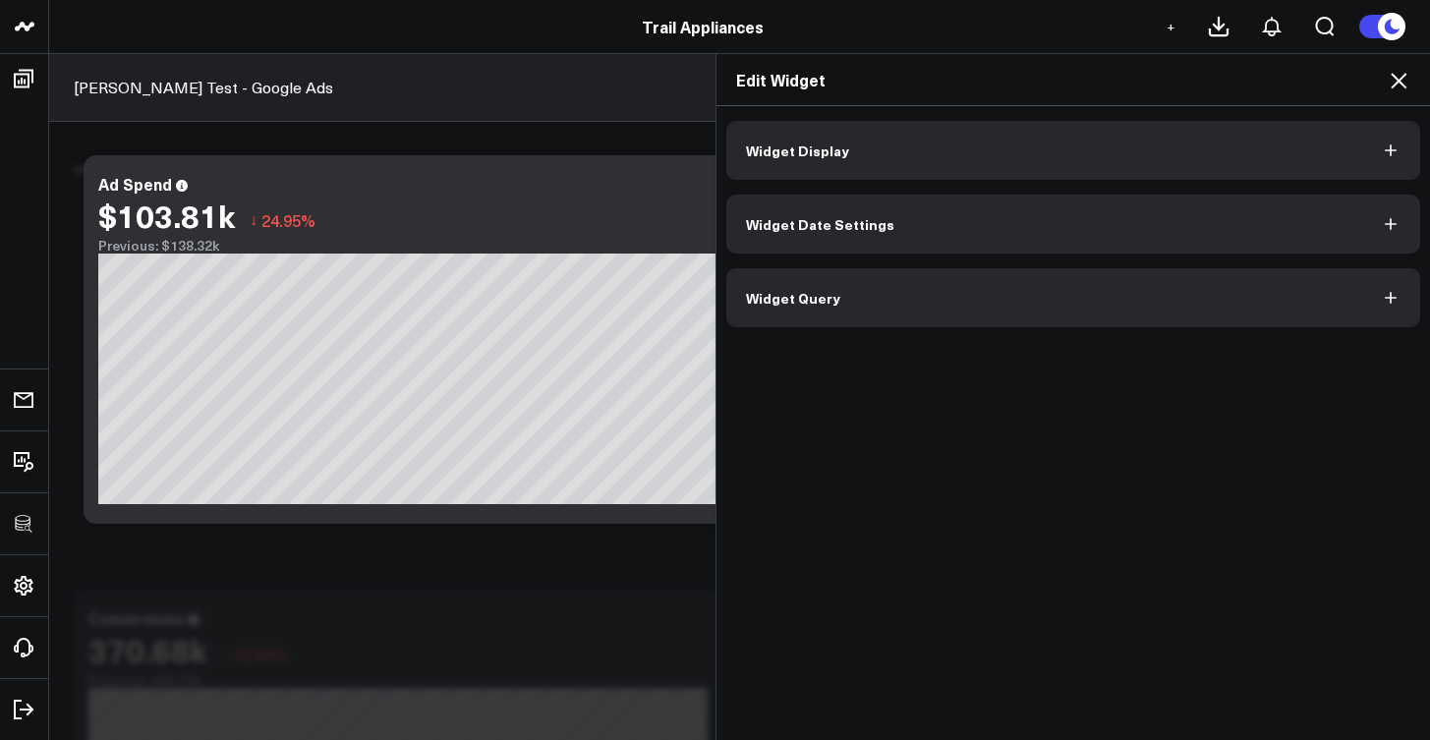
click at [1383, 88] on h2 "Edit Widget" at bounding box center [1073, 80] width 675 height 22
click at [1389, 83] on icon at bounding box center [1399, 81] width 24 height 24
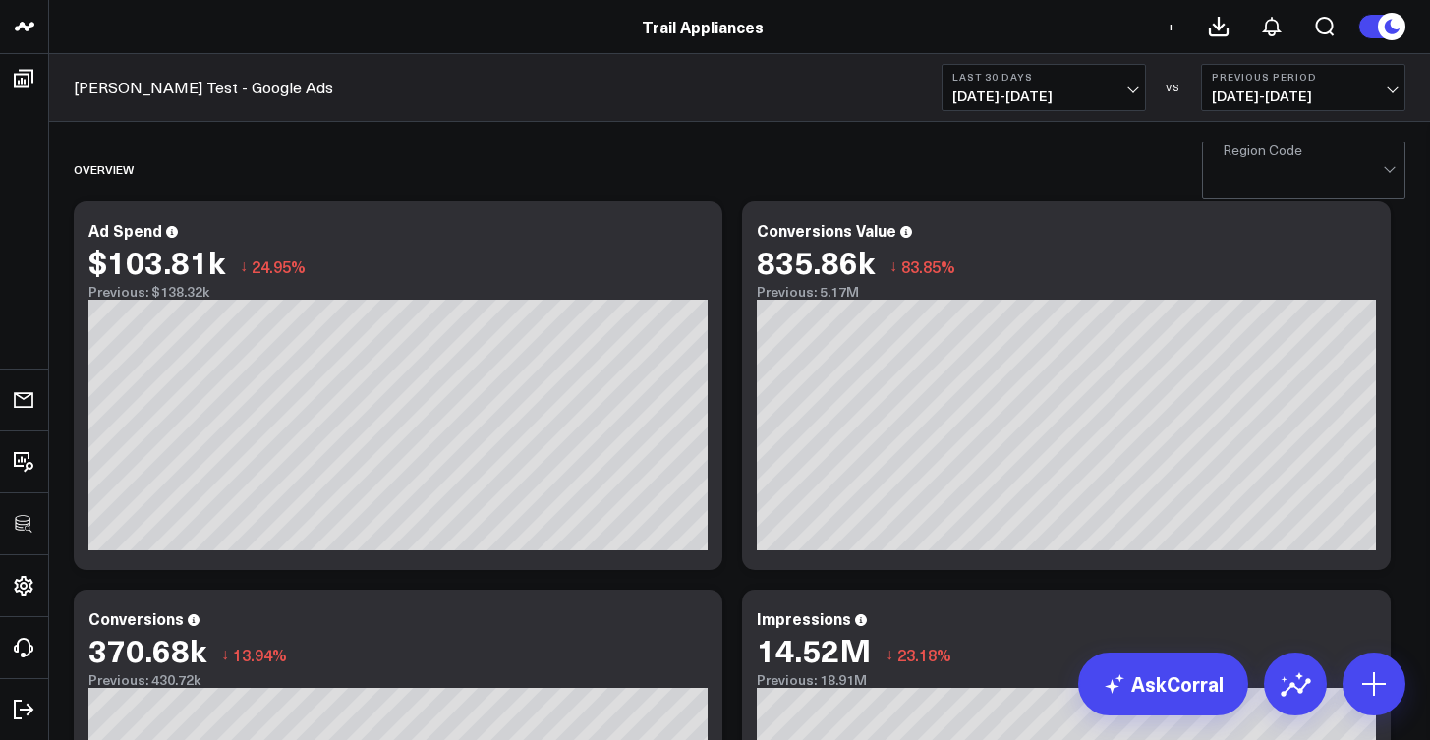
click at [634, 0] on header "3725 Test 829 Studios Accenture Activant Capital Agriculture & Farming Demo All…" at bounding box center [715, 27] width 1430 height 54
